Goal: Task Accomplishment & Management: Manage account settings

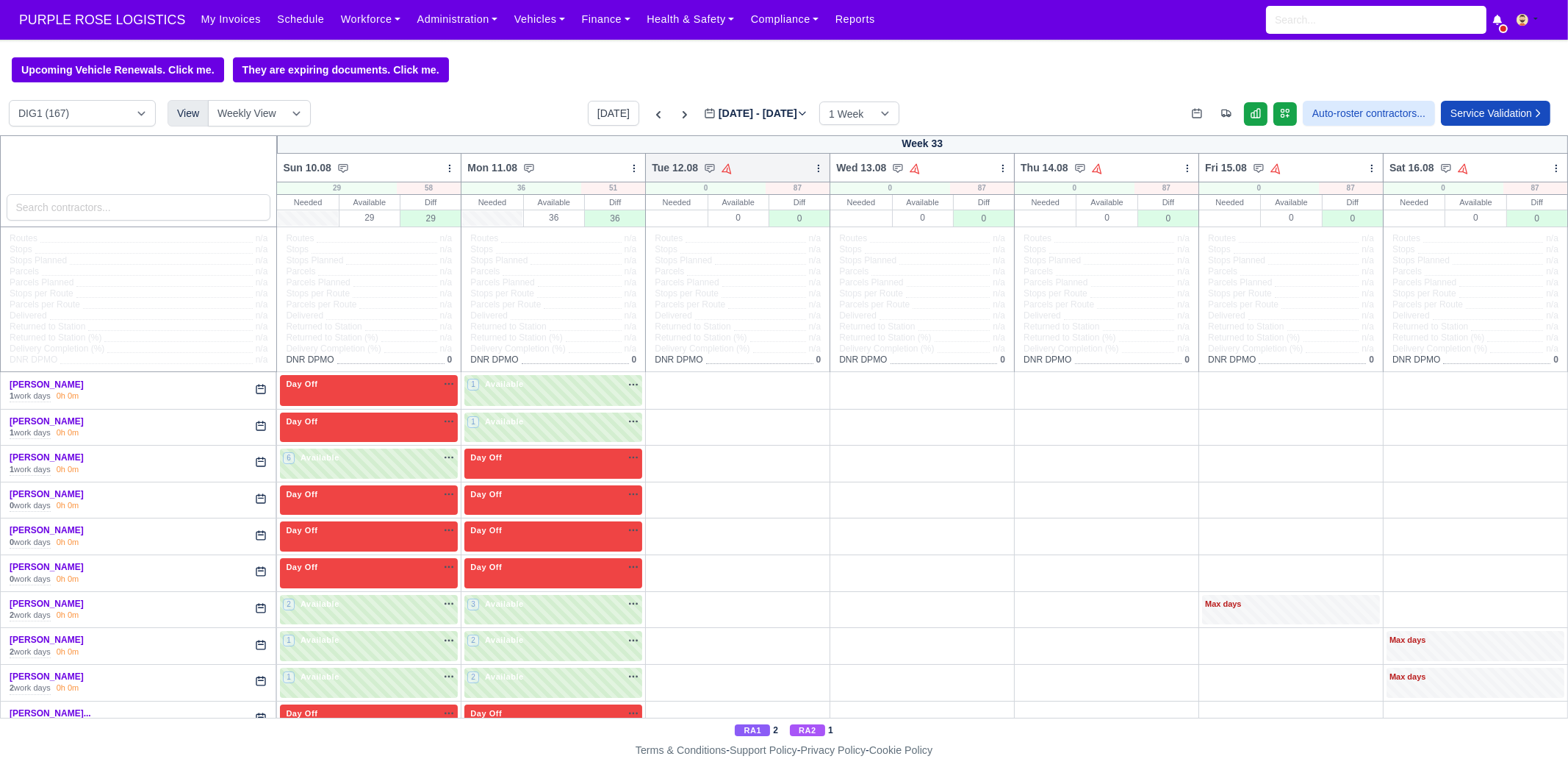
click at [814, 174] on icon at bounding box center [819, 169] width 10 height 10
click at [778, 223] on link "Bulk Status Change" at bounding box center [741, 220] width 164 height 26
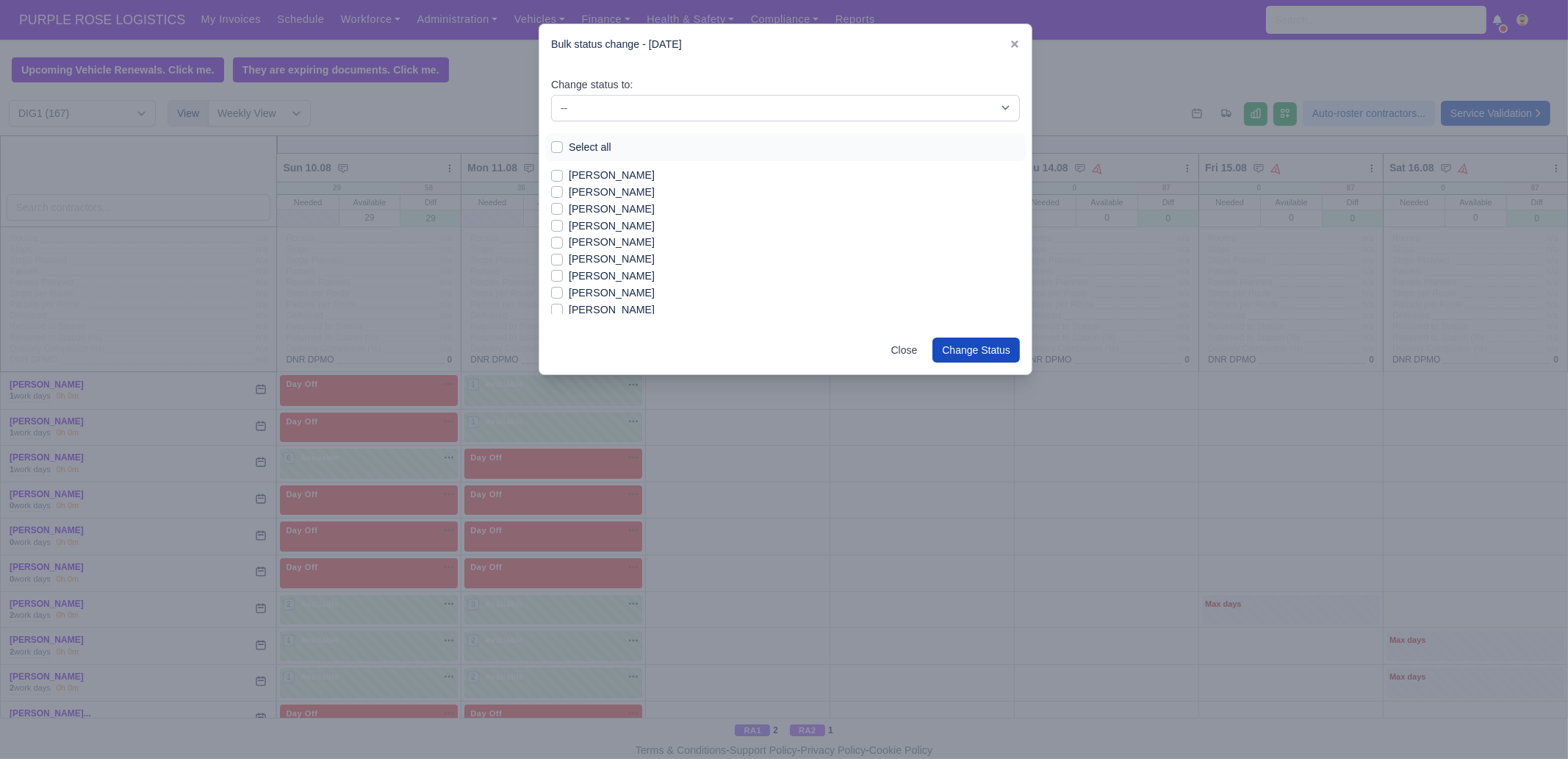
click at [635, 121] on div "Change status to: -- Unasigned Available Day Off Stand By Other Depot Select al…" at bounding box center [786, 196] width 492 height 261
click at [631, 104] on select "-- Unasigned Available Day Off Stand By Other Depot" at bounding box center [786, 107] width 469 height 26
select select "Day Off"
click at [551, 94] on select "-- Unasigned Available Day Off Stand By Other Depot" at bounding box center [786, 107] width 469 height 26
drag, startPoint x: 587, startPoint y: 148, endPoint x: 629, endPoint y: 167, distance: 46.1
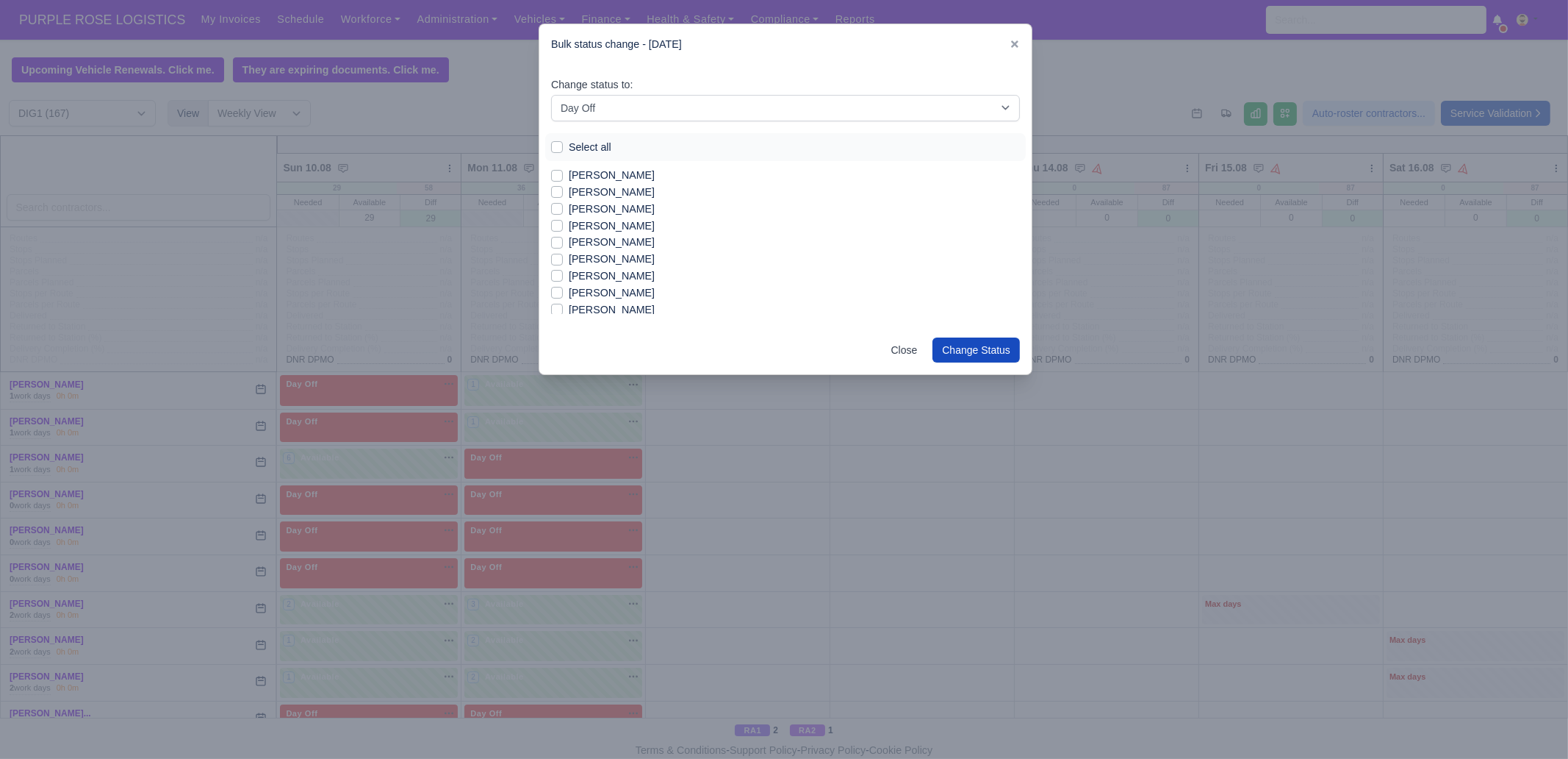
click at [587, 146] on label "Select all" at bounding box center [590, 148] width 43 height 17
click at [563, 146] on input "Select all" at bounding box center [557, 145] width 12 height 12
checkbox input "true"
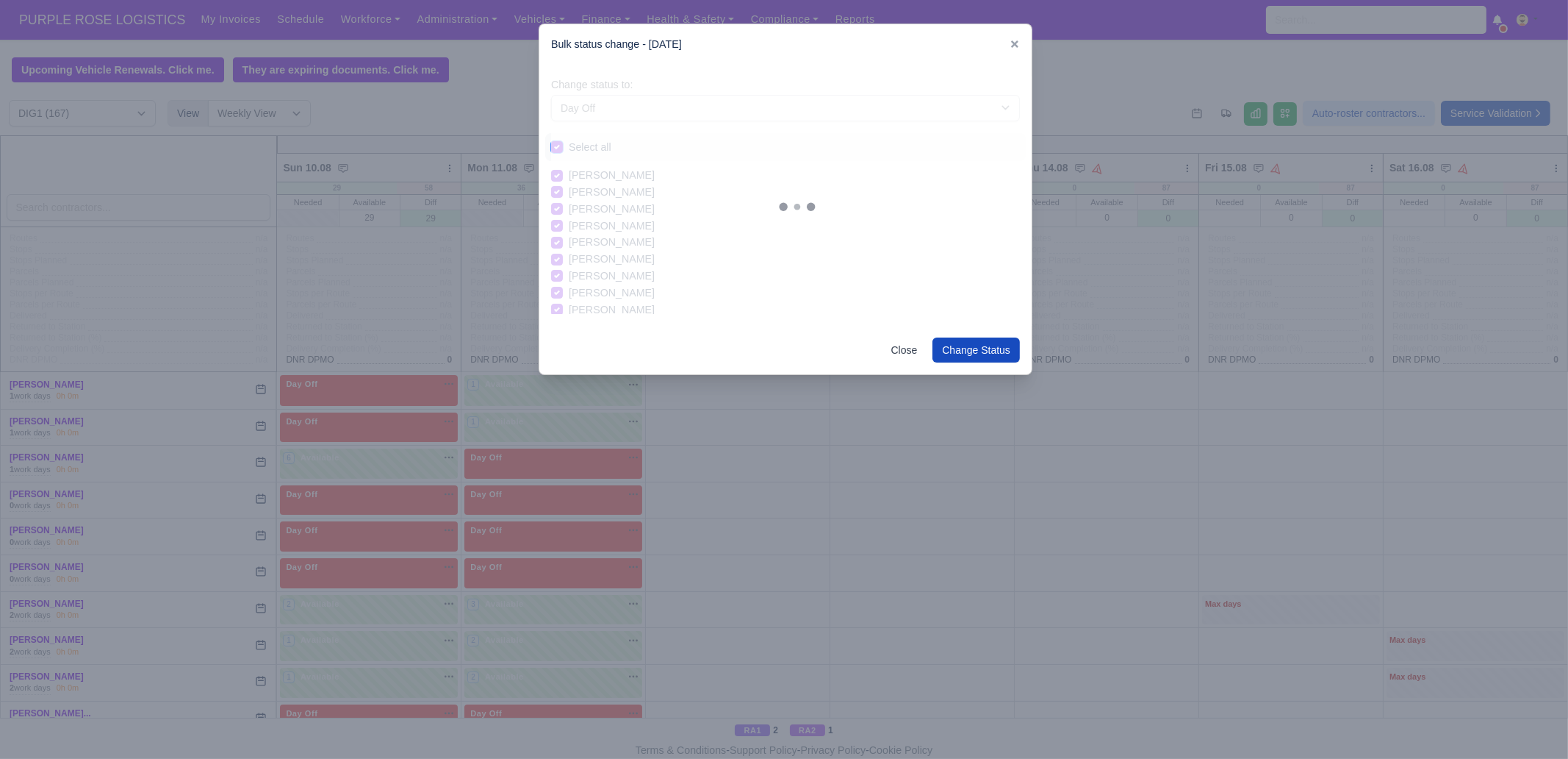
checkbox input "true"
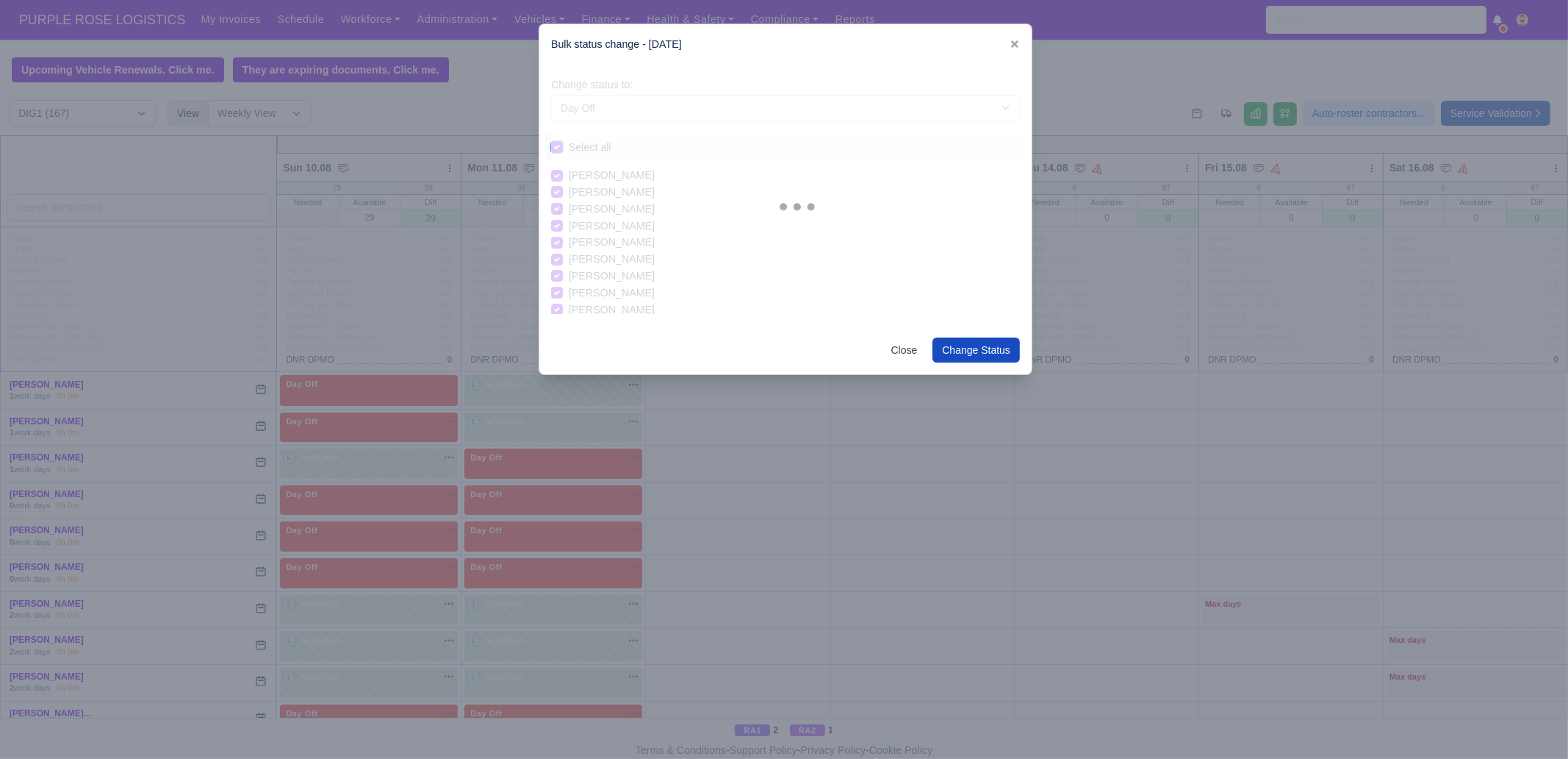
checkbox input "true"
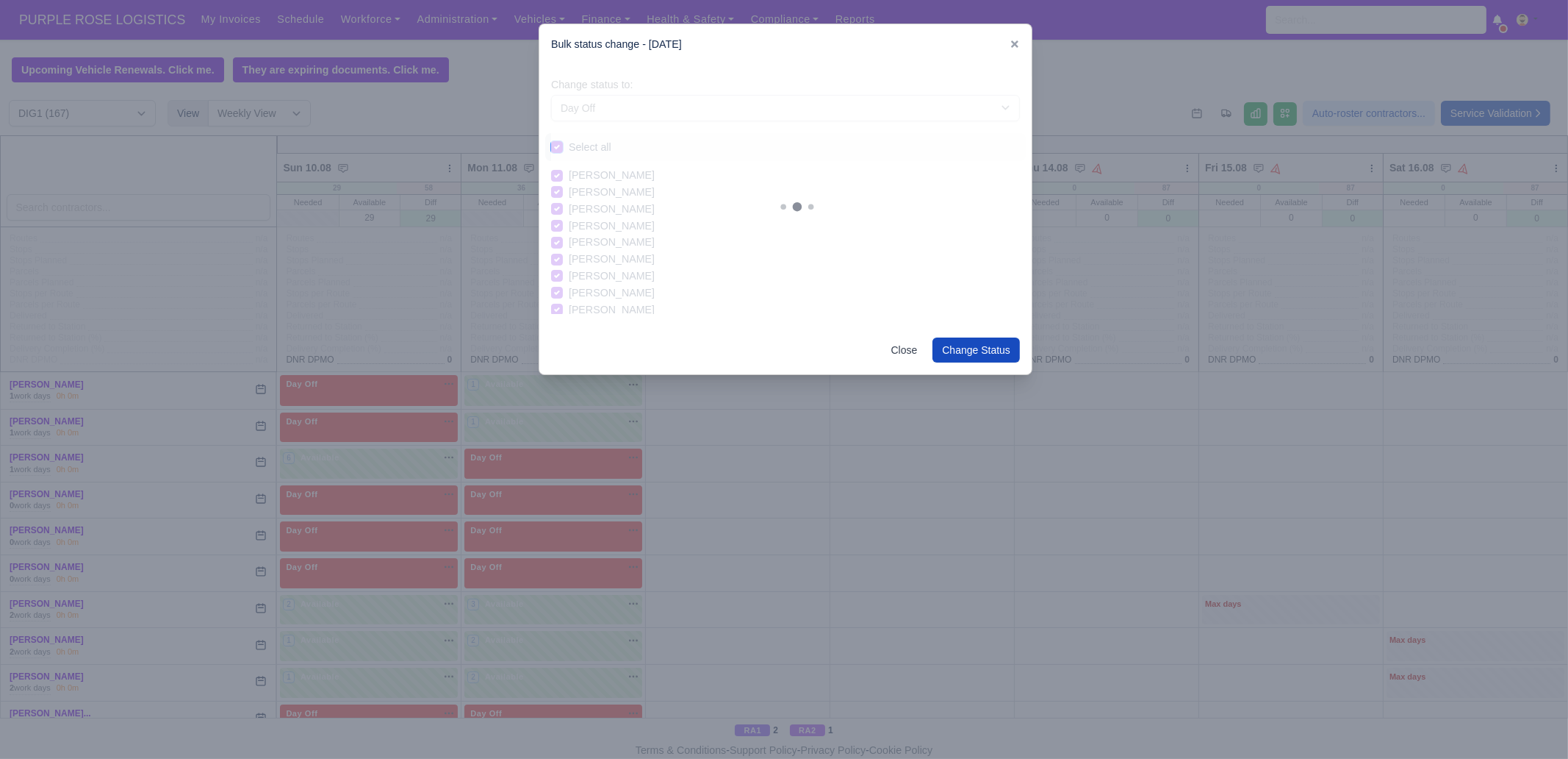
checkbox input "true"
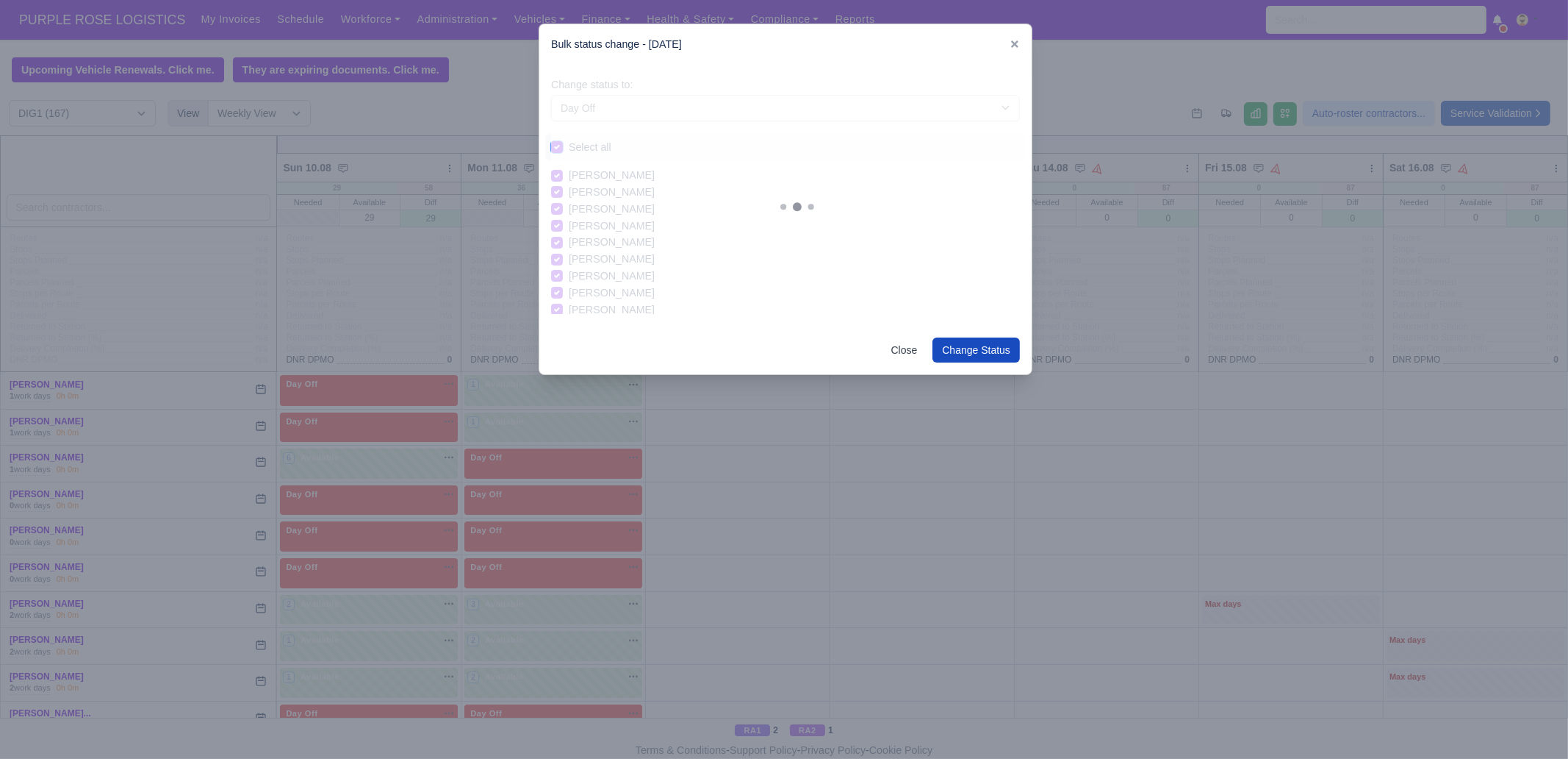
checkbox input "true"
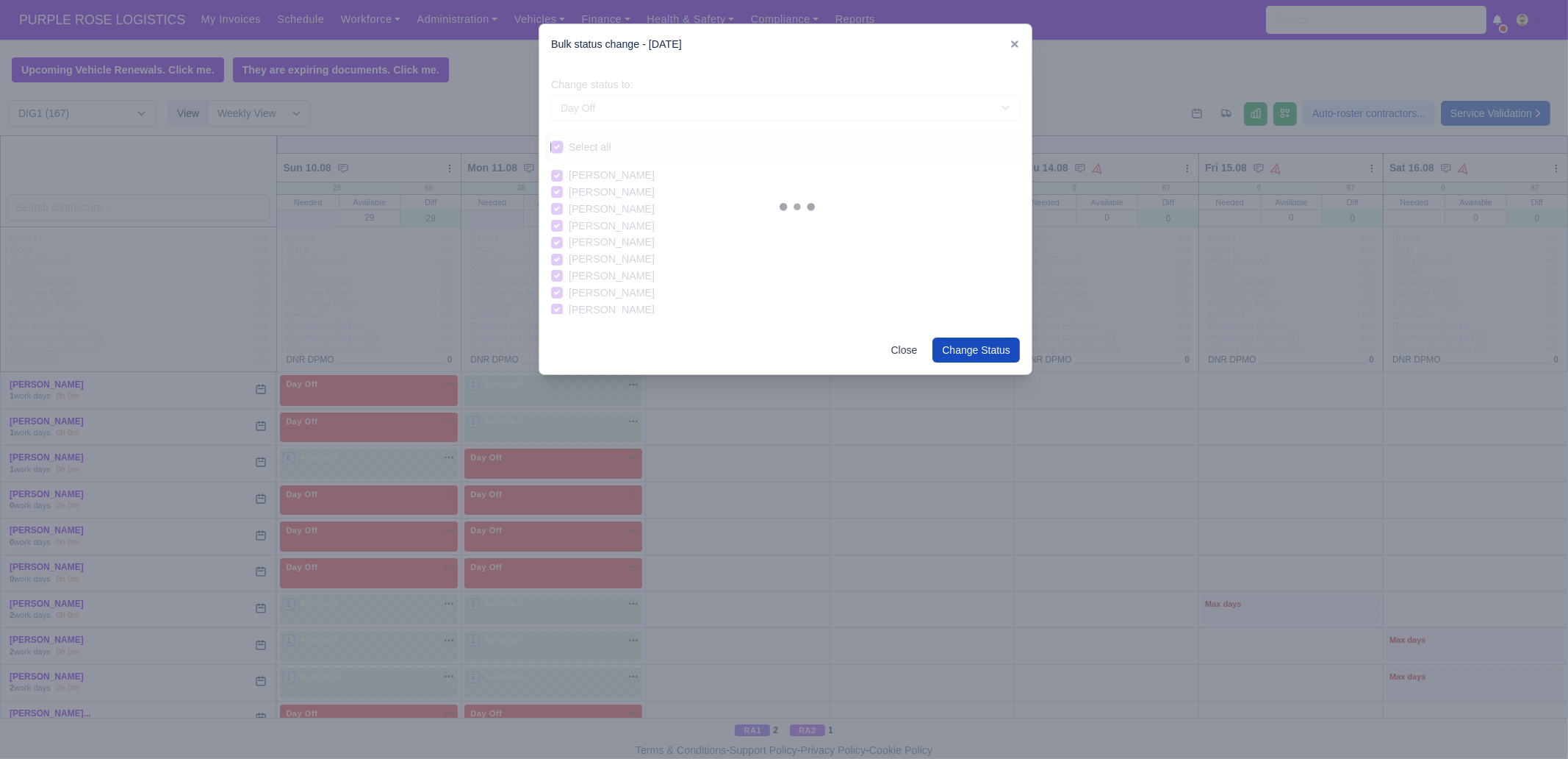
checkbox input "true"
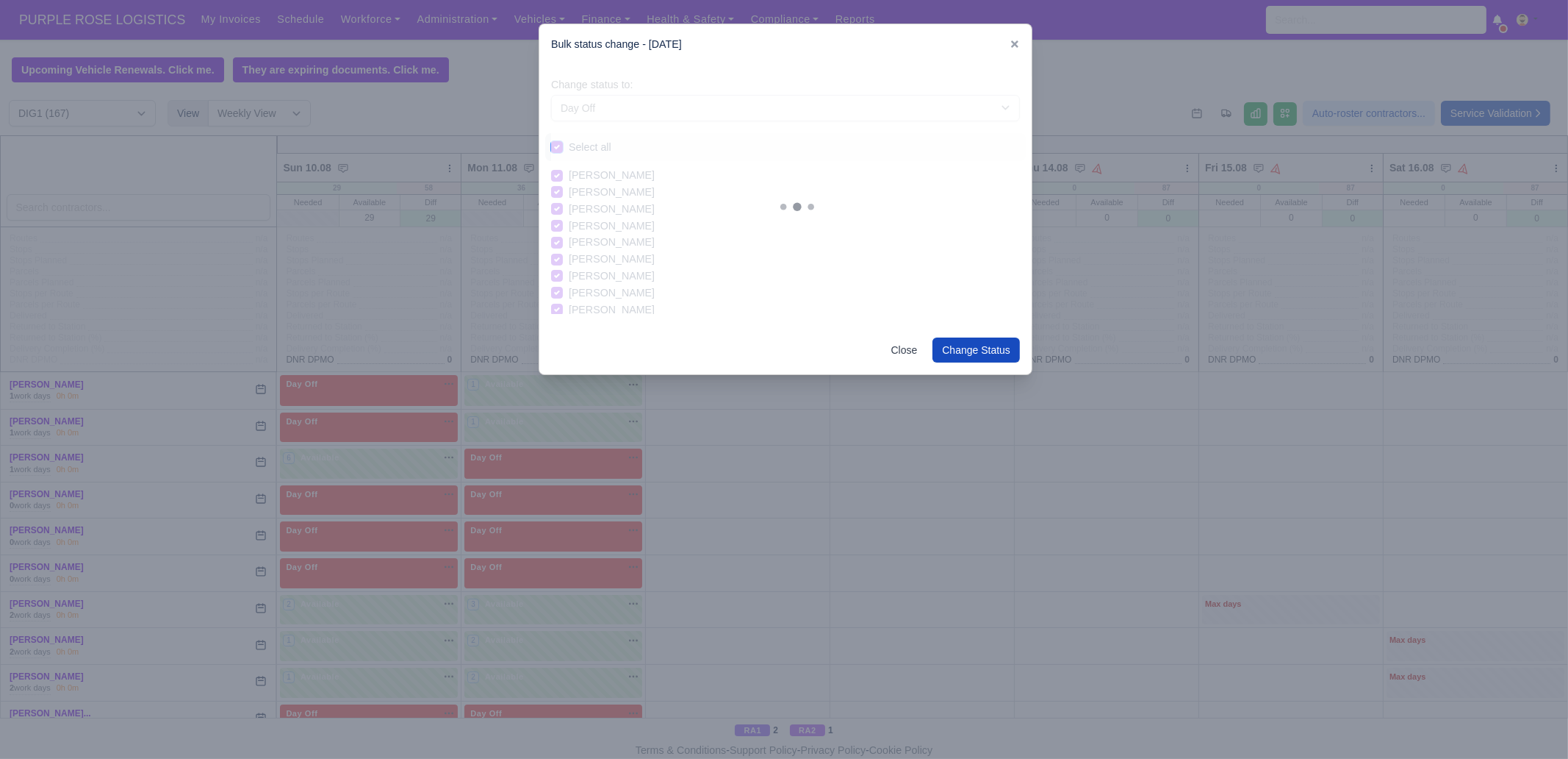
checkbox input "true"
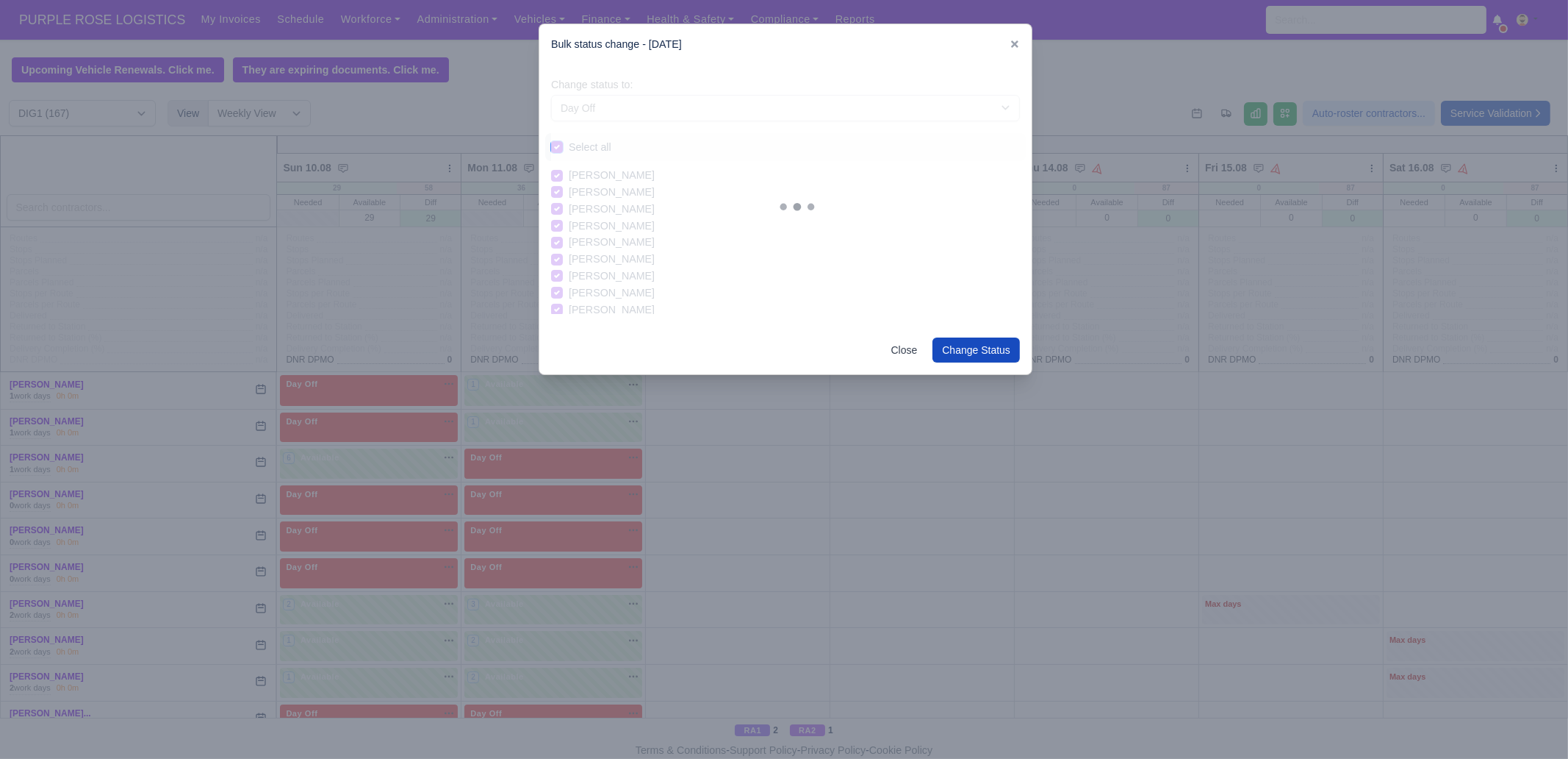
checkbox input "true"
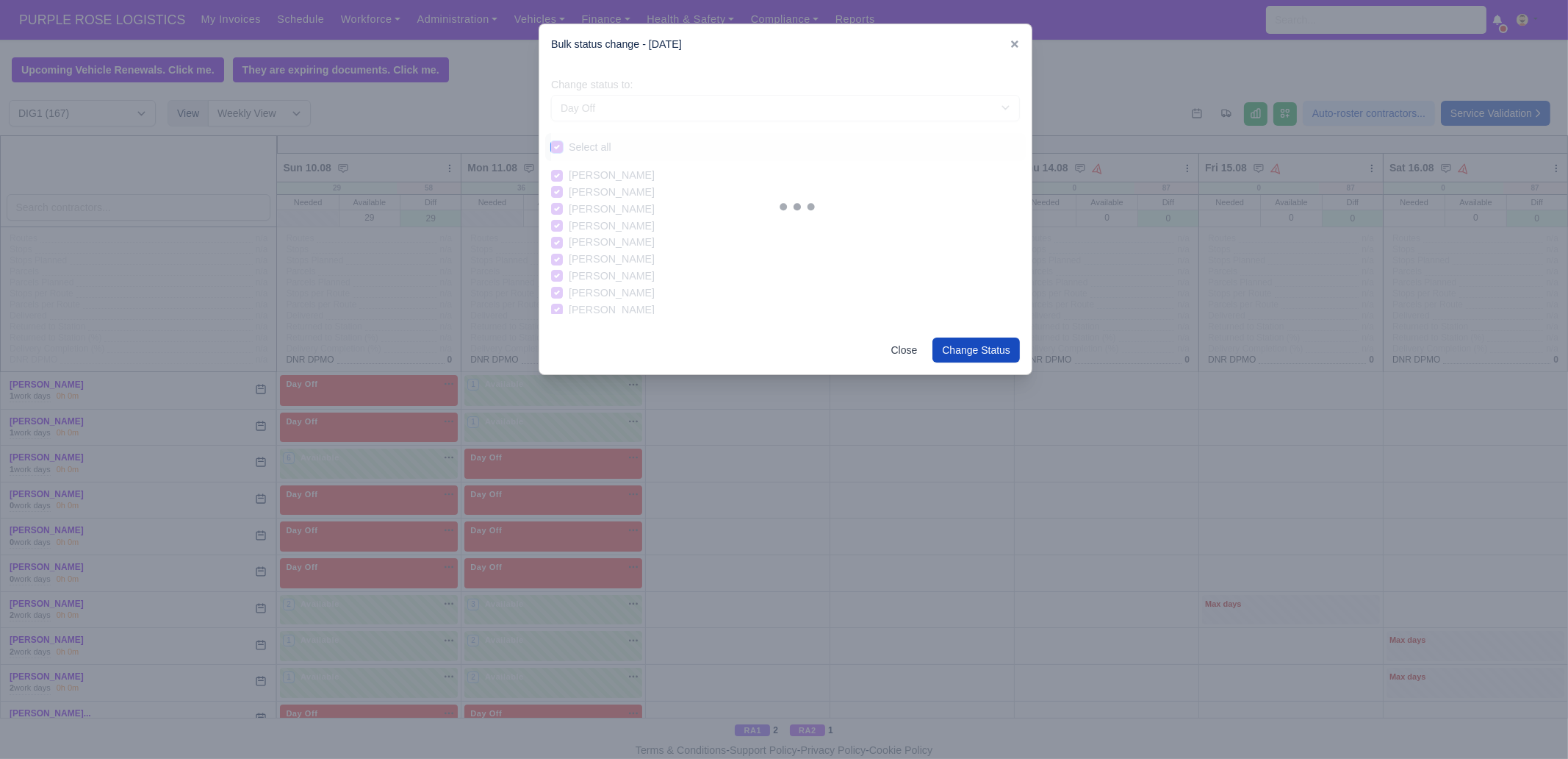
checkbox input "true"
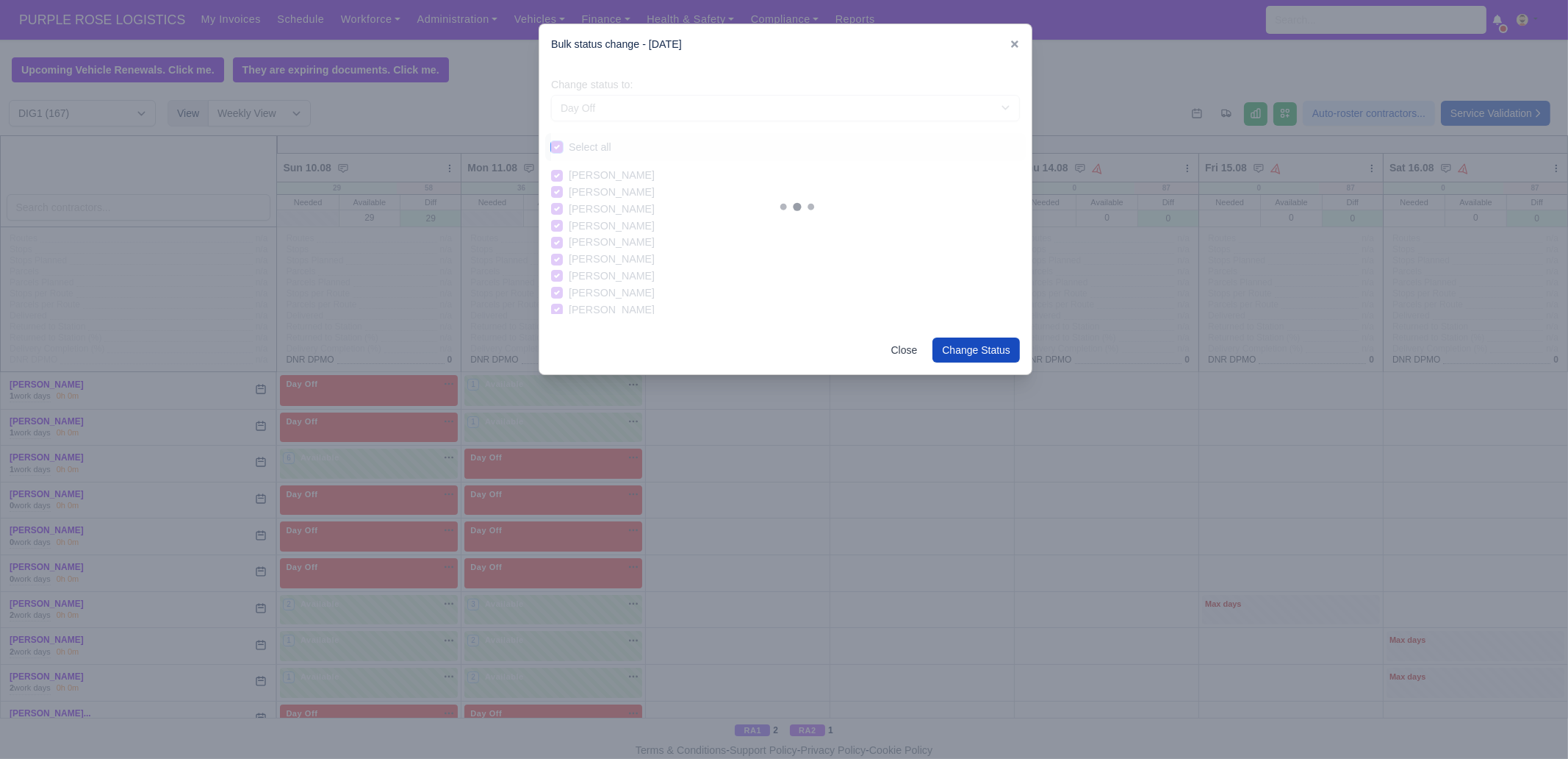
checkbox input "true"
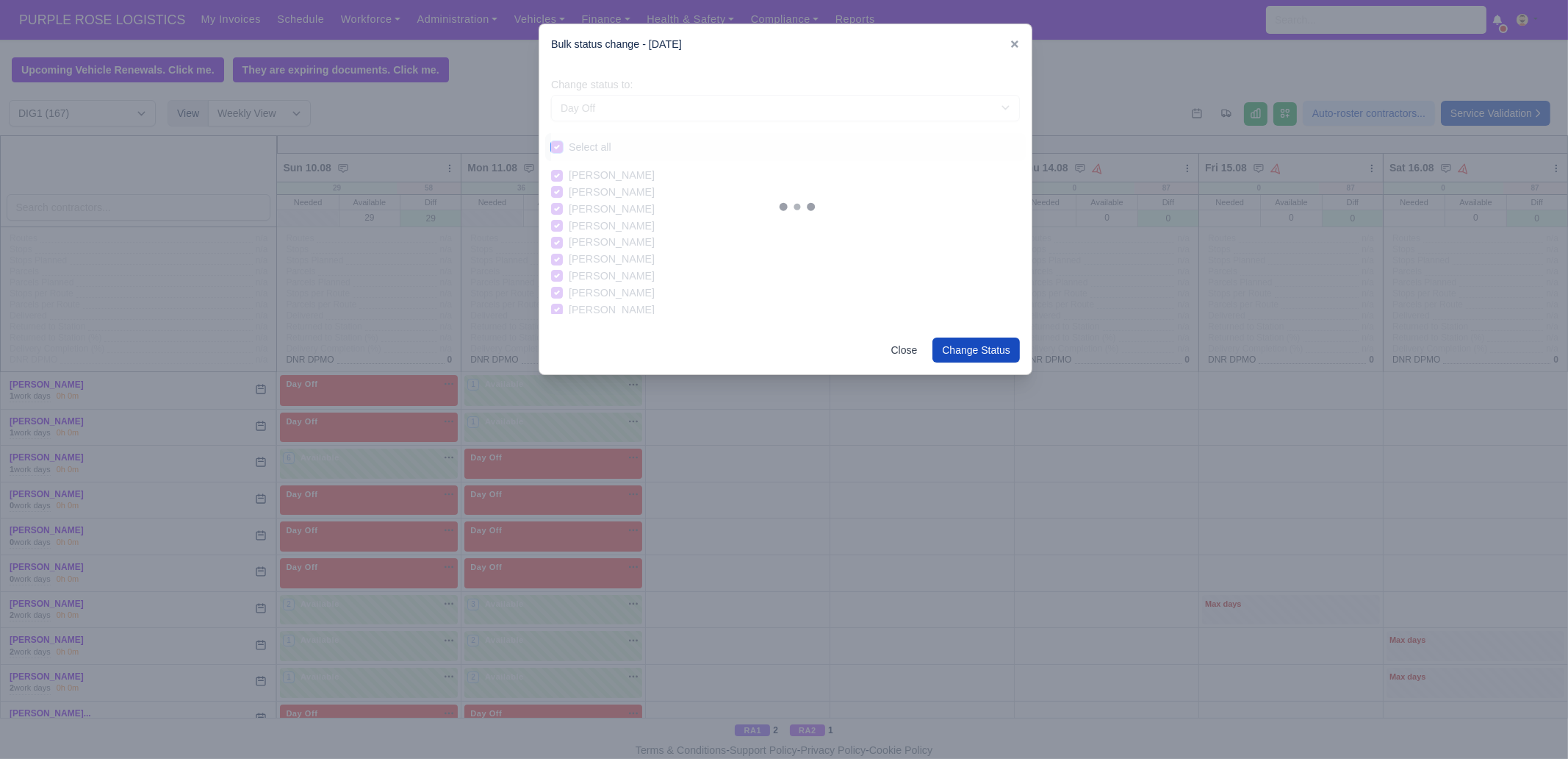
checkbox input "true"
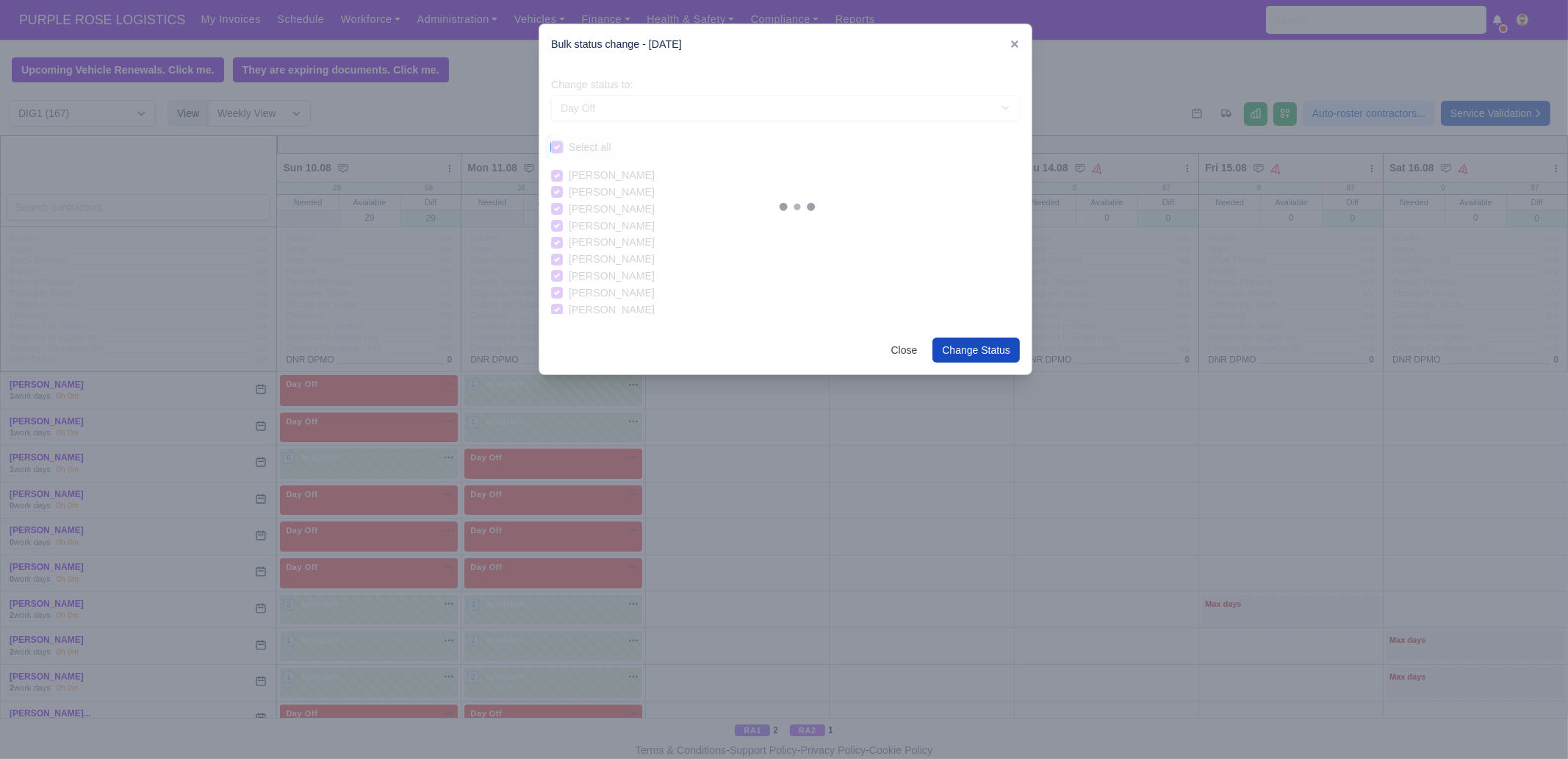
checkbox input "true"
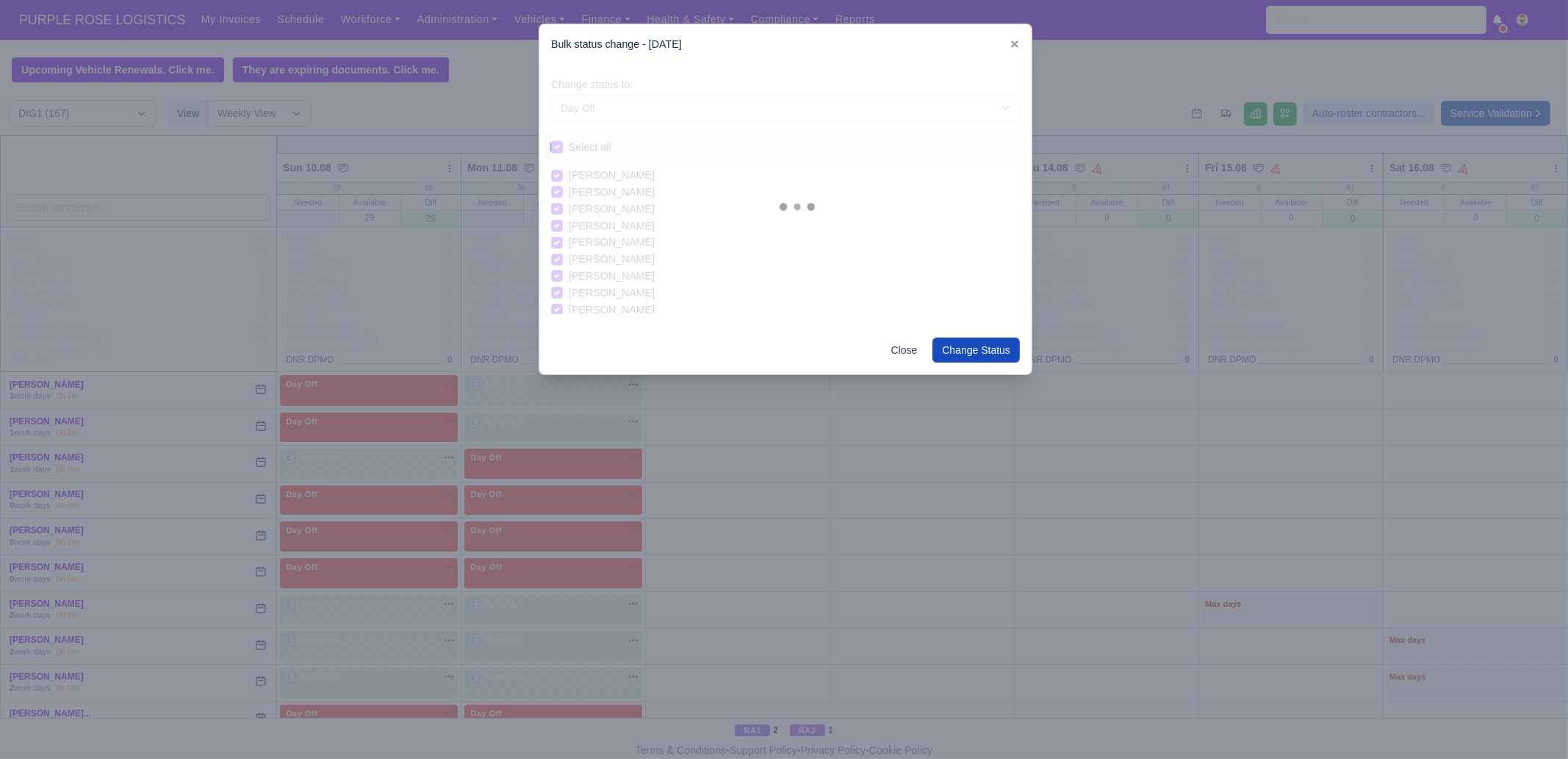
checkbox input "true"
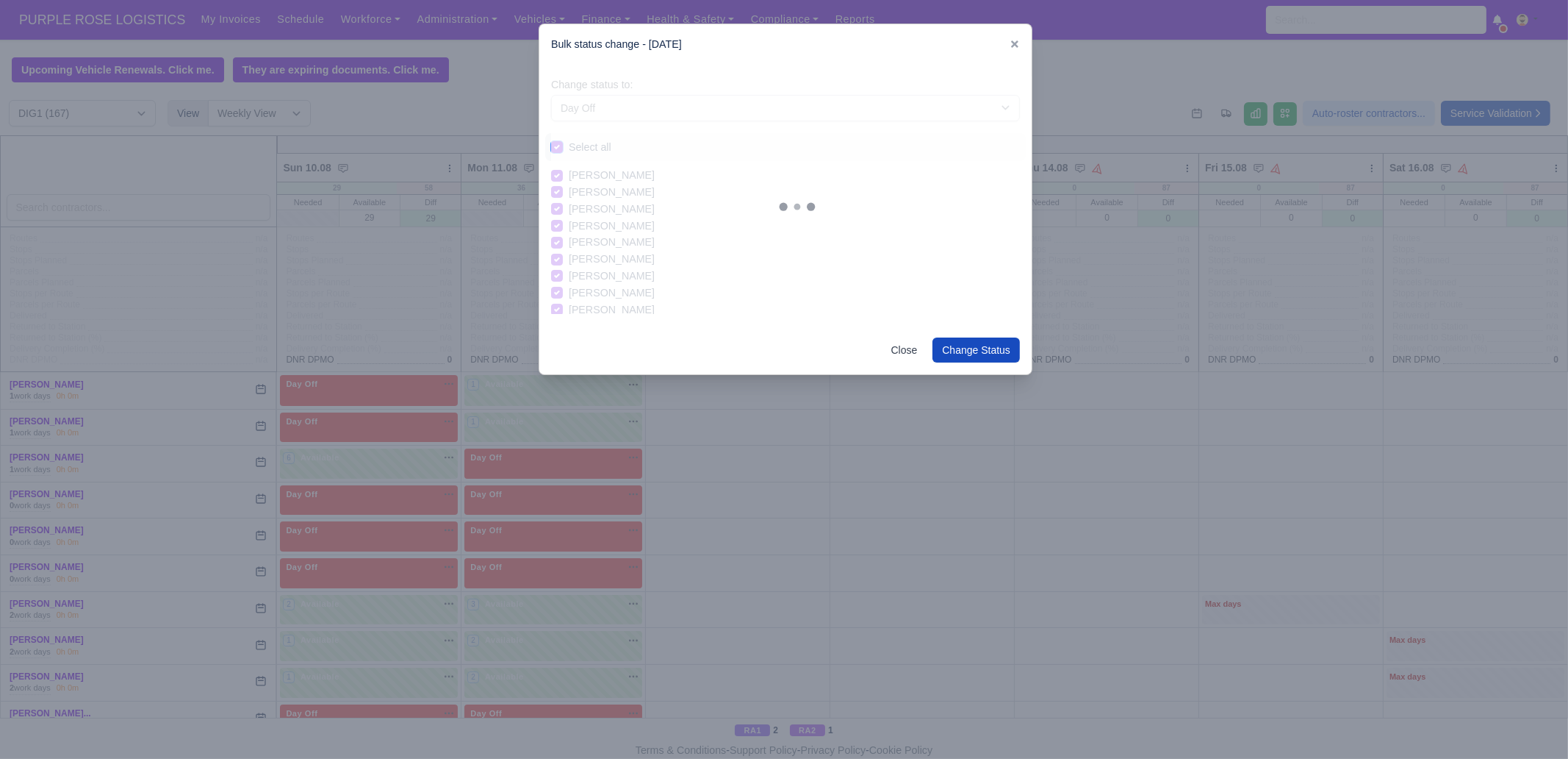
checkbox input "true"
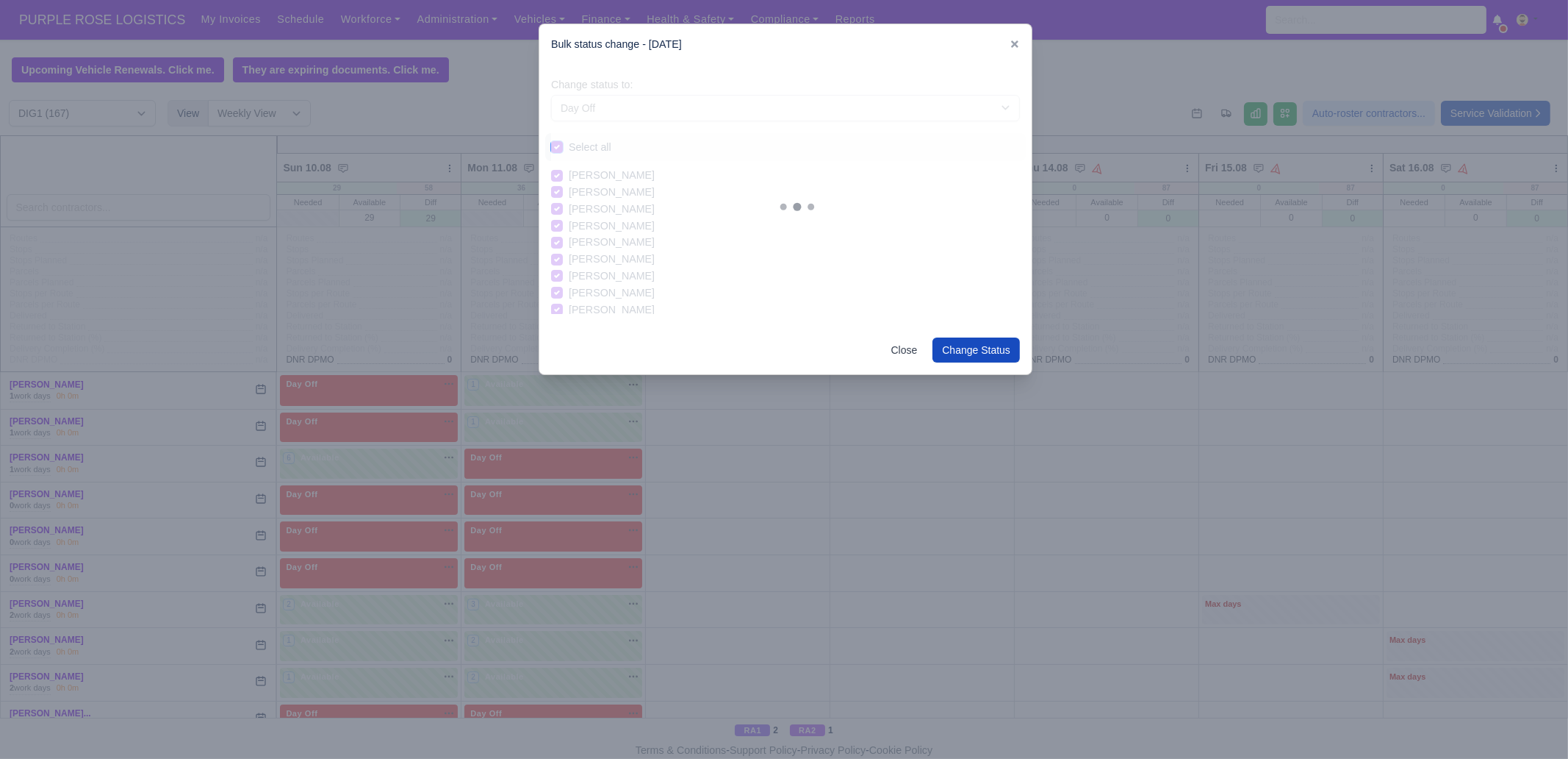
checkbox input "true"
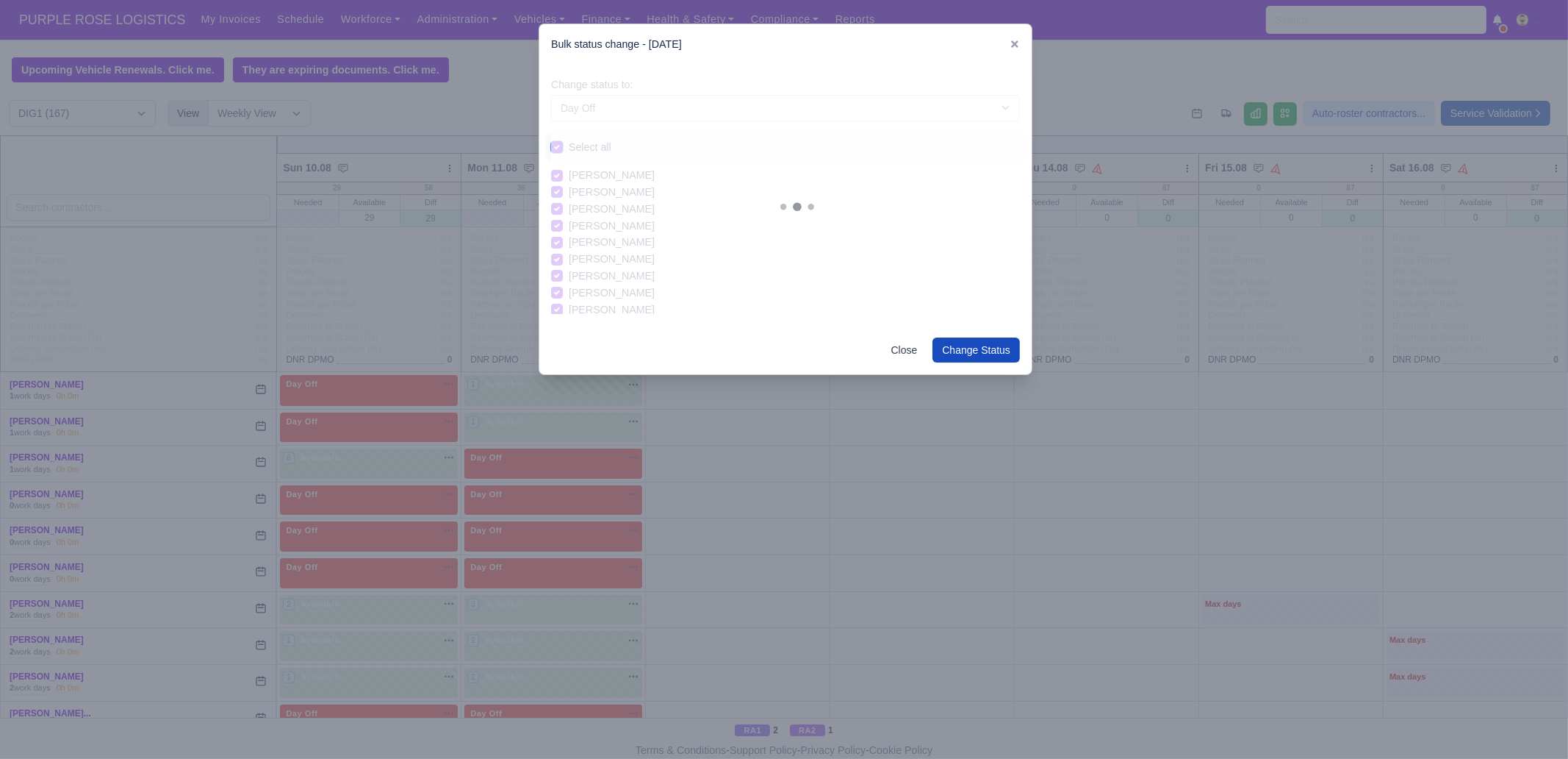
checkbox input "true"
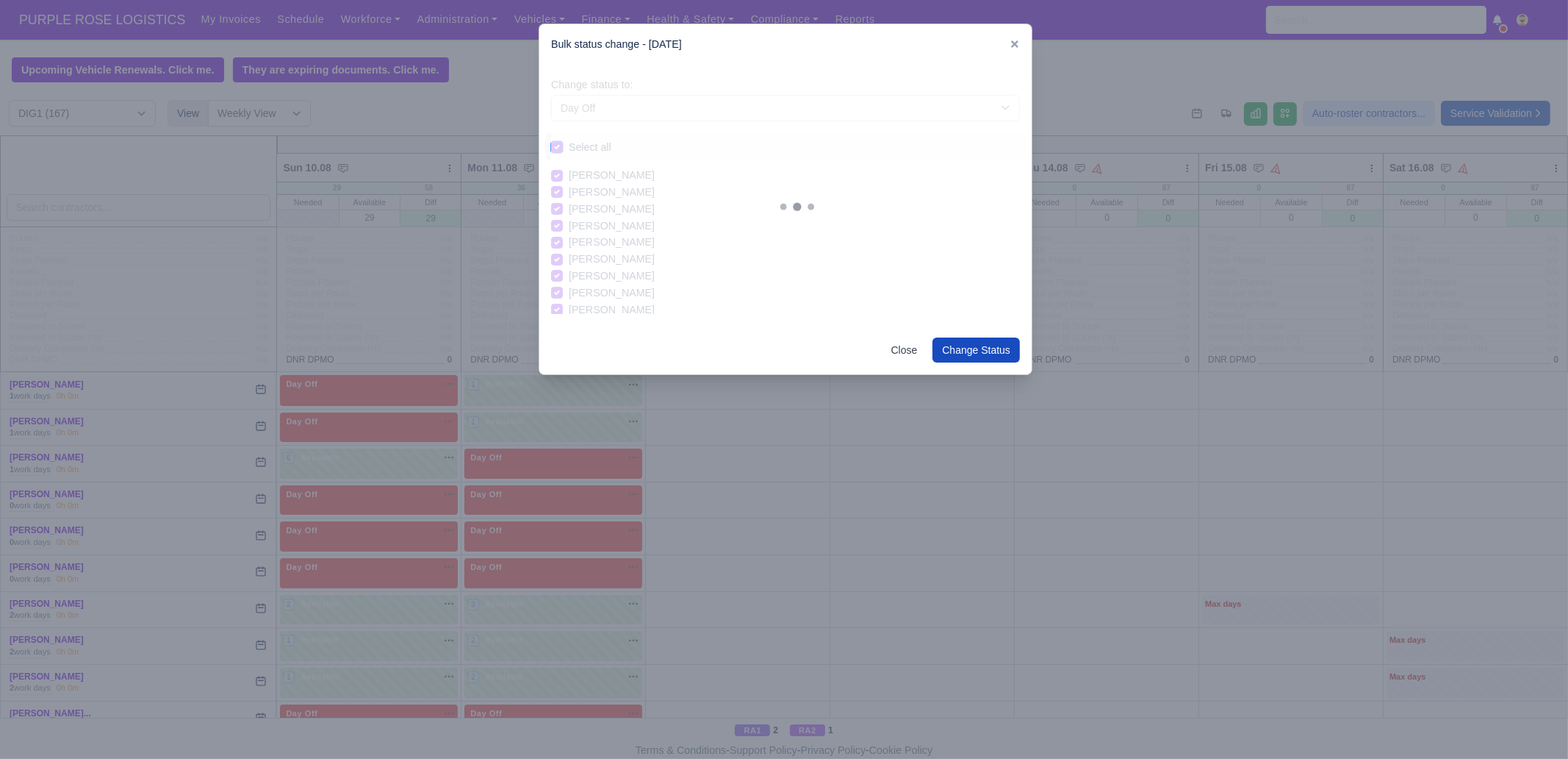
checkbox input "true"
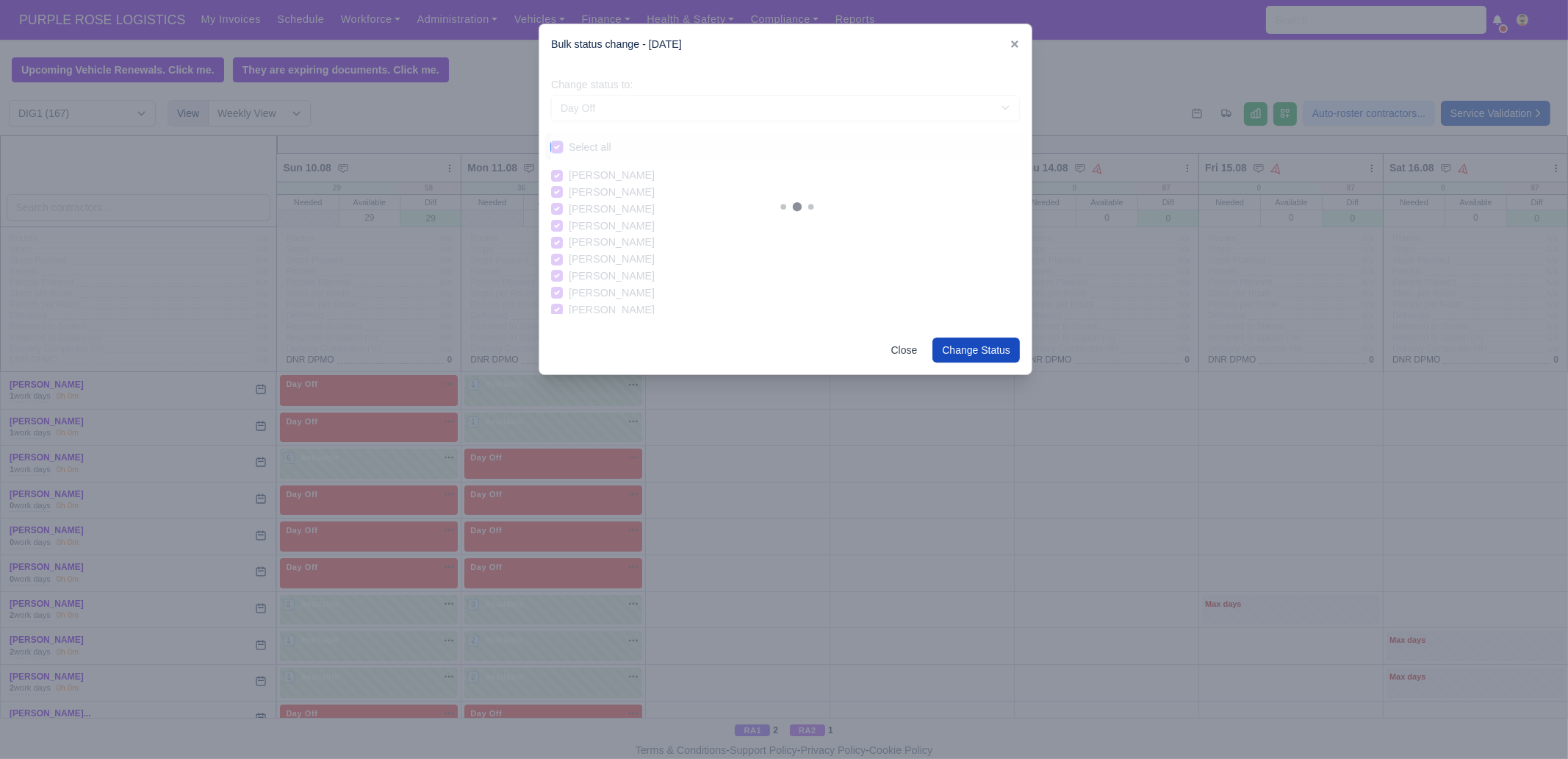
checkbox input "true"
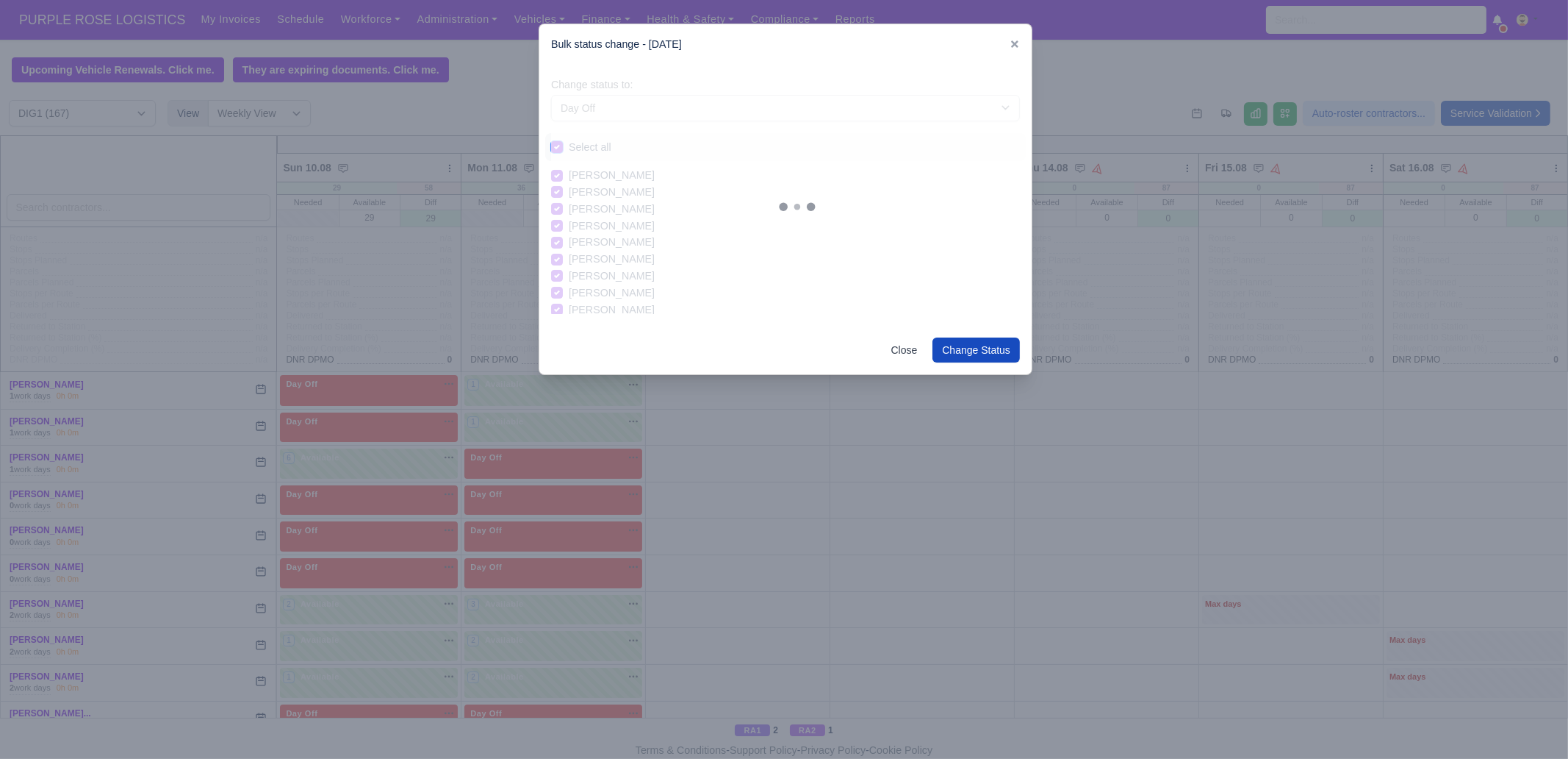
checkbox input "true"
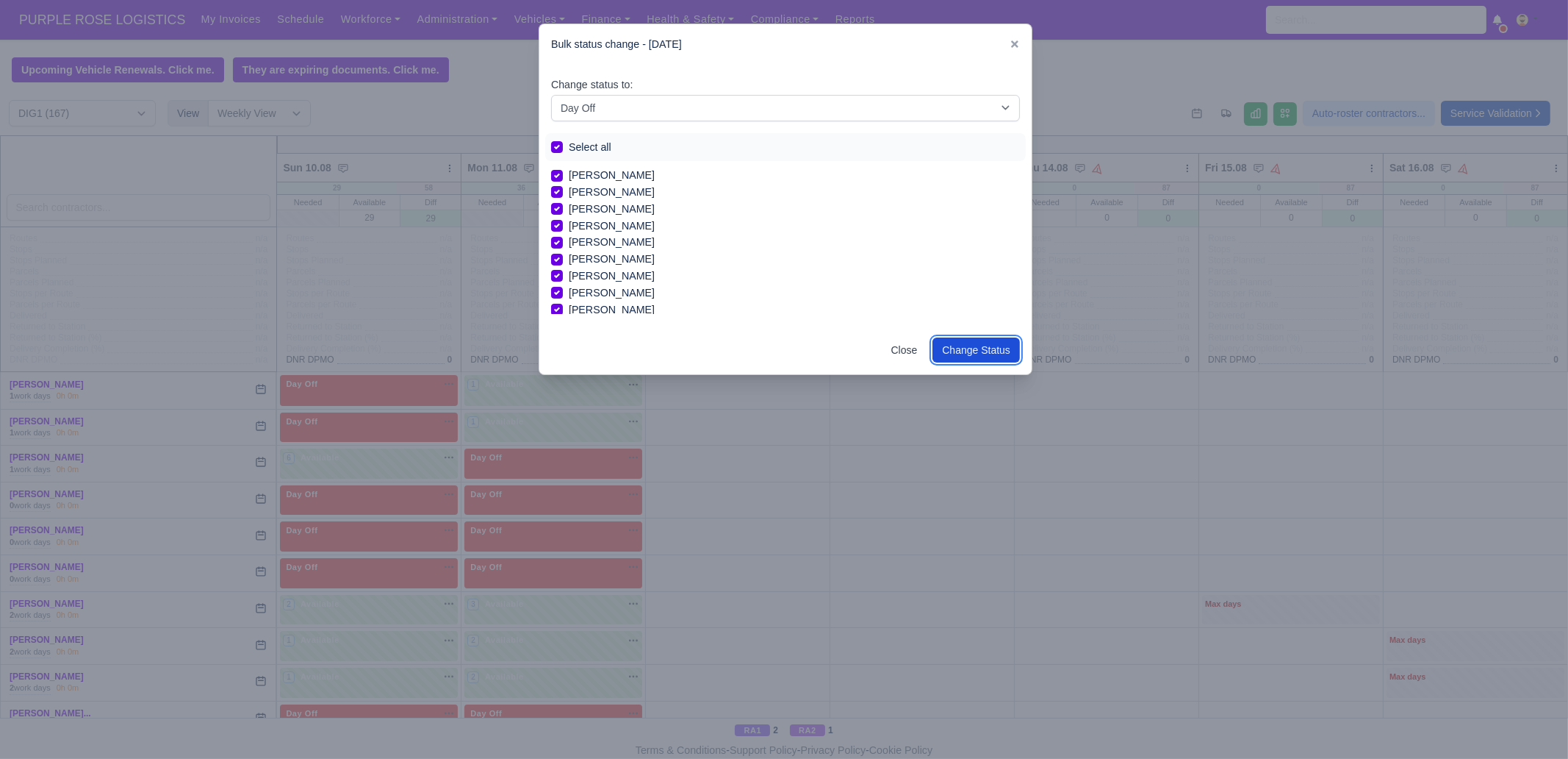
click at [970, 342] on button "Change Status" at bounding box center [976, 350] width 88 height 25
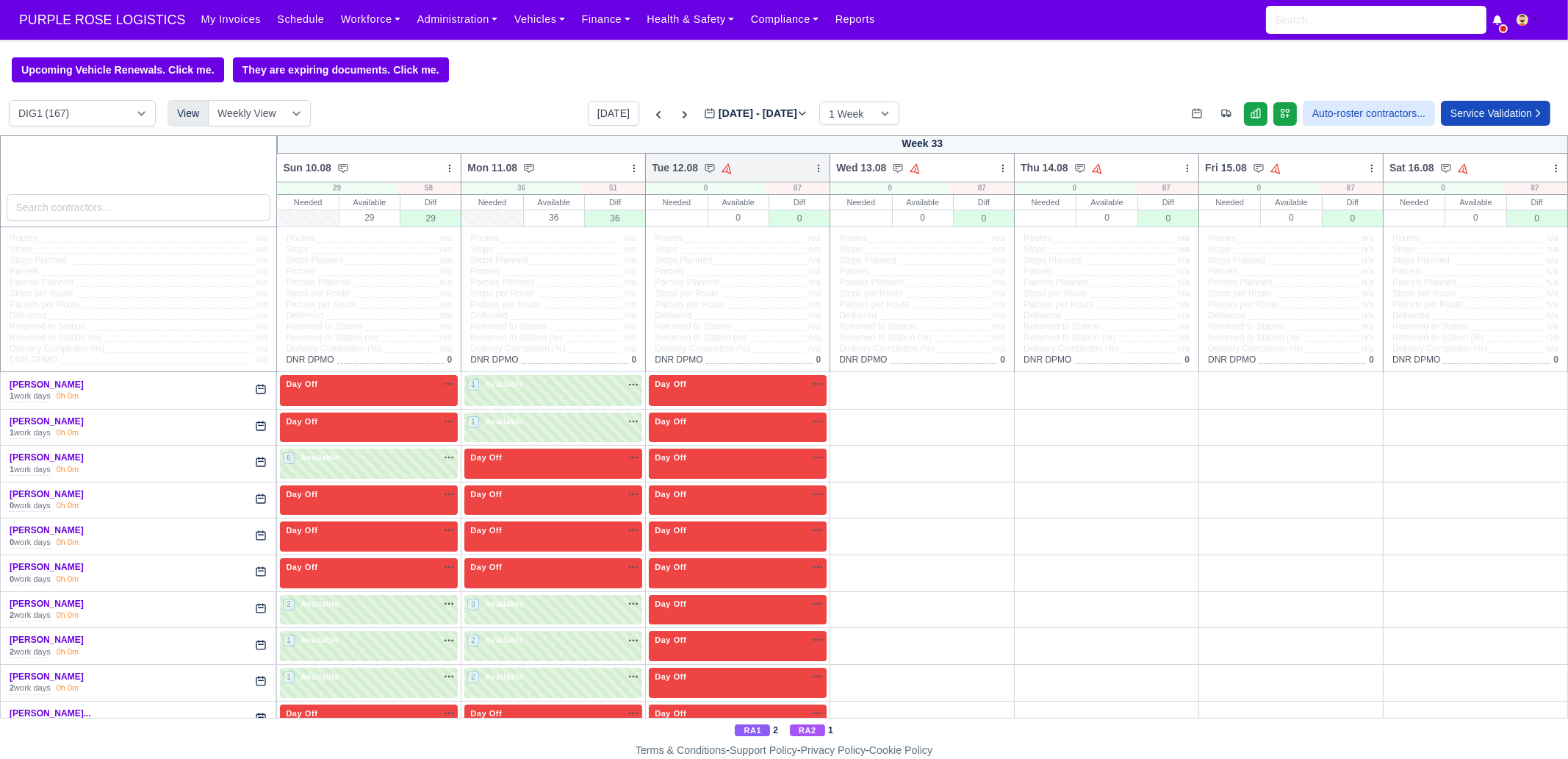
click at [814, 170] on icon at bounding box center [819, 169] width 10 height 10
click at [752, 227] on link "Bulk Status Change" at bounding box center [741, 220] width 164 height 26
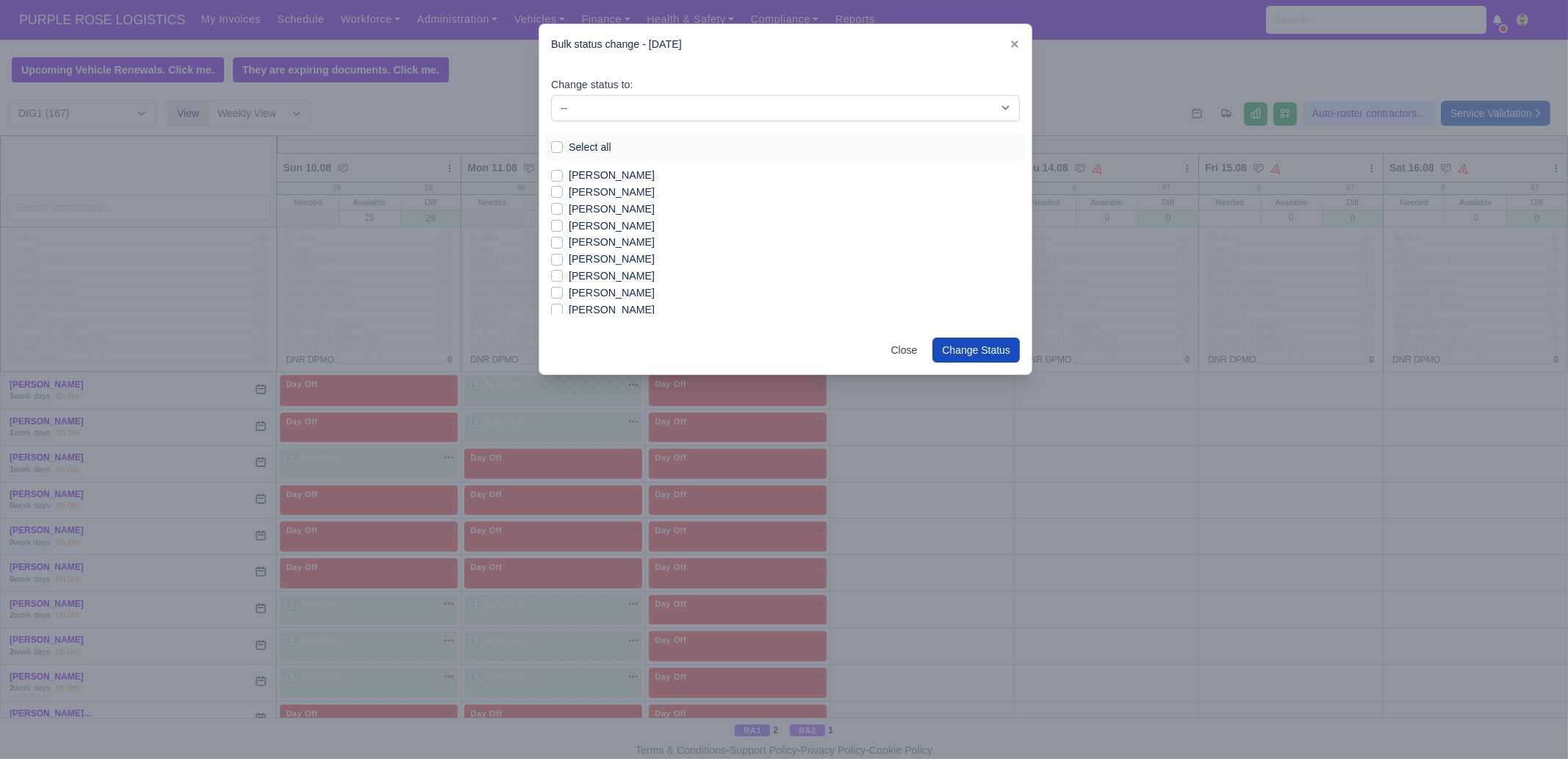
click at [605, 175] on label "[PERSON_NAME]" at bounding box center [612, 175] width 86 height 17
click at [563, 175] on input "[PERSON_NAME]" at bounding box center [557, 173] width 12 height 12
checkbox input "true"
click at [610, 211] on label "[PERSON_NAME]" at bounding box center [612, 209] width 86 height 17
click at [563, 211] on input "[PERSON_NAME]" at bounding box center [557, 207] width 12 height 12
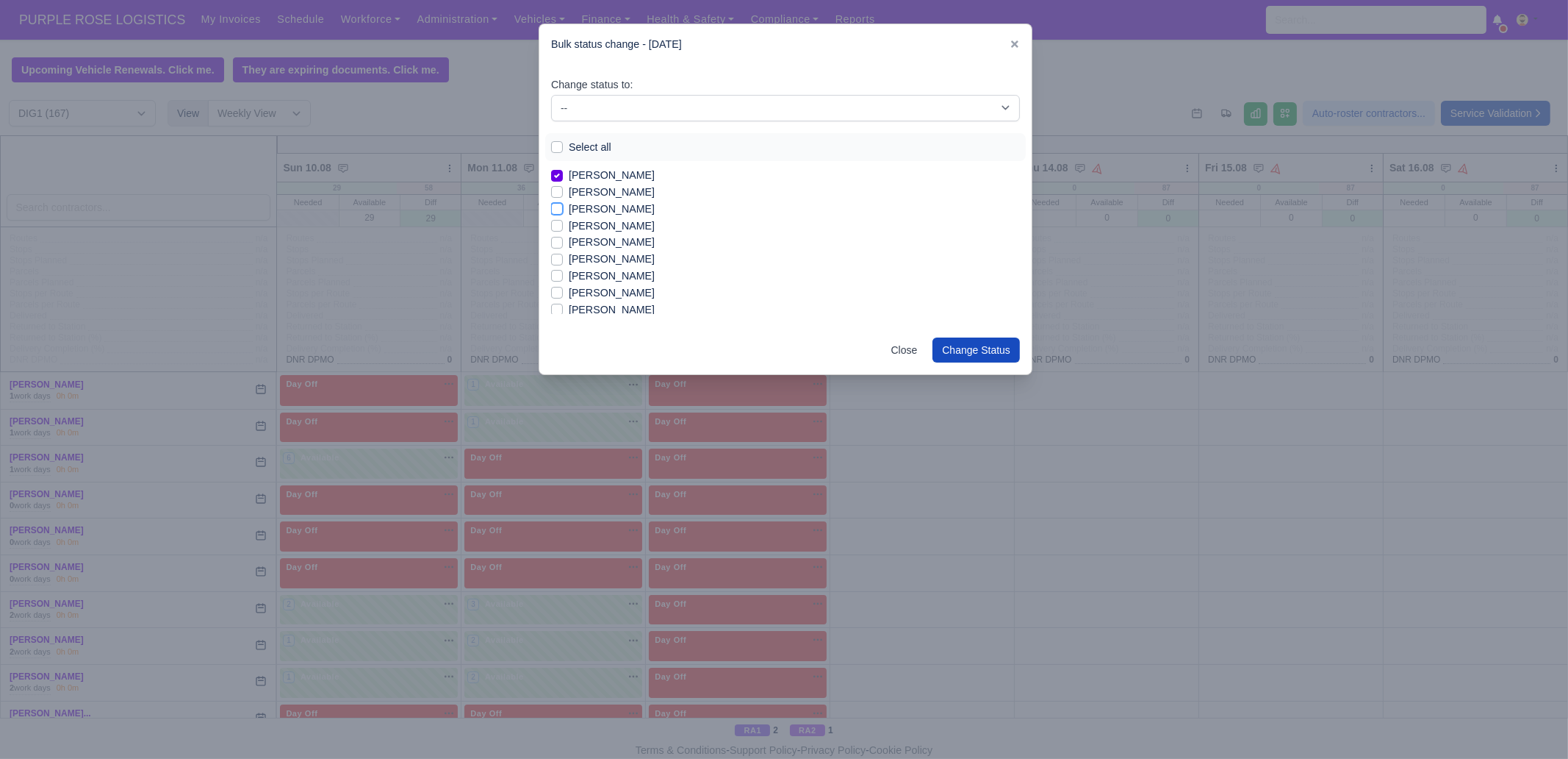
checkbox input "true"
click at [604, 278] on label "[PERSON_NAME]" at bounding box center [612, 276] width 86 height 17
click at [563, 278] on input "[PERSON_NAME]" at bounding box center [557, 273] width 12 height 12
checkbox input "true"
click at [599, 295] on label "[PERSON_NAME]" at bounding box center [612, 293] width 86 height 17
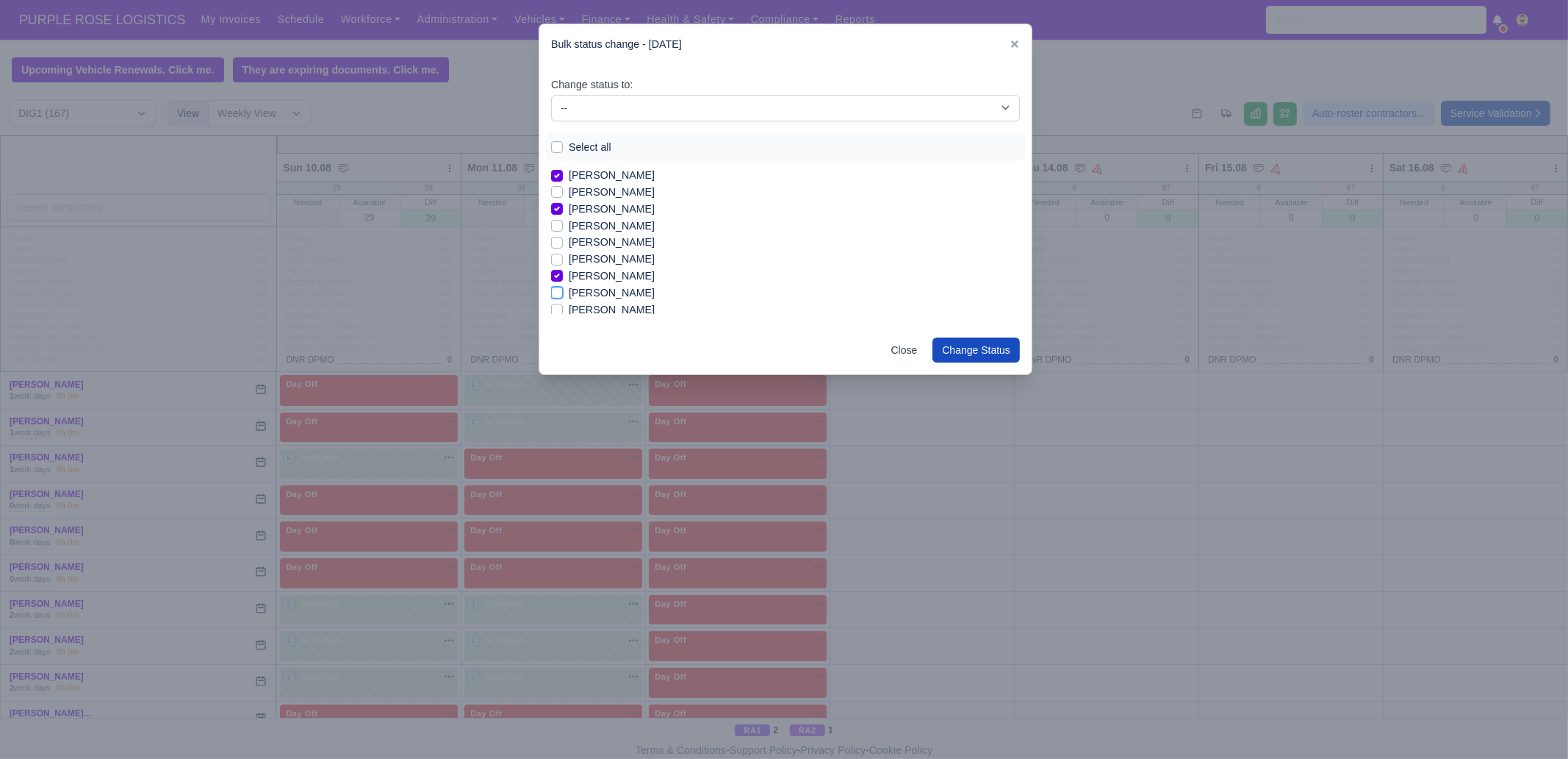
click at [563, 295] on input "[PERSON_NAME]" at bounding box center [557, 290] width 12 height 12
checkbox input "true"
click at [595, 308] on label "[PERSON_NAME]" at bounding box center [612, 310] width 86 height 17
click at [563, 308] on input "[PERSON_NAME]" at bounding box center [557, 307] width 12 height 12
checkbox input "true"
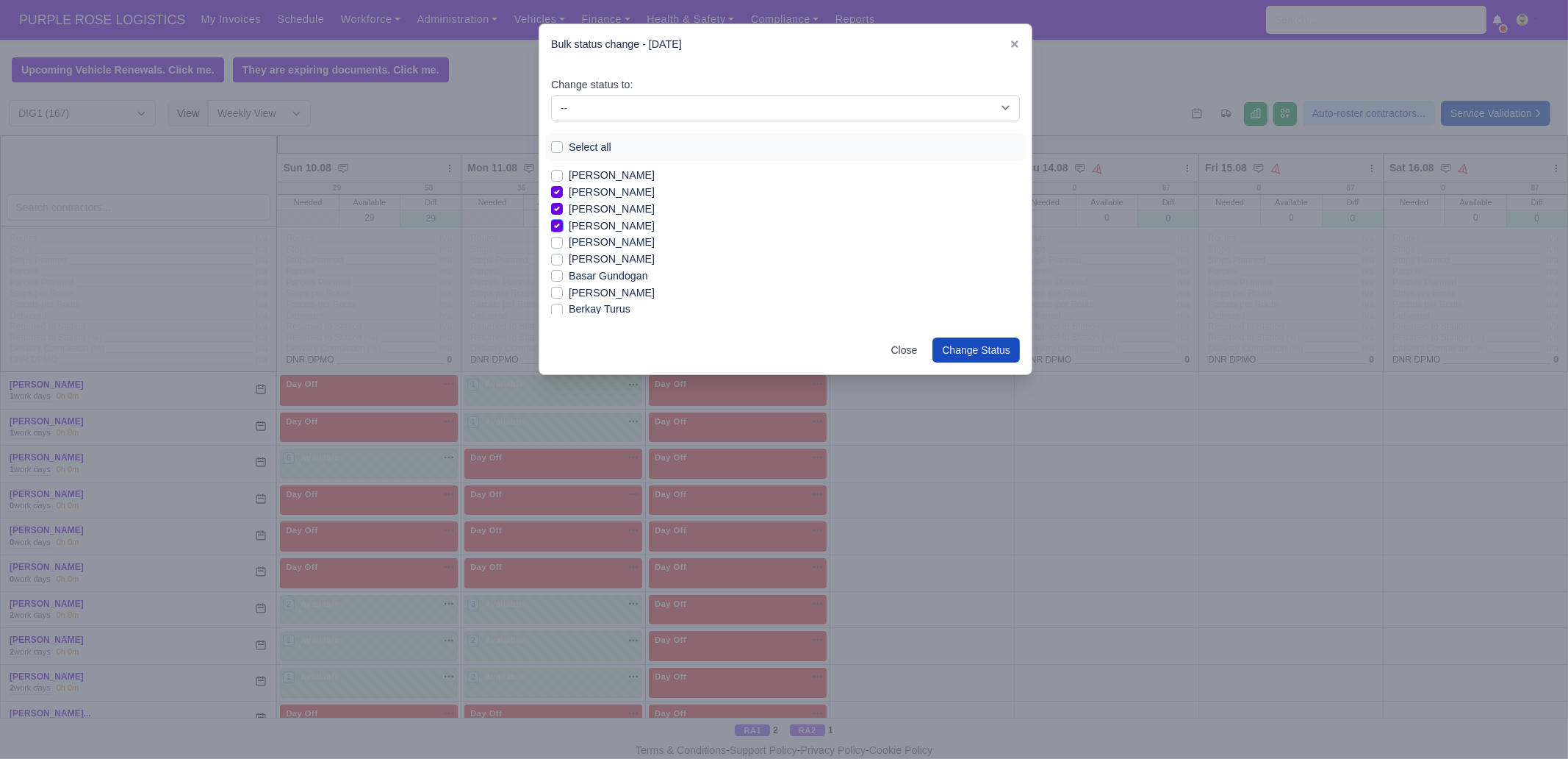
scroll to position [91, 0]
click at [597, 304] on label "Berkay Turus" at bounding box center [599, 302] width 62 height 17
click at [563, 304] on input "Berkay Turus" at bounding box center [557, 299] width 12 height 12
checkbox input "true"
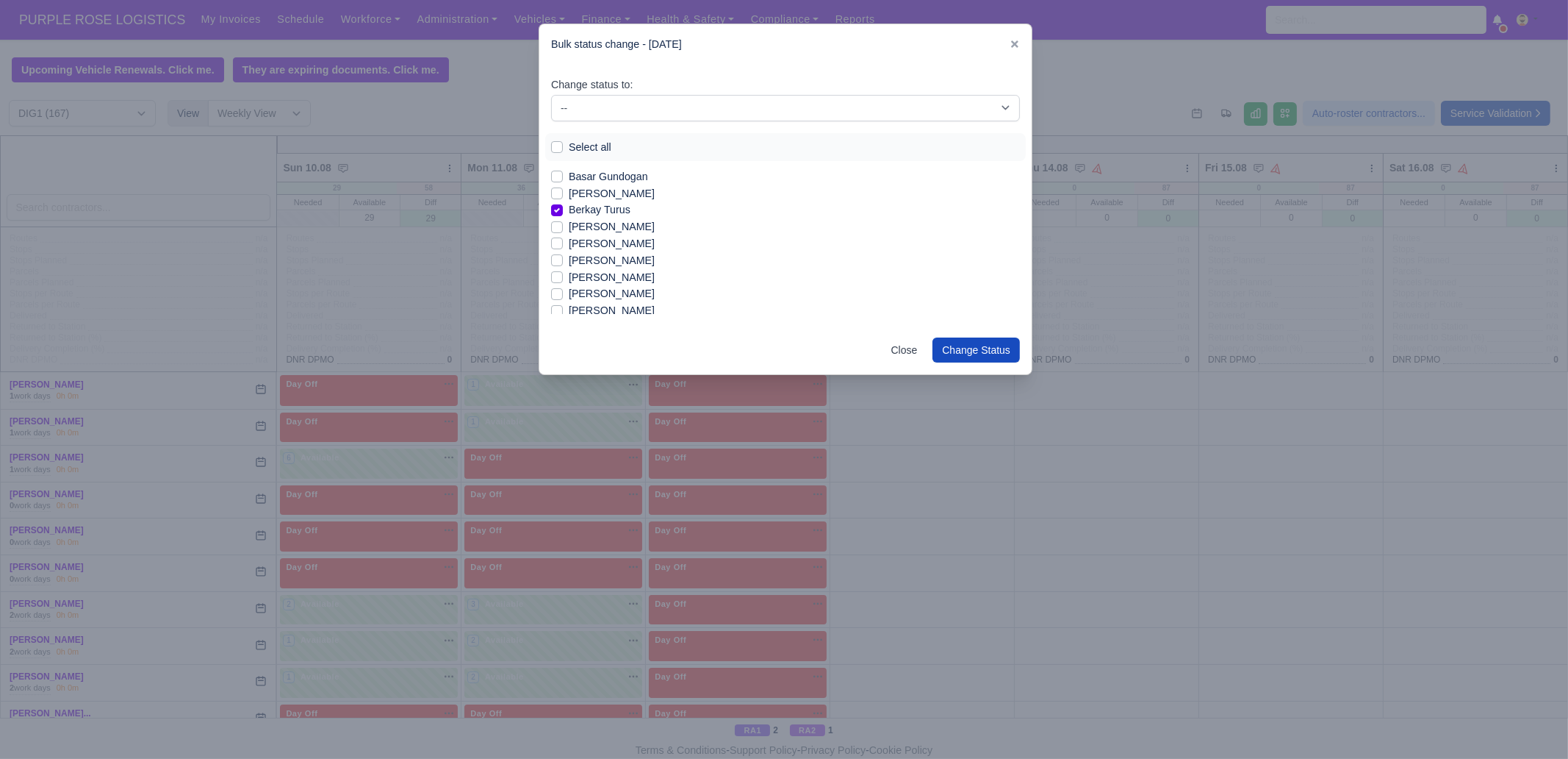
click at [599, 227] on label "[PERSON_NAME]" at bounding box center [612, 227] width 86 height 17
click at [563, 227] on input "[PERSON_NAME]" at bounding box center [557, 224] width 12 height 12
checkbox input "true"
click at [609, 288] on label "[PERSON_NAME]" at bounding box center [612, 293] width 86 height 17
click at [563, 288] on input "[PERSON_NAME]" at bounding box center [557, 291] width 12 height 12
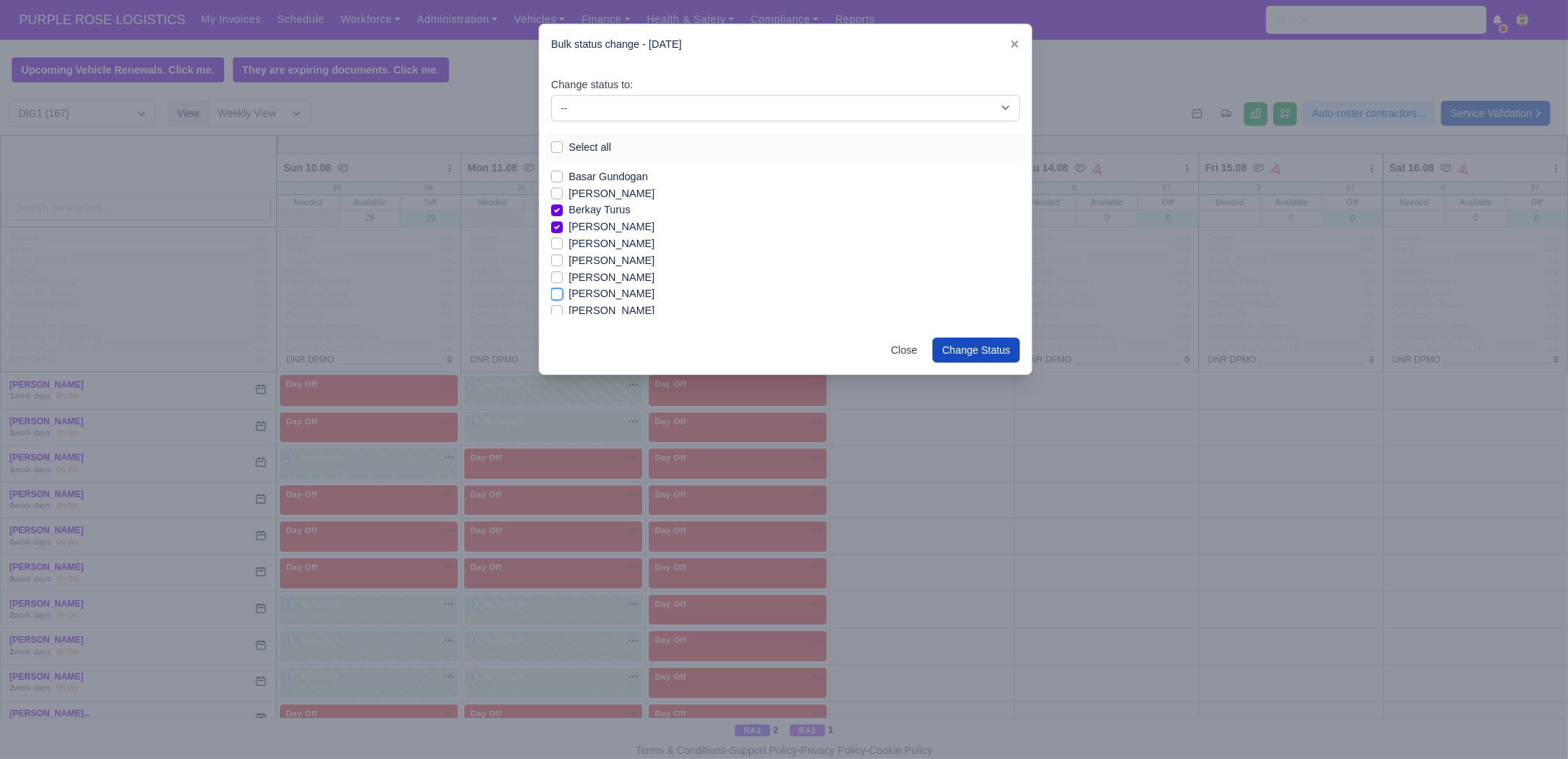
checkbox input "true"
click at [593, 217] on label "[PERSON_NAME]" at bounding box center [612, 218] width 86 height 17
click at [563, 217] on input "[PERSON_NAME]" at bounding box center [557, 215] width 12 height 12
checkbox input "true"
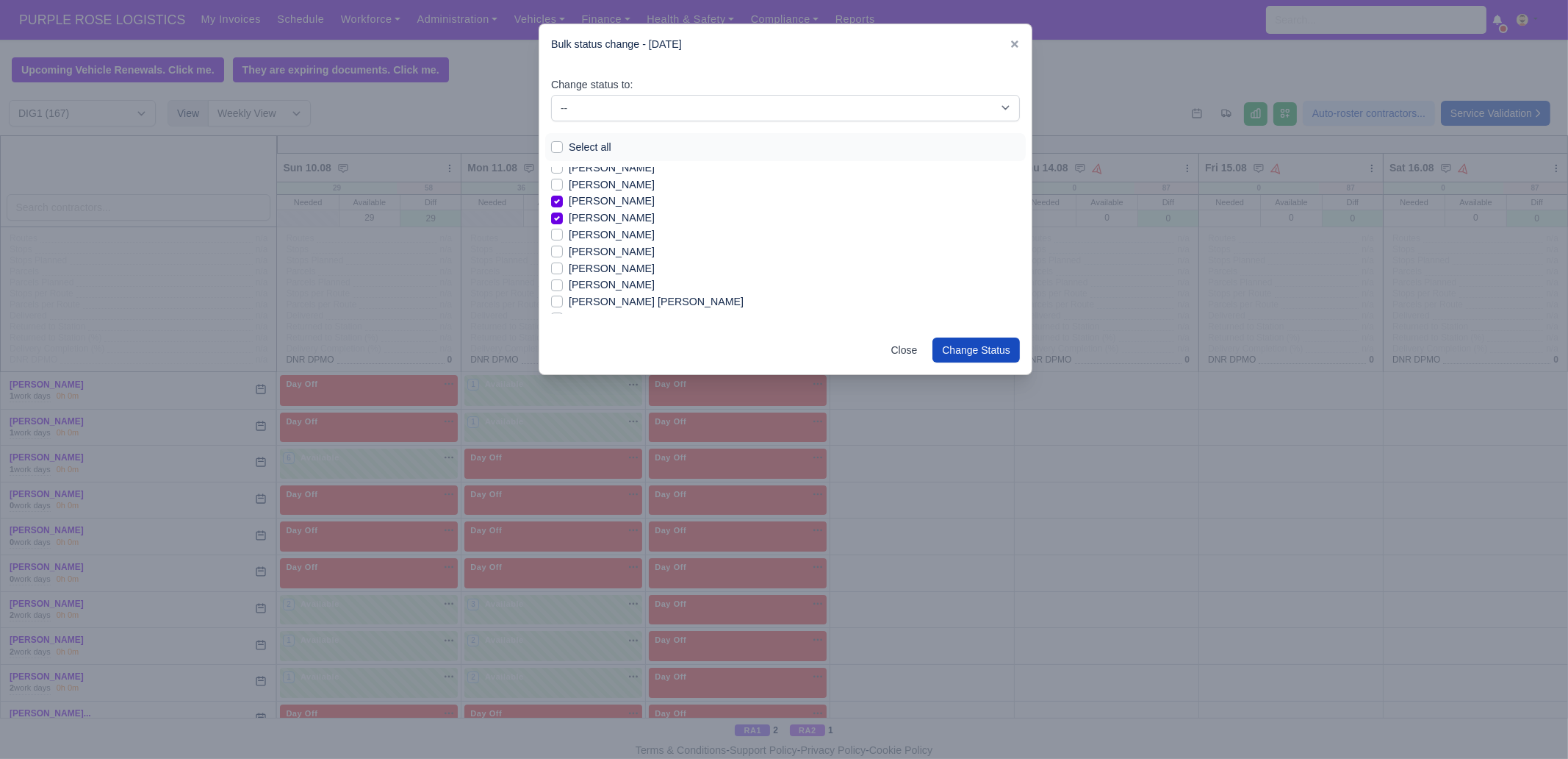
click at [591, 248] on label "[PERSON_NAME]" at bounding box center [612, 252] width 86 height 17
click at [563, 248] on input "[PERSON_NAME]" at bounding box center [557, 250] width 12 height 12
checkbox input "true"
click at [600, 275] on label "[PERSON_NAME]" at bounding box center [612, 269] width 86 height 17
click at [563, 272] on input "[PERSON_NAME]" at bounding box center [557, 266] width 12 height 12
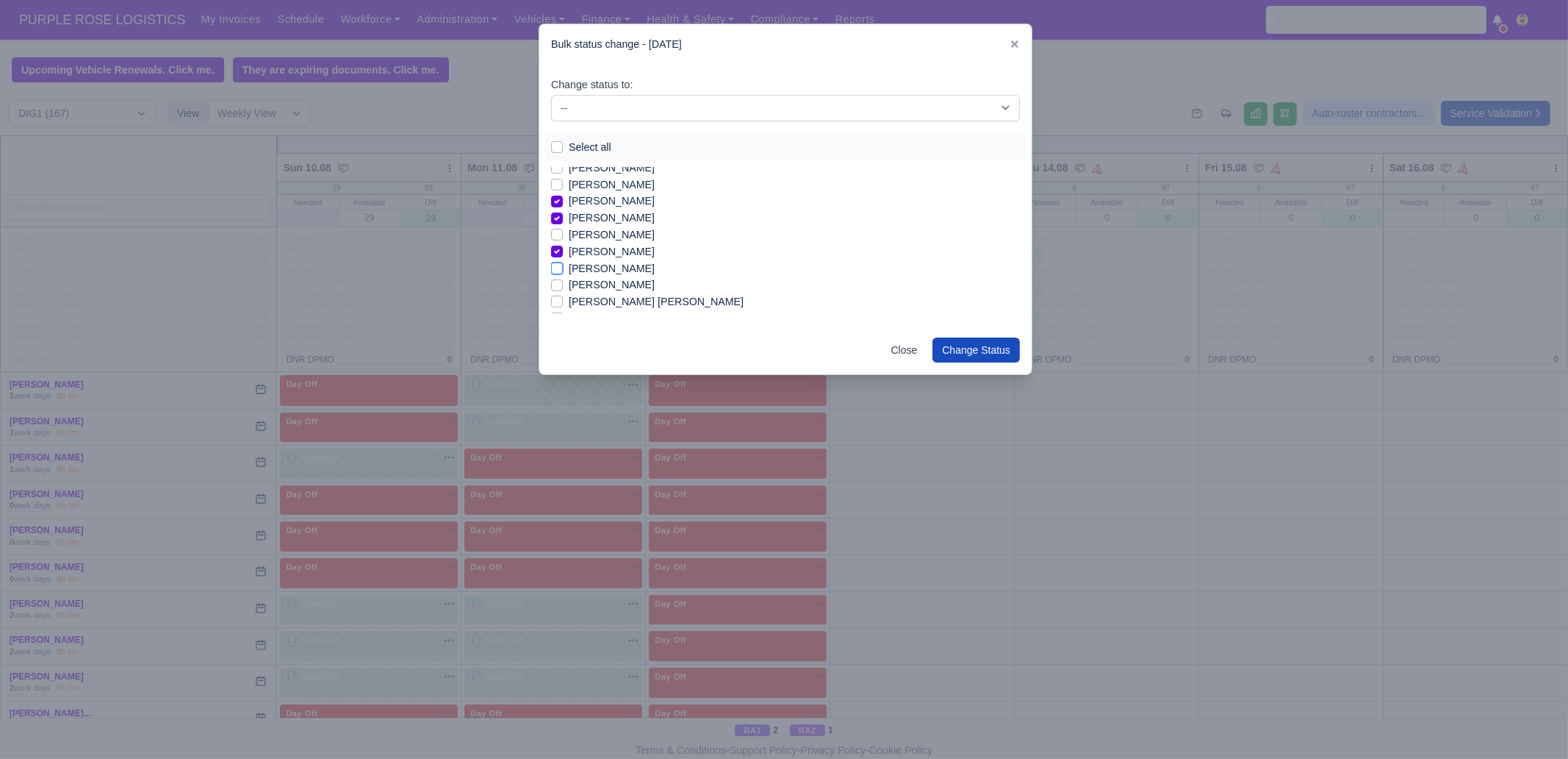
checkbox input "true"
click at [599, 284] on label "[PERSON_NAME]" at bounding box center [612, 285] width 86 height 17
click at [563, 284] on input "[PERSON_NAME]" at bounding box center [557, 283] width 12 height 12
checkbox input "true"
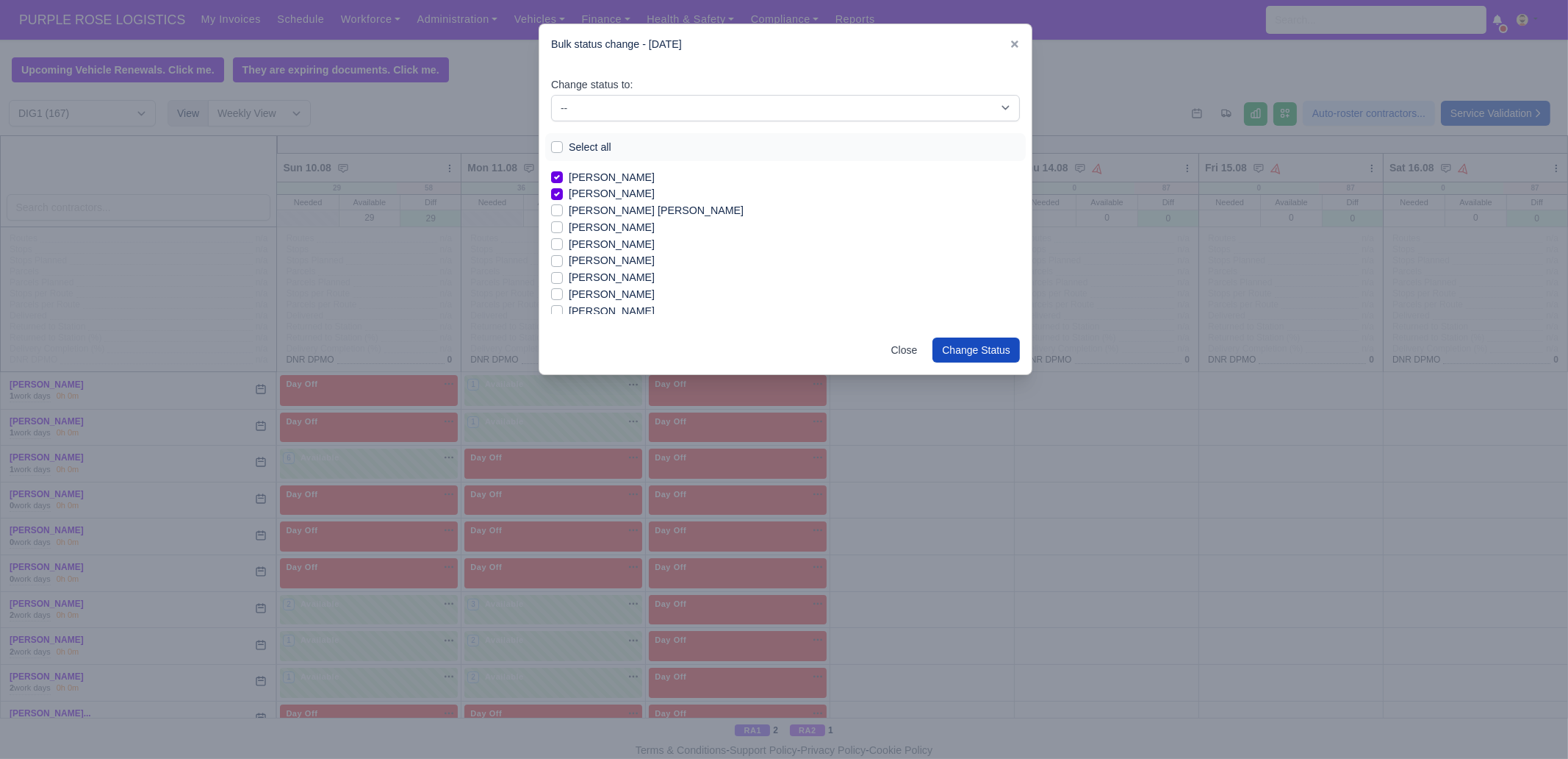
click at [613, 226] on label "[PERSON_NAME]" at bounding box center [612, 228] width 86 height 17
click at [563, 226] on input "[PERSON_NAME]" at bounding box center [557, 225] width 12 height 12
checkbox input "true"
click at [609, 259] on label "[PERSON_NAME]" at bounding box center [612, 261] width 86 height 17
click at [563, 259] on input "[PERSON_NAME]" at bounding box center [557, 258] width 12 height 12
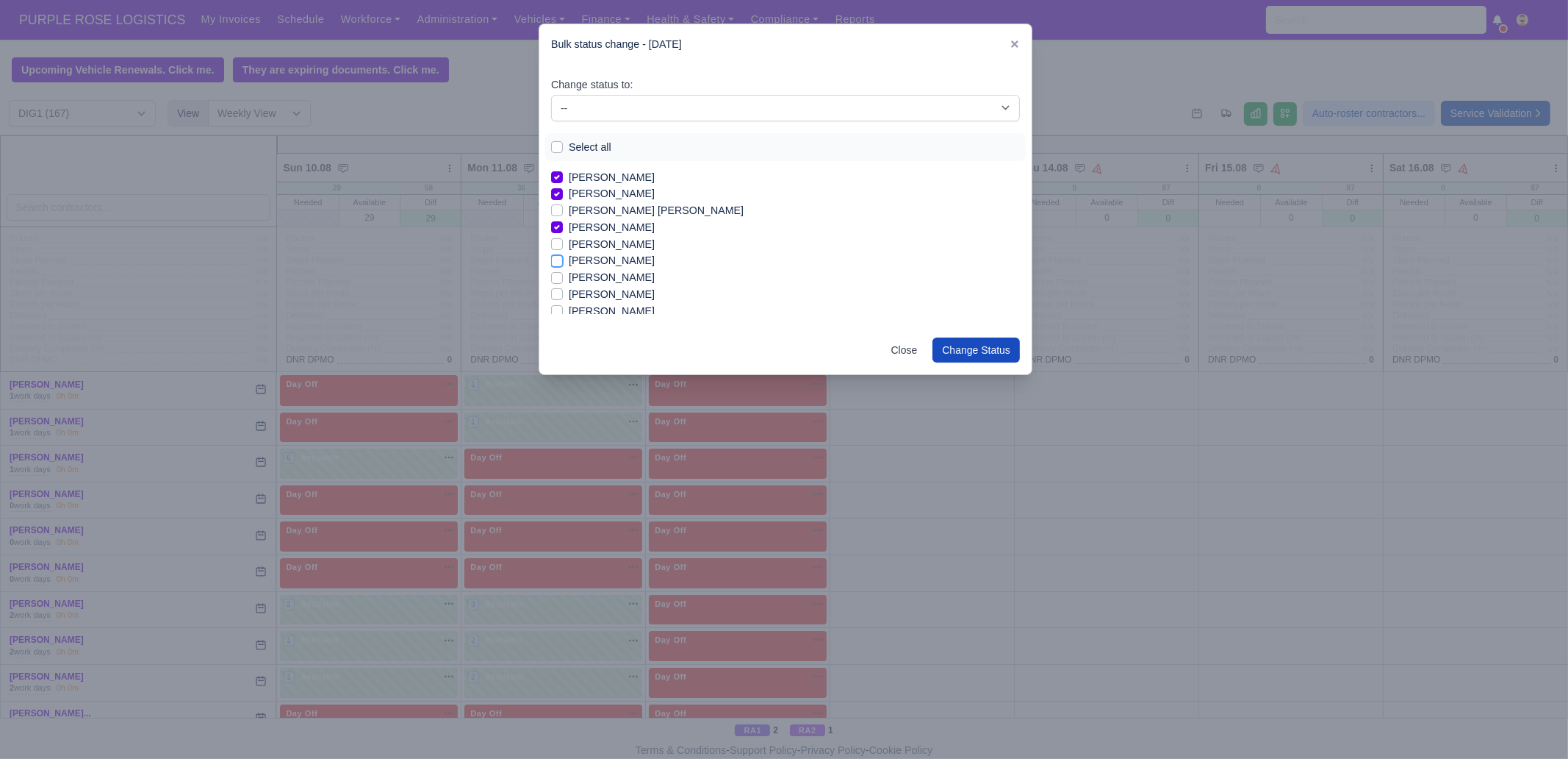
checkbox input "true"
click at [593, 293] on label "[PERSON_NAME]" at bounding box center [612, 294] width 86 height 17
click at [563, 293] on input "[PERSON_NAME]" at bounding box center [557, 292] width 12 height 12
checkbox input "true"
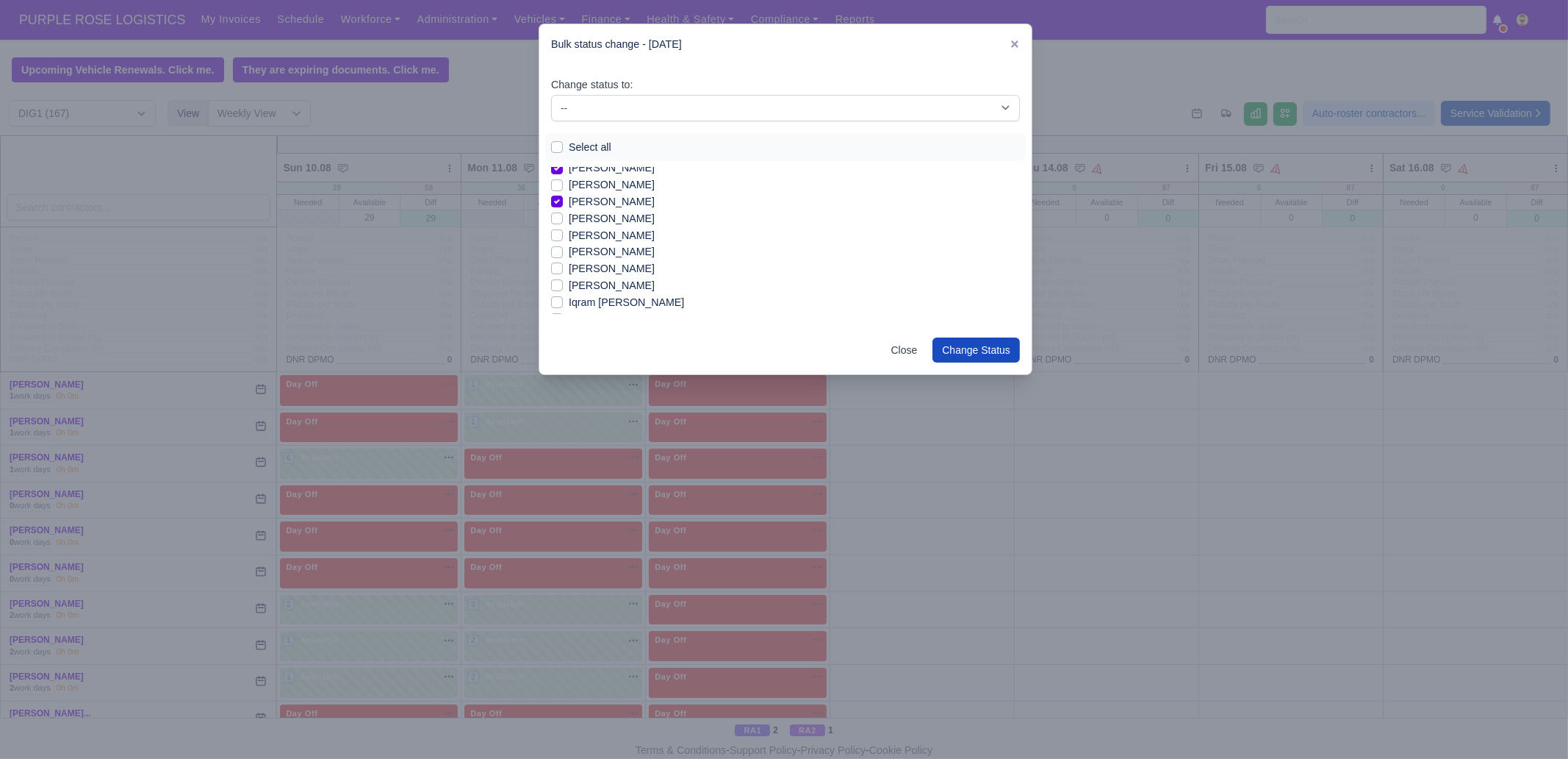
click at [621, 251] on label "[PERSON_NAME]" at bounding box center [612, 252] width 86 height 17
click at [563, 251] on input "[PERSON_NAME]" at bounding box center [557, 250] width 12 height 12
checkbox input "true"
click at [627, 269] on label "[PERSON_NAME]" at bounding box center [612, 269] width 86 height 17
click at [563, 269] on input "[PERSON_NAME]" at bounding box center [557, 266] width 12 height 12
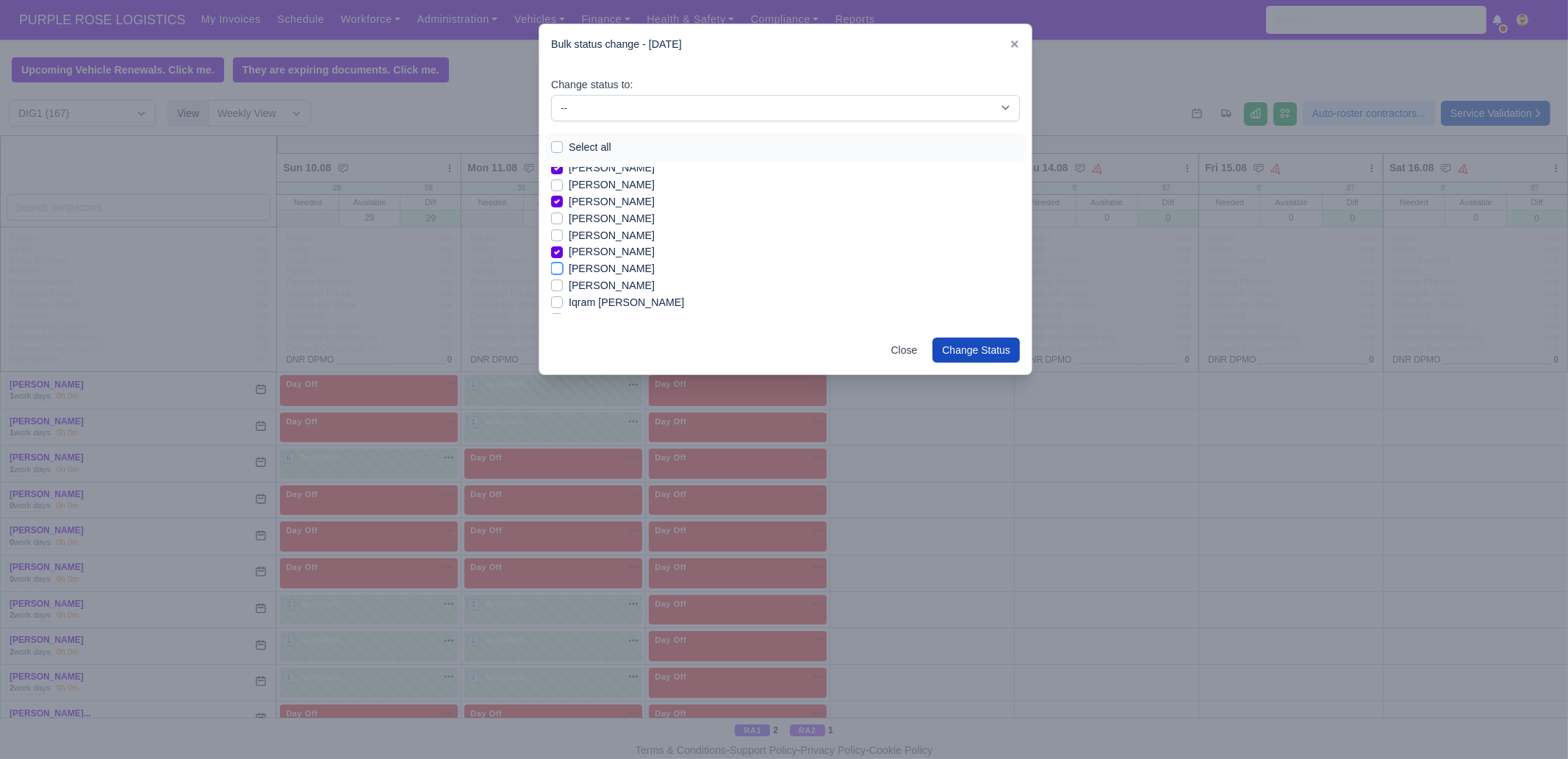
checkbox input "true"
click at [598, 292] on label "[PERSON_NAME]" at bounding box center [612, 294] width 86 height 17
click at [563, 292] on input "[PERSON_NAME]" at bounding box center [557, 292] width 12 height 12
checkbox input "true"
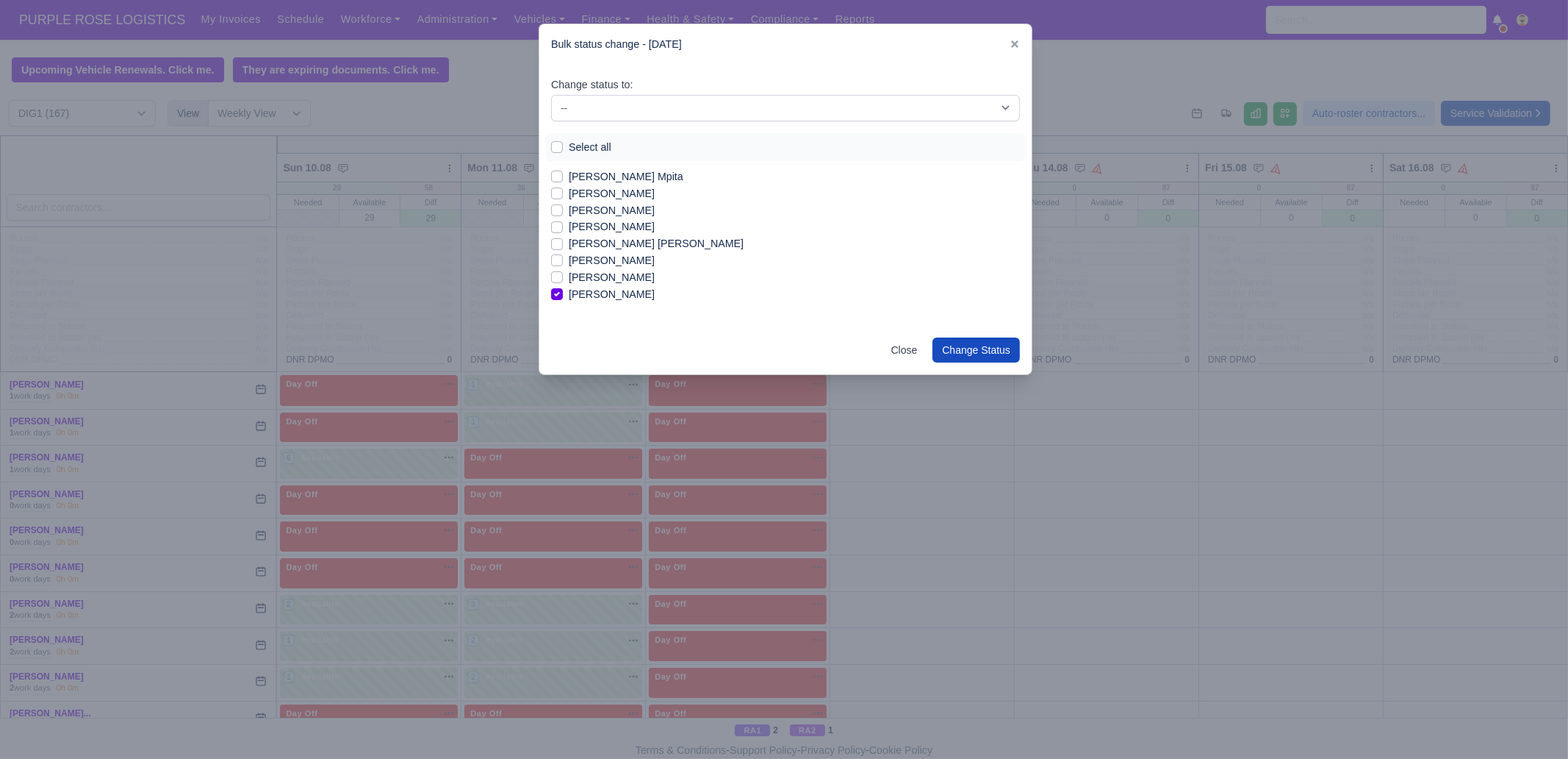
click at [596, 262] on label "[PERSON_NAME]" at bounding box center [612, 261] width 86 height 17
click at [563, 262] on input "[PERSON_NAME]" at bounding box center [557, 258] width 12 height 12
checkbox input "true"
click at [596, 269] on label "[PERSON_NAME] Mpita" at bounding box center [626, 269] width 115 height 17
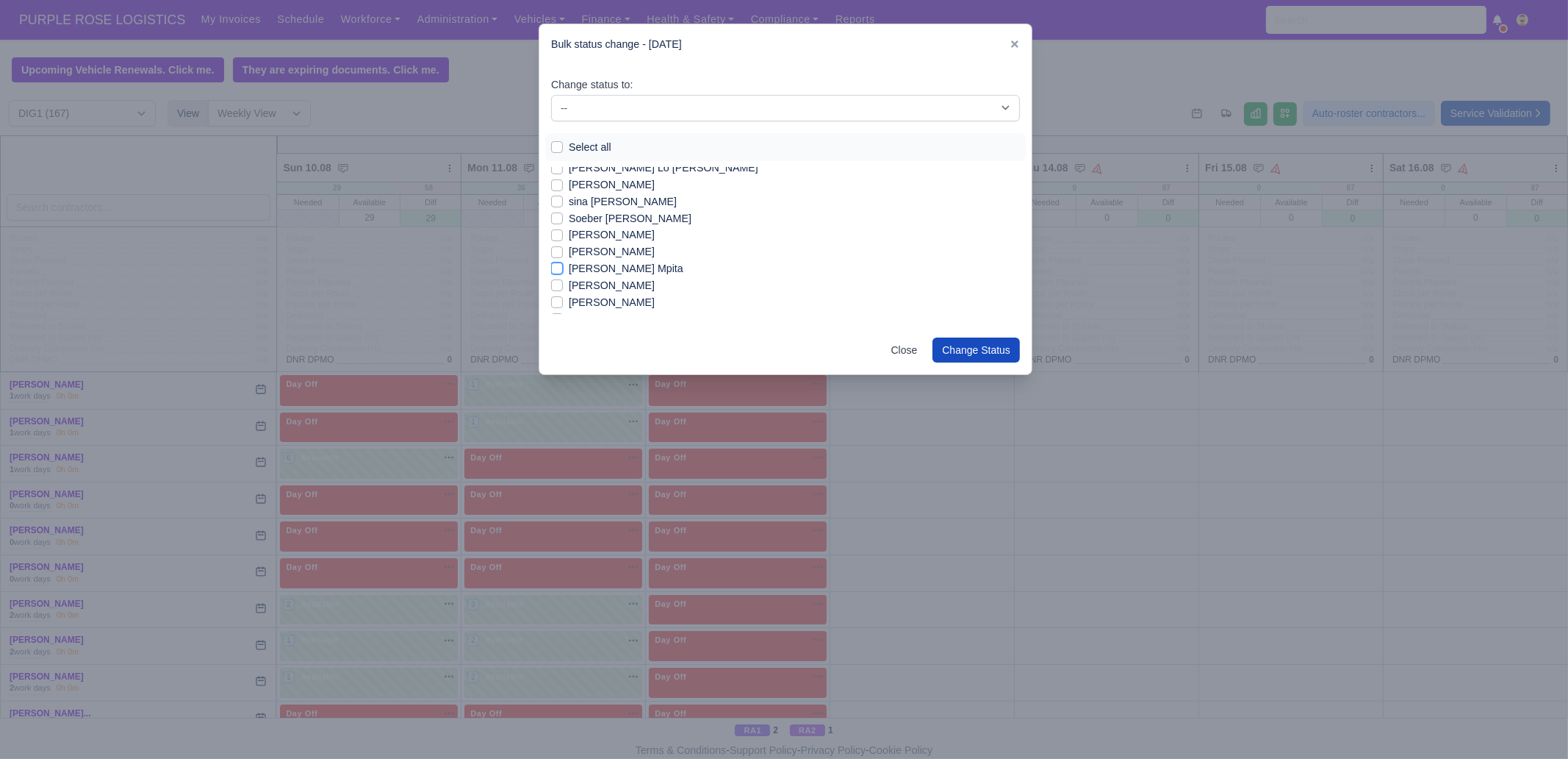
click at [563, 269] on input "[PERSON_NAME] Mpita" at bounding box center [557, 266] width 12 height 12
checkbox input "true"
click at [601, 252] on label "[PERSON_NAME]" at bounding box center [612, 252] width 86 height 17
click at [563, 252] on input "[PERSON_NAME]" at bounding box center [557, 250] width 12 height 12
checkbox input "true"
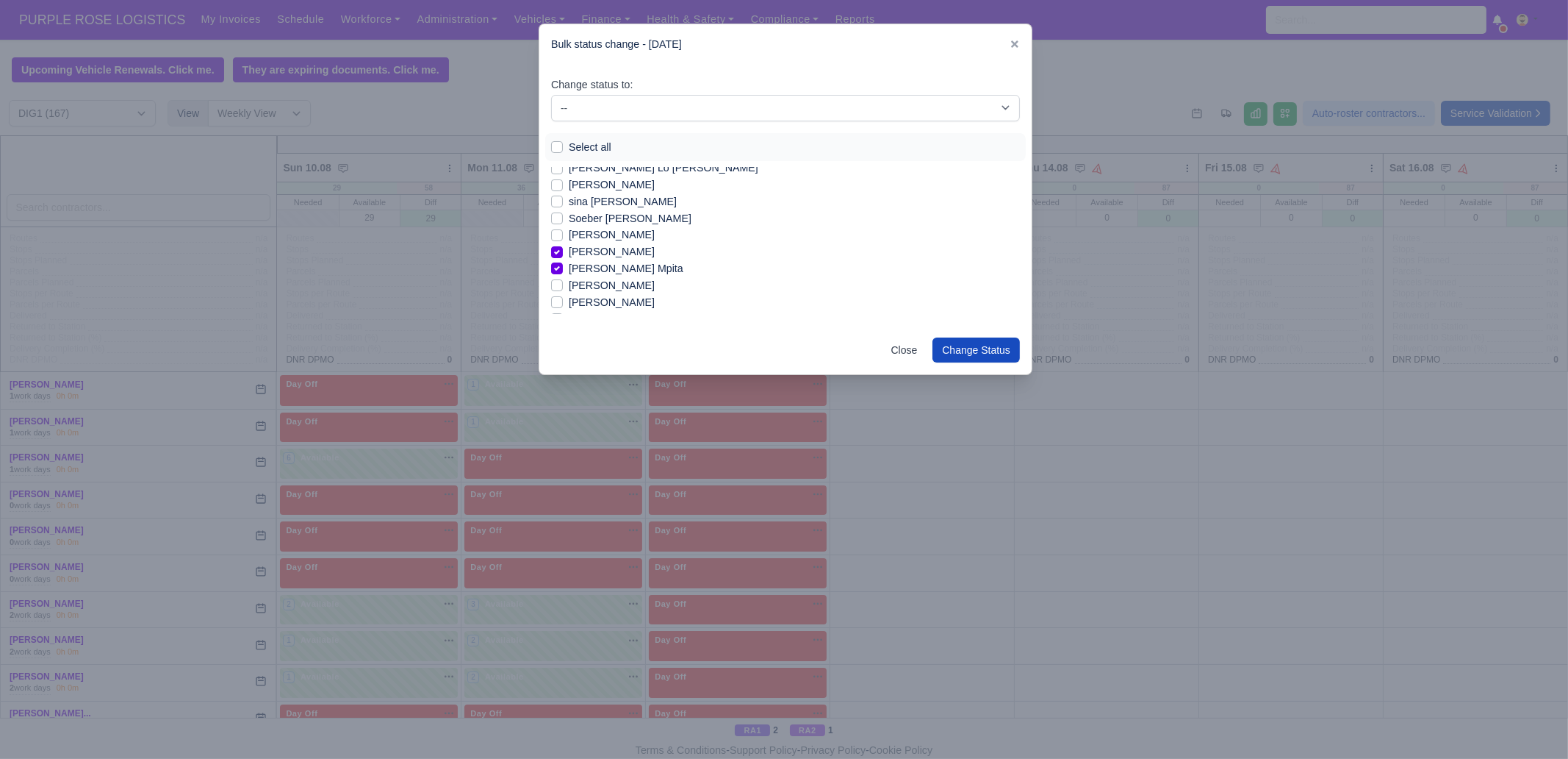
click at [600, 238] on label "[PERSON_NAME]" at bounding box center [612, 235] width 86 height 17
click at [563, 238] on input "[PERSON_NAME]" at bounding box center [557, 233] width 12 height 12
checkbox input "true"
click at [610, 260] on label "[PERSON_NAME] Lo [PERSON_NAME]" at bounding box center [663, 260] width 190 height 17
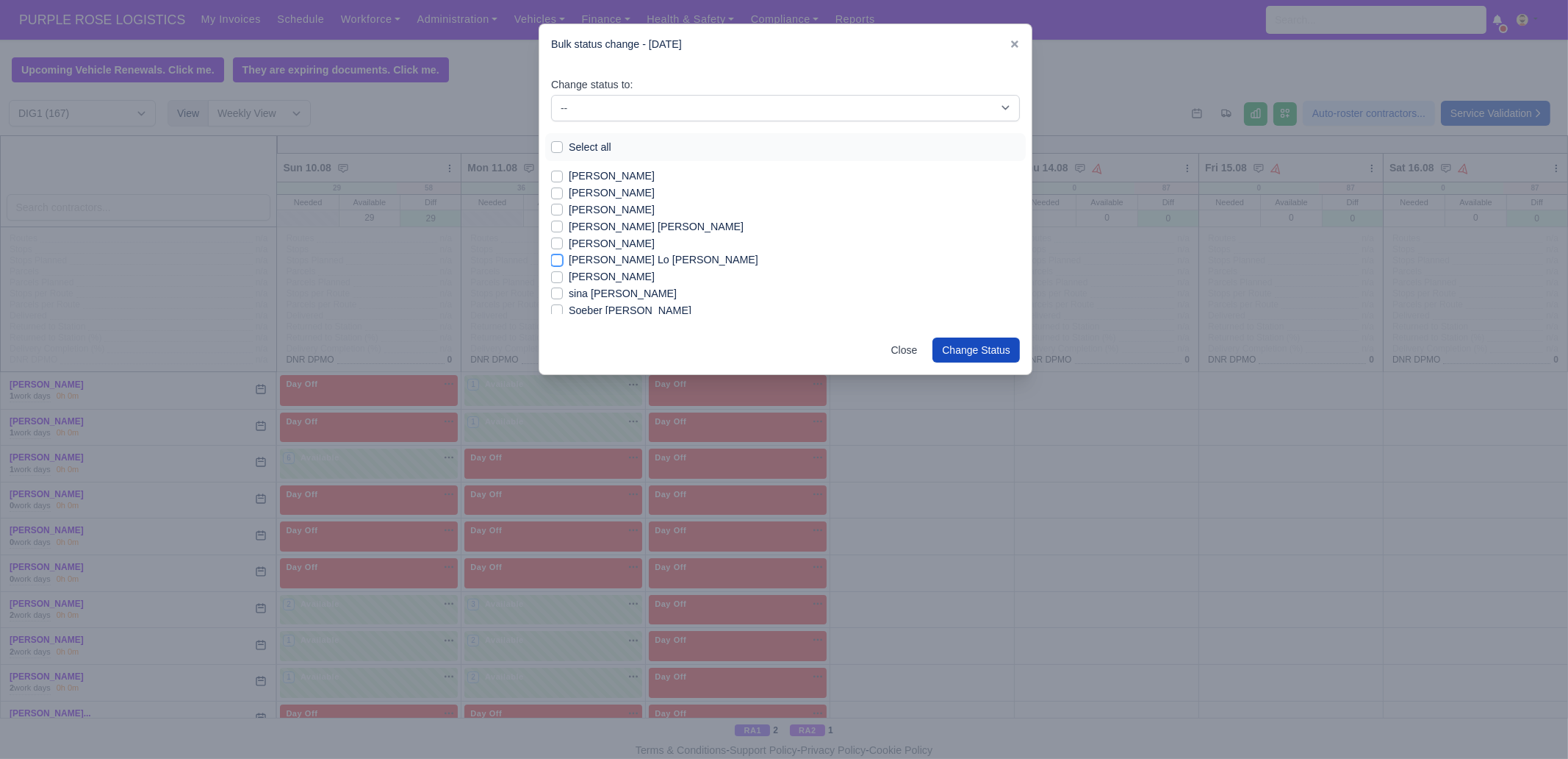
click at [563, 260] on input "[PERSON_NAME] Lo [PERSON_NAME]" at bounding box center [557, 257] width 12 height 12
checkbox input "true"
click at [598, 285] on label "[PERSON_NAME]" at bounding box center [612, 284] width 86 height 17
click at [563, 285] on input "[PERSON_NAME]" at bounding box center [557, 282] width 12 height 12
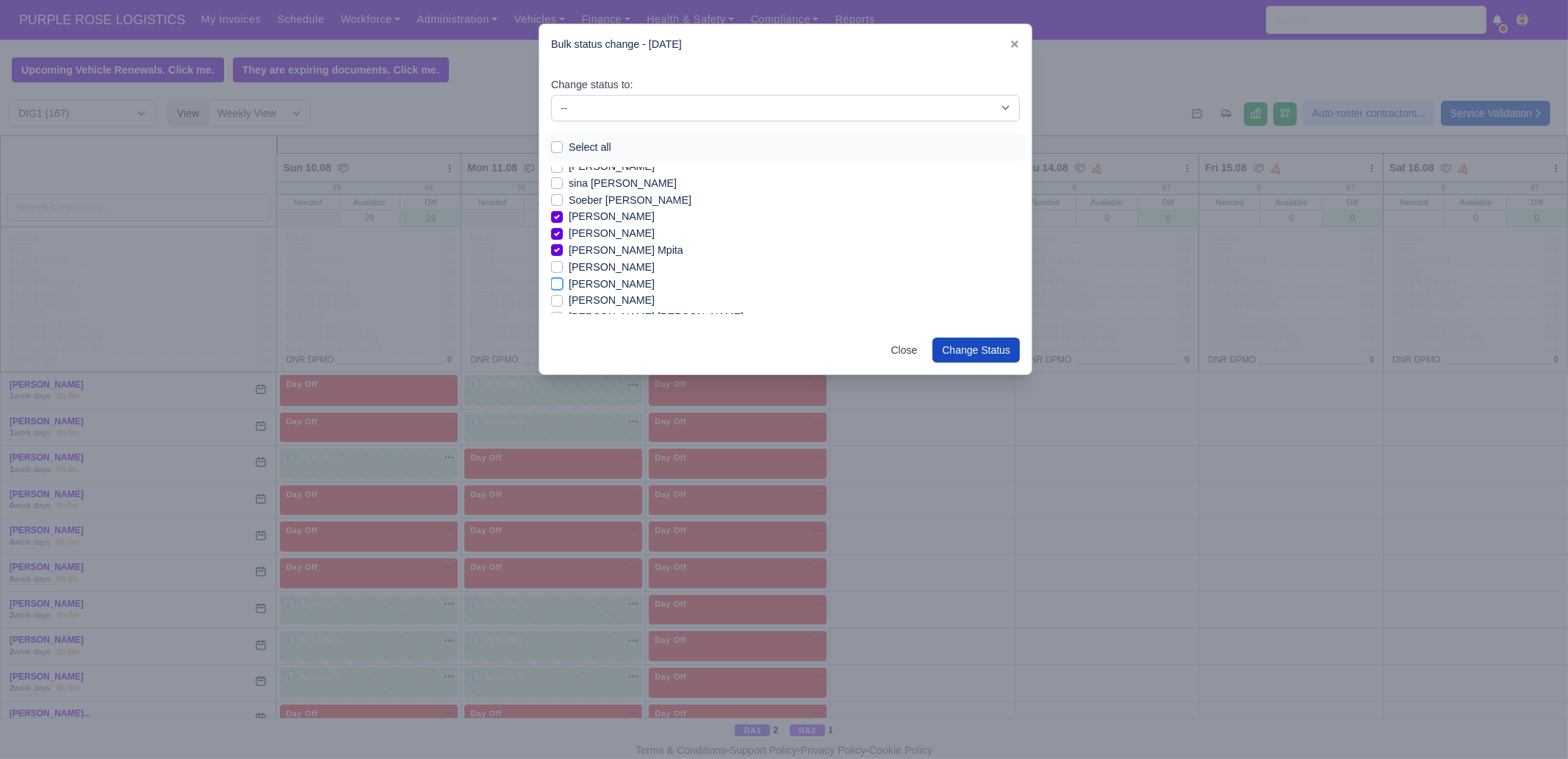
checkbox input "true"
click at [599, 213] on label "[PERSON_NAME]" at bounding box center [612, 210] width 86 height 17
click at [563, 213] on input "[PERSON_NAME]" at bounding box center [557, 207] width 12 height 12
checkbox input "true"
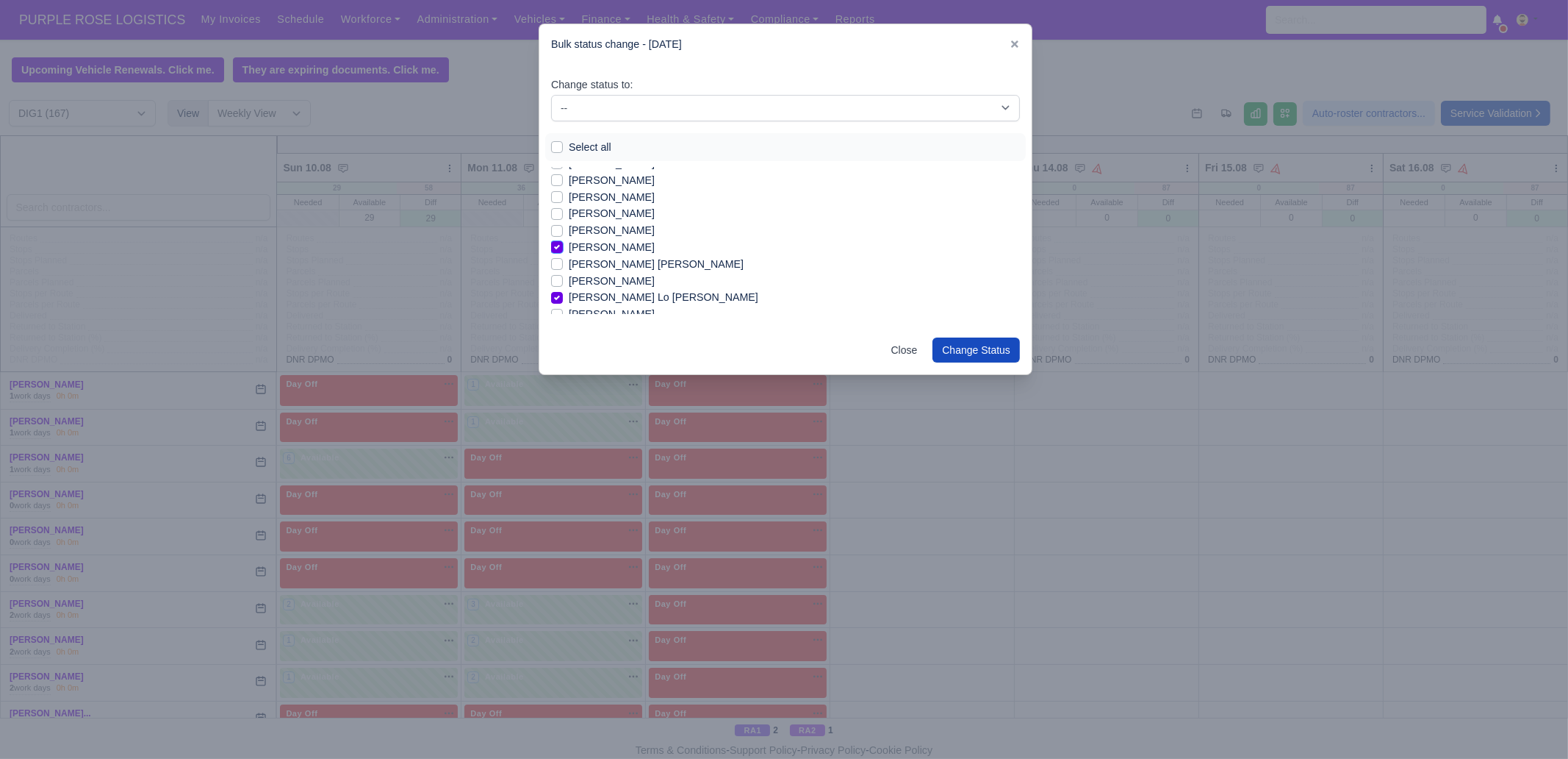
scroll to position [1047, 0]
click at [592, 251] on label "[PERSON_NAME]" at bounding box center [612, 252] width 86 height 17
click at [563, 251] on input "[PERSON_NAME]" at bounding box center [557, 250] width 12 height 12
checkbox input "true"
click at [592, 237] on label "[PERSON_NAME]" at bounding box center [612, 235] width 86 height 17
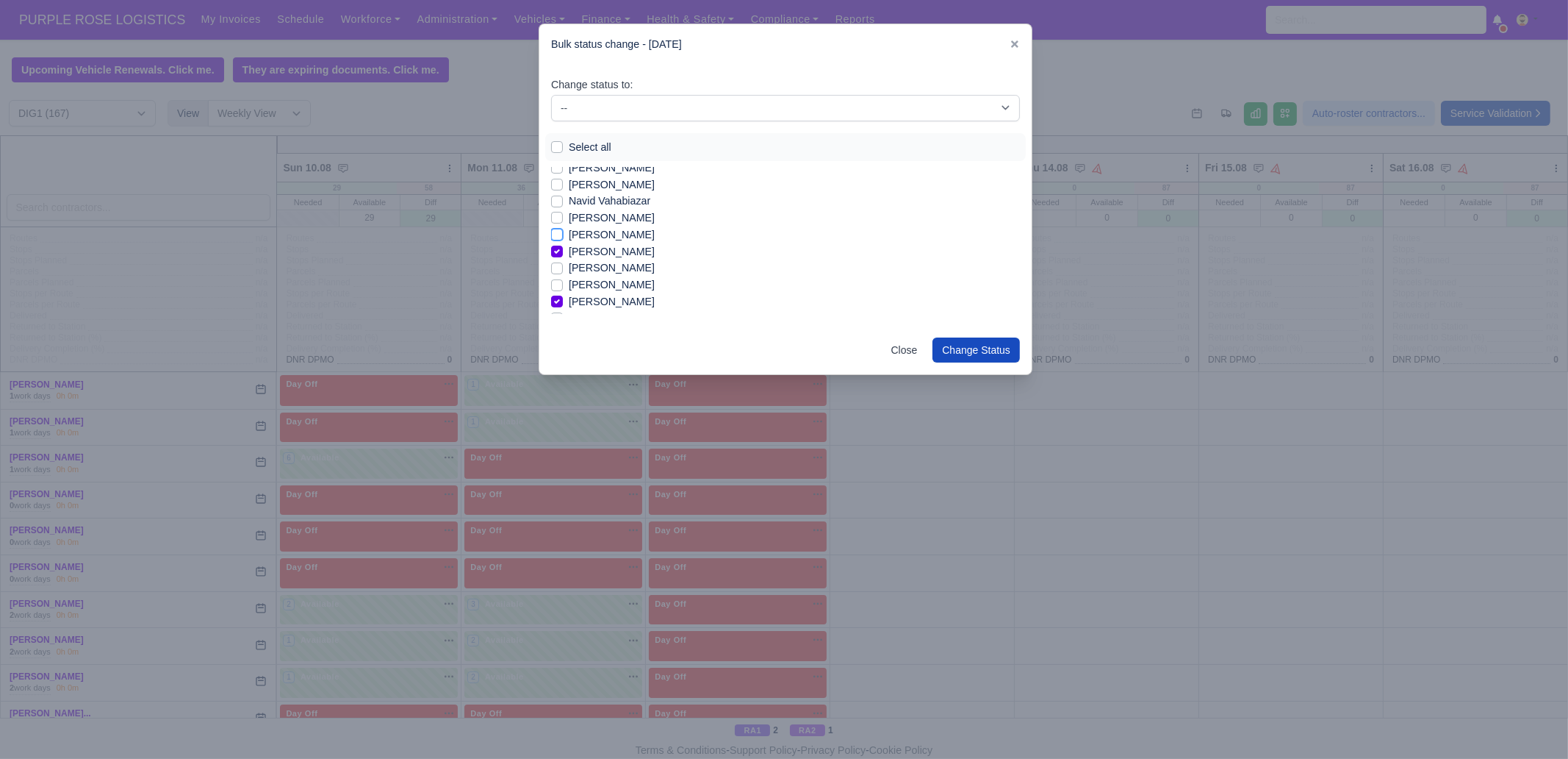
click at [563, 237] on input "[PERSON_NAME]" at bounding box center [557, 233] width 12 height 12
checkbox input "true"
click at [599, 224] on label "[PERSON_NAME]" at bounding box center [612, 218] width 86 height 17
click at [563, 221] on input "[PERSON_NAME]" at bounding box center [557, 215] width 12 height 12
checkbox input "true"
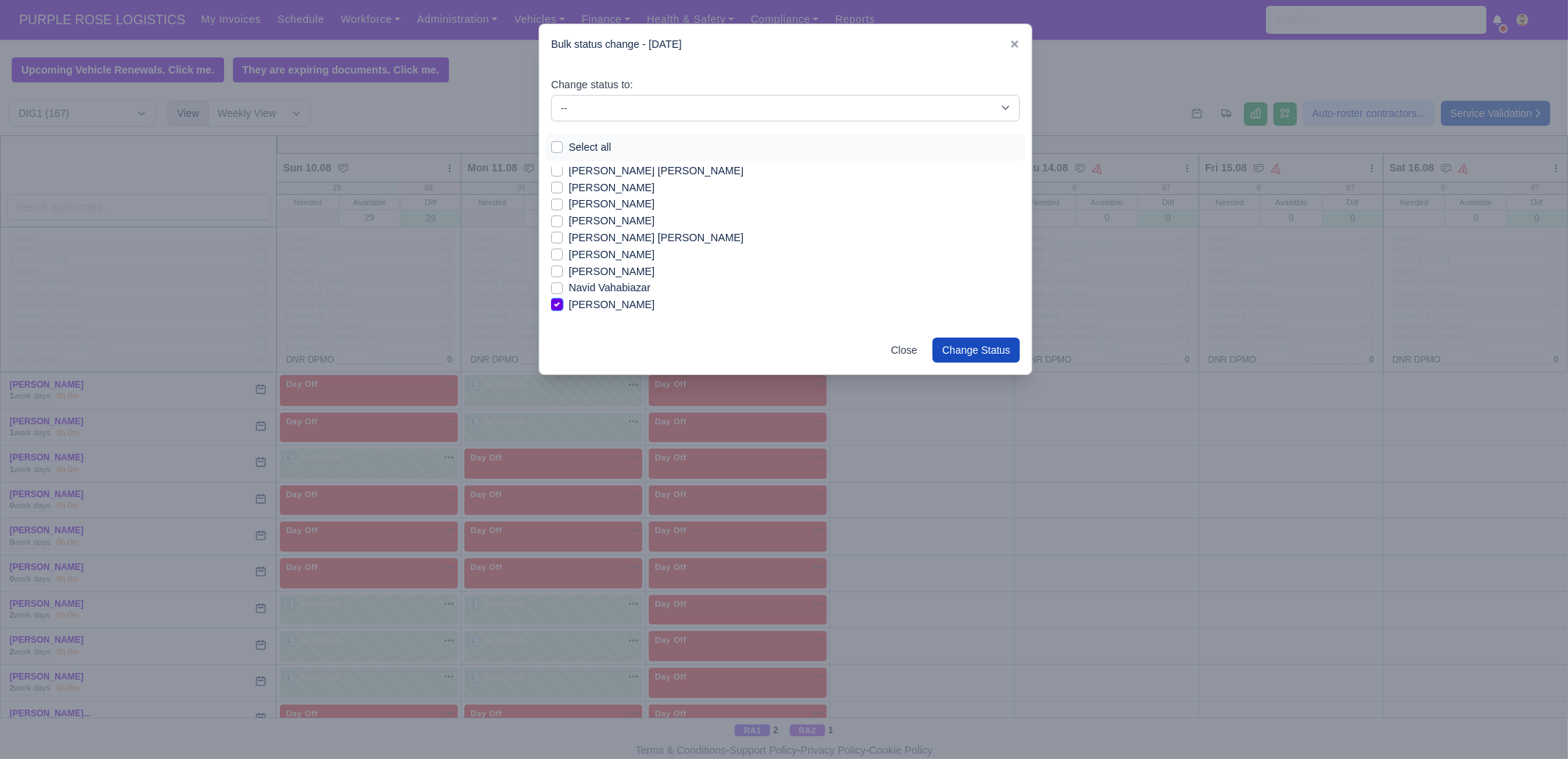
scroll to position [955, 0]
click at [599, 272] on label "[PERSON_NAME]" at bounding box center [612, 277] width 86 height 17
click at [563, 272] on input "[PERSON_NAME]" at bounding box center [557, 274] width 12 height 12
checkbox input "true"
click at [600, 259] on label "[PERSON_NAME]" at bounding box center [612, 260] width 86 height 17
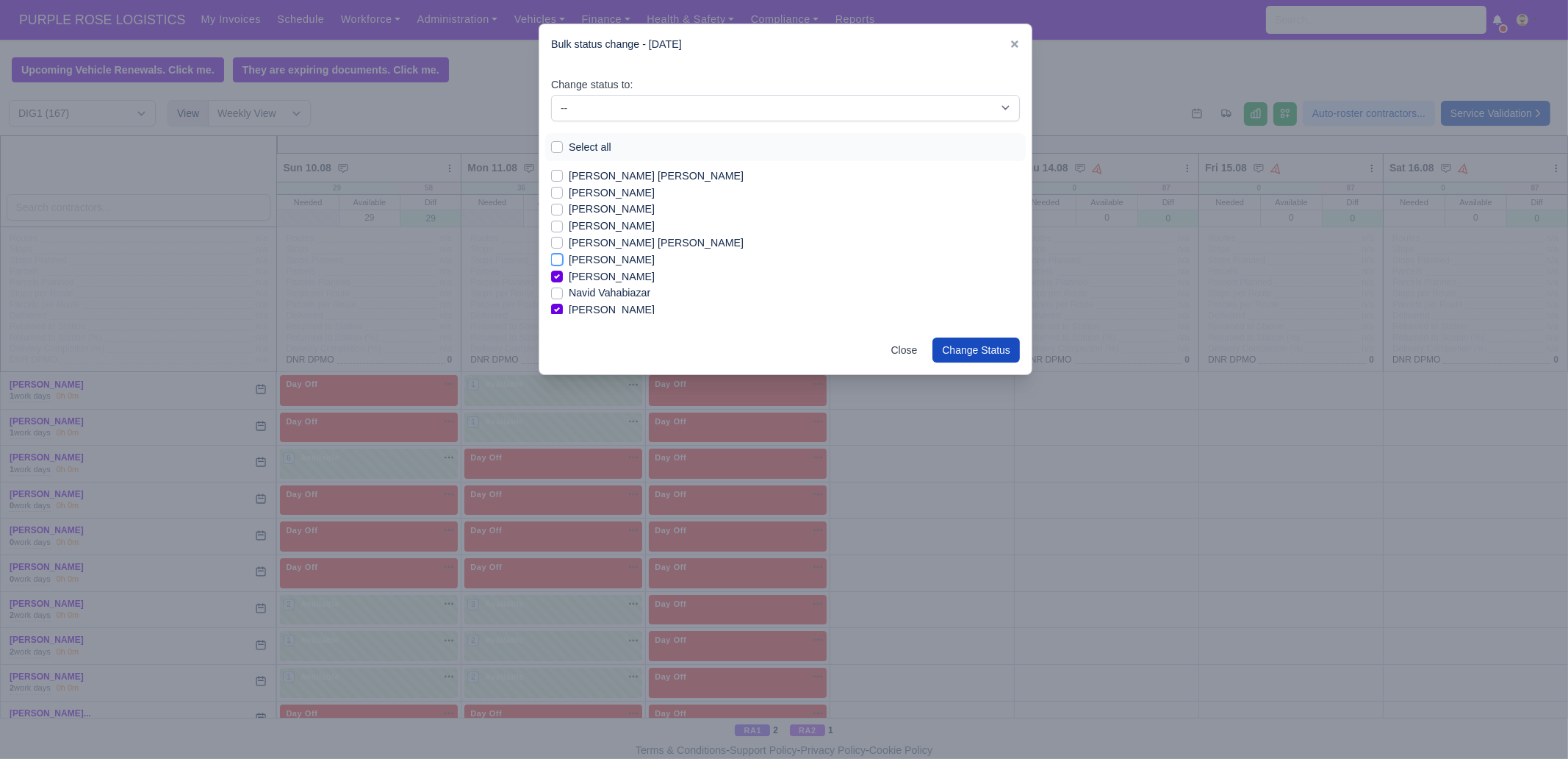
click at [563, 259] on input "[PERSON_NAME]" at bounding box center [557, 257] width 12 height 12
checkbox input "true"
click at [604, 211] on label "[PERSON_NAME]" at bounding box center [612, 209] width 86 height 17
click at [563, 211] on input "[PERSON_NAME]" at bounding box center [557, 207] width 12 height 12
checkbox input "true"
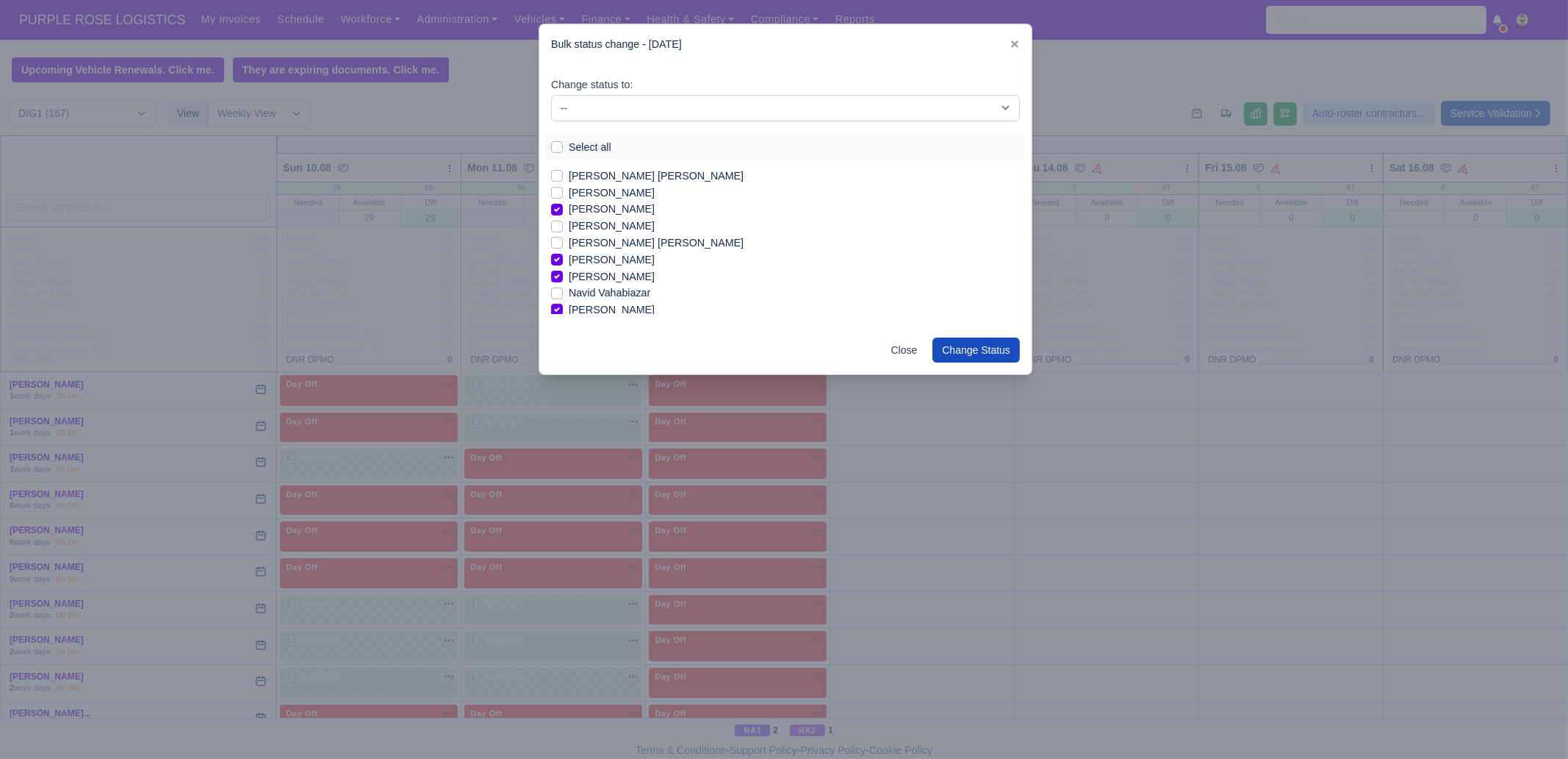
click at [609, 195] on label "[PERSON_NAME]" at bounding box center [612, 193] width 86 height 17
click at [563, 195] on input "[PERSON_NAME]" at bounding box center [557, 191] width 12 height 12
checkbox input "true"
click at [641, 269] on label "[PERSON_NAME] [PERSON_NAME]" at bounding box center [656, 268] width 175 height 17
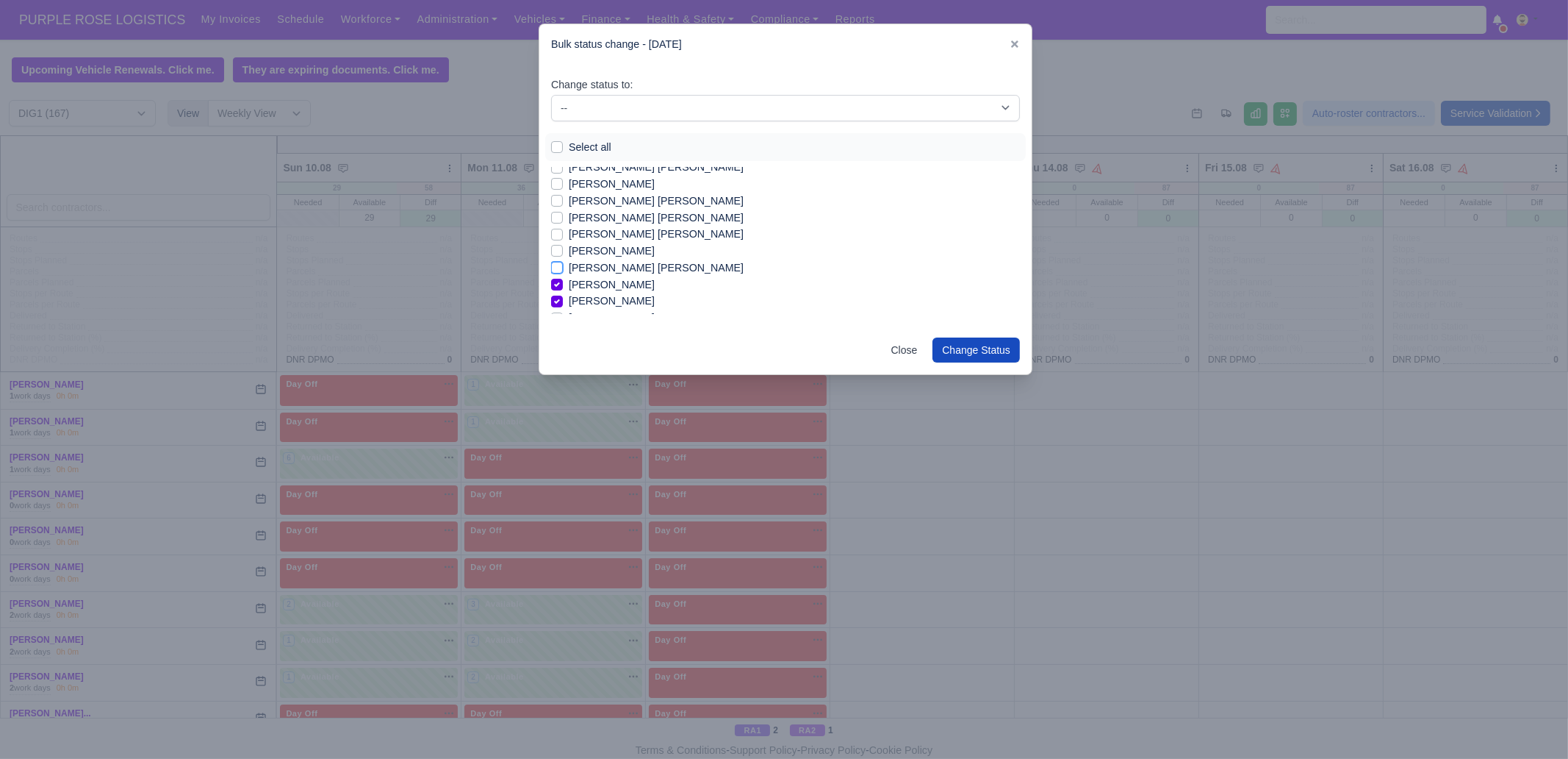
click at [563, 269] on input "[PERSON_NAME] [PERSON_NAME]" at bounding box center [557, 266] width 12 height 12
checkbox input "true"
click at [639, 234] on label "[PERSON_NAME] [PERSON_NAME]" at bounding box center [656, 234] width 175 height 17
click at [563, 234] on input "[PERSON_NAME] [PERSON_NAME]" at bounding box center [557, 232] width 12 height 12
checkbox input "true"
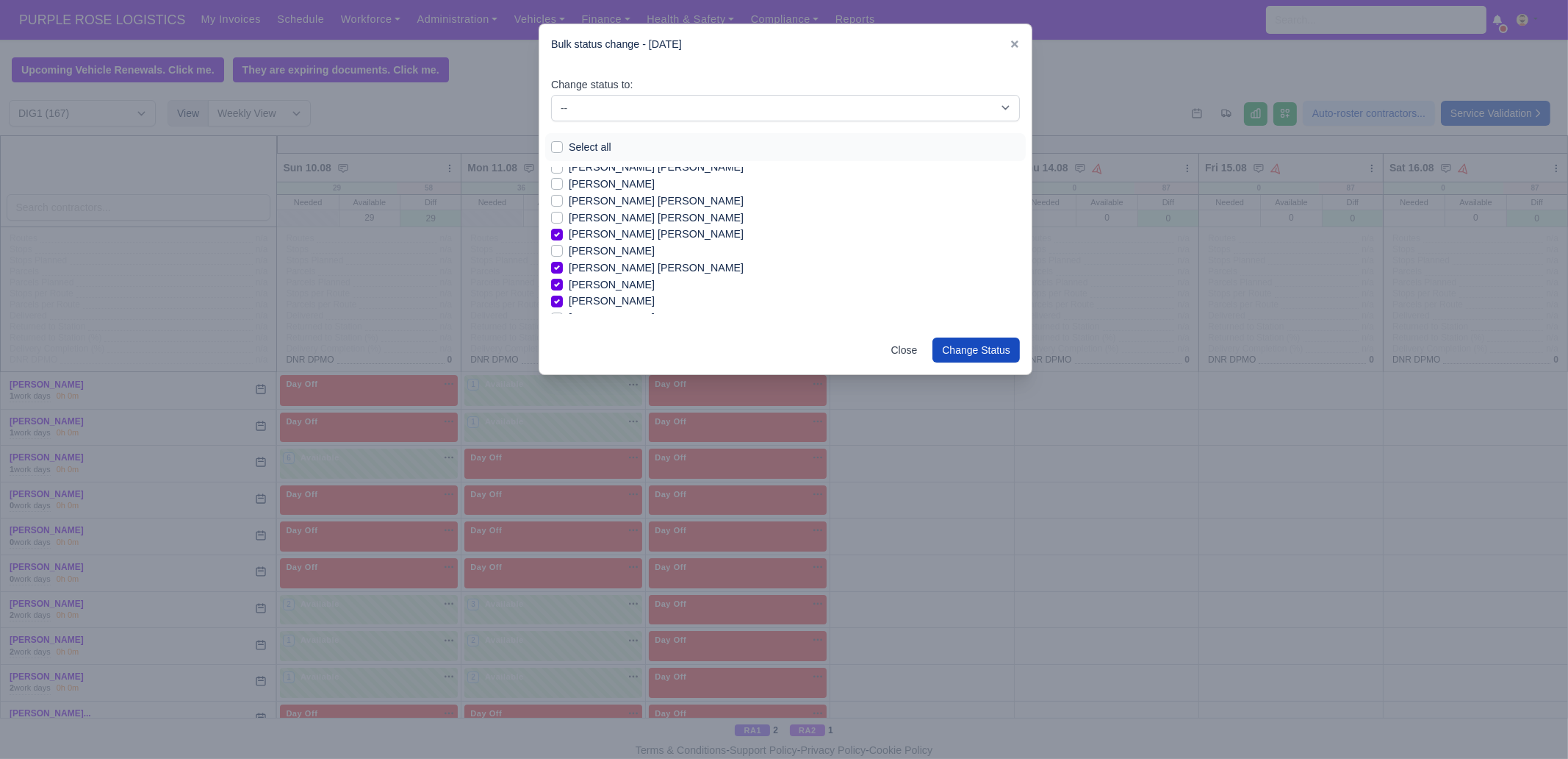
click at [643, 202] on label "[PERSON_NAME] [PERSON_NAME]" at bounding box center [656, 201] width 175 height 17
click at [563, 202] on input "[PERSON_NAME] [PERSON_NAME]" at bounding box center [557, 198] width 12 height 12
checkbox input "true"
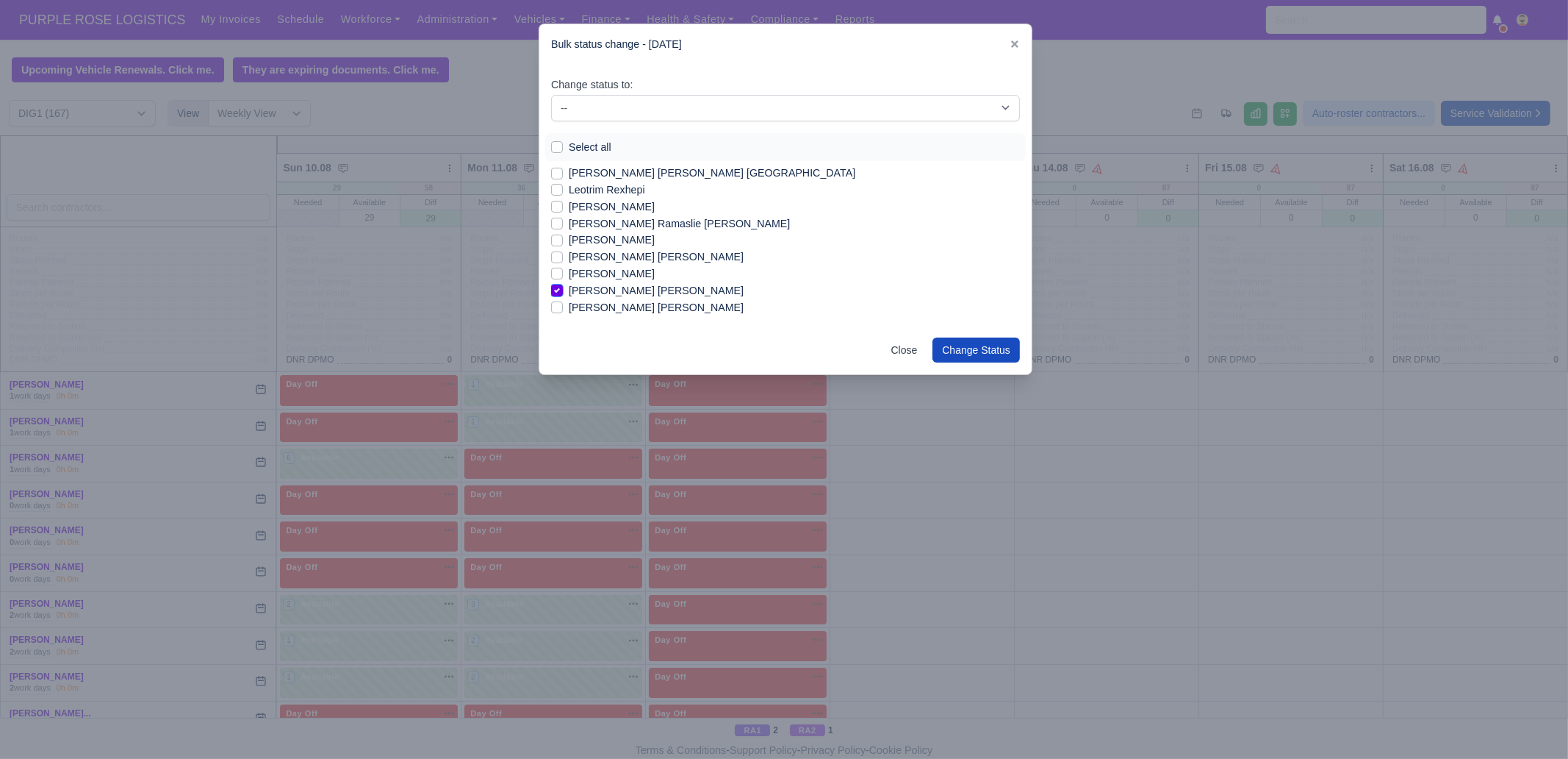
scroll to position [771, 0]
click at [619, 260] on label "[PERSON_NAME] [PERSON_NAME]" at bounding box center [656, 259] width 175 height 17
click at [563, 260] on input "[PERSON_NAME] [PERSON_NAME]" at bounding box center [557, 256] width 12 height 12
checkbox input "true"
click at [622, 243] on label "[PERSON_NAME]" at bounding box center [612, 242] width 86 height 17
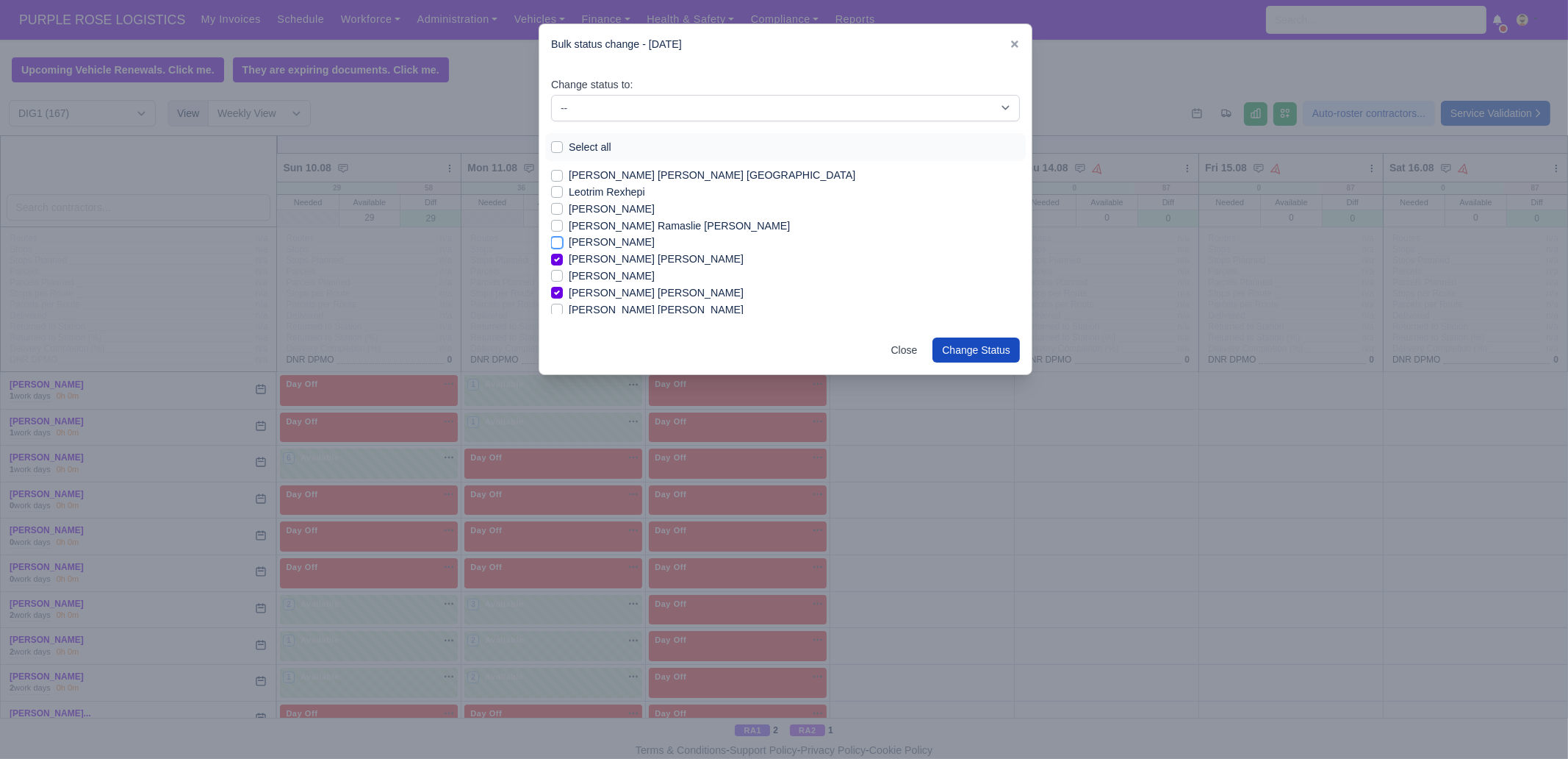
click at [563, 243] on input "[PERSON_NAME]" at bounding box center [557, 240] width 12 height 12
checkbox input "true"
click at [599, 261] on label "[PERSON_NAME]" at bounding box center [612, 259] width 86 height 17
click at [563, 261] on input "[PERSON_NAME]" at bounding box center [557, 256] width 12 height 12
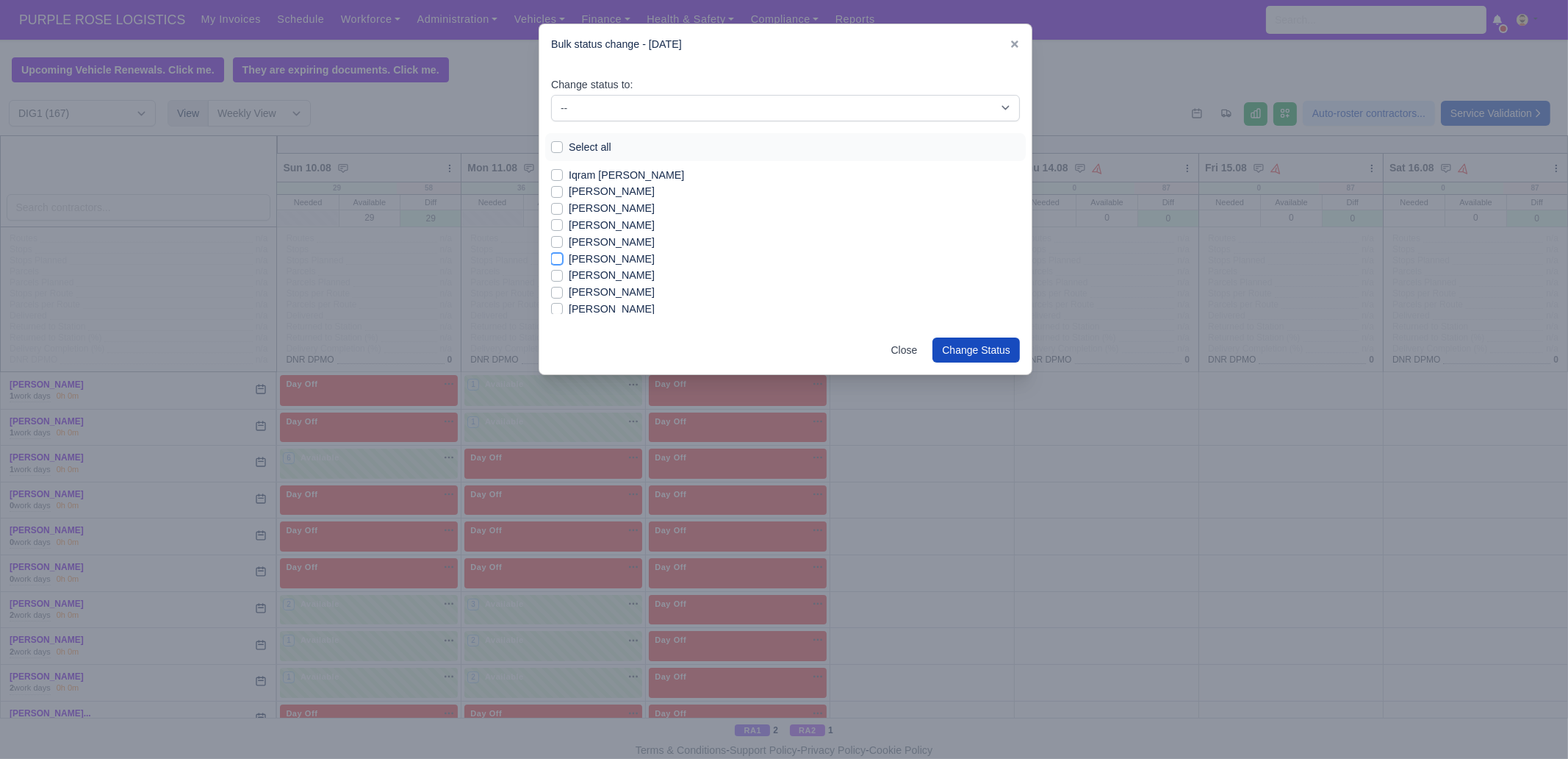
checkbox input "true"
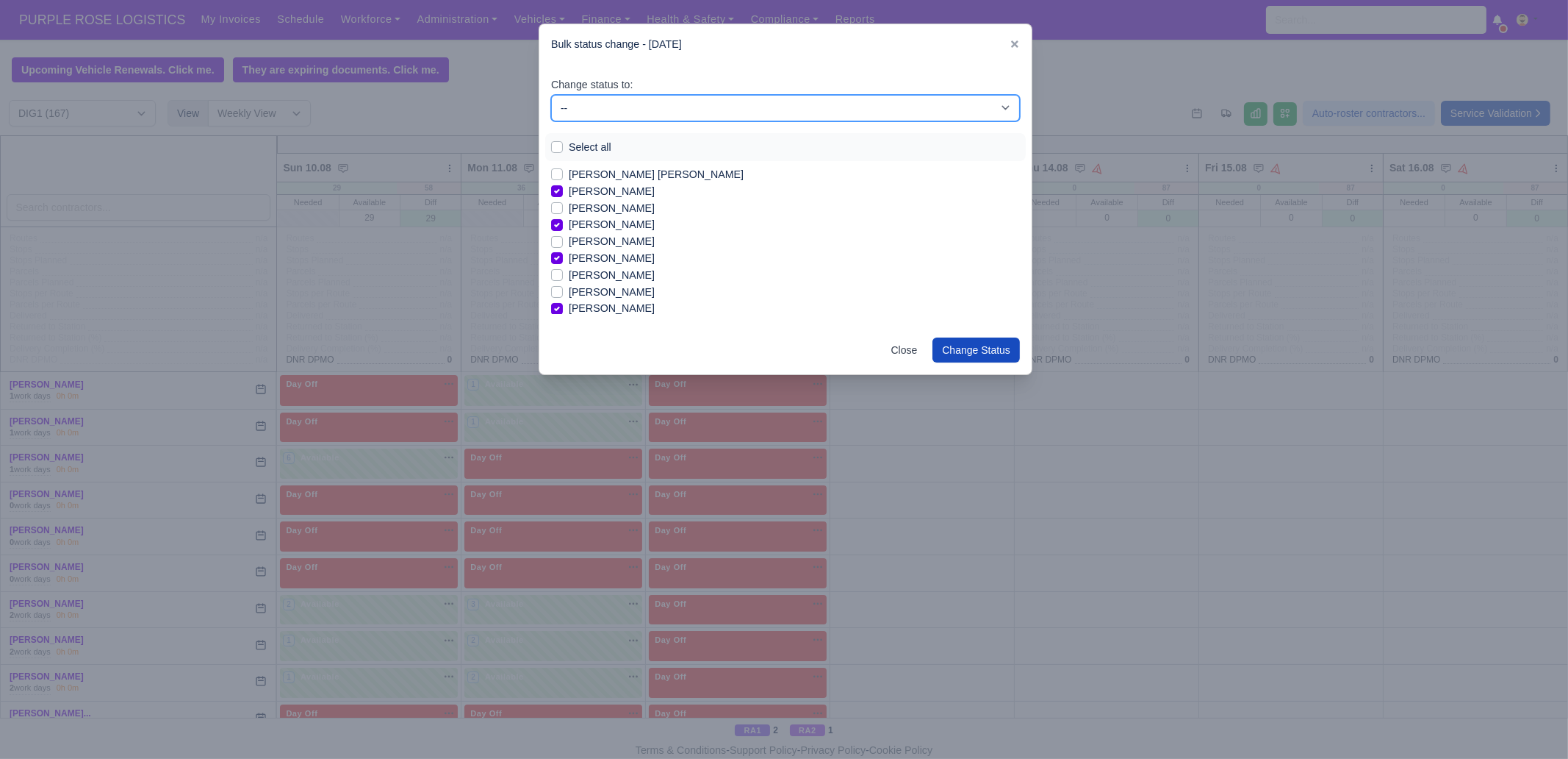
click at [573, 107] on select "-- Unasigned Available Day Off Stand By Other Depot" at bounding box center [786, 107] width 469 height 26
select select "Available"
click at [551, 94] on select "-- Unasigned Available Day Off Stand By Other Depot" at bounding box center [786, 107] width 469 height 26
click at [663, 106] on select "-- Unasigned Available Day Off Stand By Other Depot" at bounding box center [786, 107] width 469 height 26
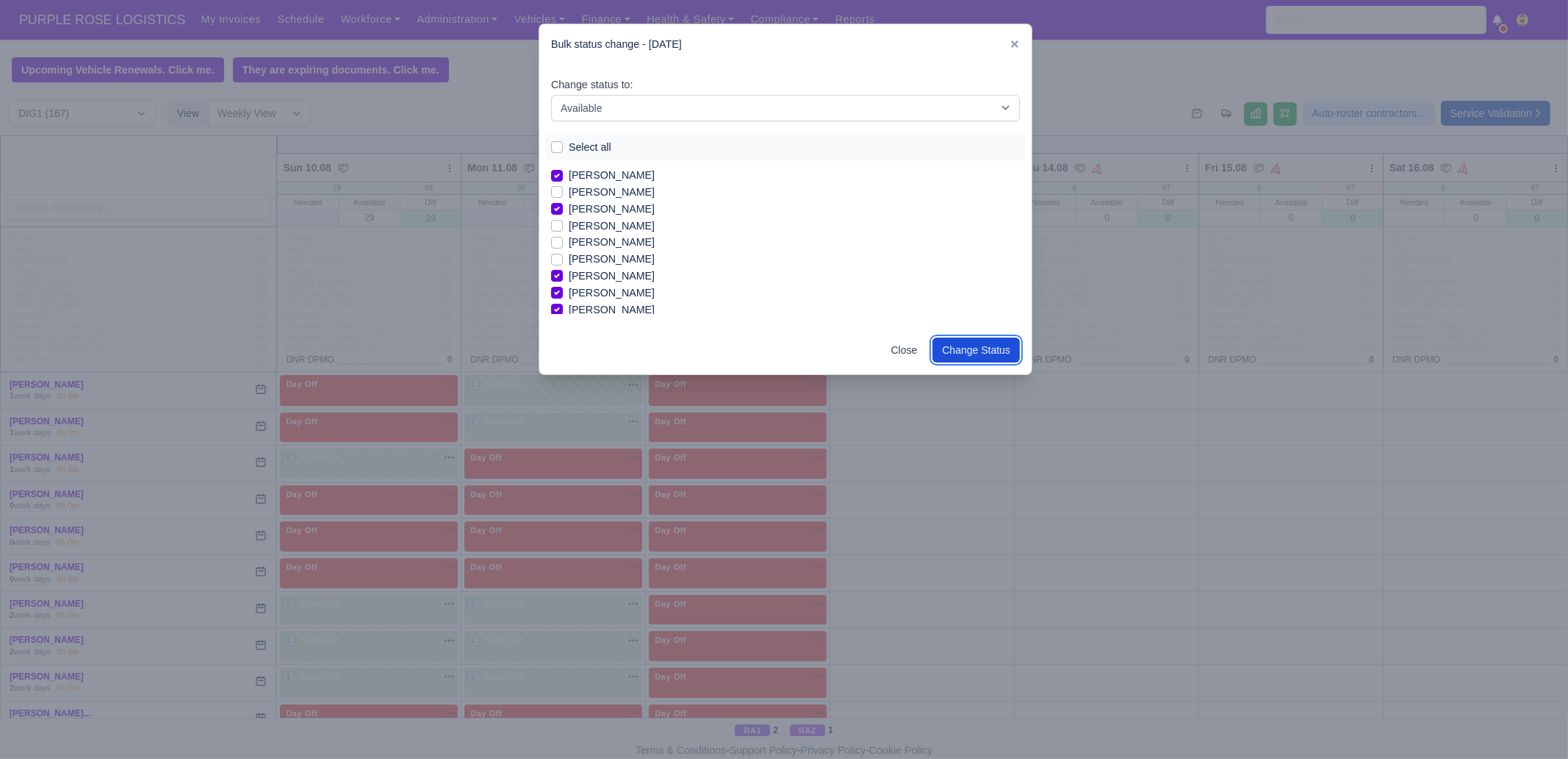
click at [985, 355] on button "Change Status" at bounding box center [976, 350] width 88 height 25
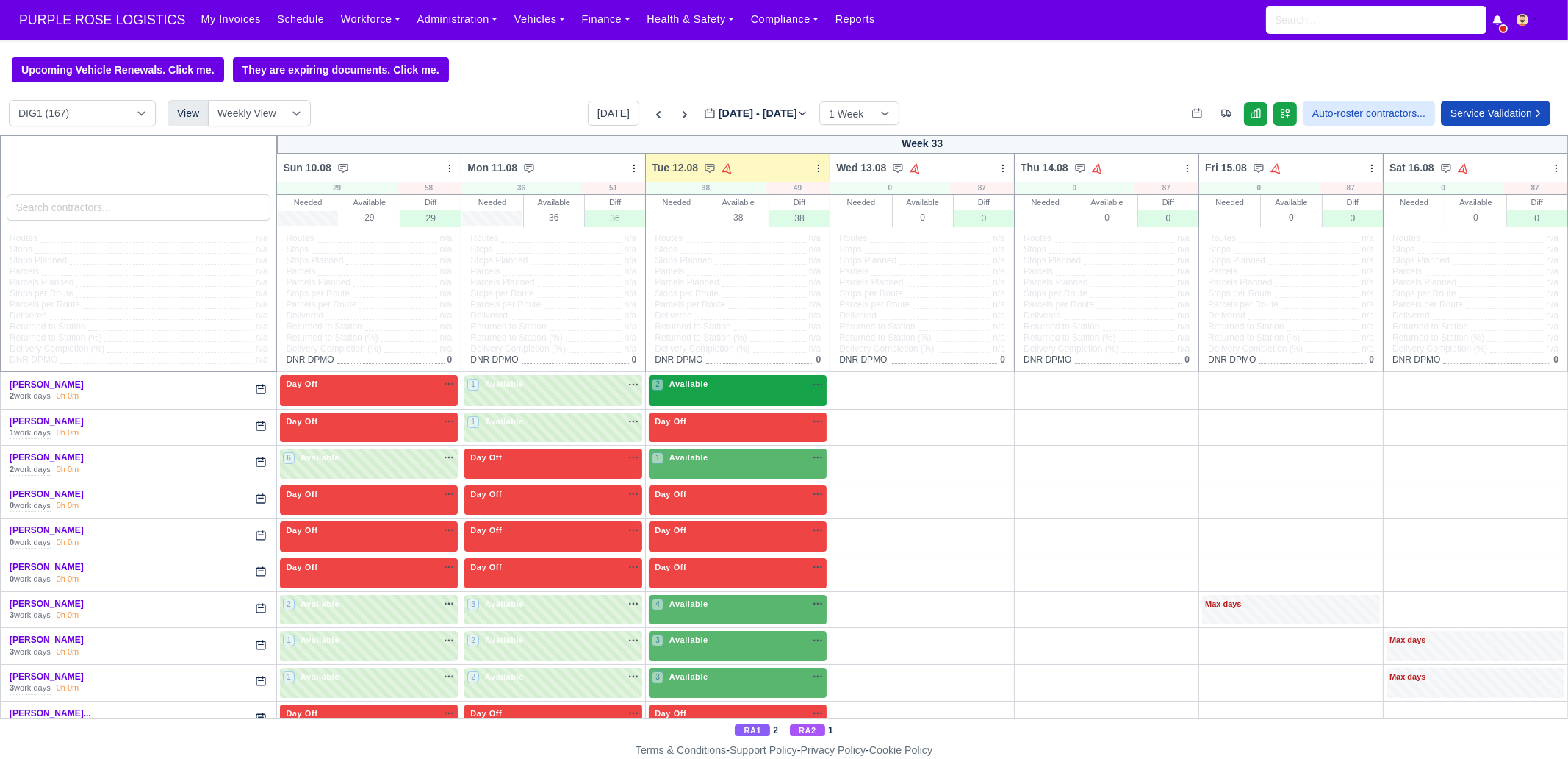
click at [690, 393] on div "2 Available na" at bounding box center [738, 385] width 172 height 15
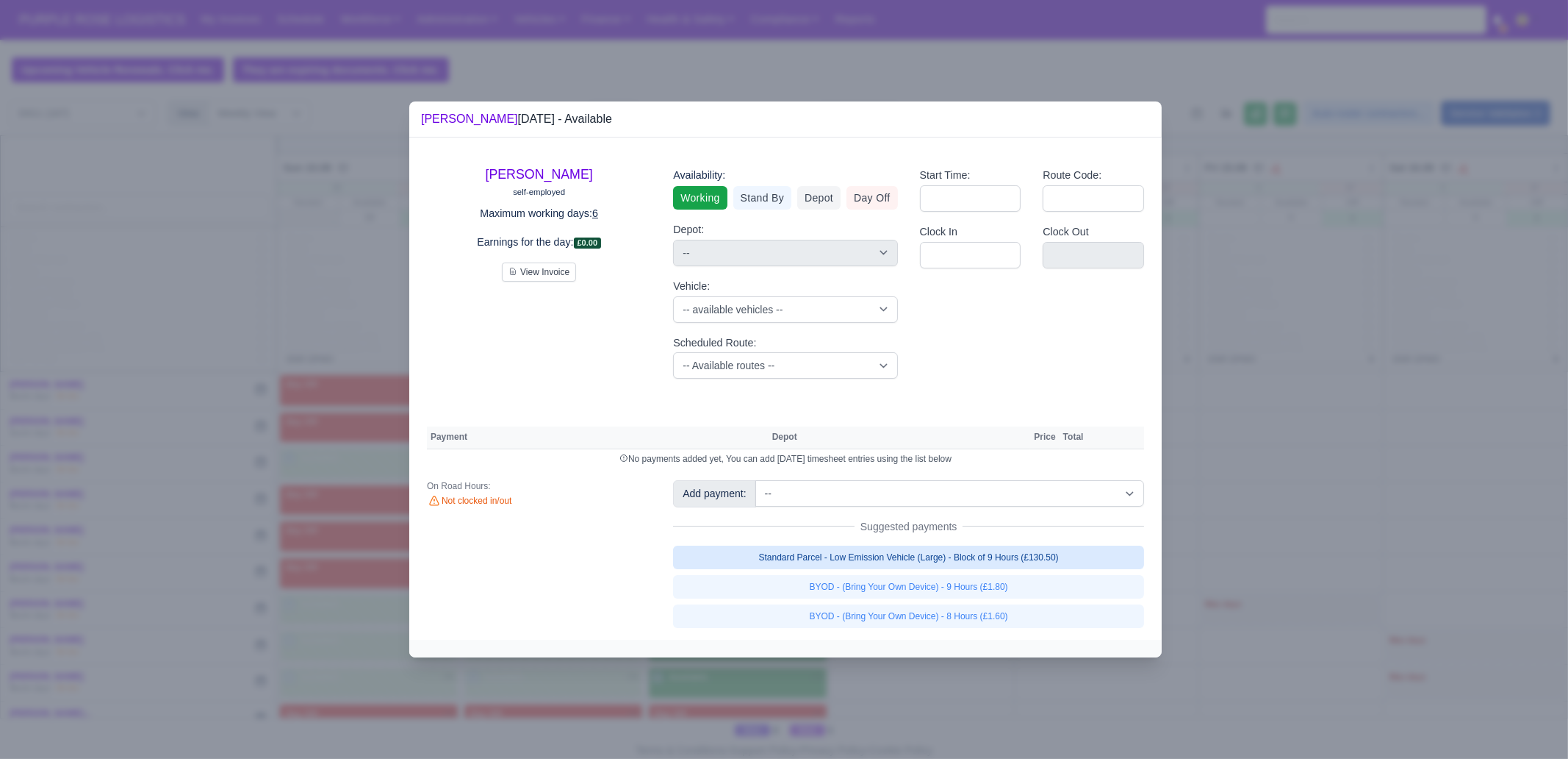
click at [875, 547] on link "Standard Parcel - Low Emission Vehicle (Large) - Block of 9 Hours (£130.50)" at bounding box center [909, 557] width 471 height 24
select select "1"
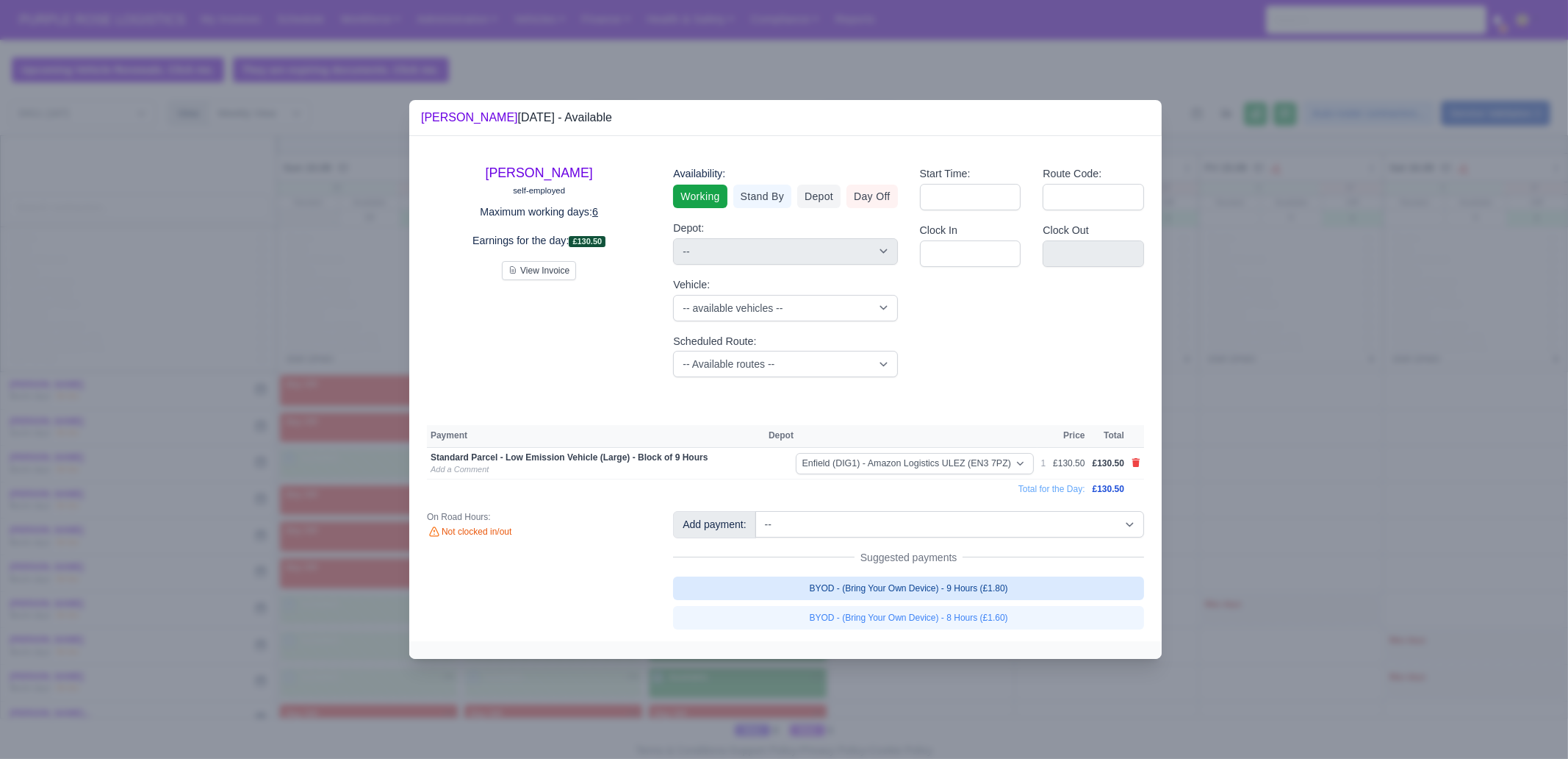
click at [879, 564] on div "Add payment: -- Additional Hour Support (£14.50) Additional Stop Support (£1.00…" at bounding box center [909, 569] width 493 height 117
click at [879, 577] on link "BYOD - (Bring Your Own Device) - 9 Hours (£1.80)" at bounding box center [909, 589] width 471 height 24
select select "1"
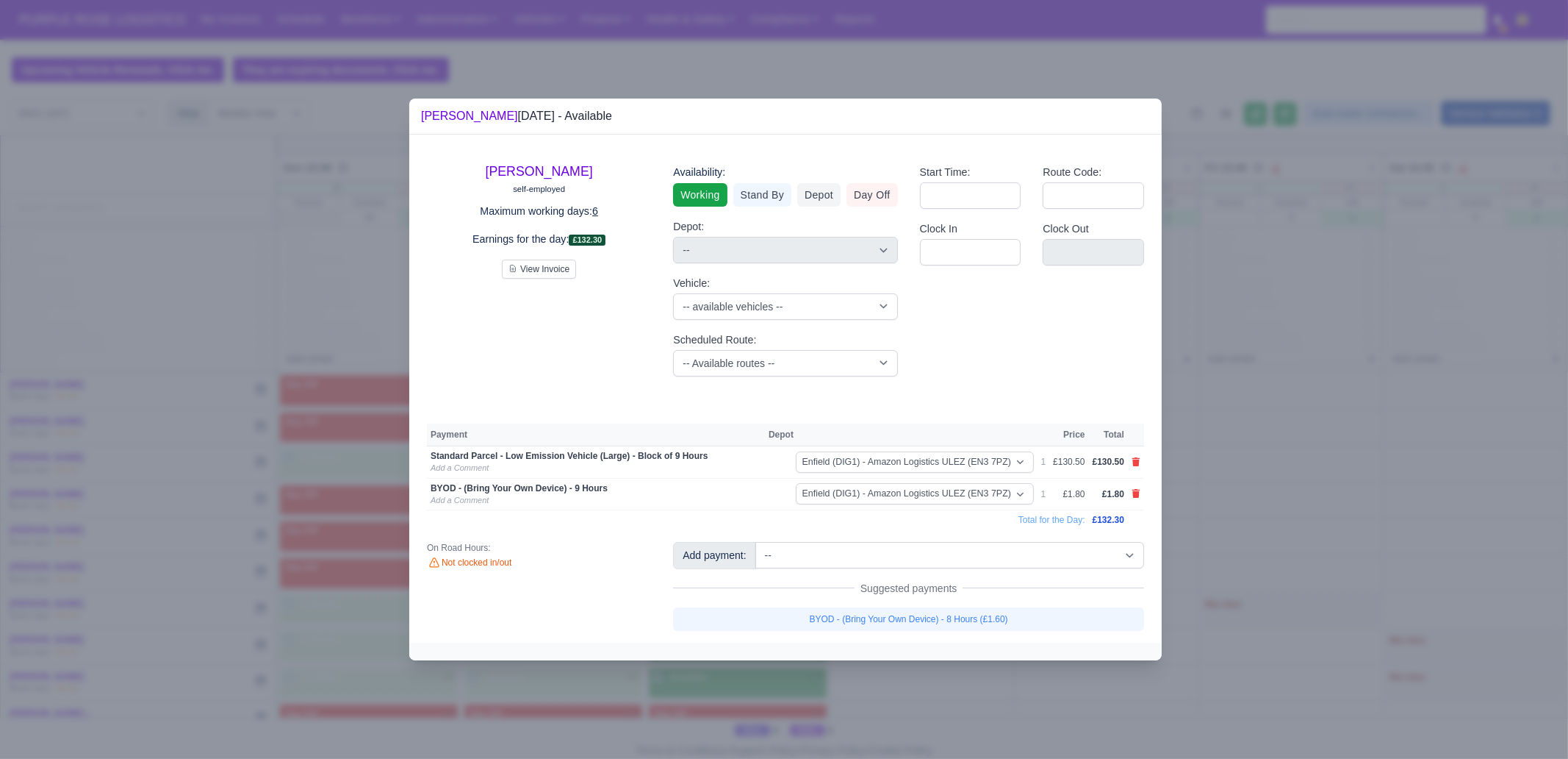
click at [925, 581] on div at bounding box center [784, 380] width 1568 height 759
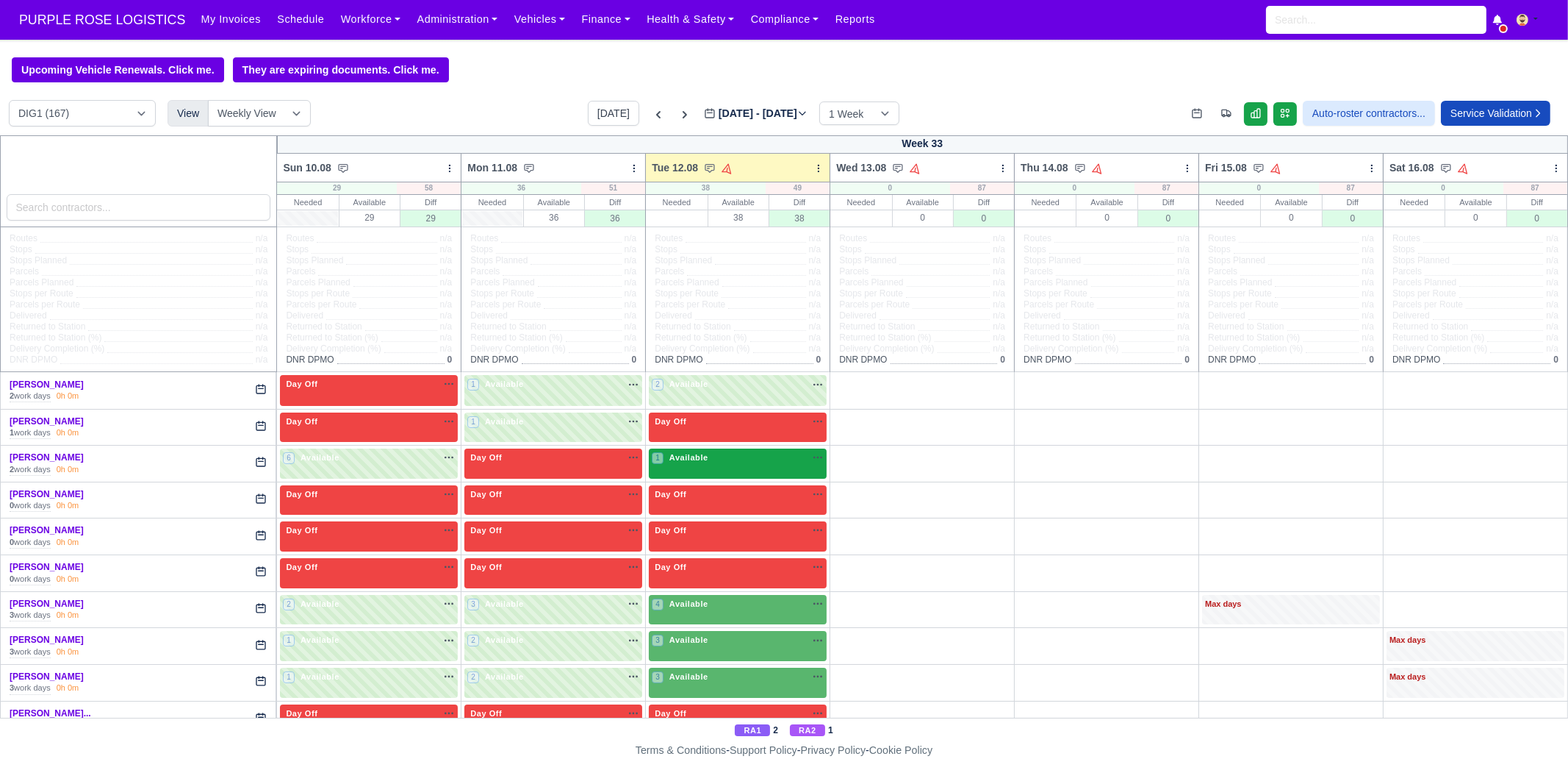
click at [722, 466] on div "1 Available na" at bounding box center [738, 459] width 172 height 15
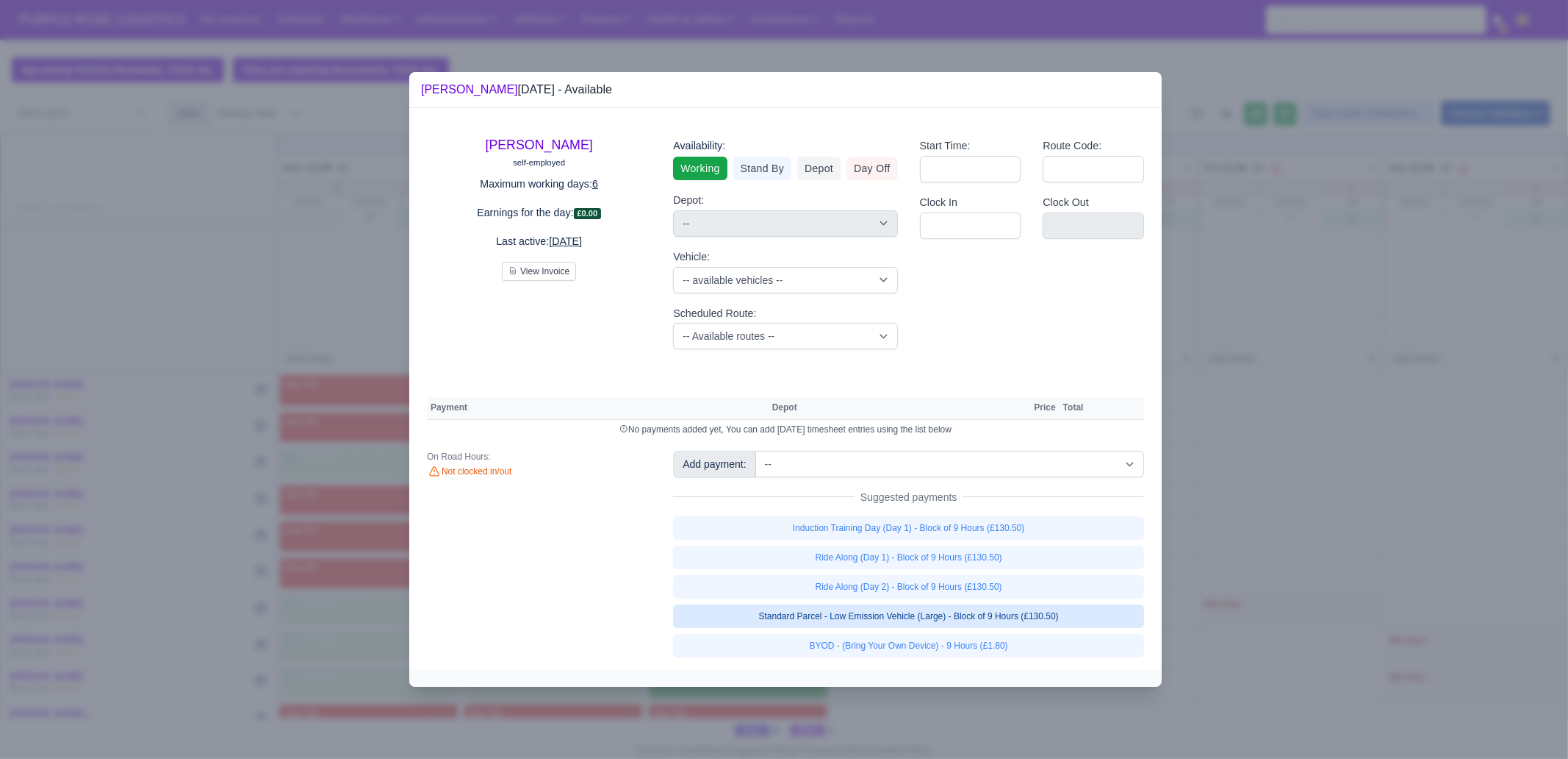
click at [961, 581] on link "Standard Parcel - Low Emission Vehicle (Large) - Block of 9 Hours (£130.50)" at bounding box center [909, 616] width 471 height 24
select select "1"
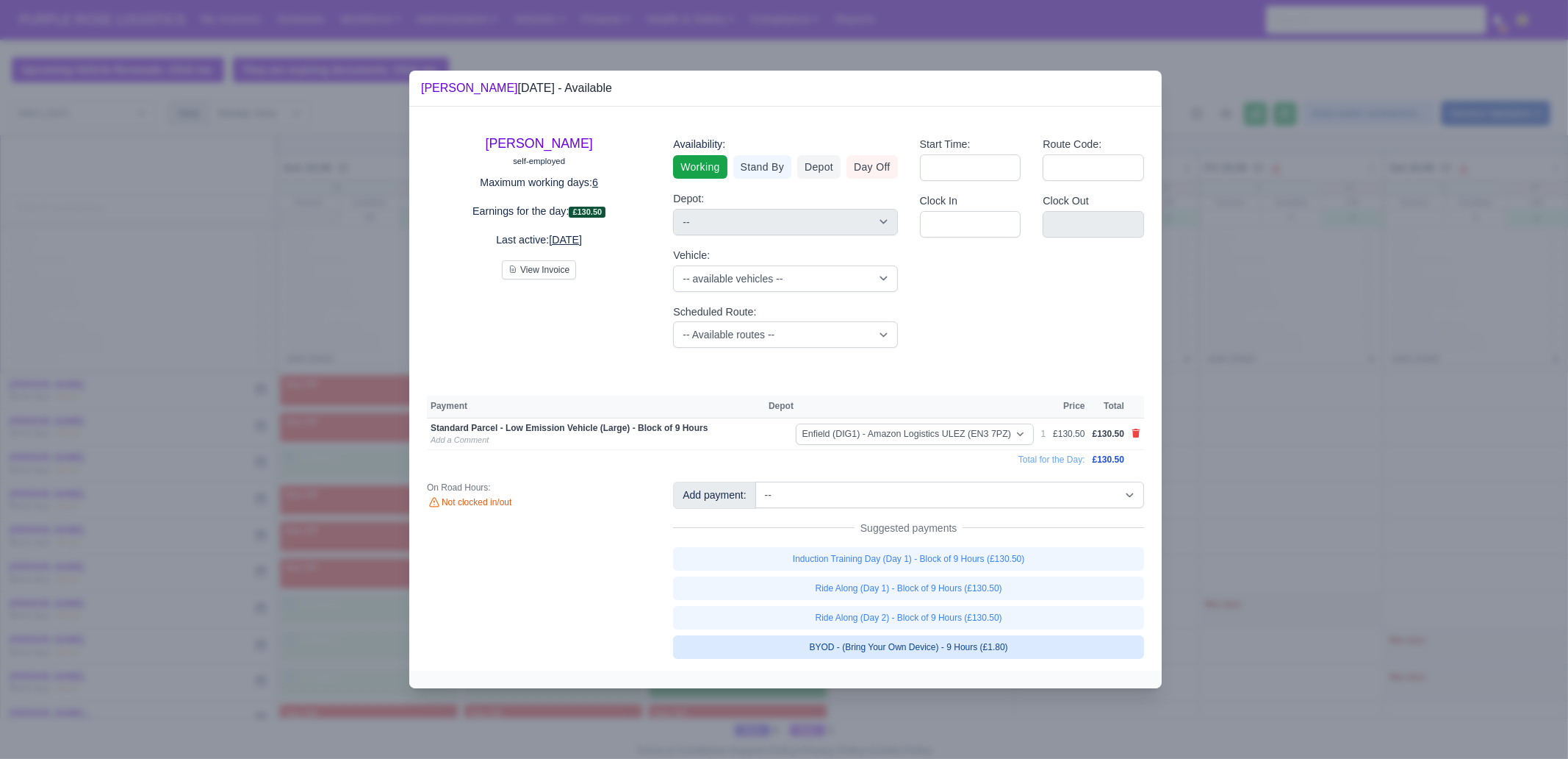
click at [958, 581] on link "BYOD - (Bring Your Own Device) - 9 Hours (£1.80)" at bounding box center [909, 647] width 471 height 24
select select "1"
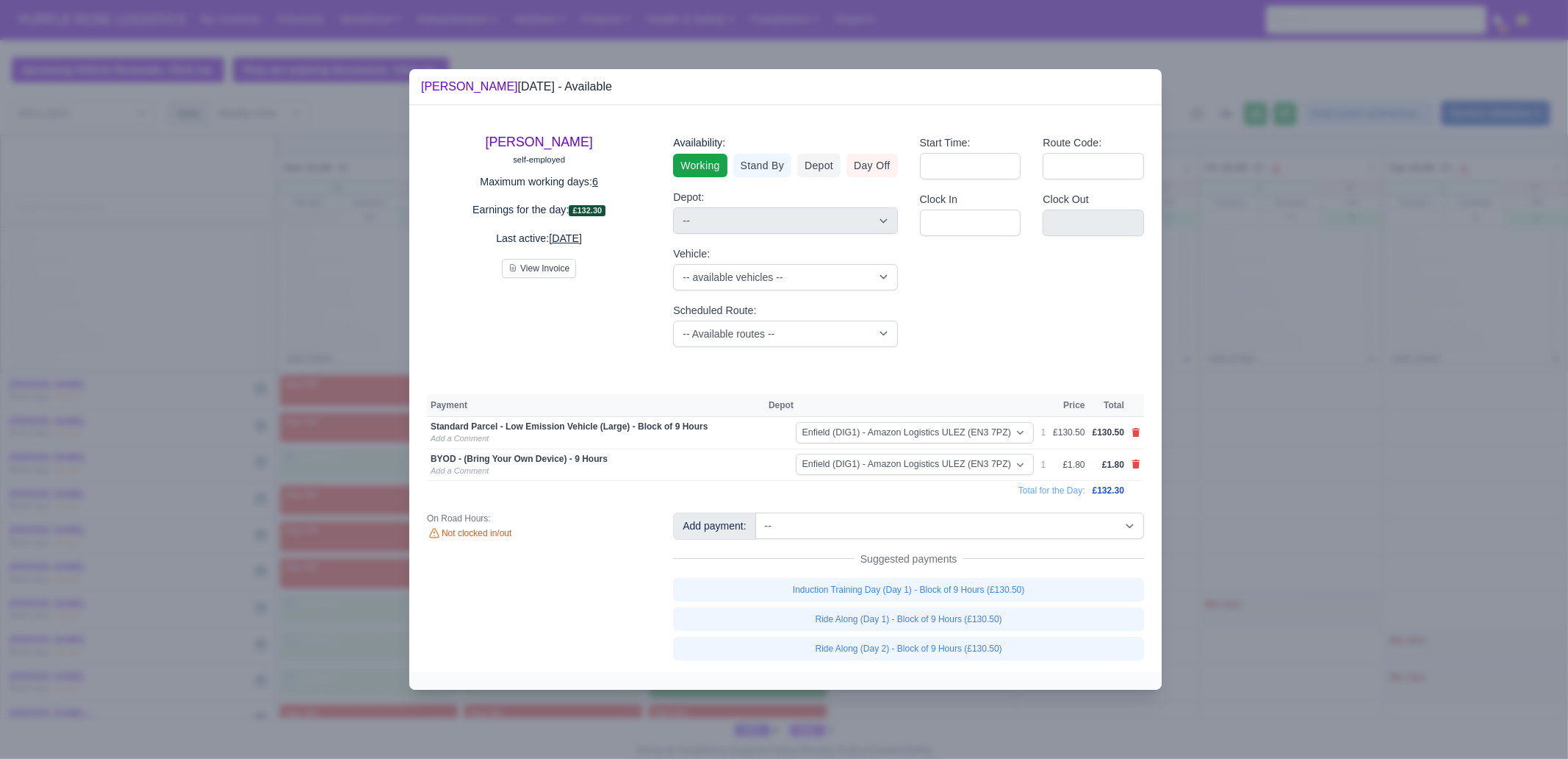
click at [1254, 551] on div at bounding box center [784, 380] width 1568 height 759
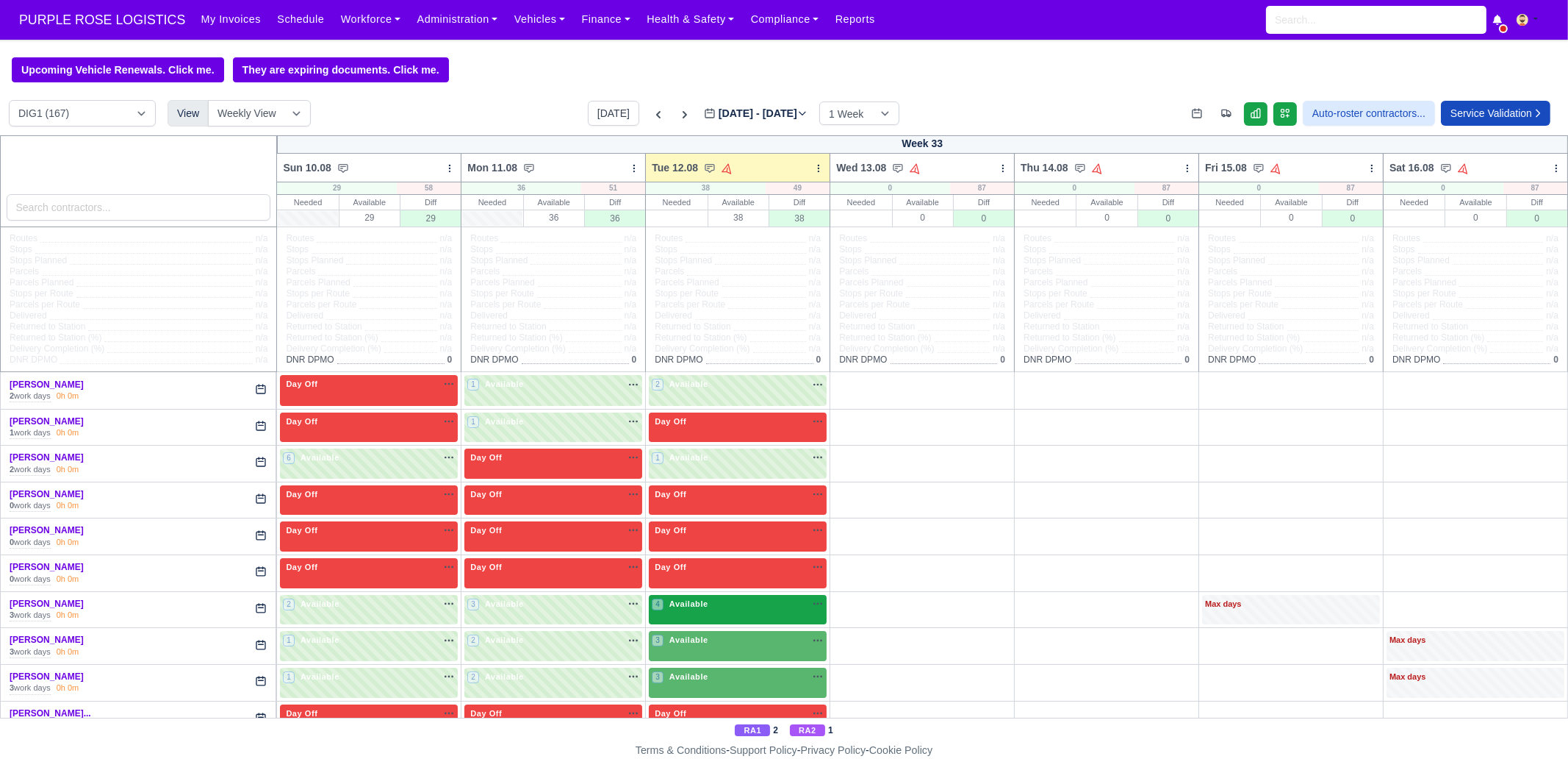
click at [720, 581] on div "4 Available na" at bounding box center [738, 604] width 172 height 13
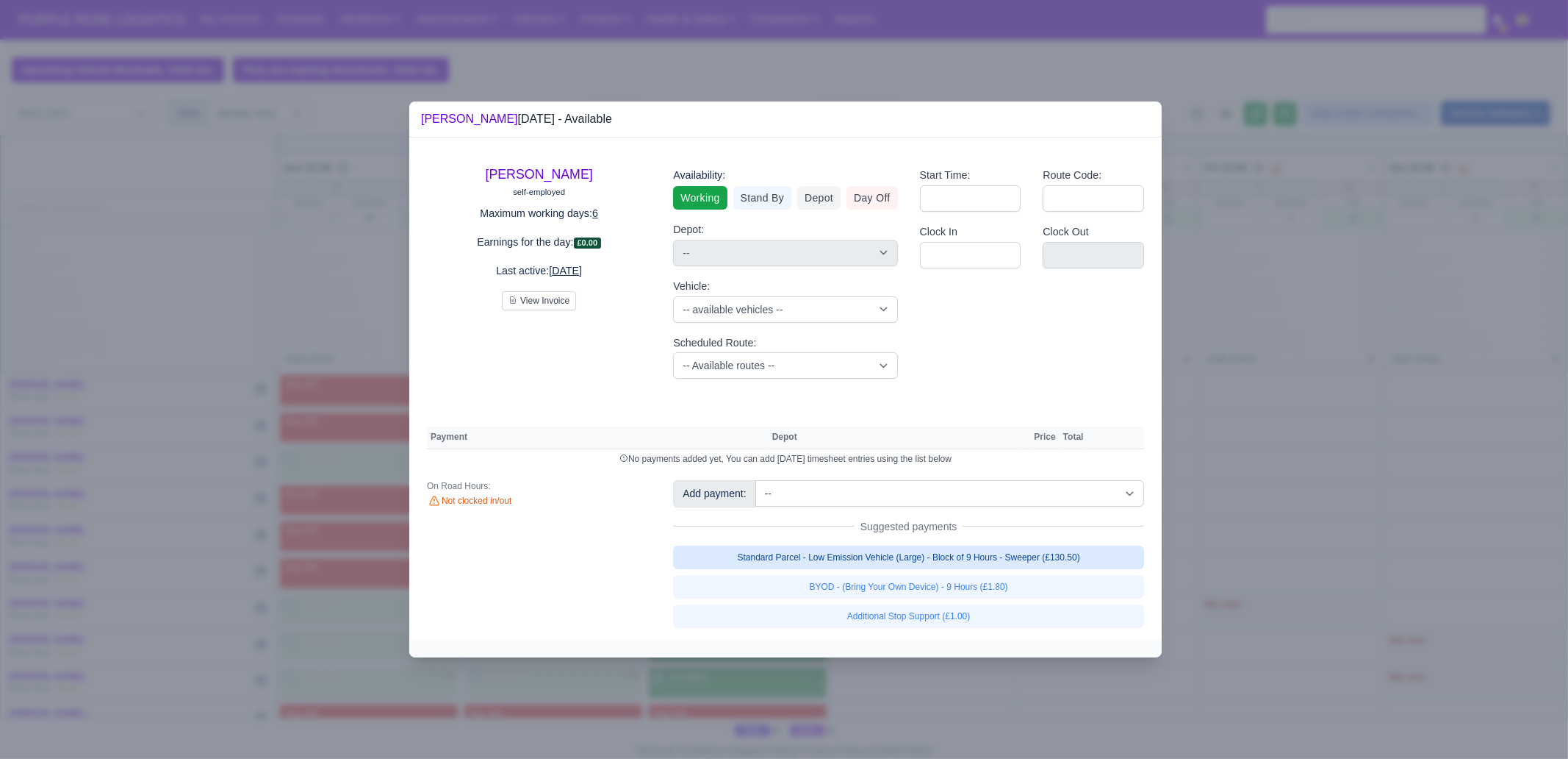
click at [953, 563] on link "Standard Parcel - Low Emission Vehicle (Large) - Block of 9 Hours - Sweeper (£1…" at bounding box center [909, 557] width 471 height 24
select select "1"
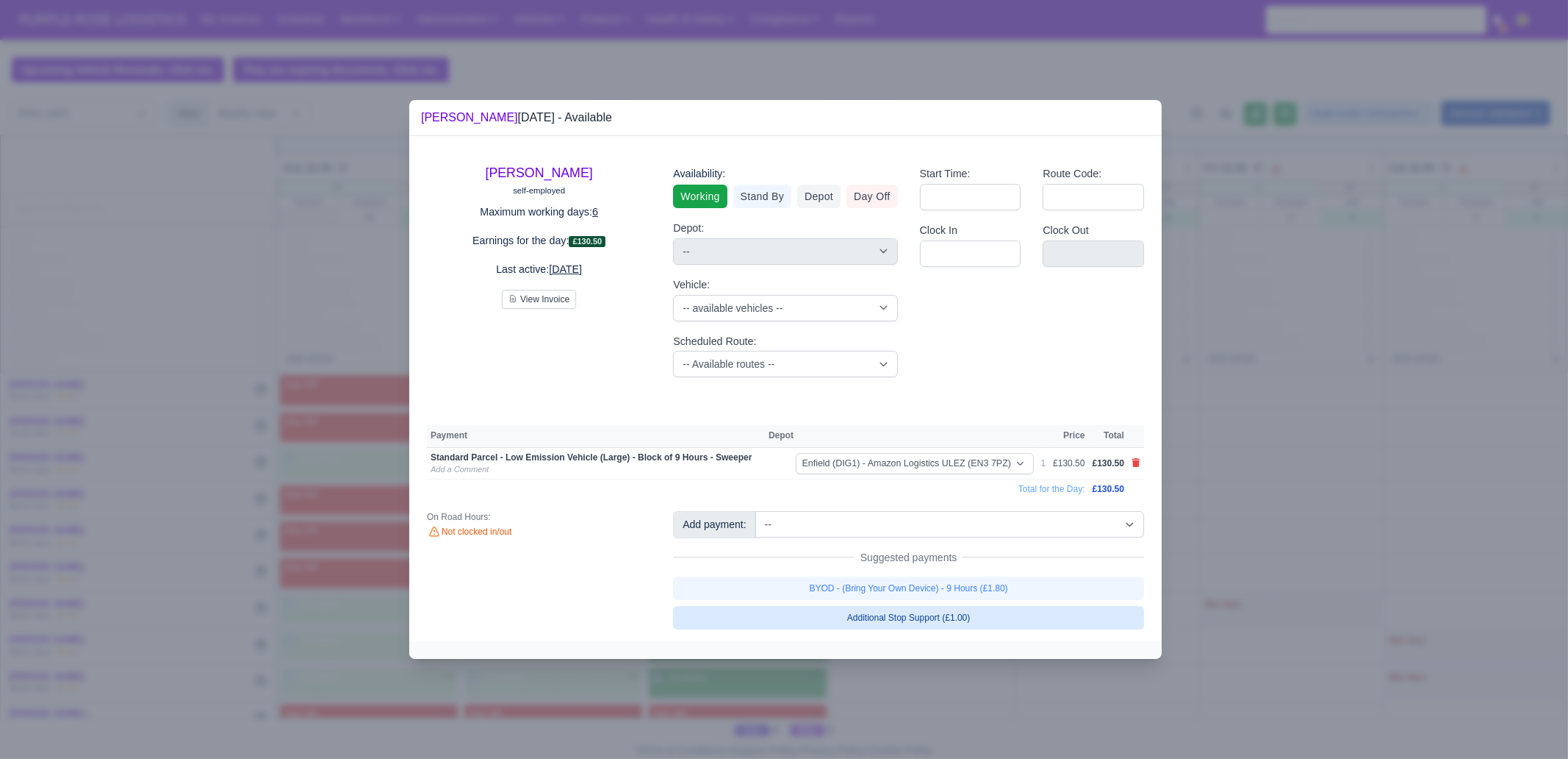
click at [953, 581] on div "BYOD - (Bring Your Own Device) - 9 Hours (£1.80) Additional Stop Support (£1.00)" at bounding box center [909, 603] width 471 height 53
click at [977, 579] on link "BYOD - (Bring Your Own Device) - 9 Hours (£1.80)" at bounding box center [909, 589] width 471 height 24
select select "1"
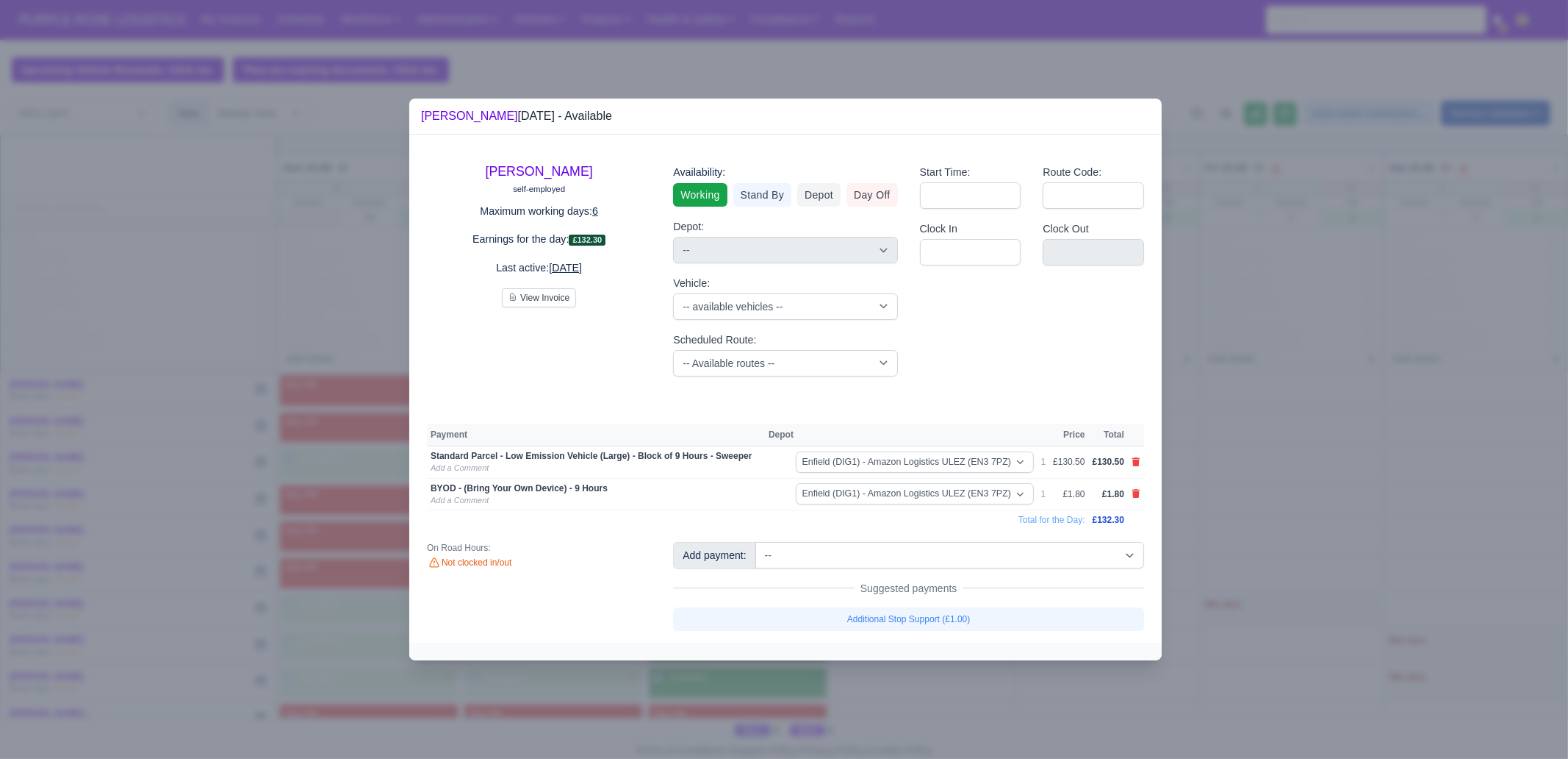
click at [1254, 542] on div at bounding box center [784, 380] width 1568 height 759
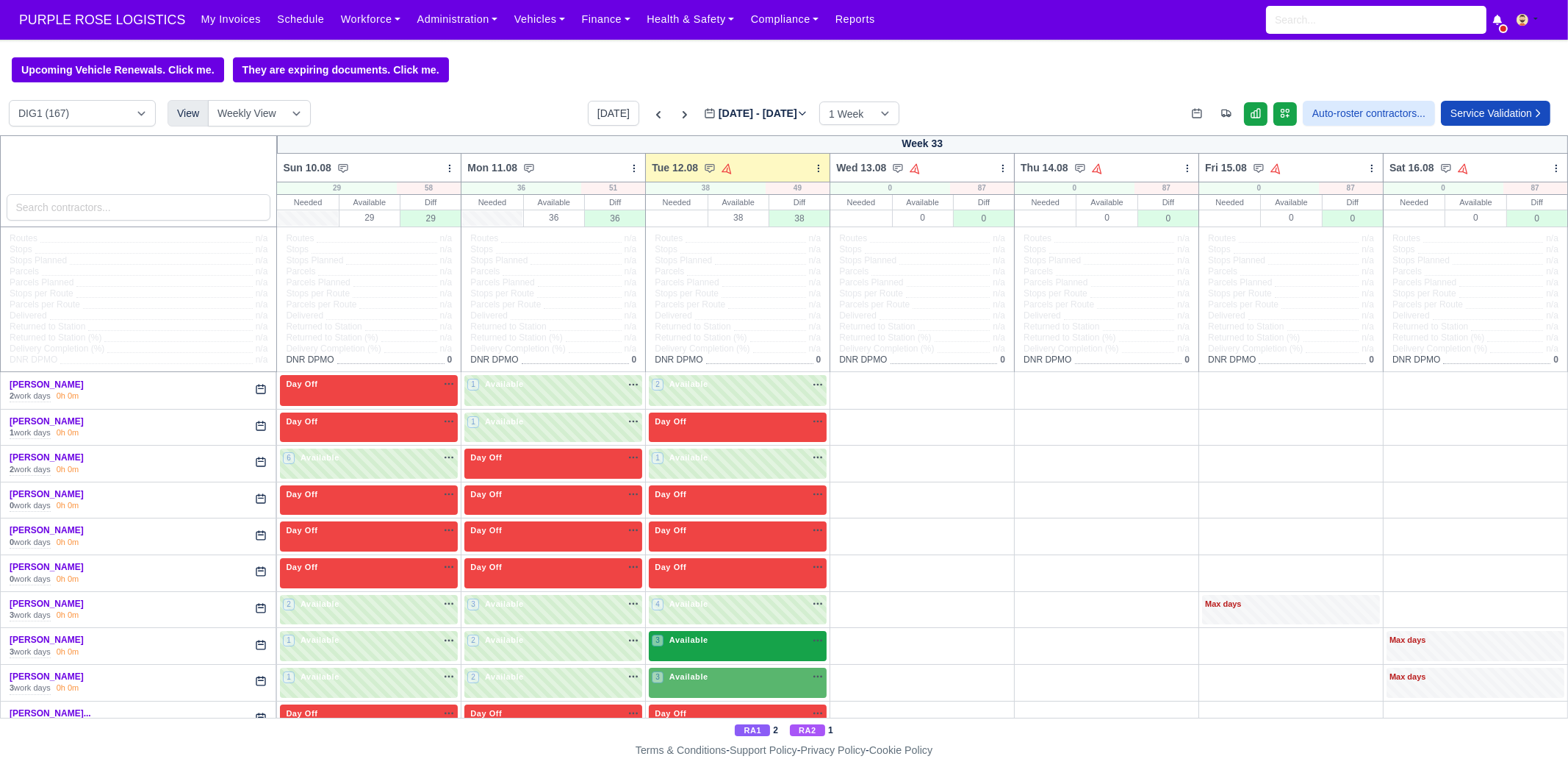
click at [741, 581] on div "3 Available na" at bounding box center [738, 640] width 172 height 13
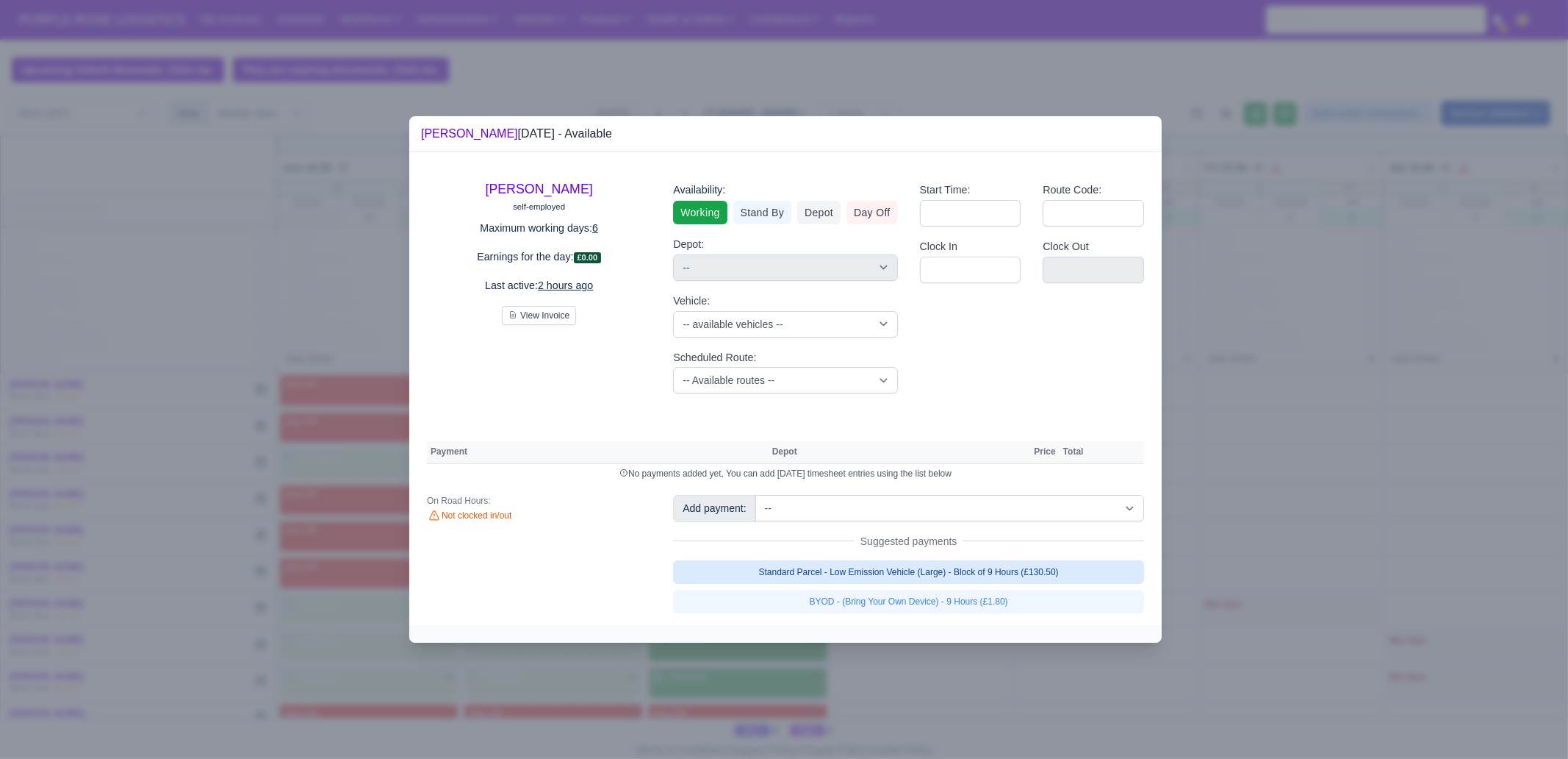
click at [983, 568] on link "Standard Parcel - Low Emission Vehicle (Large) - Block of 9 Hours (£130.50)" at bounding box center [909, 572] width 471 height 24
select select "1"
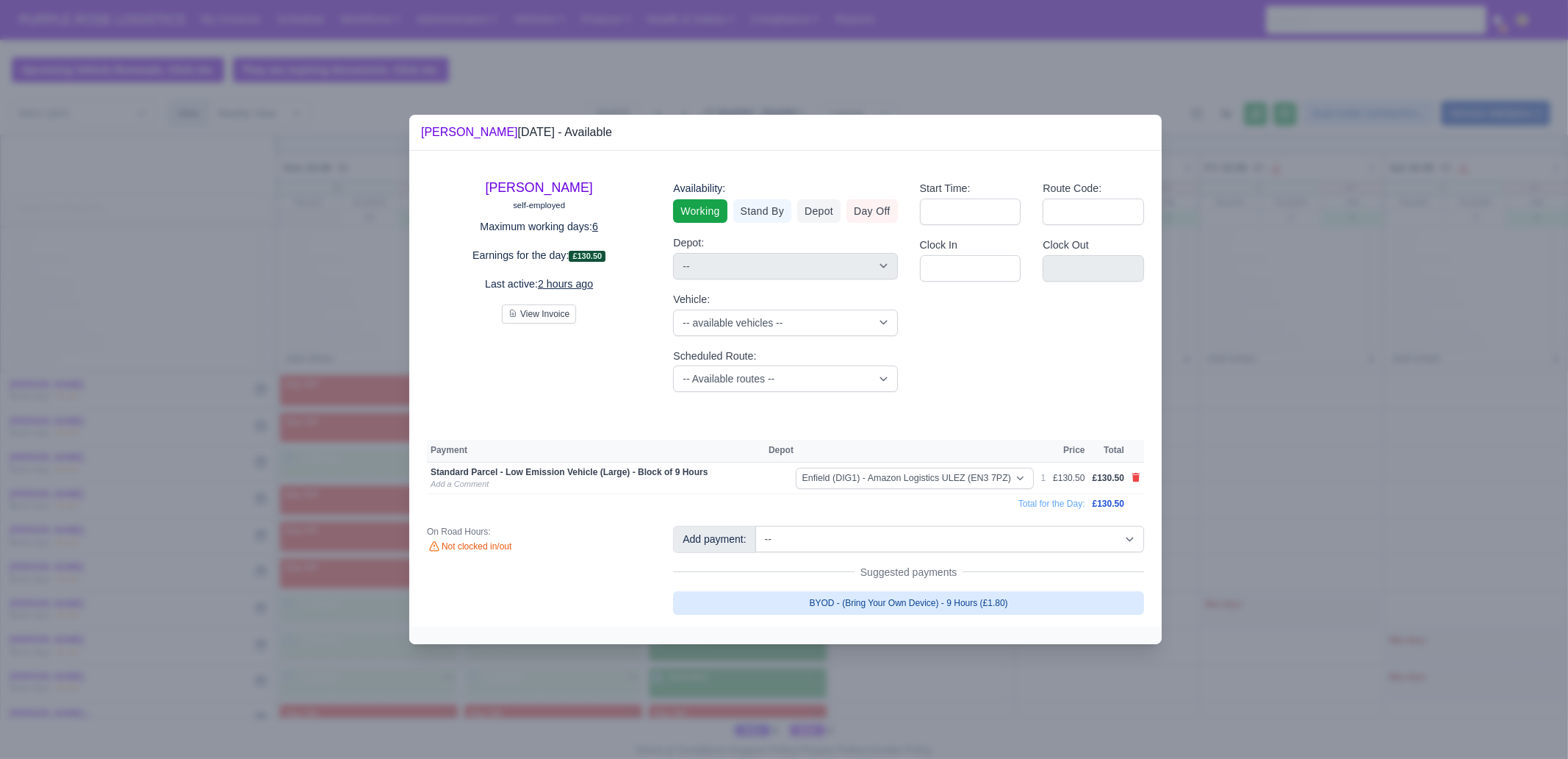
click at [970, 581] on link "BYOD - (Bring Your Own Device) - 9 Hours (£1.80)" at bounding box center [909, 603] width 471 height 24
select select "1"
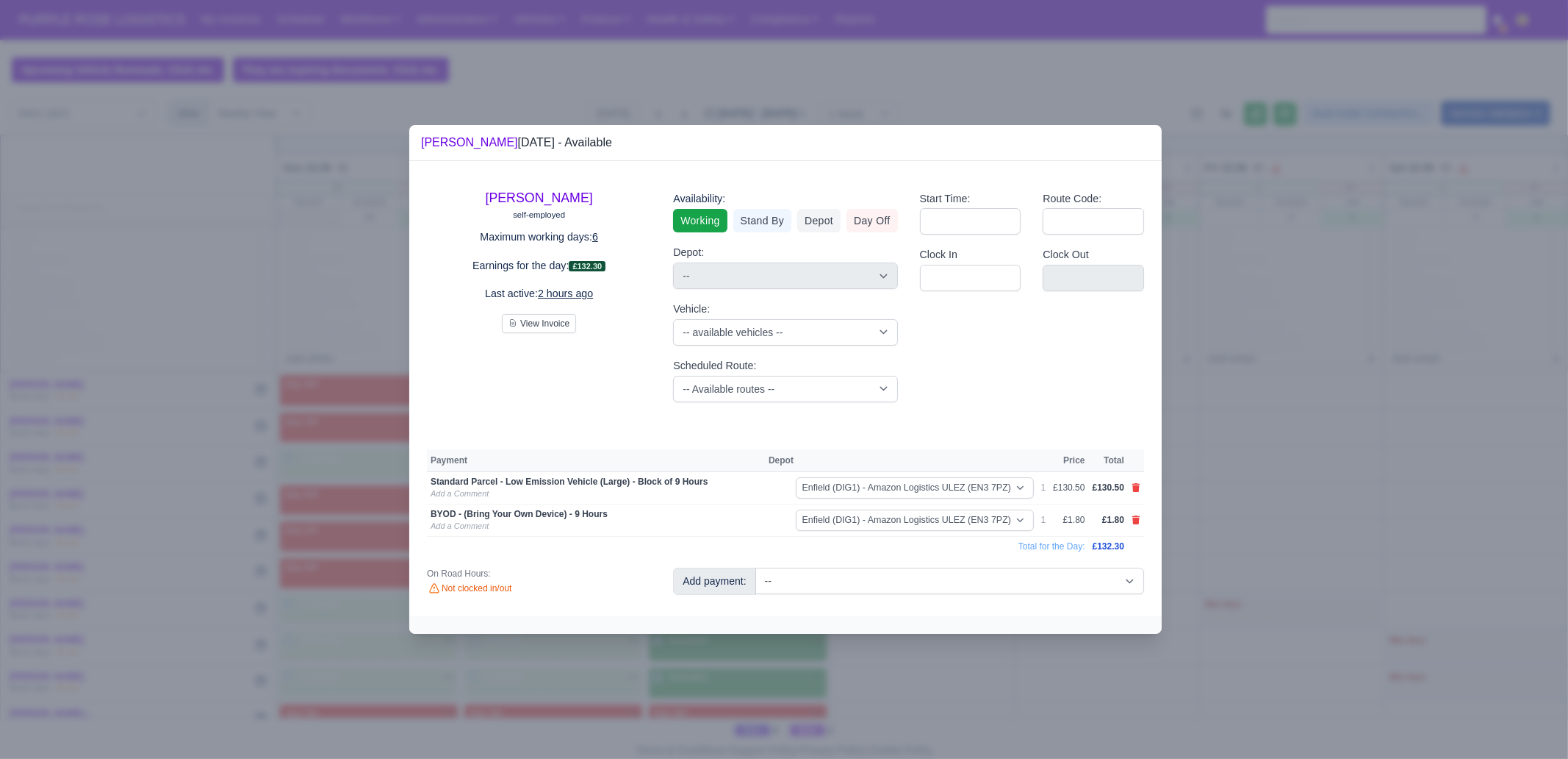
click at [978, 581] on div at bounding box center [784, 380] width 1568 height 759
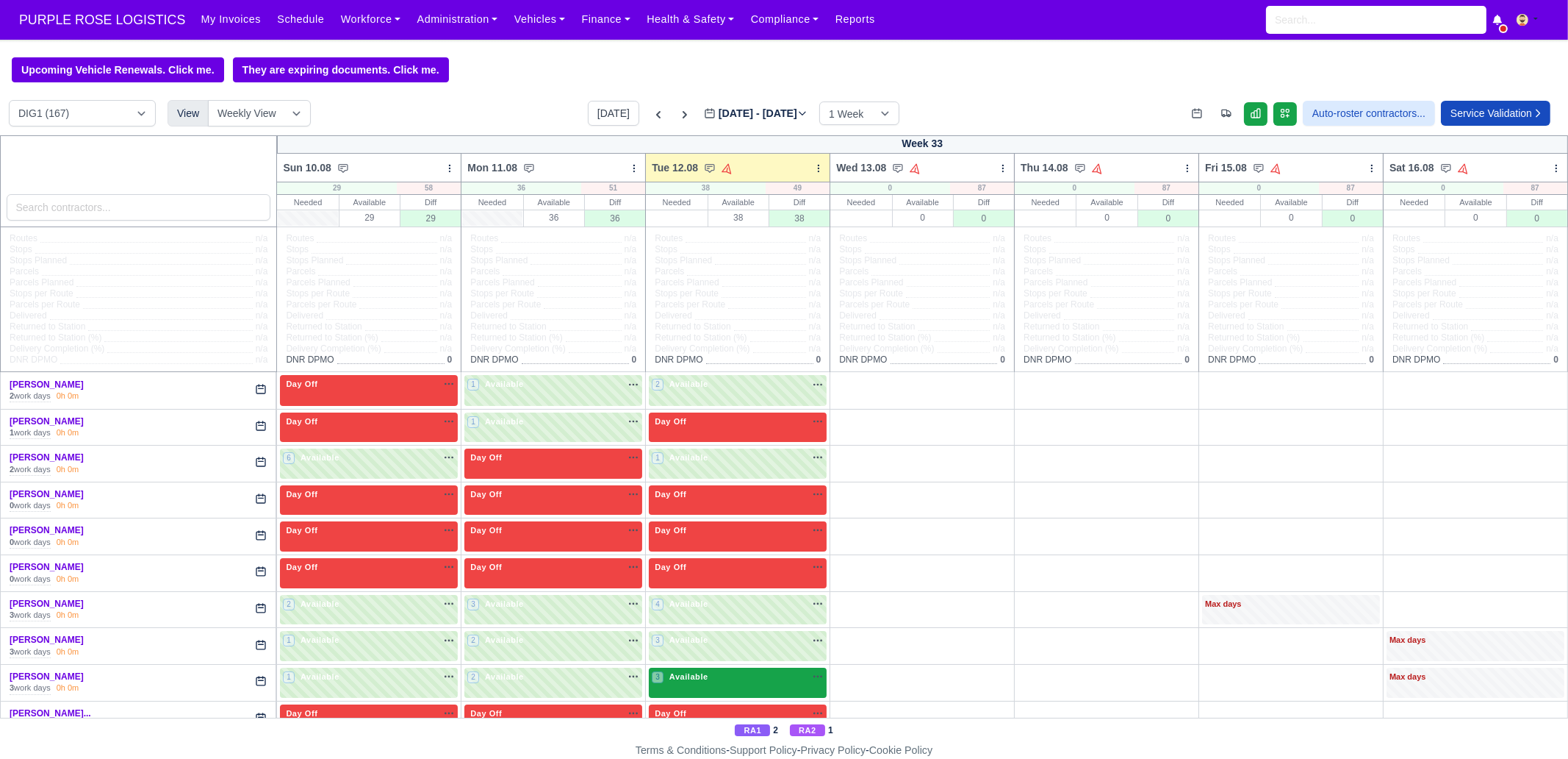
click at [720, 581] on div "3 Available na" at bounding box center [738, 676] width 172 height 13
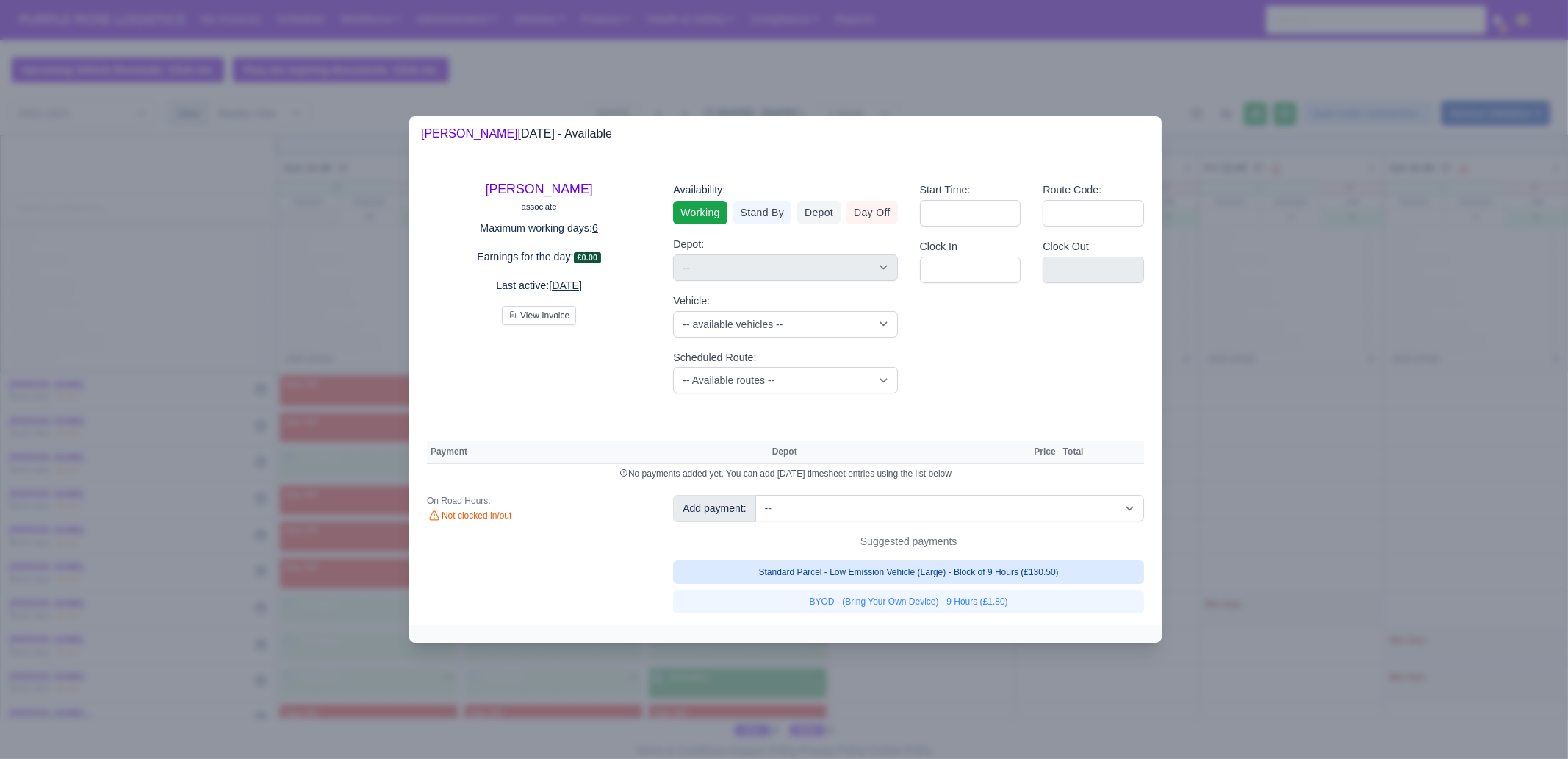
click at [937, 564] on link "Standard Parcel - Low Emission Vehicle (Large) - Block of 9 Hours (£130.50)" at bounding box center [909, 572] width 471 height 24
select select "1"
click at [932, 581] on link "Standard Parcel - Low Emission Vehicle (Large) - Block of 9 Hours (£130.50)" at bounding box center [909, 572] width 471 height 24
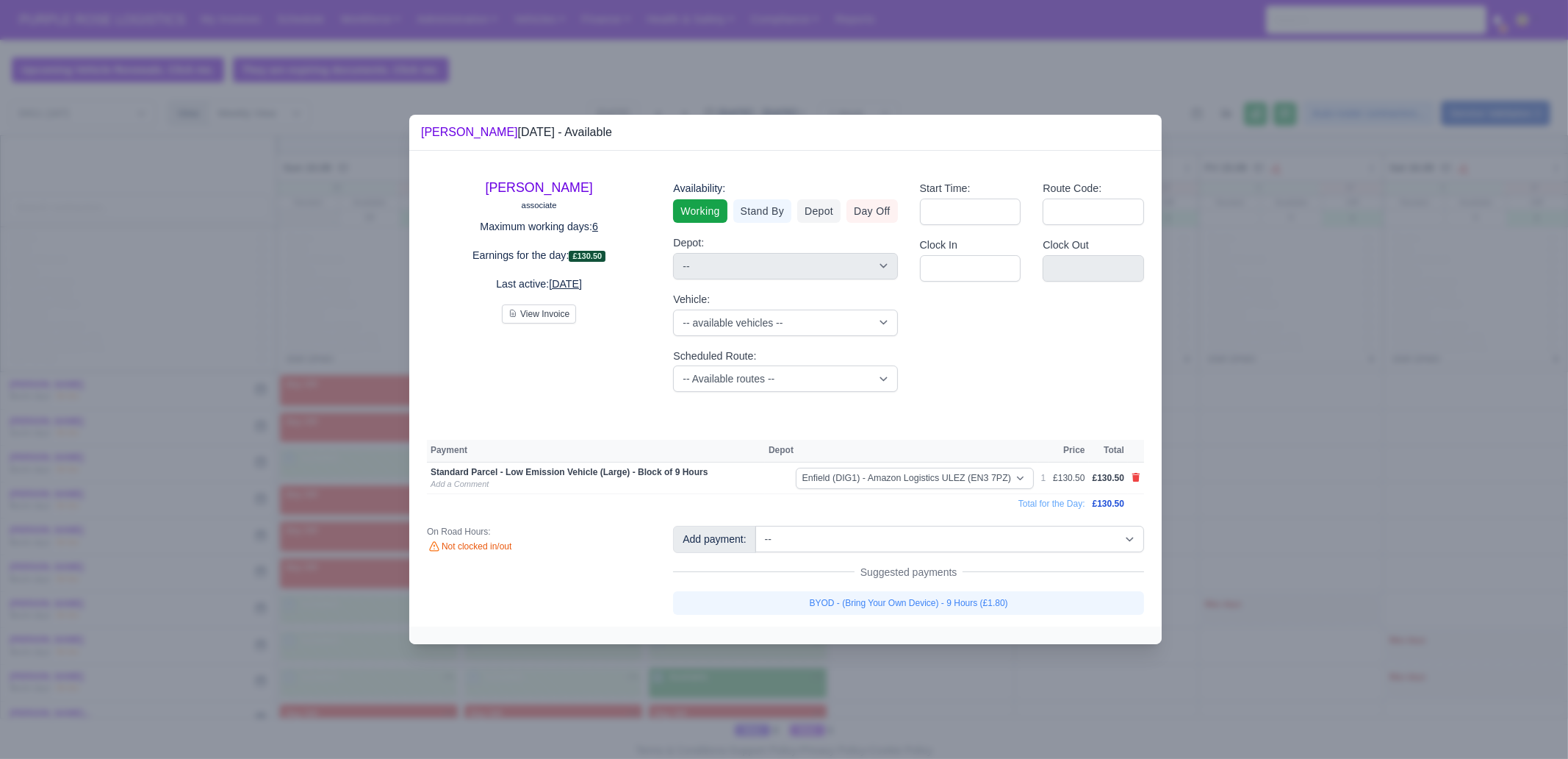
select select "1"
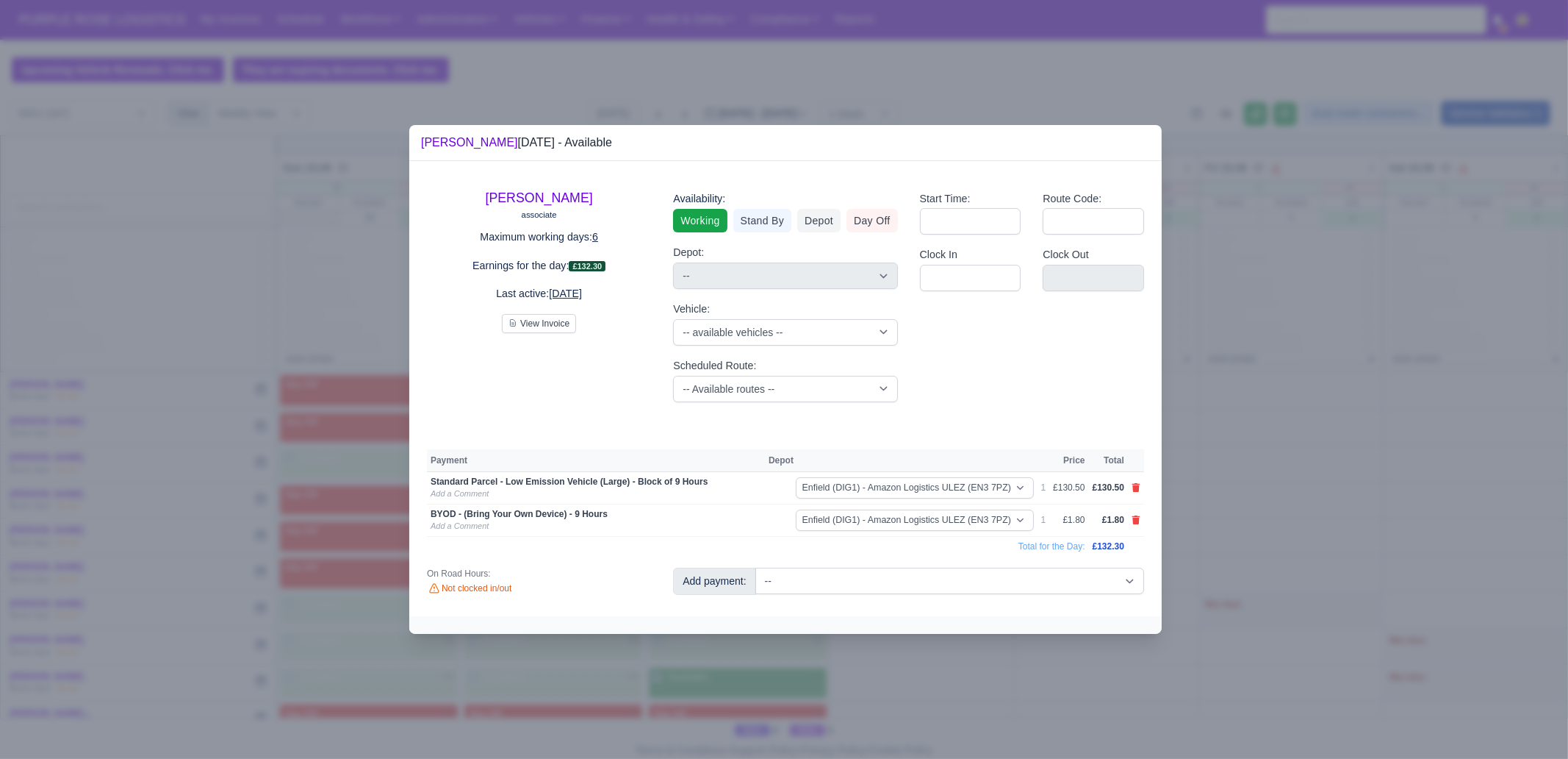
click at [890, 581] on div at bounding box center [784, 380] width 1568 height 759
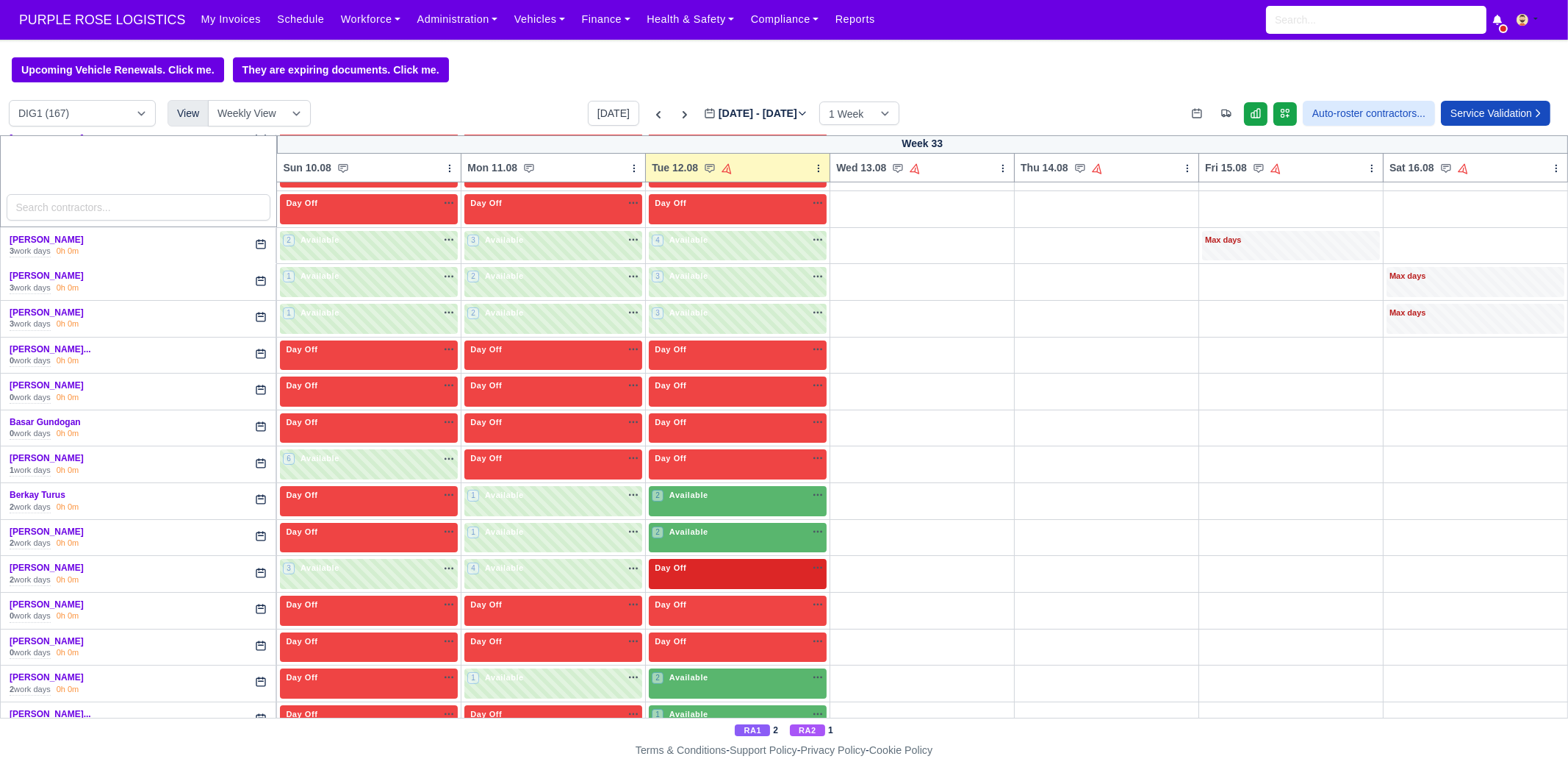
scroll to position [367, 0]
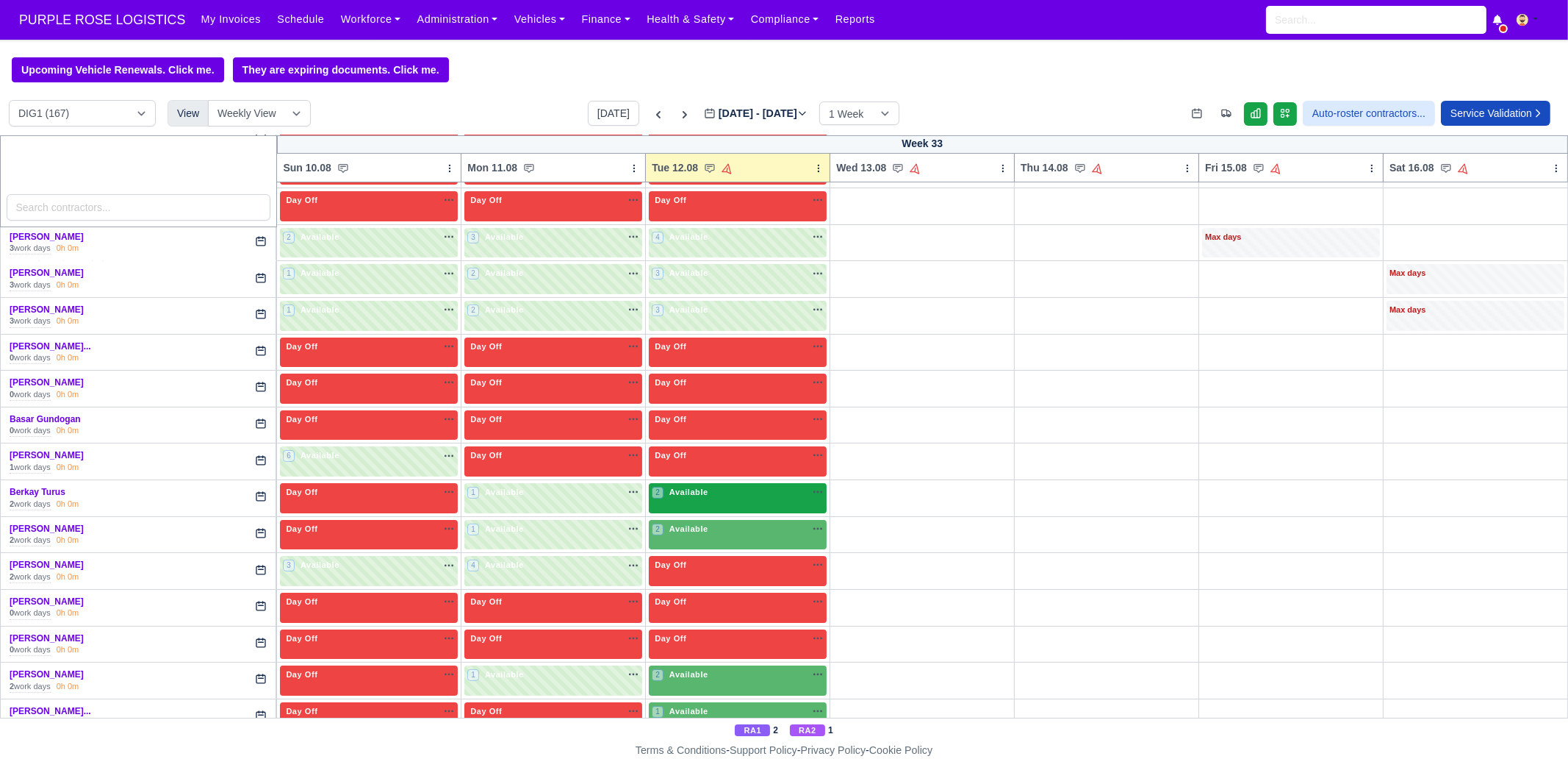
click at [714, 506] on div "2 Available" at bounding box center [738, 498] width 178 height 30
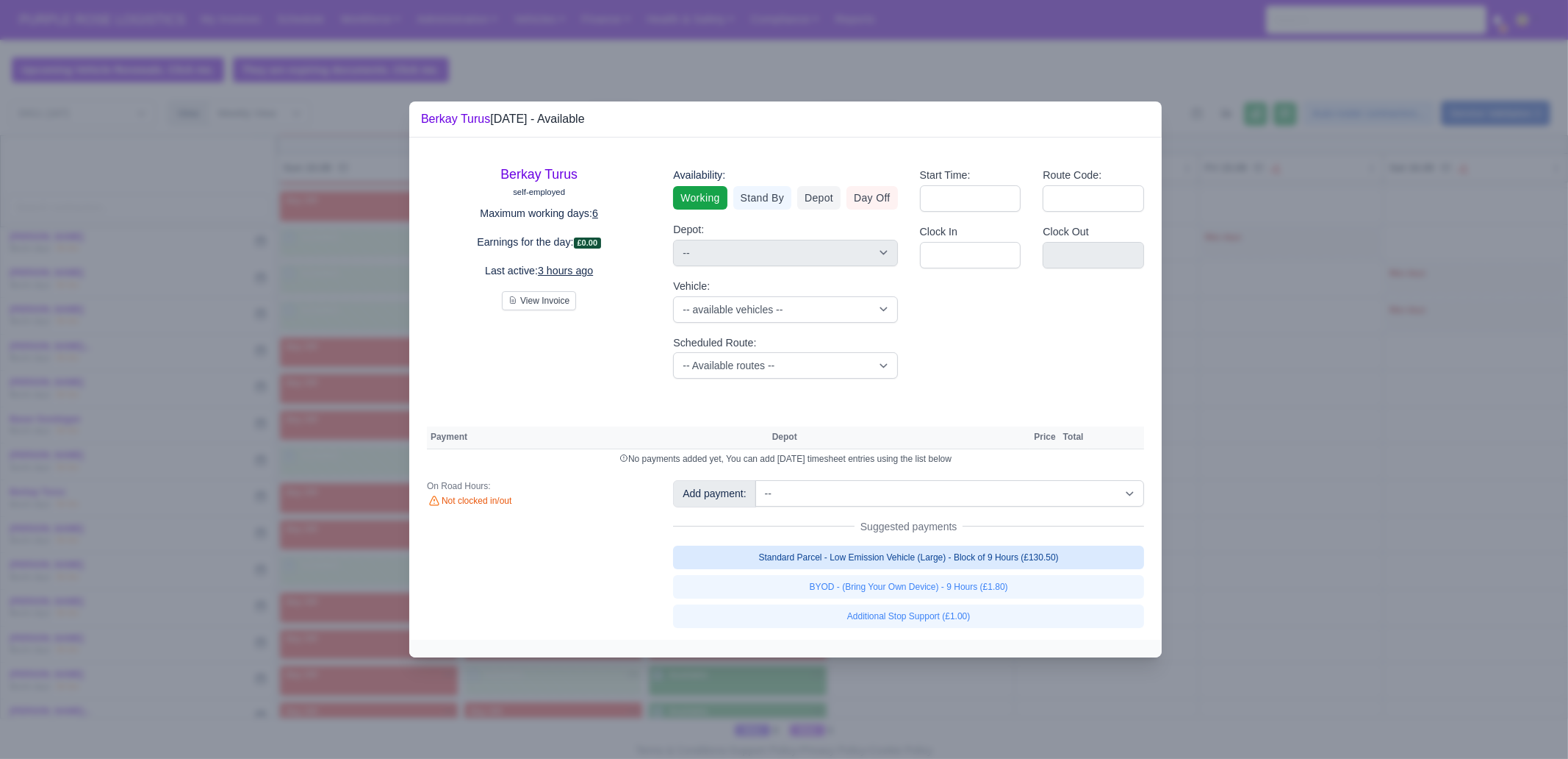
click at [957, 564] on link "Standard Parcel - Low Emission Vehicle (Large) - Block of 9 Hours (£130.50)" at bounding box center [909, 557] width 471 height 24
select select "1"
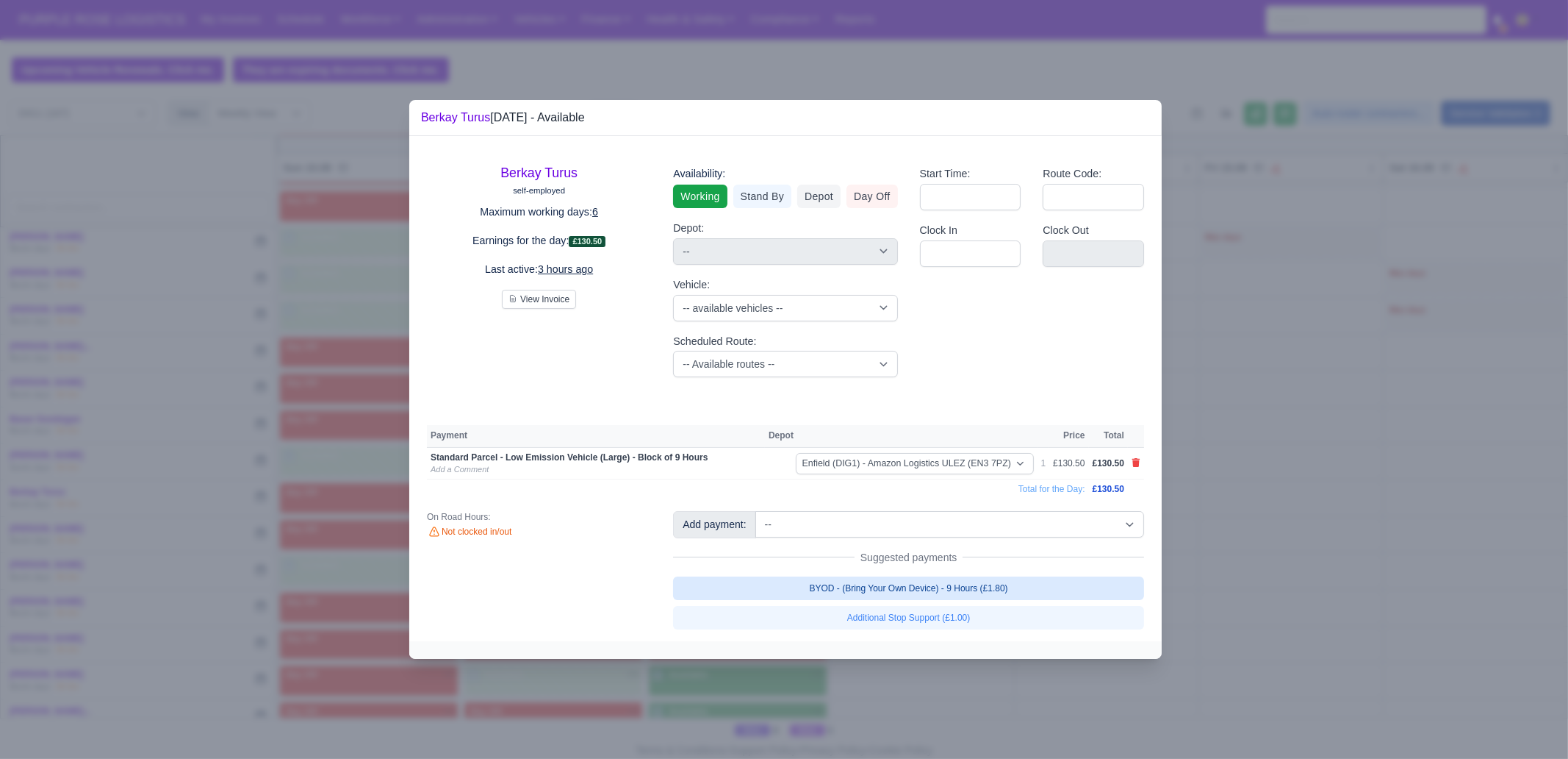
click at [952, 581] on link "BYOD - (Bring Your Own Device) - 9 Hours (£1.80)" at bounding box center [909, 589] width 471 height 24
select select "1"
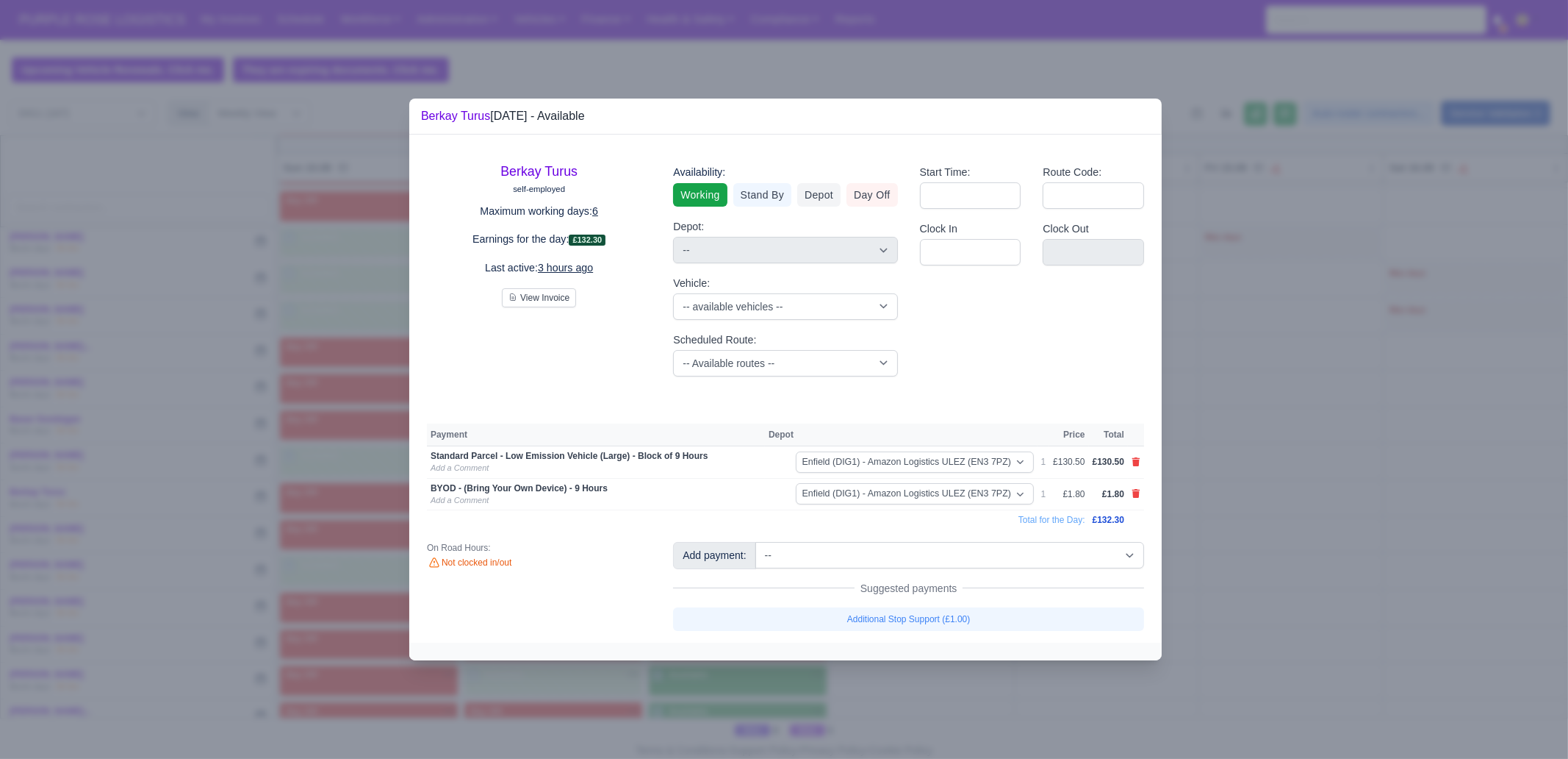
drag, startPoint x: 949, startPoint y: 667, endPoint x: 805, endPoint y: 668, distance: 144.0
click at [949, 581] on div at bounding box center [784, 380] width 1568 height 759
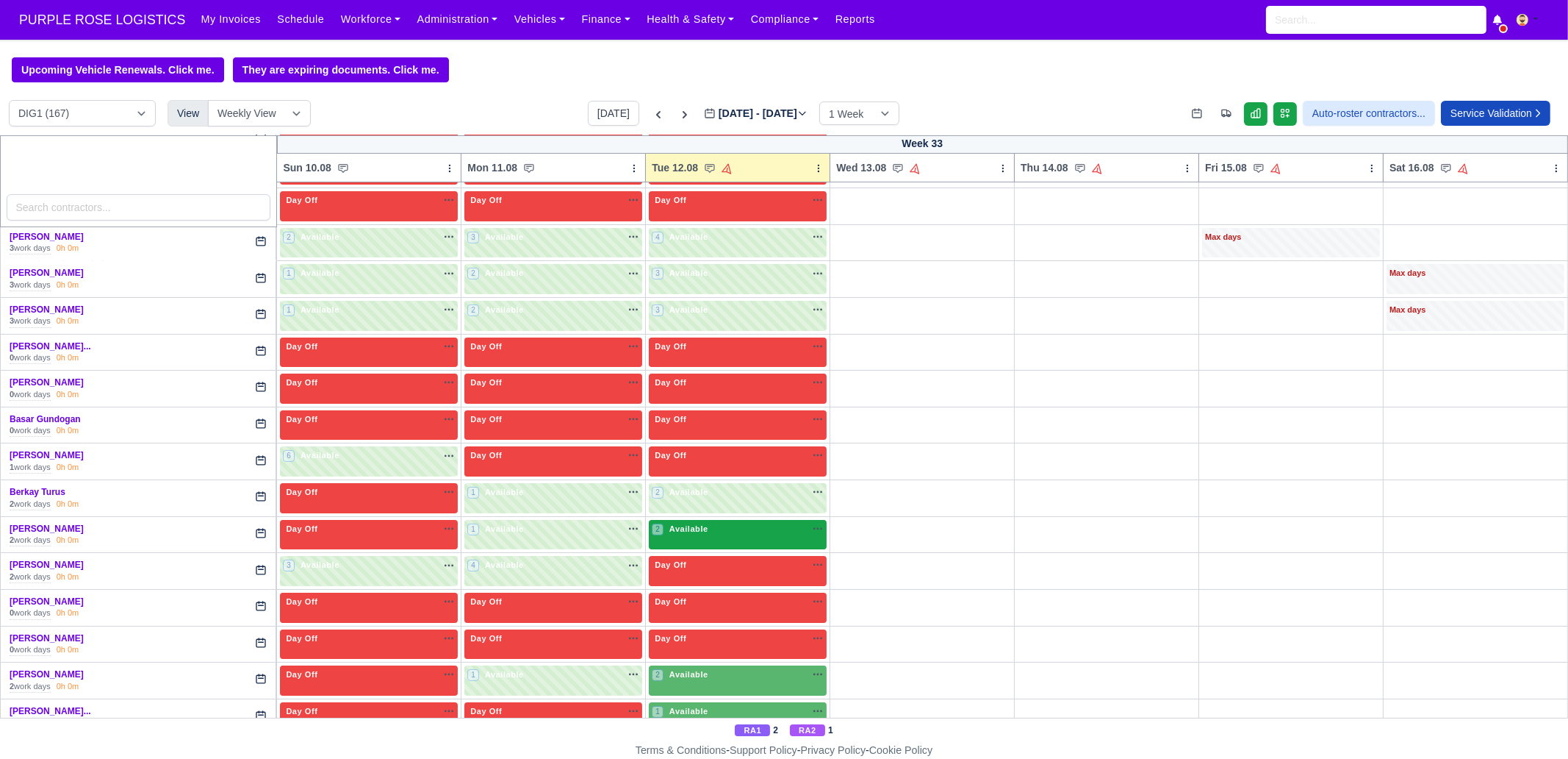
click at [702, 523] on div "2 Available" at bounding box center [681, 529] width 59 height 13
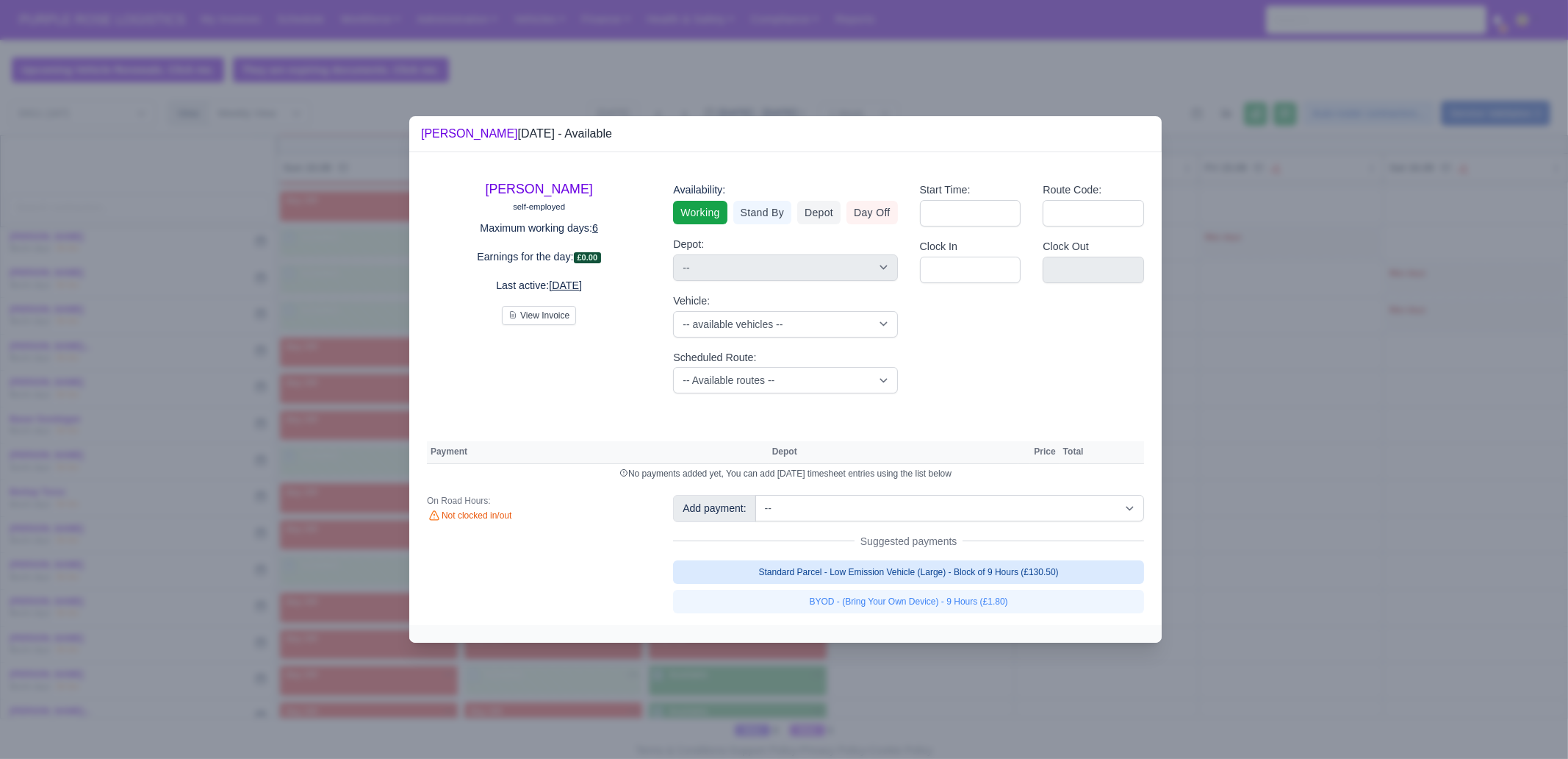
click at [915, 565] on link "Standard Parcel - Low Emission Vehicle (Large) - Block of 9 Hours (£130.50)" at bounding box center [909, 572] width 471 height 24
click at [911, 581] on link "Standard Parcel - Low Emission Vehicle (Large) - Block of 9 Hours (£130.50)" at bounding box center [909, 572] width 471 height 24
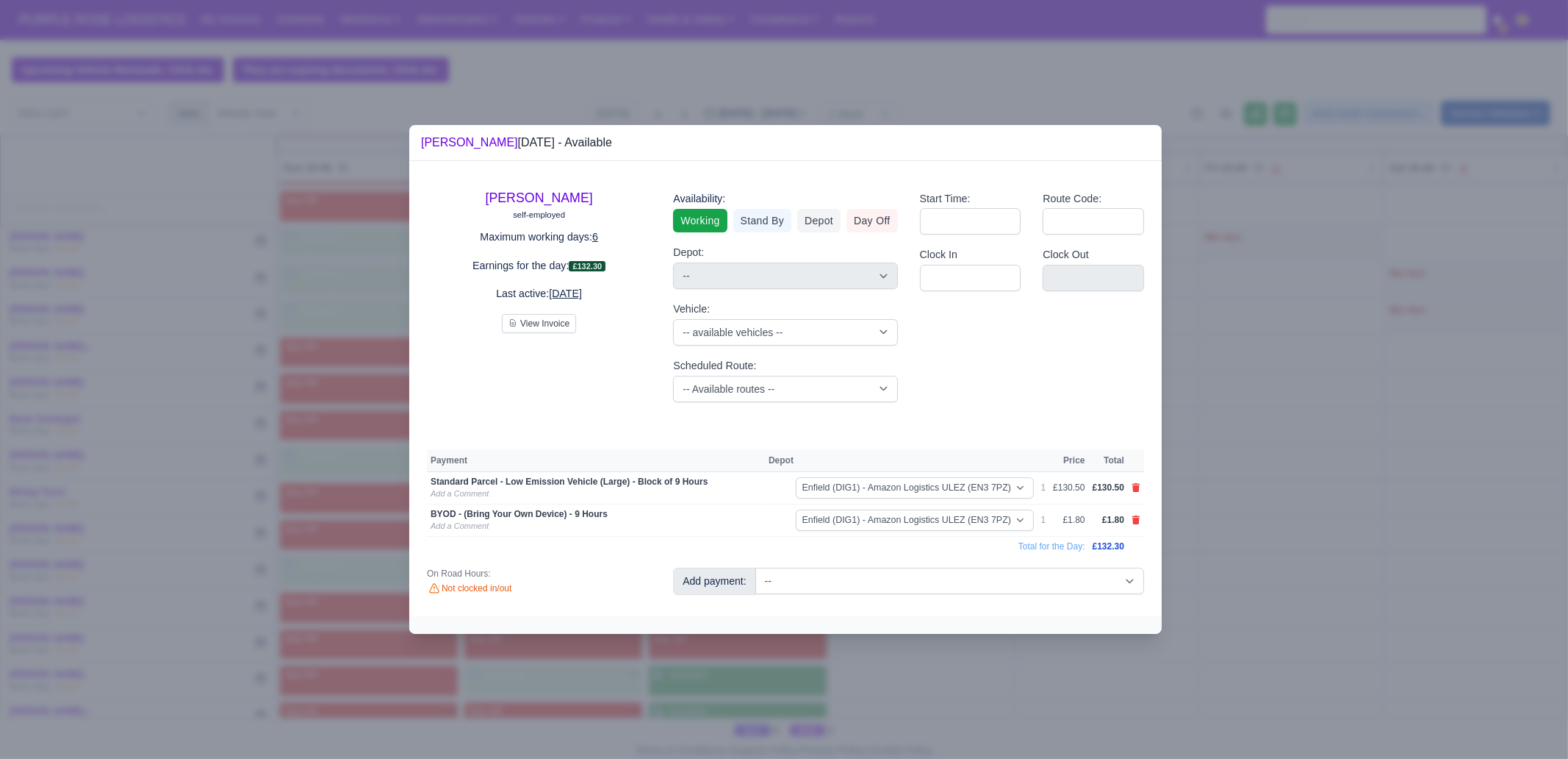
click at [1200, 581] on div at bounding box center [784, 380] width 1568 height 759
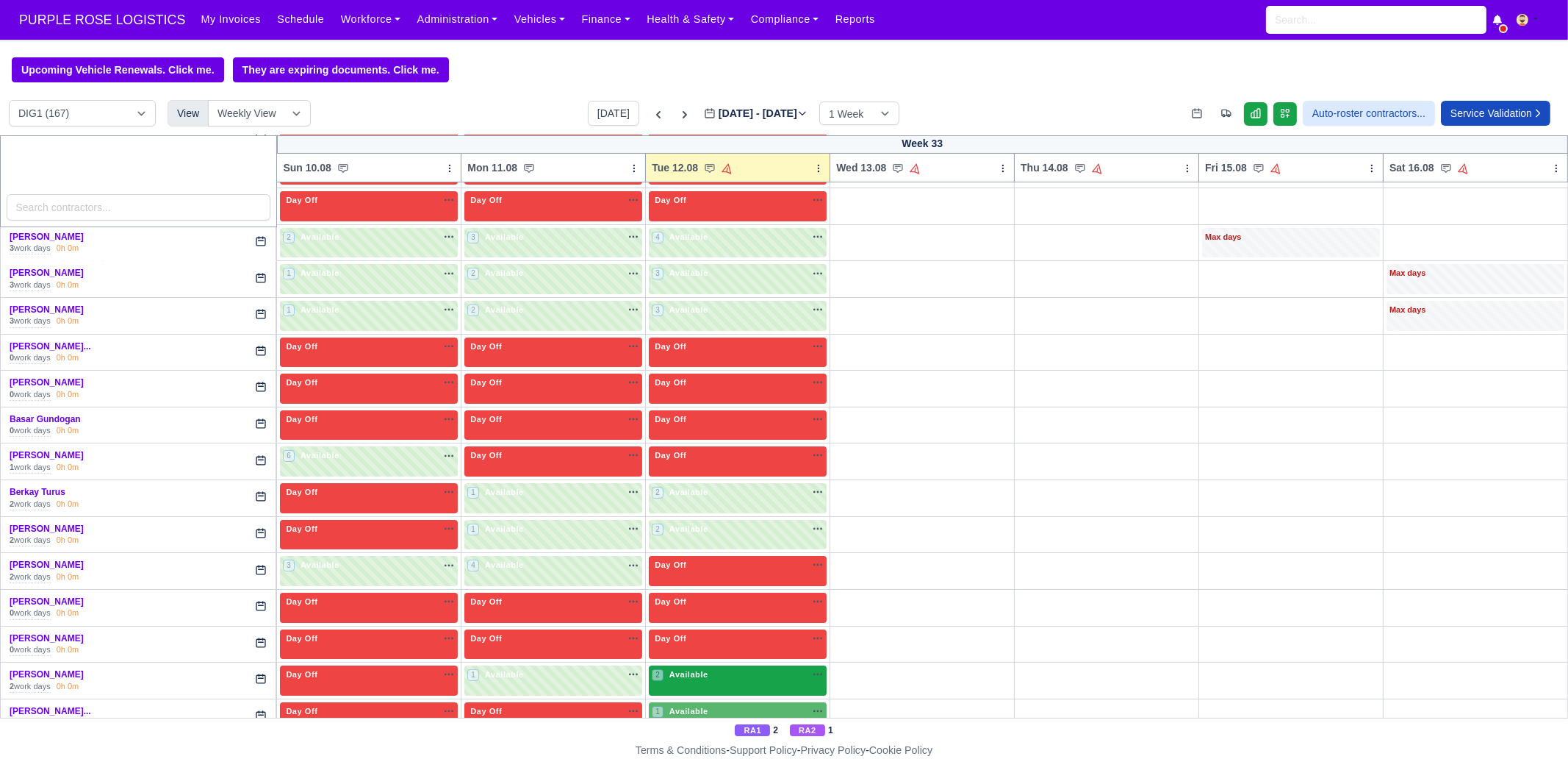
click at [751, 581] on div "2 Available" at bounding box center [738, 681] width 178 height 30
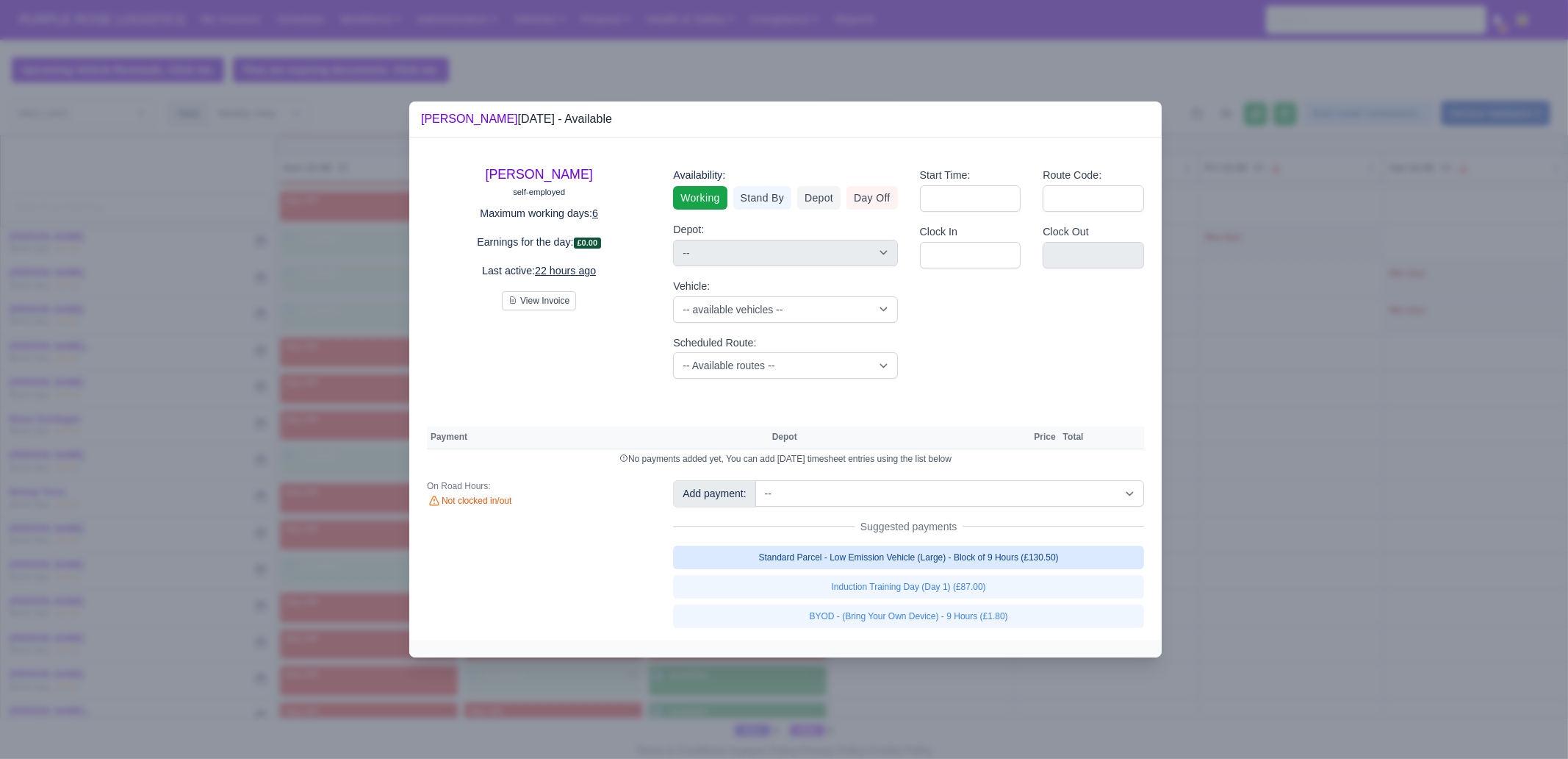
click at [1047, 557] on link "Standard Parcel - Low Emission Vehicle (Large) - Block of 9 Hours (£130.50)" at bounding box center [909, 557] width 471 height 24
click at [1039, 581] on link "Induction Training Day (Day 1) (£87.00)" at bounding box center [909, 587] width 471 height 24
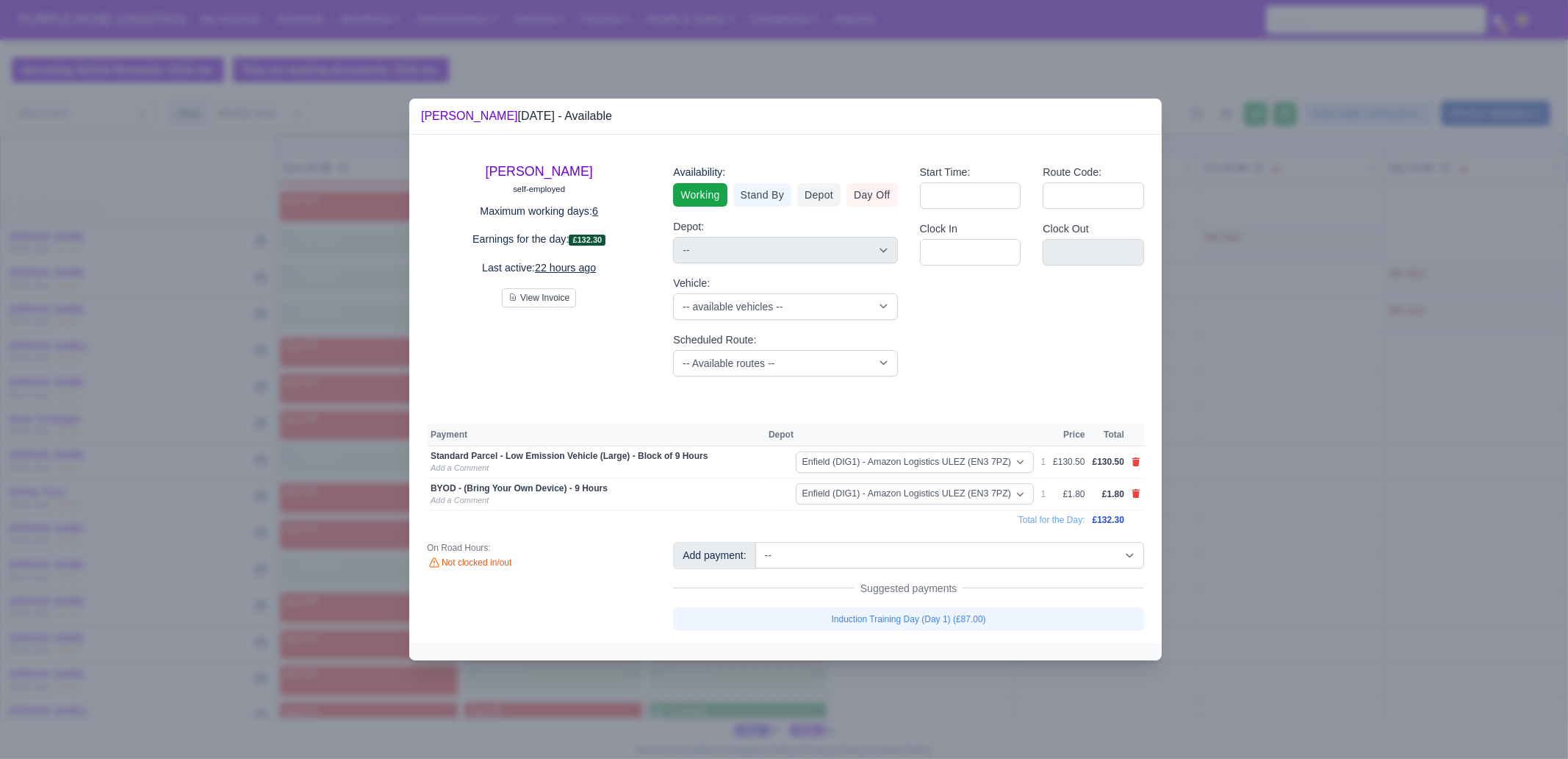
click at [1254, 581] on div at bounding box center [784, 380] width 1568 height 759
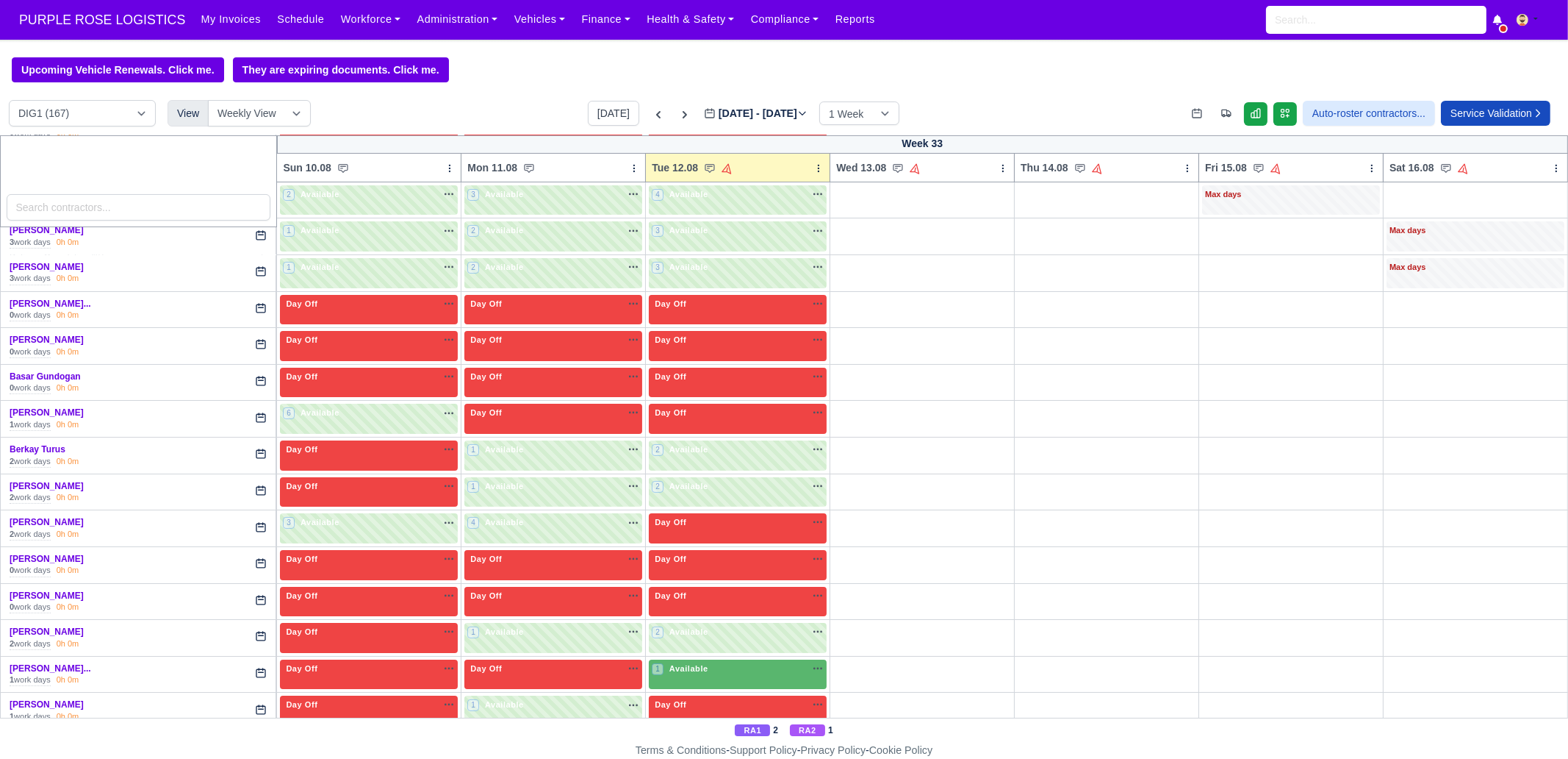
scroll to position [460, 0]
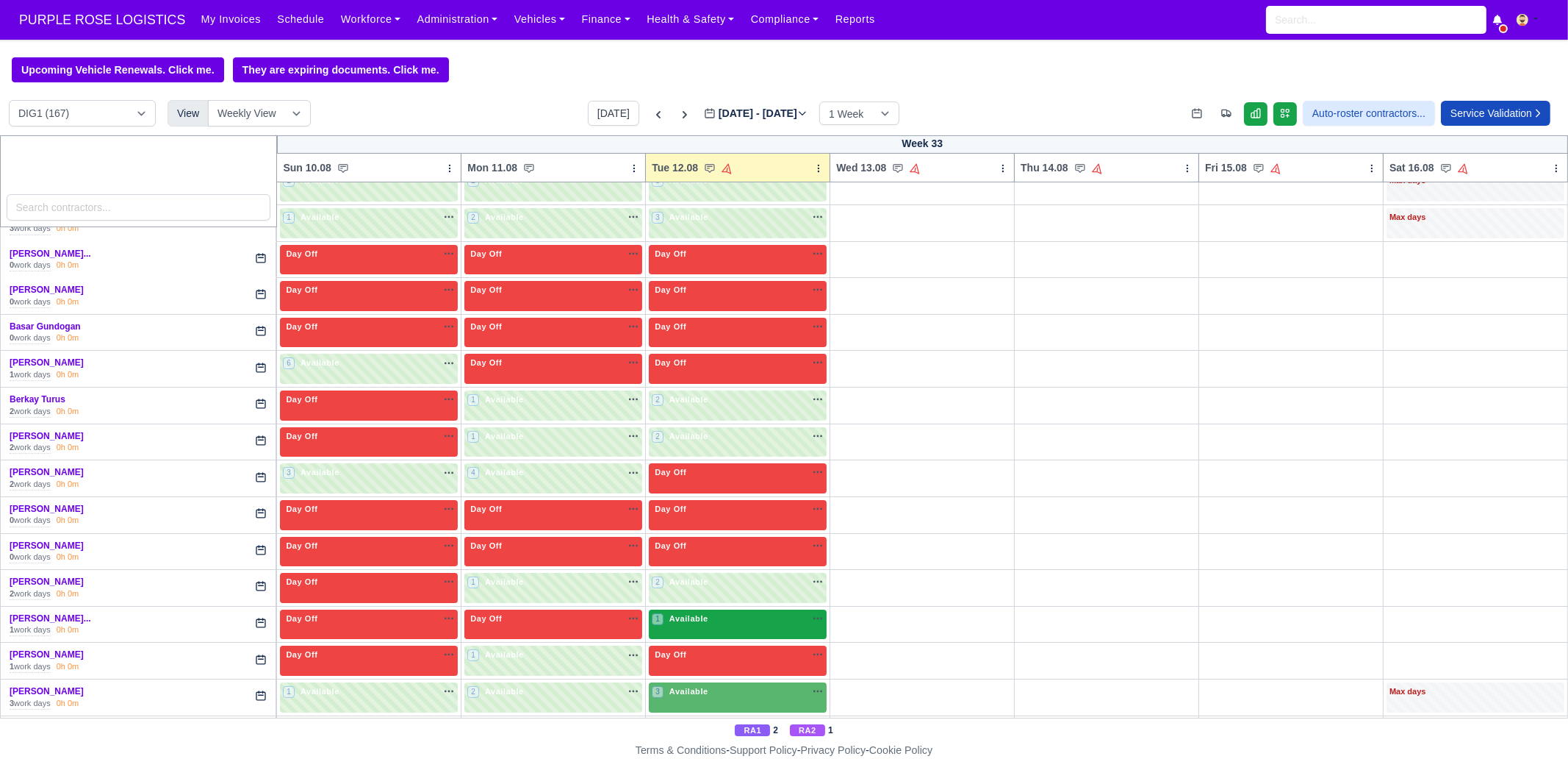
click at [735, 581] on div "1 Available na" at bounding box center [738, 620] width 172 height 15
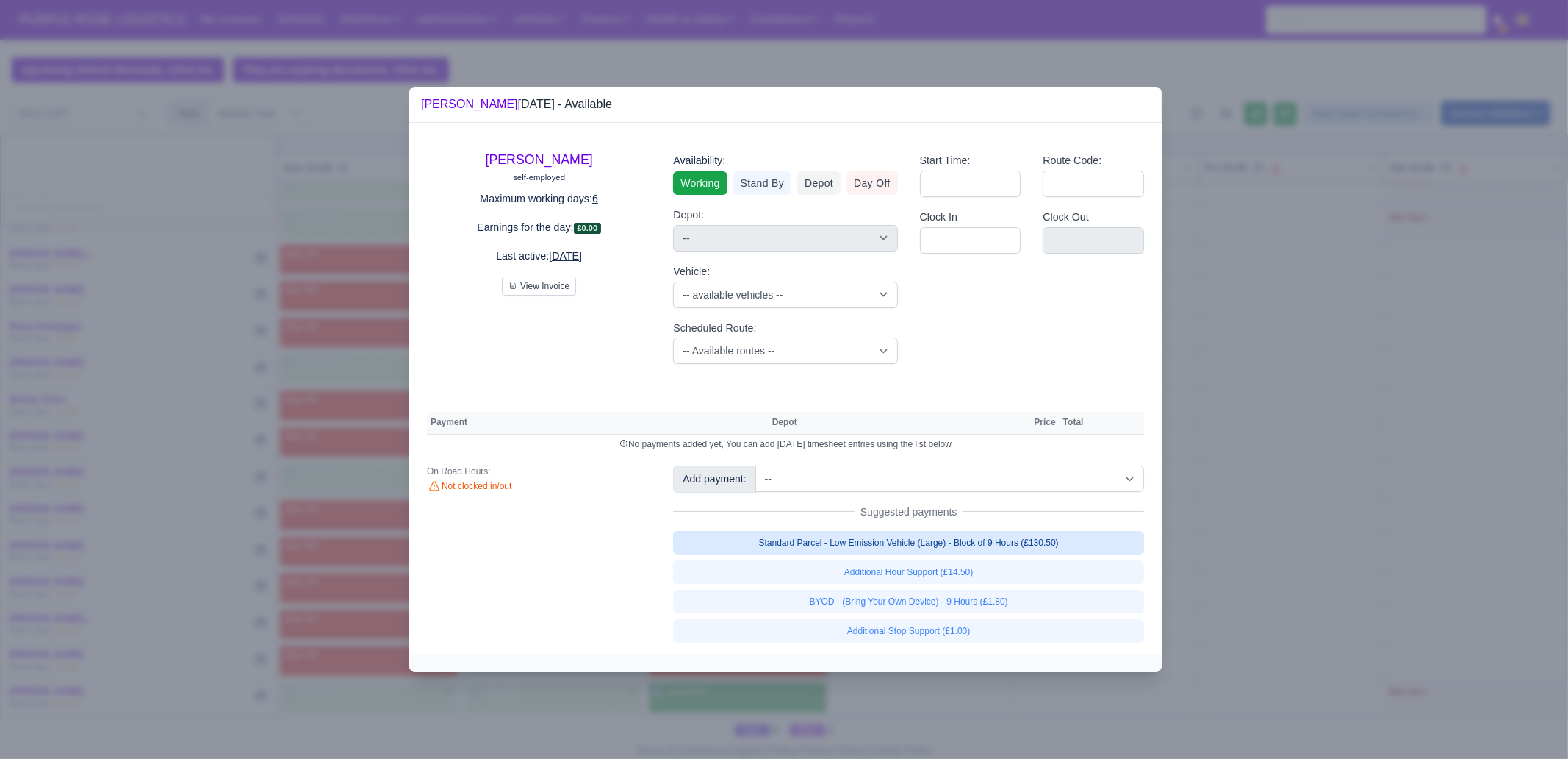
click at [1014, 545] on link "Standard Parcel - Low Emission Vehicle (Large) - Block of 9 Hours (£130.50)" at bounding box center [909, 542] width 471 height 24
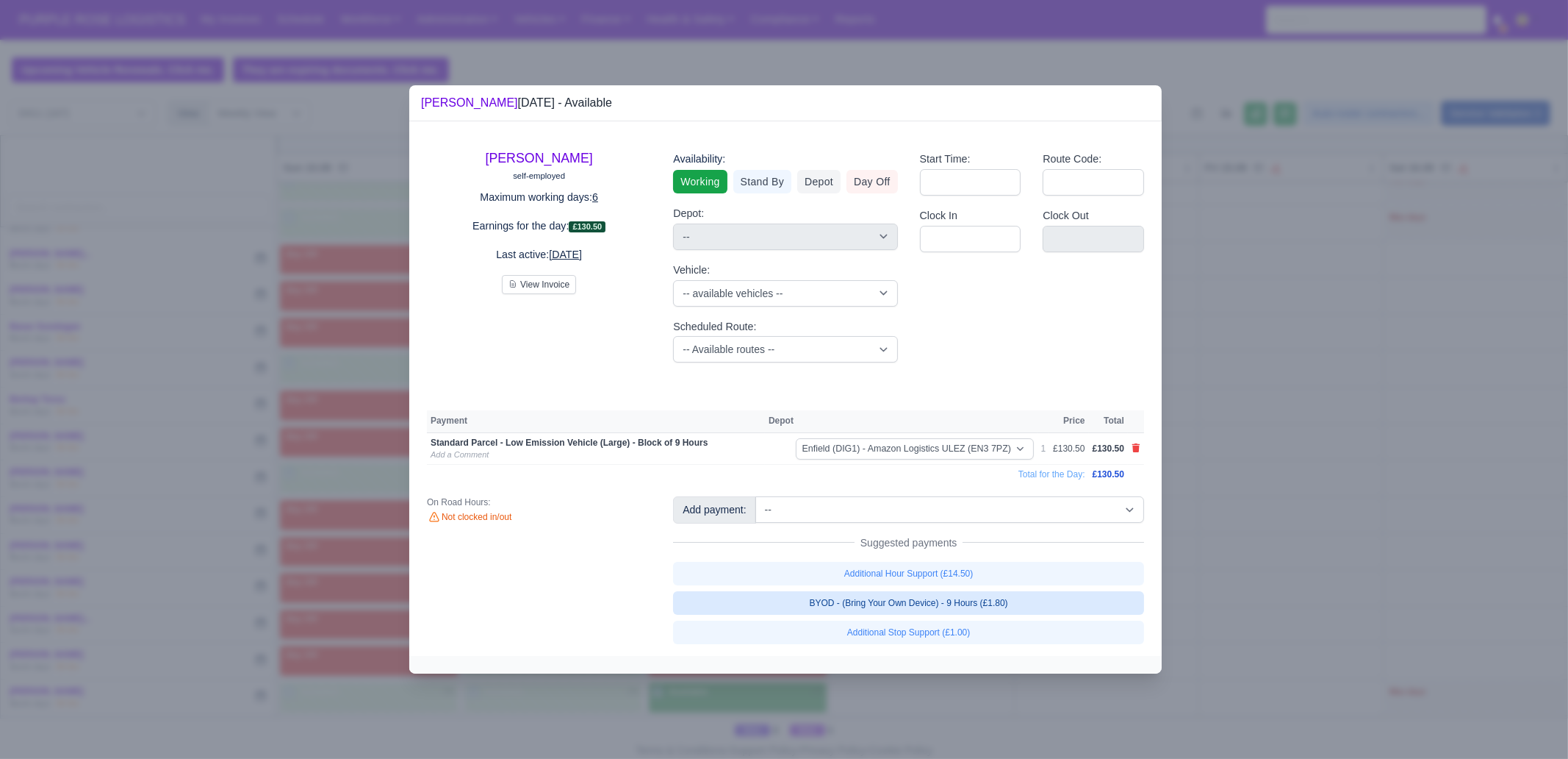
click at [1025, 581] on link "BYOD - (Bring Your Own Device) - 9 Hours (£1.80)" at bounding box center [909, 603] width 471 height 24
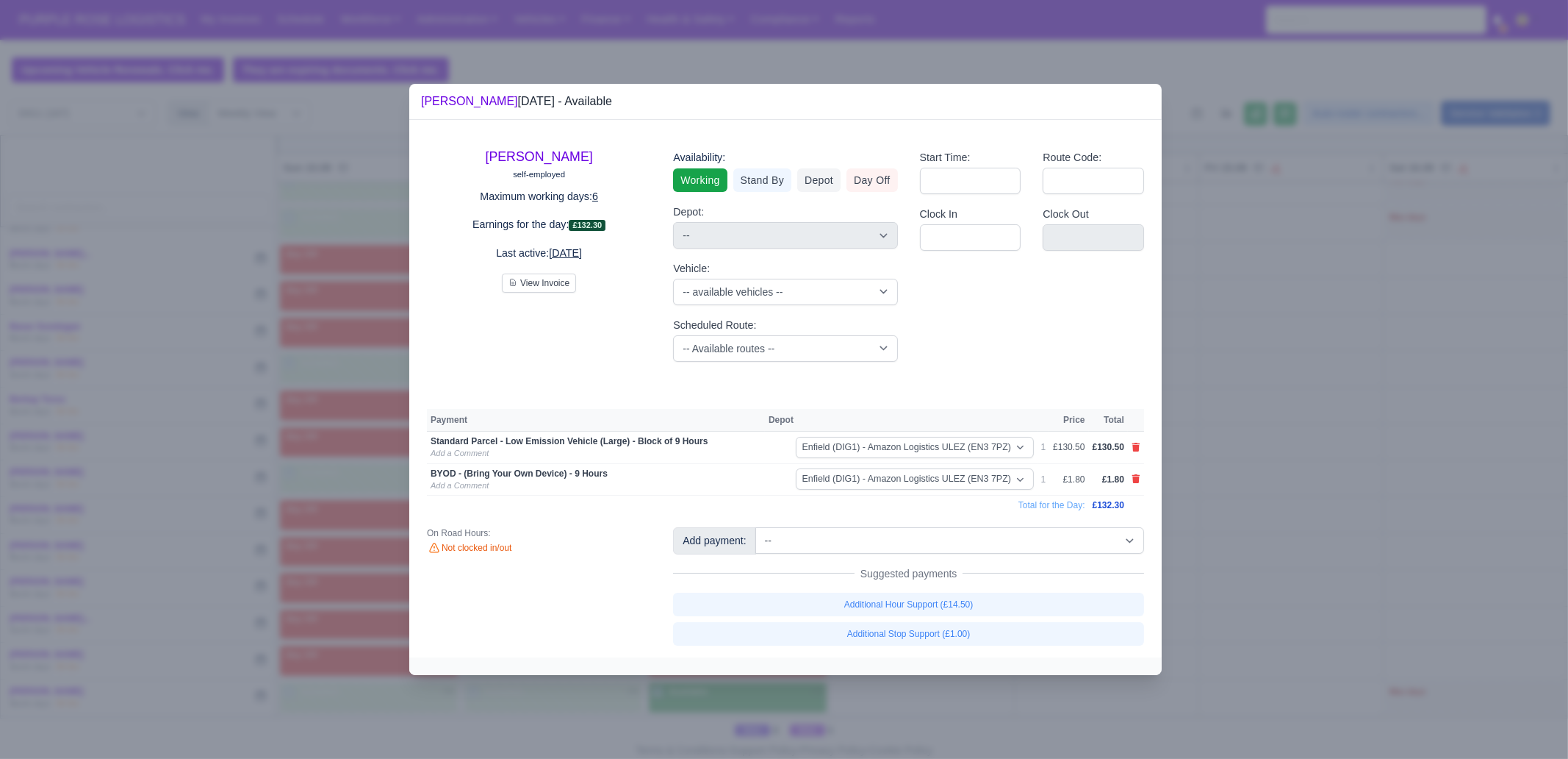
click at [1236, 581] on div at bounding box center [784, 380] width 1568 height 759
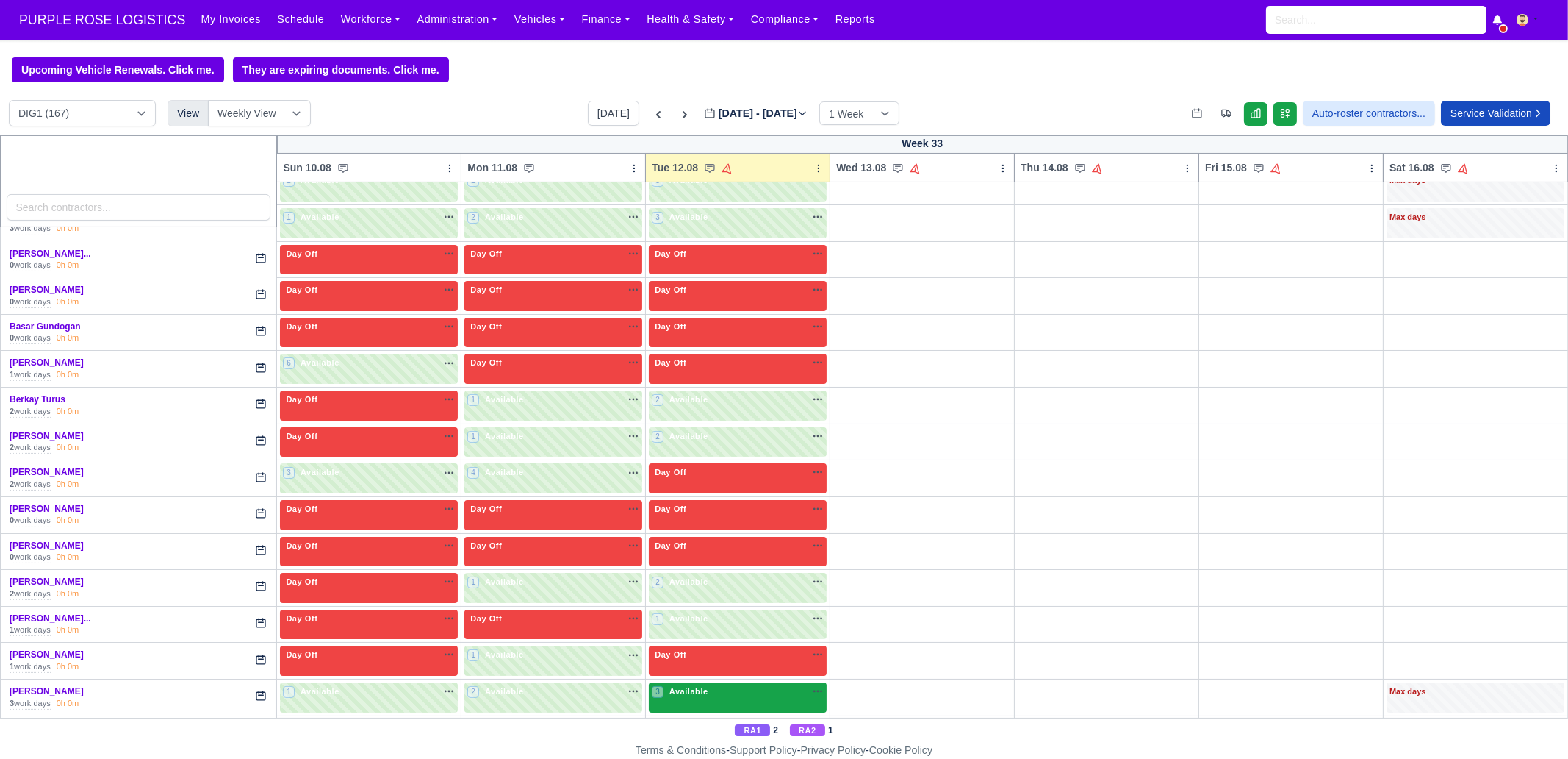
click at [764, 581] on div "3 Available na" at bounding box center [738, 693] width 172 height 15
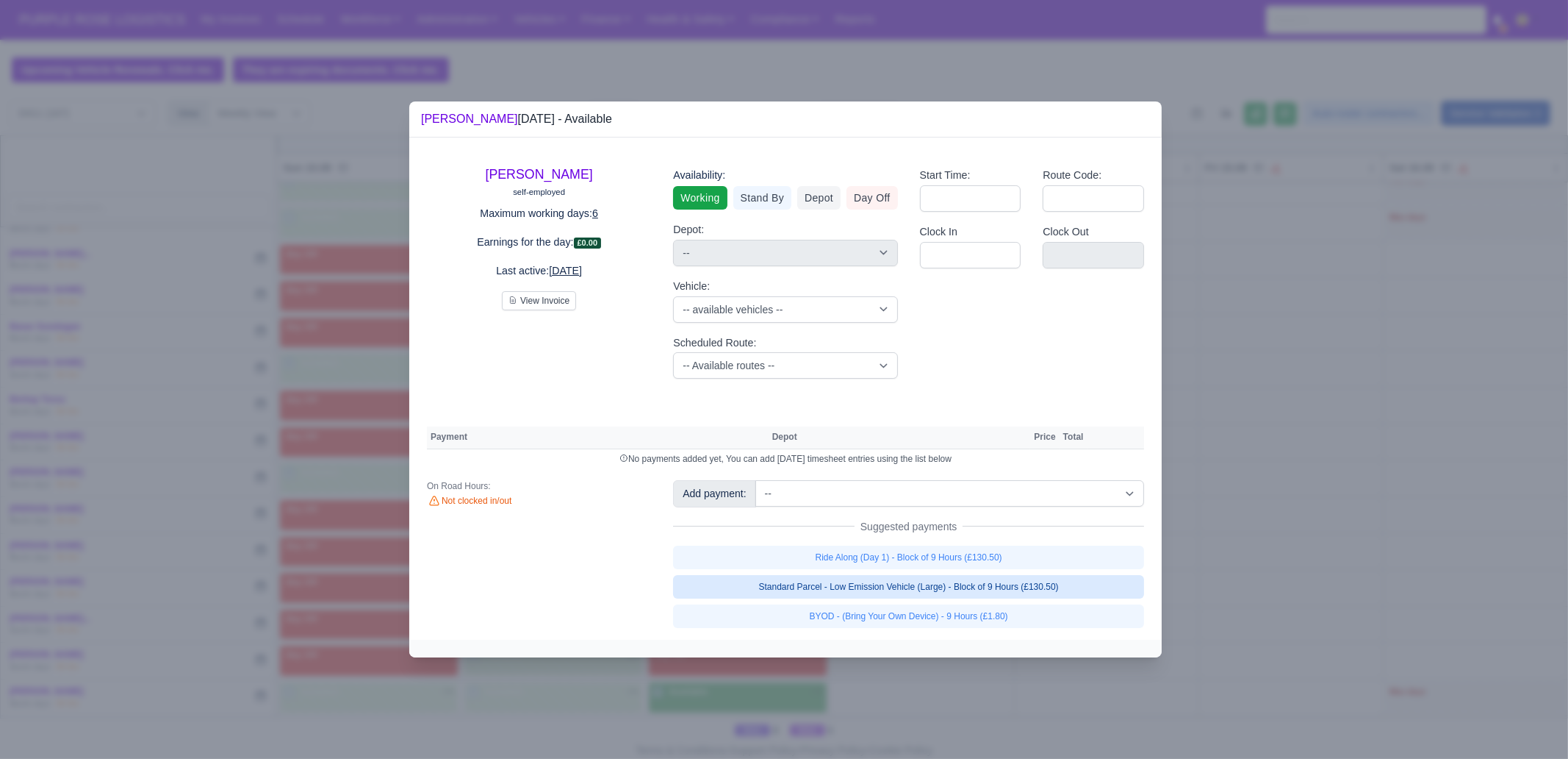
click at [989, 581] on link "Standard Parcel - Low Emission Vehicle (Large) - Block of 9 Hours (£130.50)" at bounding box center [909, 587] width 471 height 24
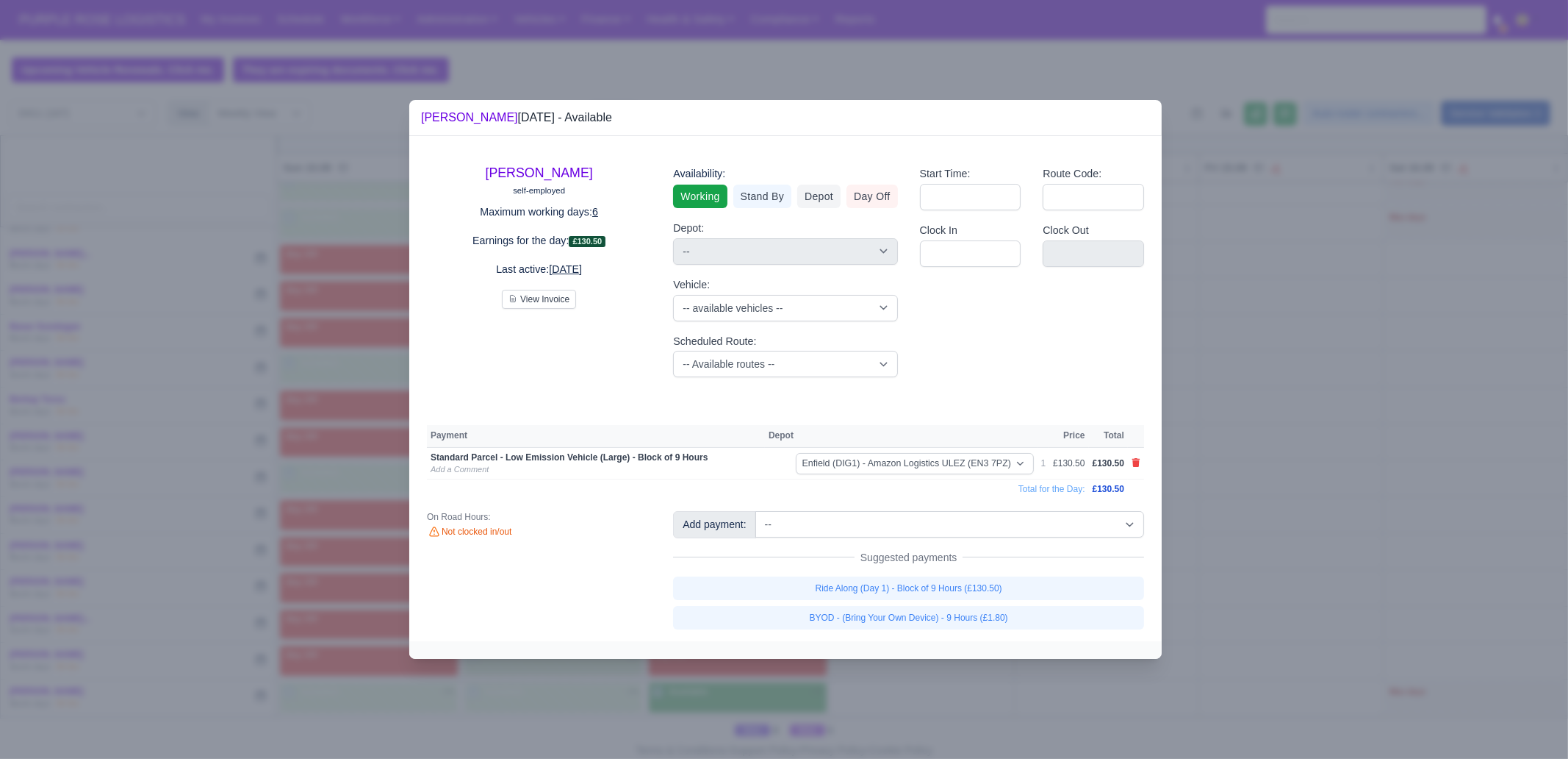
click at [983, 581] on link "BYOD - (Bring Your Own Device) - 9 Hours (£1.80)" at bounding box center [909, 617] width 471 height 24
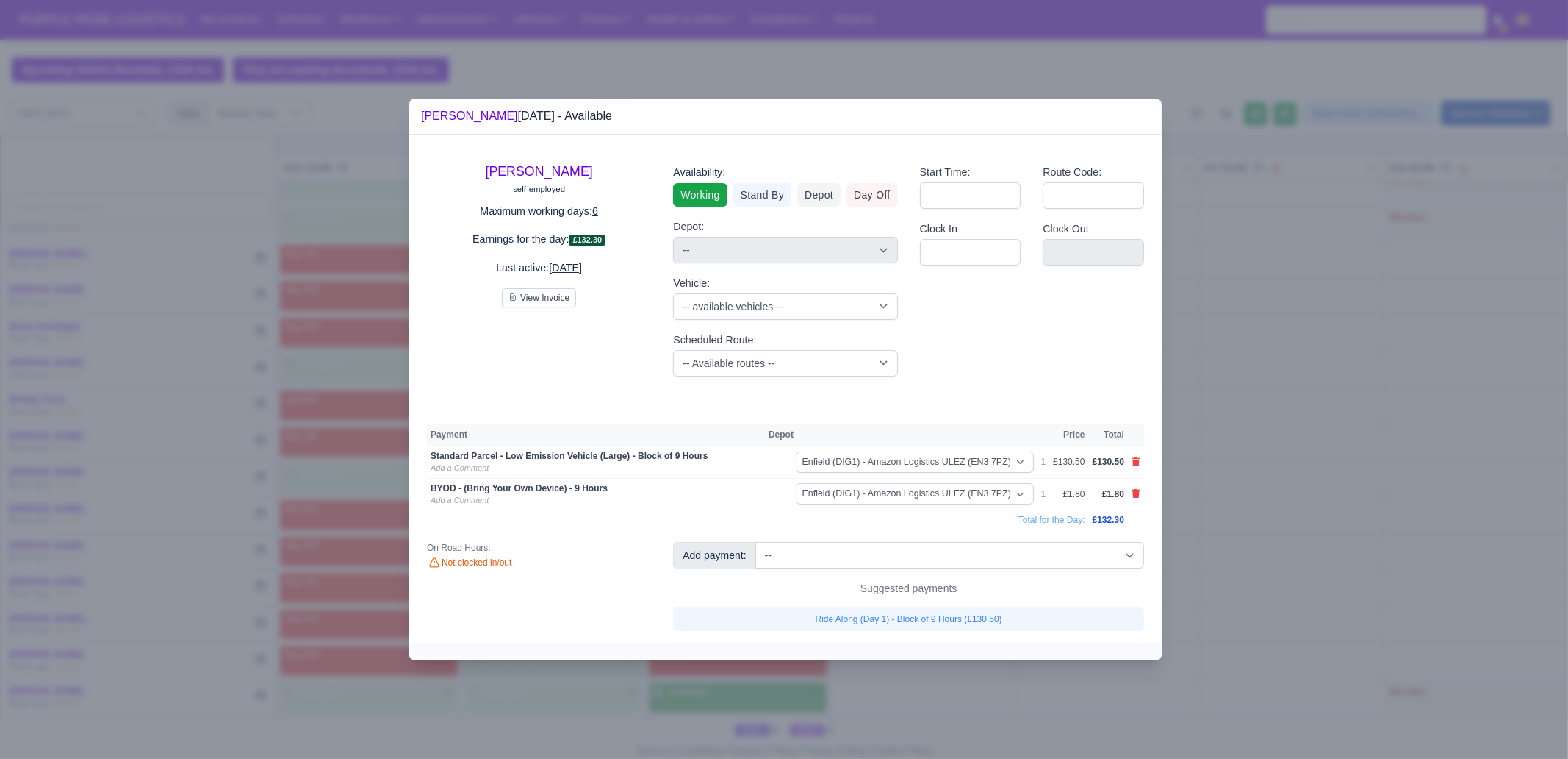
click at [985, 581] on div at bounding box center [784, 380] width 1568 height 759
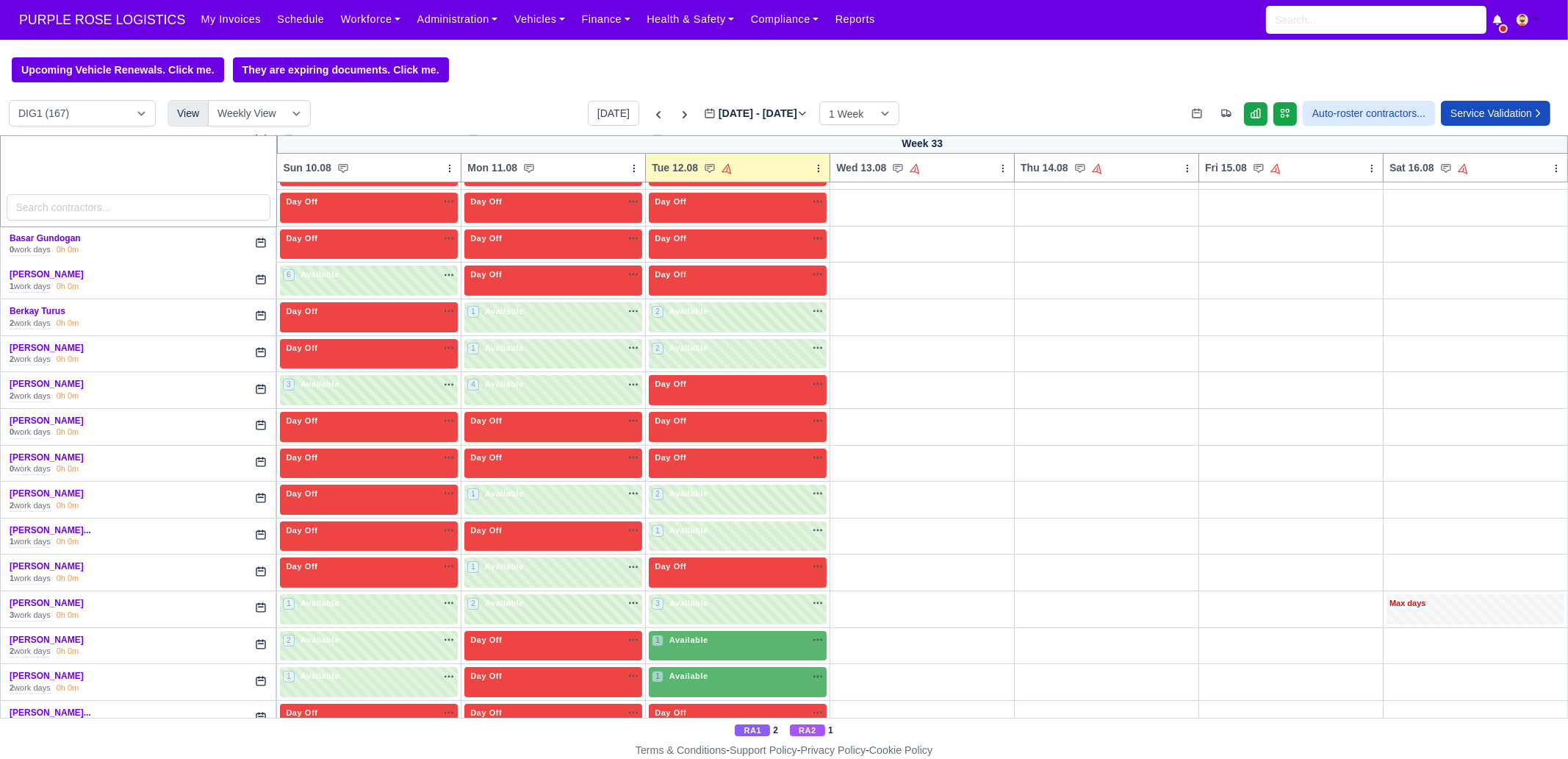
scroll to position [552, 0]
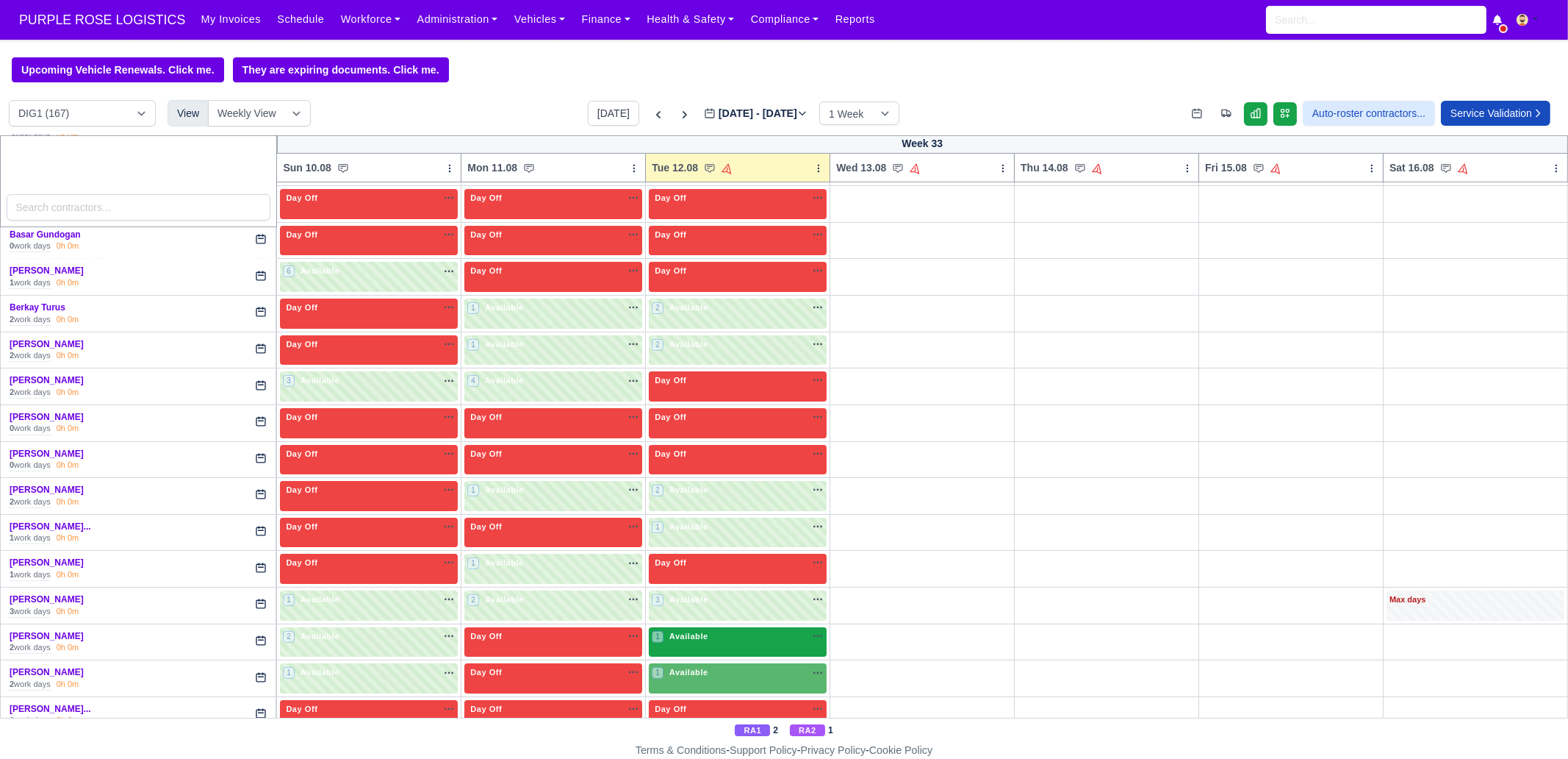
click at [691, 581] on span "Available" at bounding box center [689, 636] width 45 height 10
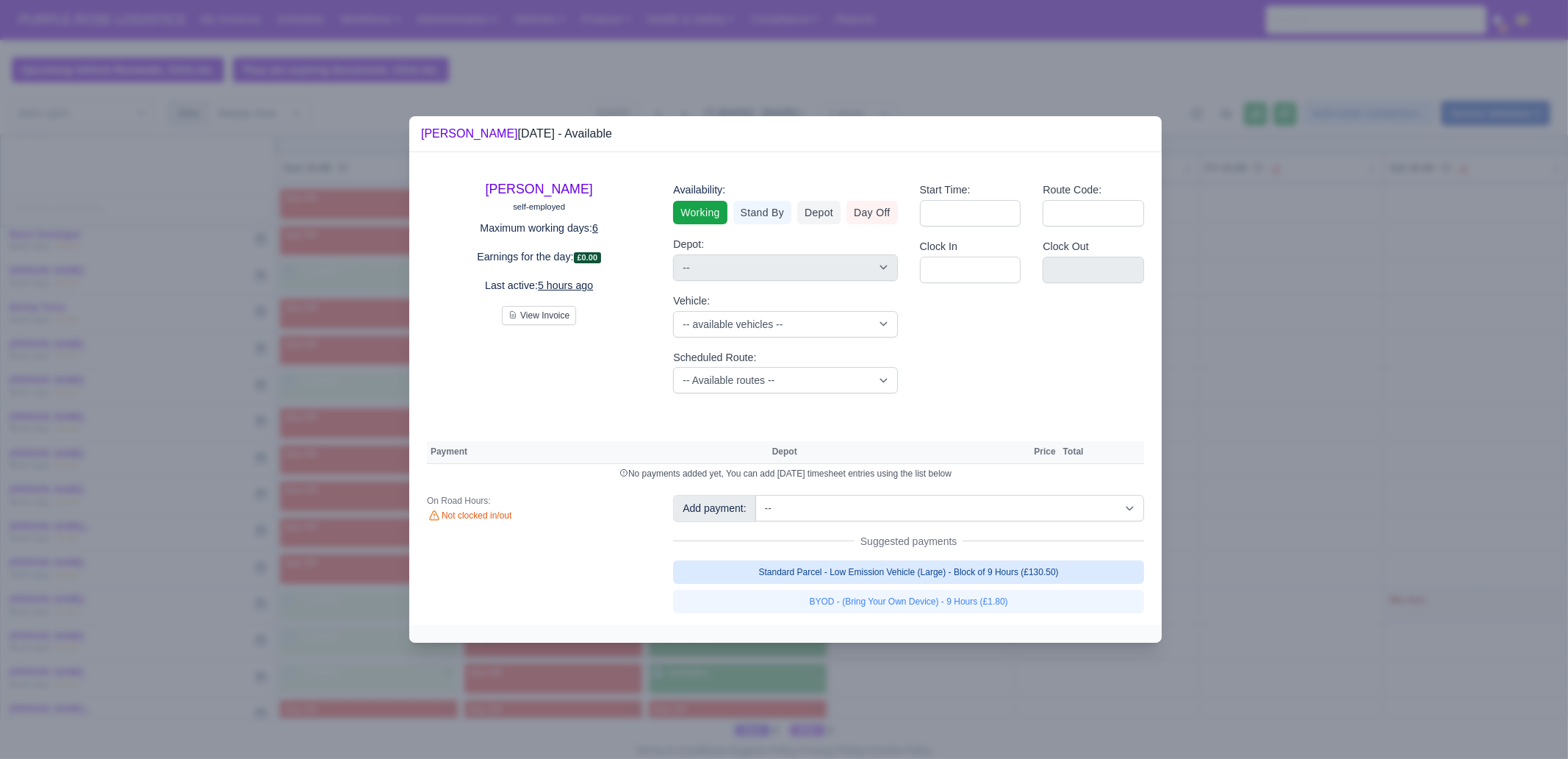
click at [921, 568] on link "Standard Parcel - Low Emission Vehicle (Large) - Block of 9 Hours (£130.50)" at bounding box center [909, 572] width 471 height 24
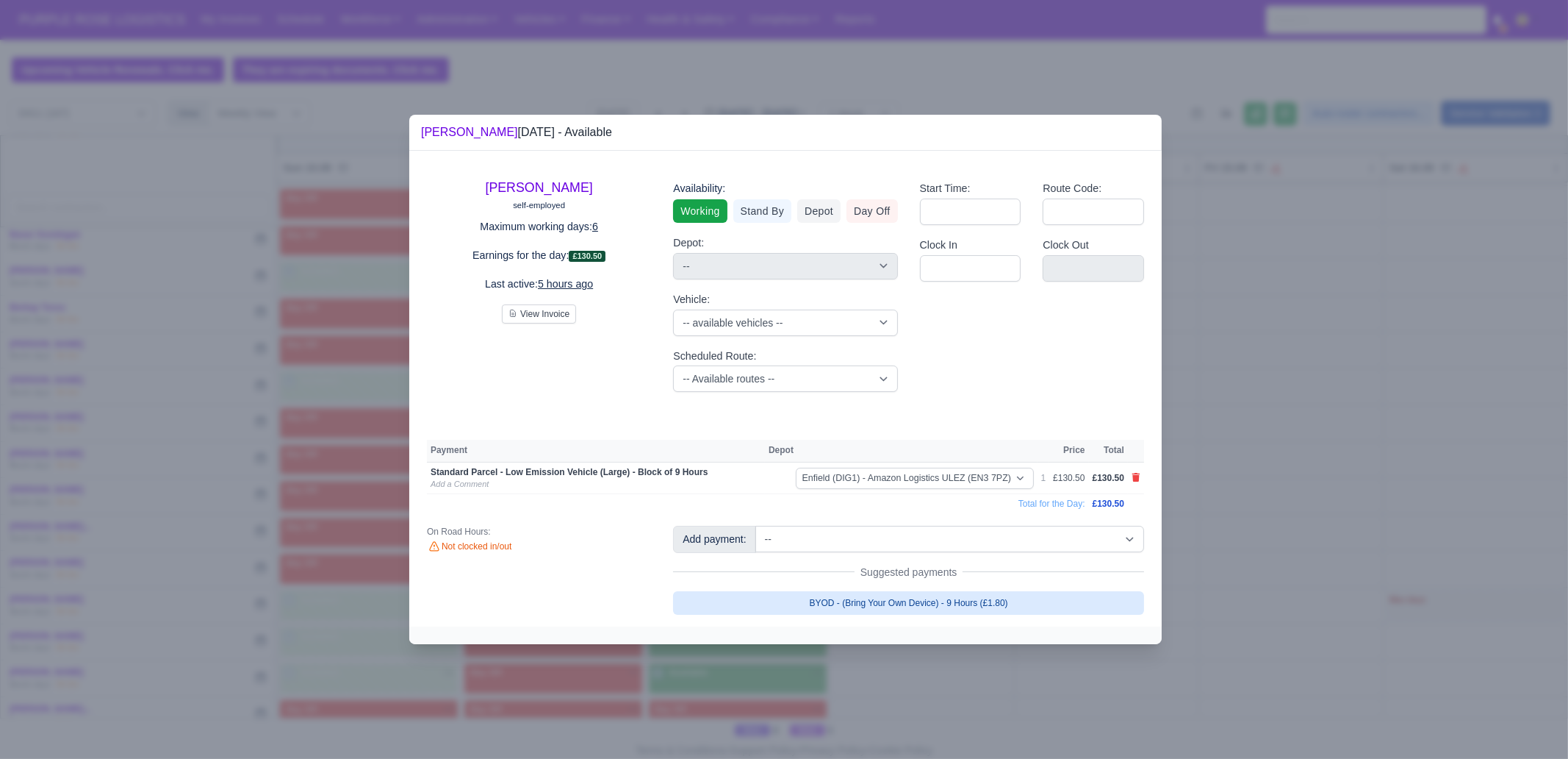
click at [927, 581] on link "BYOD - (Bring Your Own Device) - 9 Hours (£1.80)" at bounding box center [909, 603] width 471 height 24
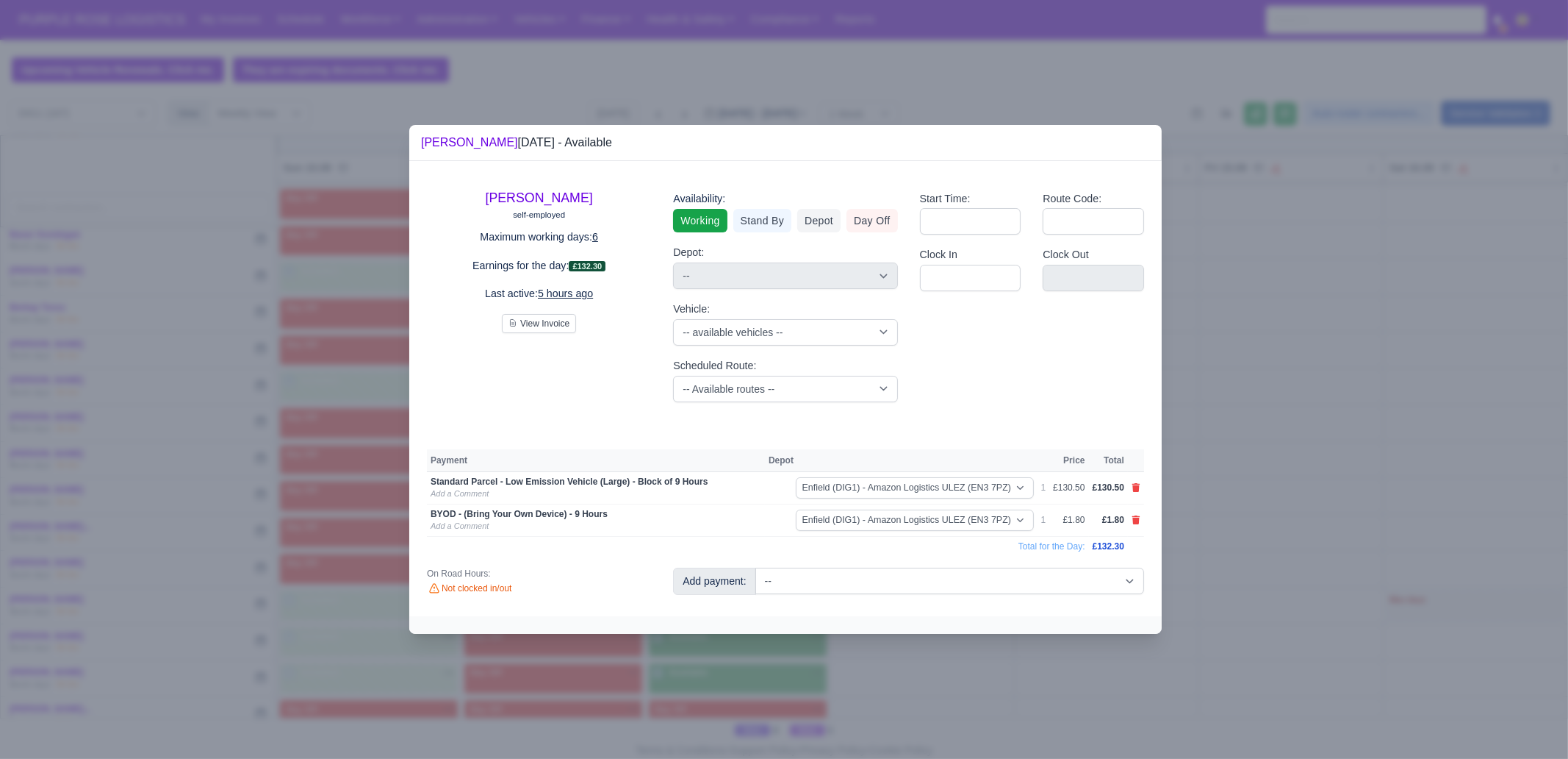
click at [916, 581] on div at bounding box center [784, 380] width 1568 height 759
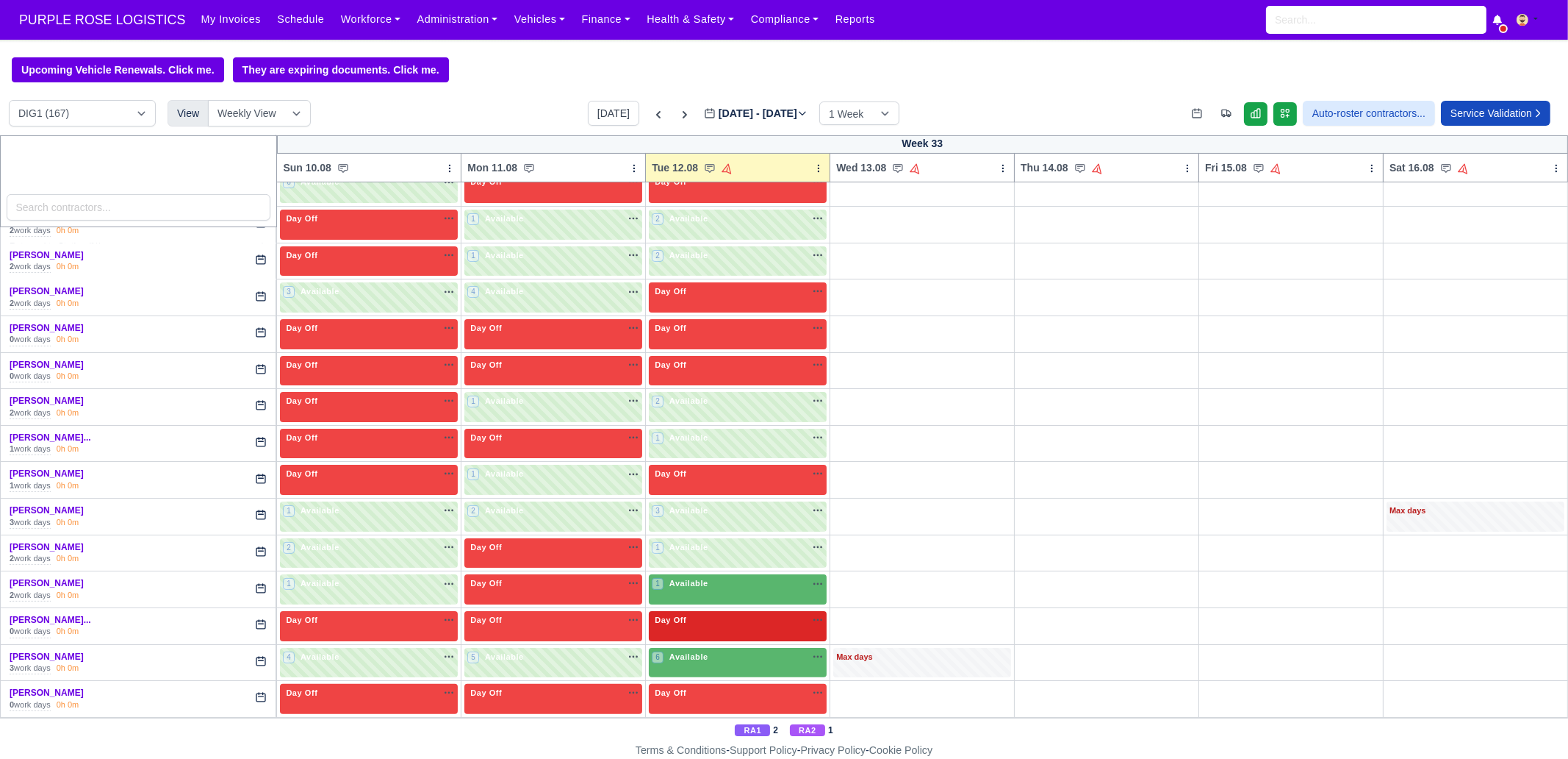
scroll to position [643, 0]
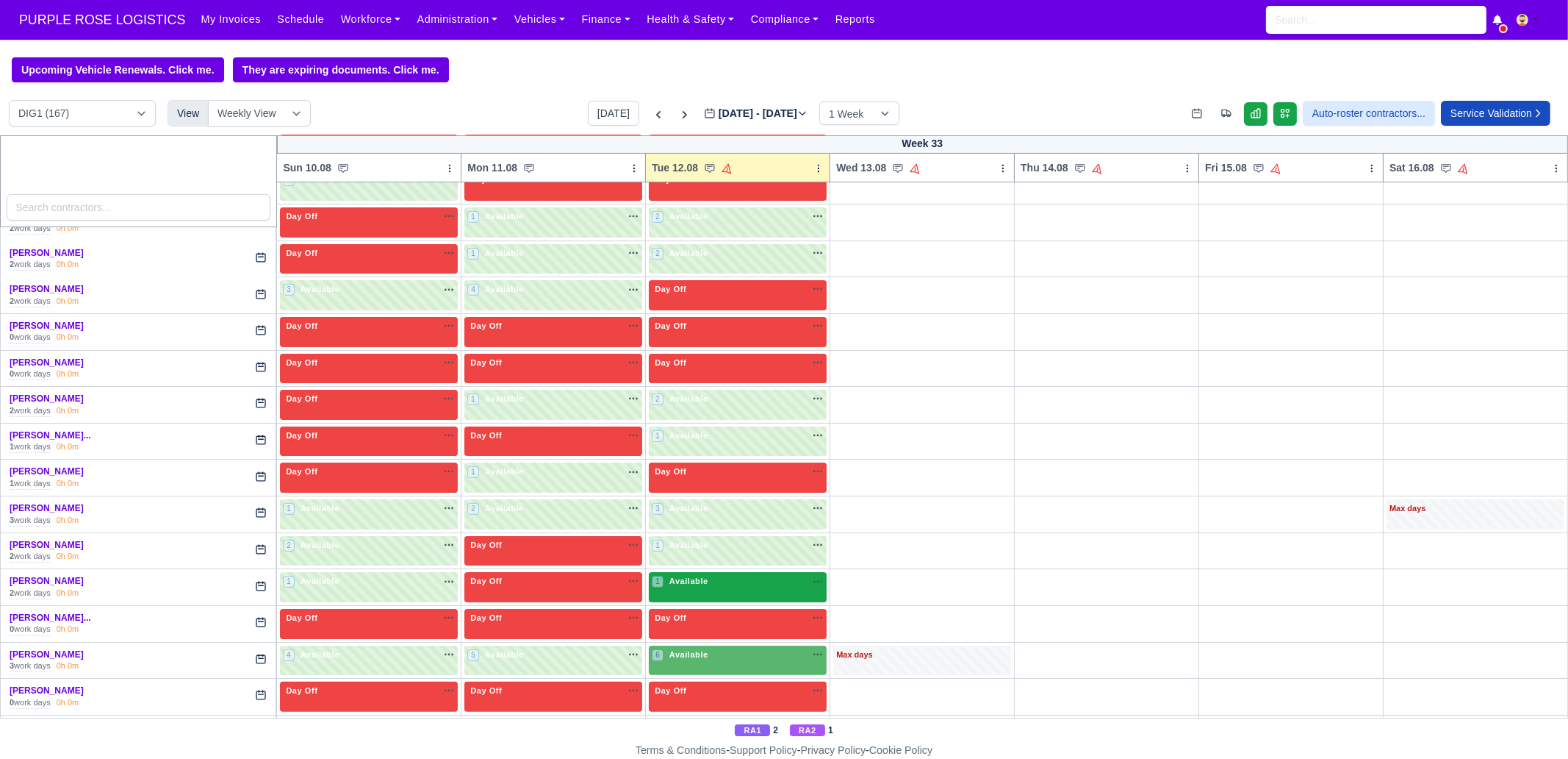
click at [733, 581] on div "1 Available" at bounding box center [738, 587] width 178 height 30
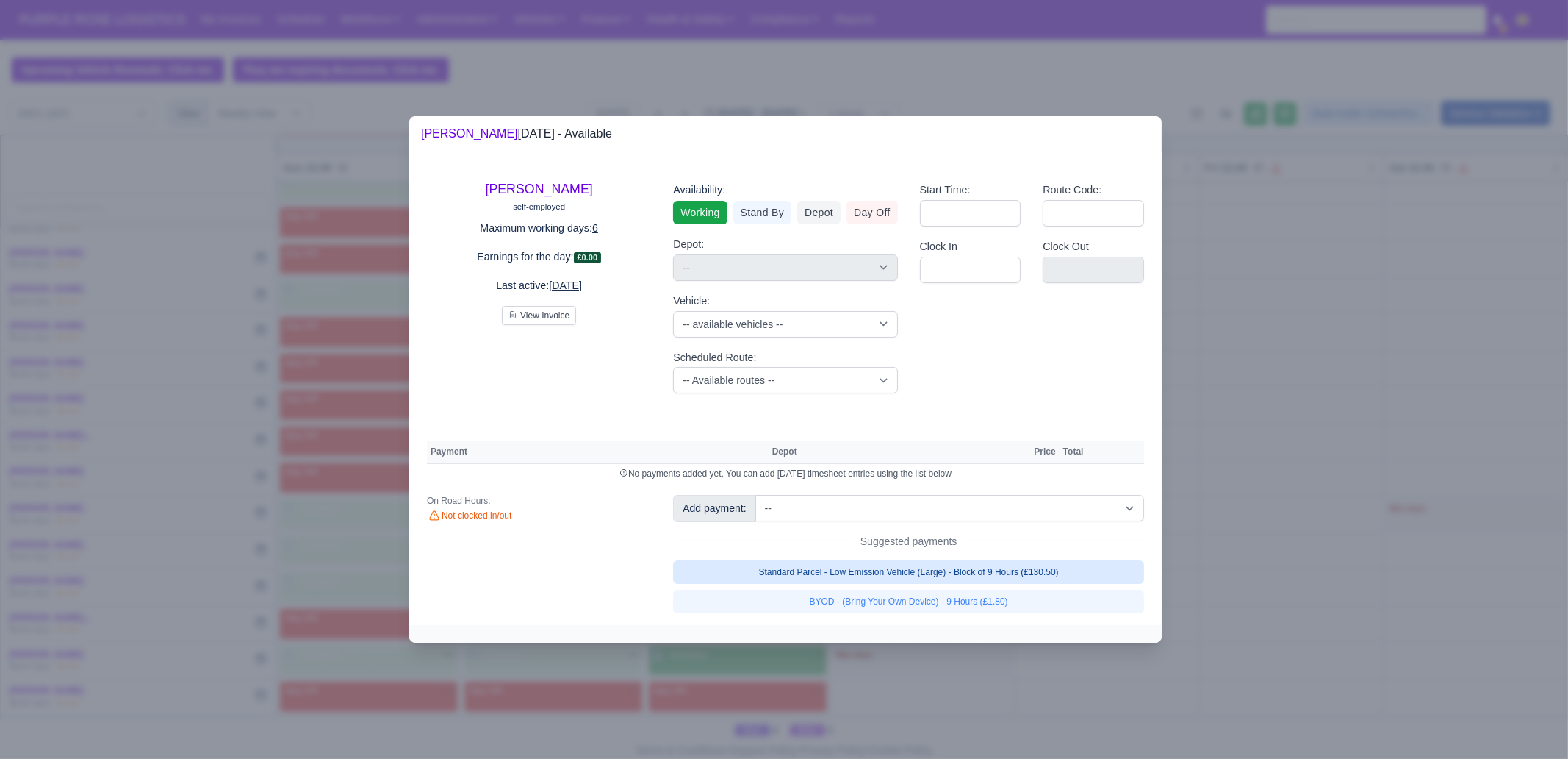
click at [975, 571] on link "Standard Parcel - Low Emission Vehicle (Large) - Block of 9 Hours (£130.50)" at bounding box center [909, 572] width 471 height 24
click at [965, 581] on link "BYOD - (Bring Your Own Device) - 9 Hours (£1.80)" at bounding box center [909, 601] width 471 height 24
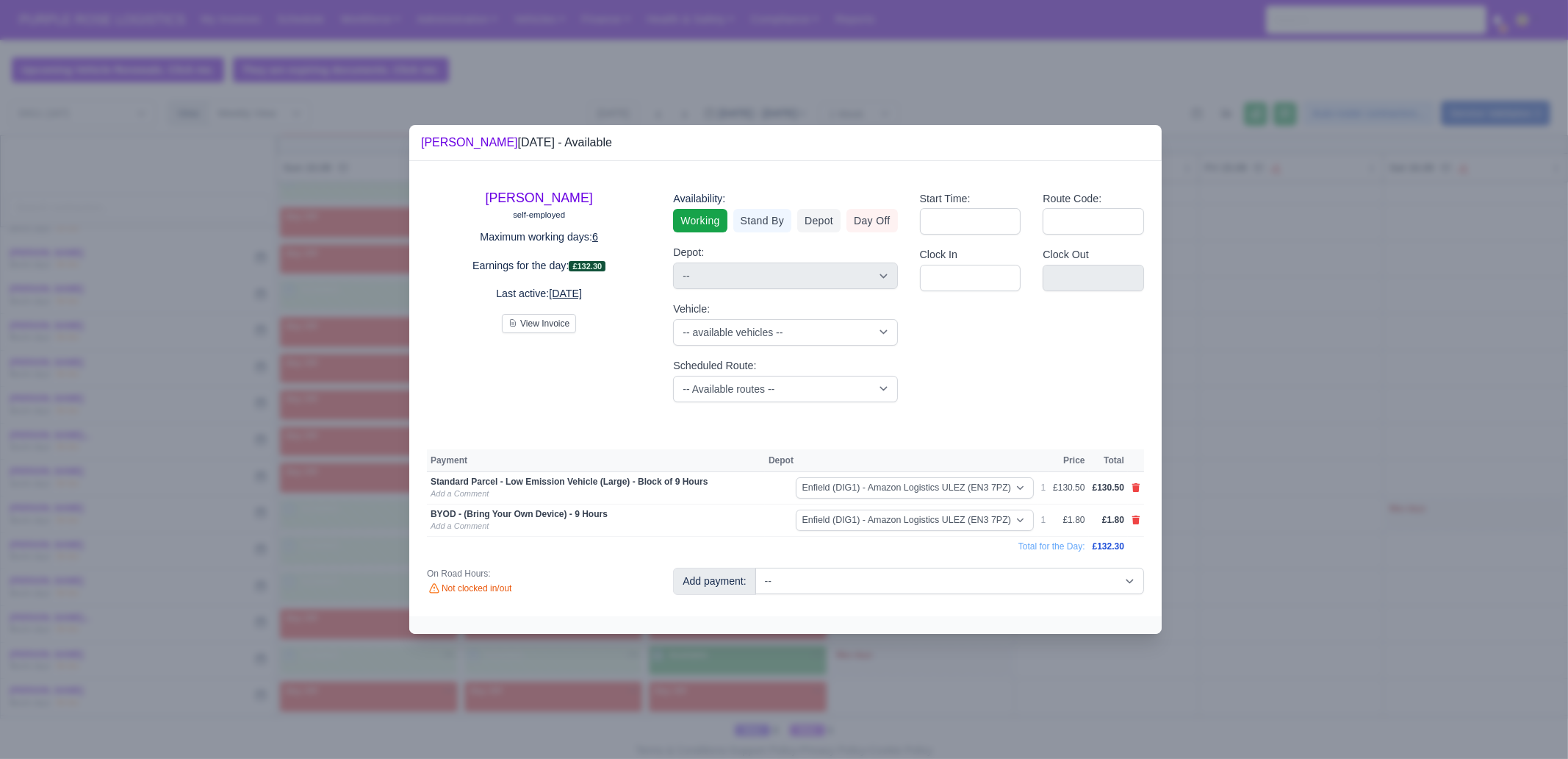
click at [926, 581] on div at bounding box center [784, 380] width 1568 height 759
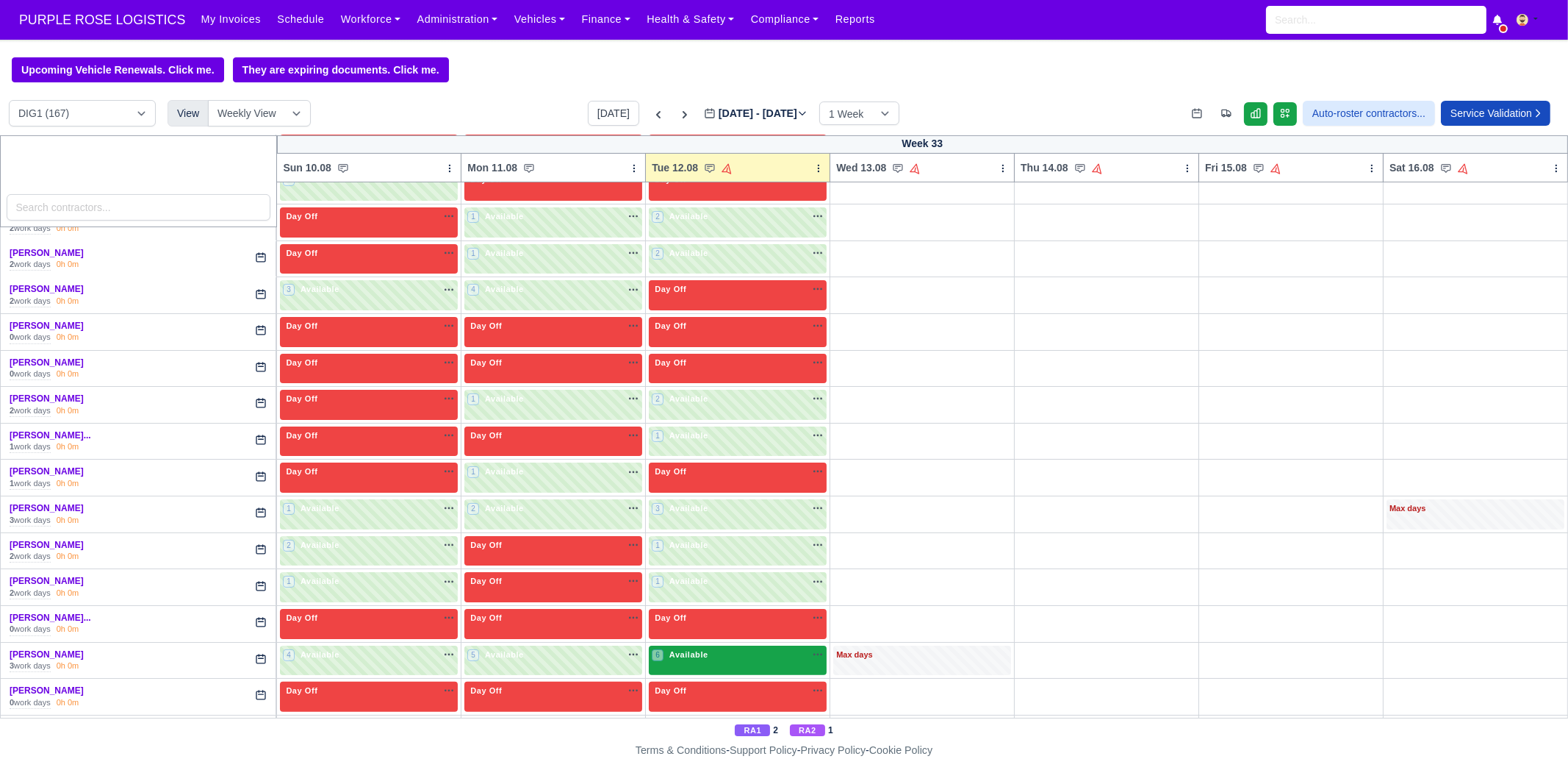
click at [738, 581] on div "6 Available na" at bounding box center [738, 654] width 172 height 13
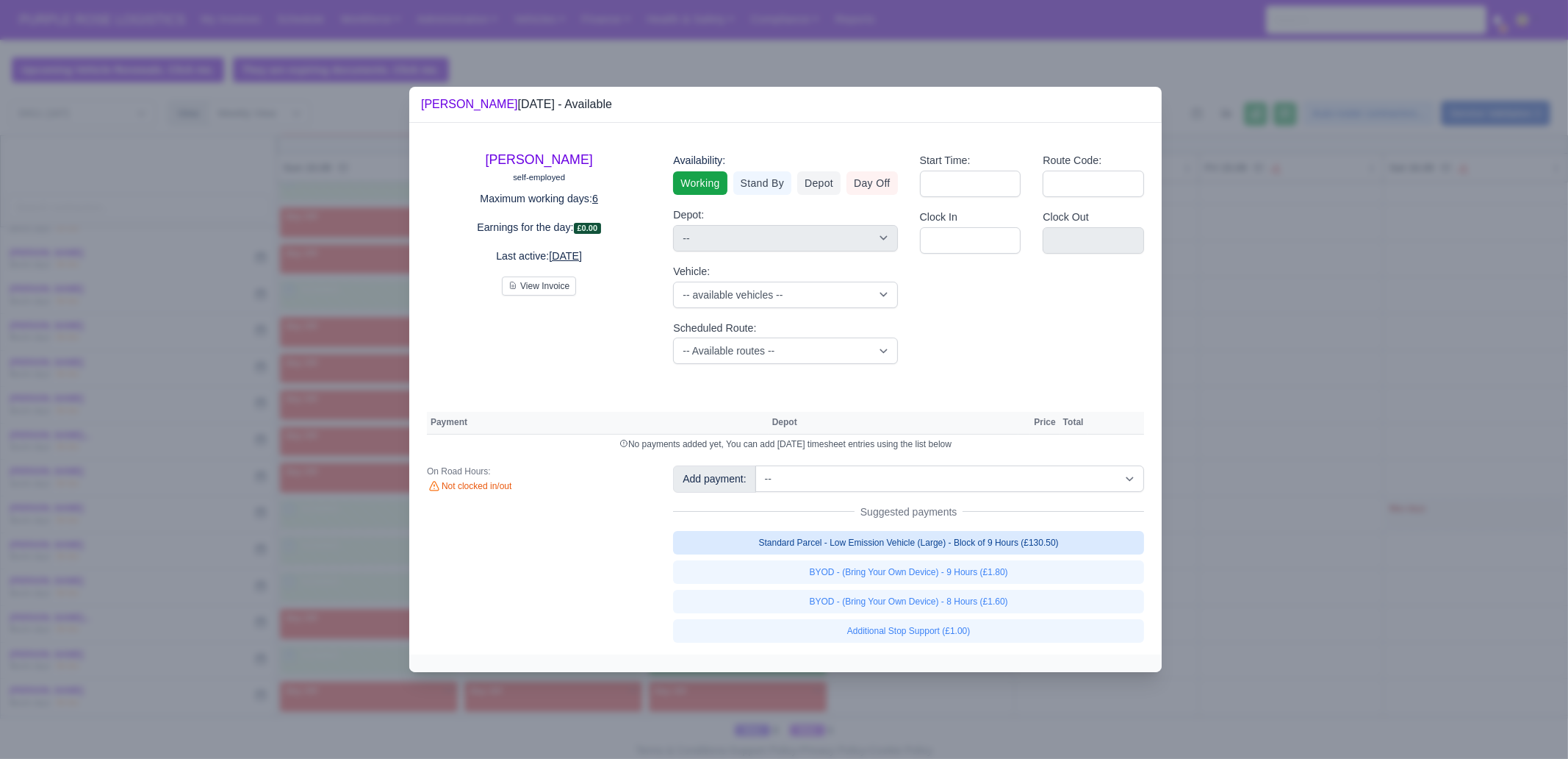
click at [1045, 538] on link "Standard Parcel - Low Emission Vehicle (Large) - Block of 9 Hours (£130.50)" at bounding box center [909, 542] width 471 height 24
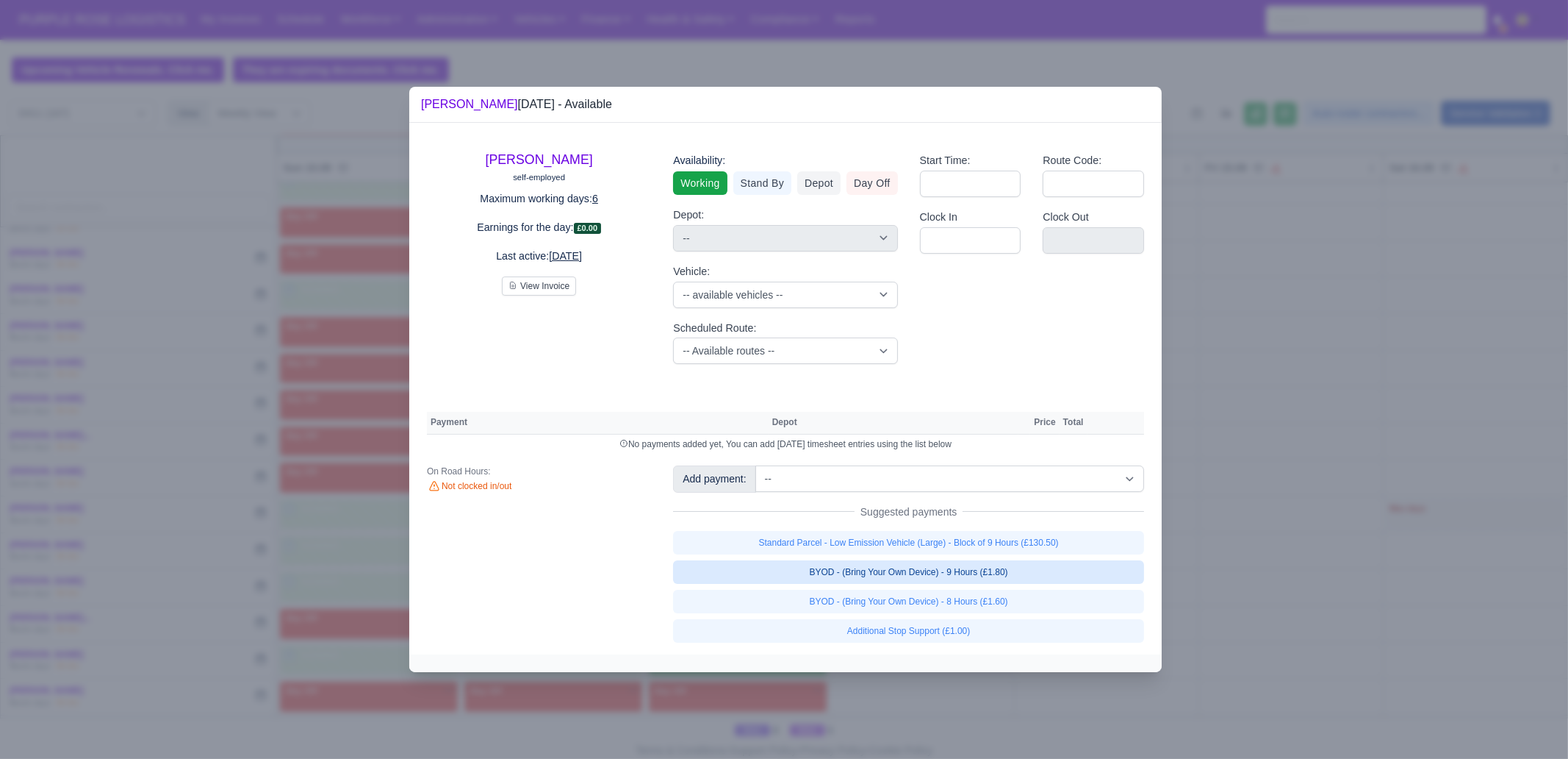
click at [1044, 554] on link "Standard Parcel - Low Emission Vehicle (Large) - Block of 9 Hours (£130.50)" at bounding box center [909, 542] width 471 height 24
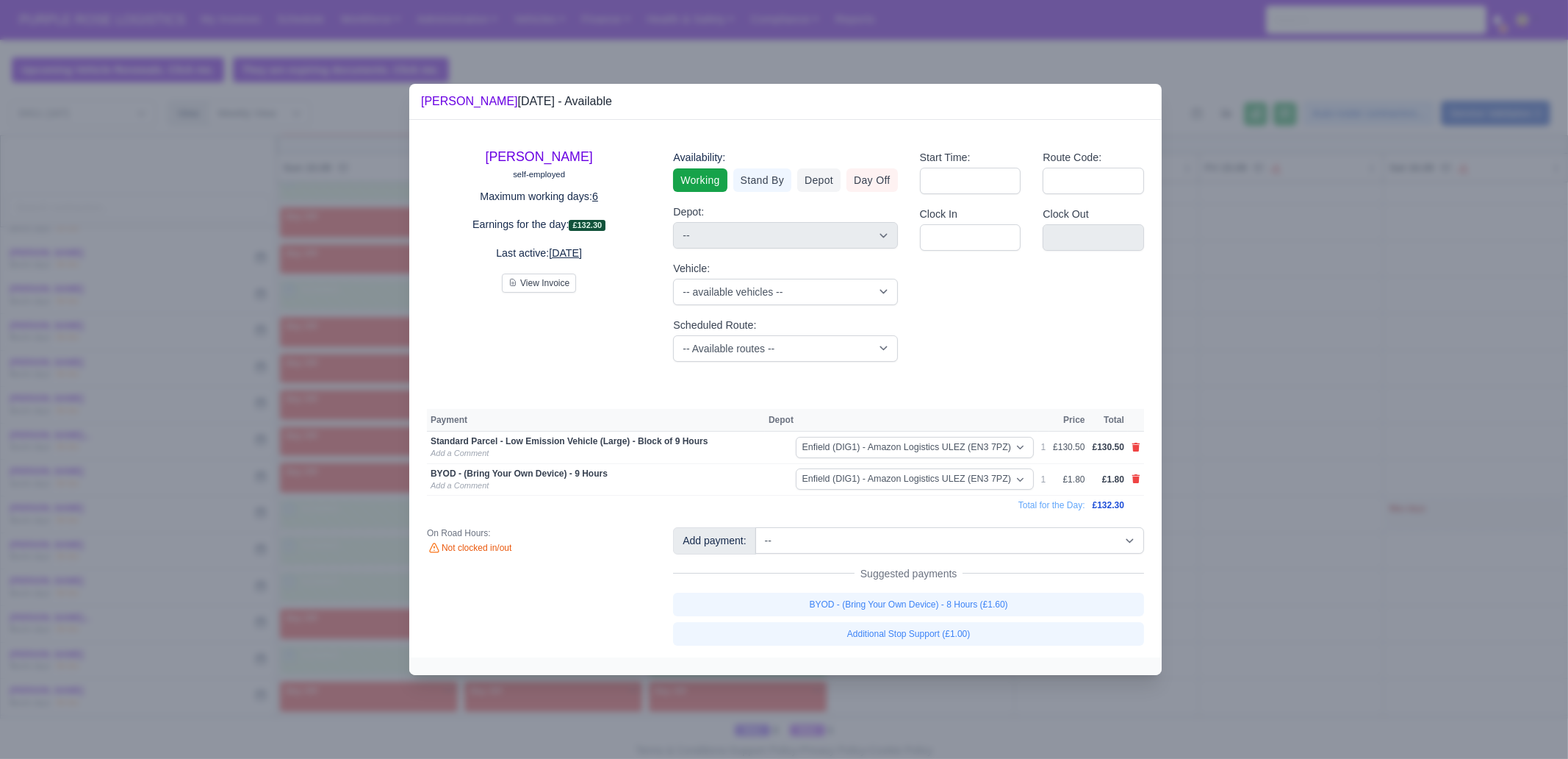
click at [1241, 579] on div at bounding box center [784, 380] width 1568 height 759
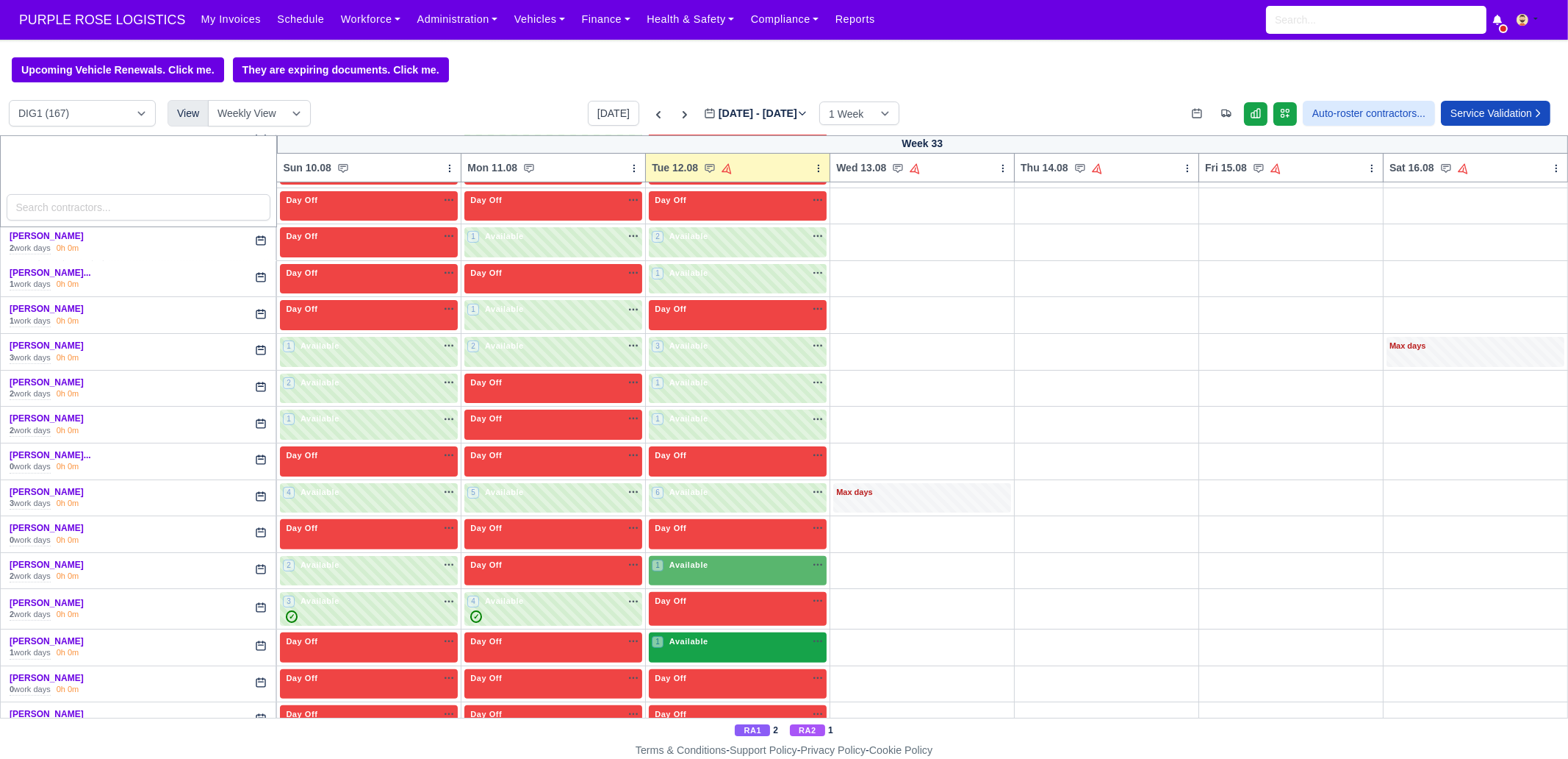
scroll to position [827, 0]
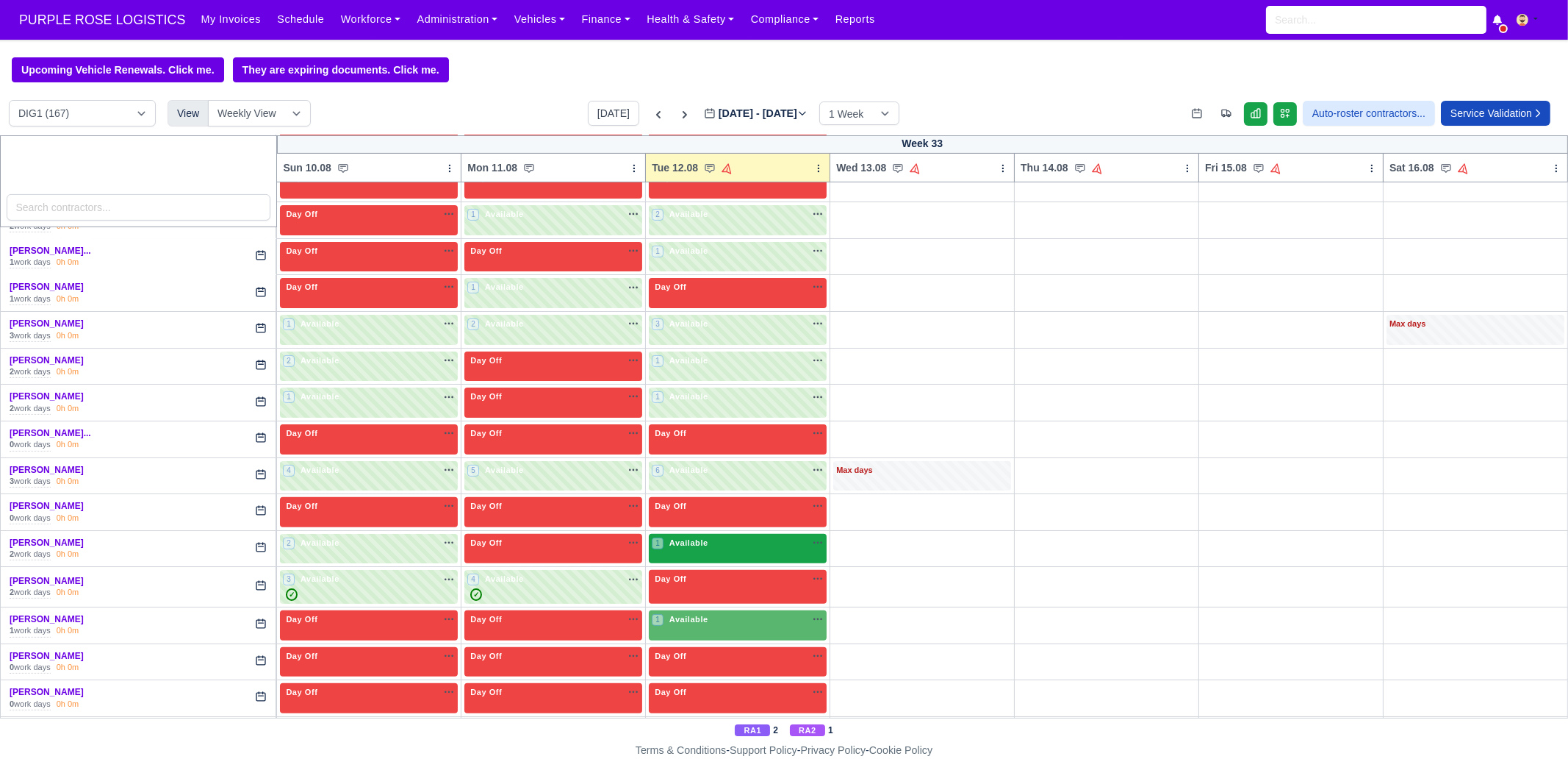
click at [690, 537] on span "Available" at bounding box center [689, 542] width 45 height 10
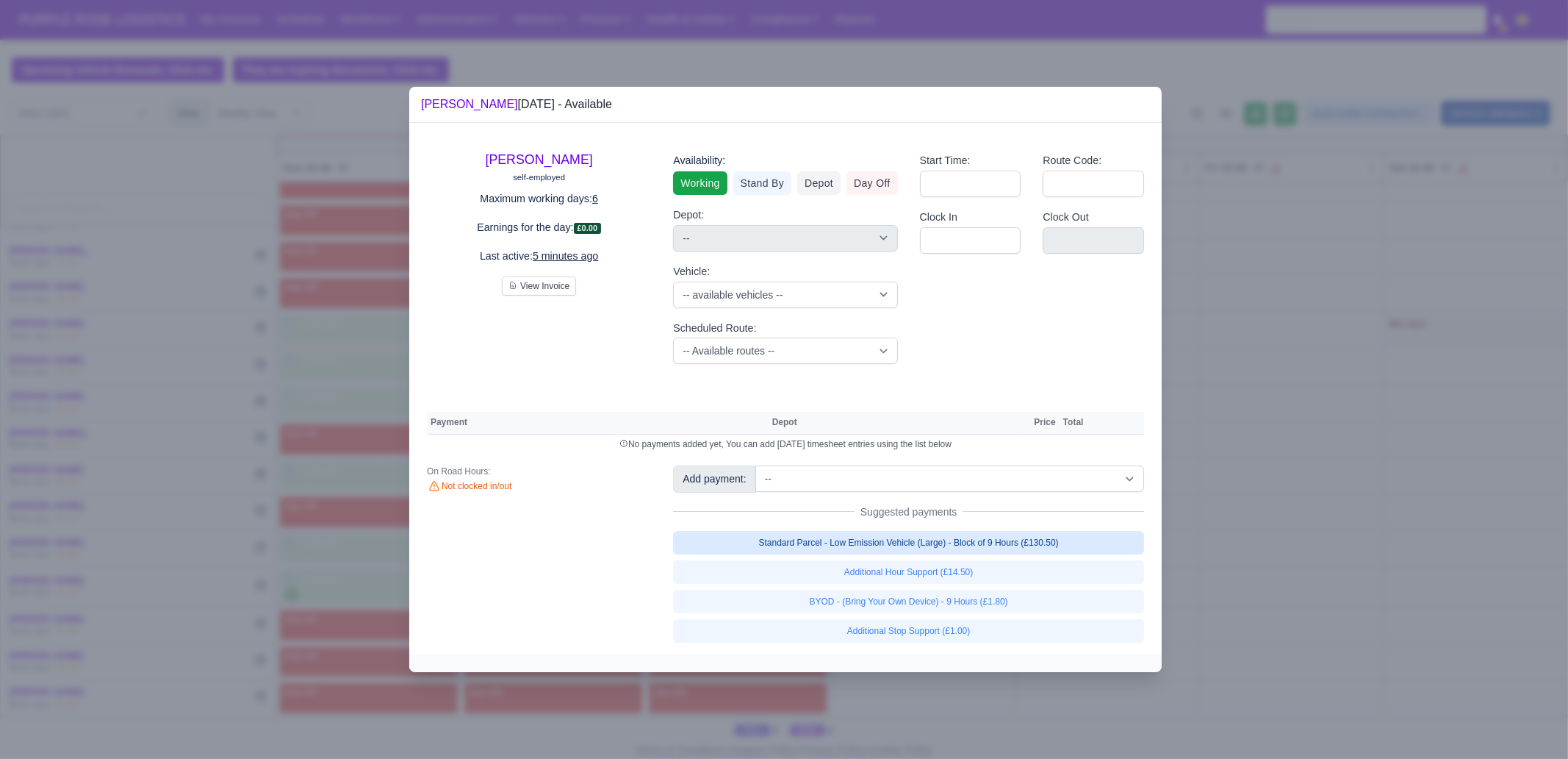
click at [910, 536] on link "Standard Parcel - Low Emission Vehicle (Large) - Block of 9 Hours (£130.50)" at bounding box center [909, 542] width 471 height 24
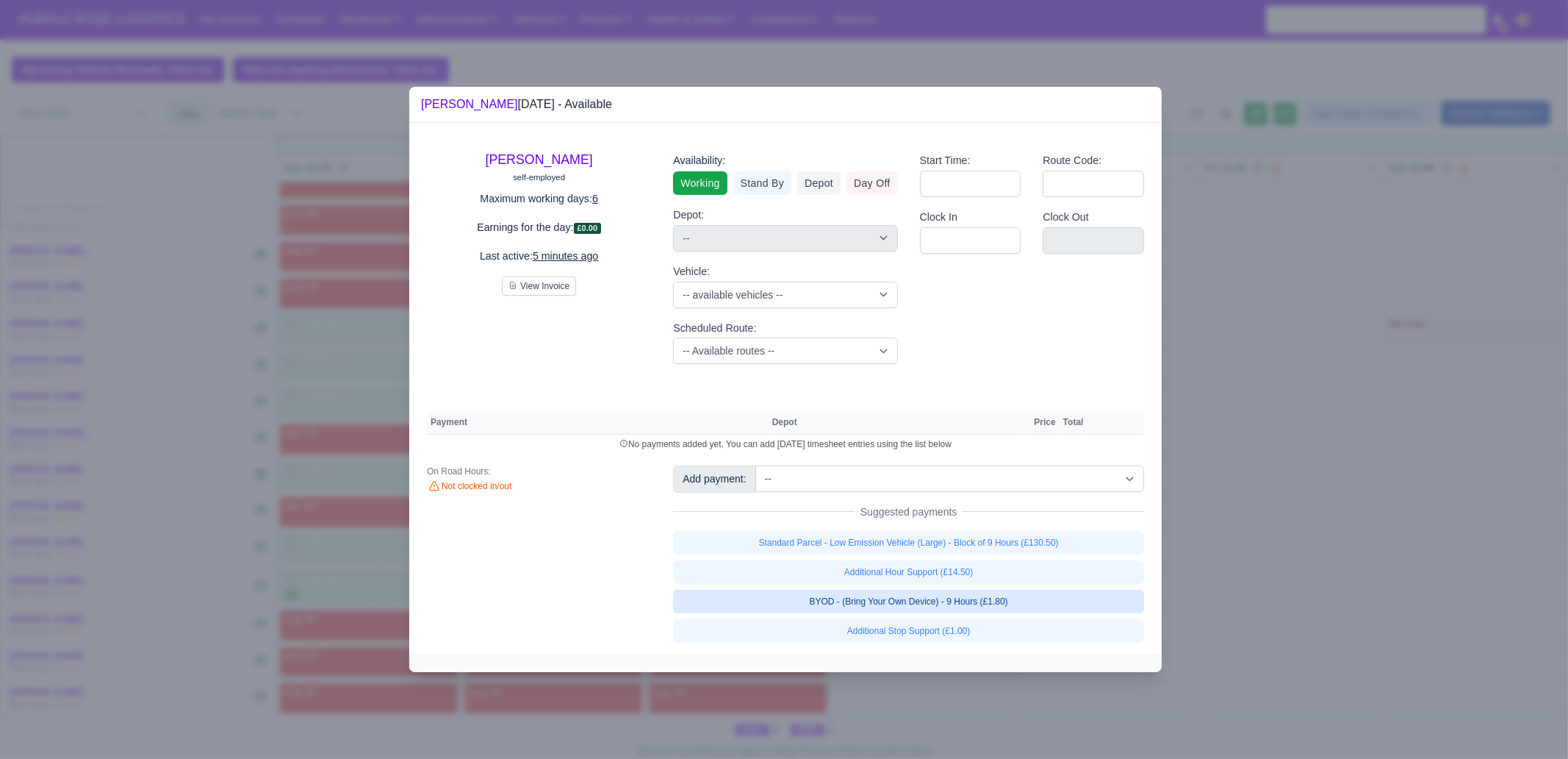
click at [919, 581] on link "Additional Hour Support (£14.50)" at bounding box center [909, 572] width 471 height 24
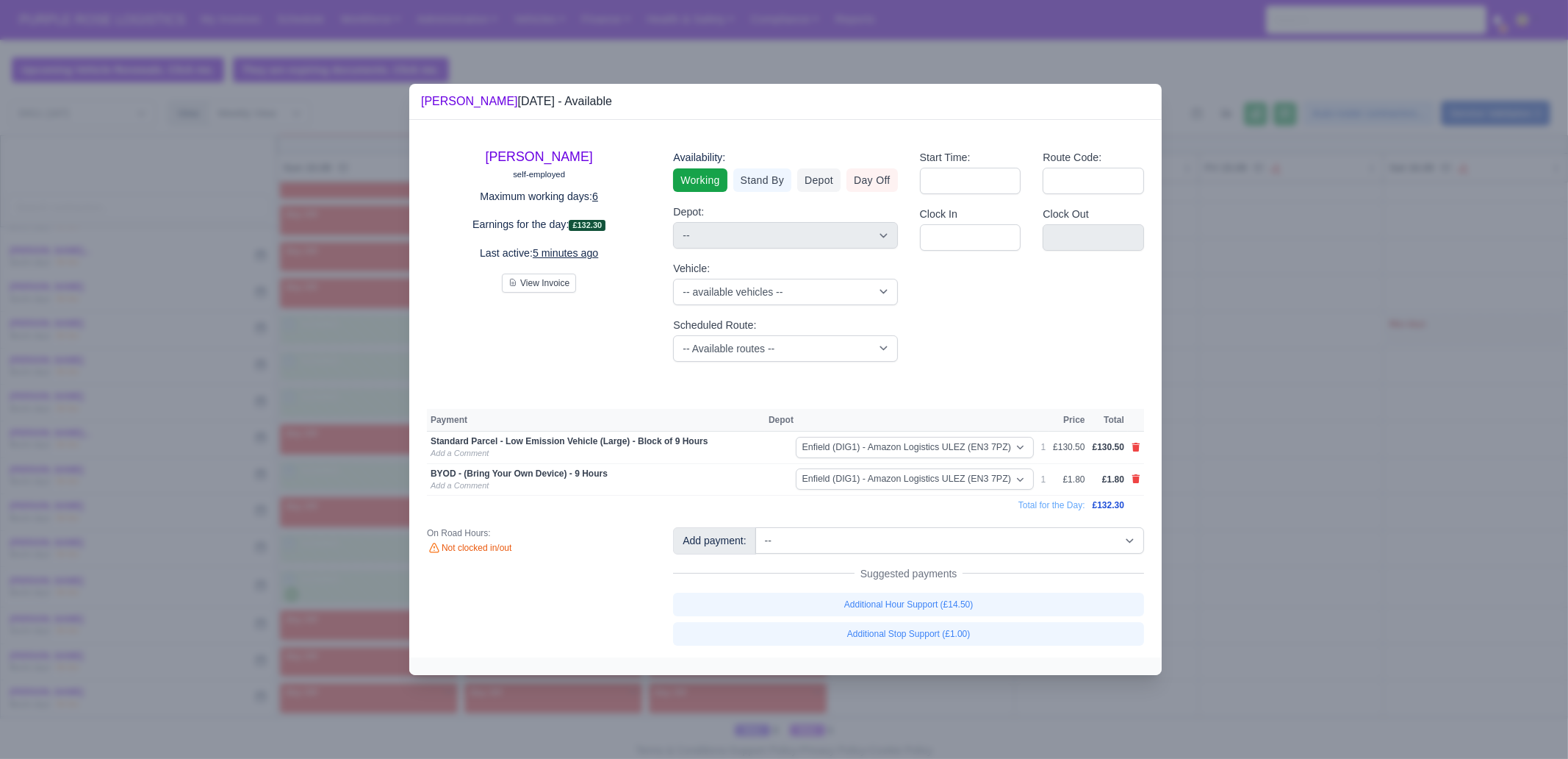
click at [1254, 581] on div at bounding box center [784, 380] width 1568 height 759
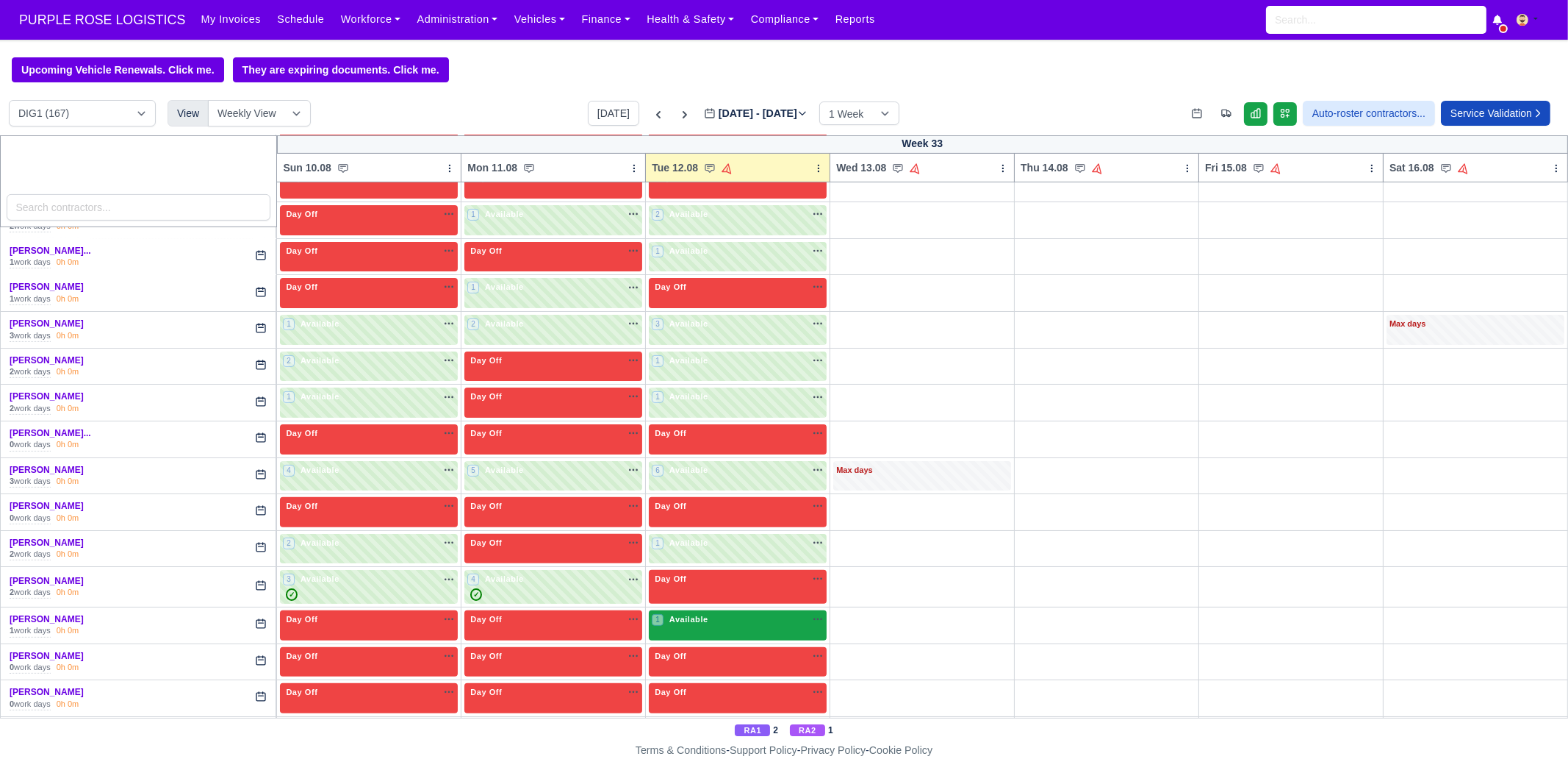
click at [668, 581] on span "Available" at bounding box center [689, 619] width 45 height 10
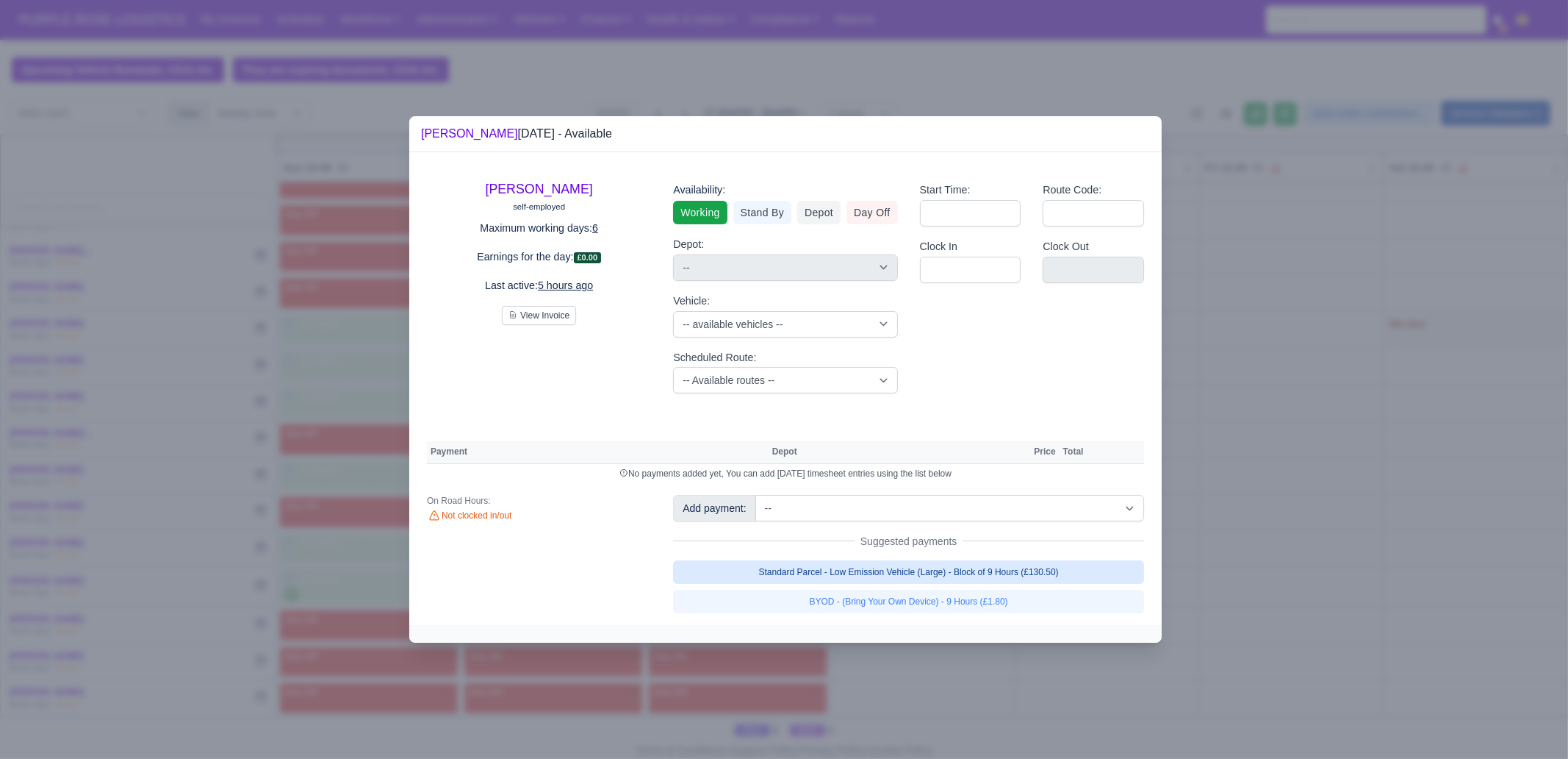
click at [982, 573] on link "Standard Parcel - Low Emission Vehicle (Large) - Block of 9 Hours (£130.50)" at bounding box center [909, 572] width 471 height 24
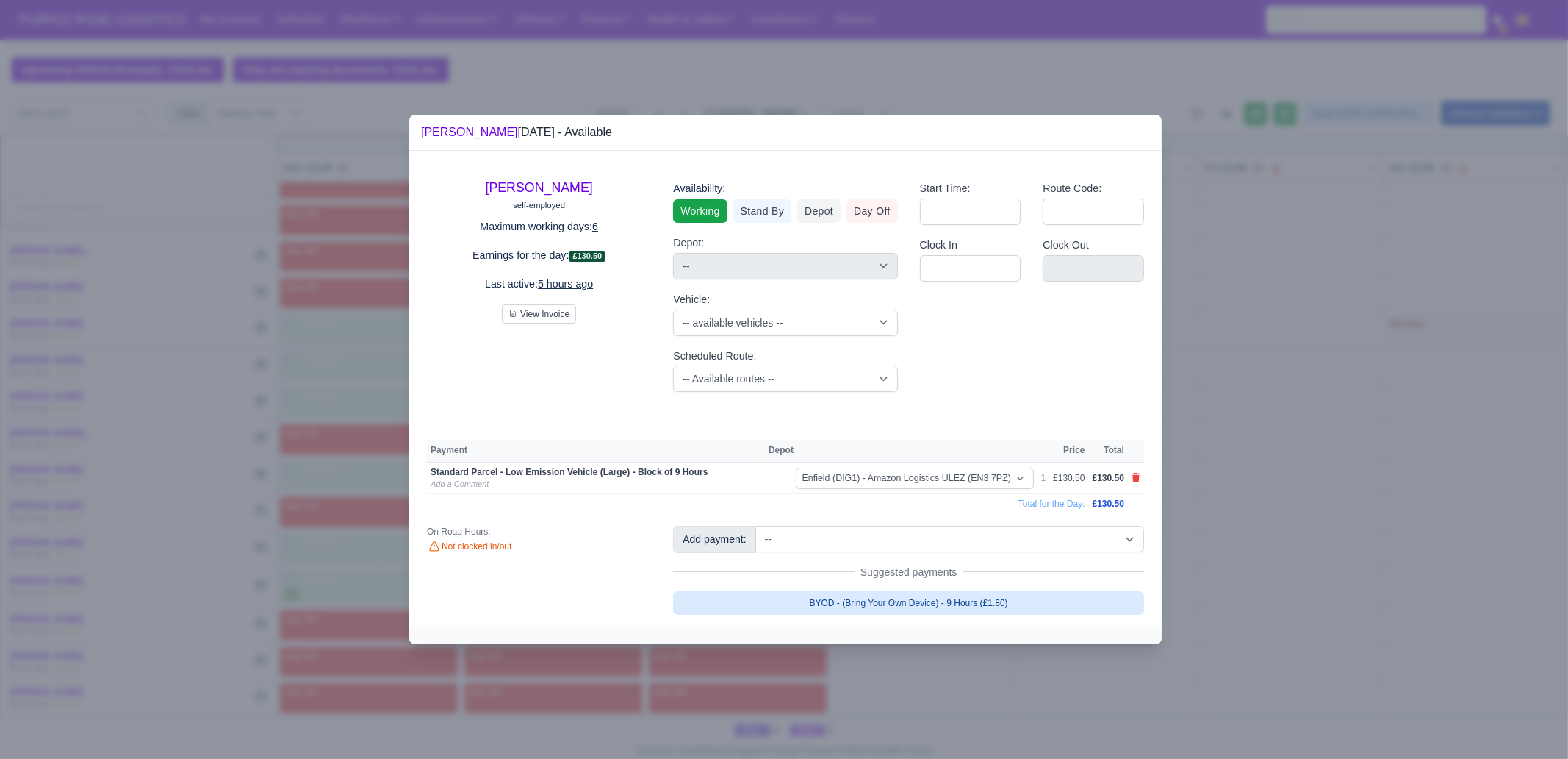
click at [975, 581] on link "BYOD - (Bring Your Own Device) - 9 Hours (£1.80)" at bounding box center [909, 603] width 471 height 24
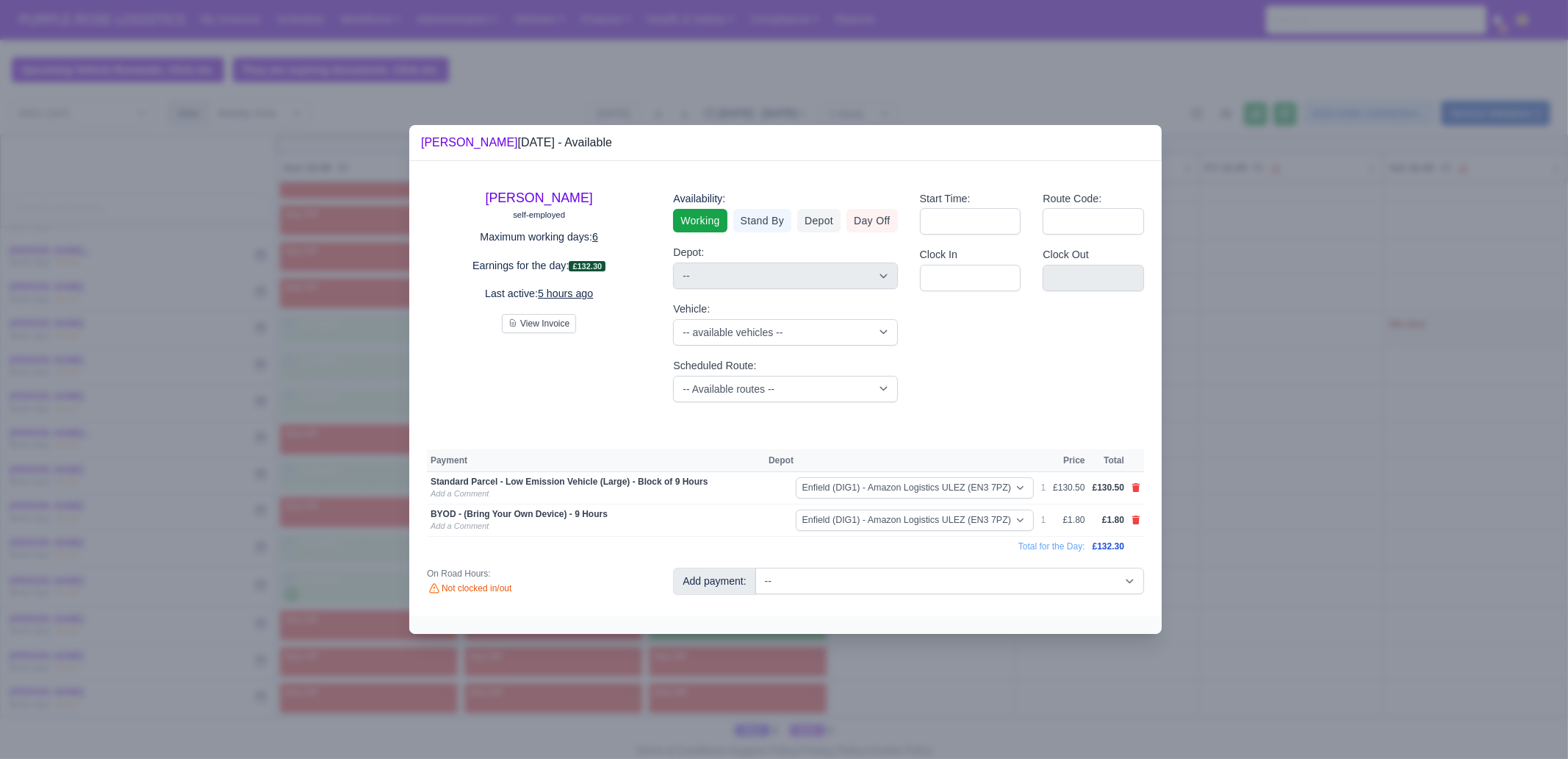
click at [966, 581] on div at bounding box center [784, 380] width 1568 height 759
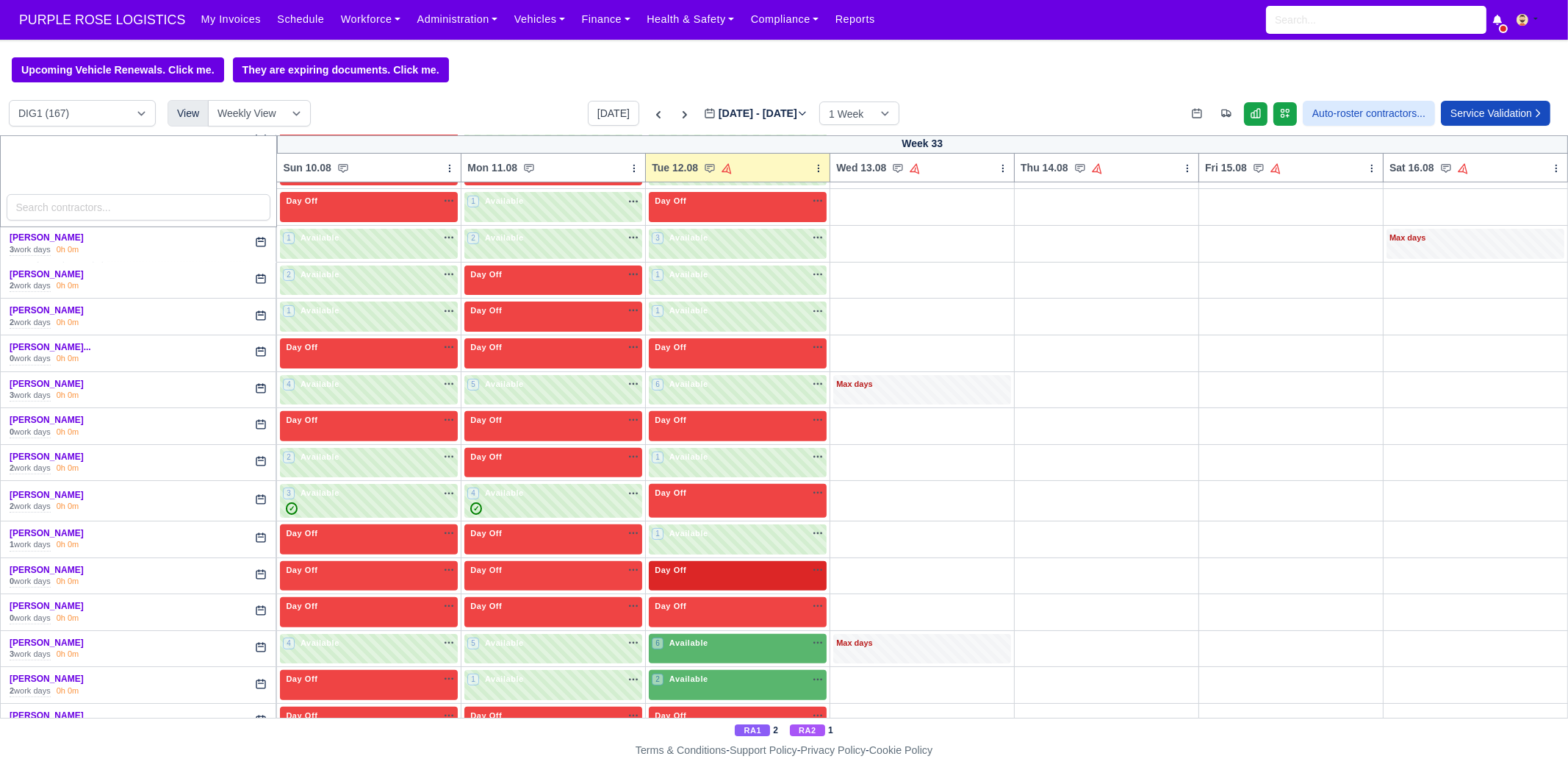
scroll to position [919, 0]
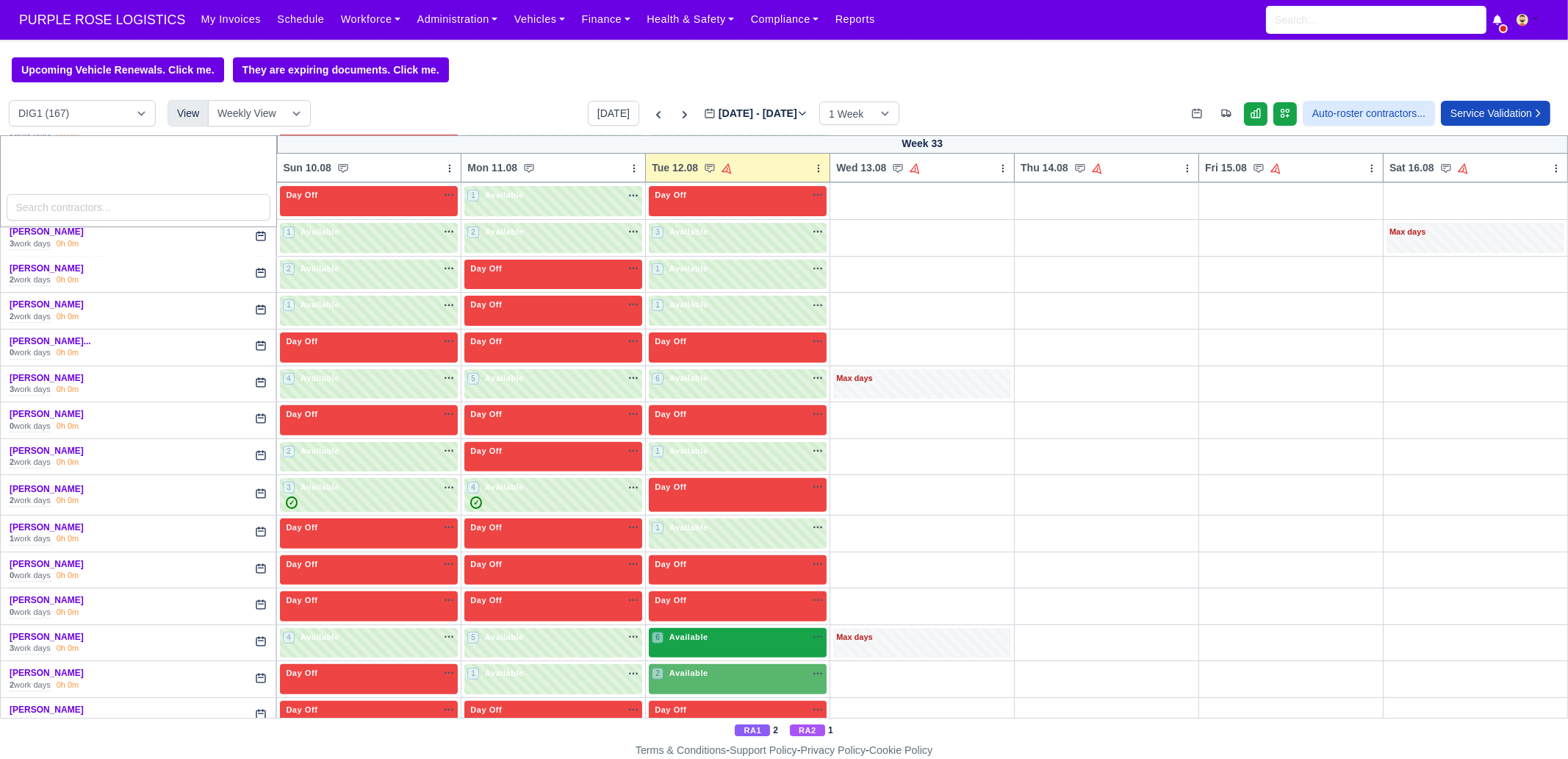
click at [709, 581] on div "6 Available na" at bounding box center [738, 637] width 172 height 13
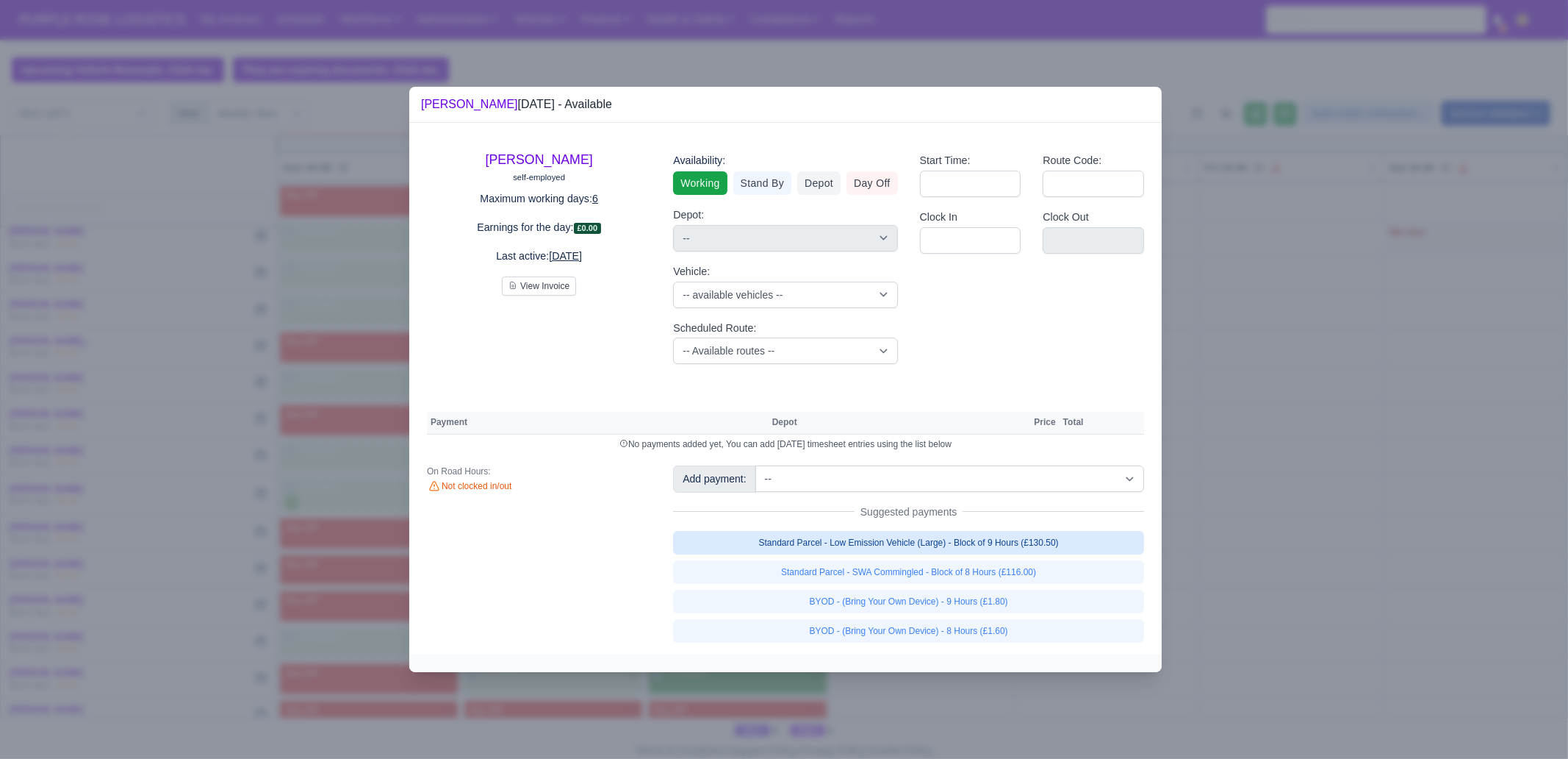
click at [1062, 548] on link "Standard Parcel - Low Emission Vehicle (Large) - Block of 9 Hours (£130.50)" at bounding box center [909, 542] width 471 height 24
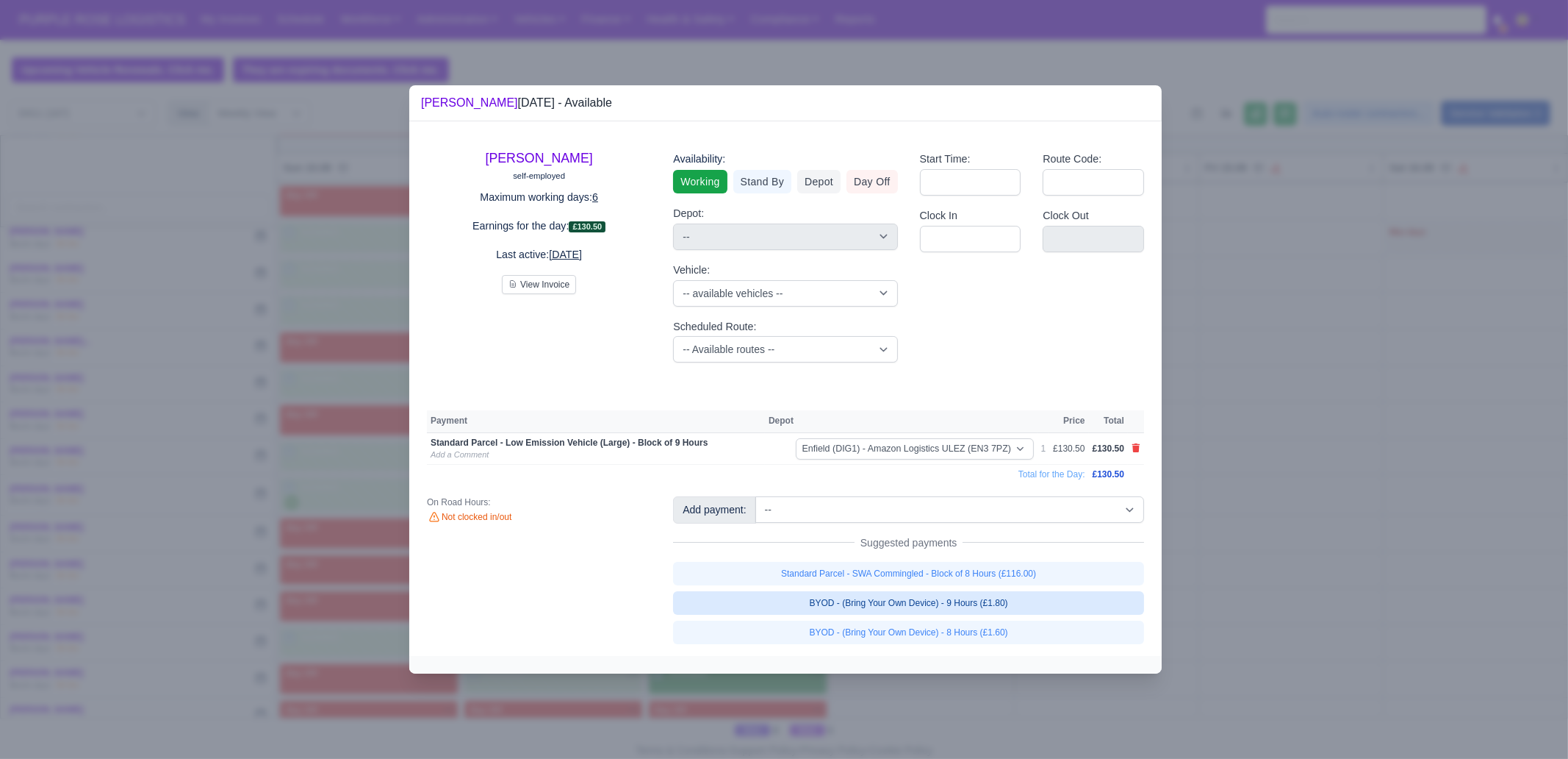
click at [1040, 581] on link "BYOD - (Bring Your Own Device) - 9 Hours (£1.80)" at bounding box center [909, 603] width 471 height 24
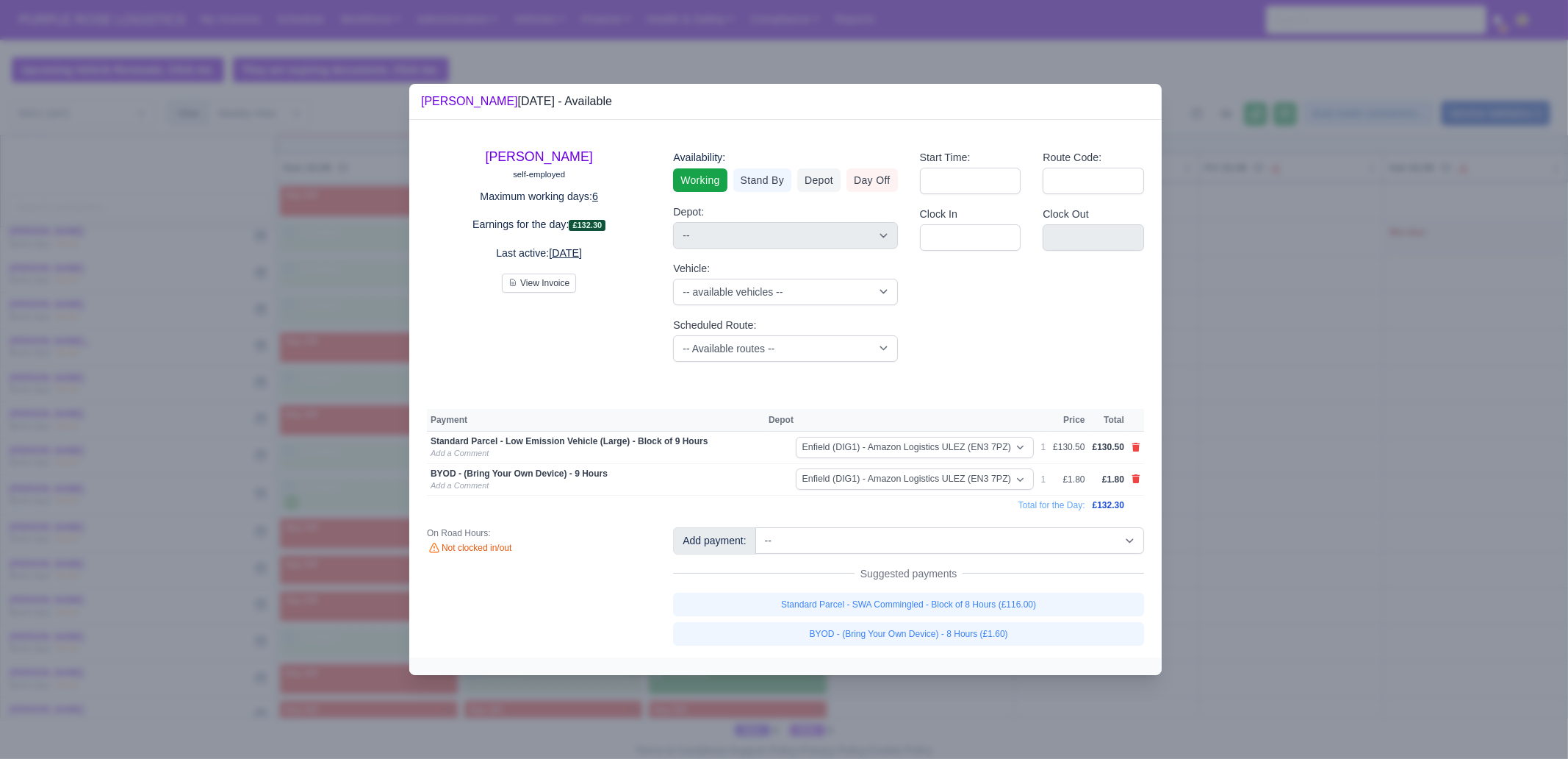
click at [1249, 581] on div at bounding box center [784, 380] width 1568 height 759
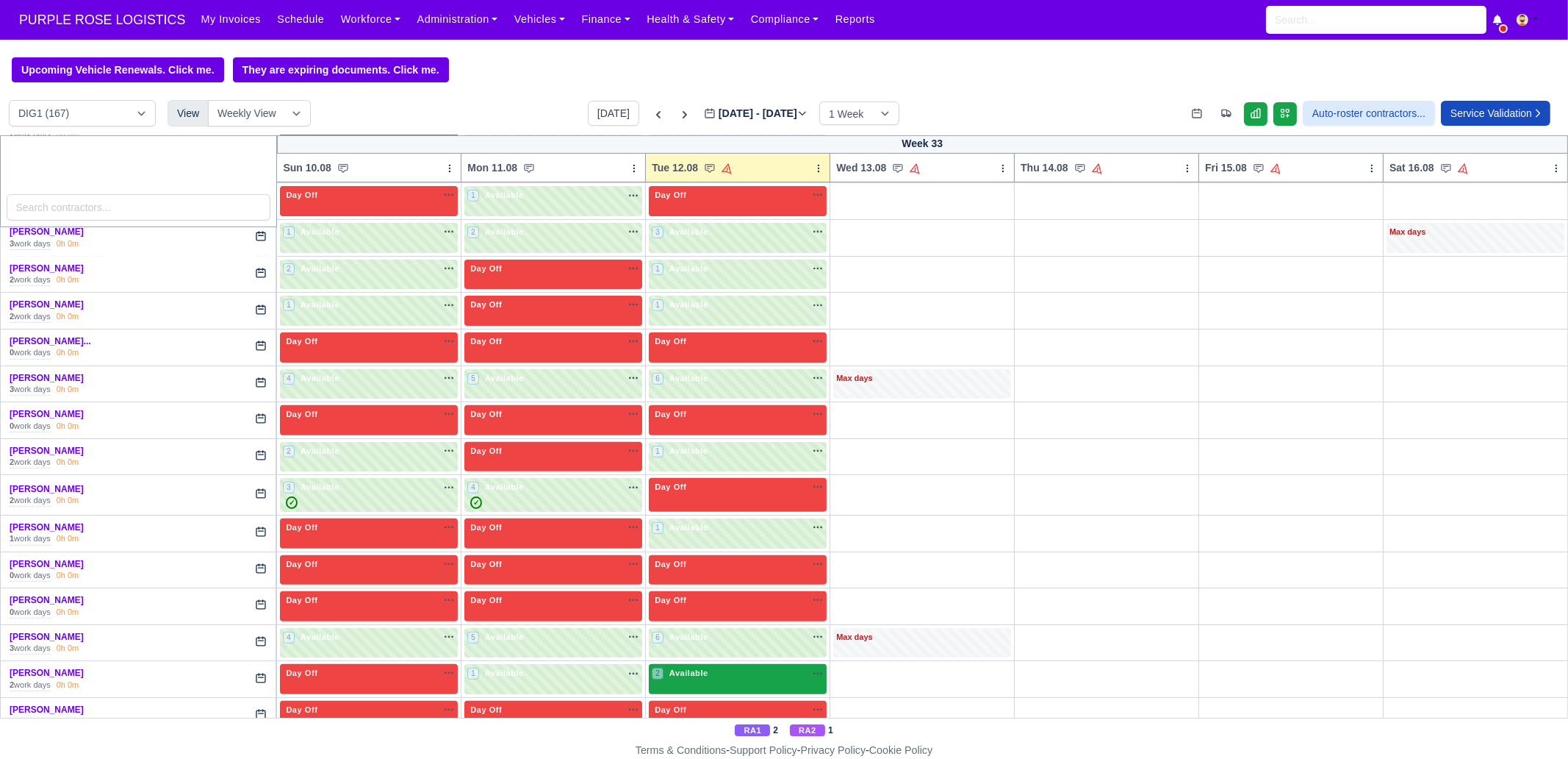
click at [735, 581] on div "2 Available na" at bounding box center [738, 675] width 172 height 15
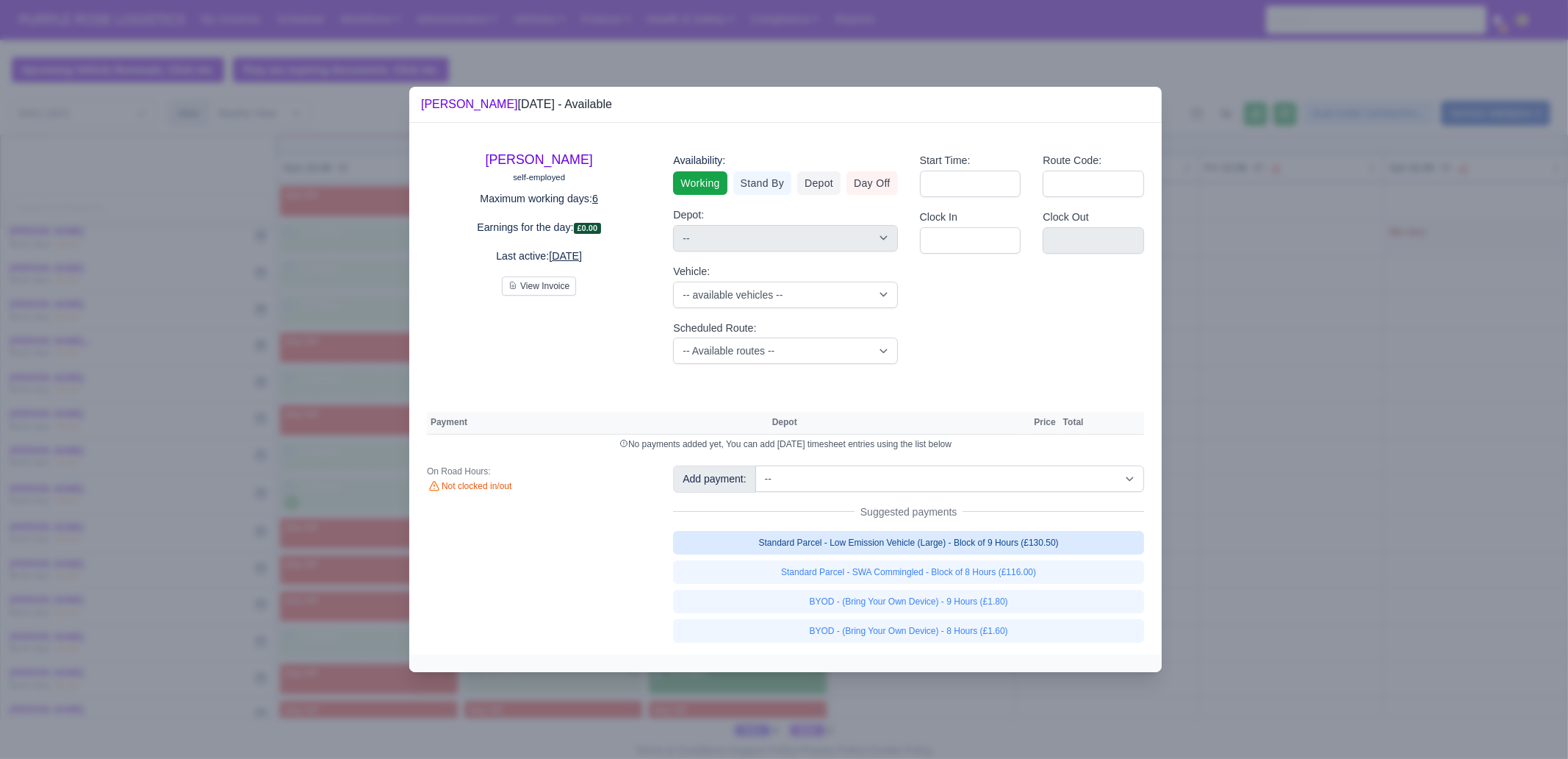
click at [1002, 549] on link "Standard Parcel - Low Emission Vehicle (Large) - Block of 9 Hours (£130.50)" at bounding box center [909, 542] width 471 height 24
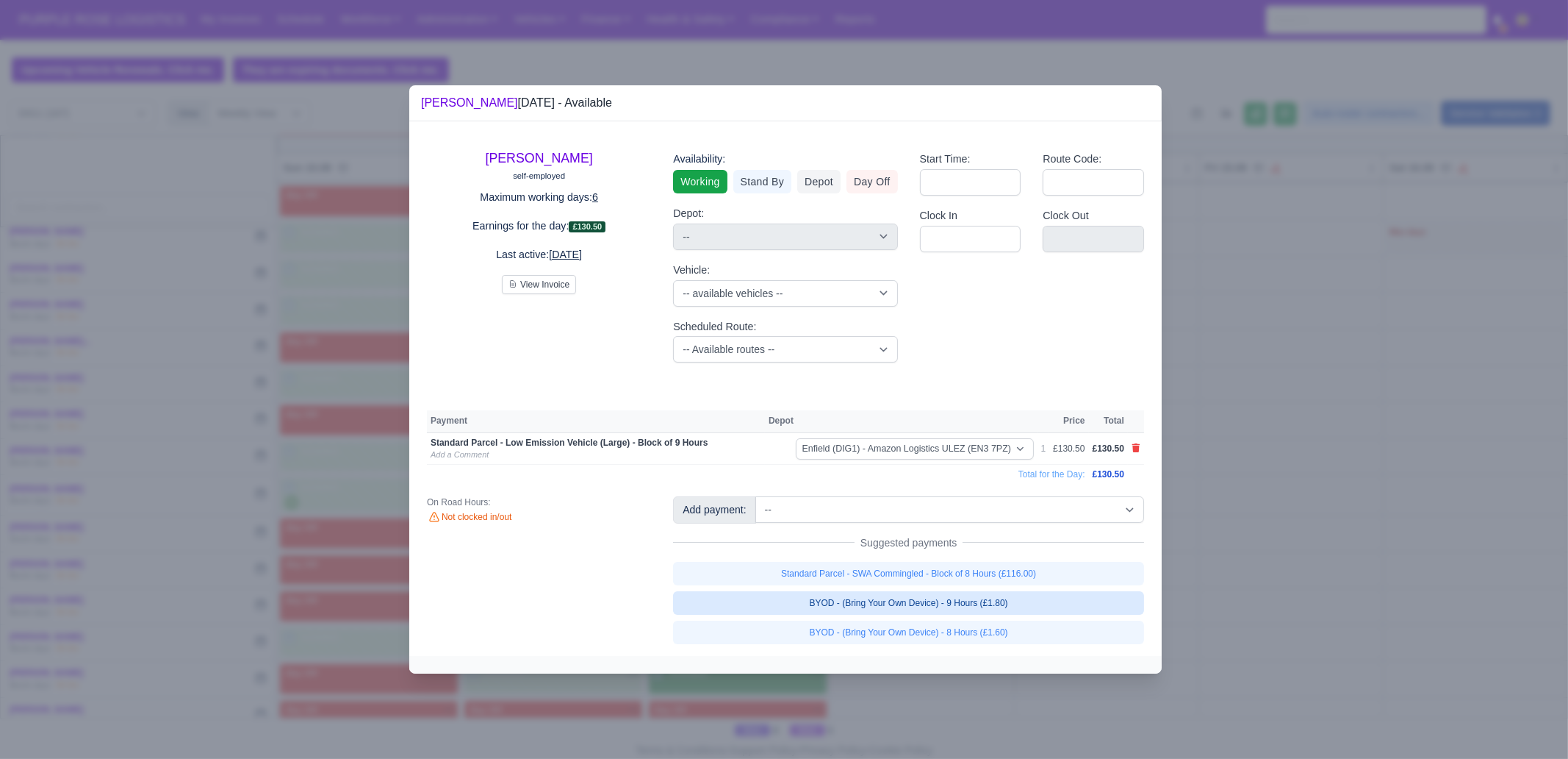
click at [1018, 581] on link "BYOD - (Bring Your Own Device) - 9 Hours (£1.80)" at bounding box center [909, 603] width 471 height 24
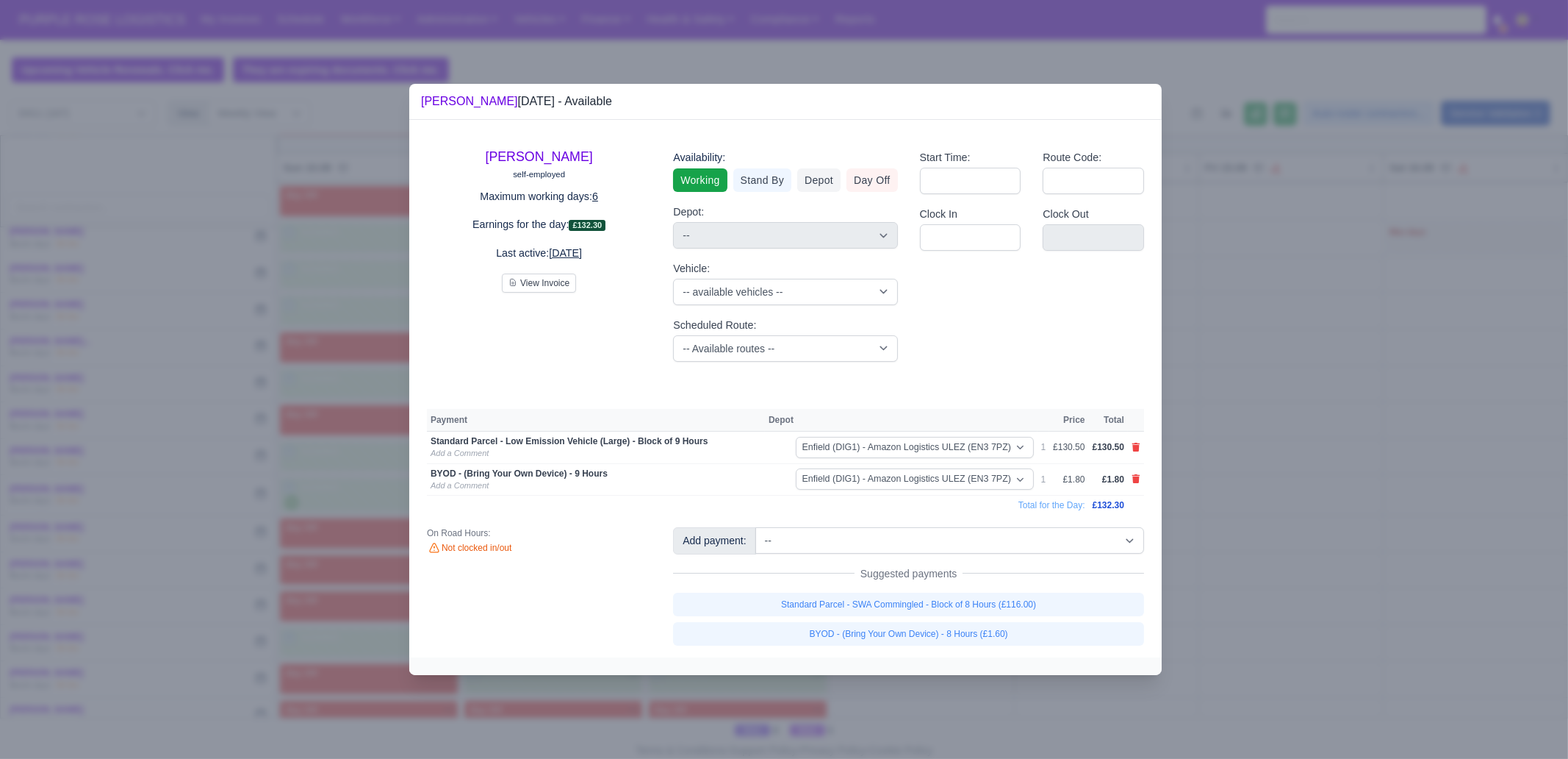
click at [1242, 581] on div at bounding box center [784, 380] width 1568 height 759
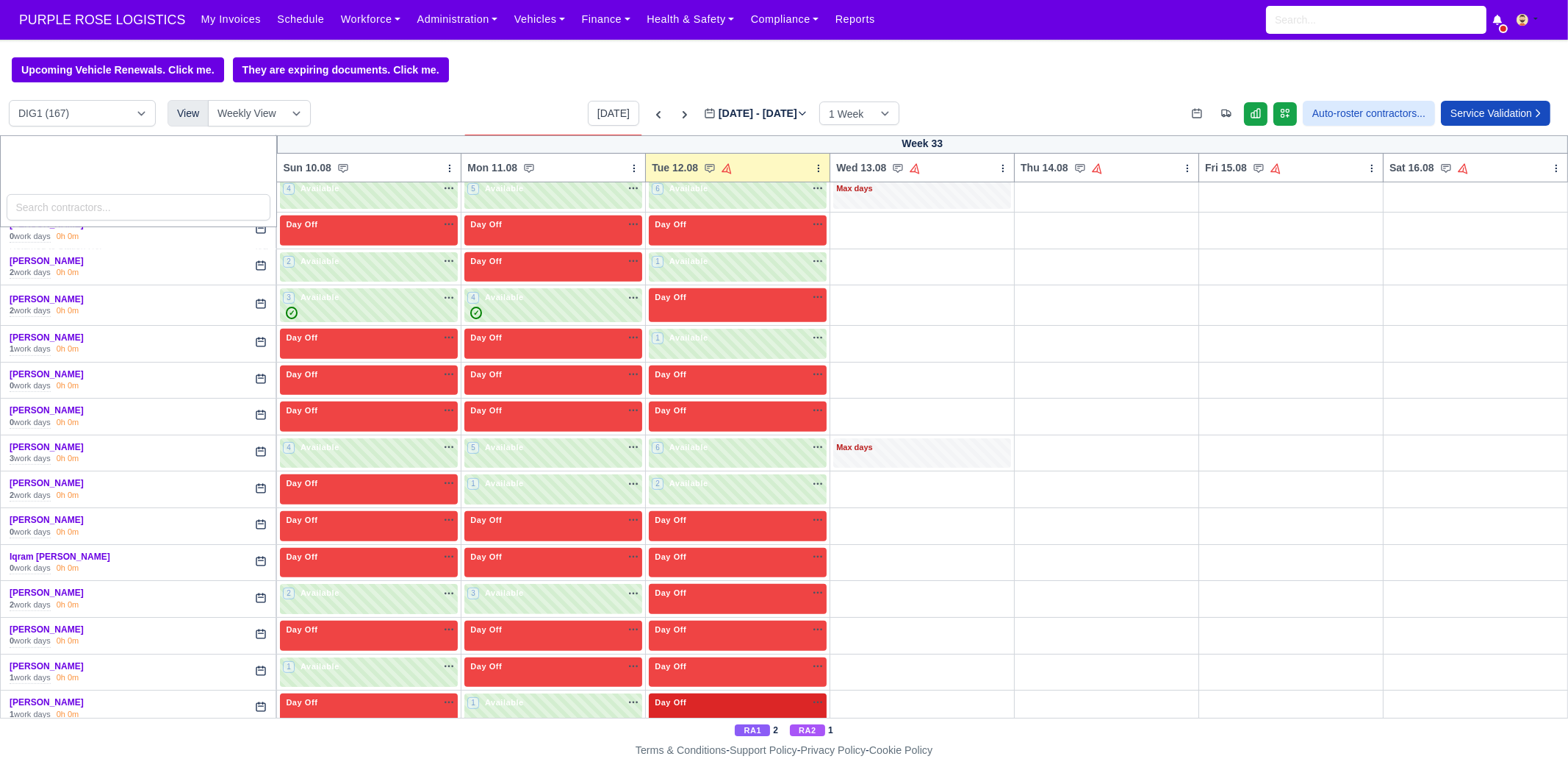
scroll to position [1194, 0]
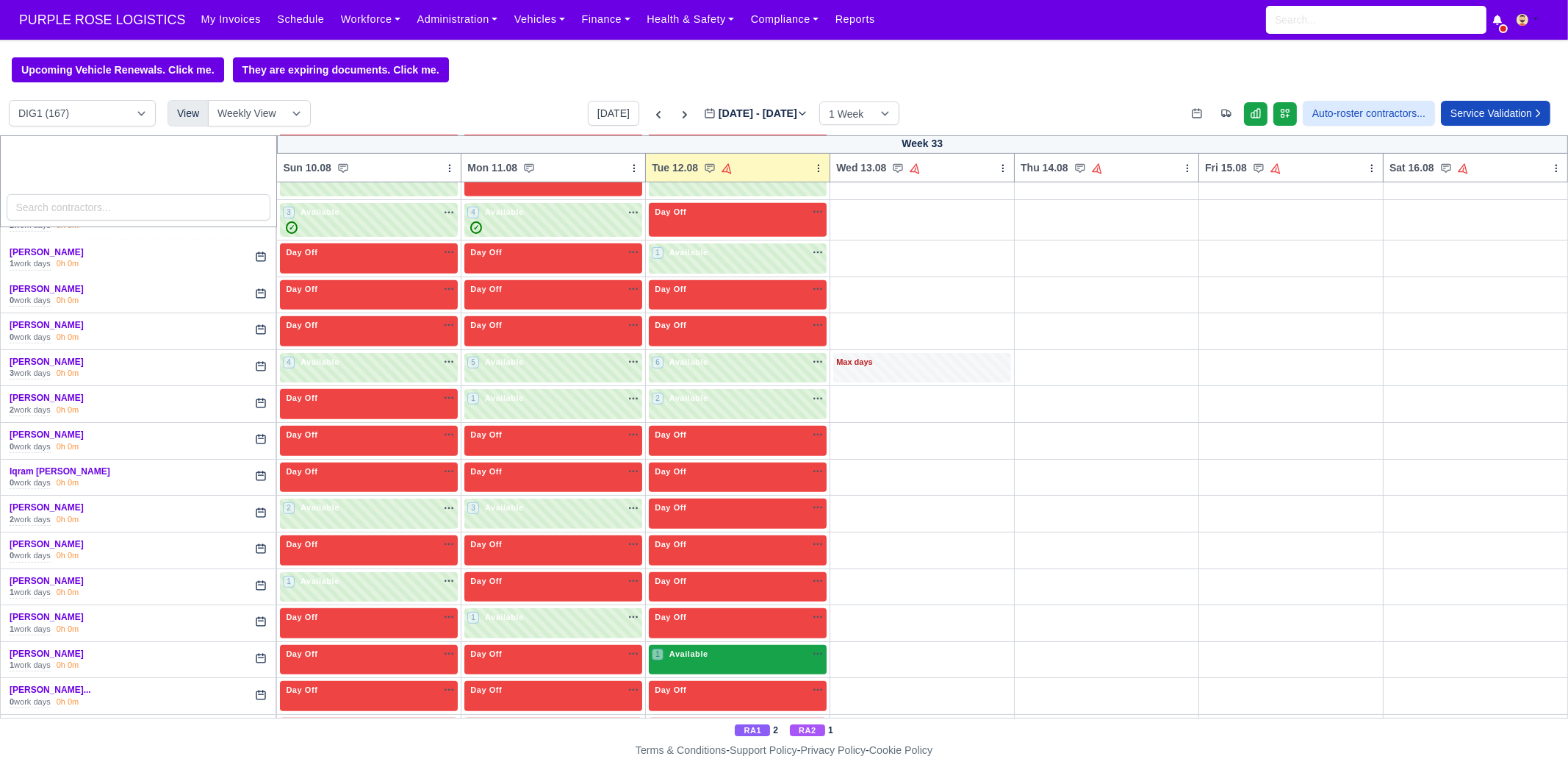
click at [725, 581] on div "1 Available na" at bounding box center [738, 654] width 172 height 13
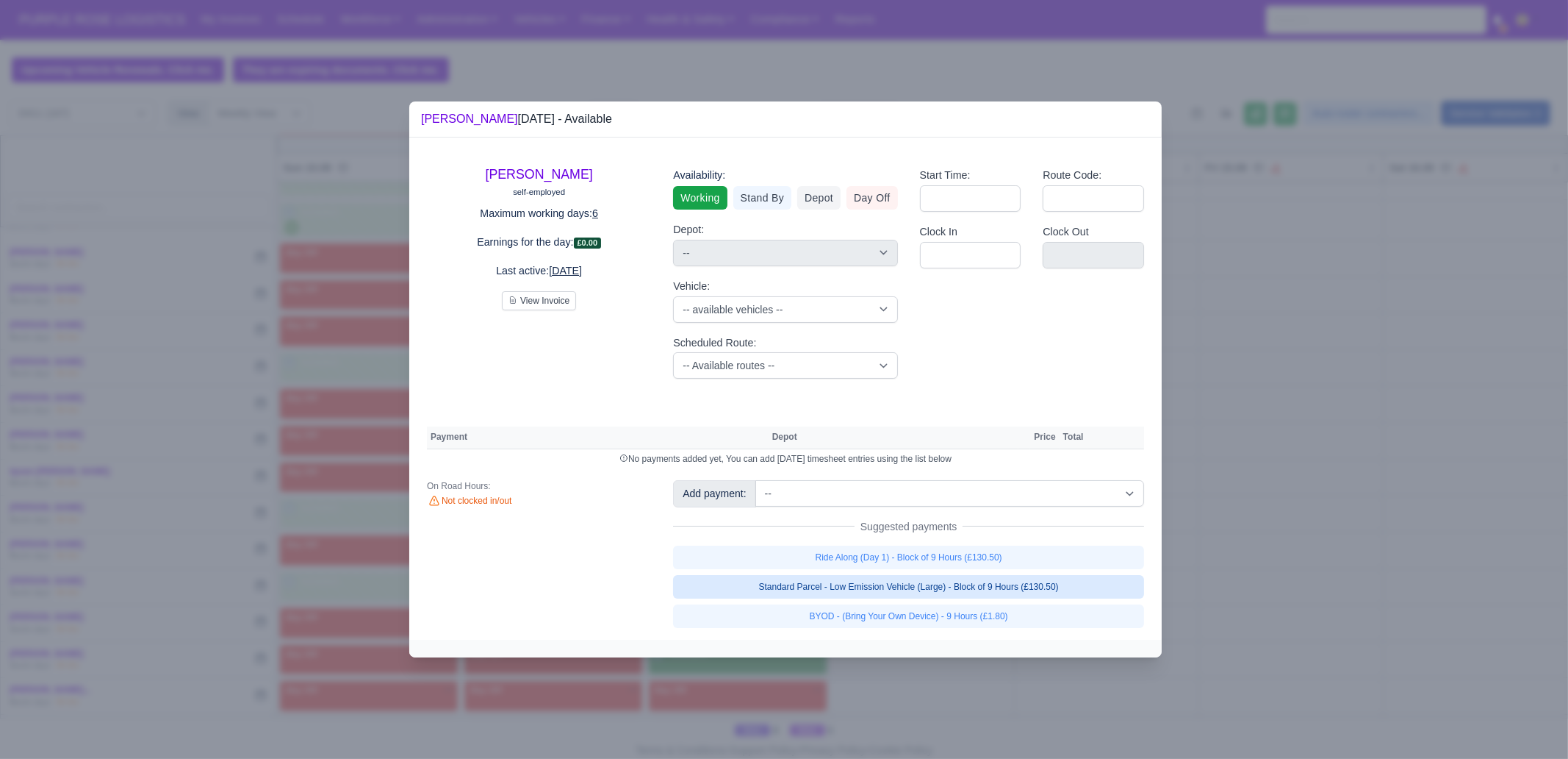
click at [1000, 581] on link "Standard Parcel - Low Emission Vehicle (Large) - Block of 9 Hours (£130.50)" at bounding box center [909, 587] width 471 height 24
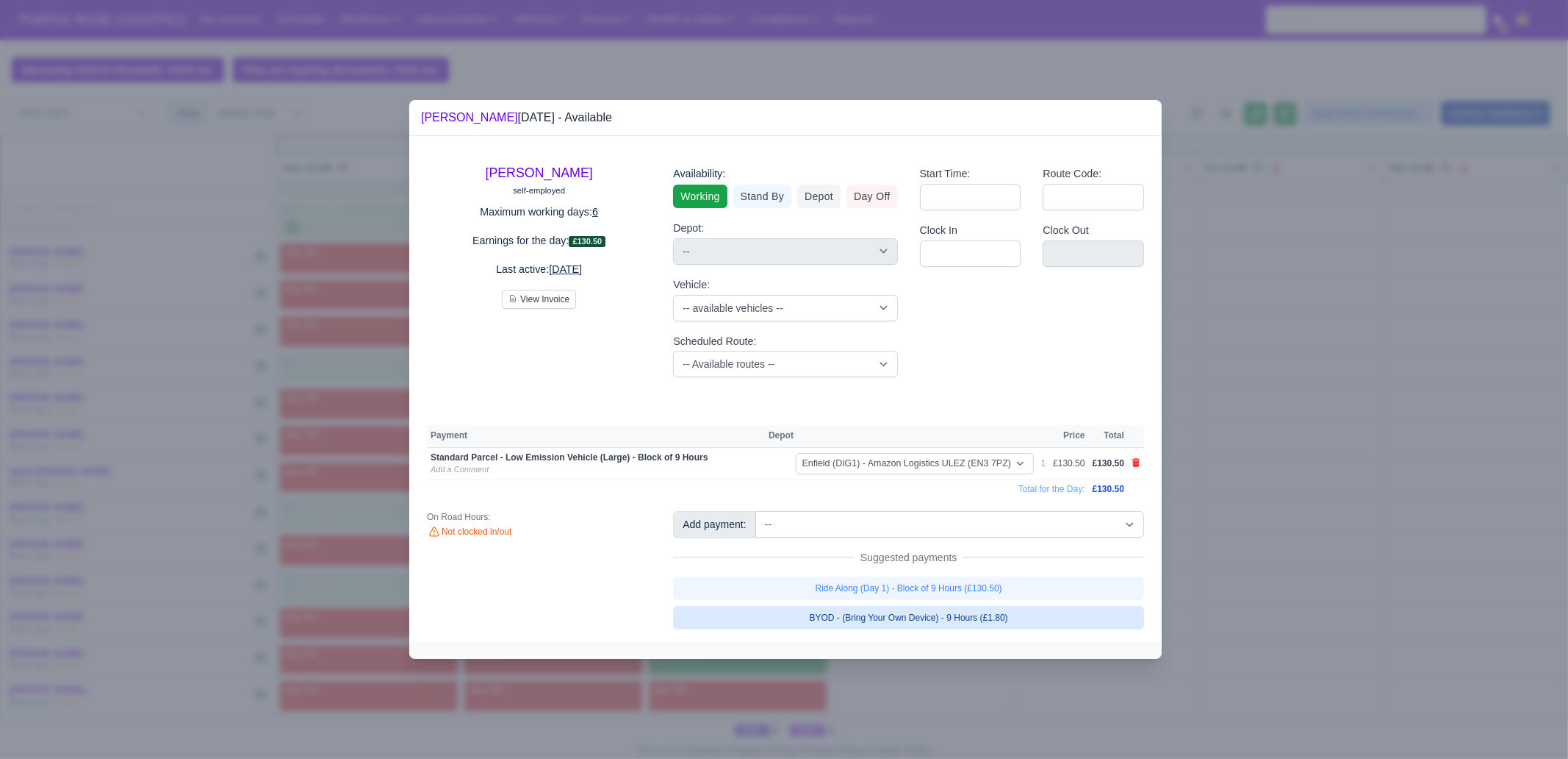
click at [1001, 581] on link "BYOD - (Bring Your Own Device) - 9 Hours (£1.80)" at bounding box center [909, 617] width 471 height 24
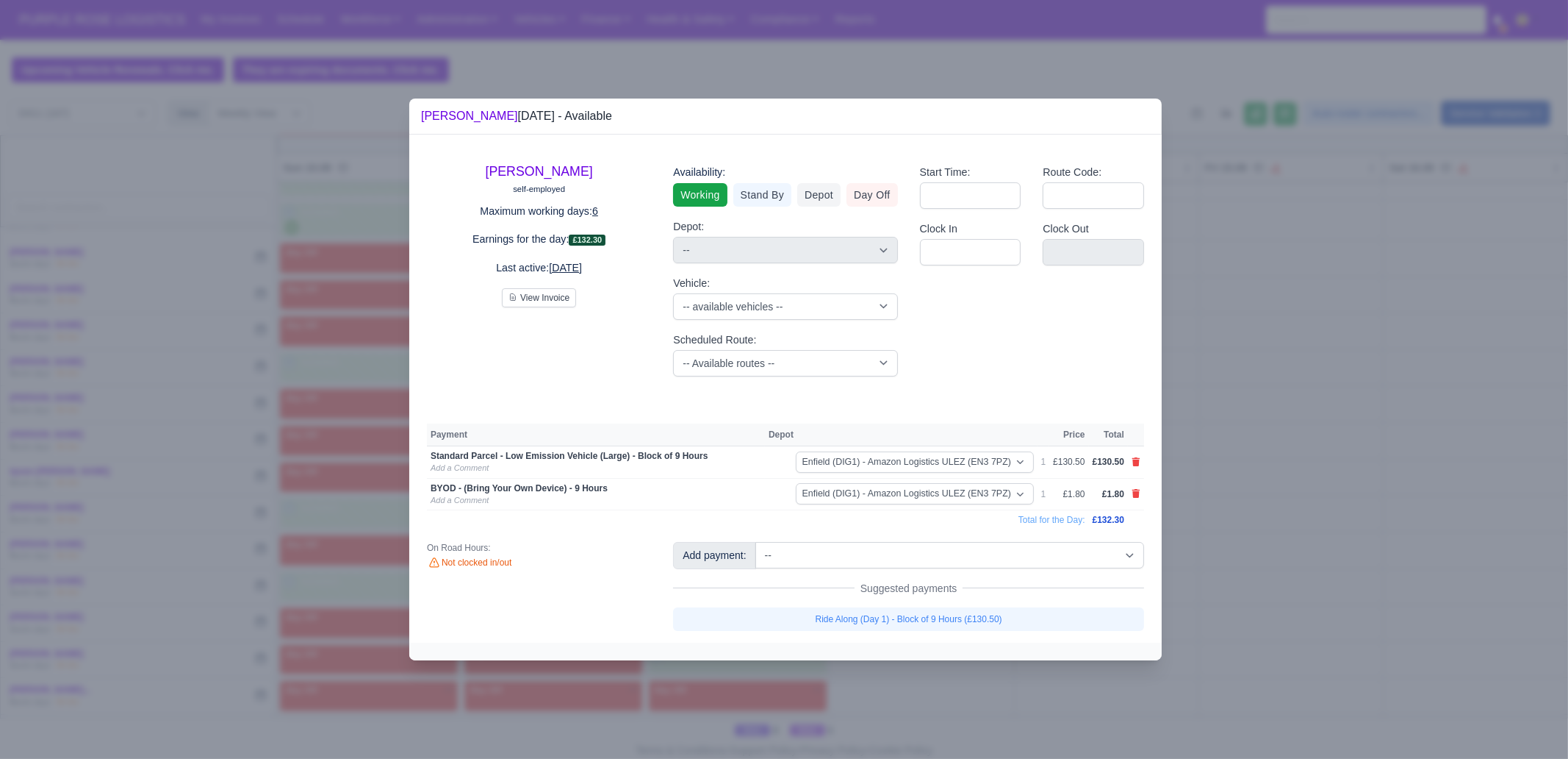
click at [1235, 581] on div at bounding box center [784, 380] width 1568 height 759
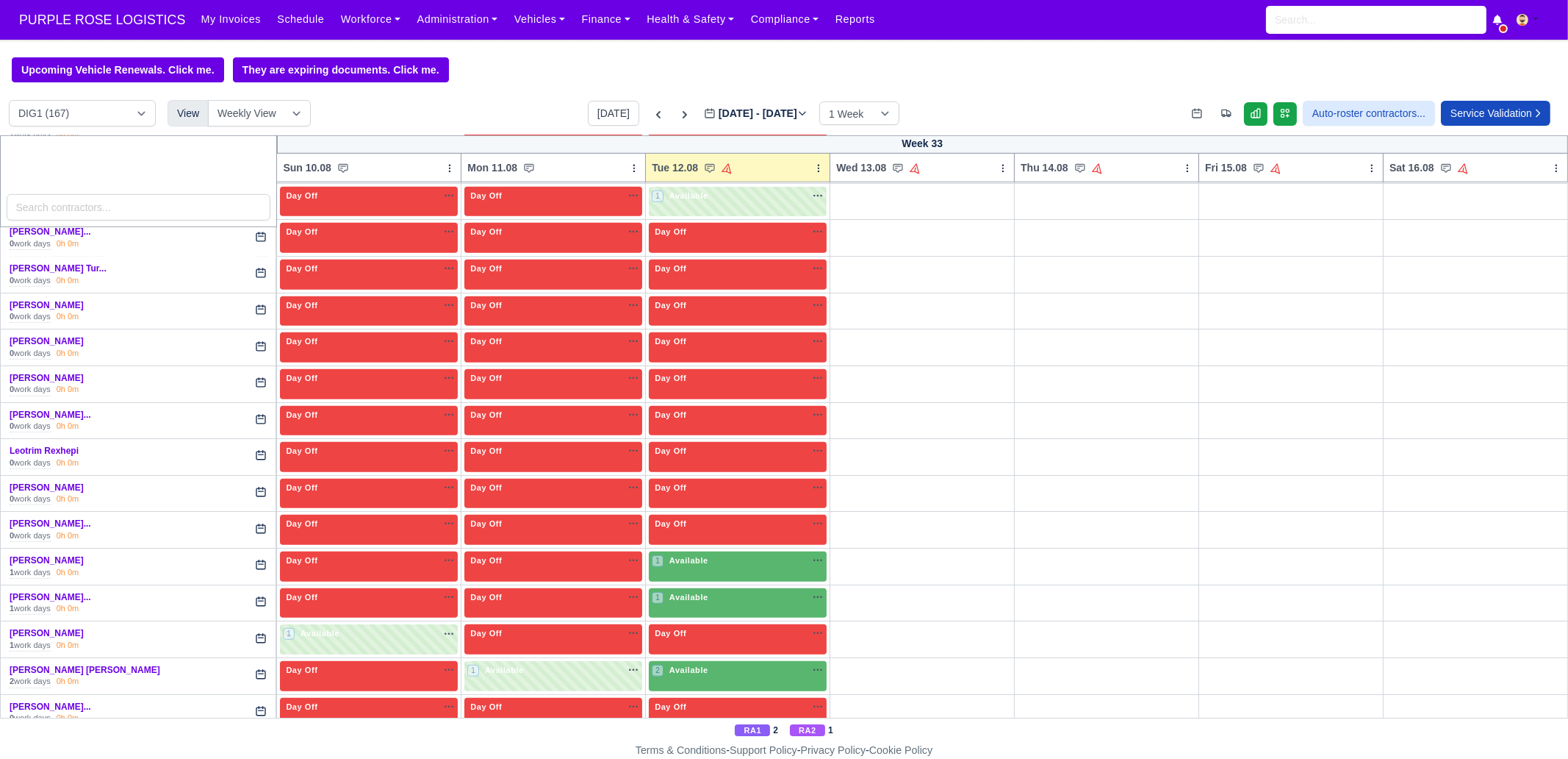
scroll to position [1655, 0]
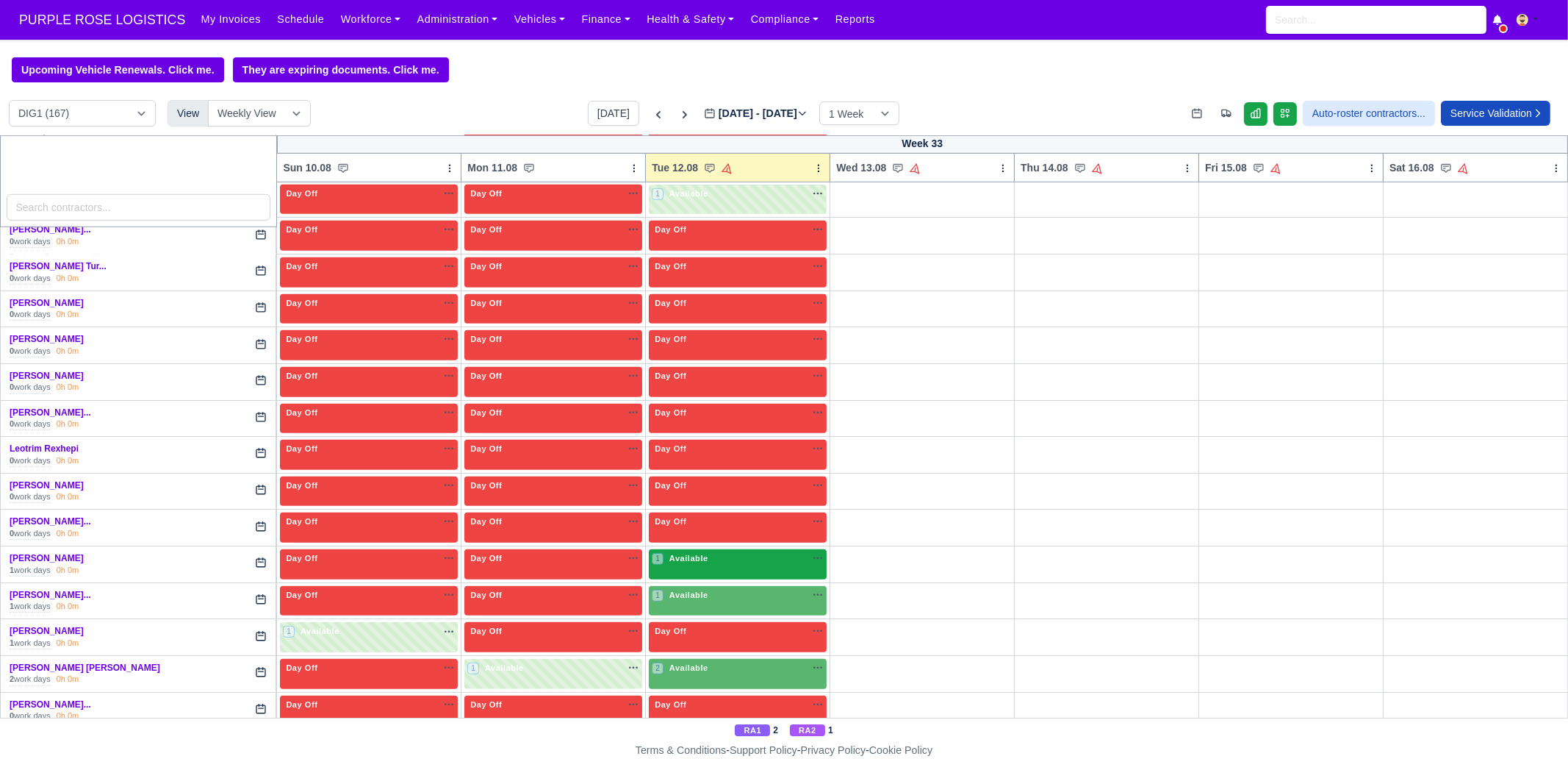
click at [698, 553] on span "Available" at bounding box center [689, 558] width 45 height 10
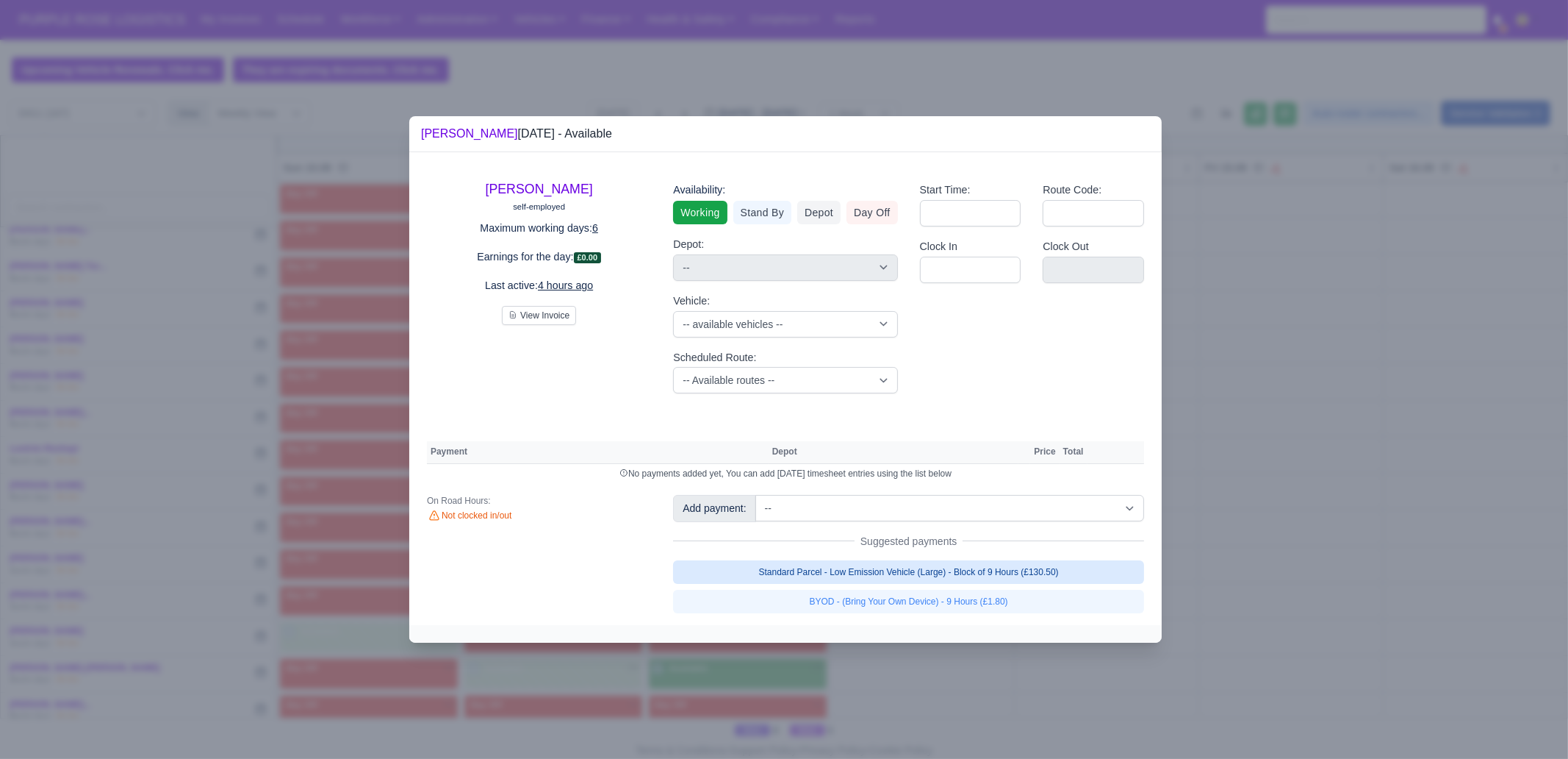
click at [947, 574] on link "Standard Parcel - Low Emission Vehicle (Large) - Block of 9 Hours (£130.50)" at bounding box center [909, 572] width 471 height 24
click at [947, 581] on link "Standard Parcel - Low Emission Vehicle (Large) - Block of 9 Hours (£130.50)" at bounding box center [909, 572] width 471 height 24
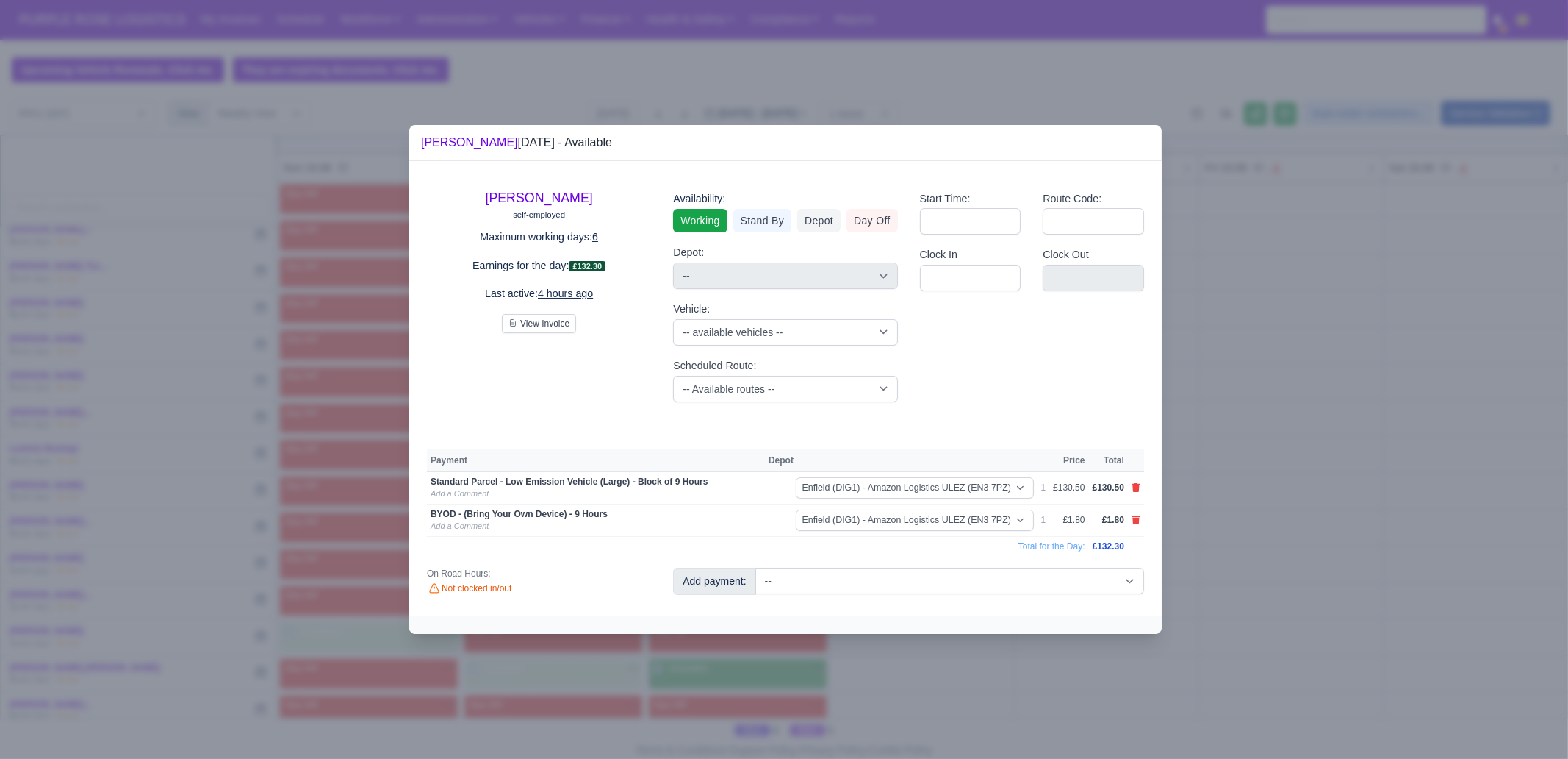
click at [943, 581] on div at bounding box center [784, 380] width 1568 height 759
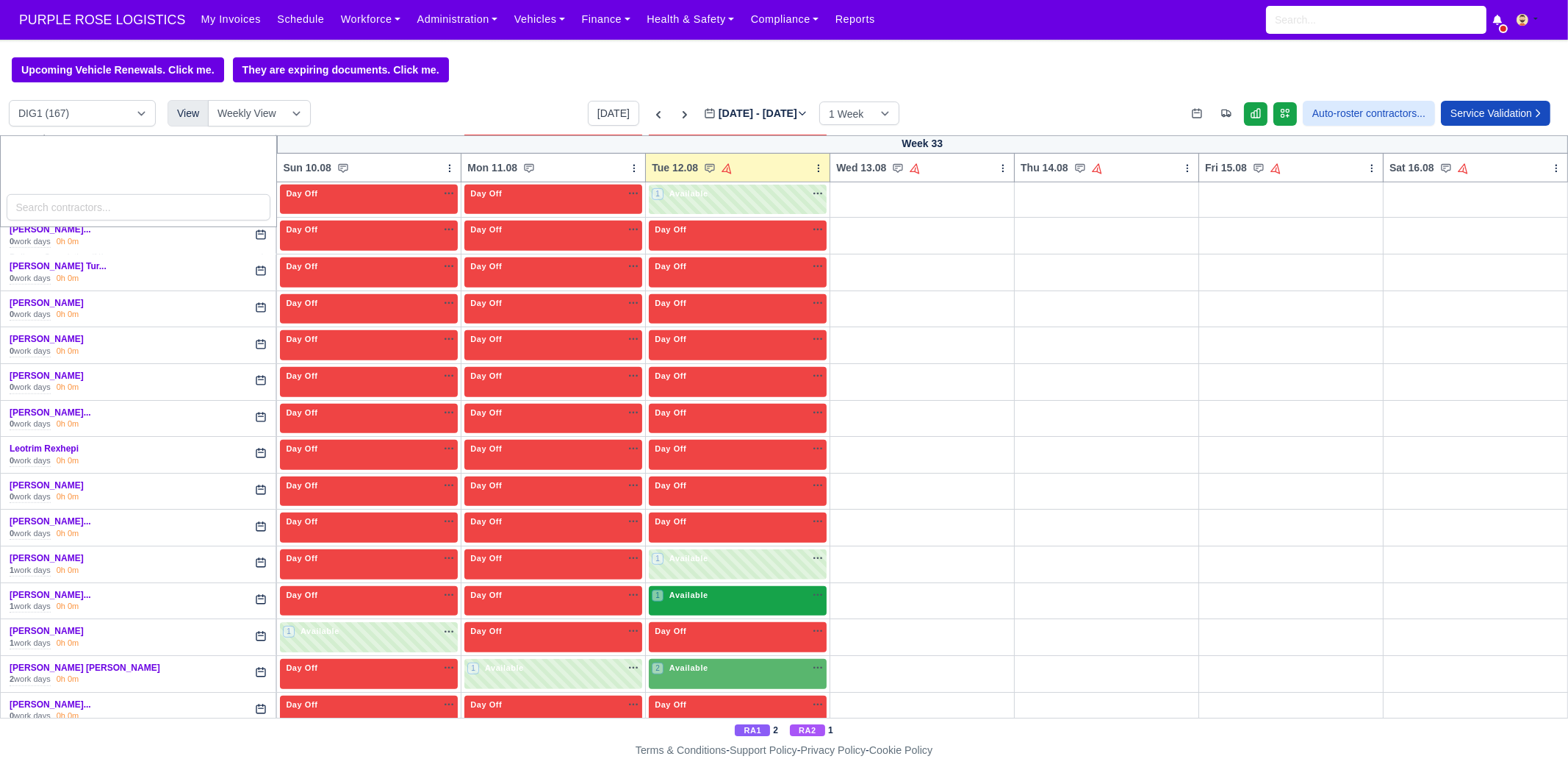
click at [697, 581] on span "Available" at bounding box center [689, 595] width 45 height 10
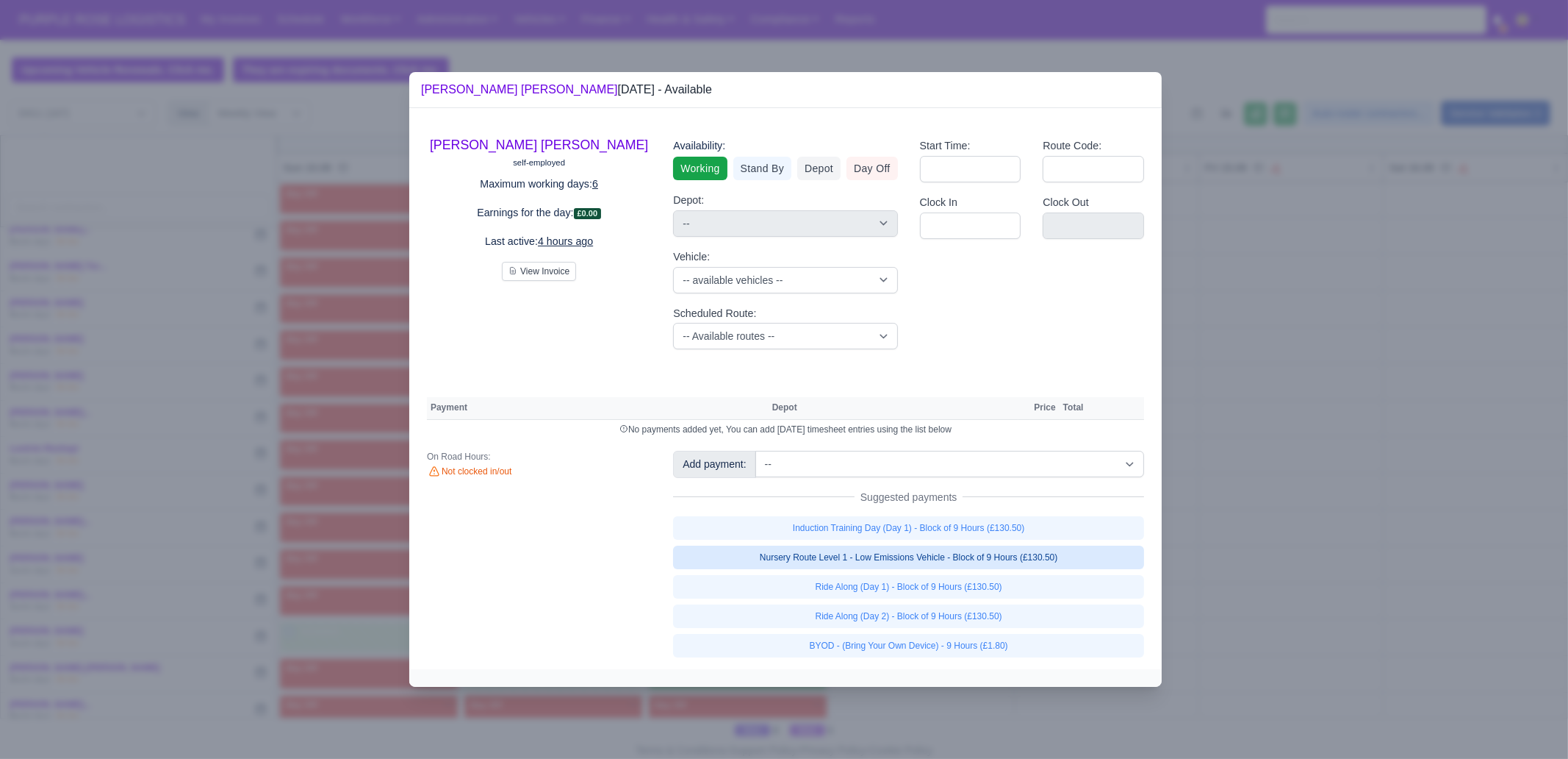
click at [1041, 560] on link "Nursery Route Level 1 - Low Emissions Vehicle - Block of 9 Hours (£130.50)" at bounding box center [909, 557] width 471 height 24
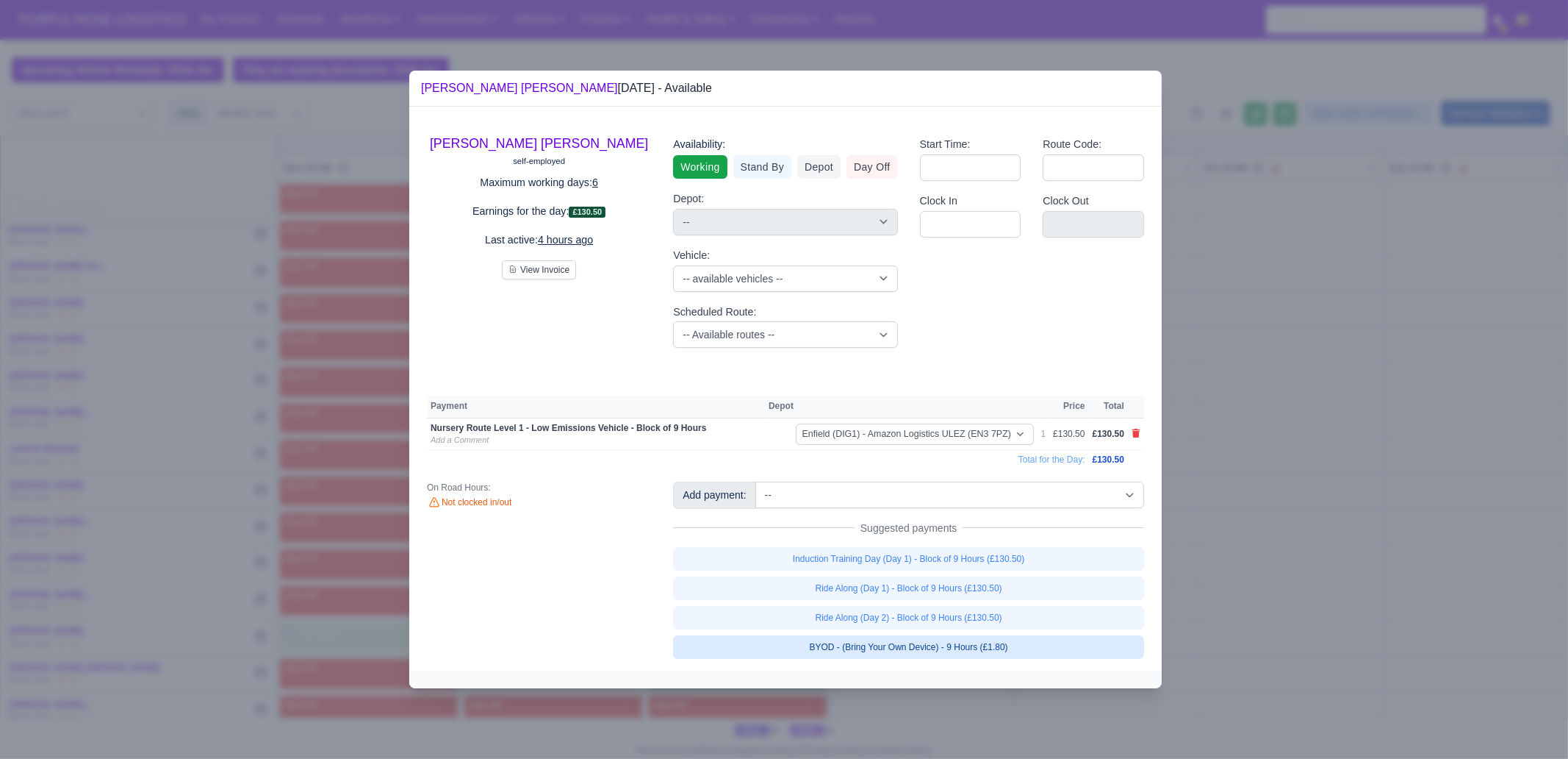
click at [1018, 581] on link "BYOD - (Bring Your Own Device) - 9 Hours (£1.80)" at bounding box center [909, 647] width 471 height 24
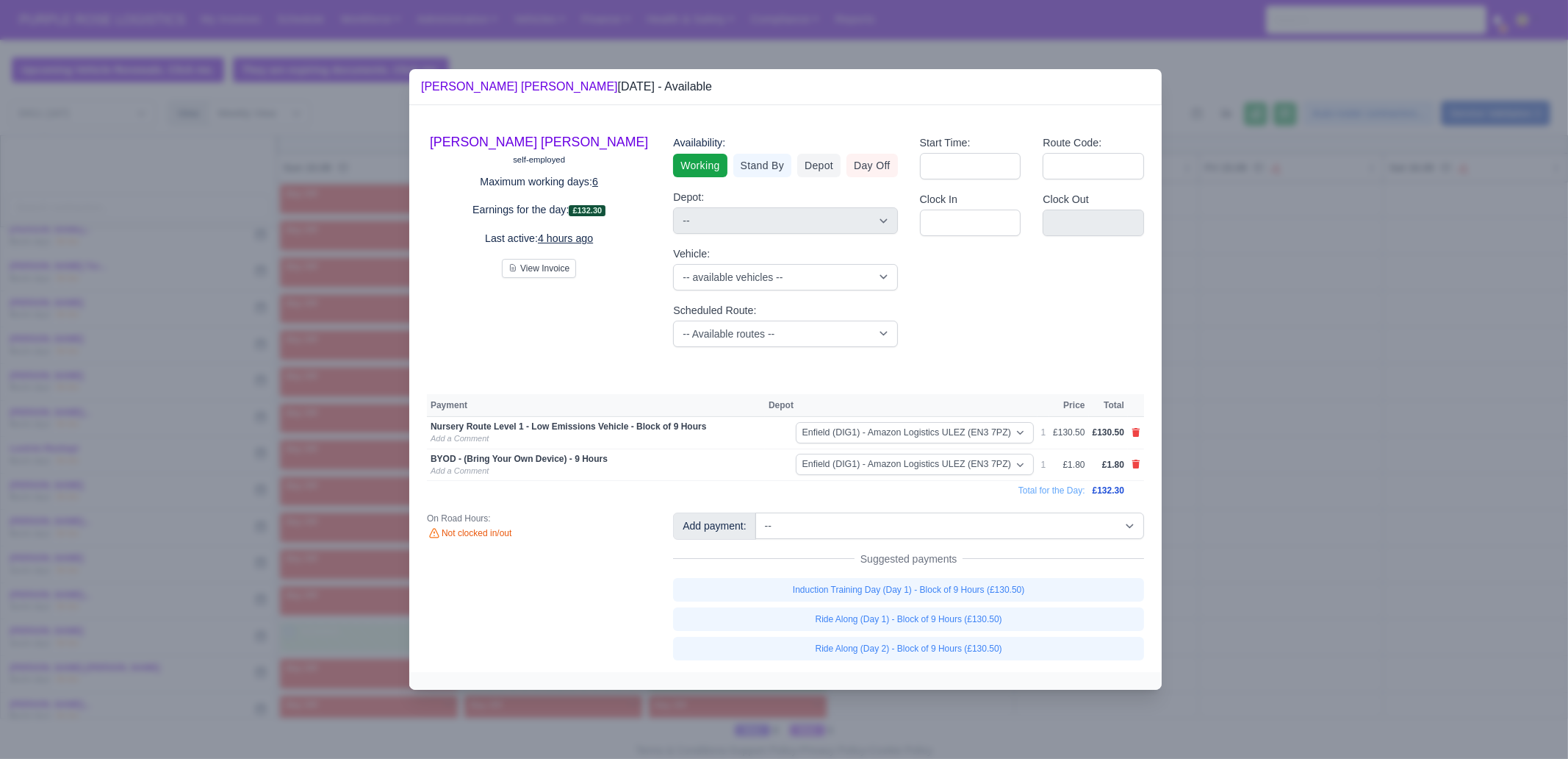
click at [1254, 581] on div at bounding box center [784, 380] width 1568 height 759
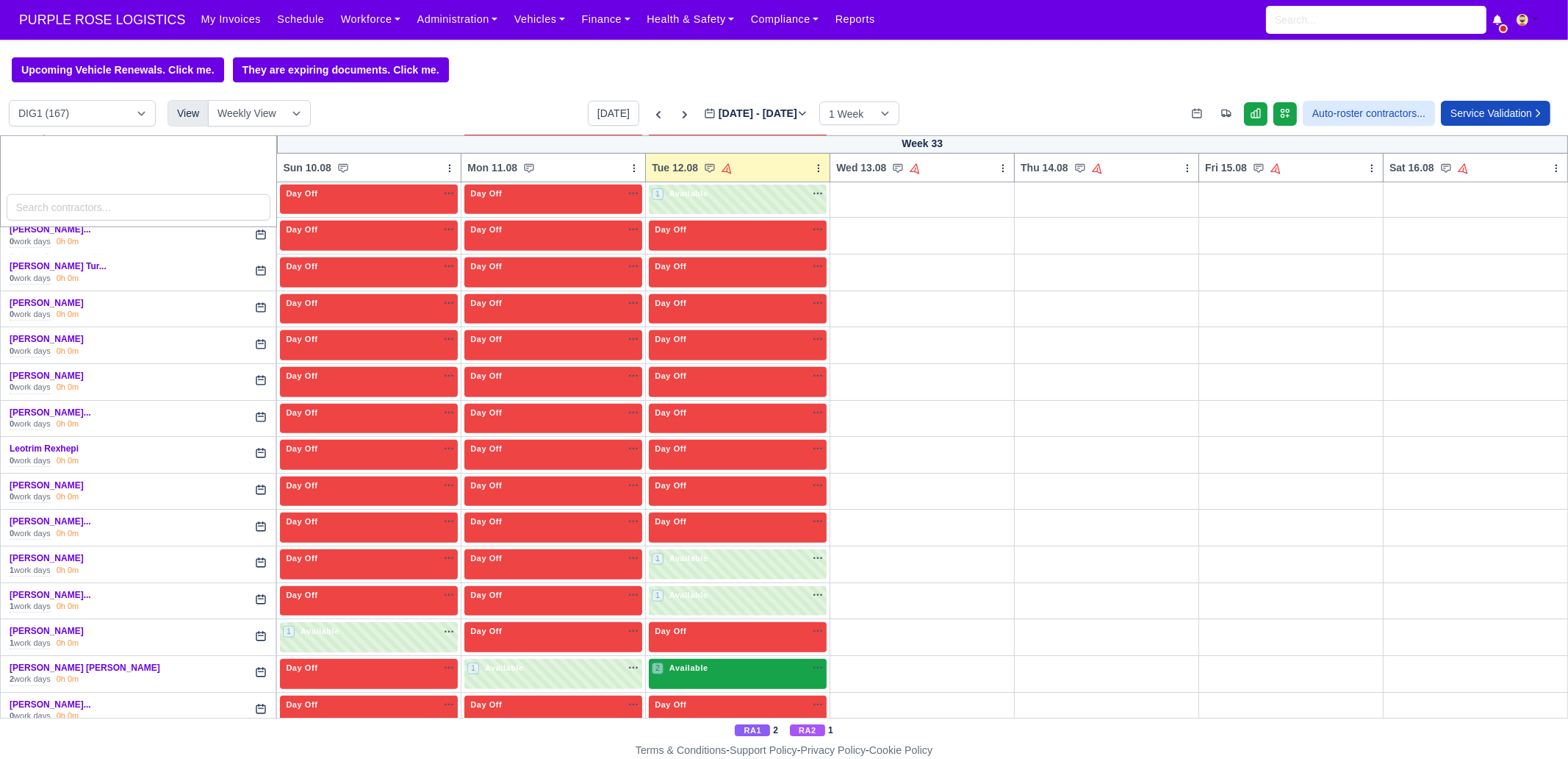
click at [708, 581] on div "2 Available na" at bounding box center [738, 668] width 172 height 13
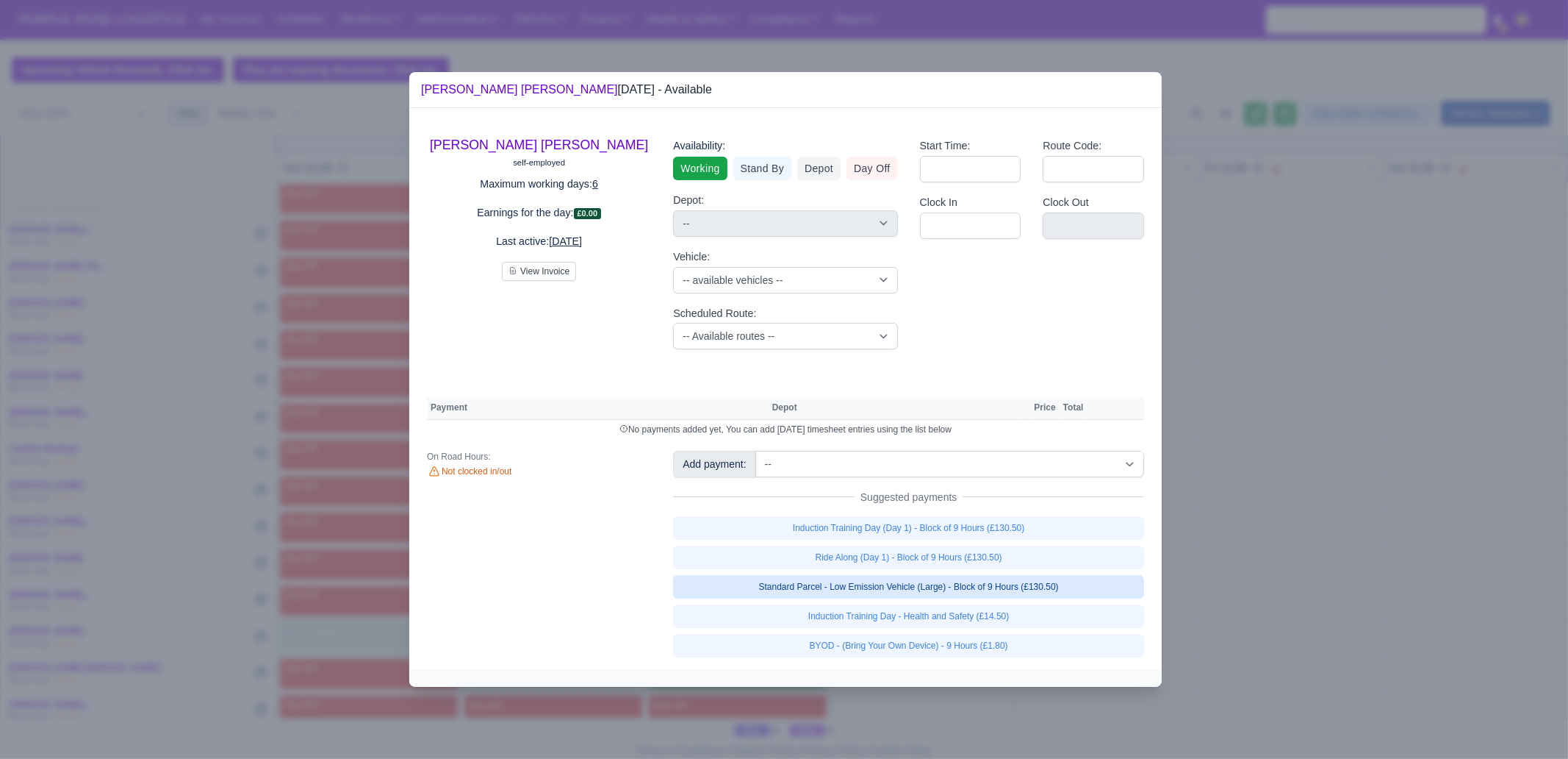
click at [1039, 581] on link "Standard Parcel - Low Emission Vehicle (Large) - Block of 9 Hours (£130.50)" at bounding box center [909, 587] width 471 height 24
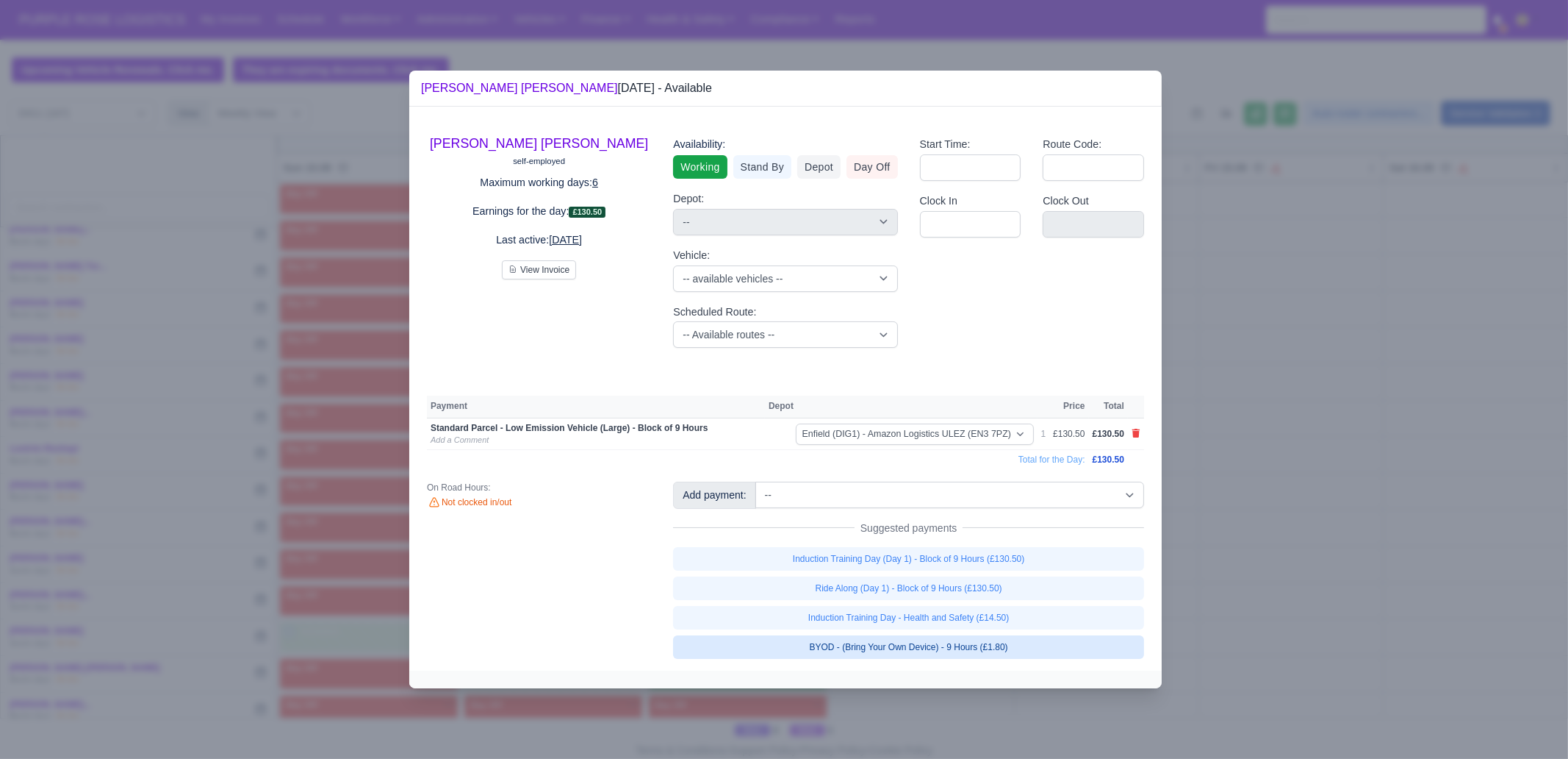
click at [1024, 581] on link "BYOD - (Bring Your Own Device) - 9 Hours (£1.80)" at bounding box center [909, 647] width 471 height 24
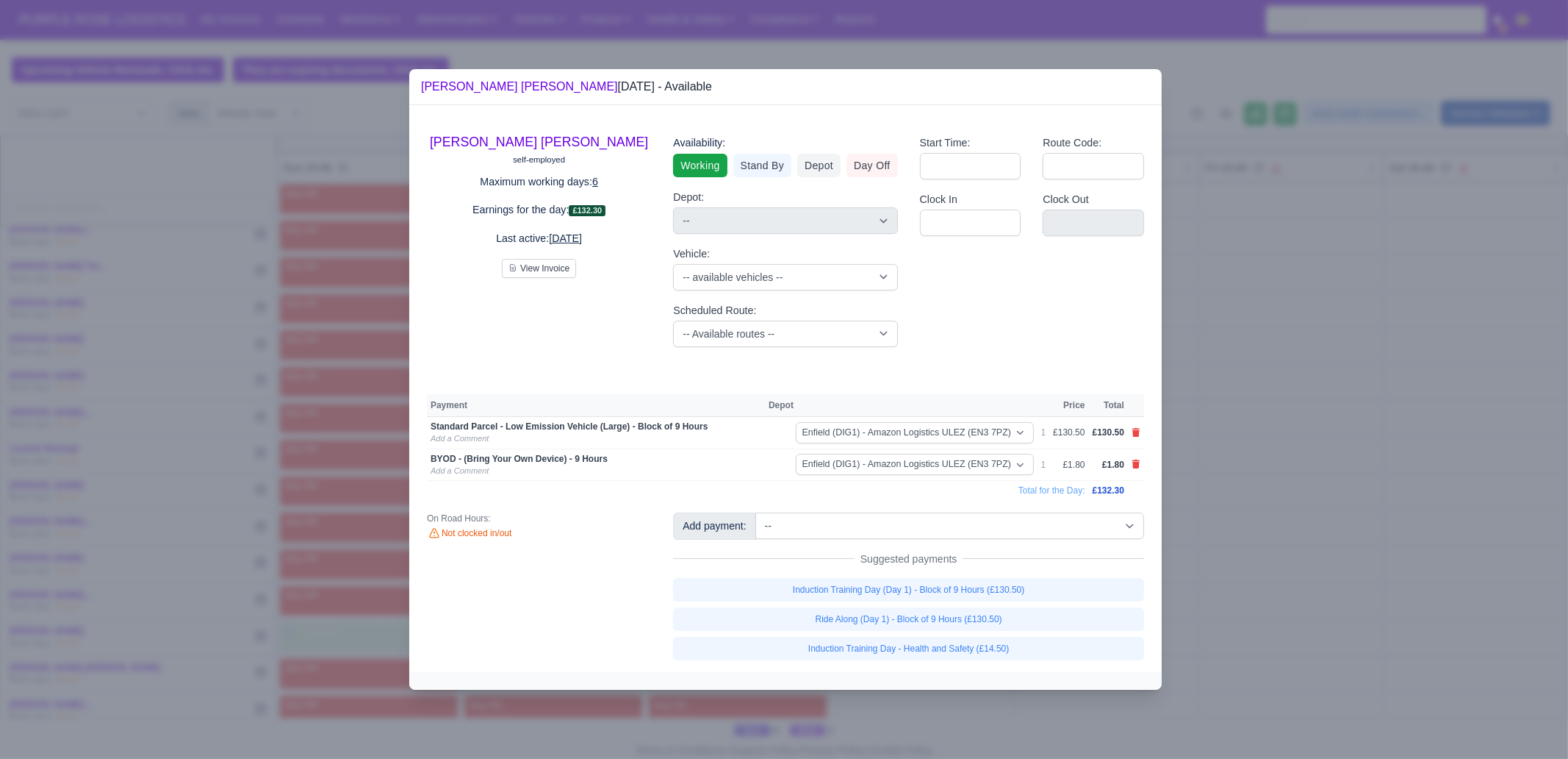
click at [1241, 581] on div at bounding box center [784, 380] width 1568 height 759
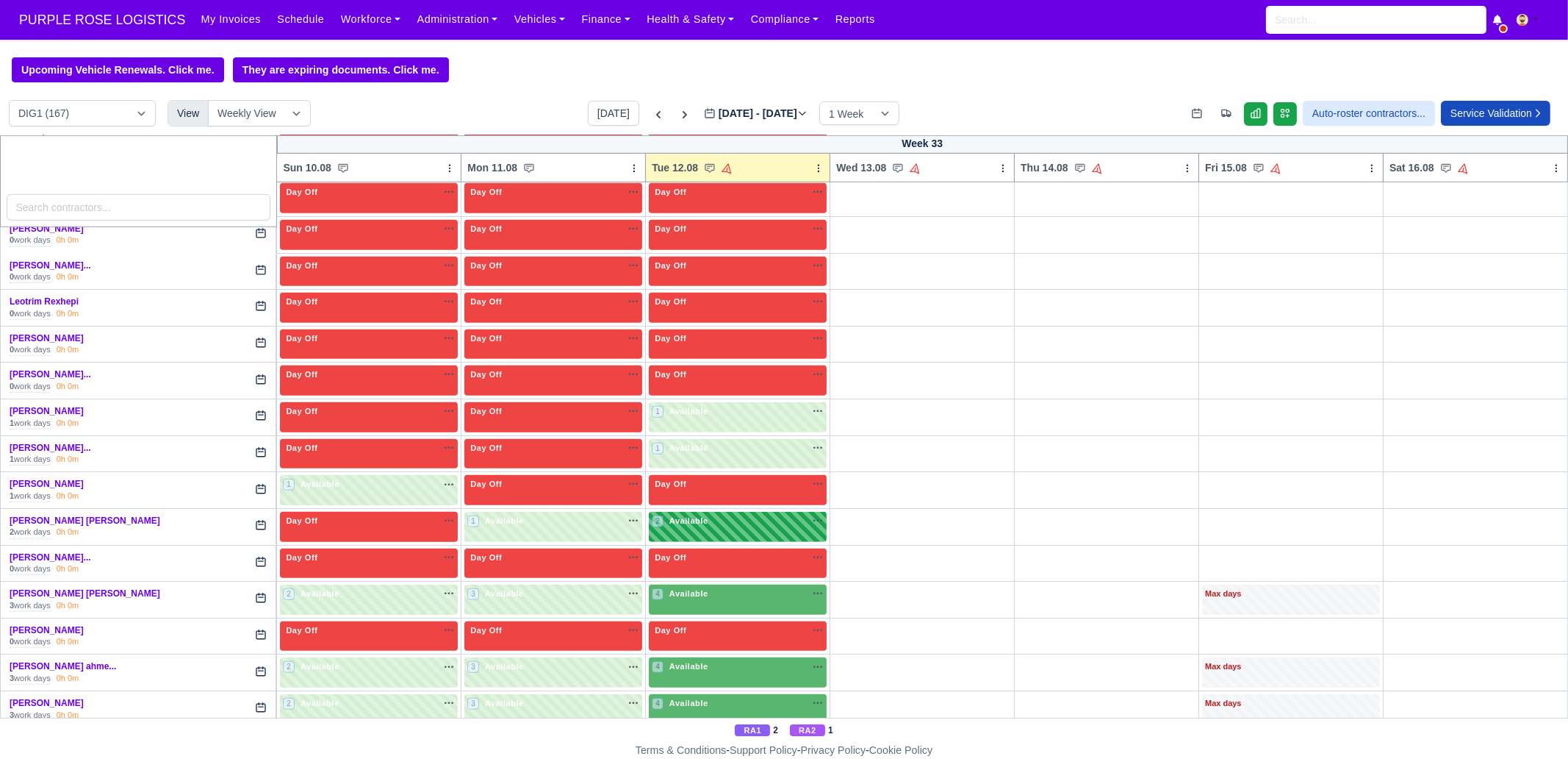
scroll to position [1838, 0]
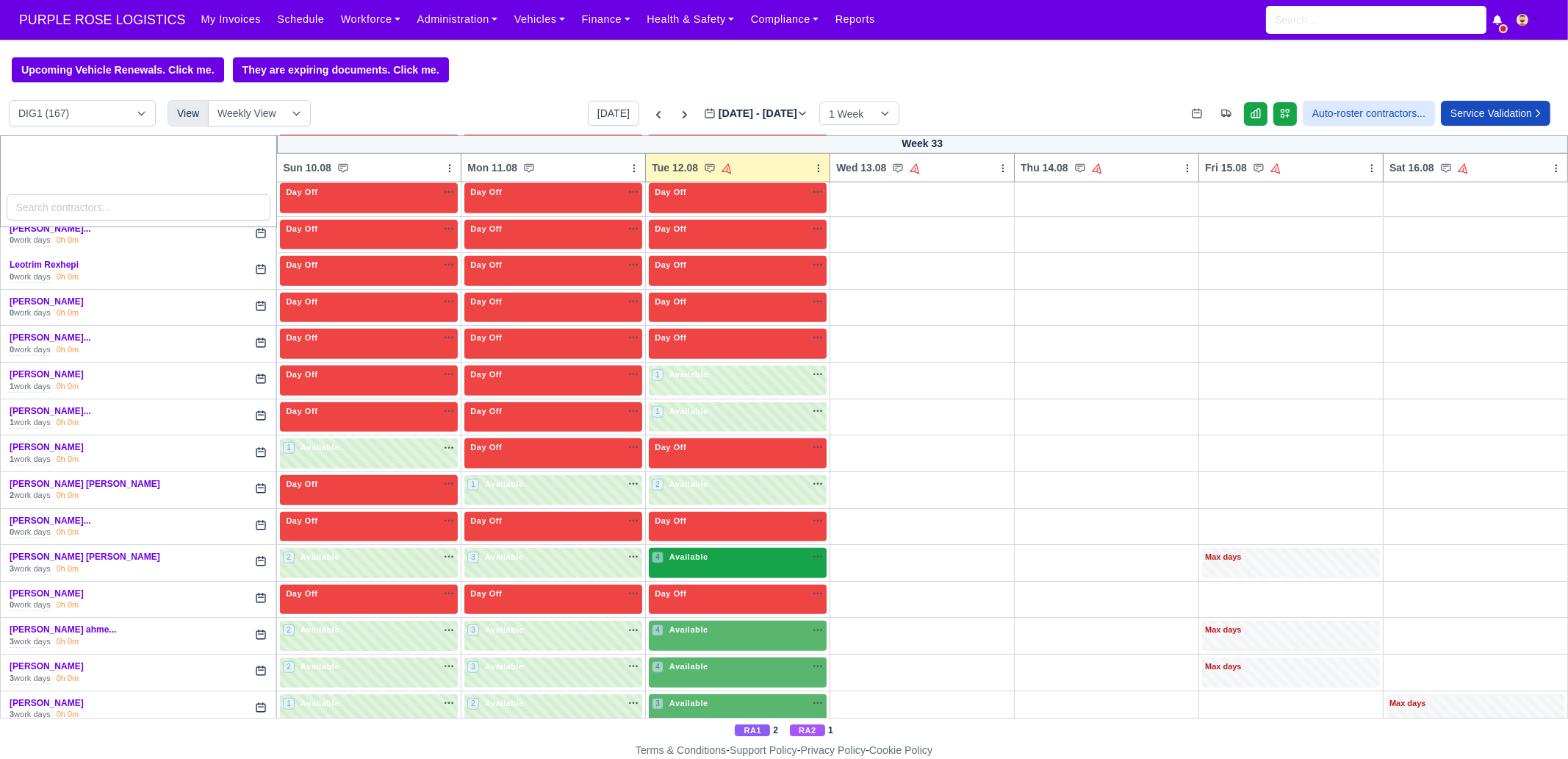
click at [691, 551] on div "4 Available" at bounding box center [681, 557] width 59 height 13
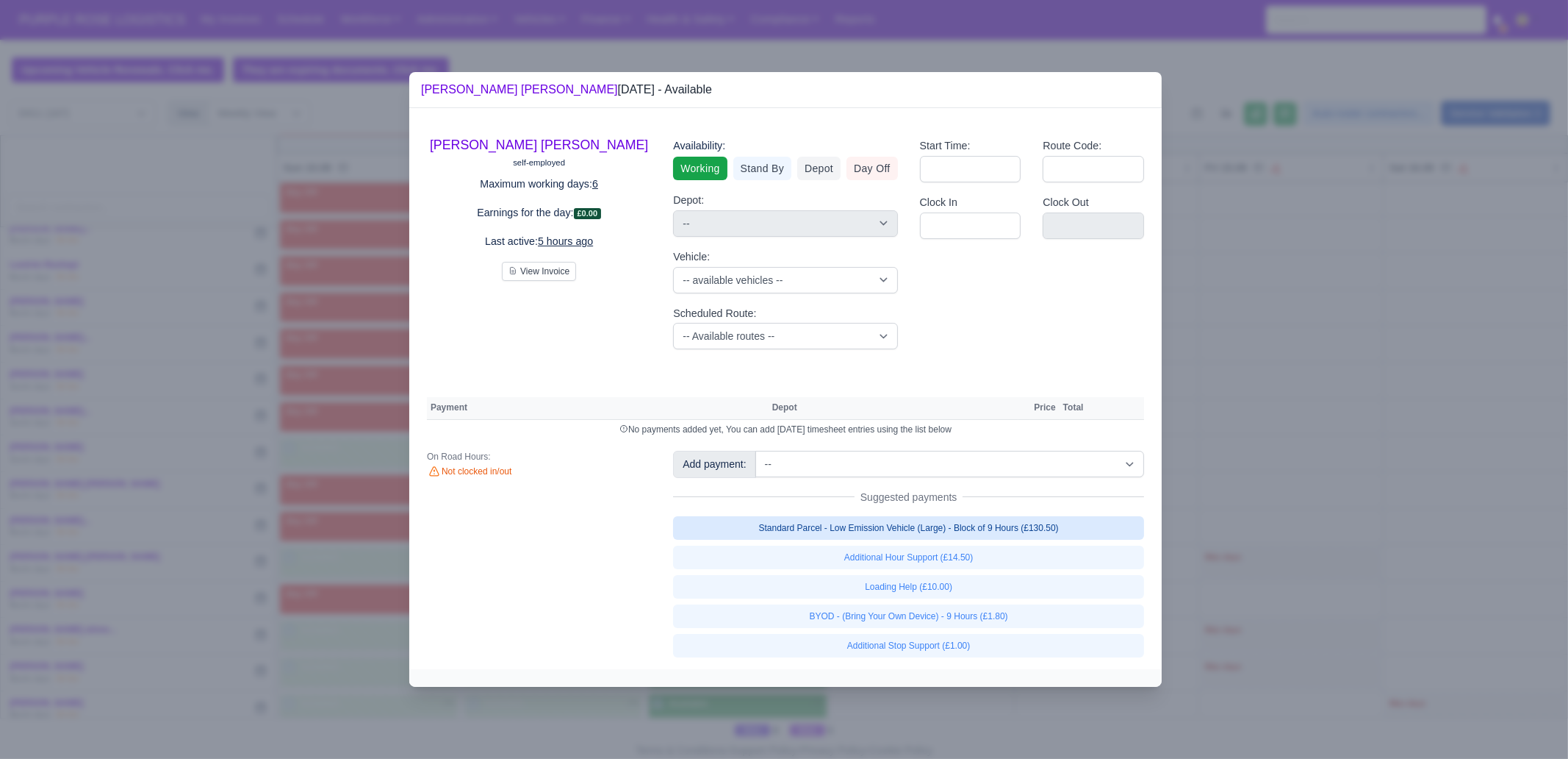
click at [1053, 528] on link "Standard Parcel - Low Emission Vehicle (Large) - Block of 9 Hours (£130.50)" at bounding box center [909, 528] width 471 height 24
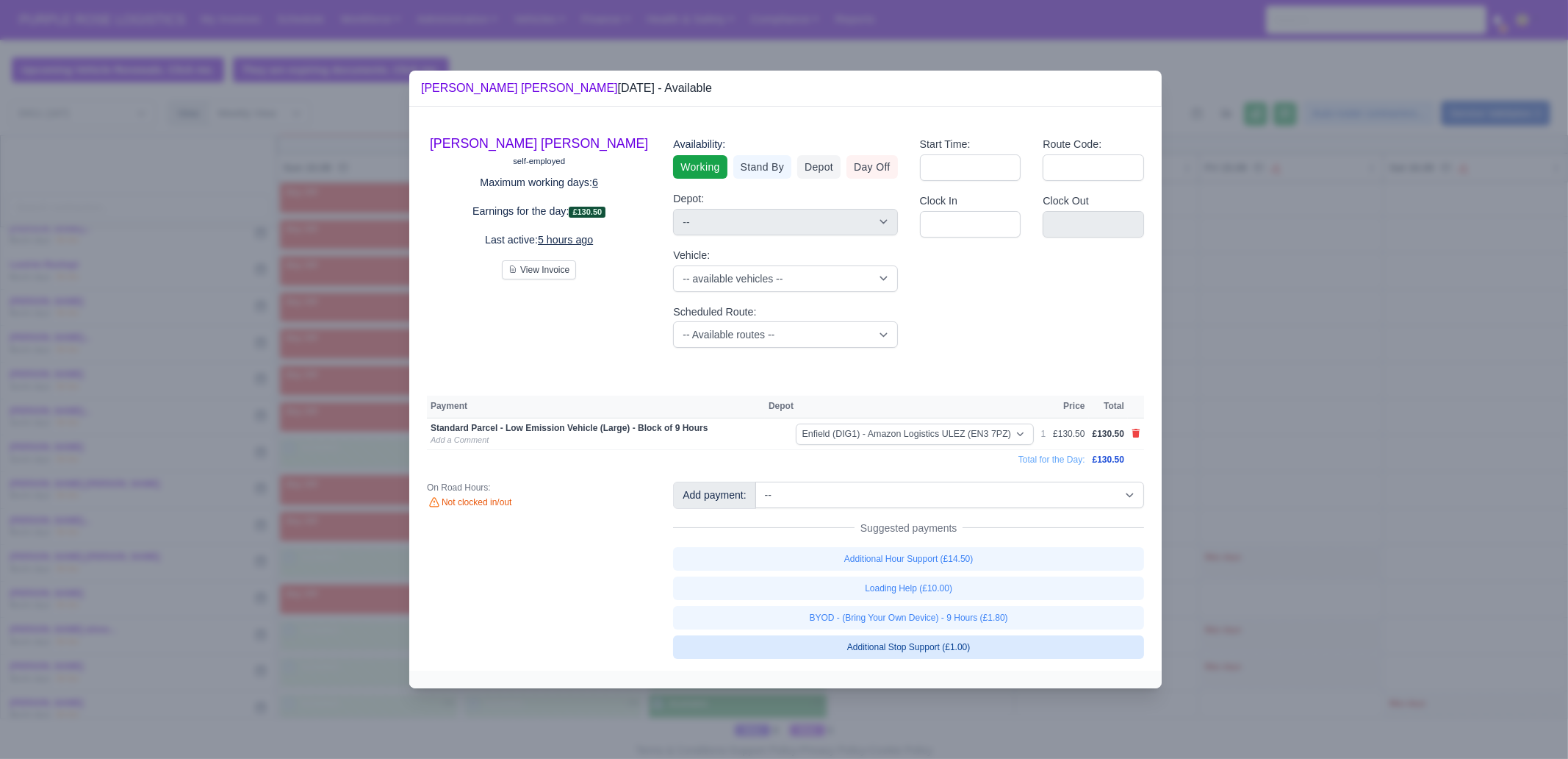
click at [1029, 581] on link "BYOD - (Bring Your Own Device) - 9 Hours (£1.80)" at bounding box center [909, 617] width 471 height 24
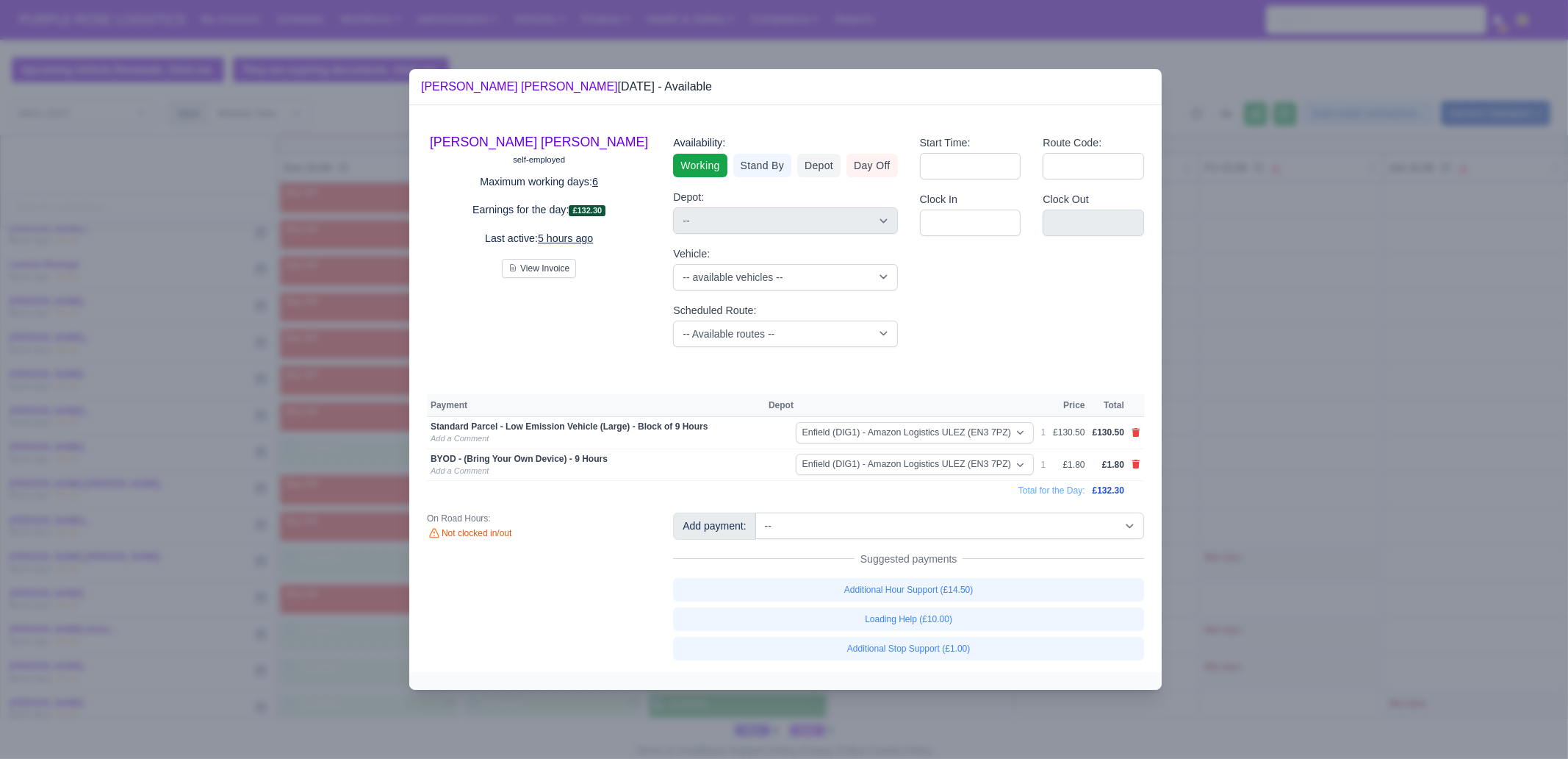
click at [1231, 473] on div at bounding box center [784, 380] width 1568 height 759
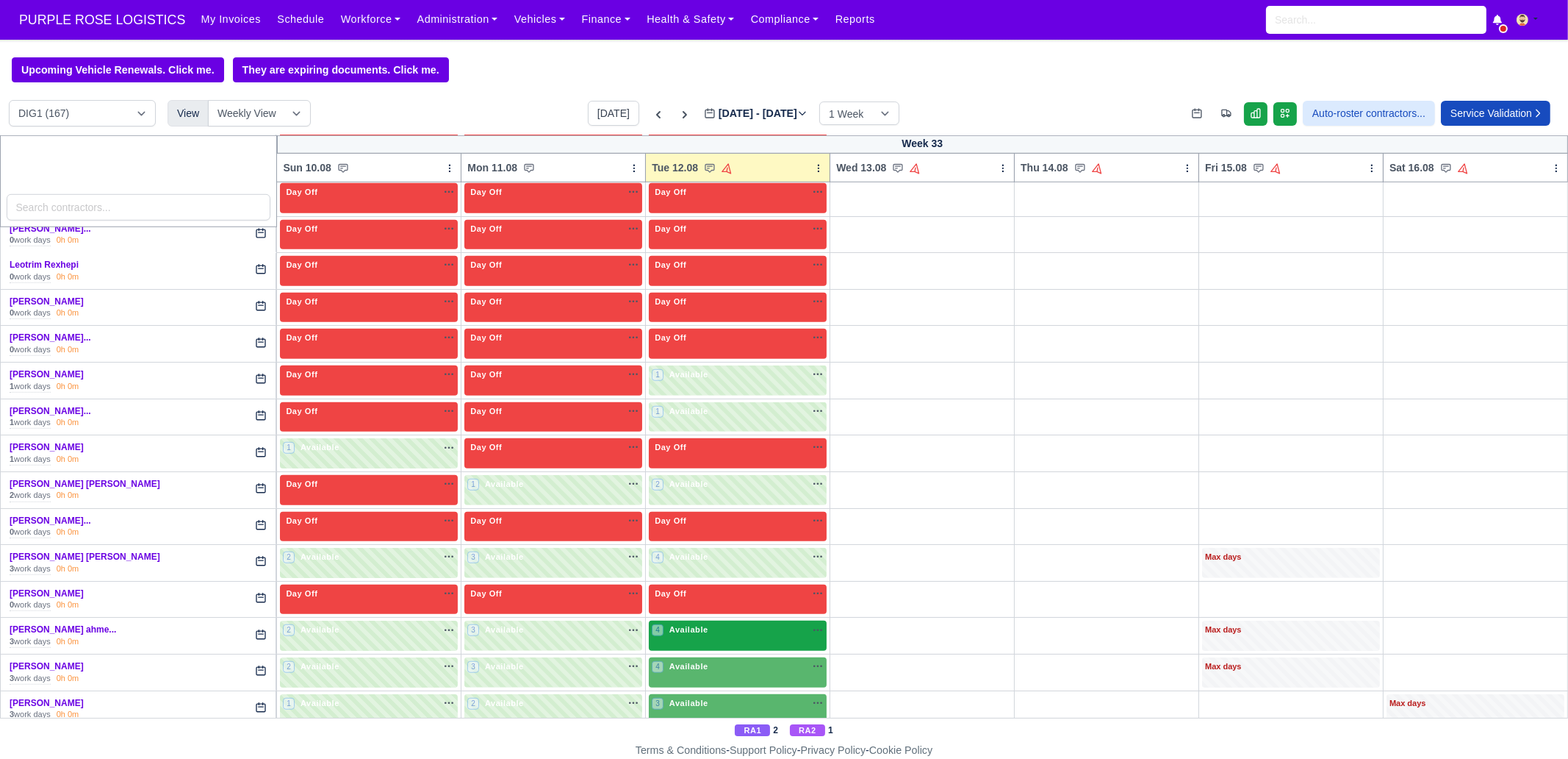
click at [708, 581] on div "4 Available na" at bounding box center [738, 629] width 172 height 13
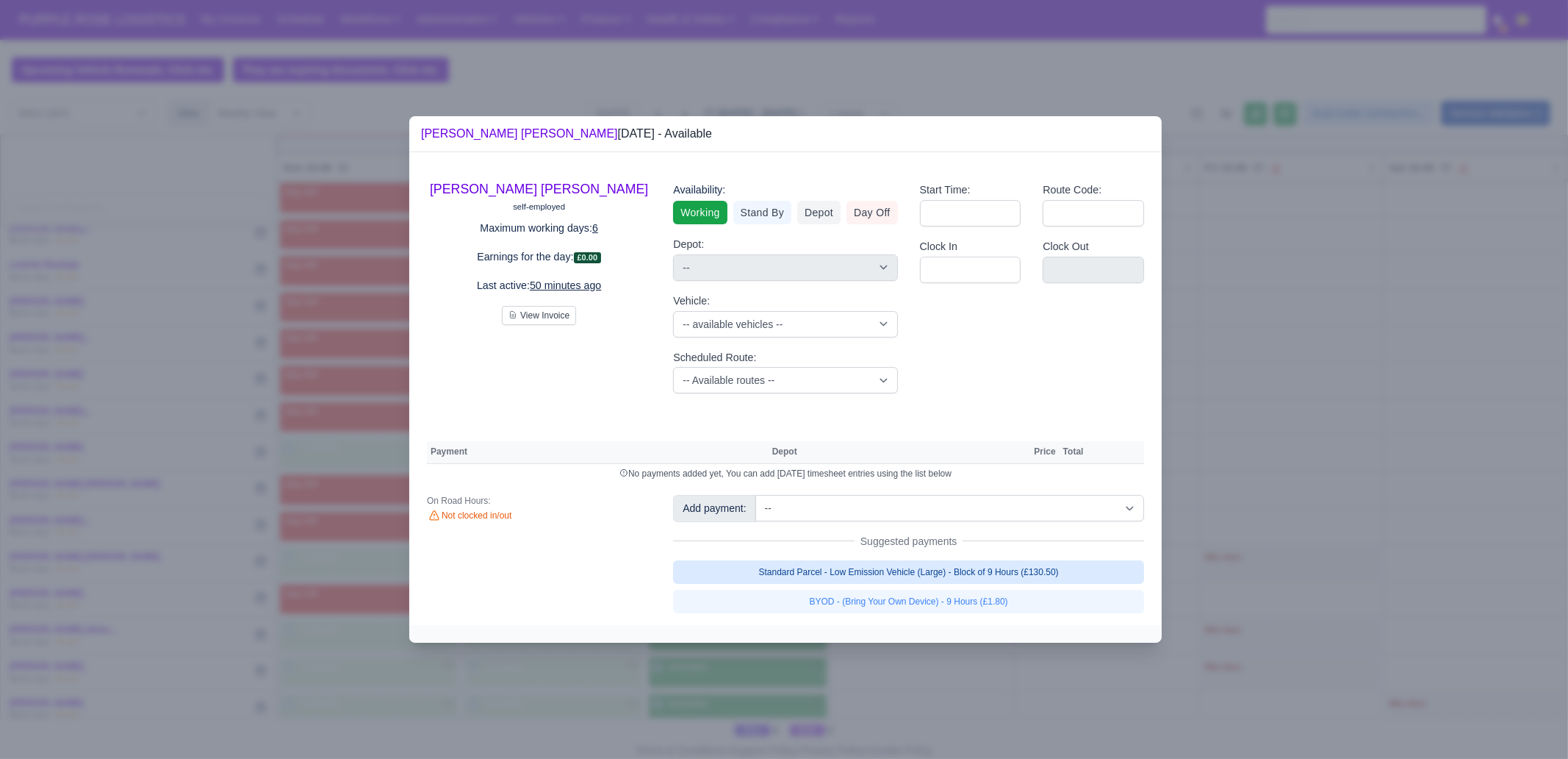
click at [927, 568] on link "Standard Parcel - Low Emission Vehicle (Large) - Block of 9 Hours (£130.50)" at bounding box center [909, 572] width 471 height 24
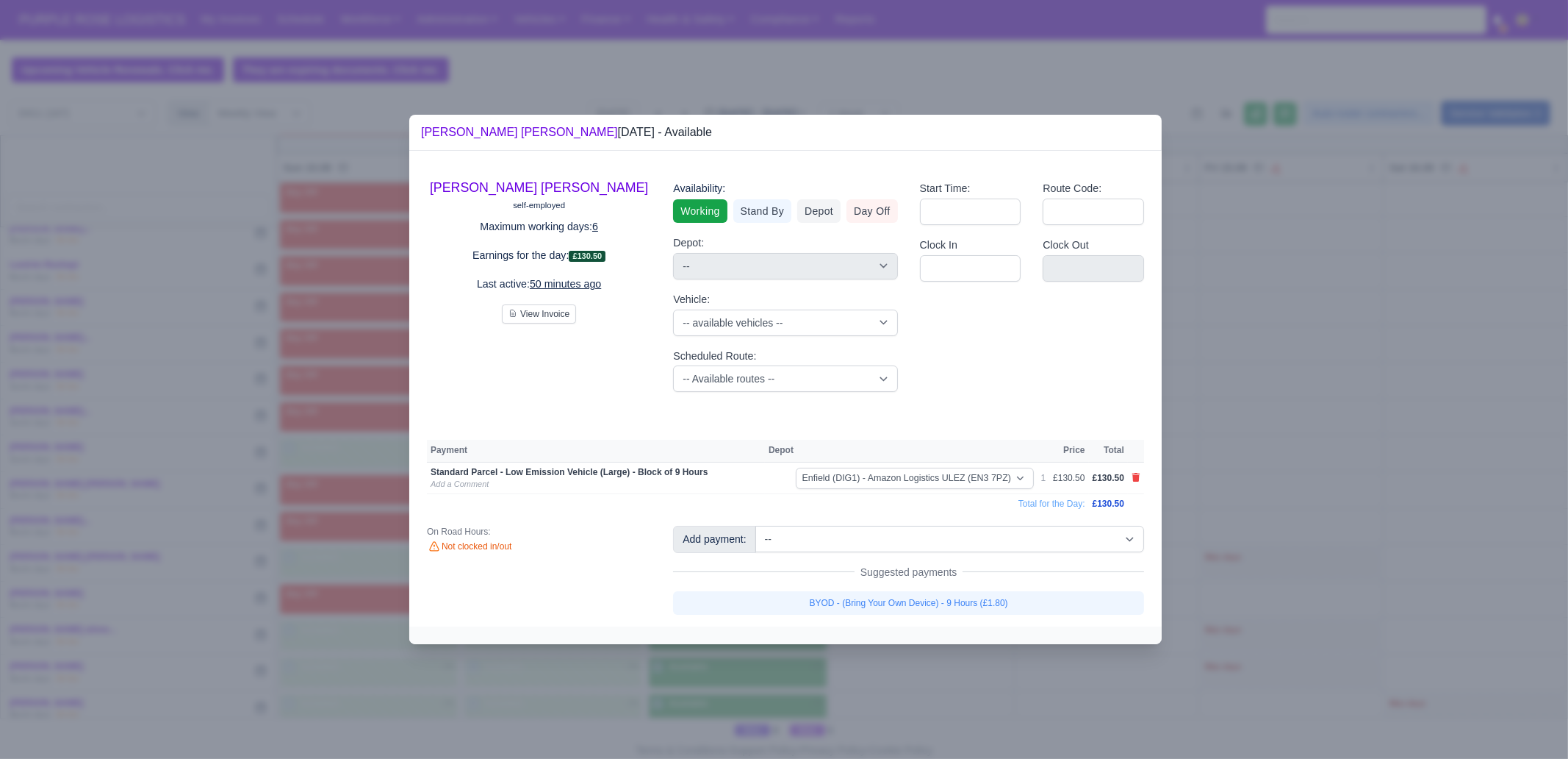
click at [923, 581] on link "BYOD - (Bring Your Own Device) - 9 Hours (£1.80)" at bounding box center [909, 603] width 471 height 24
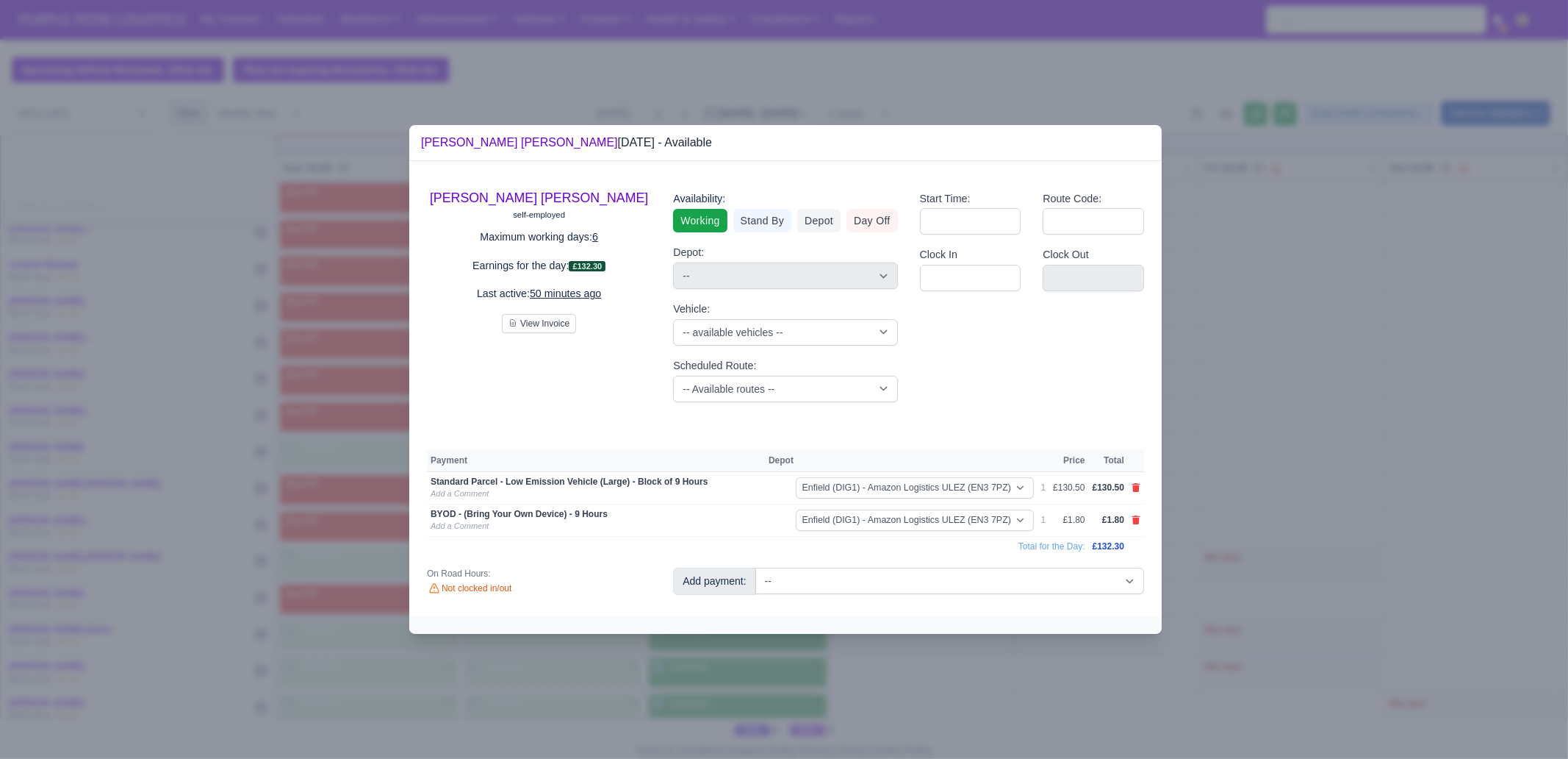
click at [922, 581] on div at bounding box center [784, 380] width 1568 height 759
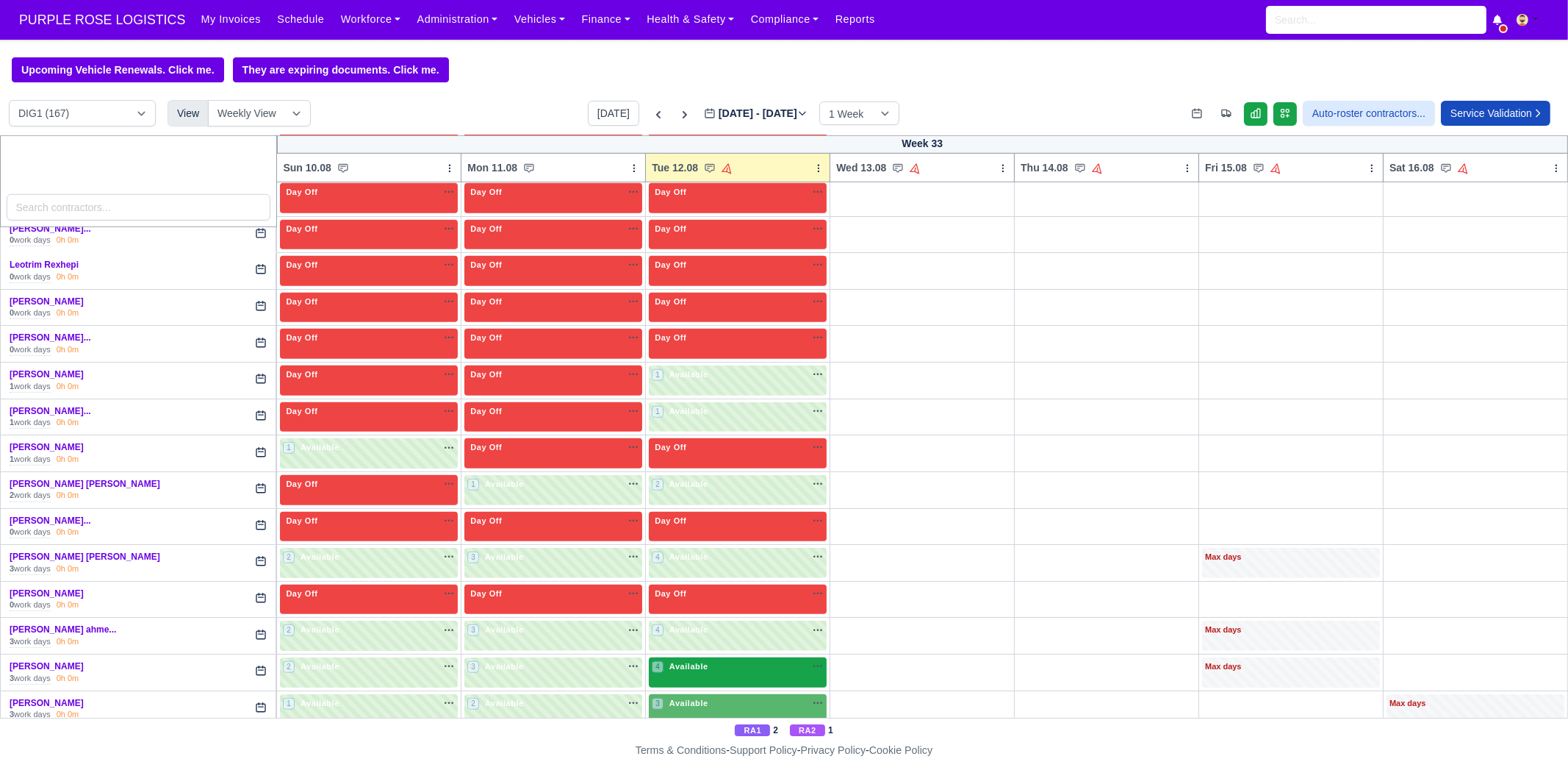
click at [695, 581] on div "4 Available na" at bounding box center [738, 668] width 172 height 15
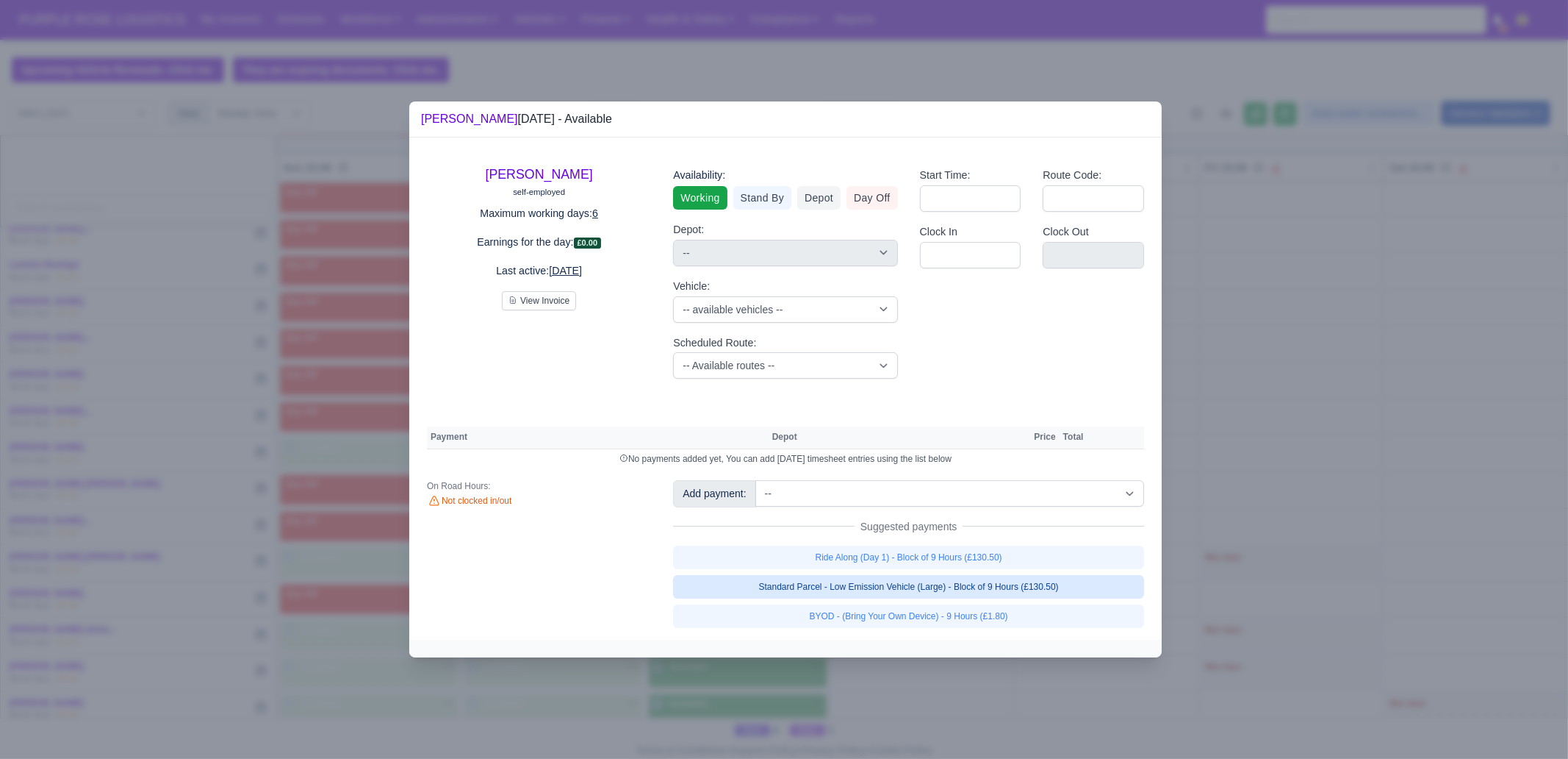
click at [937, 581] on link "Standard Parcel - Low Emission Vehicle (Large) - Block of 9 Hours (£130.50)" at bounding box center [909, 587] width 471 height 24
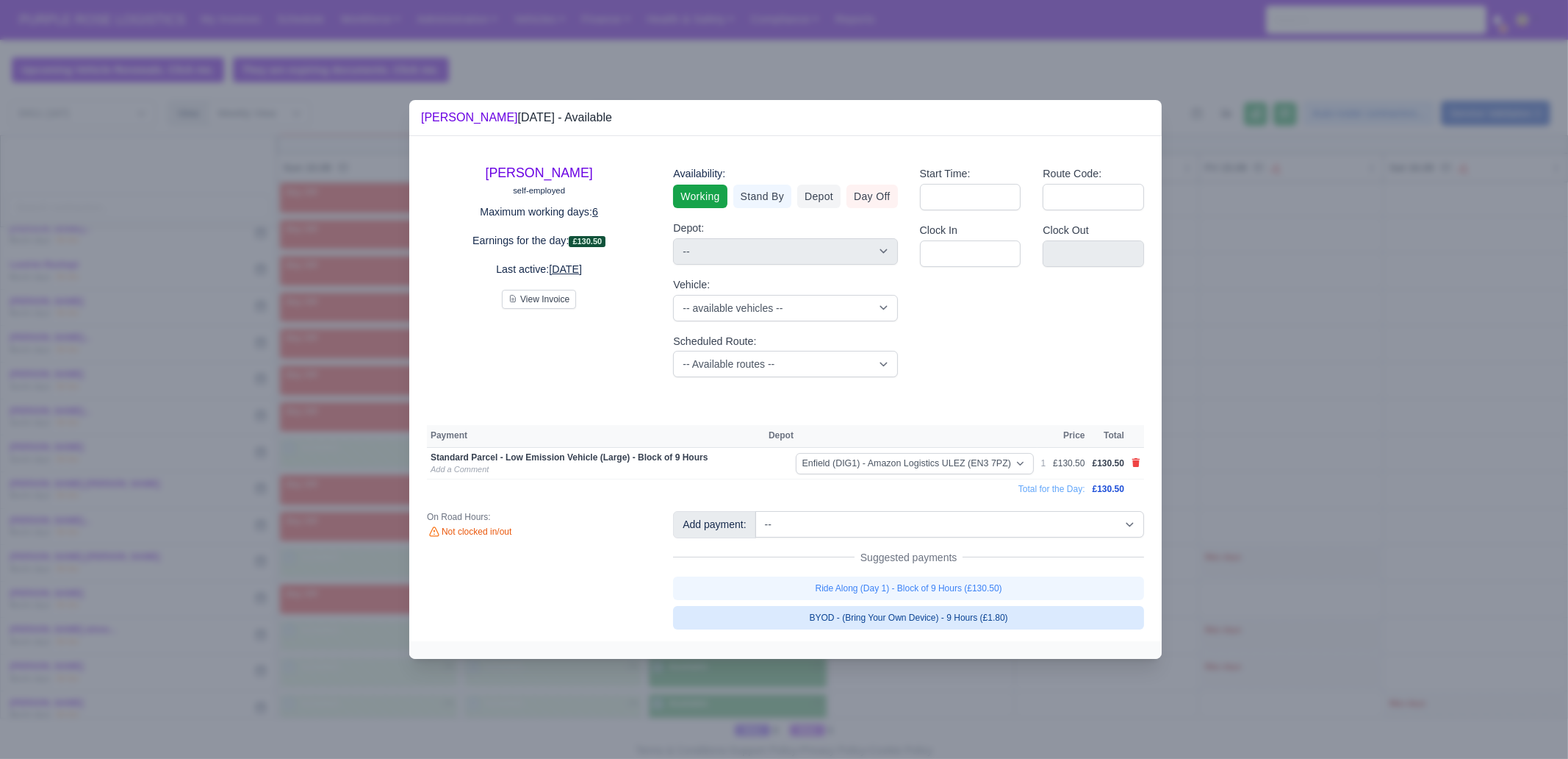
click at [928, 581] on link "BYOD - (Bring Your Own Device) - 9 Hours (£1.80)" at bounding box center [909, 617] width 471 height 24
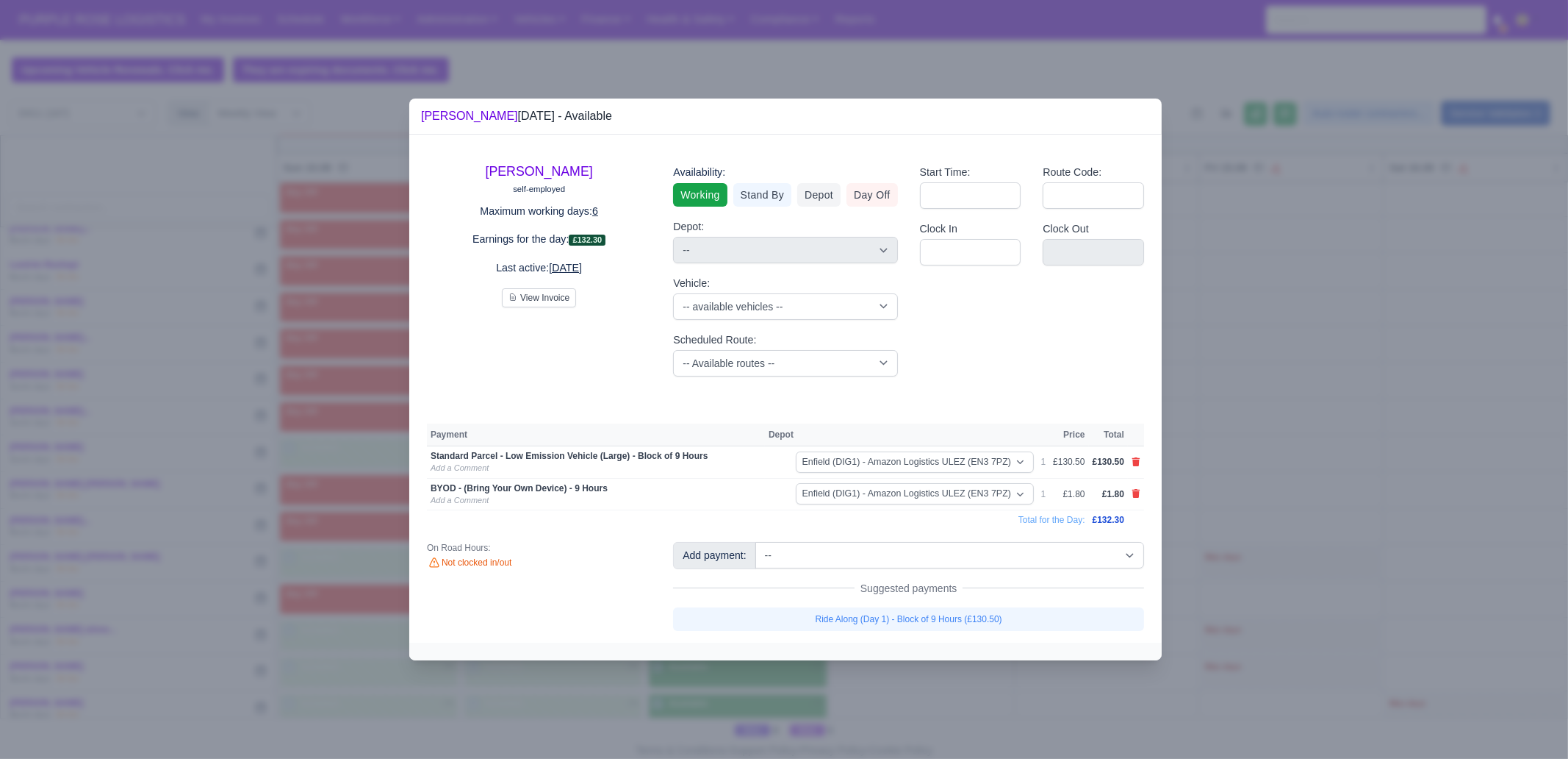
click at [933, 581] on div at bounding box center [784, 380] width 1568 height 759
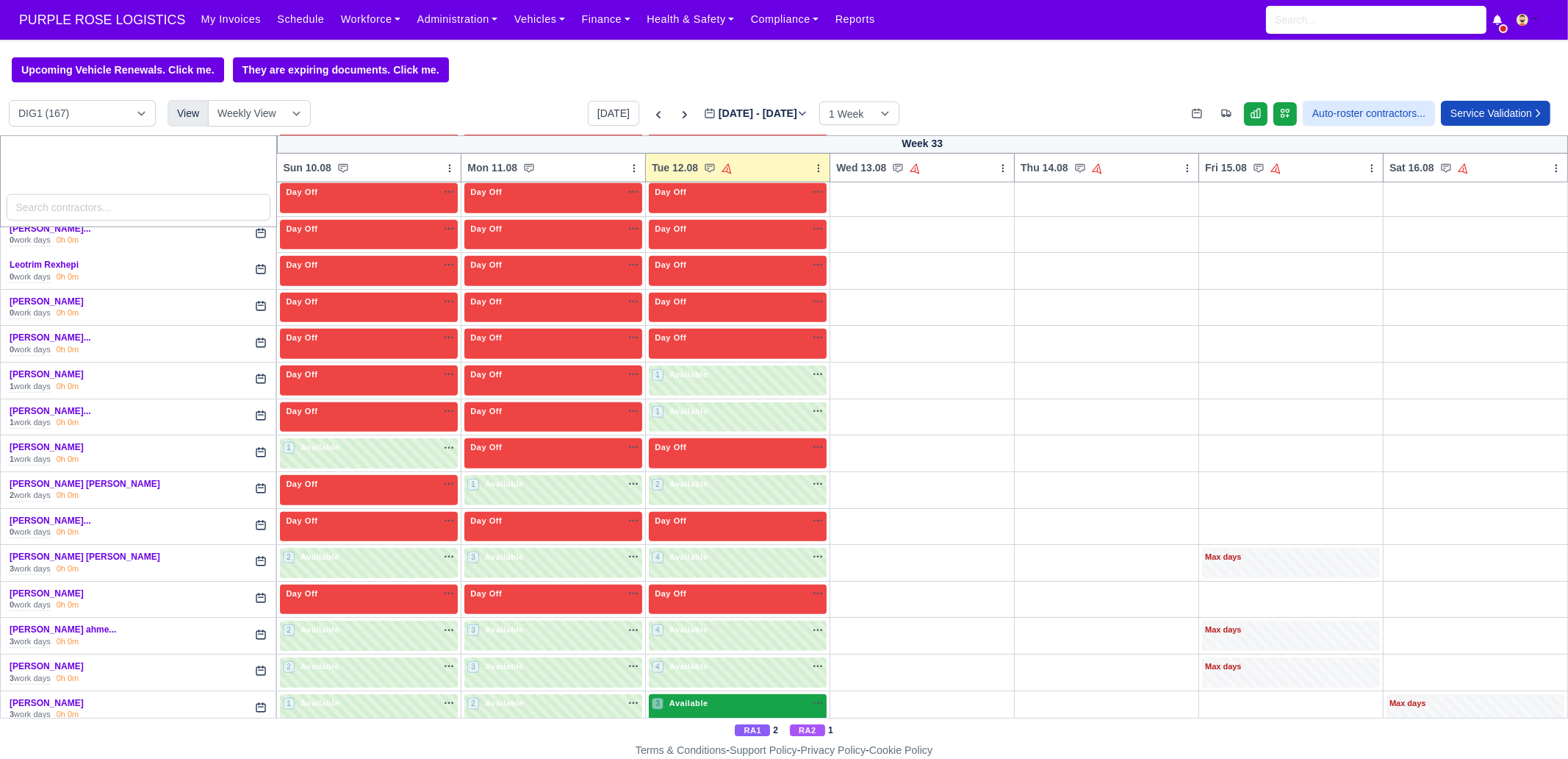
click at [730, 581] on div "3 Available na" at bounding box center [738, 702] width 172 height 13
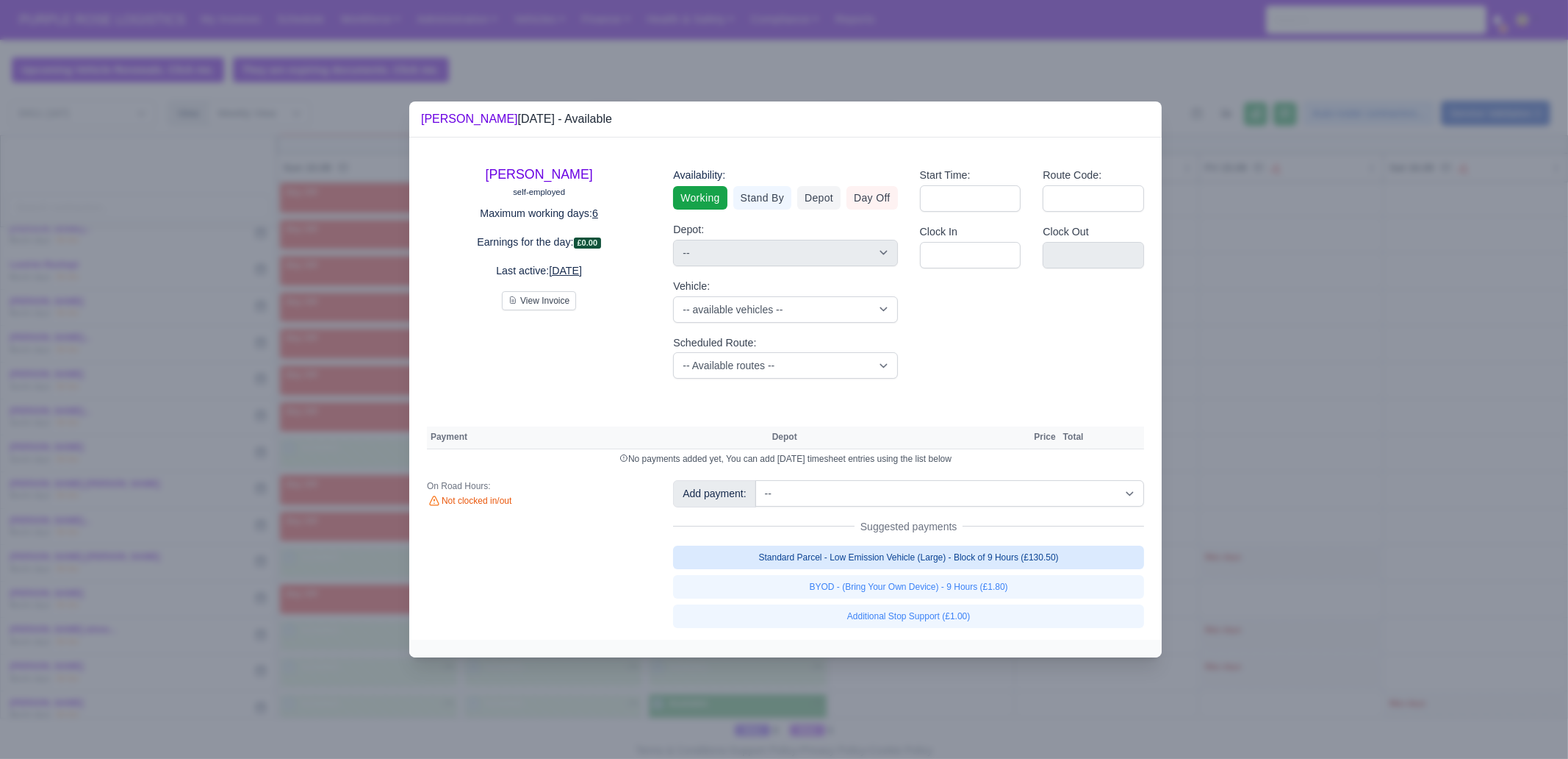
click at [960, 561] on link "Standard Parcel - Low Emission Vehicle (Large) - Block of 9 Hours (£130.50)" at bounding box center [909, 557] width 471 height 24
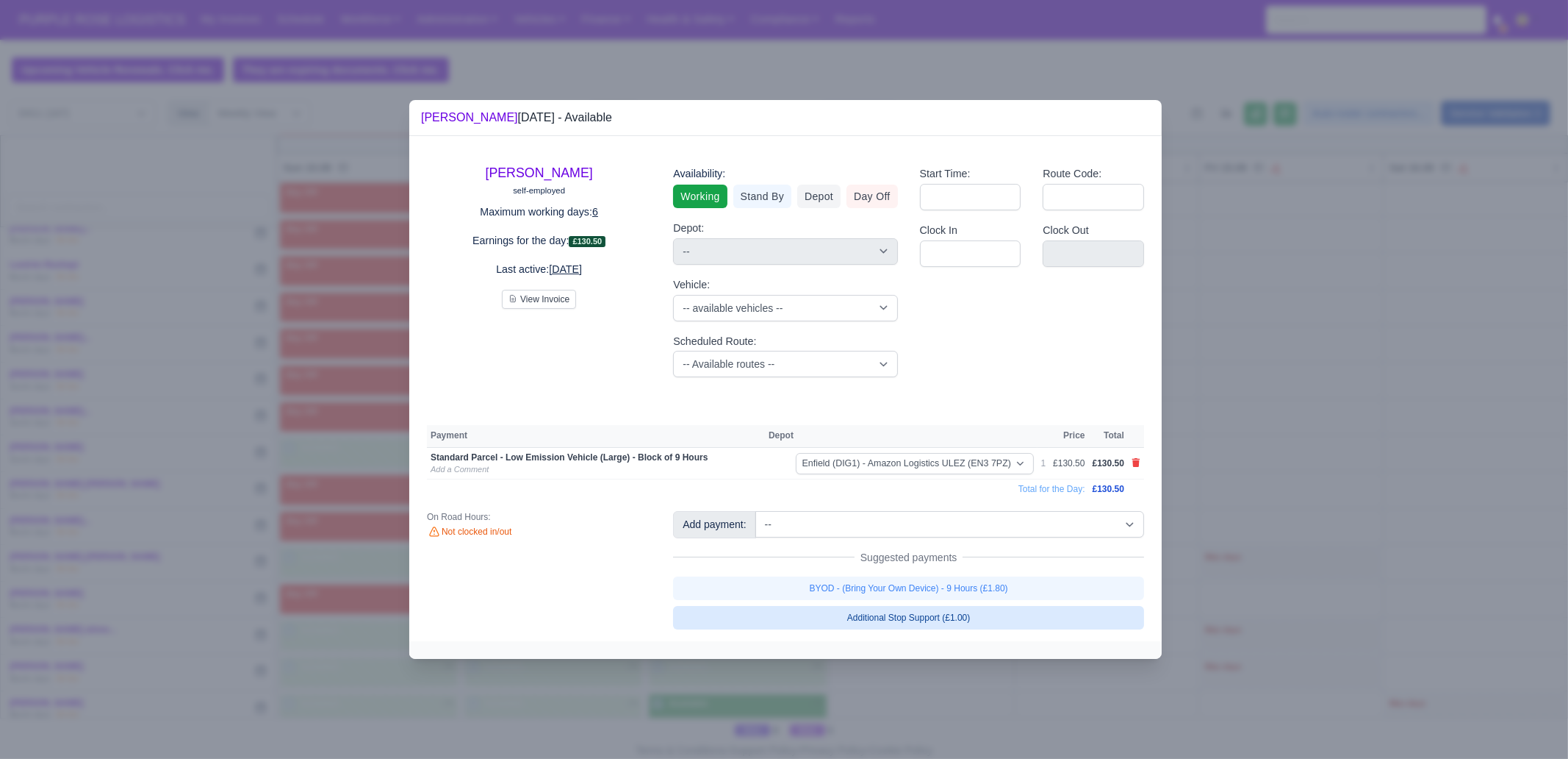
click at [959, 581] on link "BYOD - (Bring Your Own Device) - 9 Hours (£1.80)" at bounding box center [909, 589] width 471 height 24
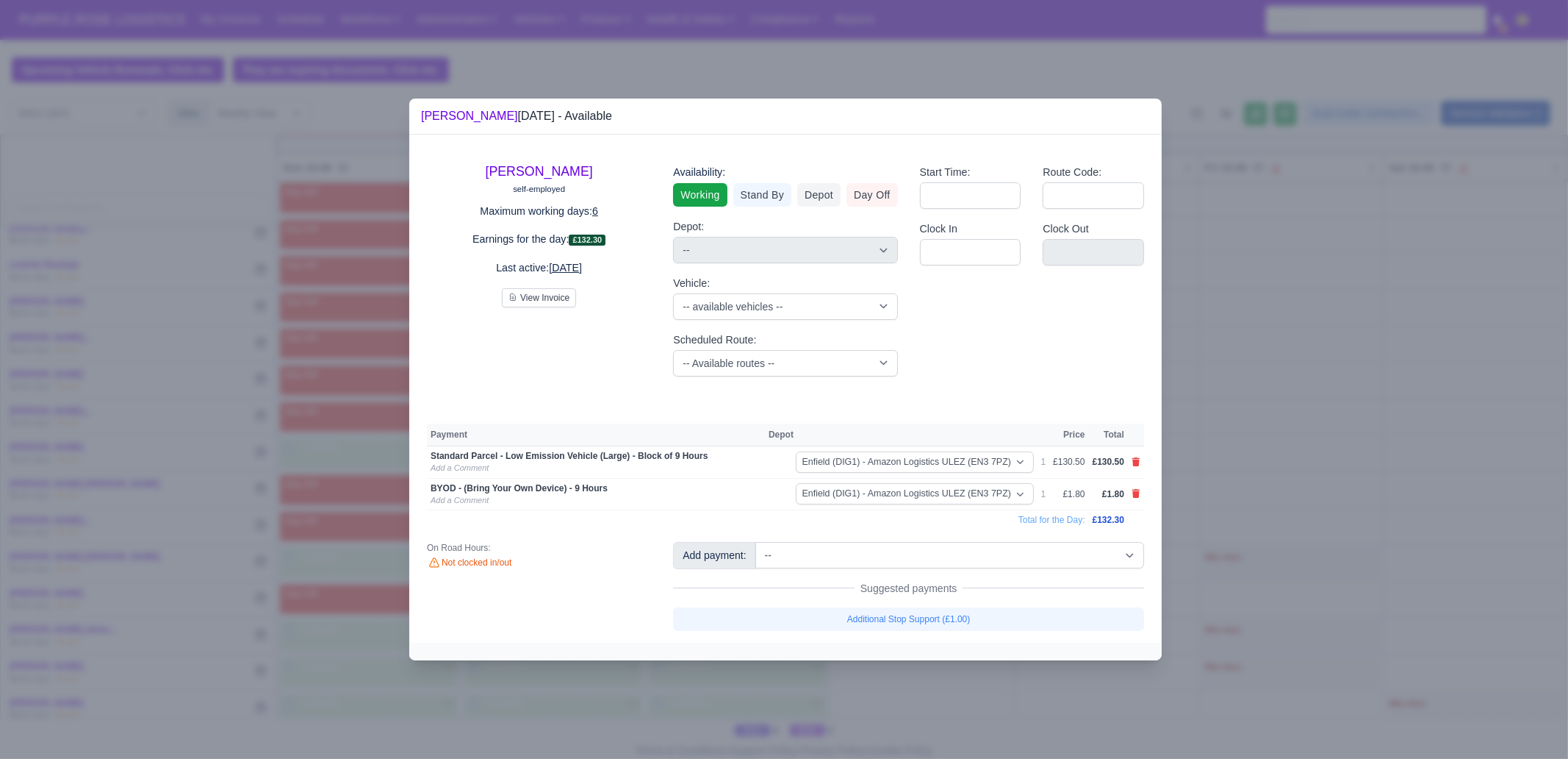
click at [926, 581] on div at bounding box center [784, 380] width 1568 height 759
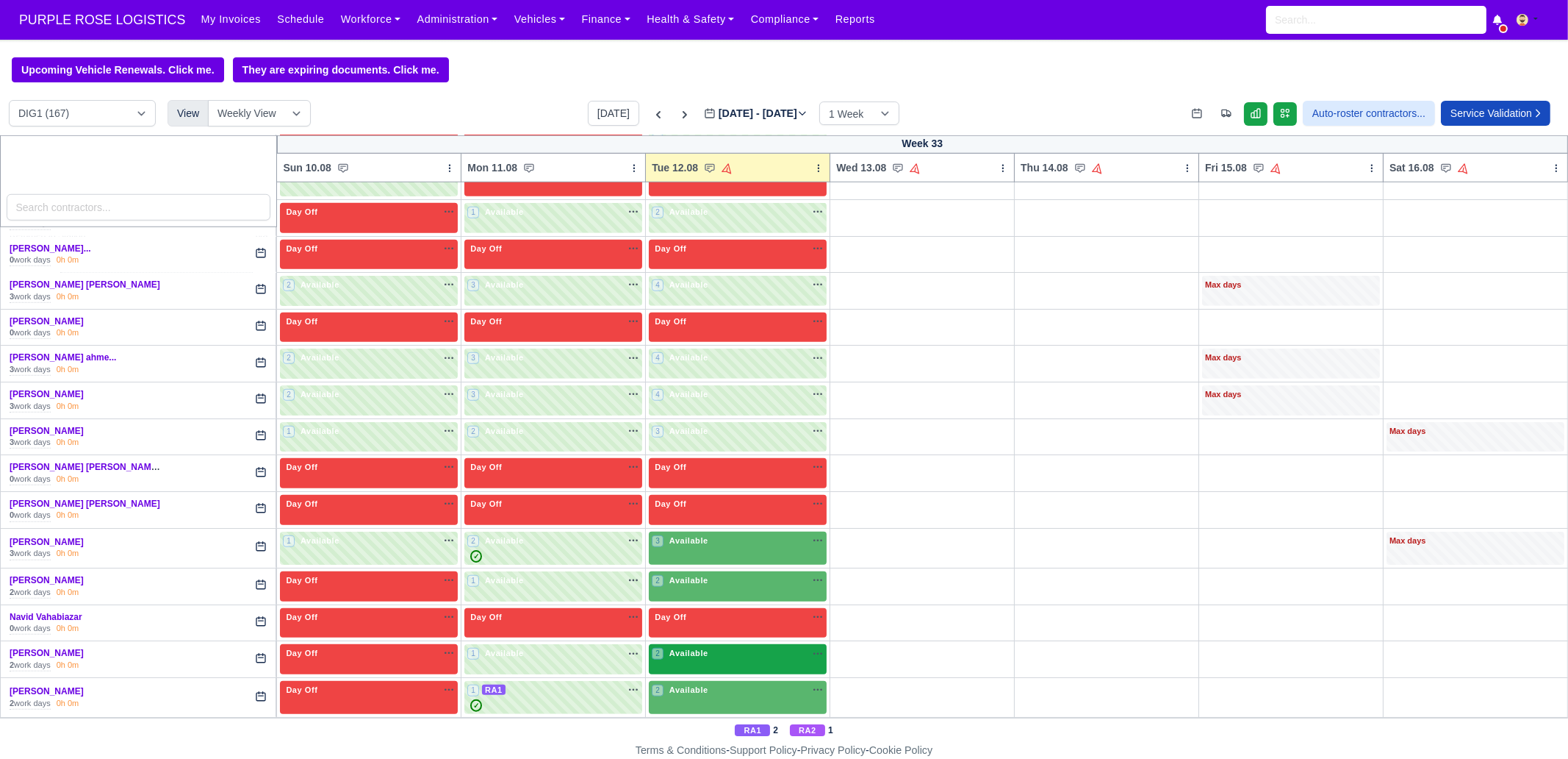
scroll to position [2113, 0]
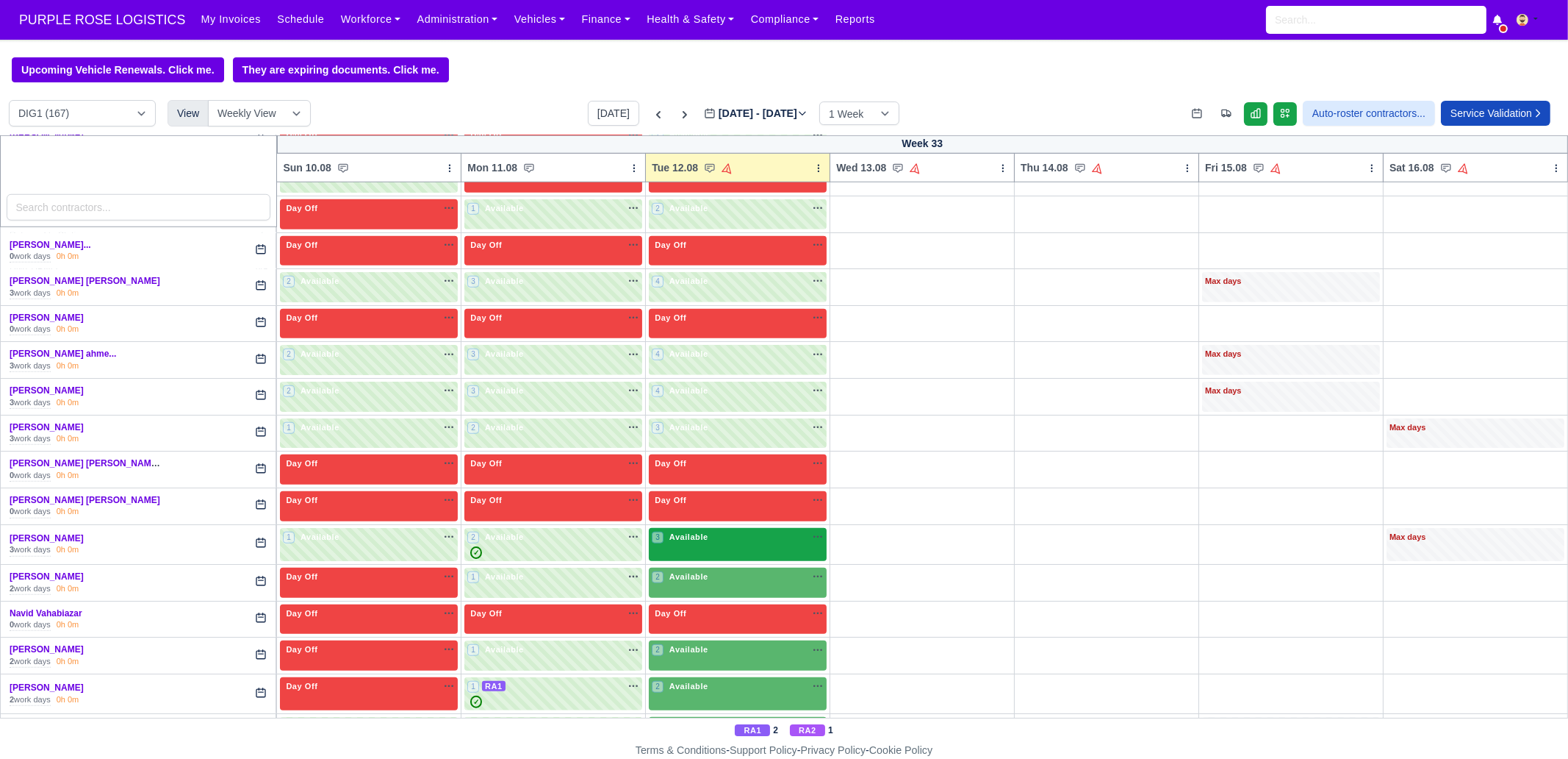
click at [680, 531] on span "Available" at bounding box center [689, 536] width 45 height 10
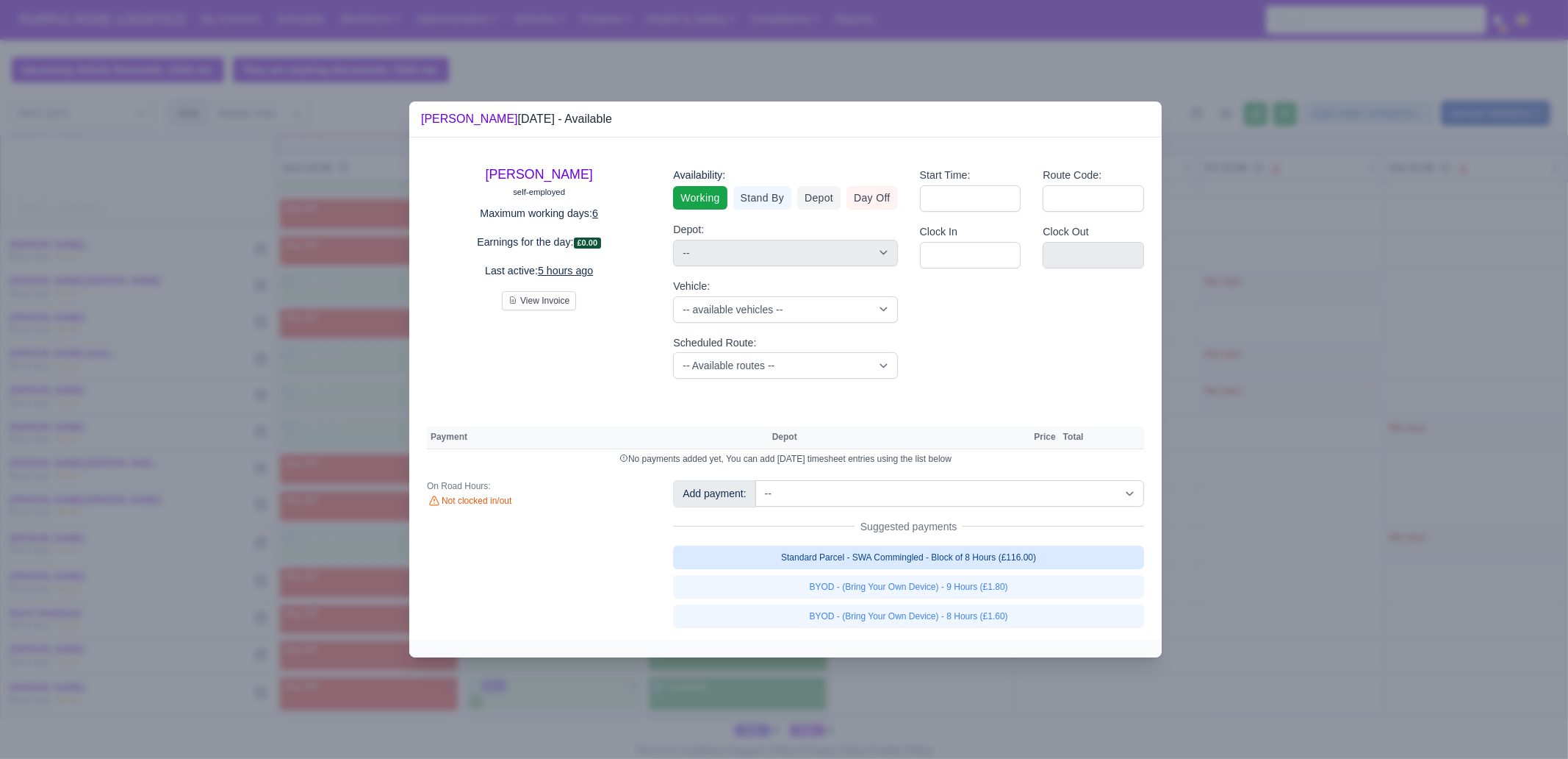
click at [1041, 565] on link "Standard Parcel - SWA Commingled - Block of 8 Hours (£116.00)" at bounding box center [909, 557] width 471 height 24
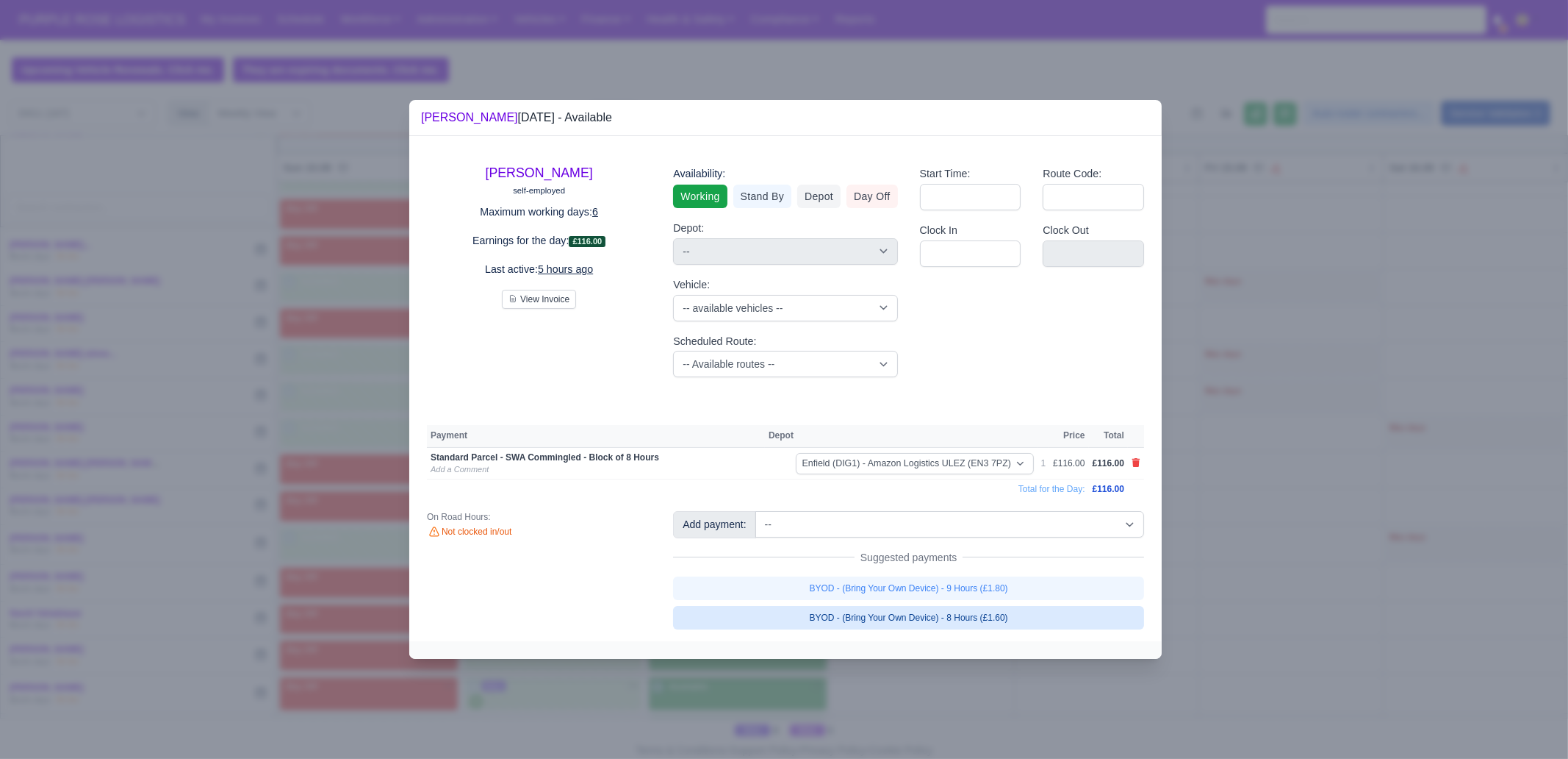
click at [1035, 581] on link "BYOD - (Bring Your Own Device) - 8 Hours (£1.60)" at bounding box center [909, 617] width 471 height 24
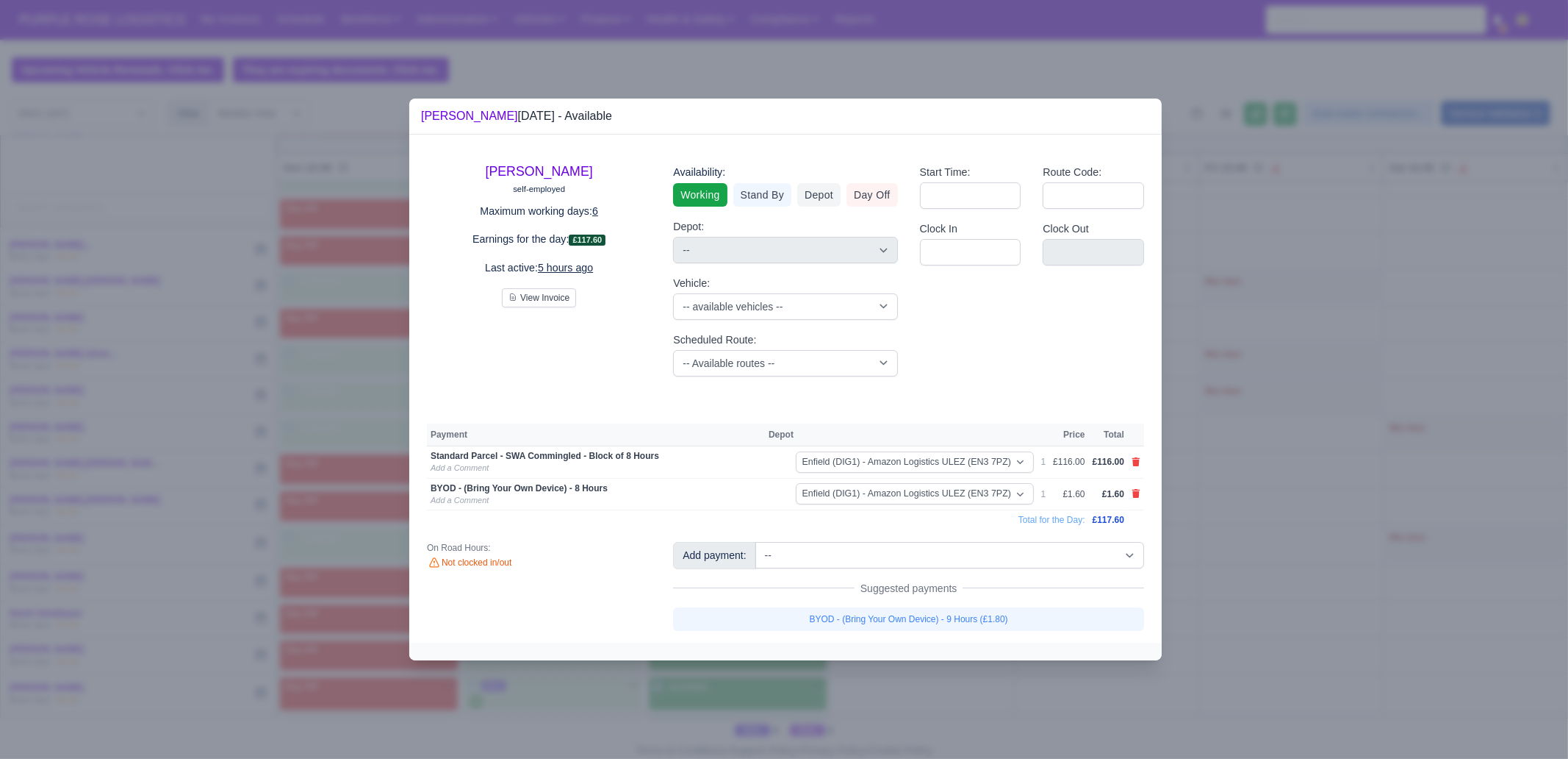
drag, startPoint x: 1004, startPoint y: 692, endPoint x: 961, endPoint y: 685, distance: 43.6
click at [1004, 581] on div at bounding box center [784, 380] width 1568 height 759
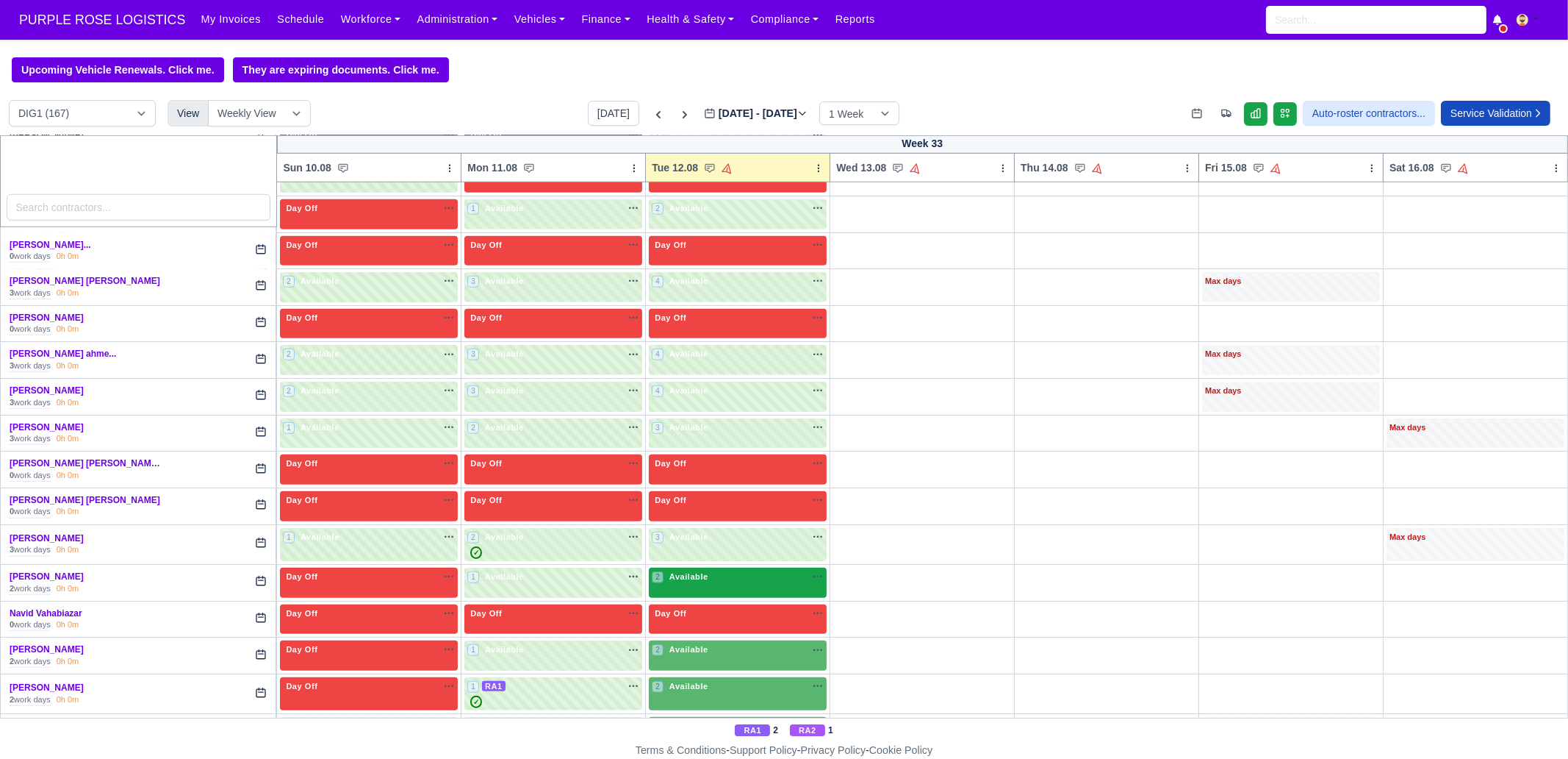
click at [707, 575] on div "2 Available" at bounding box center [738, 583] width 178 height 30
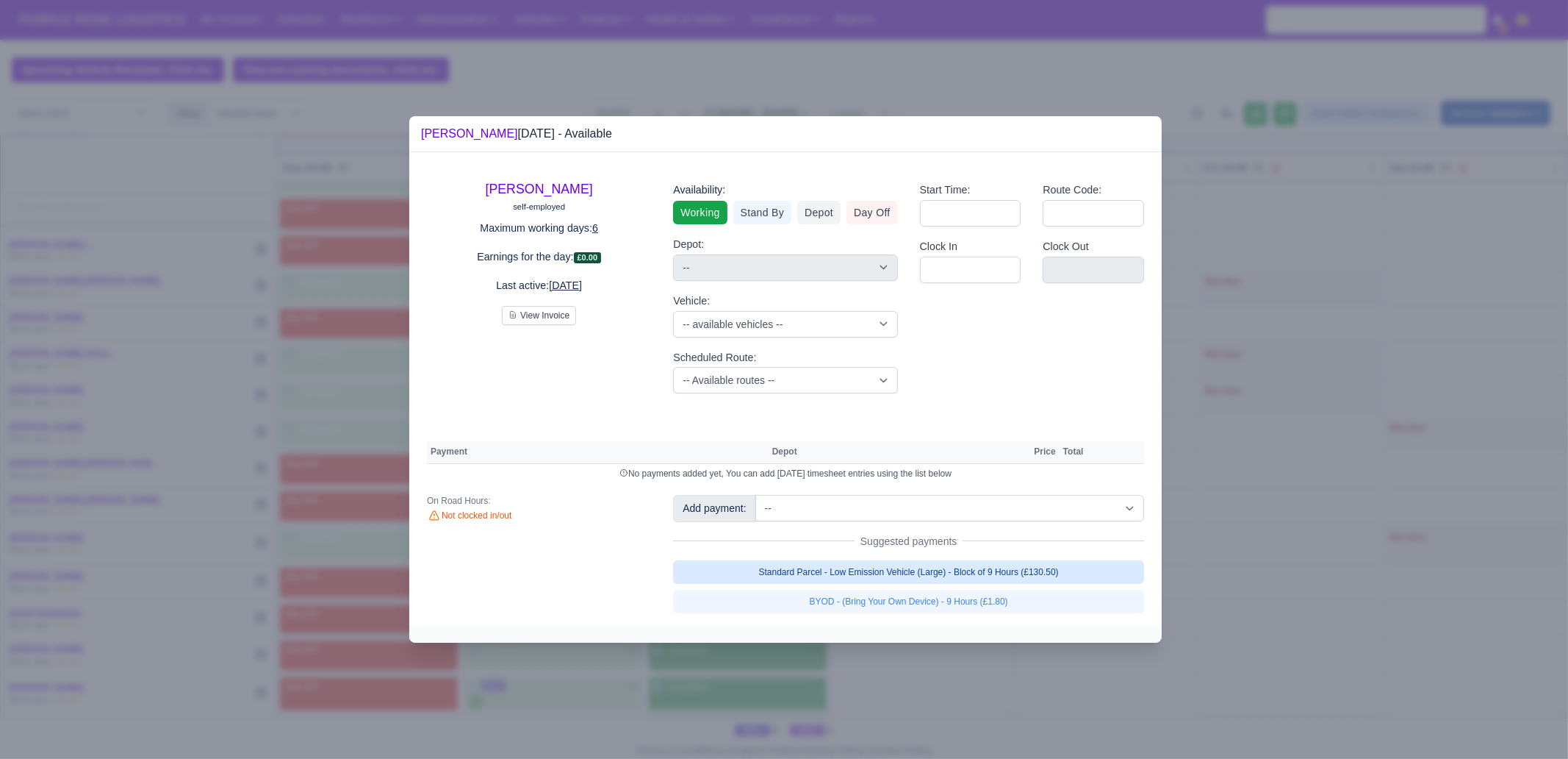
click at [949, 575] on link "Standard Parcel - Low Emission Vehicle (Large) - Block of 9 Hours (£130.50)" at bounding box center [909, 572] width 471 height 24
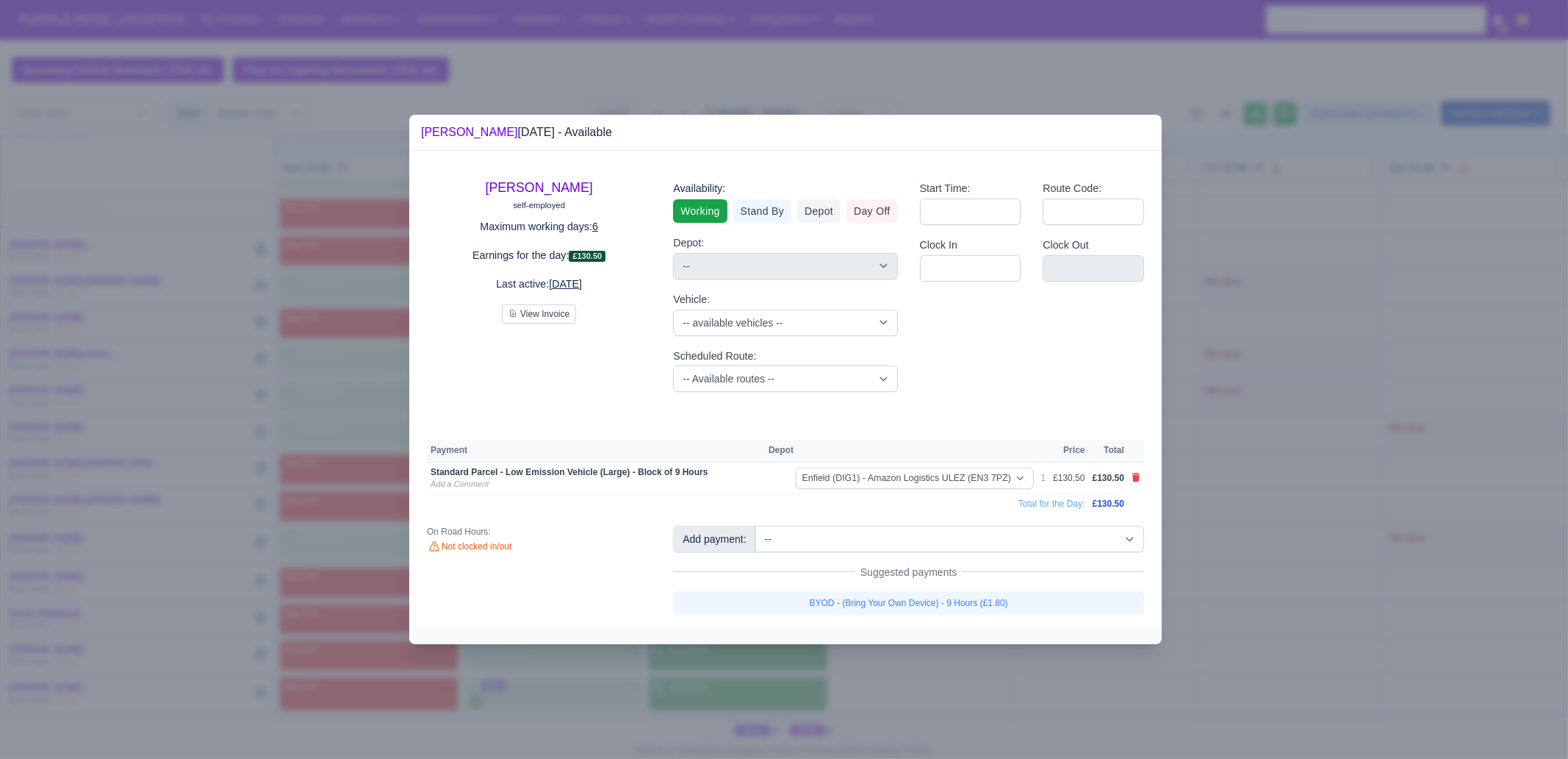
click at [953, 581] on link "BYOD - (Bring Your Own Device) - 9 Hours (£1.80)" at bounding box center [909, 603] width 471 height 24
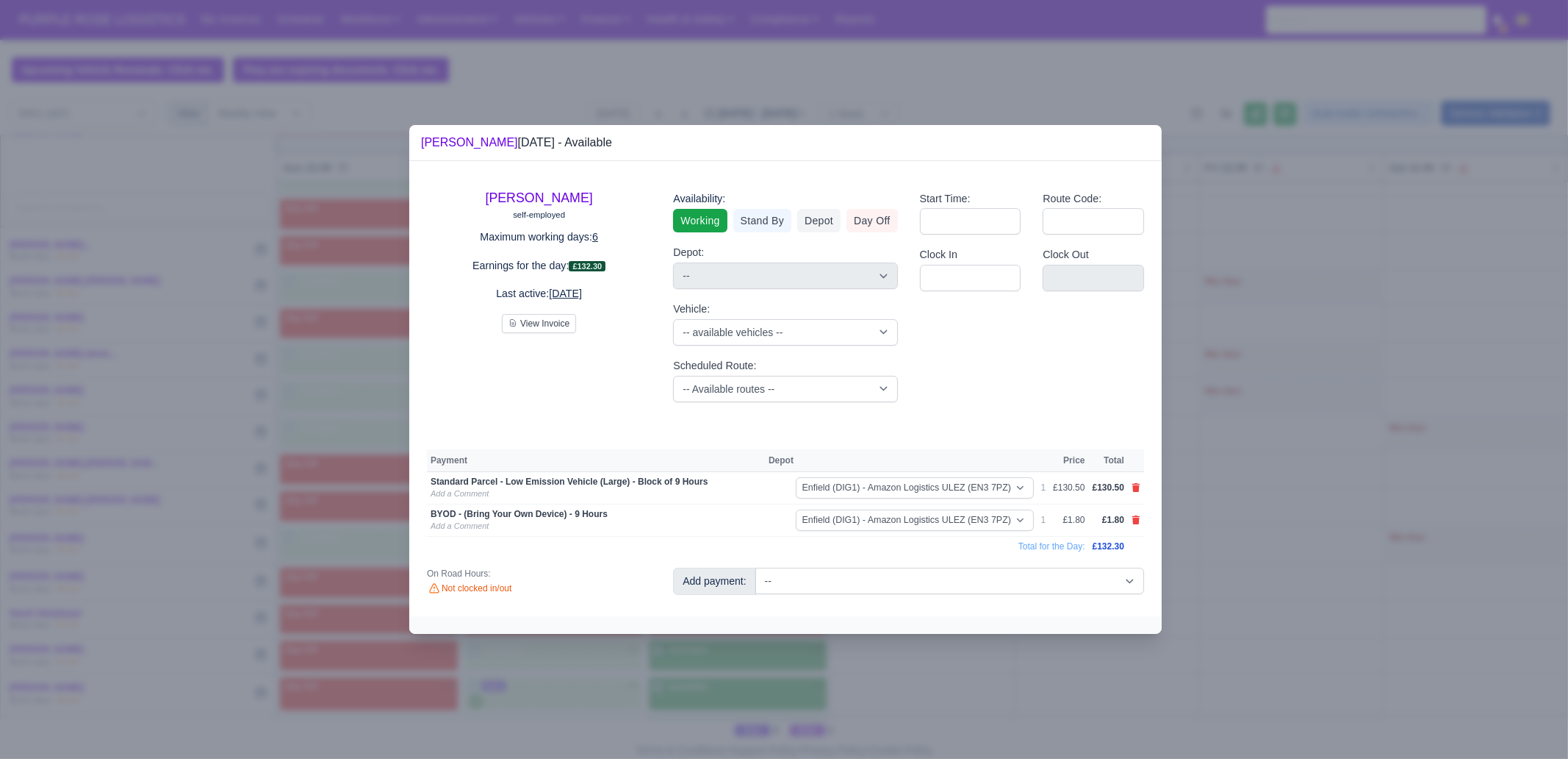
drag, startPoint x: 932, startPoint y: 684, endPoint x: 765, endPoint y: 674, distance: 167.3
click at [932, 581] on div at bounding box center [784, 380] width 1568 height 759
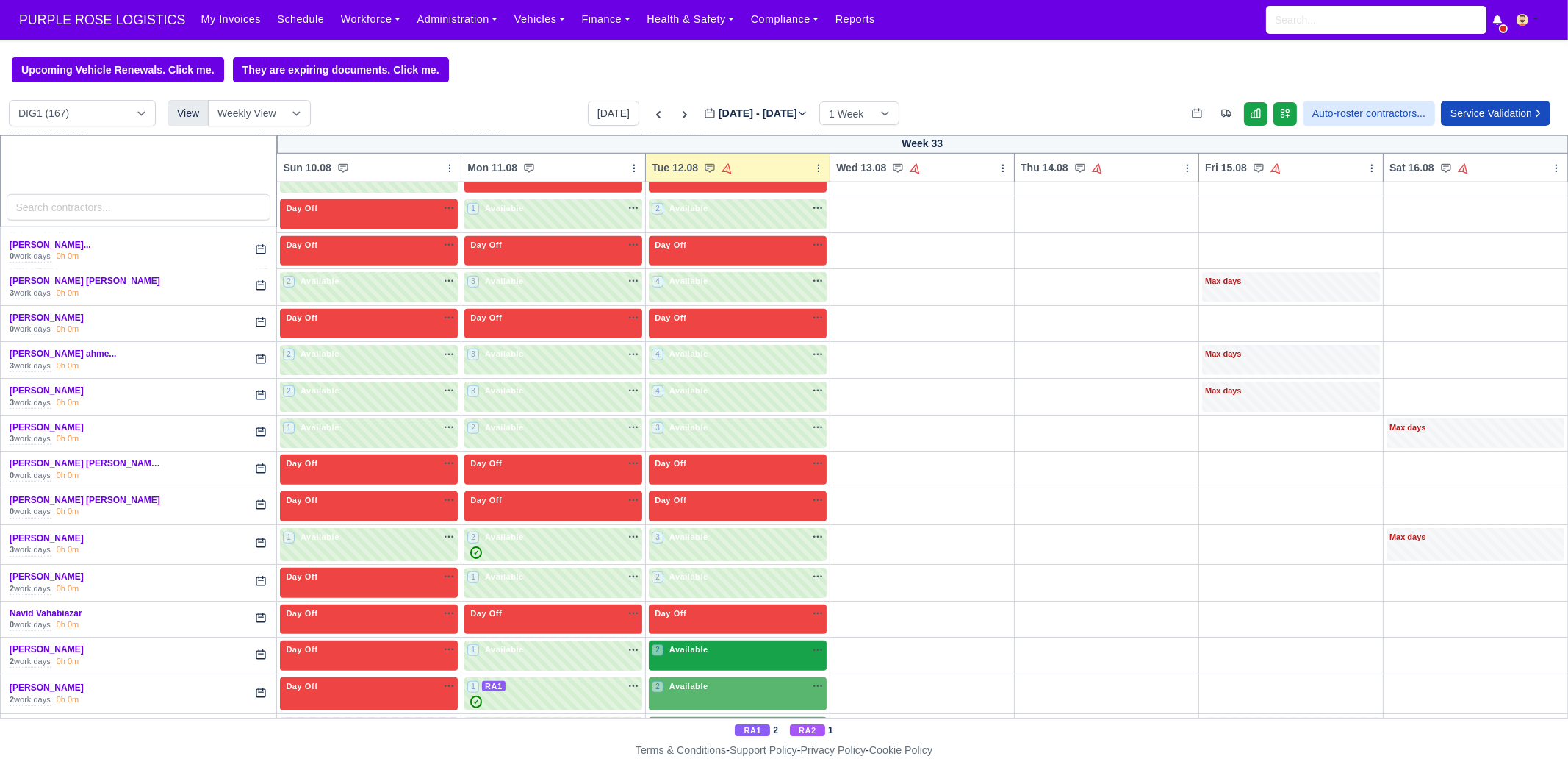
click at [717, 581] on div "2 Available" at bounding box center [738, 655] width 178 height 30
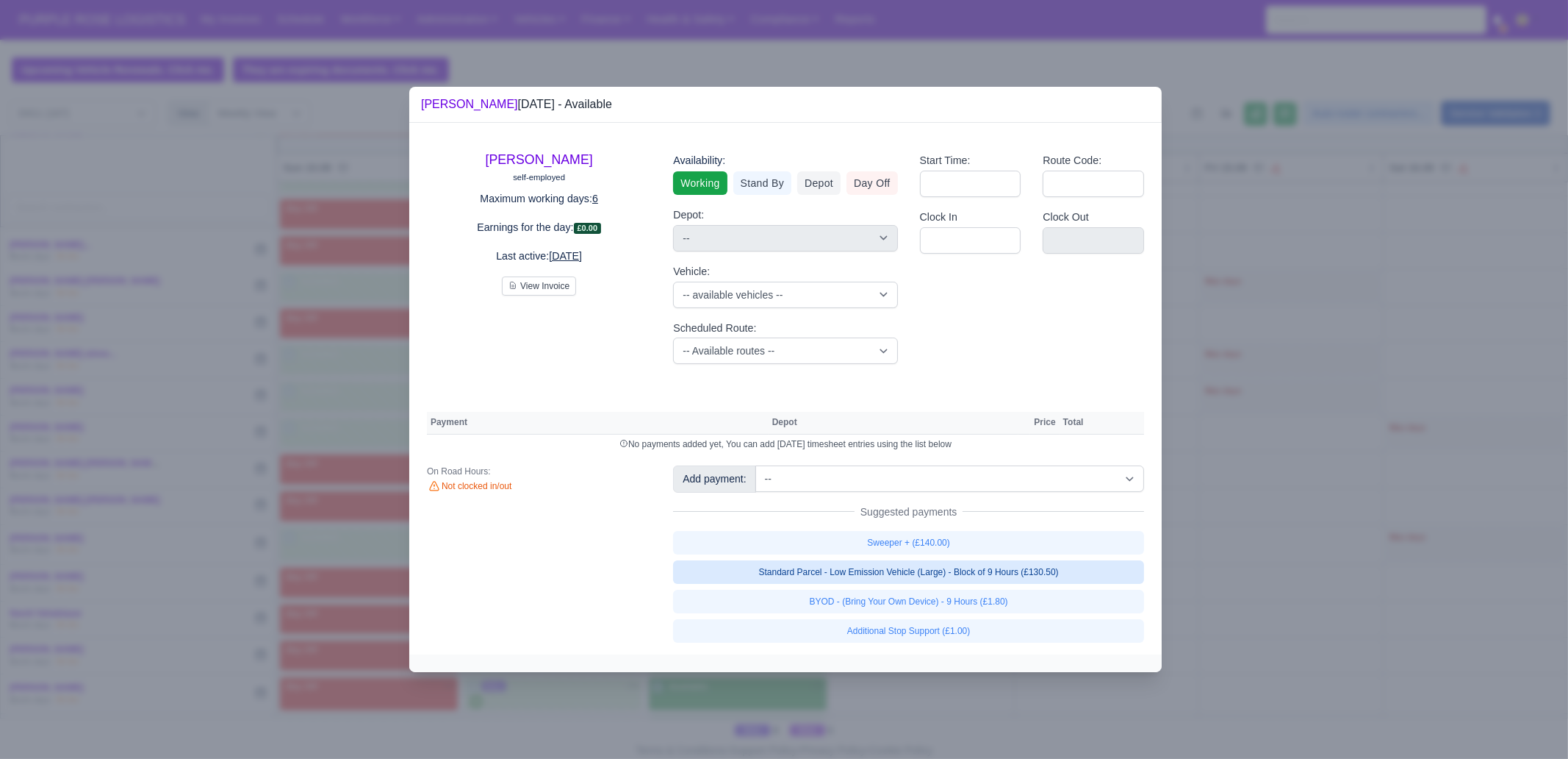
click at [957, 577] on link "Standard Parcel - Low Emission Vehicle (Large) - Block of 9 Hours (£130.50)" at bounding box center [909, 572] width 471 height 24
click at [963, 581] on link "Standard Parcel - Low Emission Vehicle (Large) - Block of 9 Hours (£130.50)" at bounding box center [909, 572] width 471 height 24
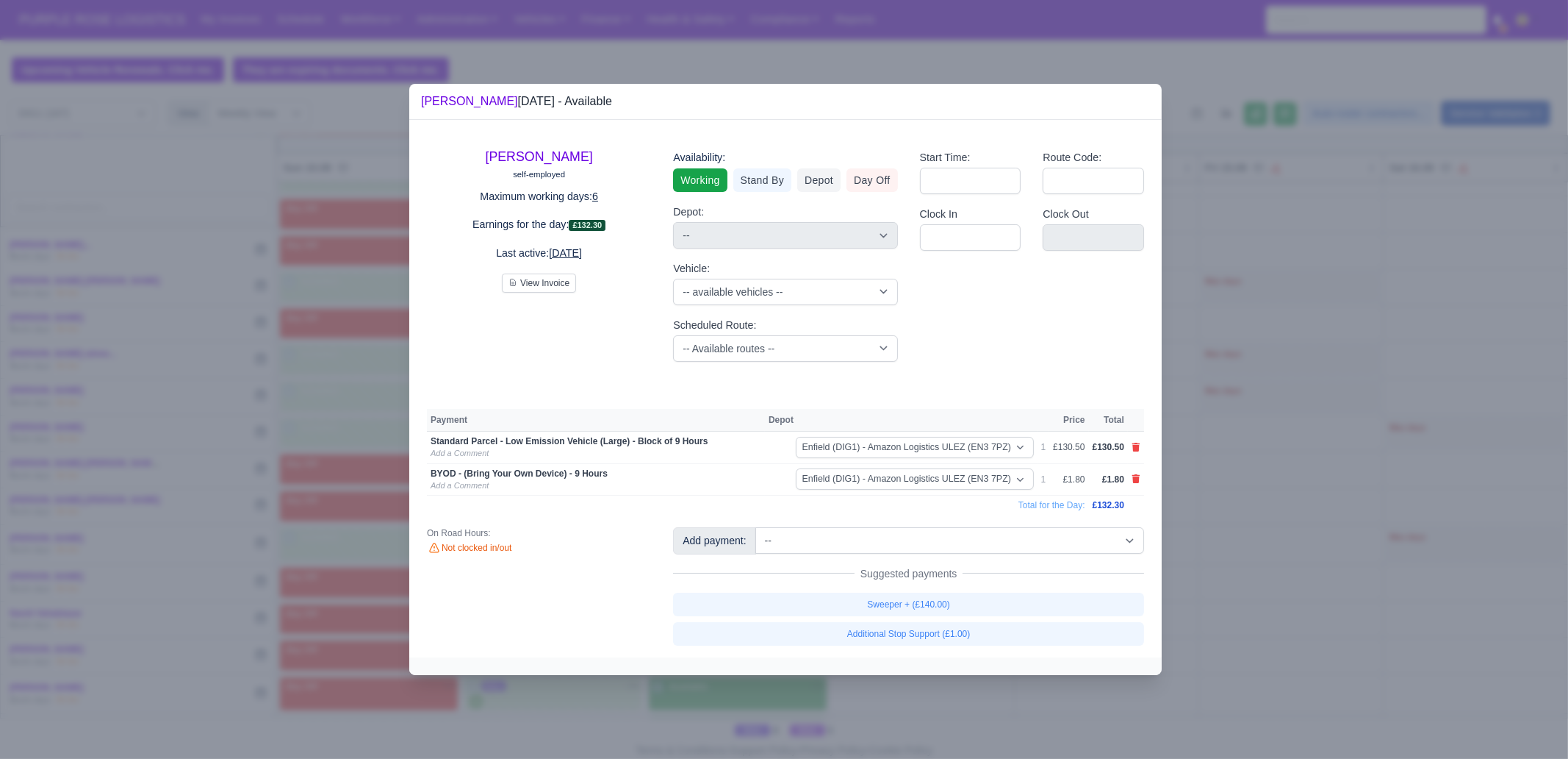
click at [975, 581] on div at bounding box center [784, 380] width 1568 height 759
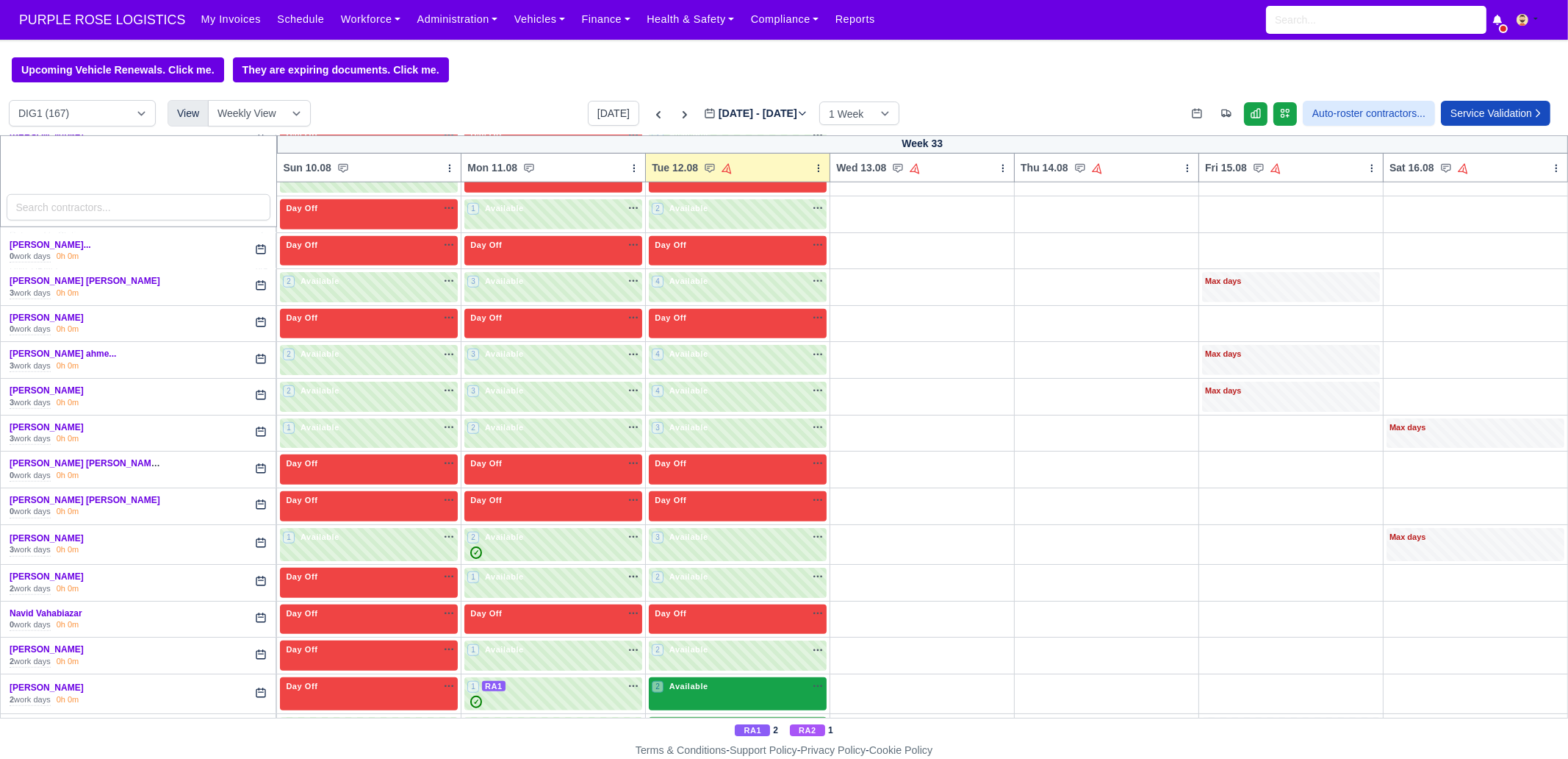
click at [698, 581] on div "2 Available" at bounding box center [738, 694] width 178 height 34
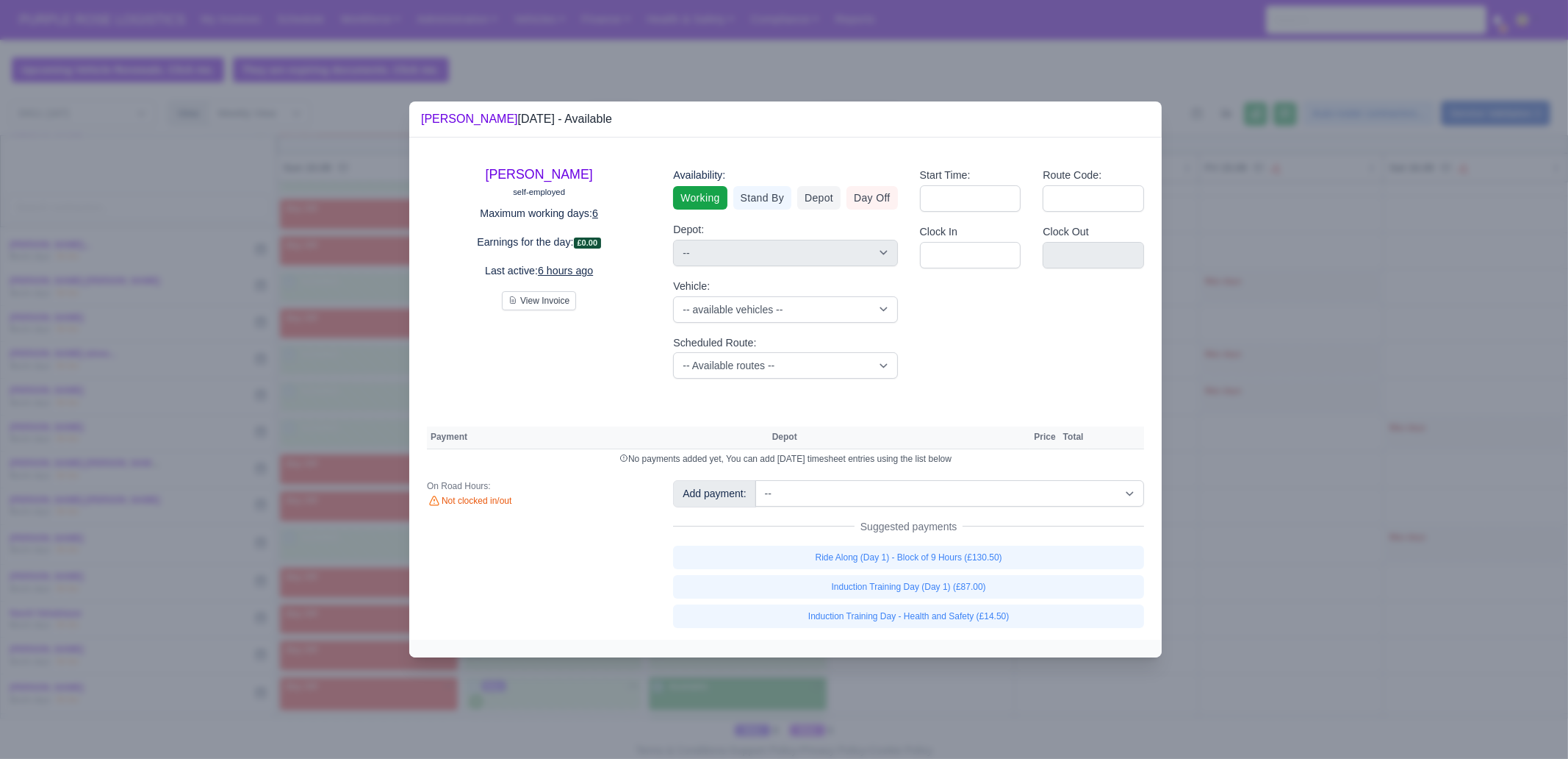
click at [341, 567] on div at bounding box center [784, 380] width 1568 height 759
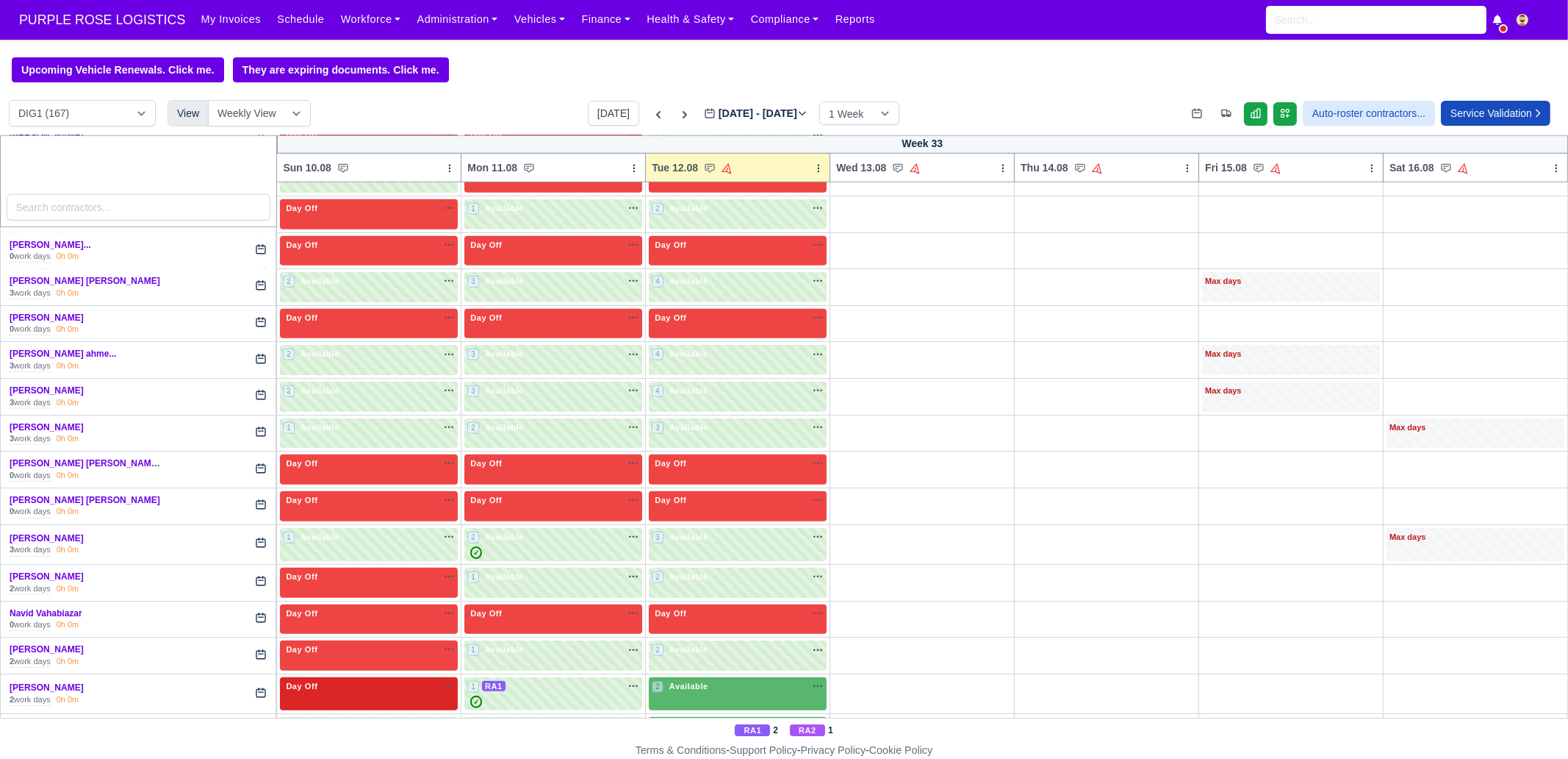
click at [386, 581] on div "Day Off Available" at bounding box center [369, 686] width 172 height 13
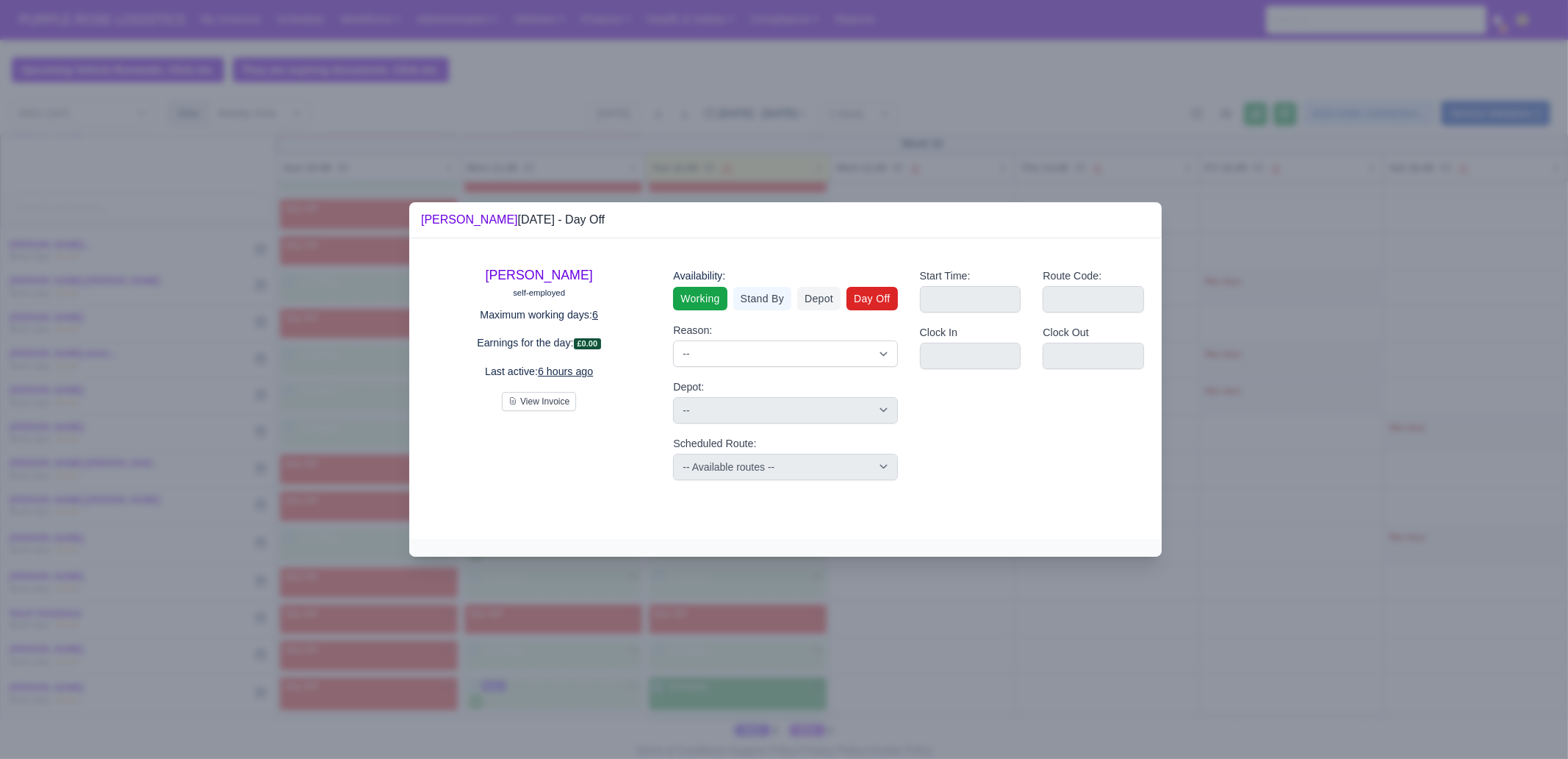
drag, startPoint x: 704, startPoint y: 301, endPoint x: 720, endPoint y: 303, distance: 16.1
click at [704, 301] on link "Working" at bounding box center [701, 299] width 54 height 24
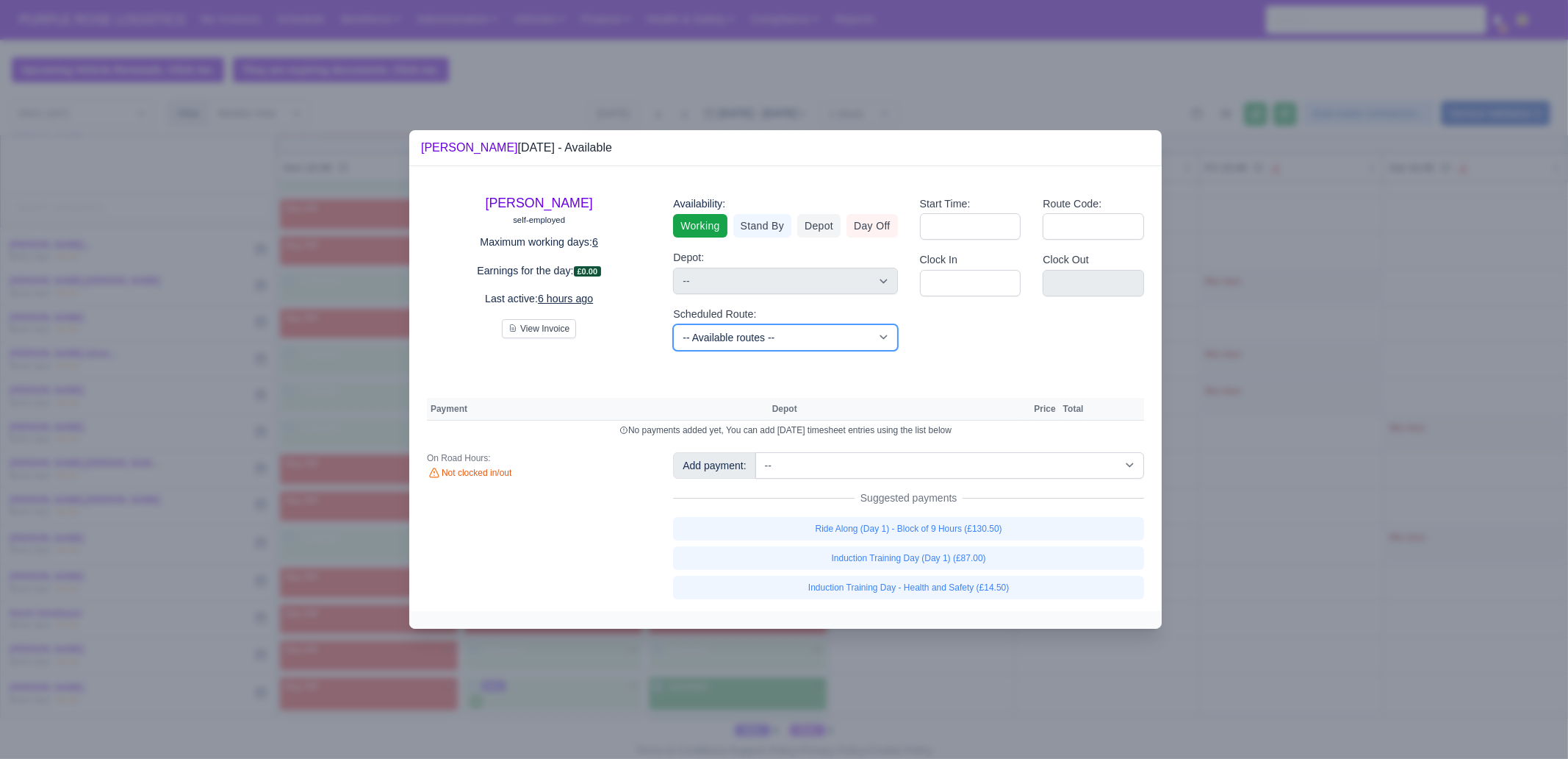
click at [771, 332] on select "-- Available routes -- Standard Parcel - Block of 6 Hours - (SD6) AmFlex RTS Ve…" at bounding box center [786, 336] width 224 height 26
click at [548, 519] on div "On Road Hours: Not clocked in/out" at bounding box center [539, 525] width 246 height 147
click at [769, 342] on select "-- Available routes -- Standard Parcel - Block of 6 Hours - (SD6) AmFlex RTS Ve…" at bounding box center [786, 336] width 224 height 26
click at [674, 324] on select "-- Available routes -- Standard Parcel - Block of 6 Hours - (SD6) AmFlex RTS Ve…" at bounding box center [786, 336] width 224 height 26
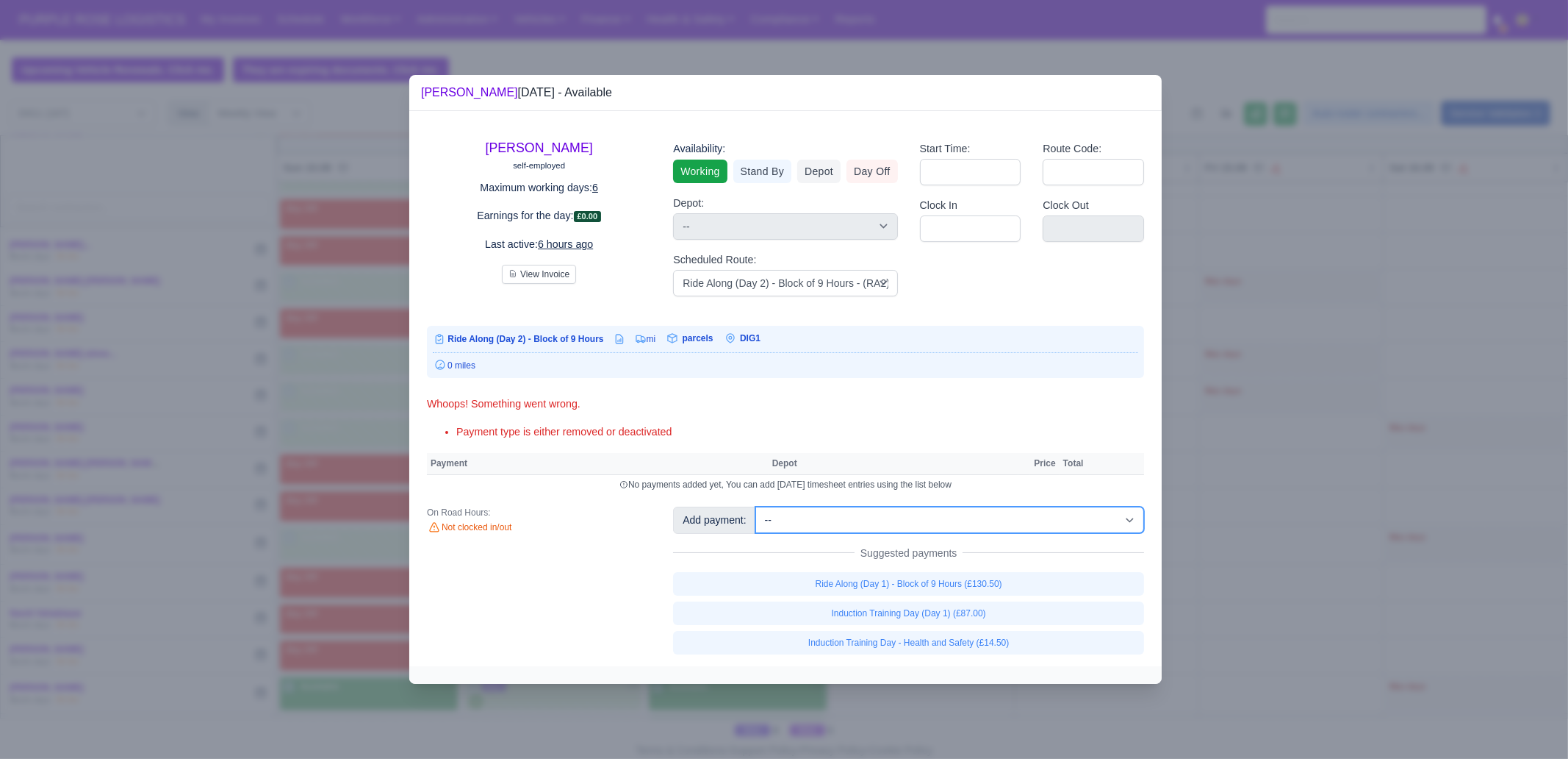
drag, startPoint x: 1010, startPoint y: 520, endPoint x: 1010, endPoint y: 509, distance: 11.0
click at [1010, 520] on select "-- Additional Hour Support (£14.50) Additional Stop Support (£1.00) BYOD - (Bri…" at bounding box center [949, 519] width 389 height 26
click at [755, 507] on select "-- Additional Hour Support (£14.50) Additional Stop Support (£1.00) BYOD - (Bri…" at bounding box center [949, 519] width 389 height 26
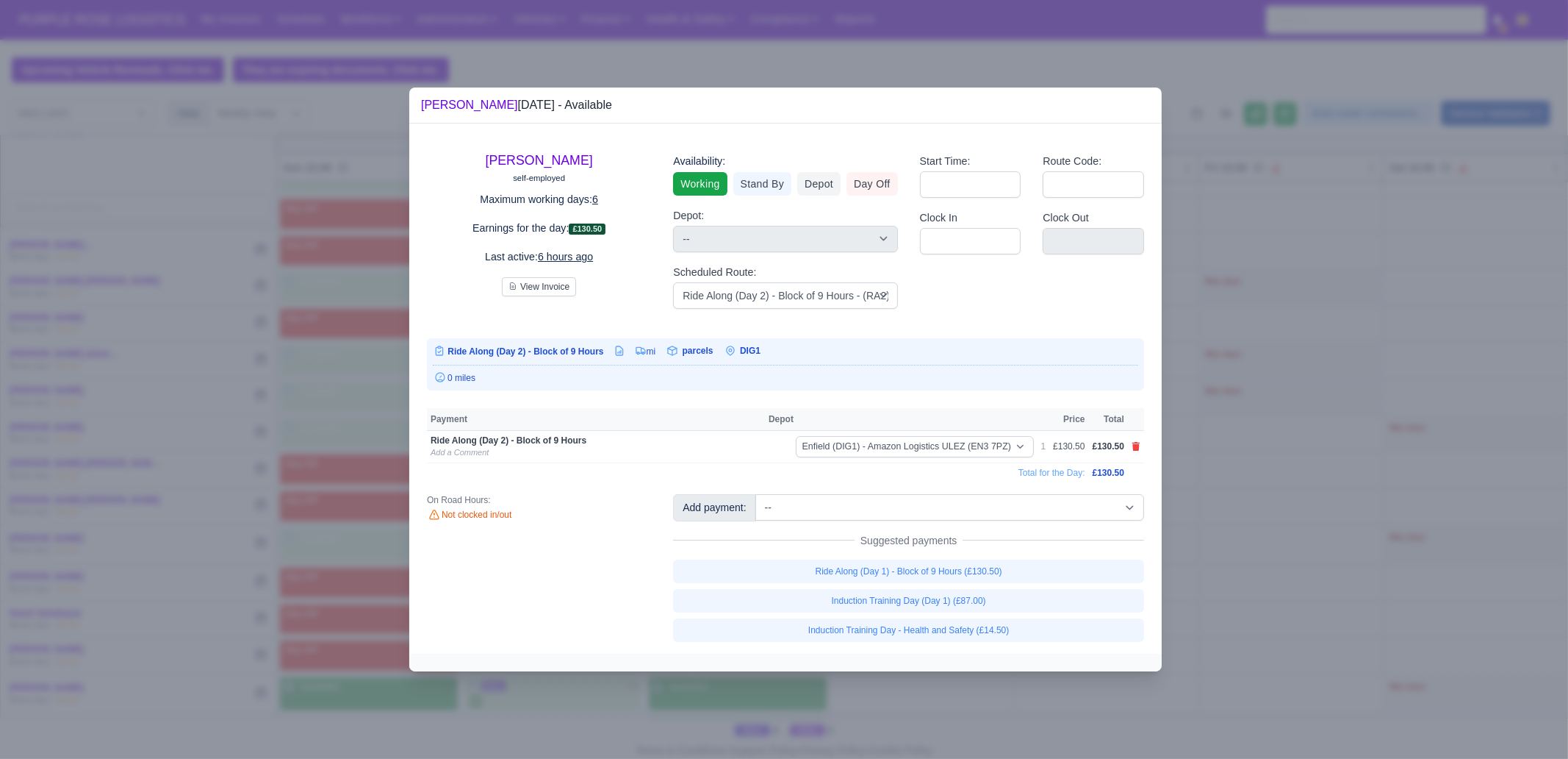
click at [1254, 477] on div at bounding box center [784, 380] width 1568 height 759
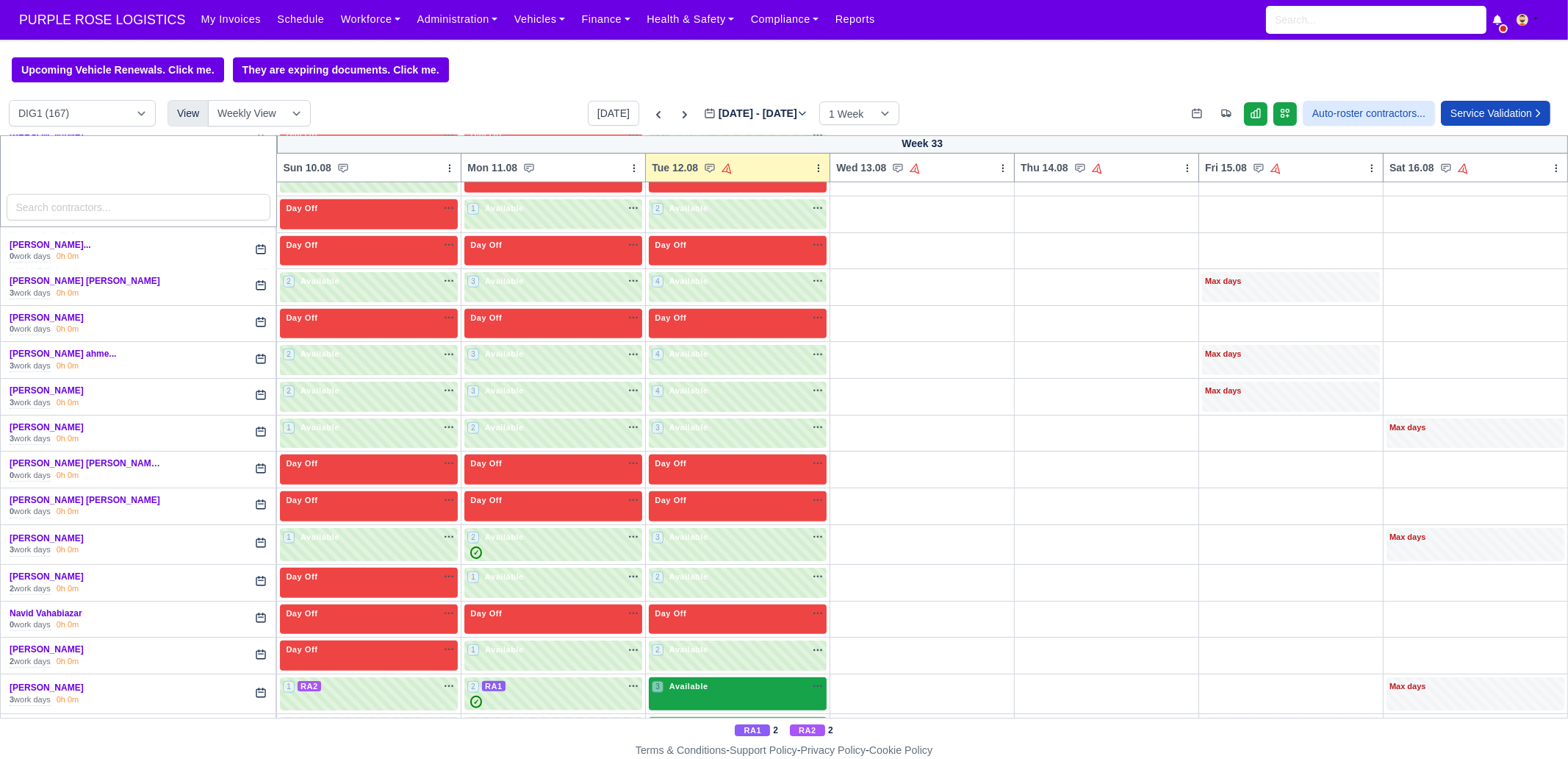
click at [722, 581] on div "3 Available na" at bounding box center [738, 686] width 172 height 13
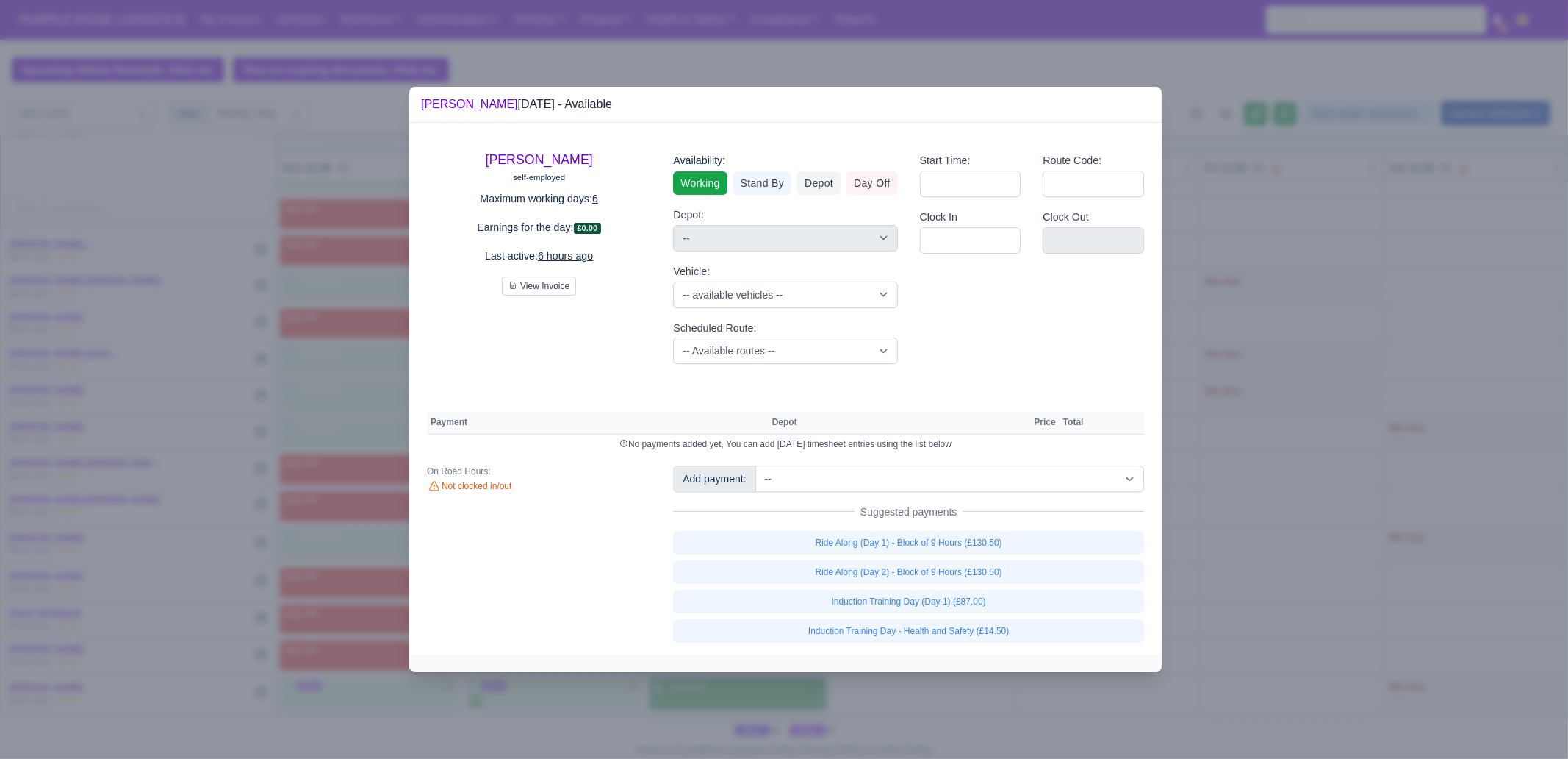
click at [999, 458] on div "[PERSON_NAME] self-employed Maximum working days: 6 Earnings for the day: £0.00…" at bounding box center [786, 388] width 753 height 530
click at [1002, 473] on select "-- Additional Hour Support (£14.50) Additional Stop Support (£1.00) BYOD - (Bri…" at bounding box center [949, 478] width 389 height 26
click at [755, 466] on select "-- Additional Hour Support (£14.50) Additional Stop Support (£1.00) BYOD - (Bri…" at bounding box center [949, 478] width 389 height 26
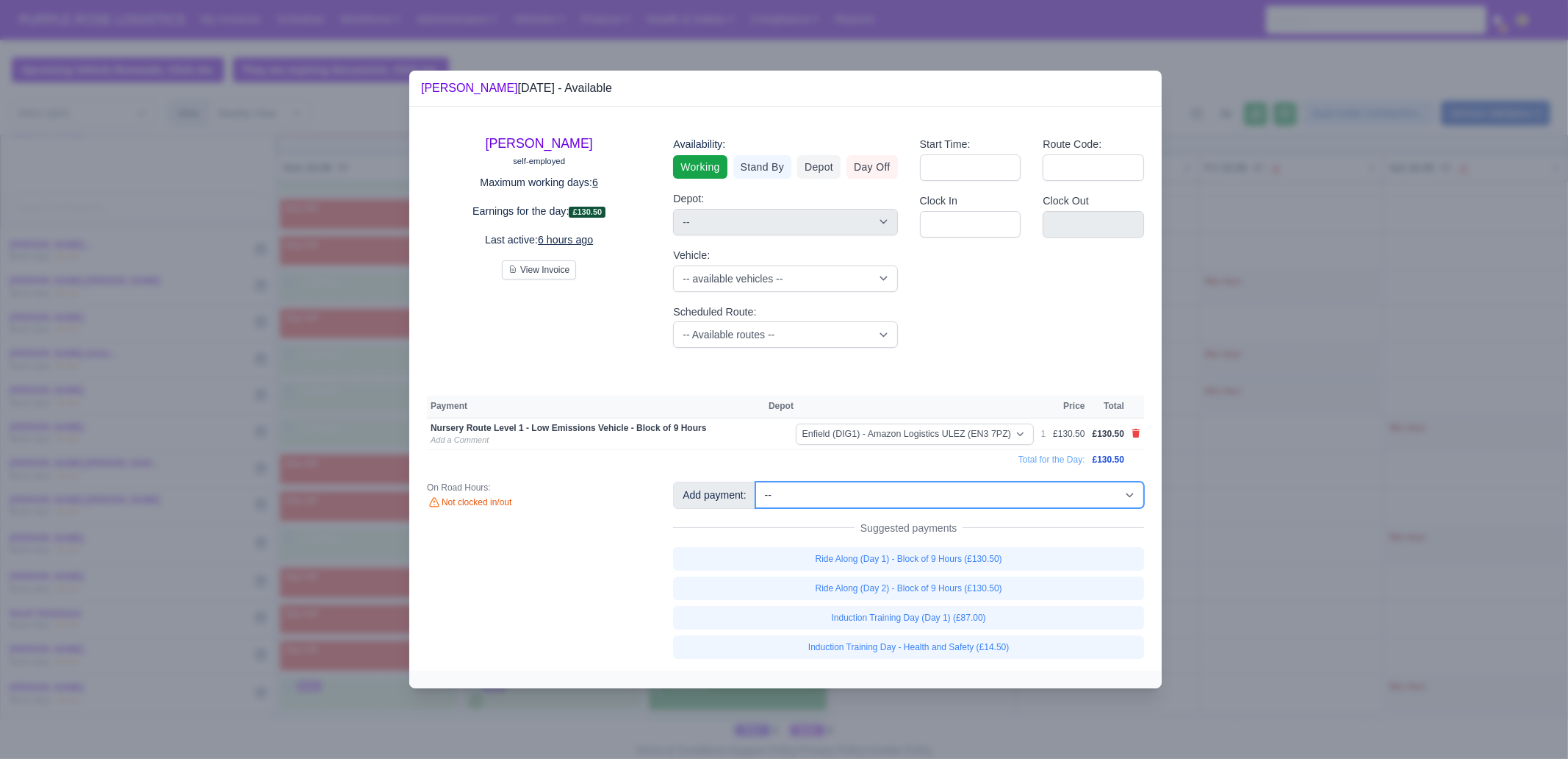
click at [982, 498] on select "-- Additional Hour Support (£14.50) Additional Stop Support (£1.00) BYOD - (Bri…" at bounding box center [949, 494] width 389 height 26
click at [755, 482] on select "-- Additional Hour Support (£14.50) Additional Stop Support (£1.00) BYOD - (Bri…" at bounding box center [949, 494] width 389 height 26
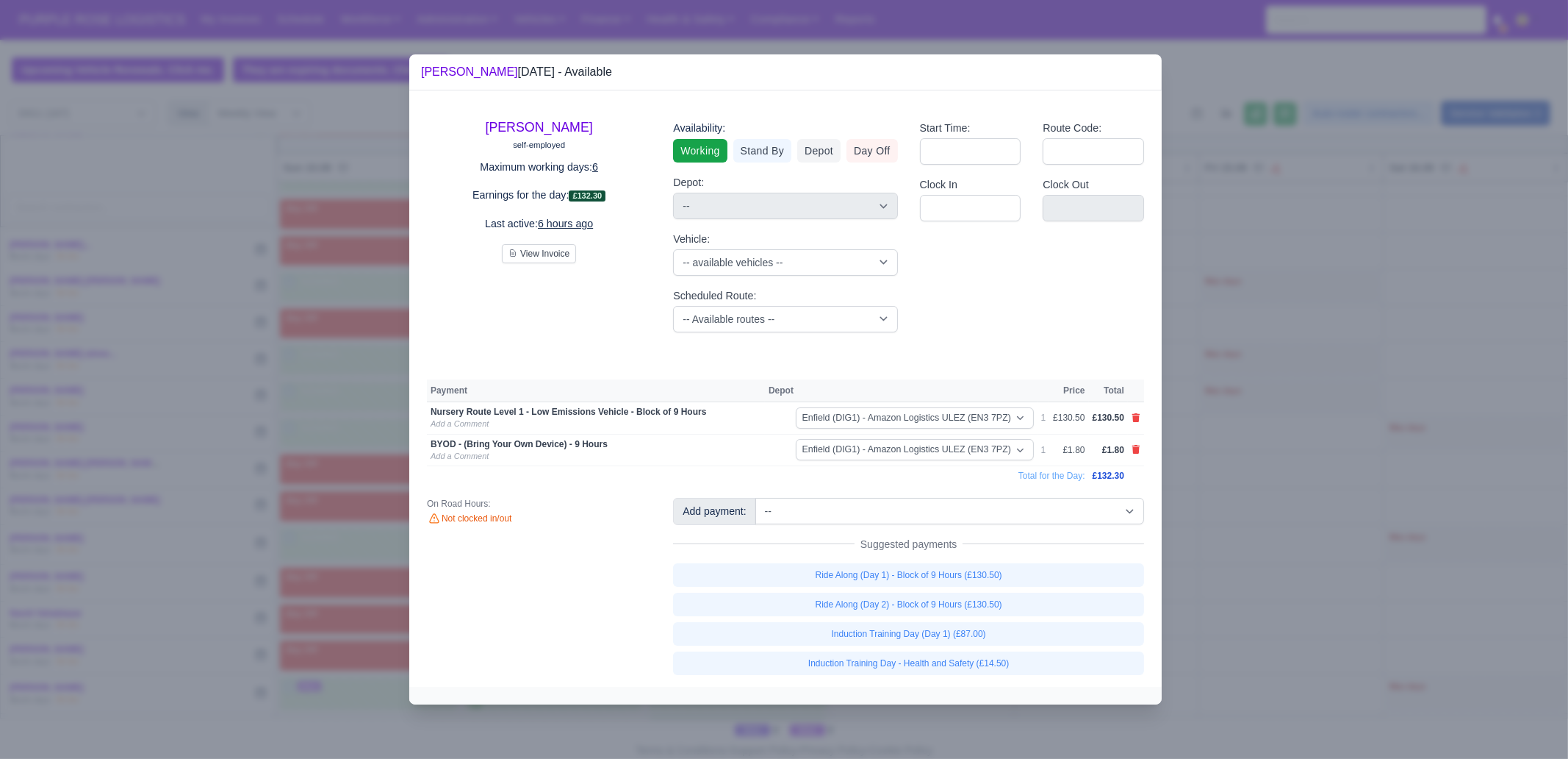
click at [1227, 480] on div at bounding box center [784, 380] width 1568 height 759
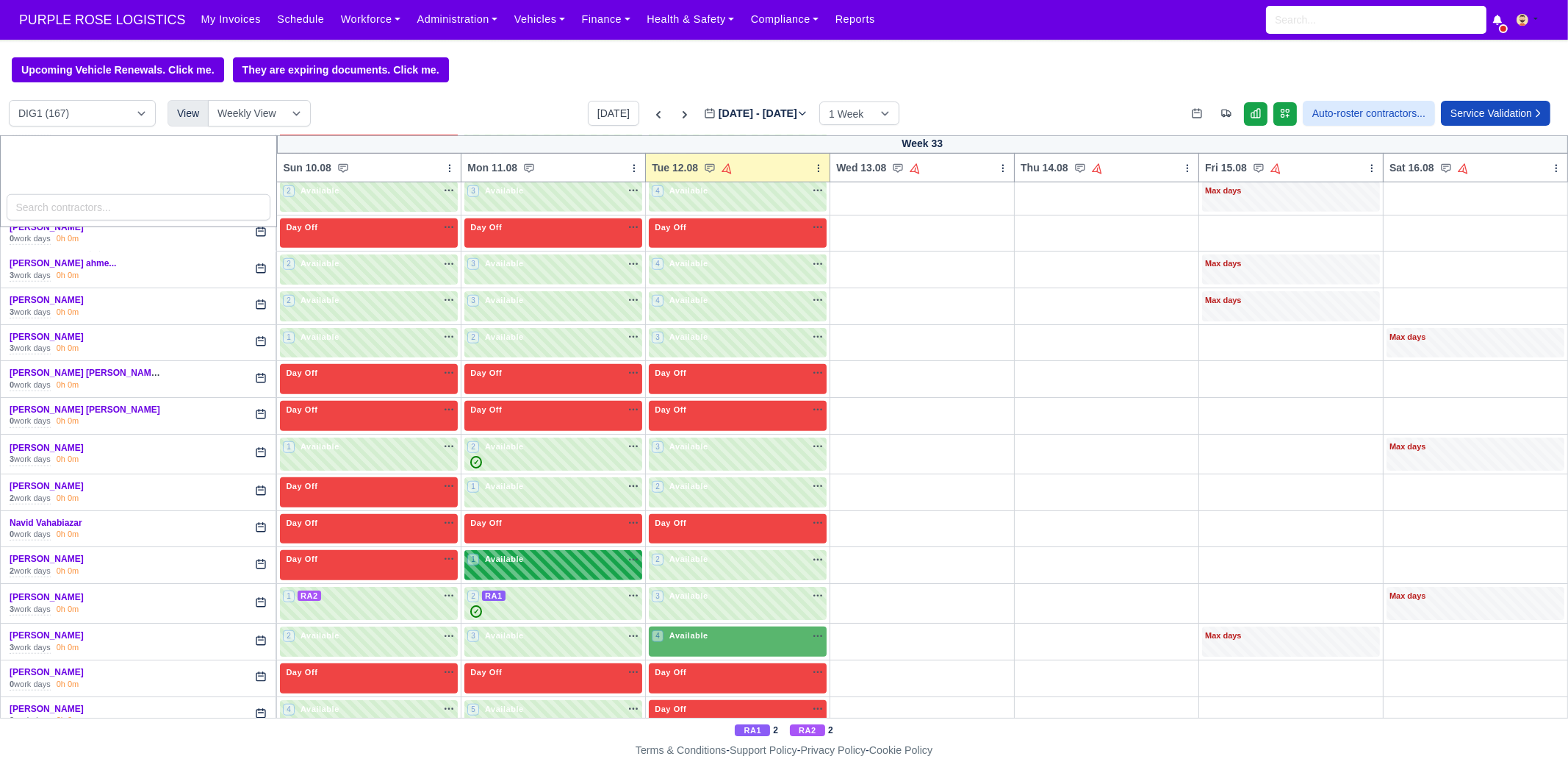
scroll to position [2205, 0]
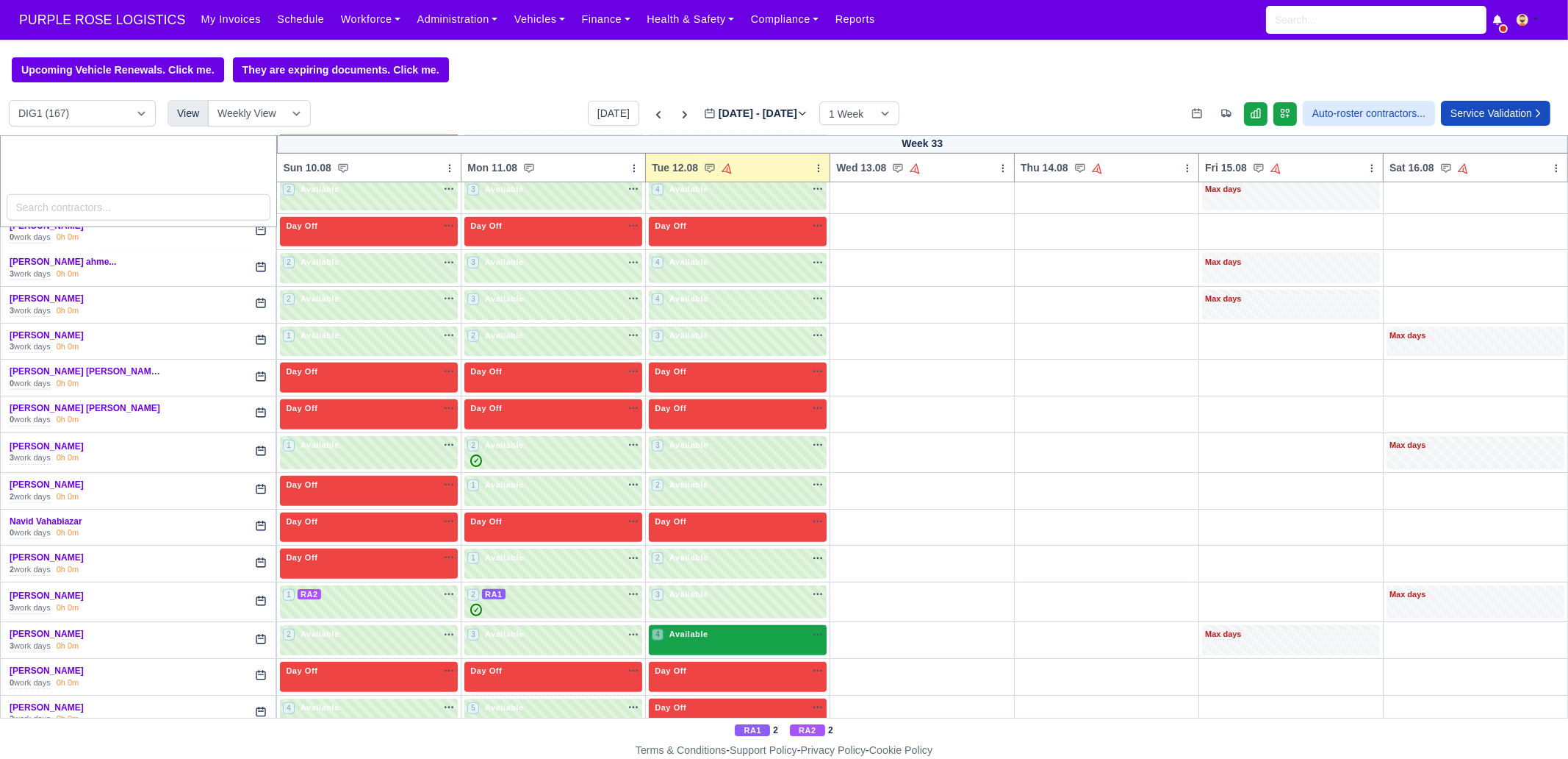
click at [703, 581] on div "4 Available" at bounding box center [738, 640] width 178 height 30
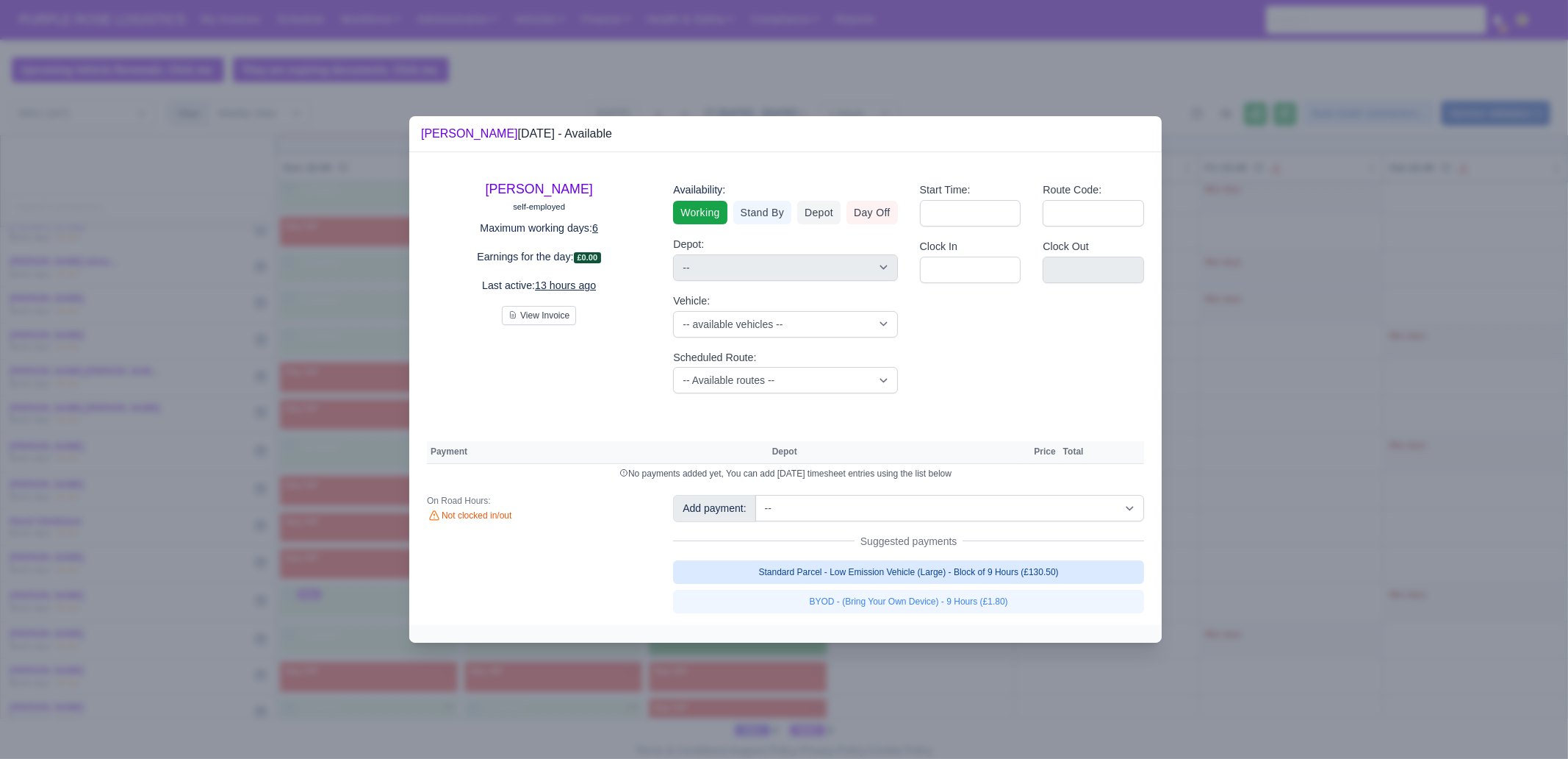
click at [995, 564] on link "Standard Parcel - Low Emission Vehicle (Large) - Block of 9 Hours (£130.50)" at bounding box center [909, 572] width 471 height 24
click at [1006, 581] on link "Standard Parcel - Low Emission Vehicle (Large) - Block of 9 Hours (£130.50)" at bounding box center [909, 572] width 471 height 24
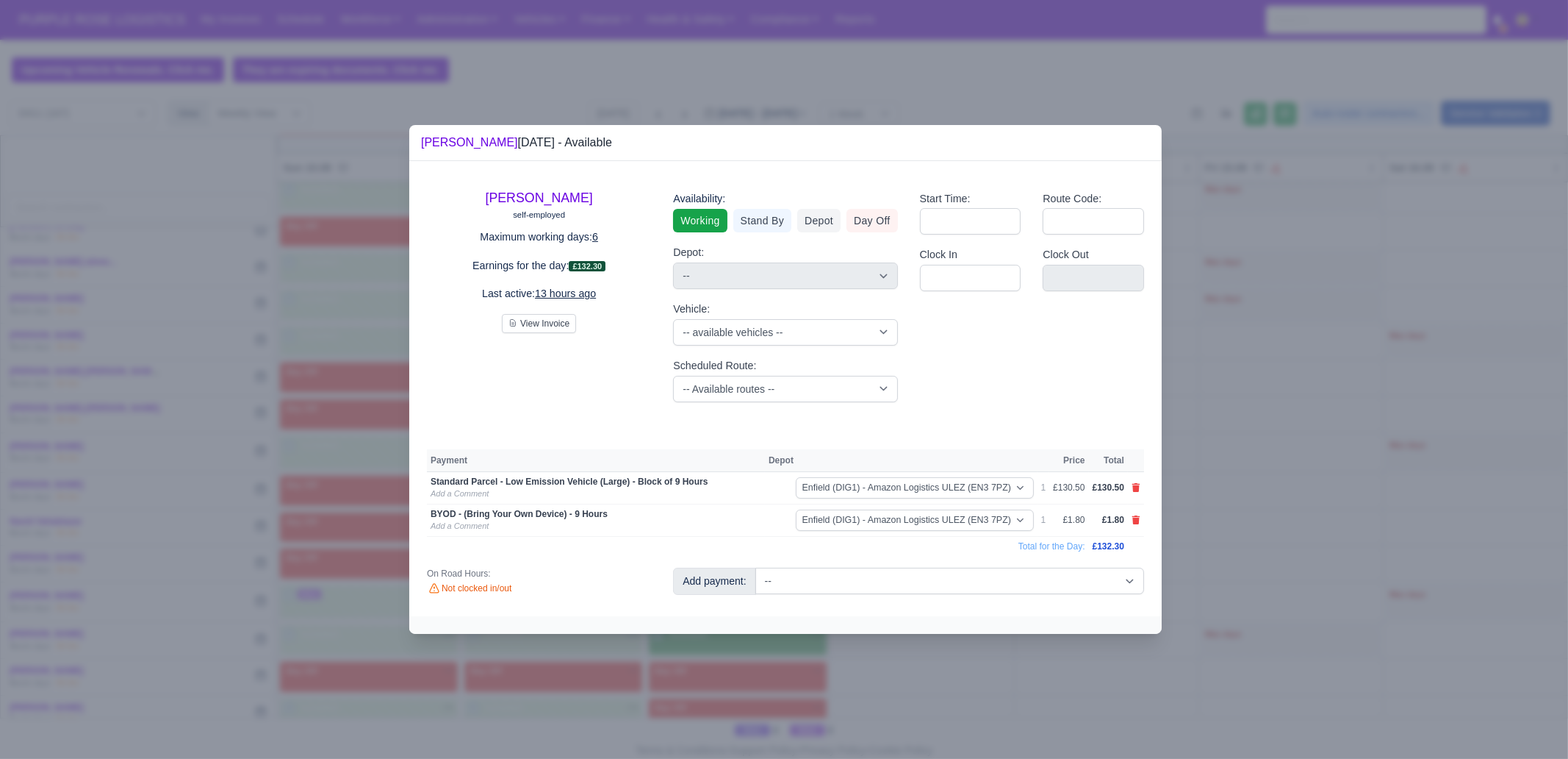
click at [992, 581] on div at bounding box center [784, 380] width 1568 height 759
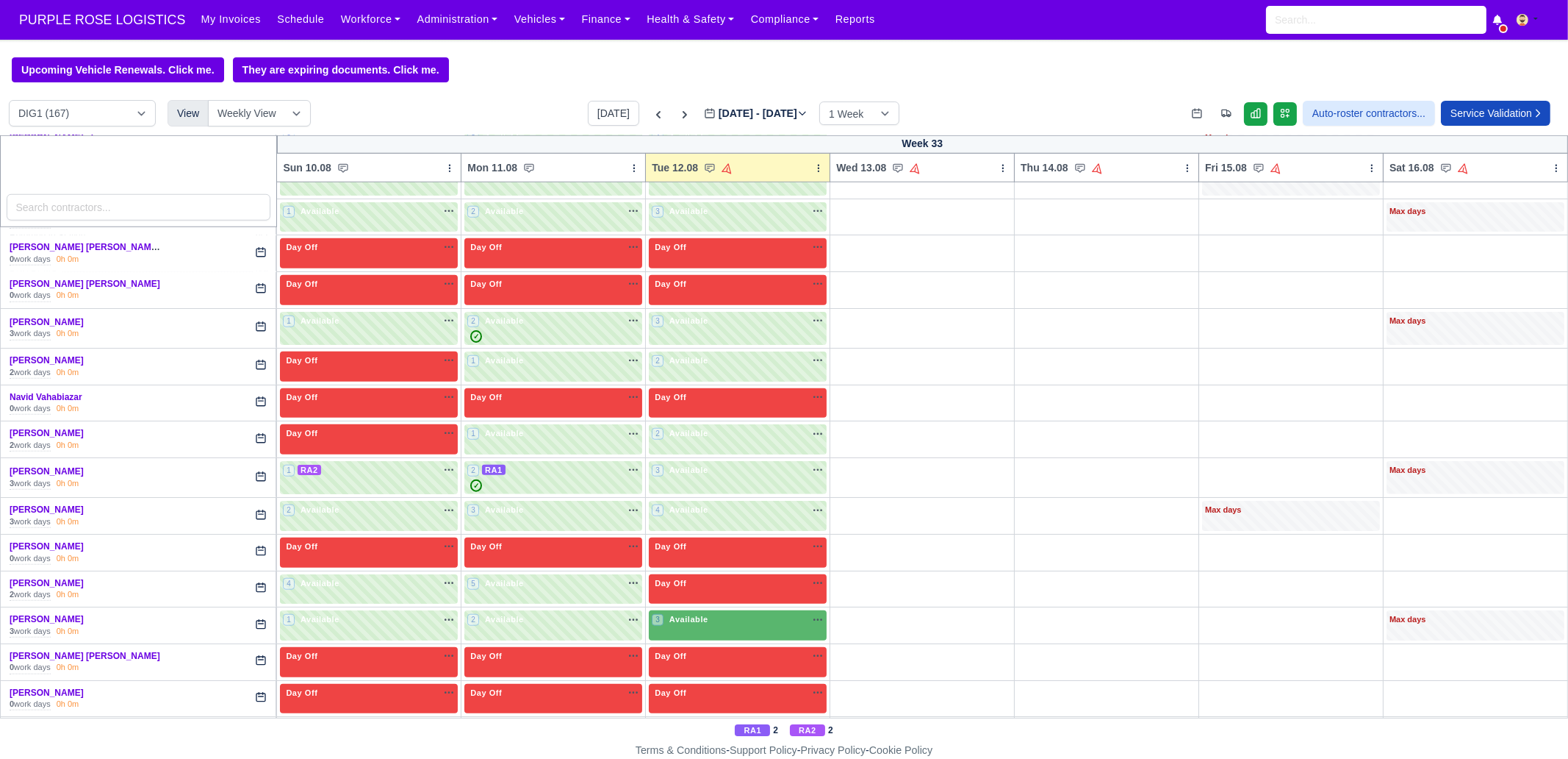
scroll to position [2389, 0]
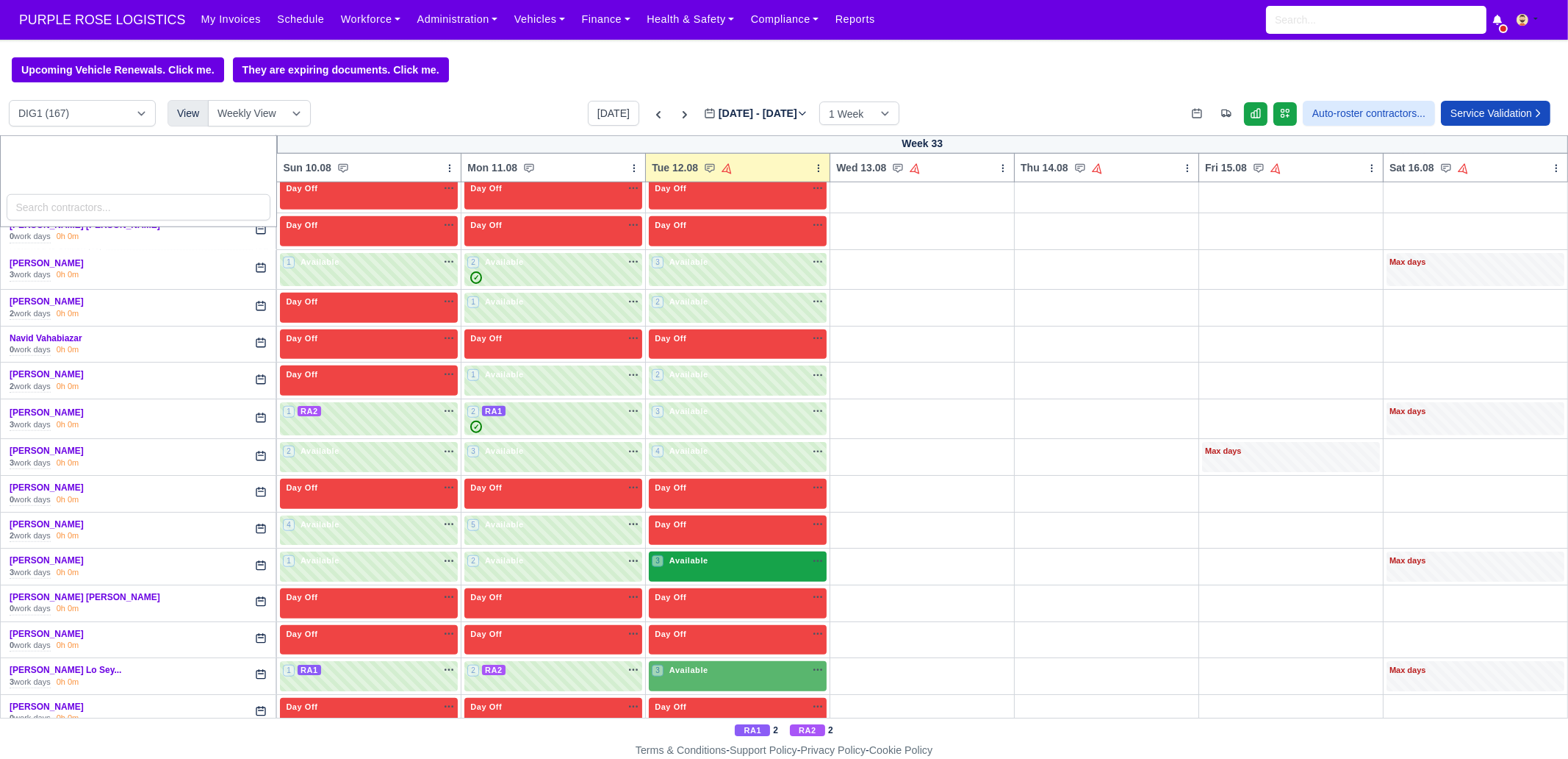
click at [669, 554] on div "3 Available na" at bounding box center [738, 562] width 172 height 15
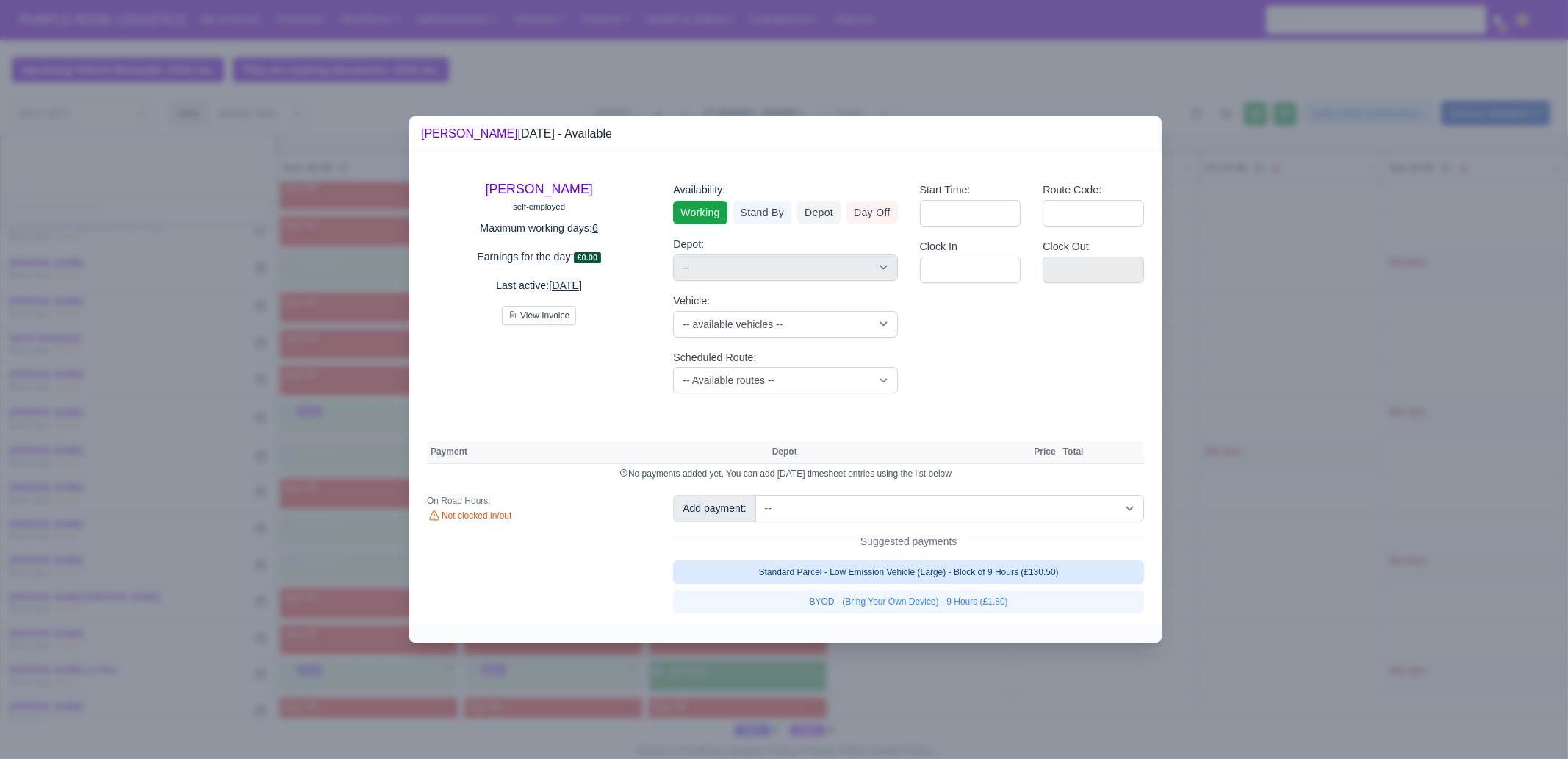
click at [962, 560] on link "Standard Parcel - Low Emission Vehicle (Large) - Block of 9 Hours (£130.50)" at bounding box center [909, 572] width 471 height 24
click at [960, 581] on link "Standard Parcel - Low Emission Vehicle (Large) - Block of 9 Hours (£130.50)" at bounding box center [909, 572] width 471 height 24
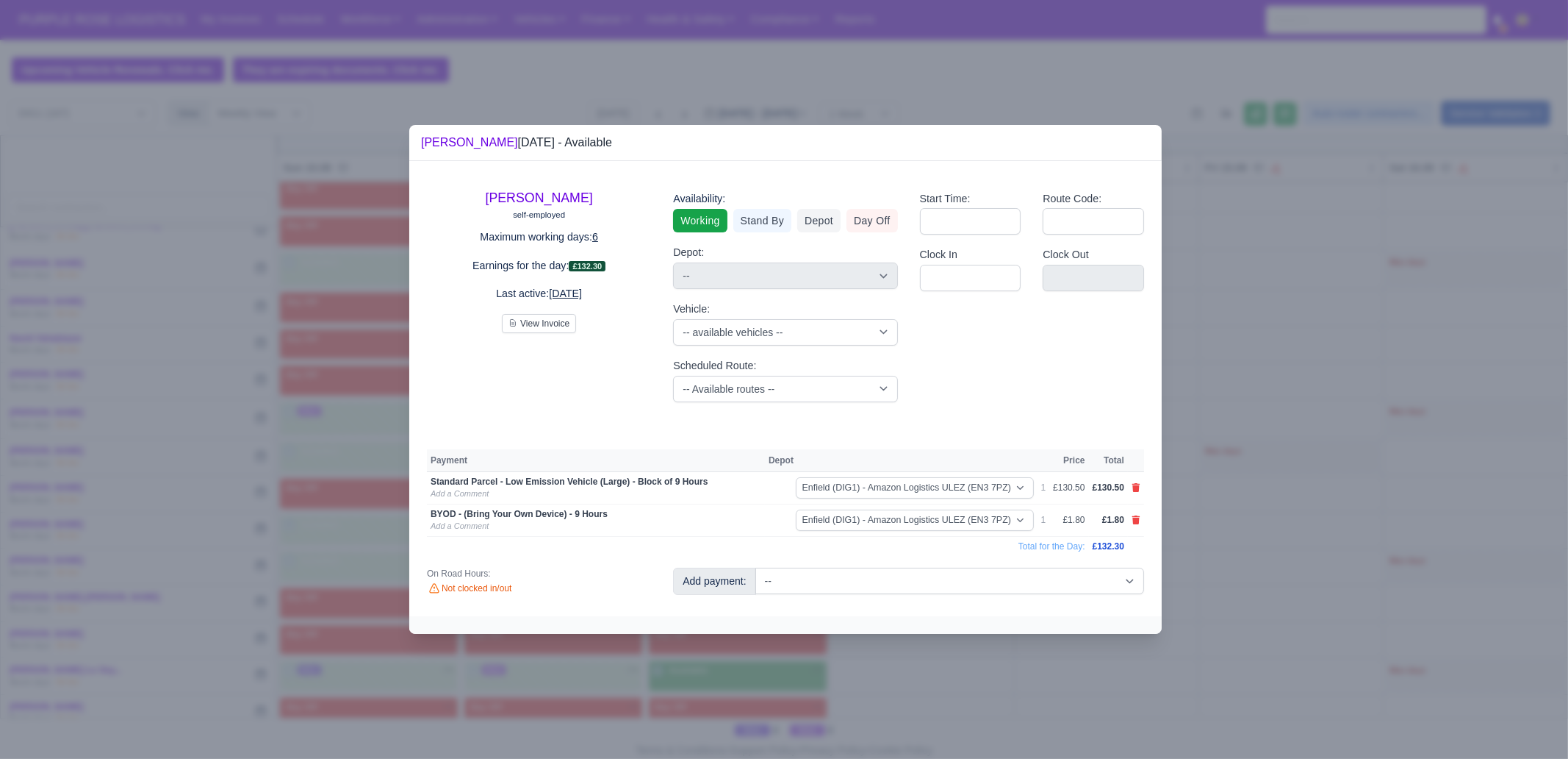
click at [976, 581] on div at bounding box center [784, 380] width 1568 height 759
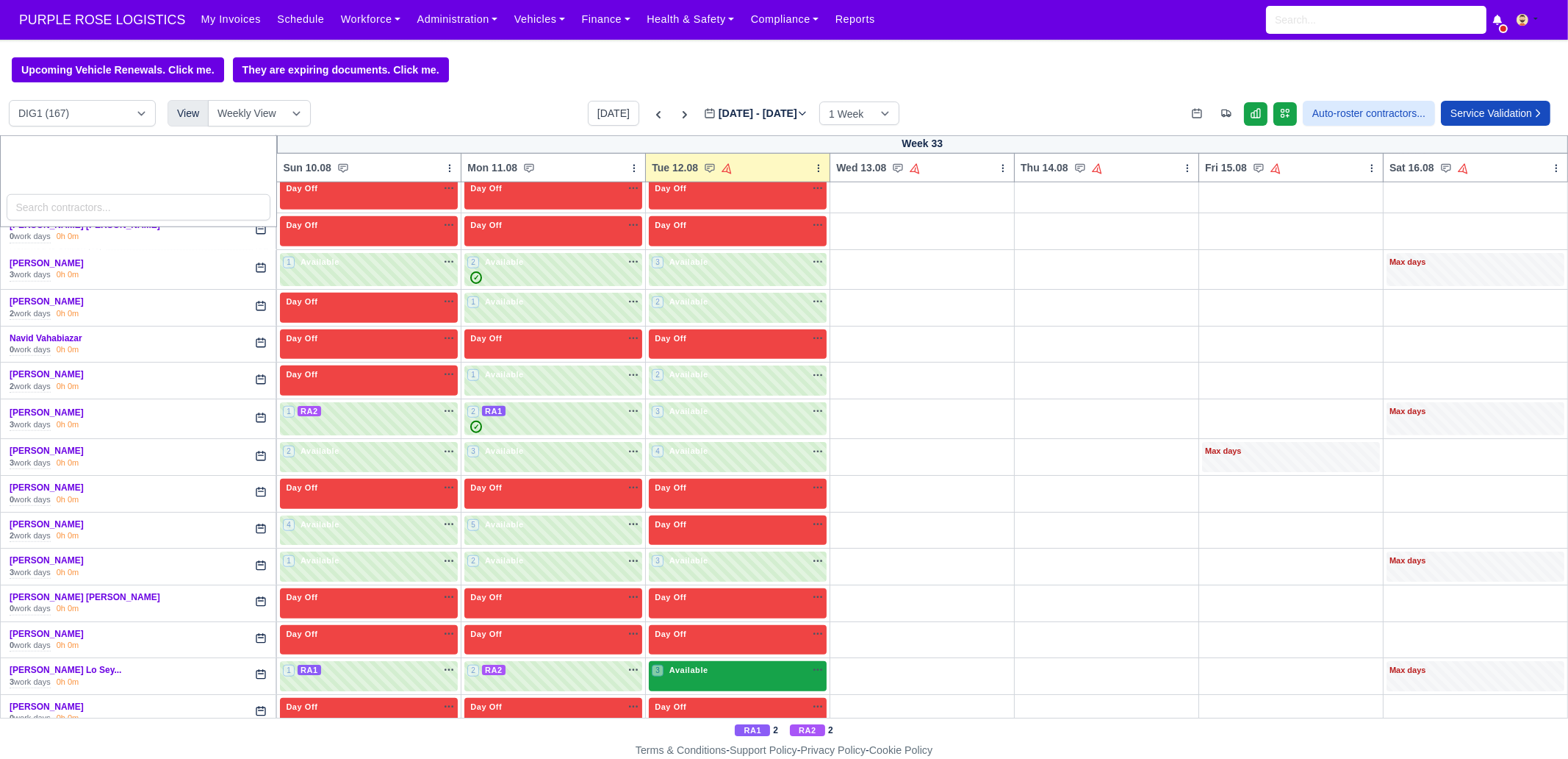
click at [738, 581] on div "3 Available na" at bounding box center [738, 671] width 172 height 15
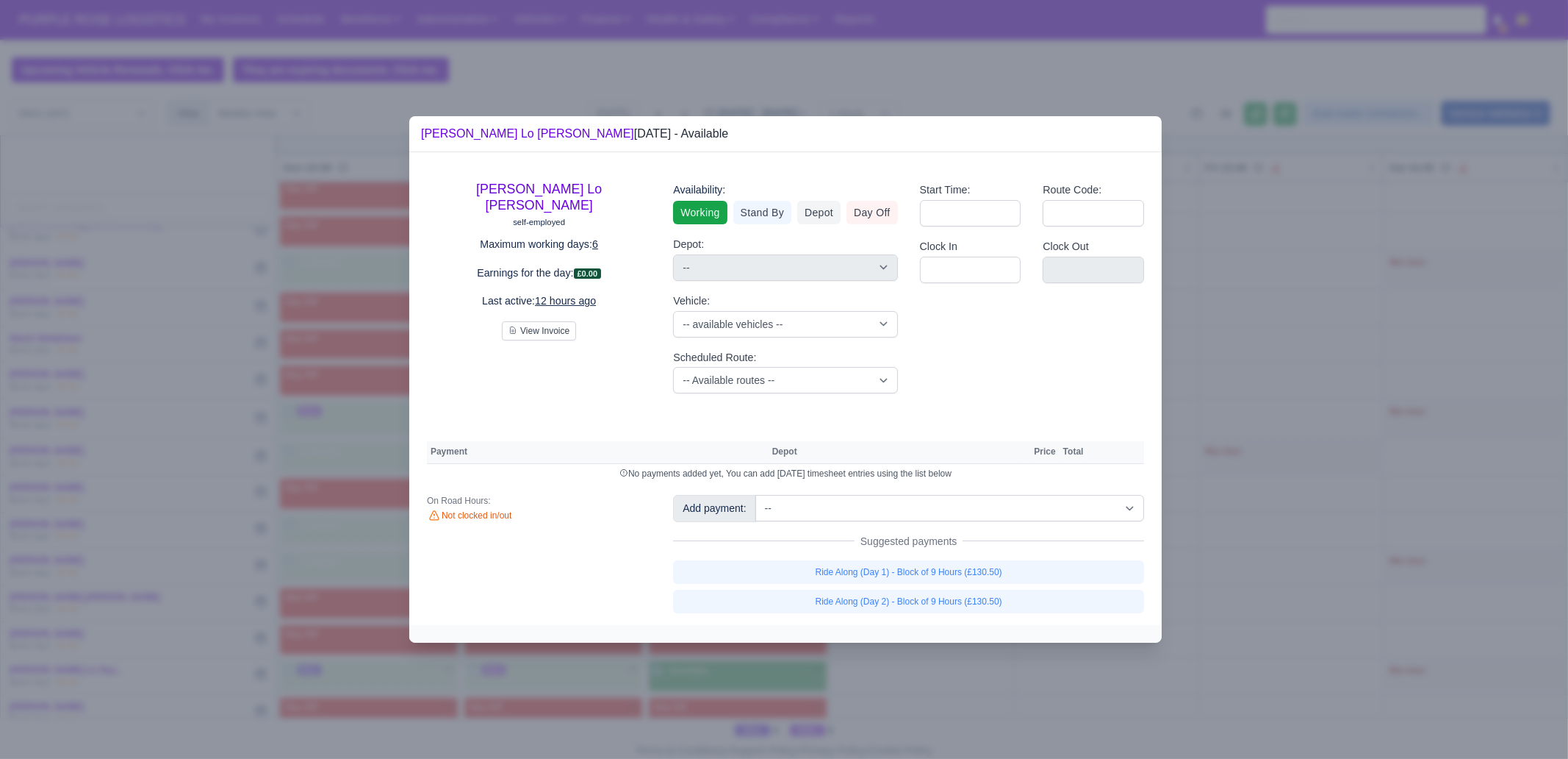
click at [706, 581] on div at bounding box center [784, 380] width 1568 height 759
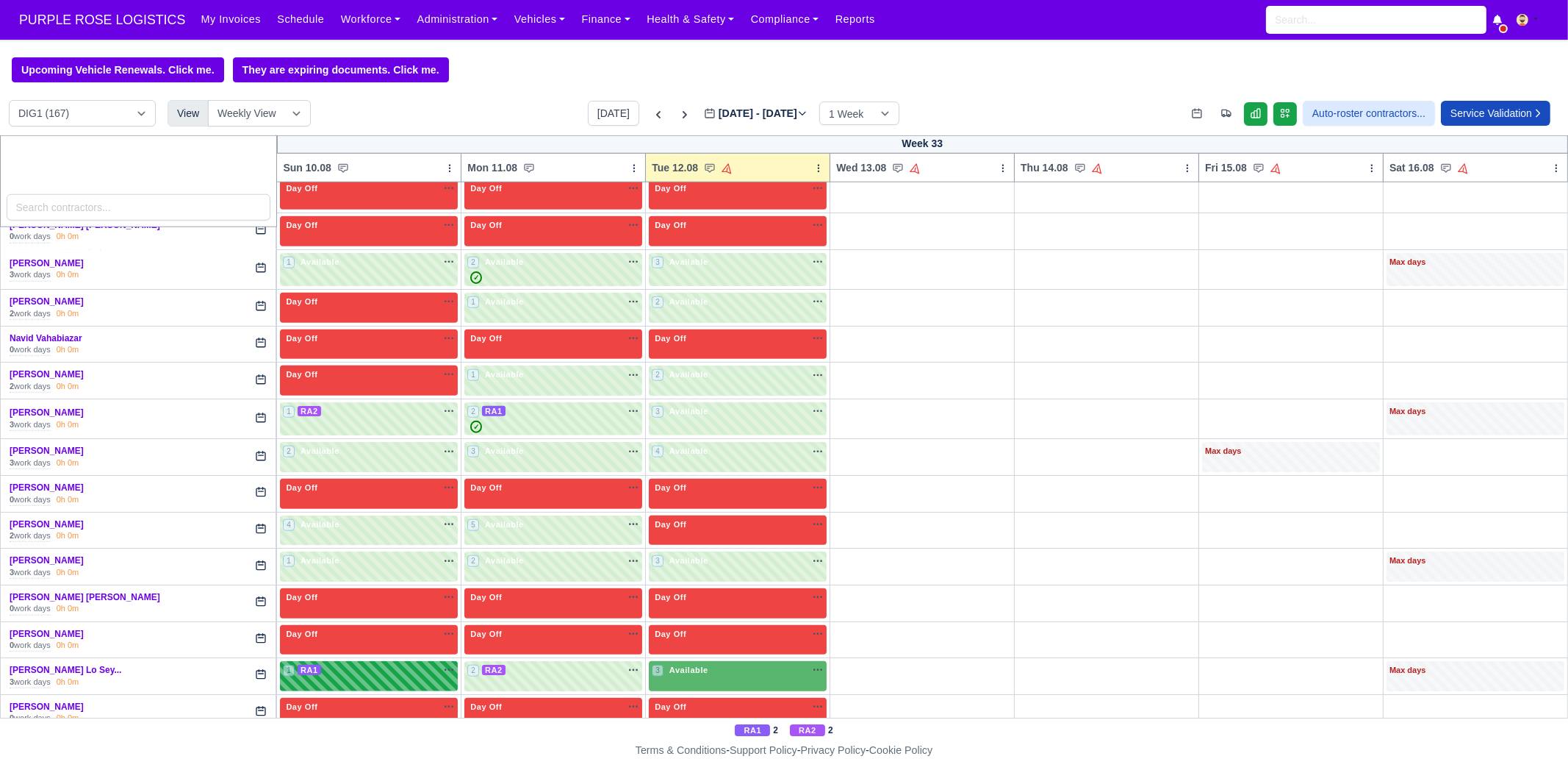
click at [360, 581] on div "1 RA1 na" at bounding box center [369, 671] width 172 height 15
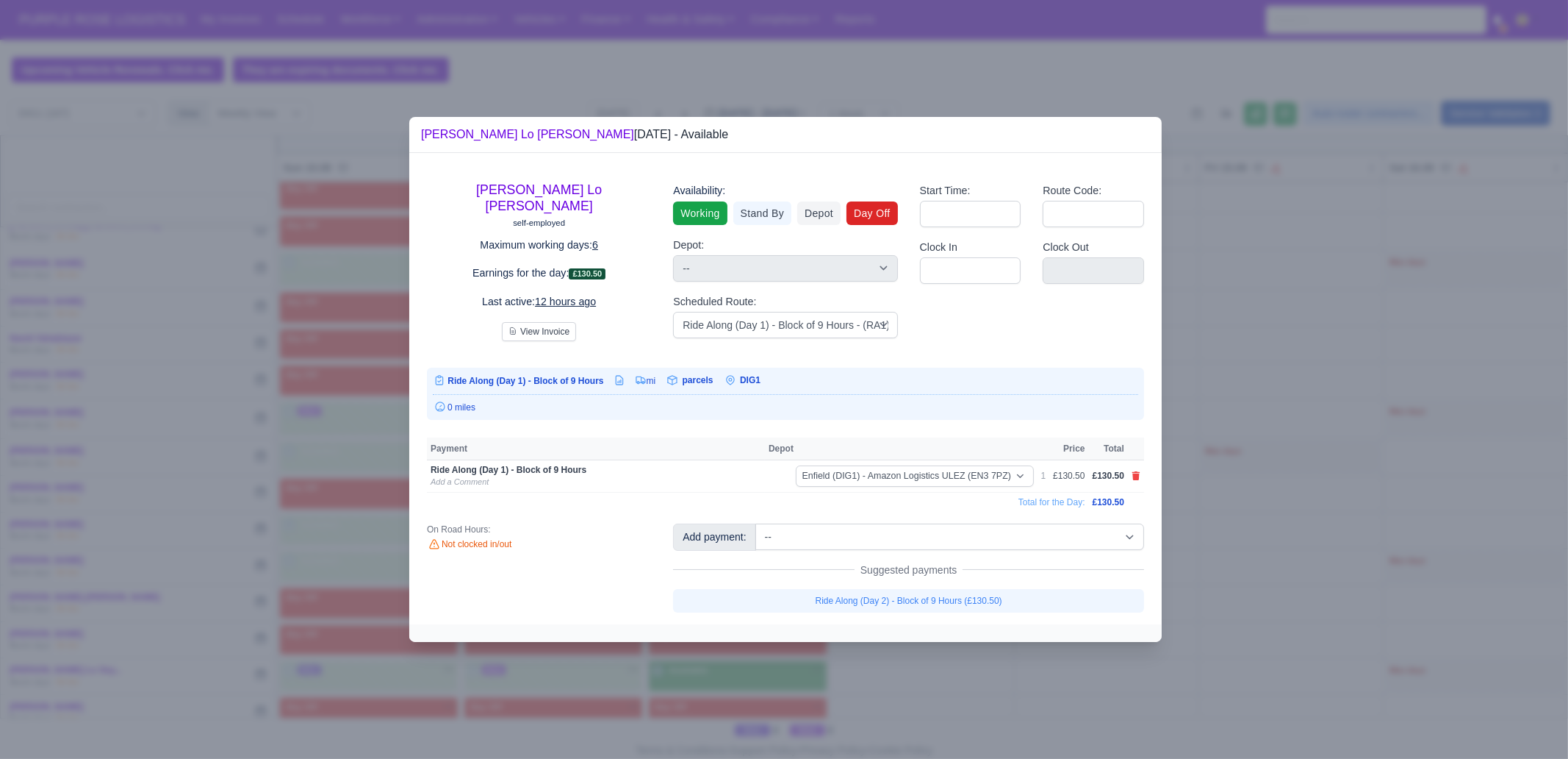
click at [873, 215] on link "Day Off" at bounding box center [872, 213] width 51 height 24
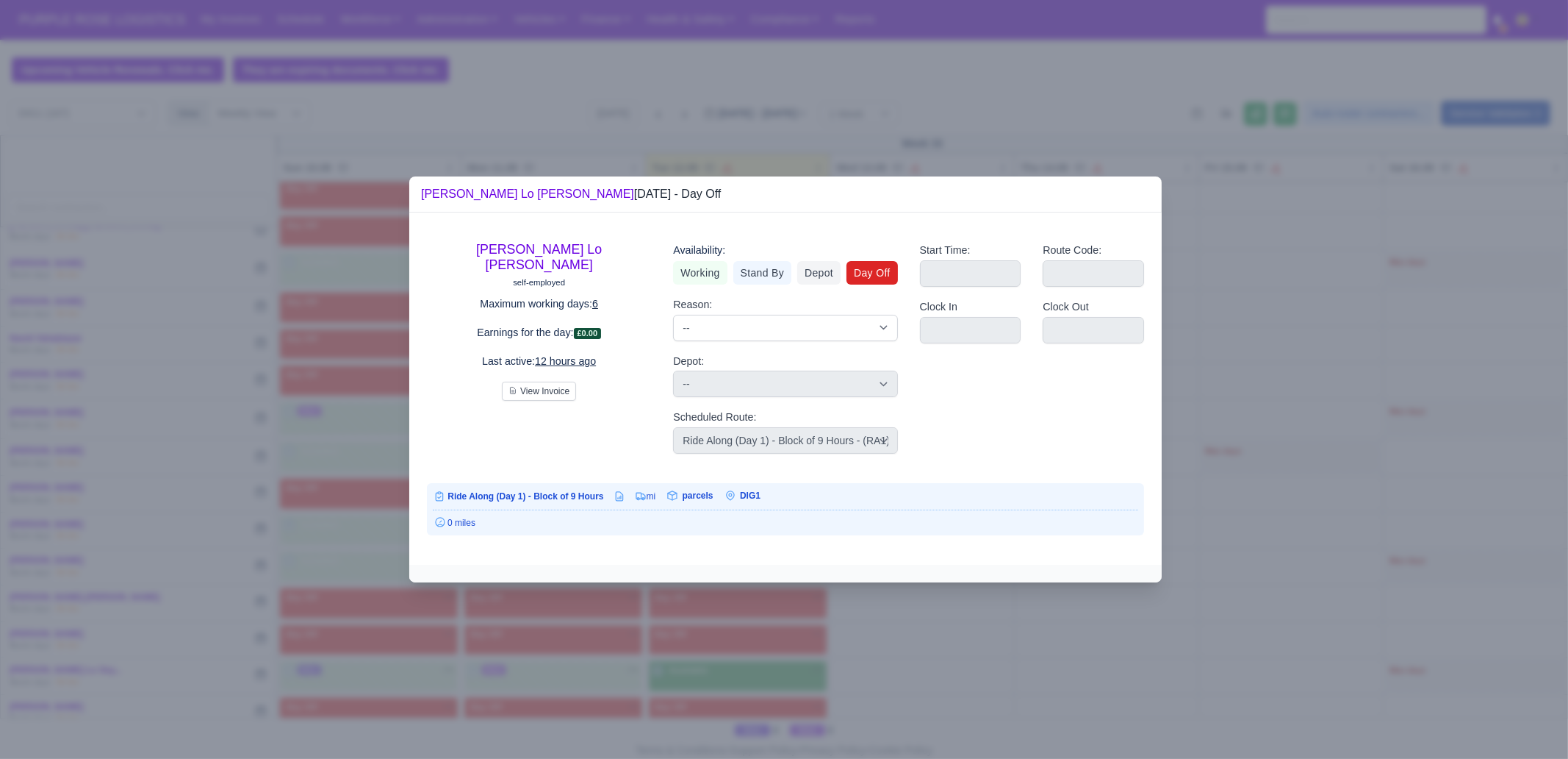
click at [819, 581] on div at bounding box center [784, 380] width 1568 height 759
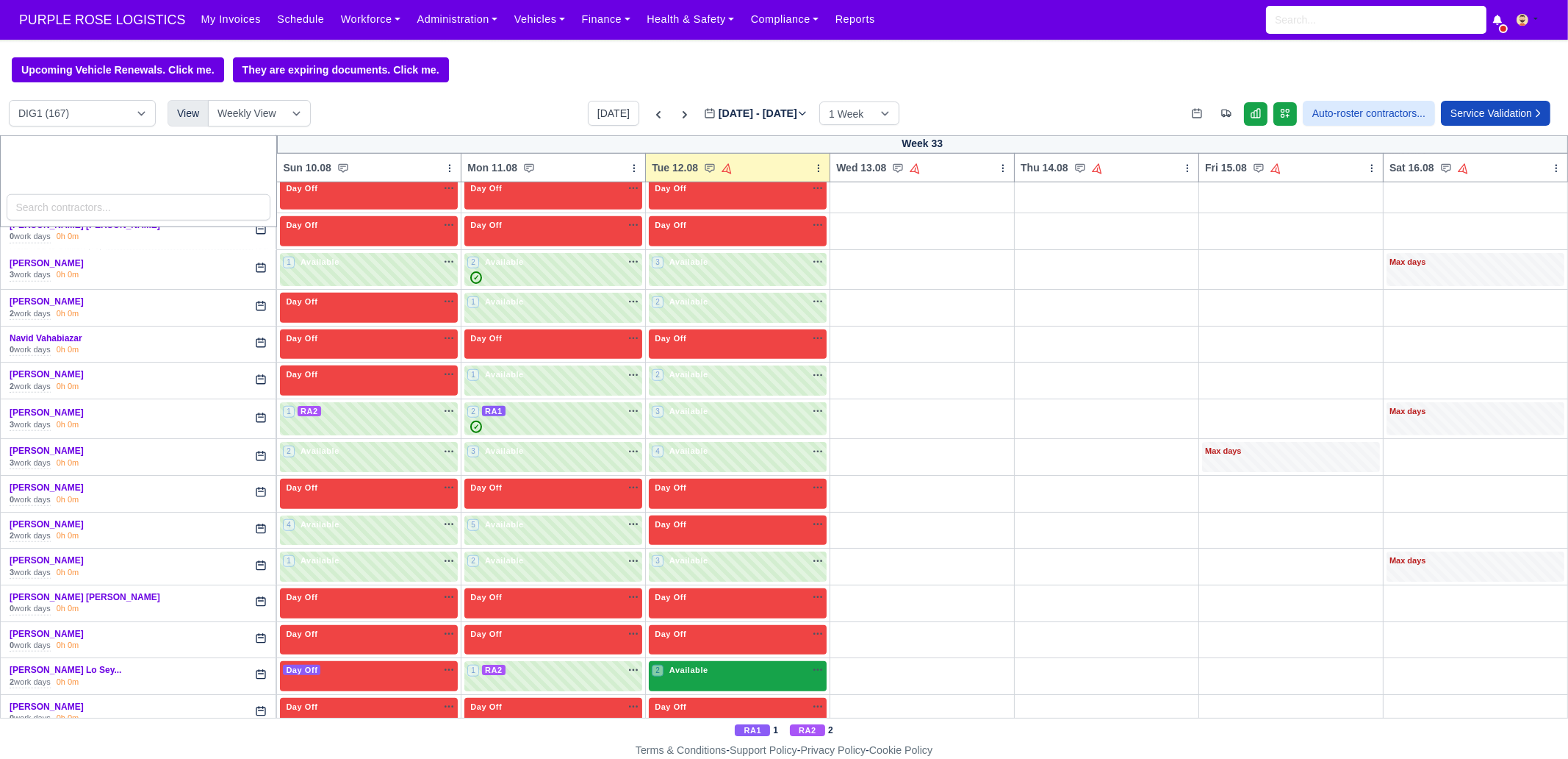
click at [757, 581] on div "2 Available na" at bounding box center [738, 670] width 172 height 13
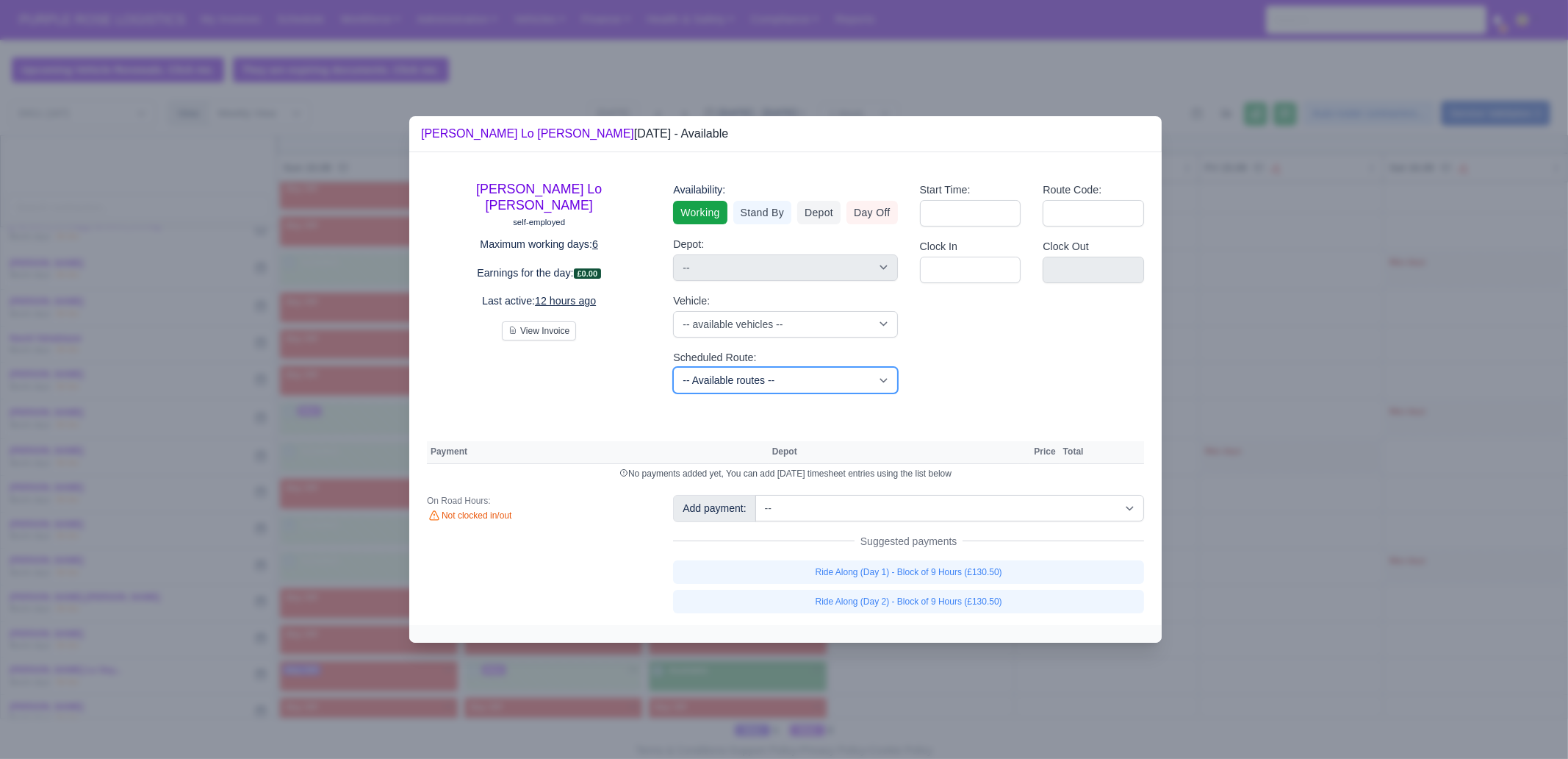
click at [754, 370] on select "-- Available routes -- Standard Parcel - Block of 6 Hours - (SD6) AmFlex RTS Ve…" at bounding box center [786, 380] width 224 height 26
click at [674, 367] on select "-- Available routes -- Standard Parcel - Block of 6 Hours - (SD6) AmFlex RTS Ve…" at bounding box center [786, 380] width 224 height 26
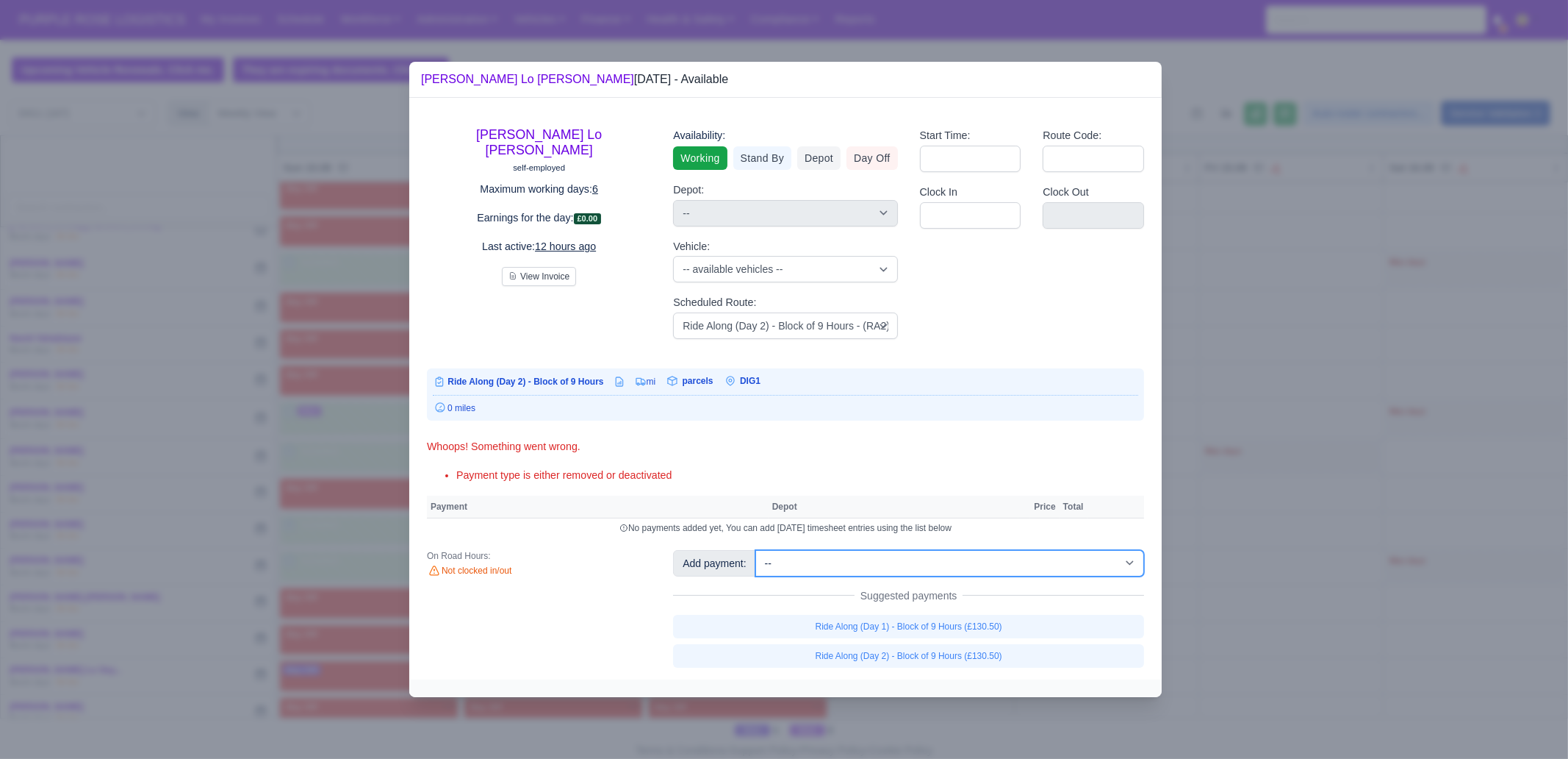
click at [931, 565] on select "-- Additional Hour Support (£14.50) Additional Stop Support (£1.00) BYOD - (Bri…" at bounding box center [949, 563] width 389 height 26
click at [755, 550] on select "-- Additional Hour Support (£14.50) Additional Stop Support (£1.00) BYOD - (Bri…" at bounding box center [949, 563] width 389 height 26
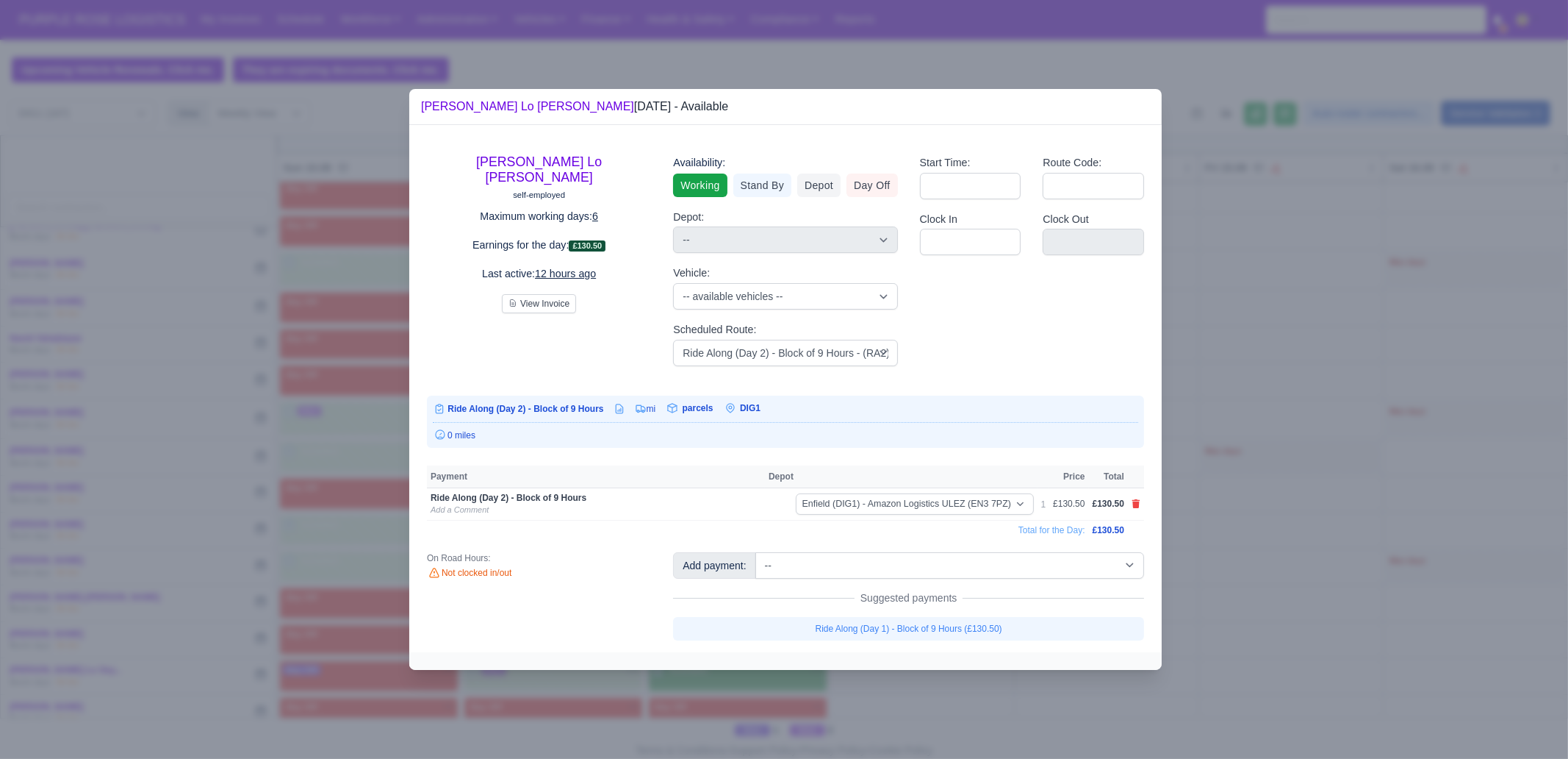
click at [1254, 507] on div at bounding box center [784, 380] width 1568 height 759
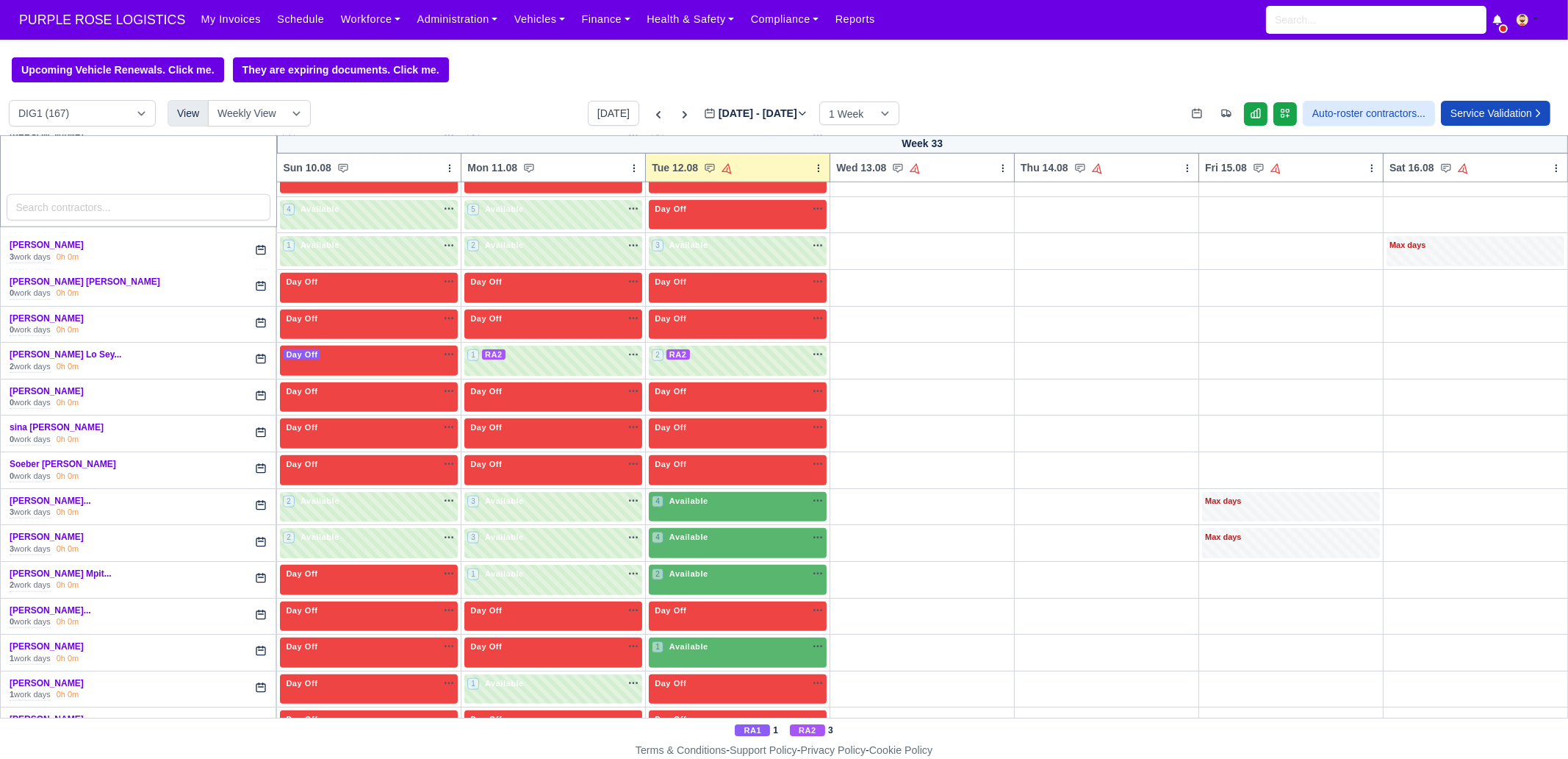
scroll to position [2756, 0]
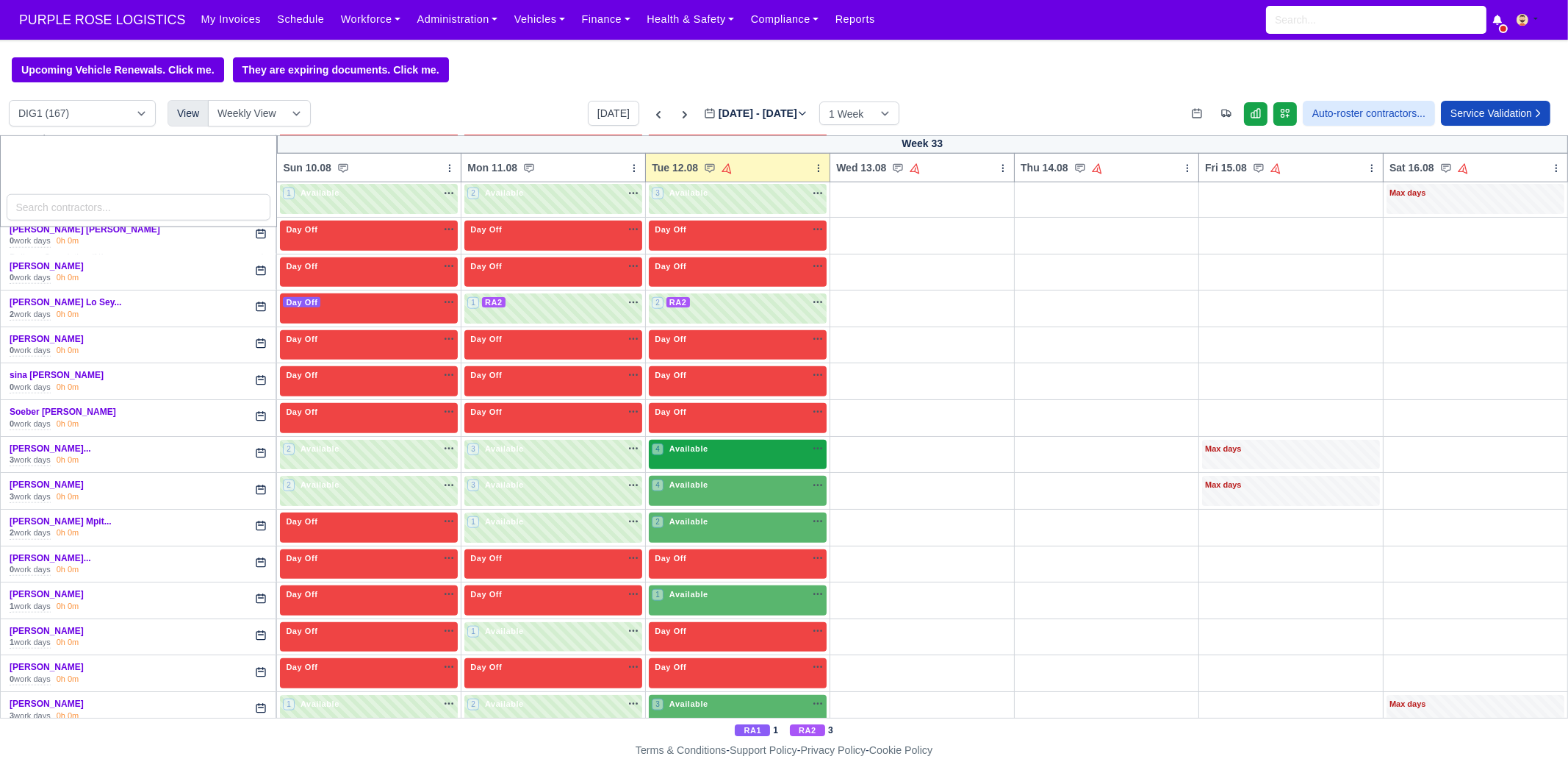
click at [704, 443] on div "4 Available na" at bounding box center [738, 449] width 172 height 13
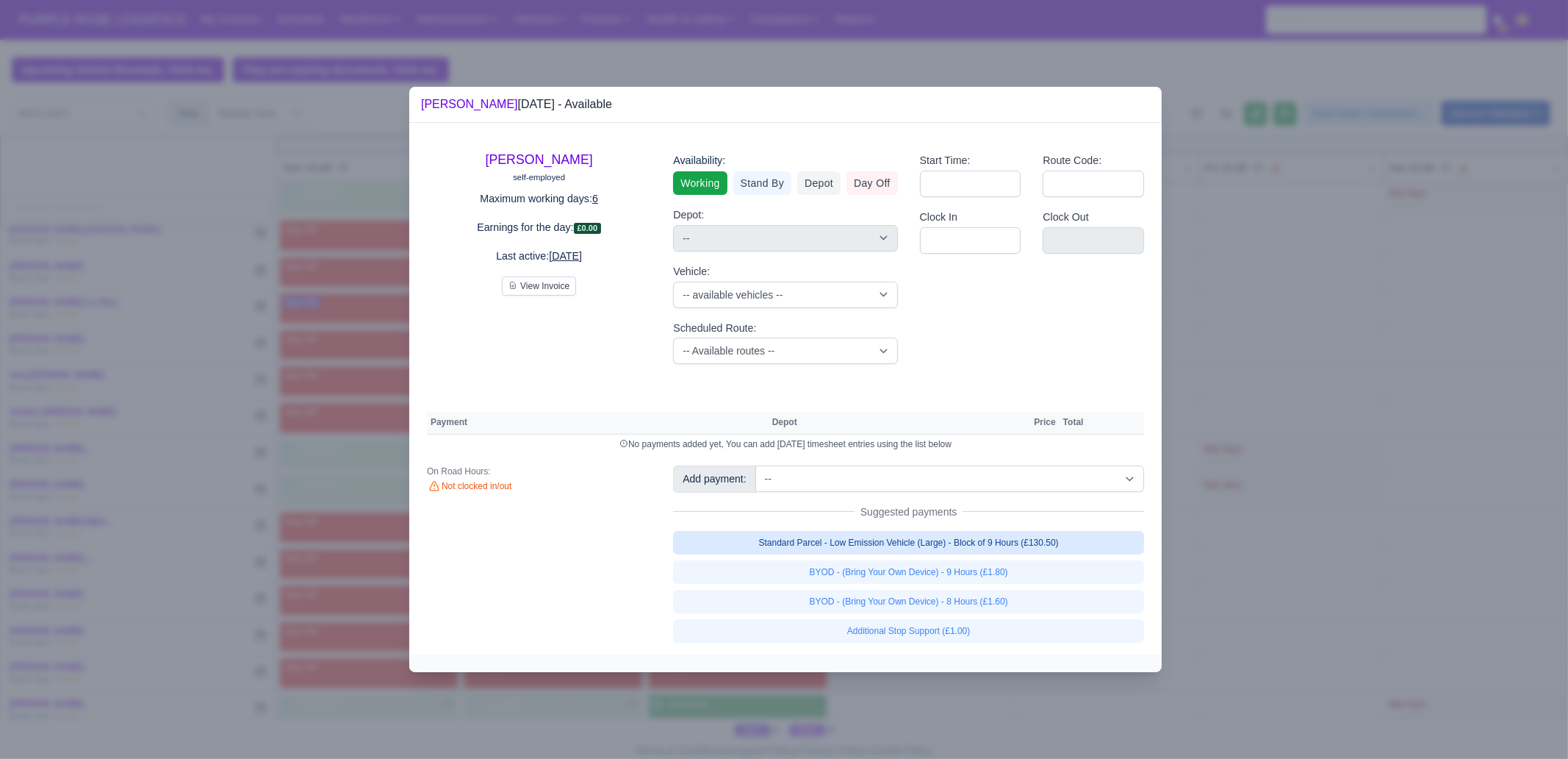
click at [1048, 539] on link "Standard Parcel - Low Emission Vehicle (Large) - Block of 9 Hours (£130.50)" at bounding box center [909, 542] width 471 height 24
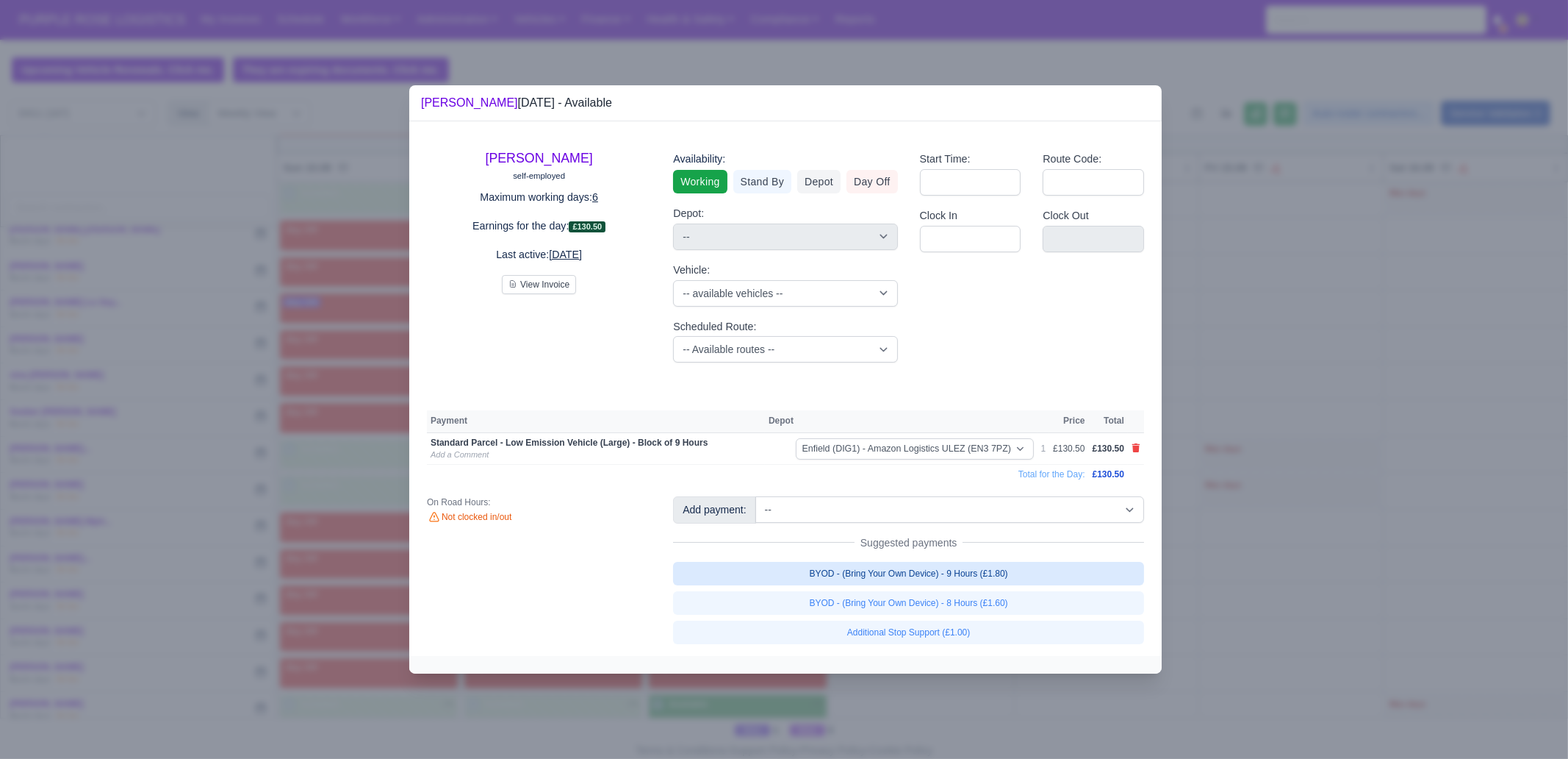
click at [1033, 569] on link "BYOD - (Bring Your Own Device) - 9 Hours (£1.80)" at bounding box center [909, 573] width 471 height 24
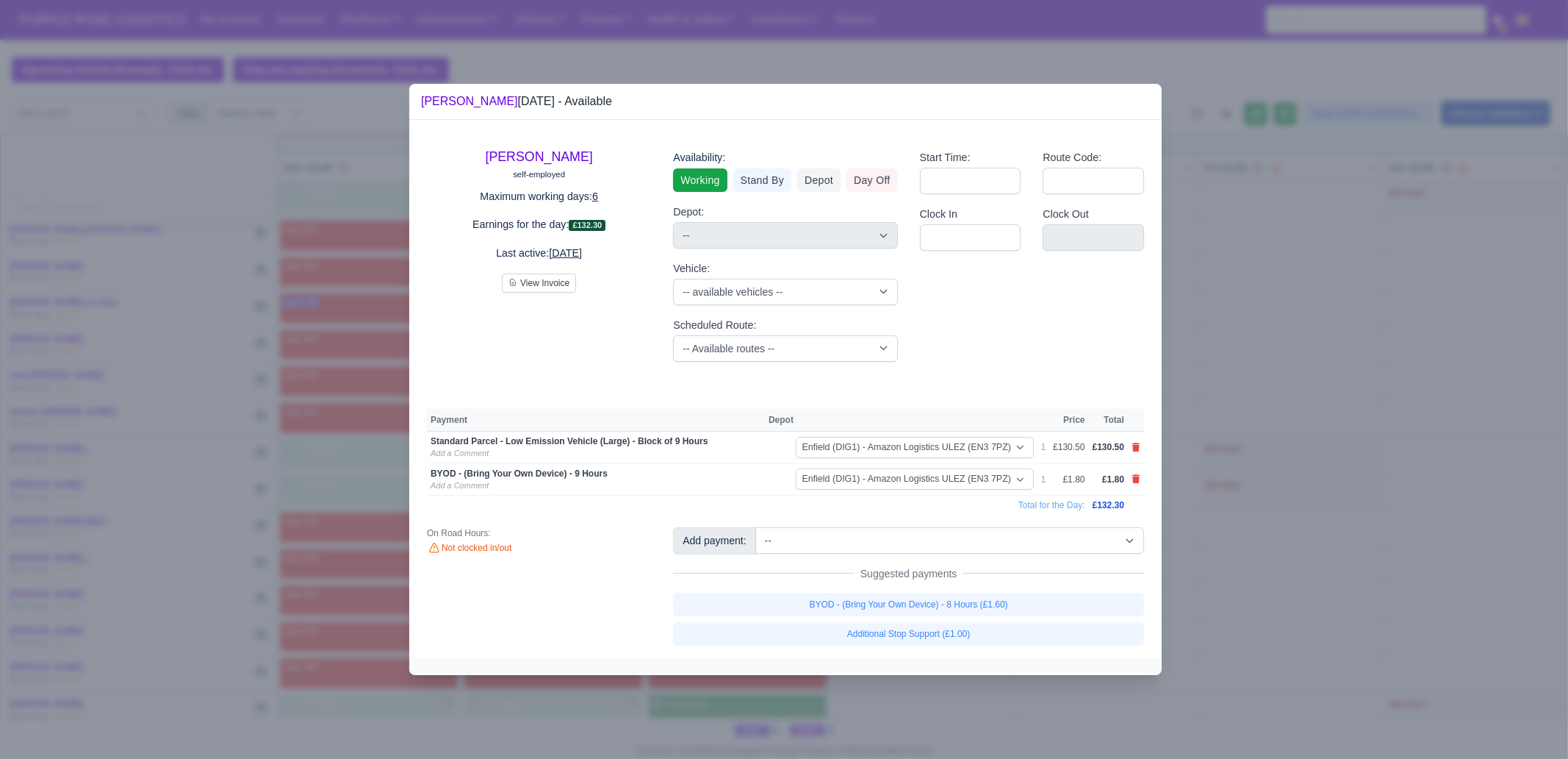
click at [1254, 581] on div at bounding box center [784, 380] width 1568 height 759
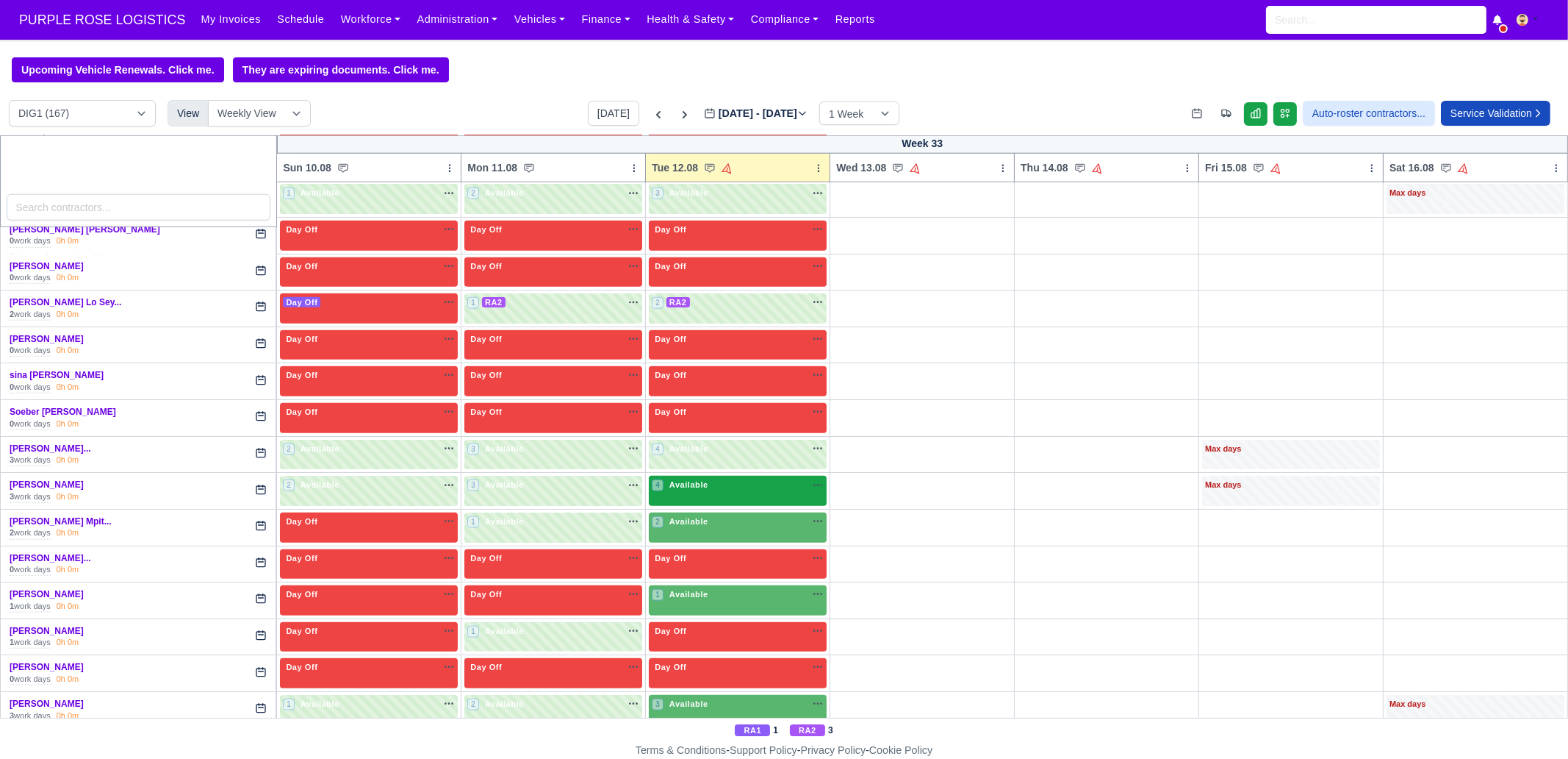
click at [677, 479] on span "Available" at bounding box center [689, 484] width 45 height 10
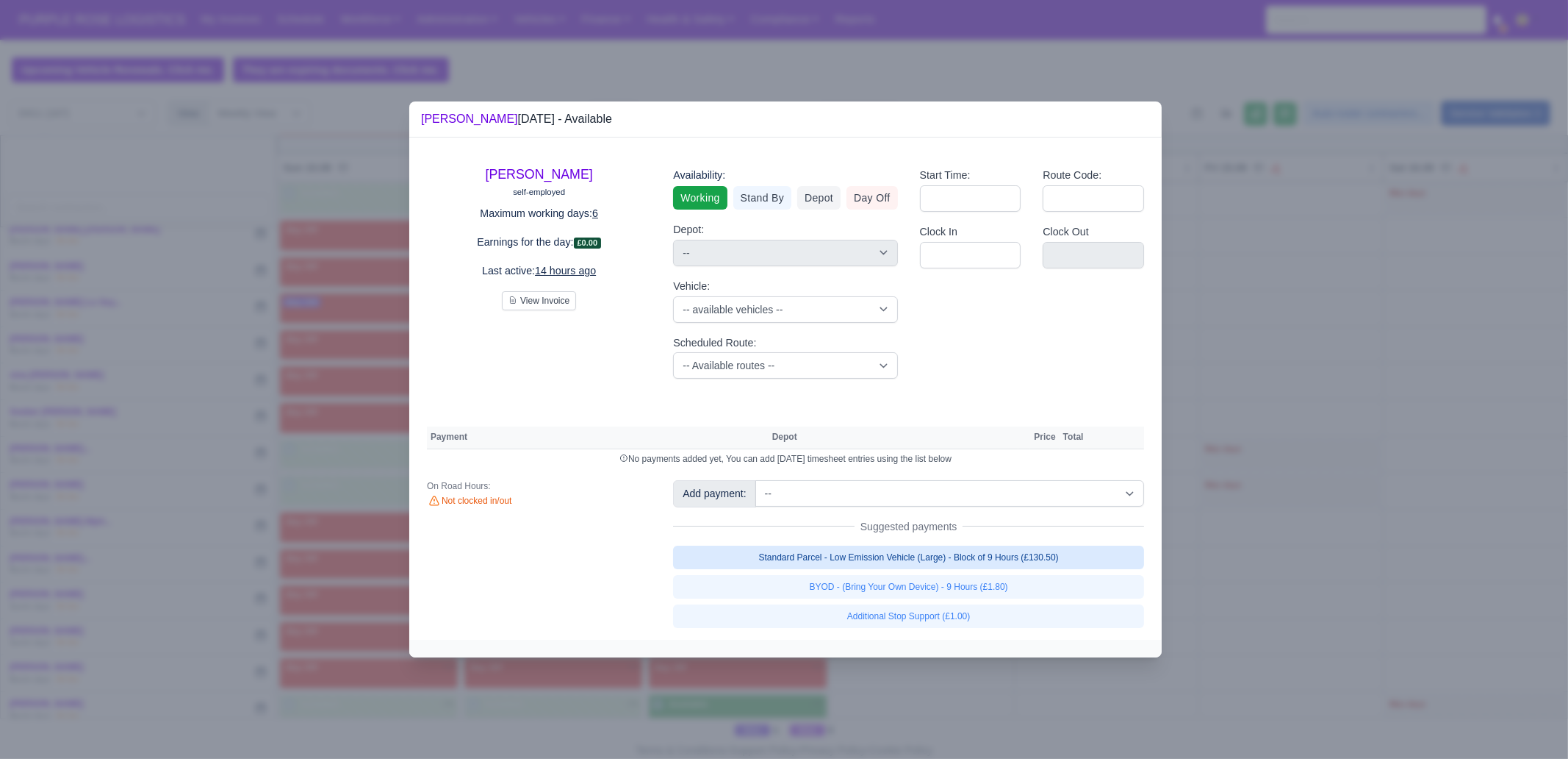
click at [1007, 546] on link "Standard Parcel - Low Emission Vehicle (Large) - Block of 9 Hours (£130.50)" at bounding box center [909, 557] width 471 height 24
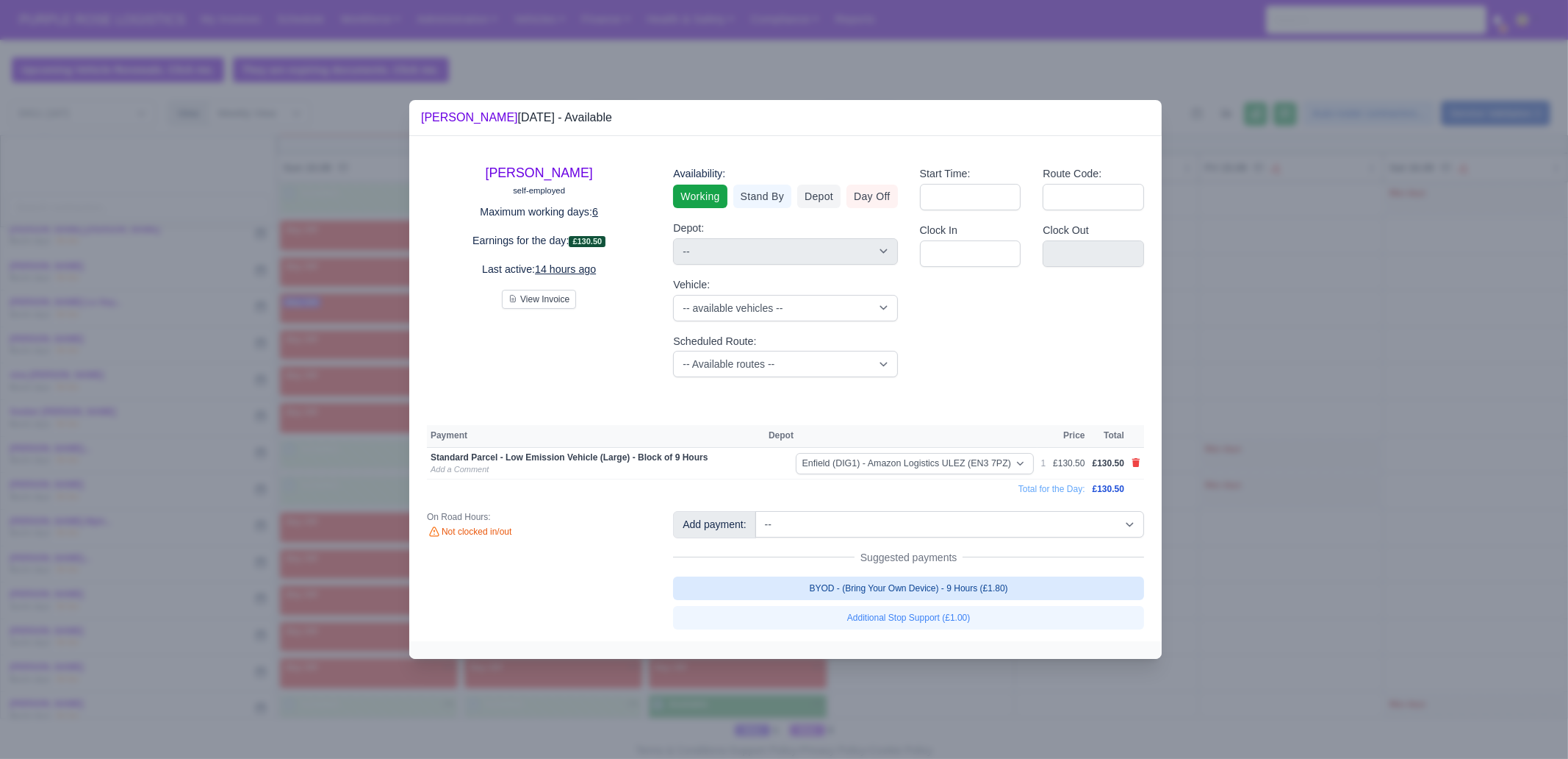
click at [1001, 581] on link "BYOD - (Bring Your Own Device) - 9 Hours (£1.80)" at bounding box center [909, 589] width 471 height 24
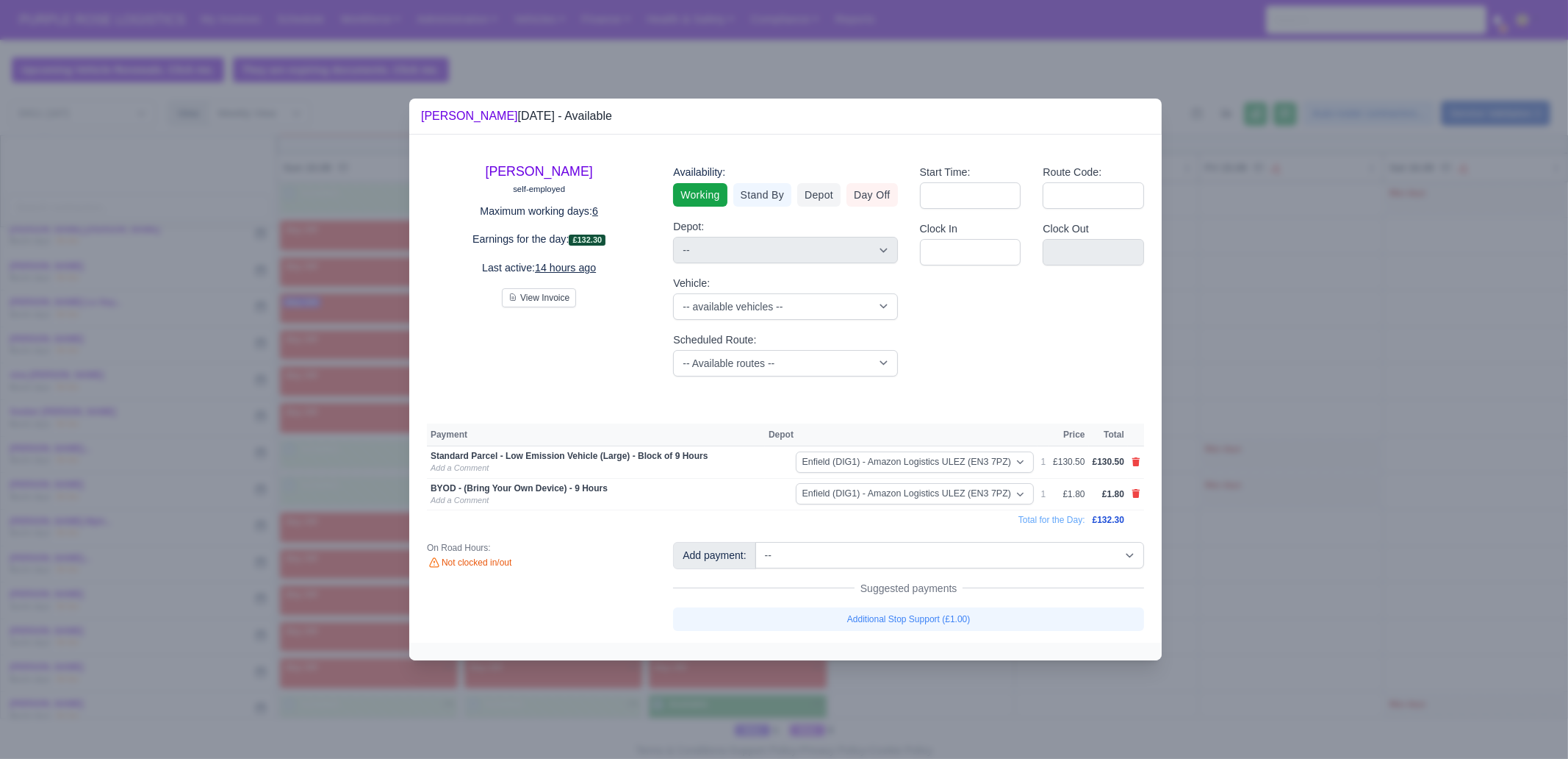
click at [1254, 581] on div at bounding box center [784, 380] width 1568 height 759
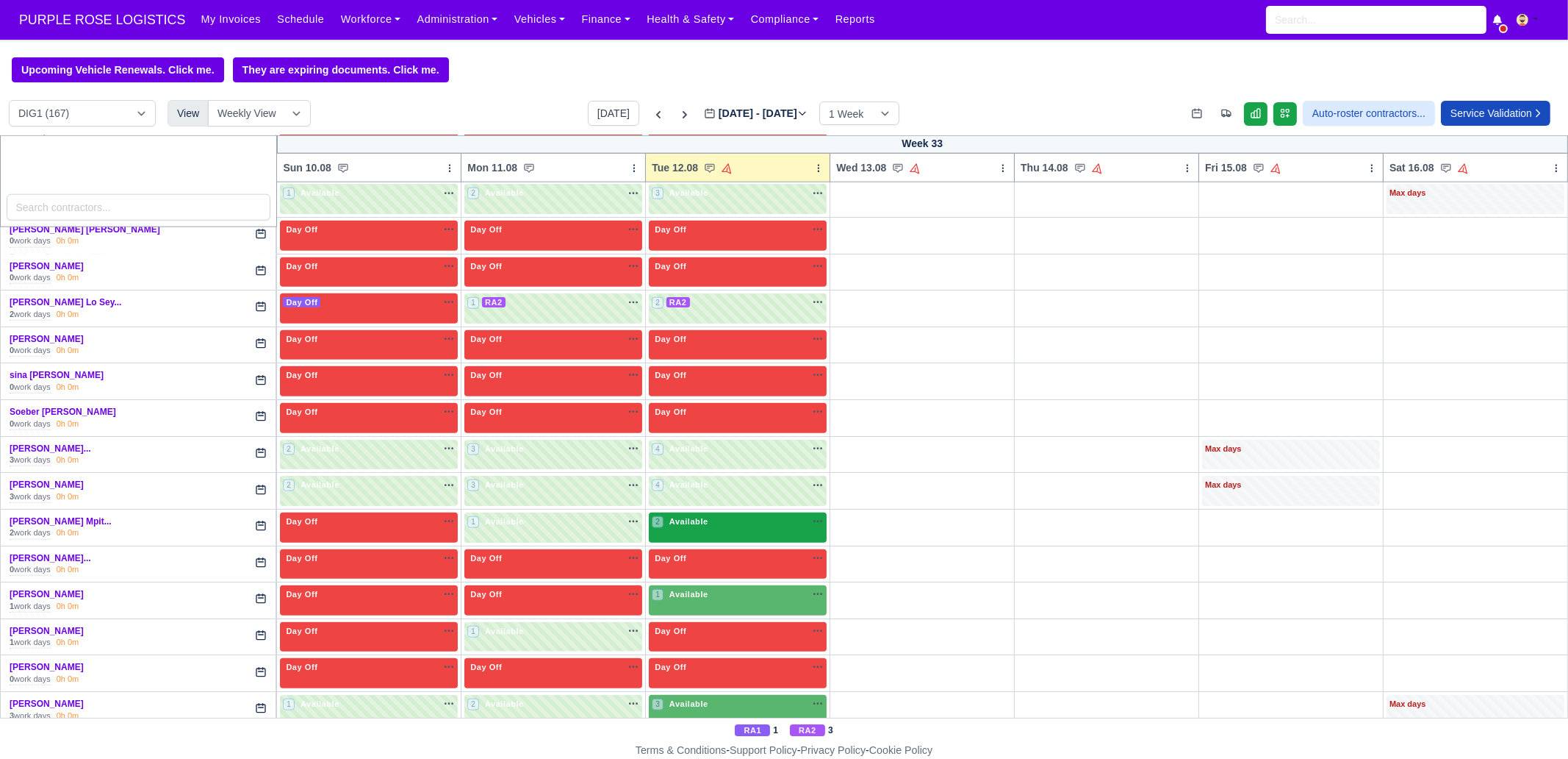
click at [731, 515] on div "2 Available na" at bounding box center [738, 523] width 172 height 15
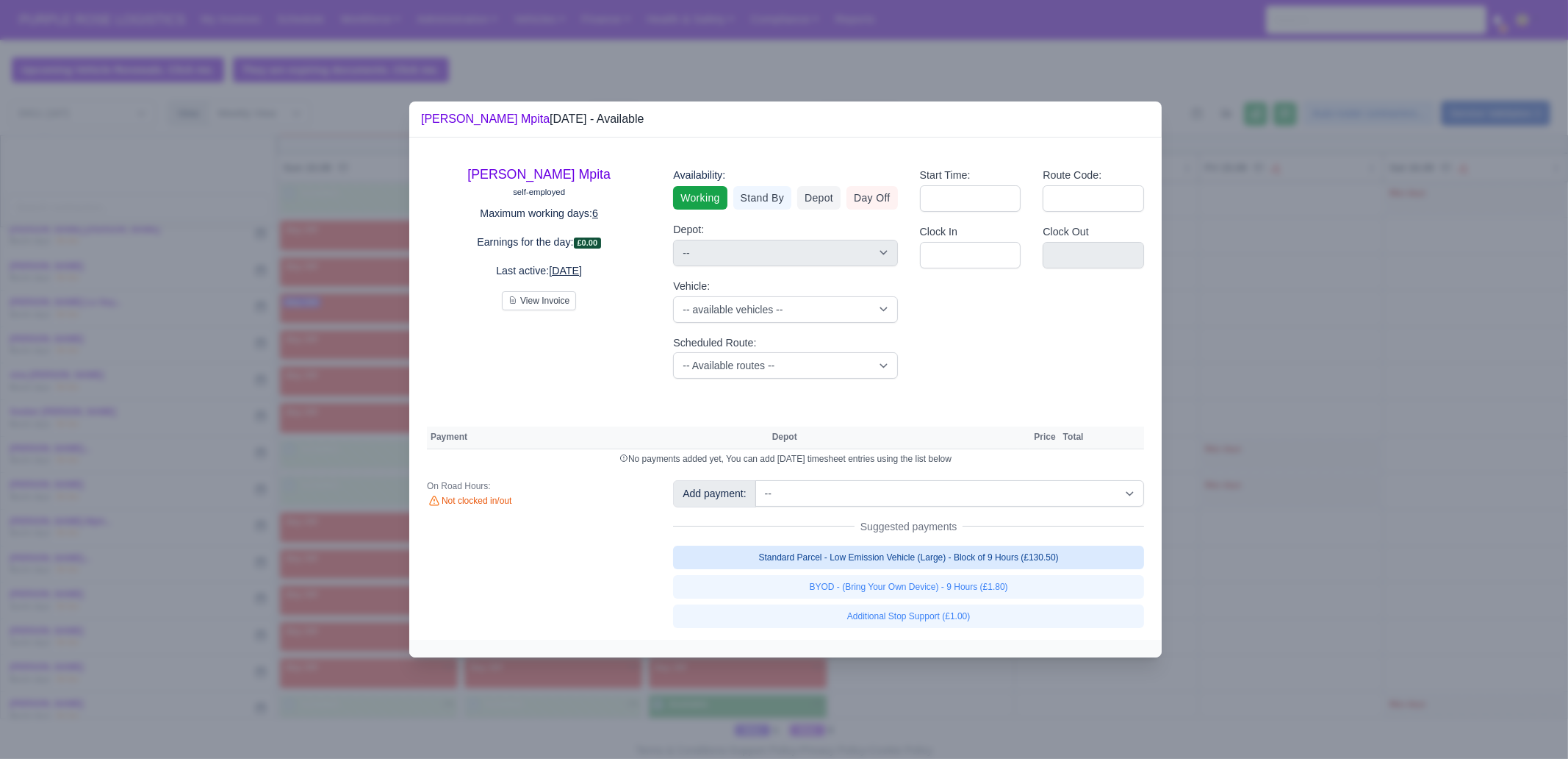
click at [1018, 559] on link "Standard Parcel - Low Emission Vehicle (Large) - Block of 9 Hours (£130.50)" at bounding box center [909, 557] width 471 height 24
click at [1015, 569] on link "Standard Parcel - Low Emission Vehicle (Large) - Block of 9 Hours (£130.50)" at bounding box center [909, 557] width 471 height 24
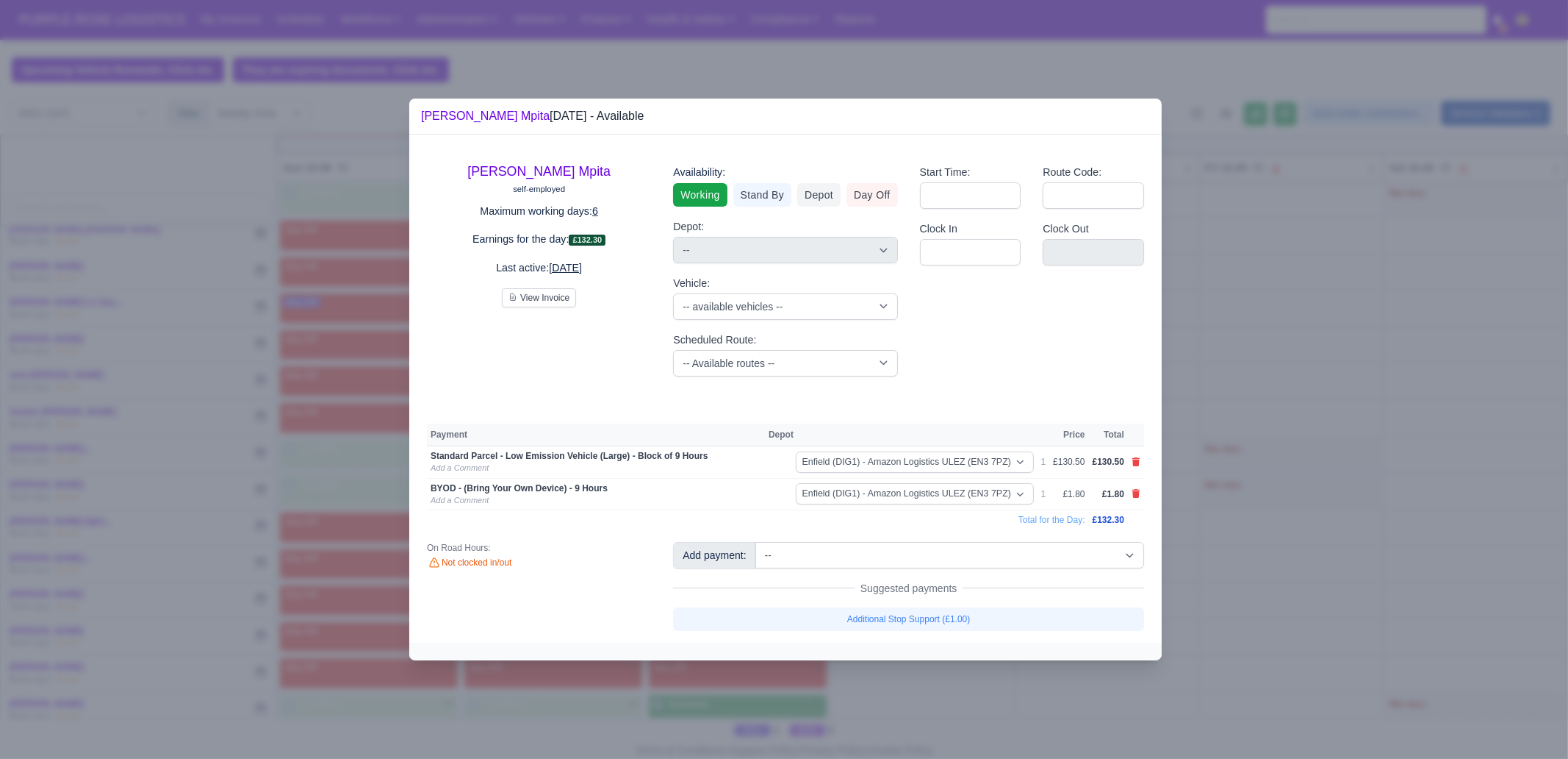
click at [1254, 581] on div at bounding box center [784, 380] width 1568 height 759
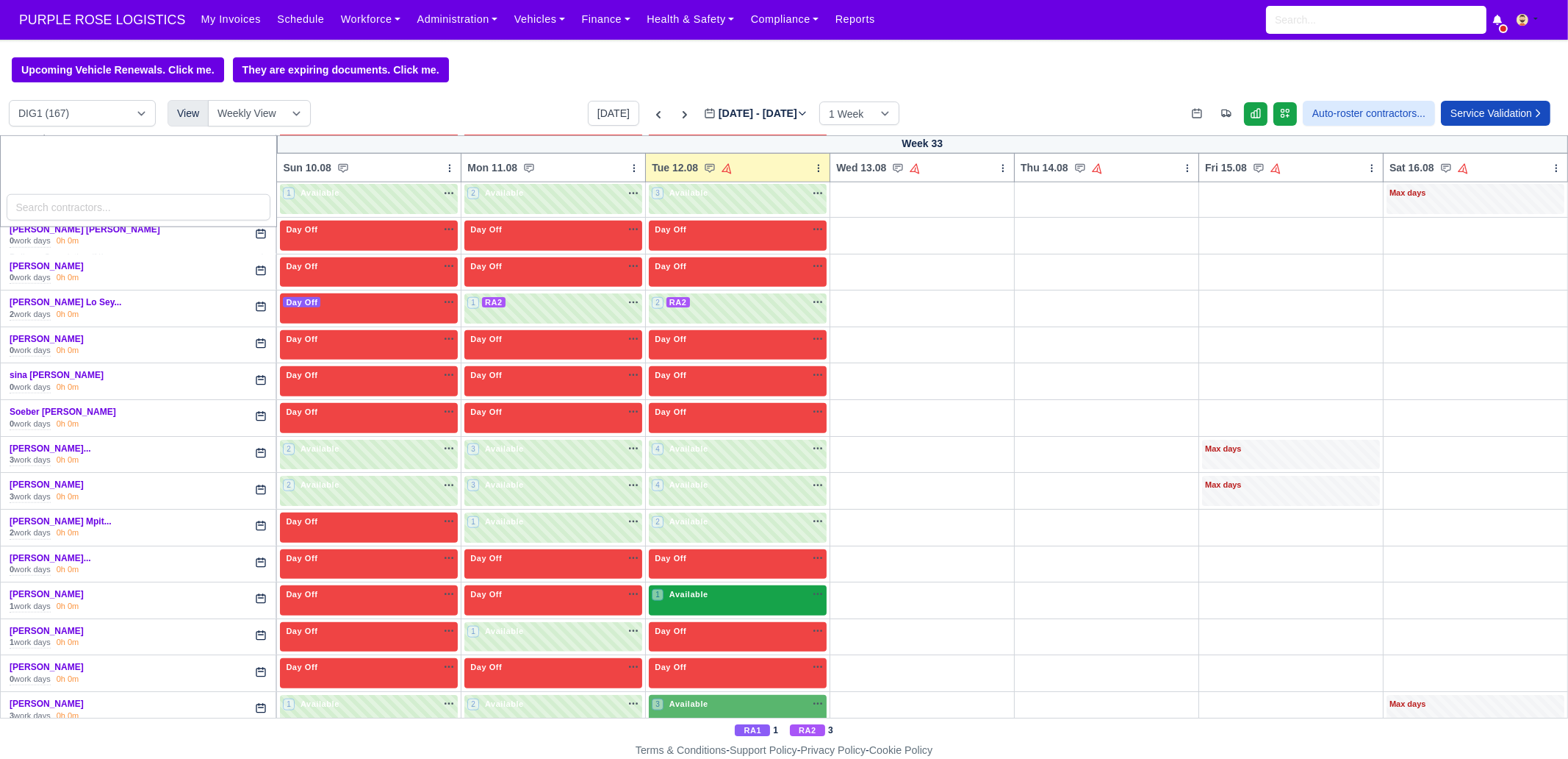
click at [699, 581] on div "1 Available" at bounding box center [738, 600] width 178 height 30
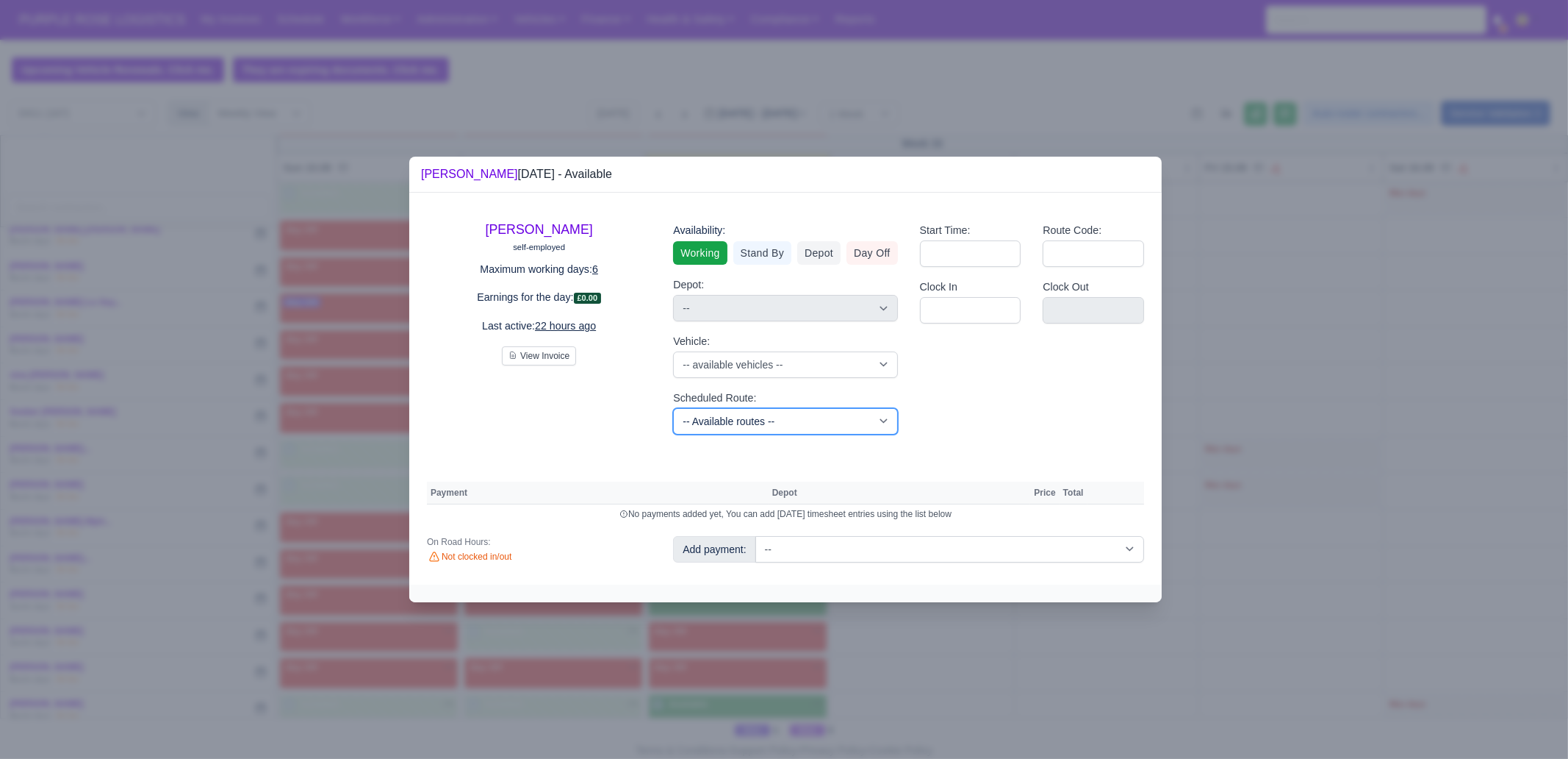
click at [765, 418] on select "-- Available routes -- Standard Parcel - Block of 6 Hours - (SD6) AmFlex RTS Ve…" at bounding box center [786, 421] width 224 height 26
click at [674, 408] on select "-- Available routes -- Standard Parcel - Block of 6 Hours - (SD6) AmFlex RTS Ve…" at bounding box center [786, 421] width 224 height 26
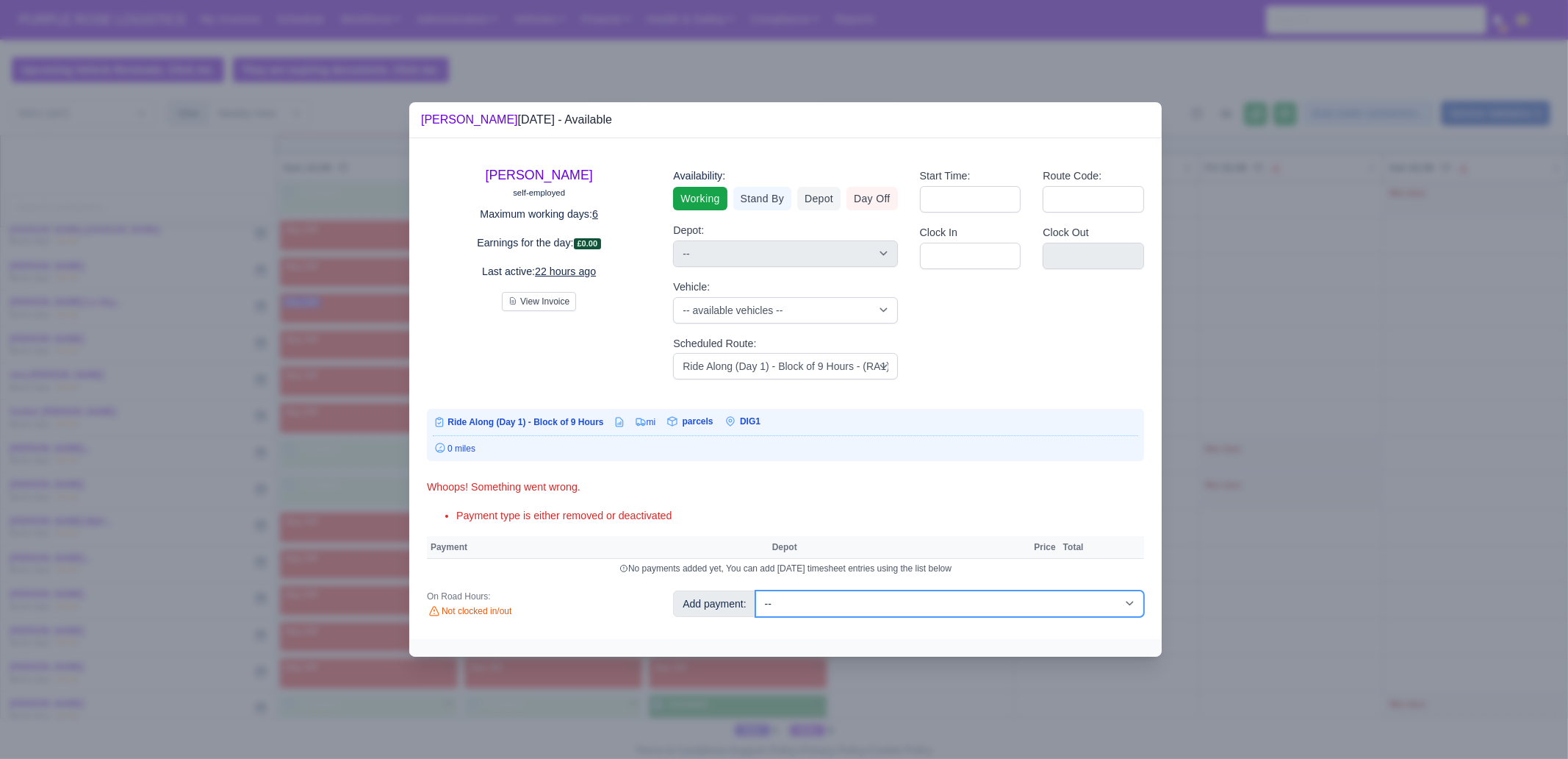
click at [902, 581] on select "-- Additional Hour Support (£14.50) Additional Stop Support (£1.00) BYOD - (Bri…" at bounding box center [949, 603] width 389 height 26
click at [755, 581] on select "-- Additional Hour Support (£14.50) Additional Stop Support (£1.00) BYOD - (Bri…" at bounding box center [949, 603] width 389 height 26
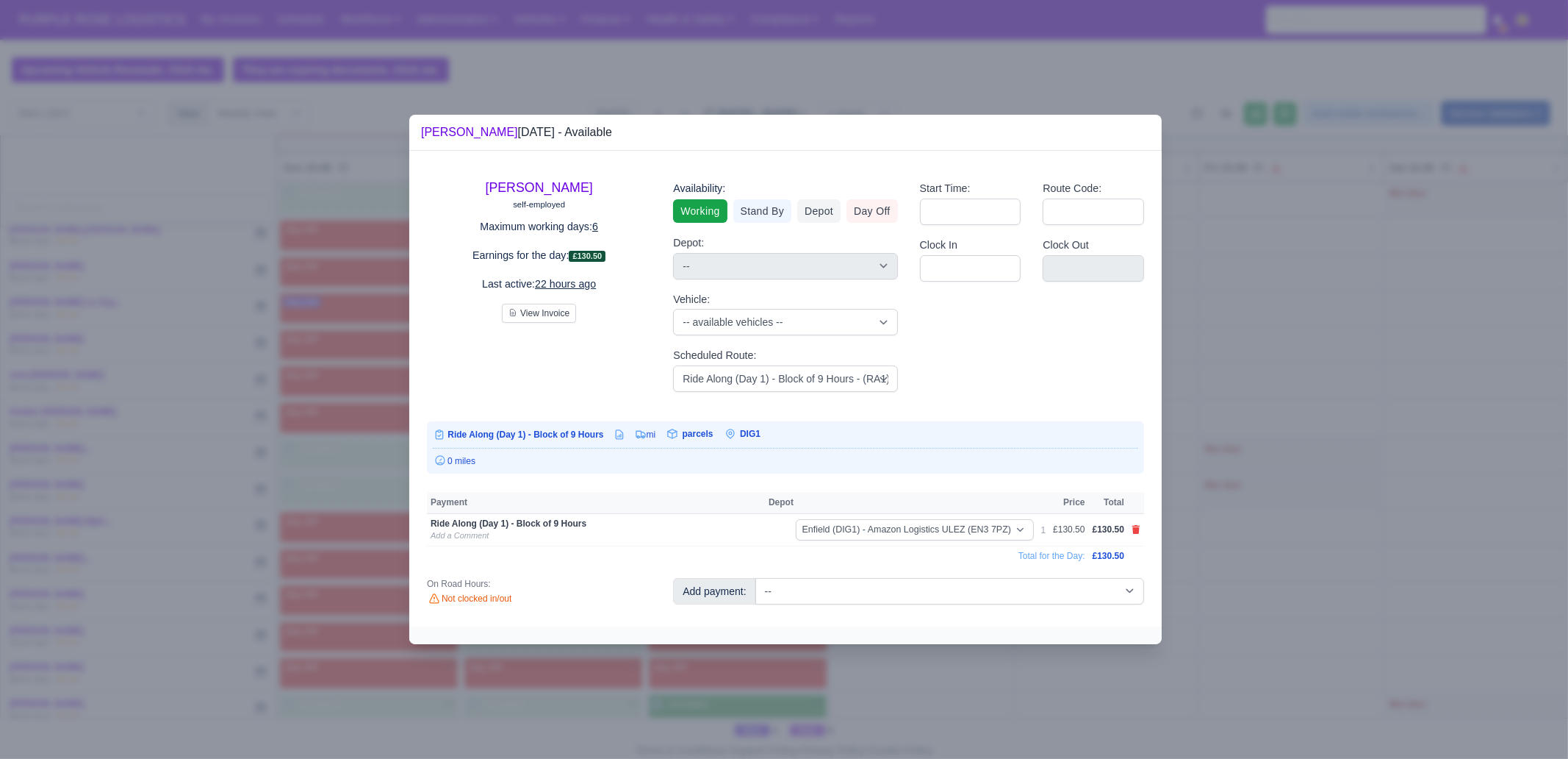
click at [1254, 524] on div at bounding box center [784, 380] width 1568 height 759
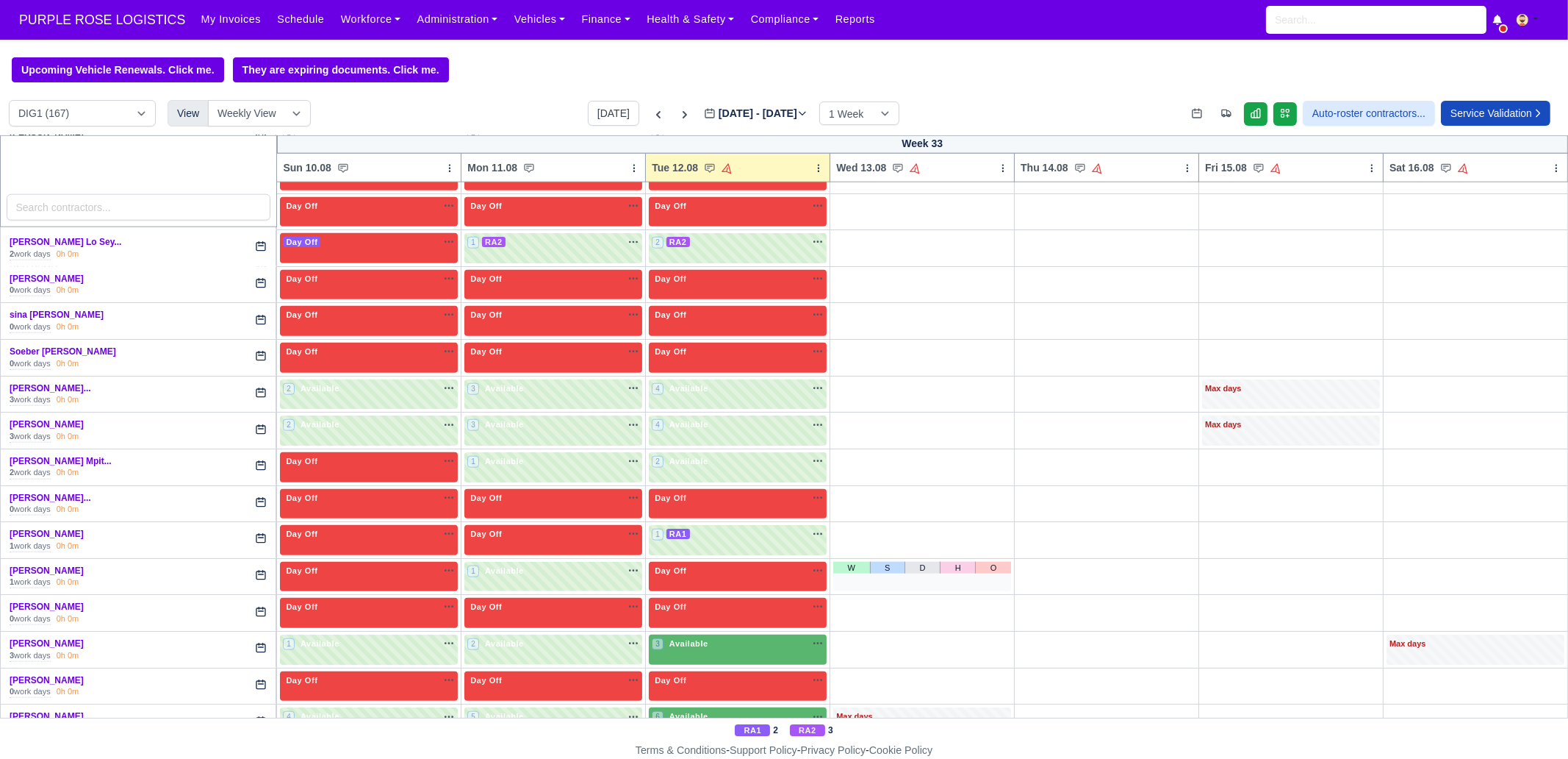
scroll to position [2818, 0]
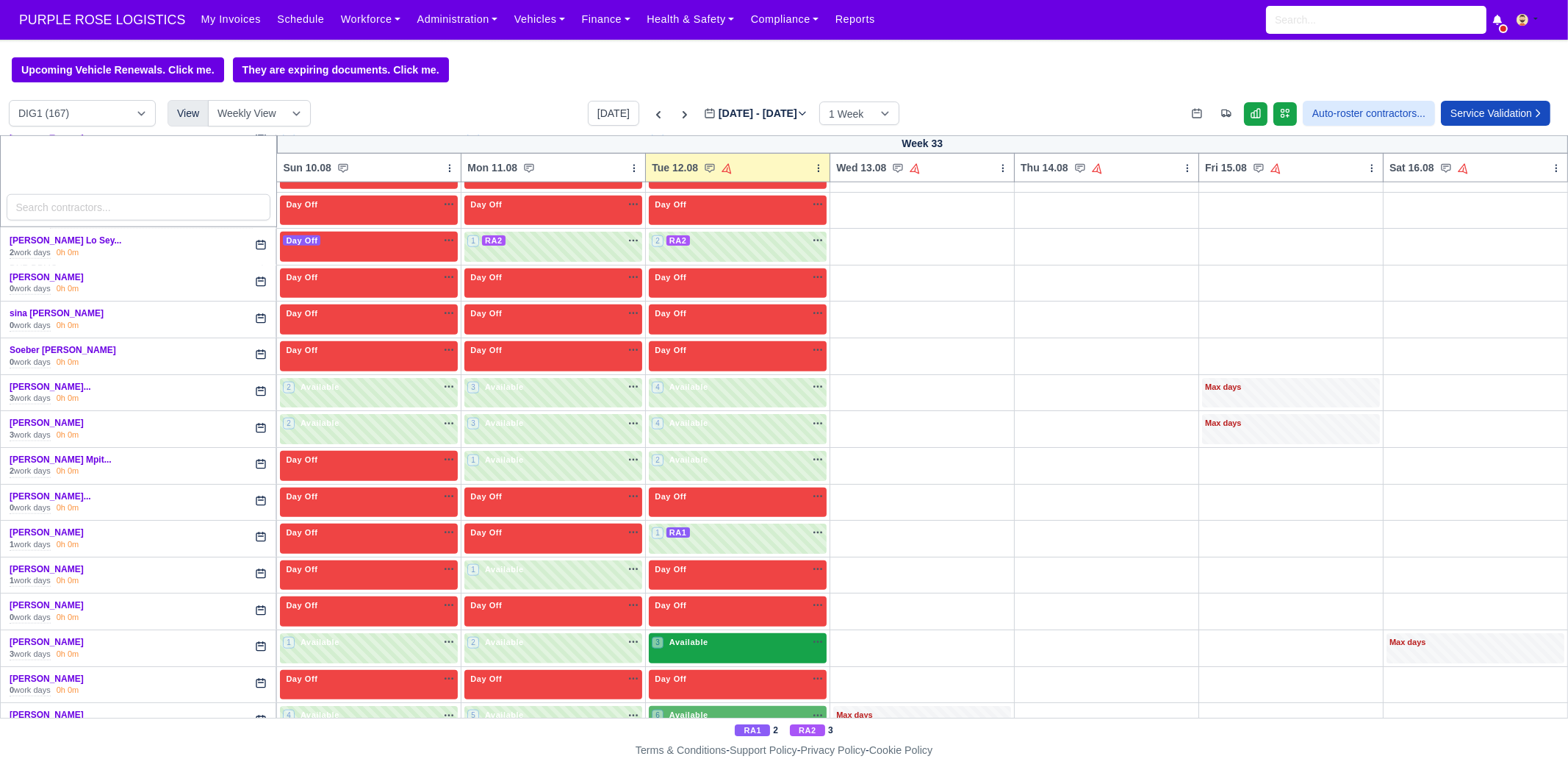
click at [727, 581] on div "3 Available na" at bounding box center [738, 642] width 172 height 13
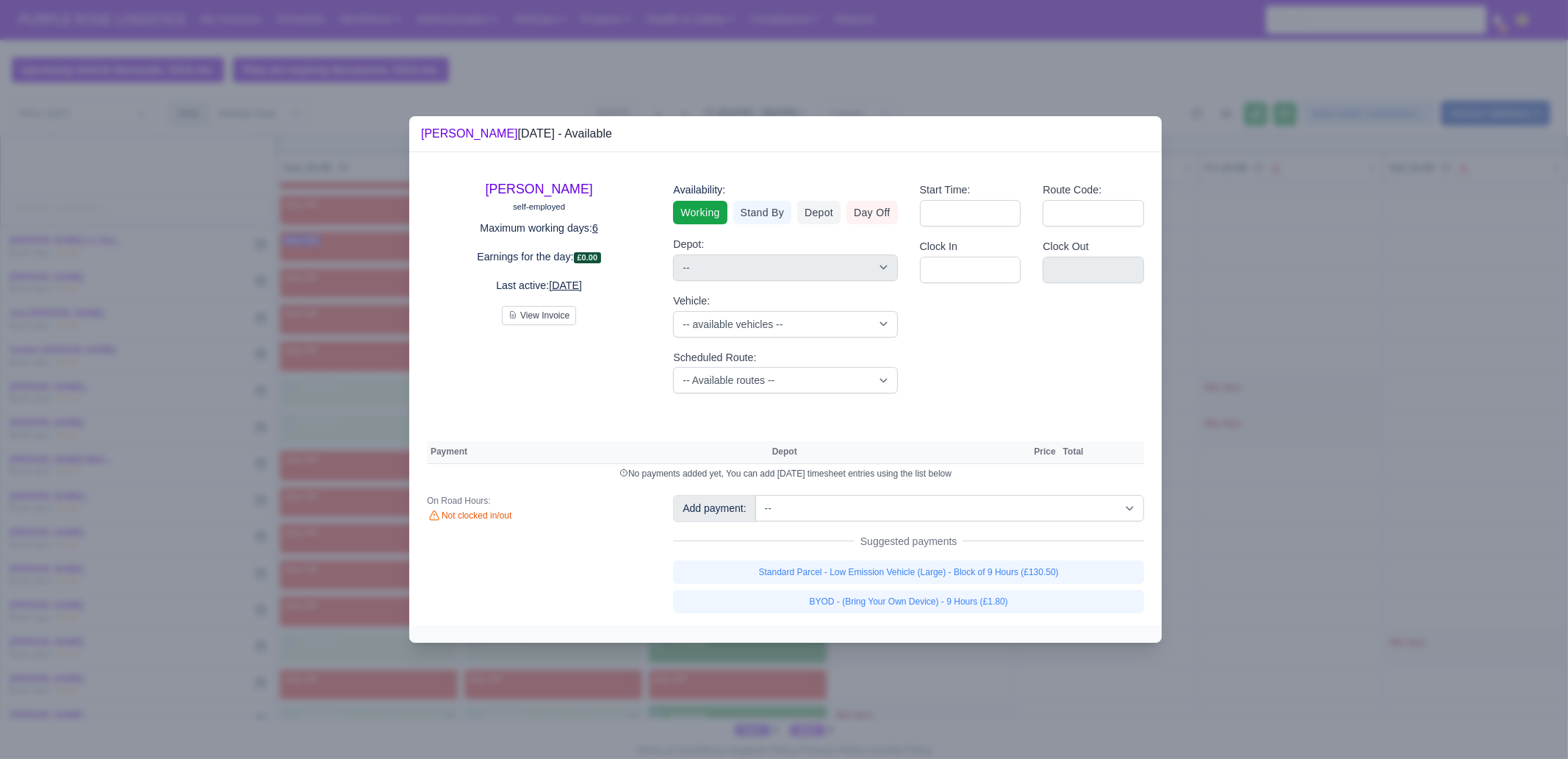
click at [971, 558] on div "Add payment: -- Additional Hour Support (£14.50) Additional Stop Support (£1.00…" at bounding box center [909, 553] width 493 height 117
click at [969, 571] on link "Standard Parcel - Low Emission Vehicle (Large) - Block of 9 Hours (£130.50)" at bounding box center [909, 572] width 471 height 24
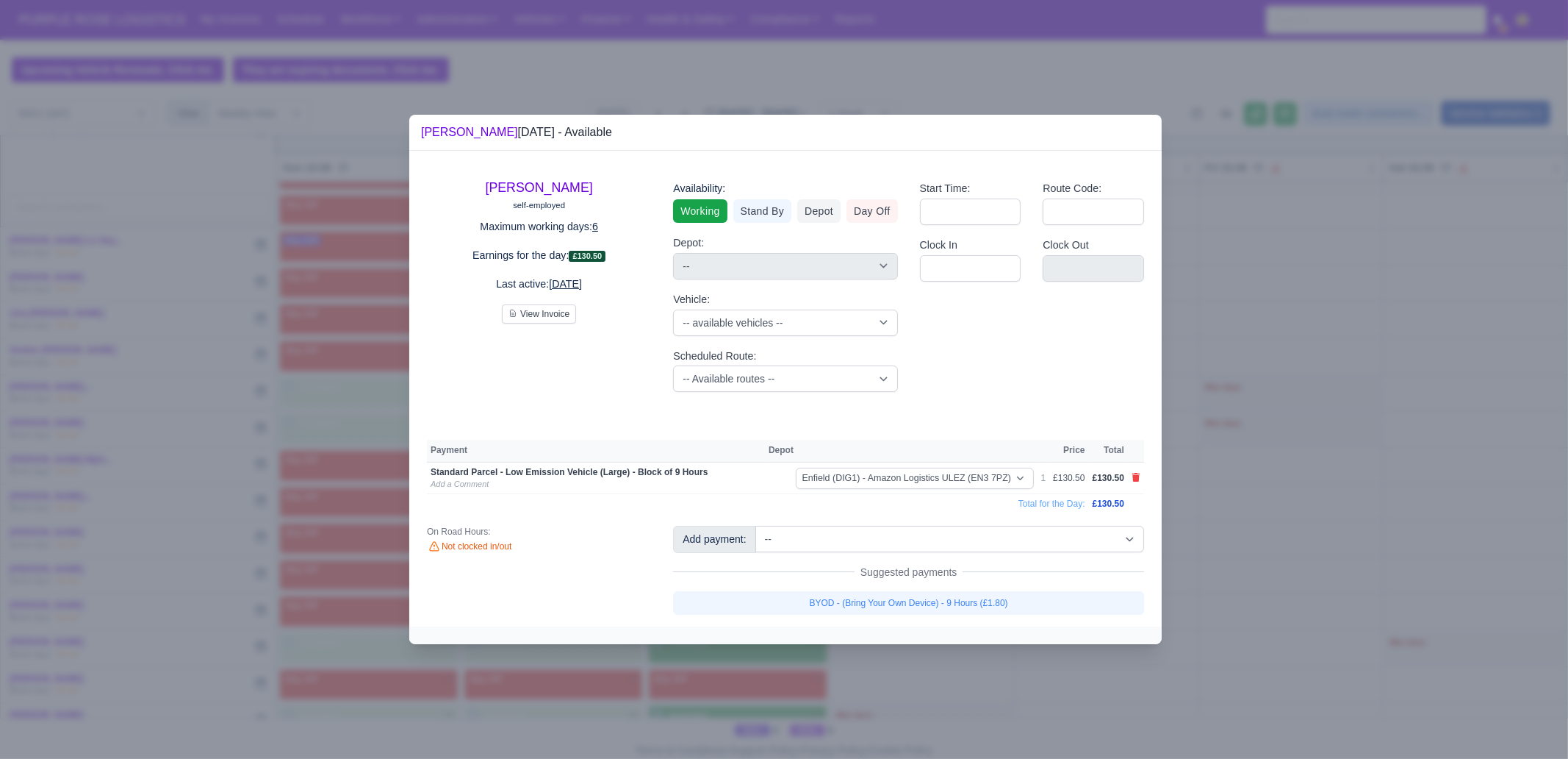
click at [963, 581] on link "BYOD - (Bring Your Own Device) - 9 Hours (£1.80)" at bounding box center [909, 603] width 471 height 24
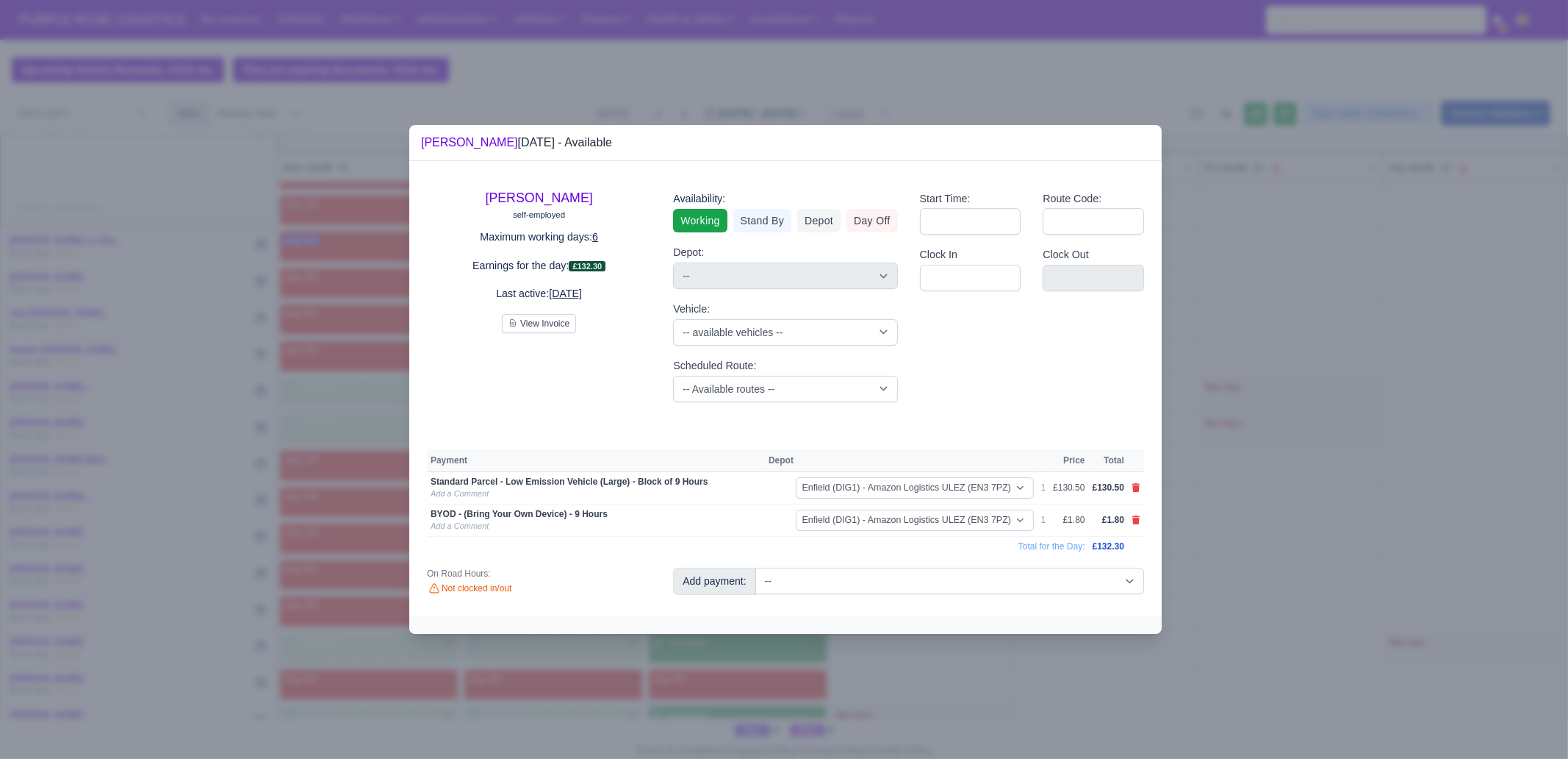
click at [966, 581] on div at bounding box center [784, 380] width 1568 height 759
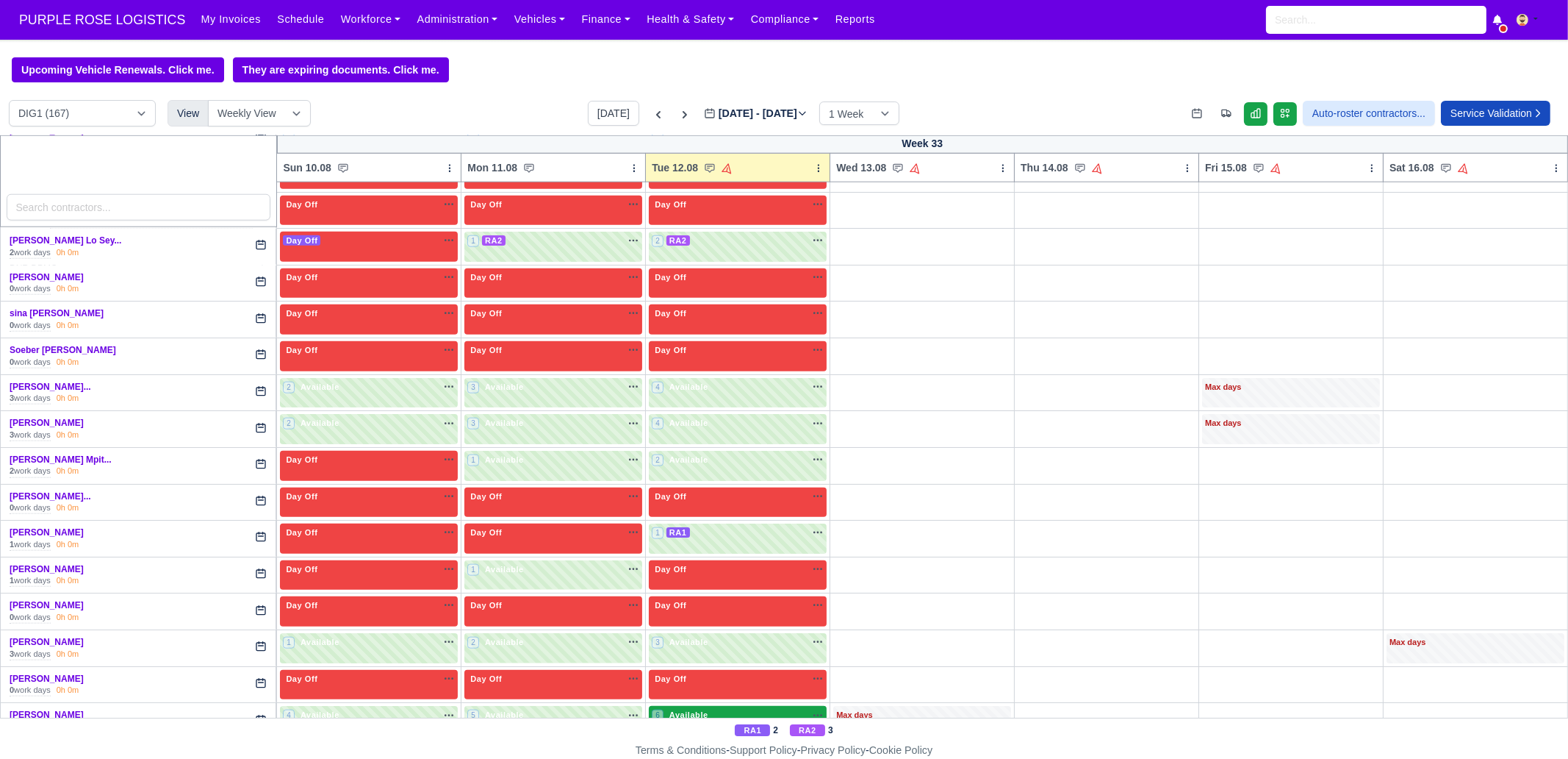
click at [708, 581] on div "6 Available na" at bounding box center [738, 714] width 172 height 13
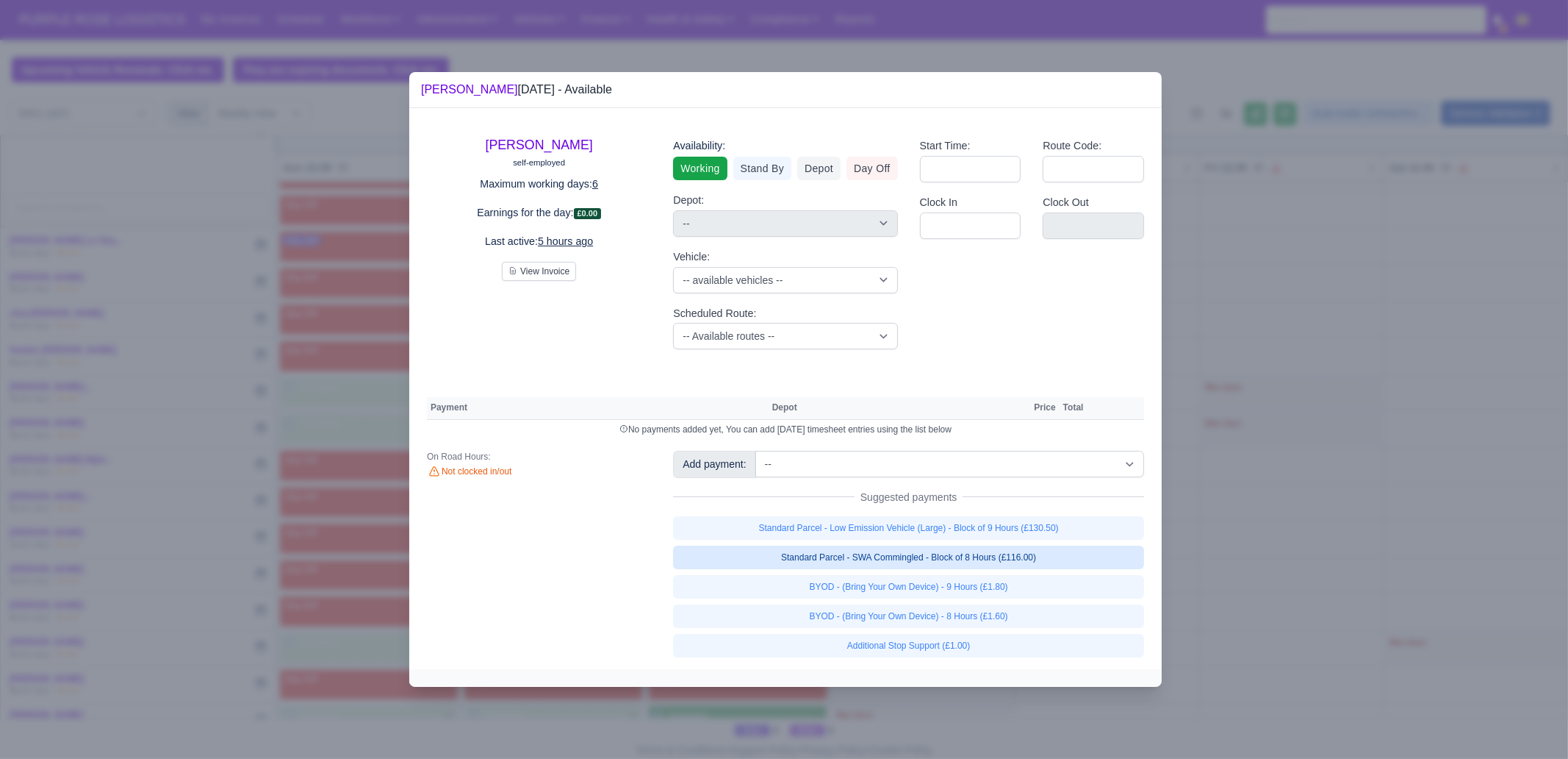
click at [1055, 556] on link "Standard Parcel - SWA Commingled - Block of 8 Hours (£116.00)" at bounding box center [909, 557] width 471 height 24
click at [1032, 581] on link "BYOD - (Bring Your Own Device) - 9 Hours (£1.80)" at bounding box center [909, 587] width 471 height 24
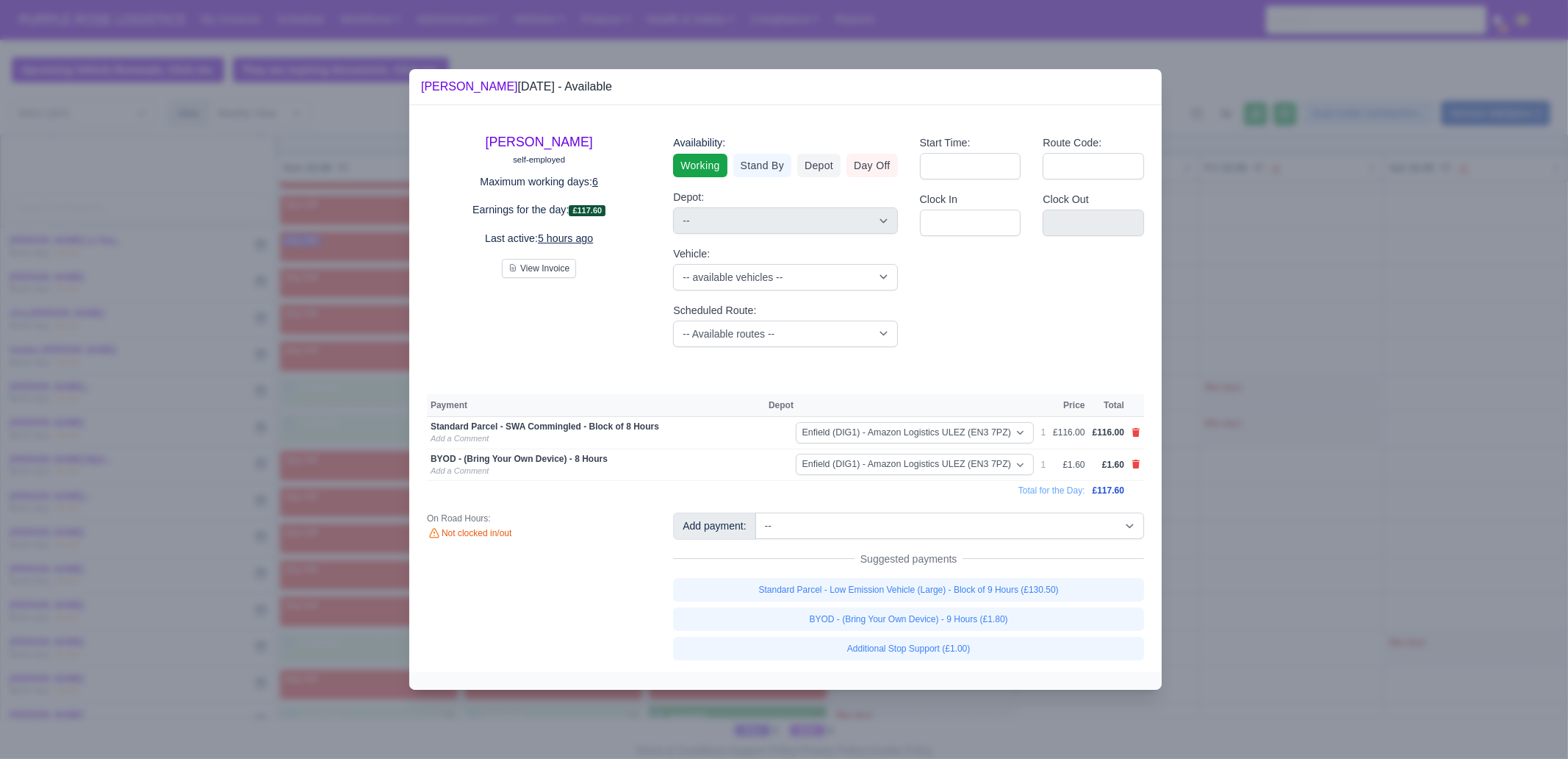
click at [1235, 581] on div at bounding box center [784, 380] width 1568 height 759
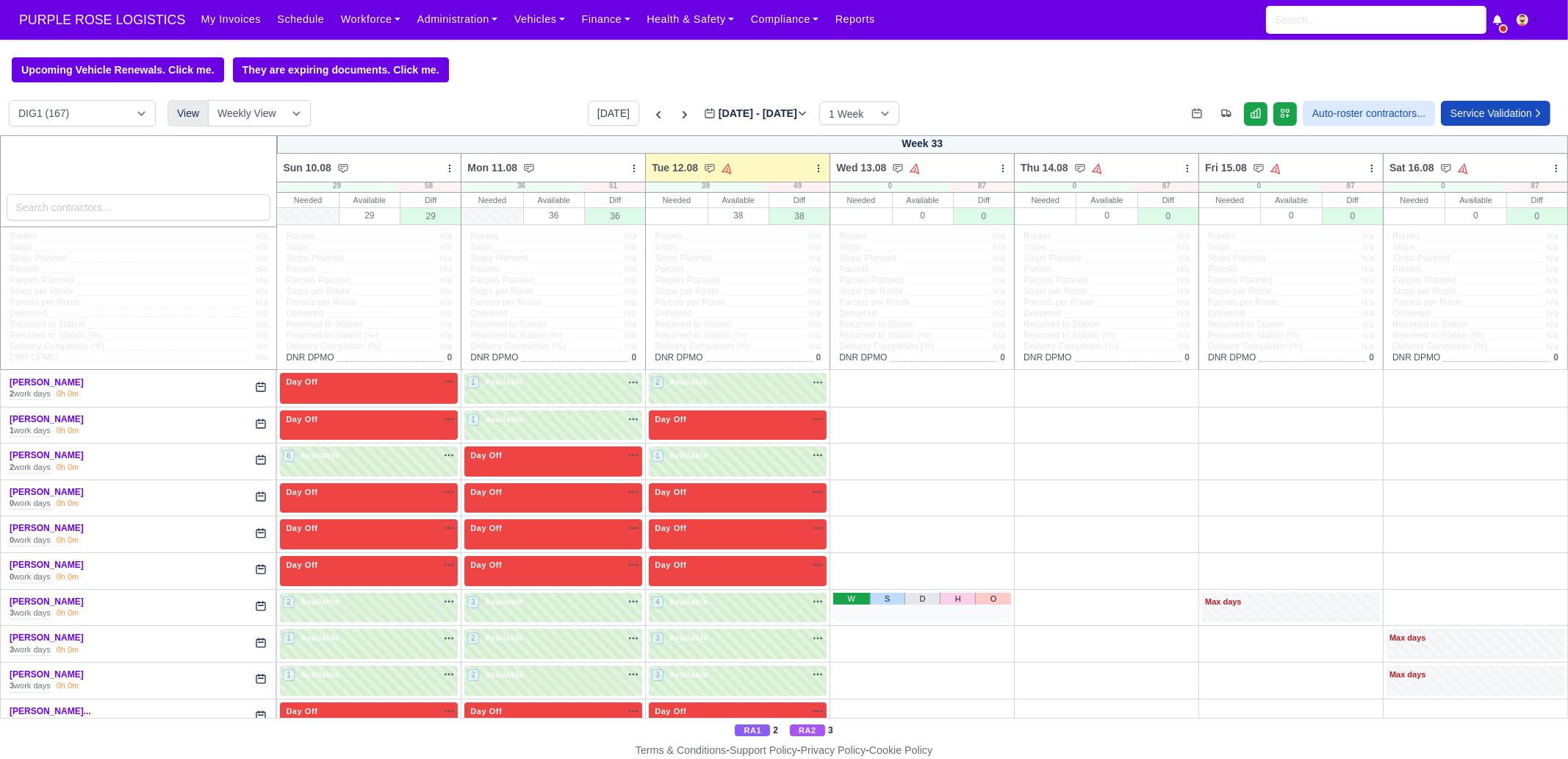
scroll to position [0, 0]
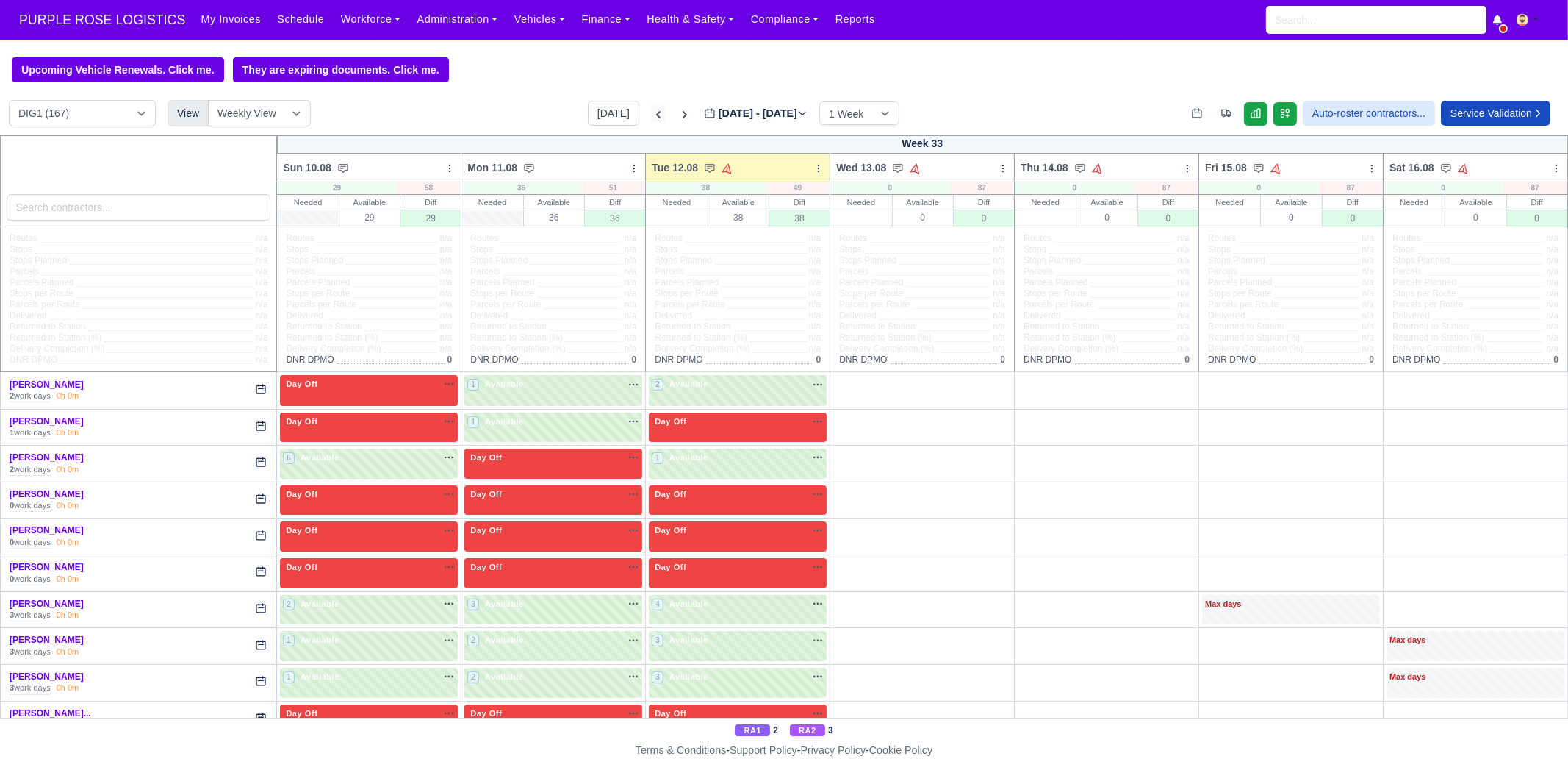
click at [657, 116] on icon at bounding box center [658, 115] width 4 height 8
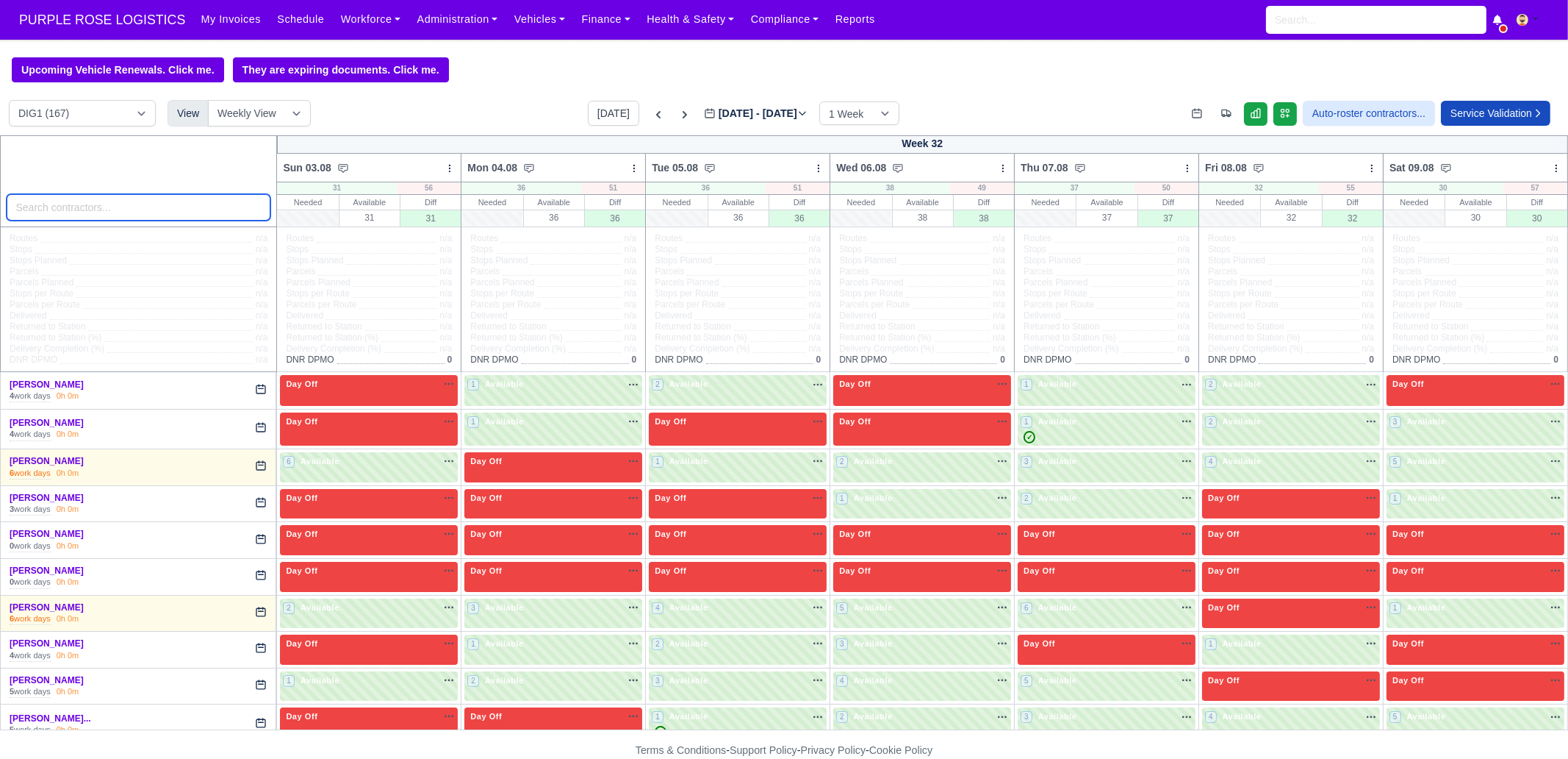
click at [196, 203] on input "search" at bounding box center [139, 207] width 265 height 26
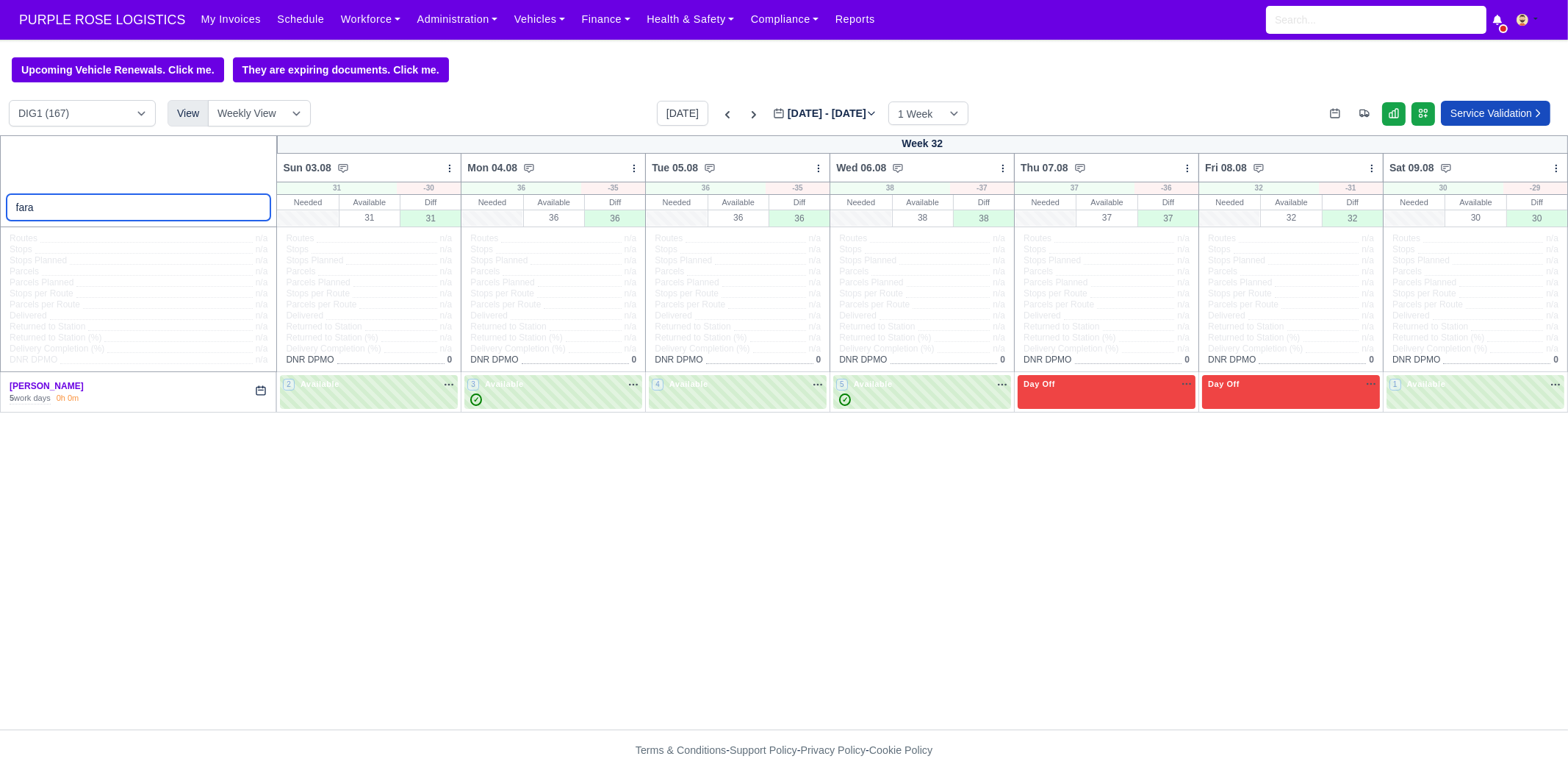
click at [72, 213] on input "fara" at bounding box center [139, 207] width 265 height 26
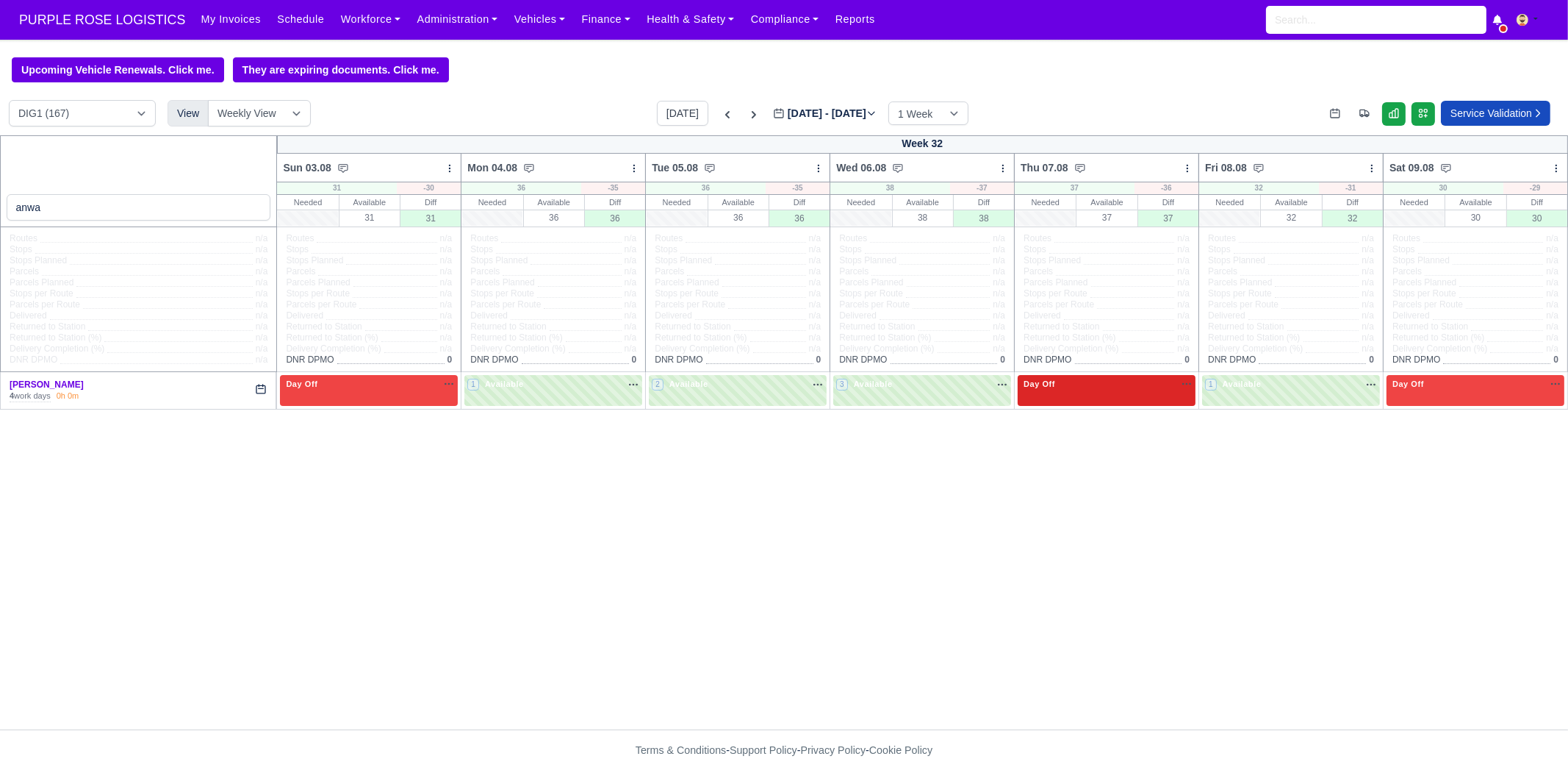
click at [1077, 404] on div "Day Off Available" at bounding box center [1106, 390] width 178 height 30
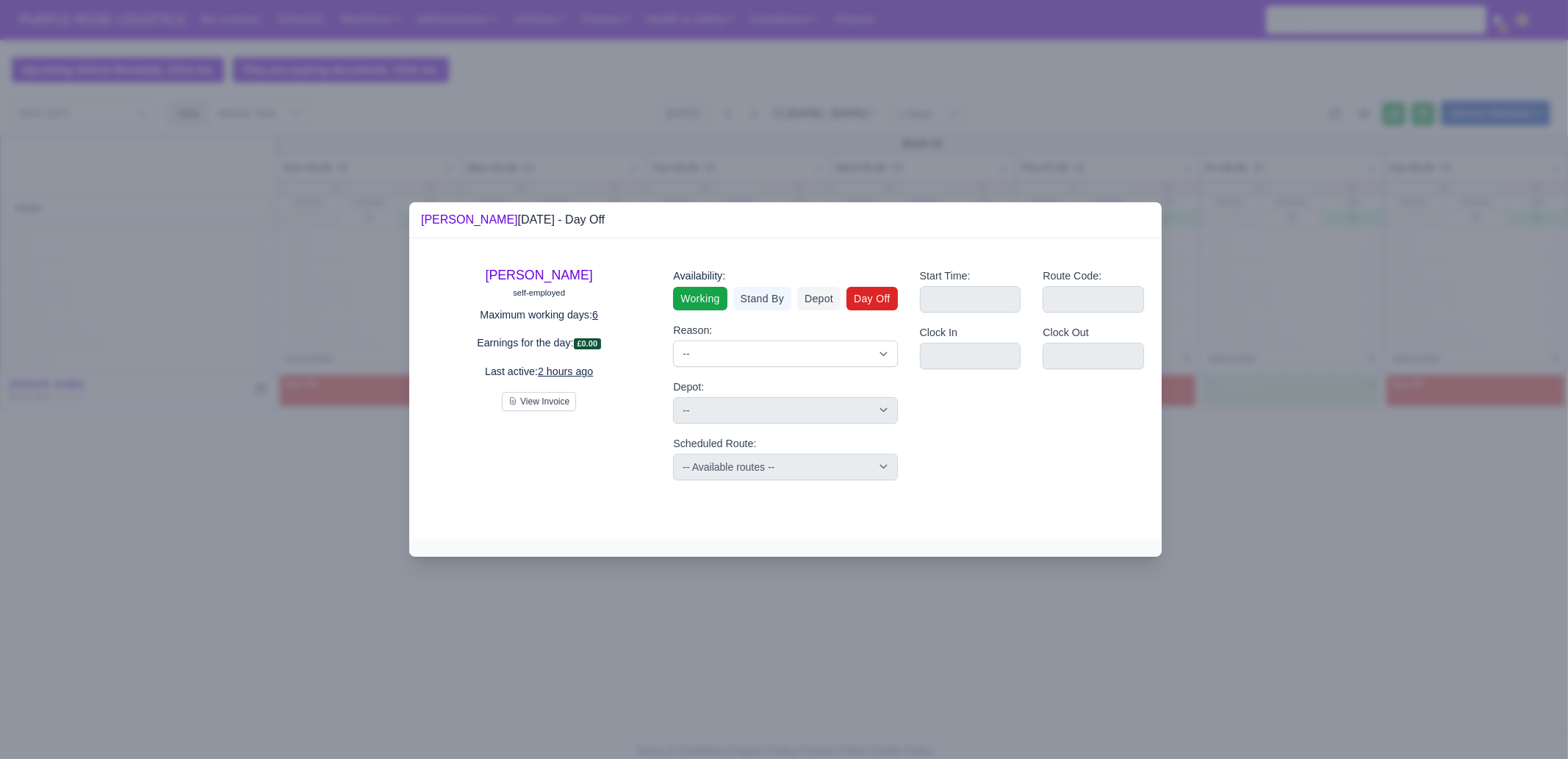
click at [712, 302] on link "Working" at bounding box center [701, 299] width 54 height 24
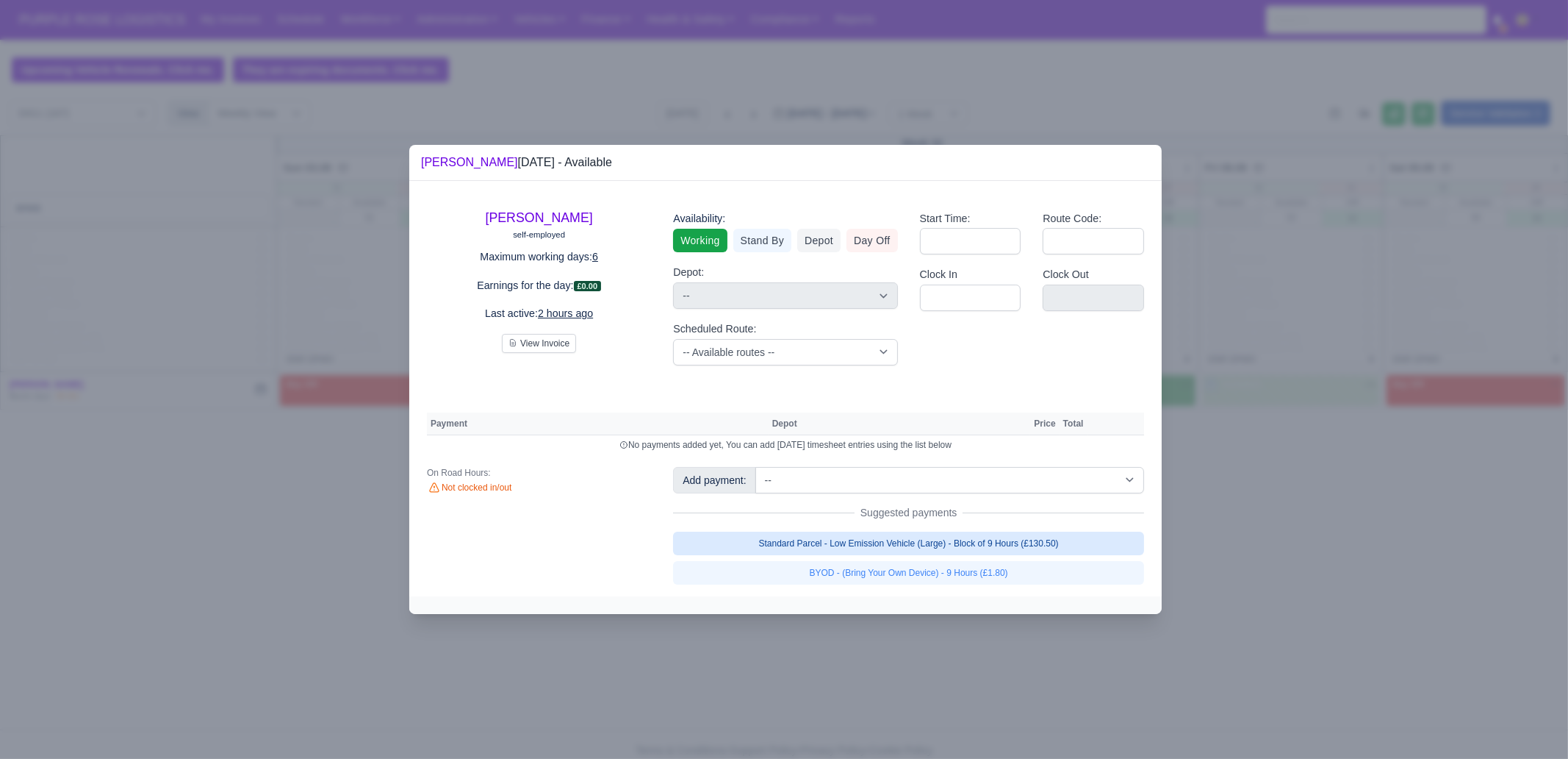
click at [944, 539] on link "Standard Parcel - Low Emission Vehicle (Large) - Block of 9 Hours (£130.50)" at bounding box center [909, 543] width 471 height 24
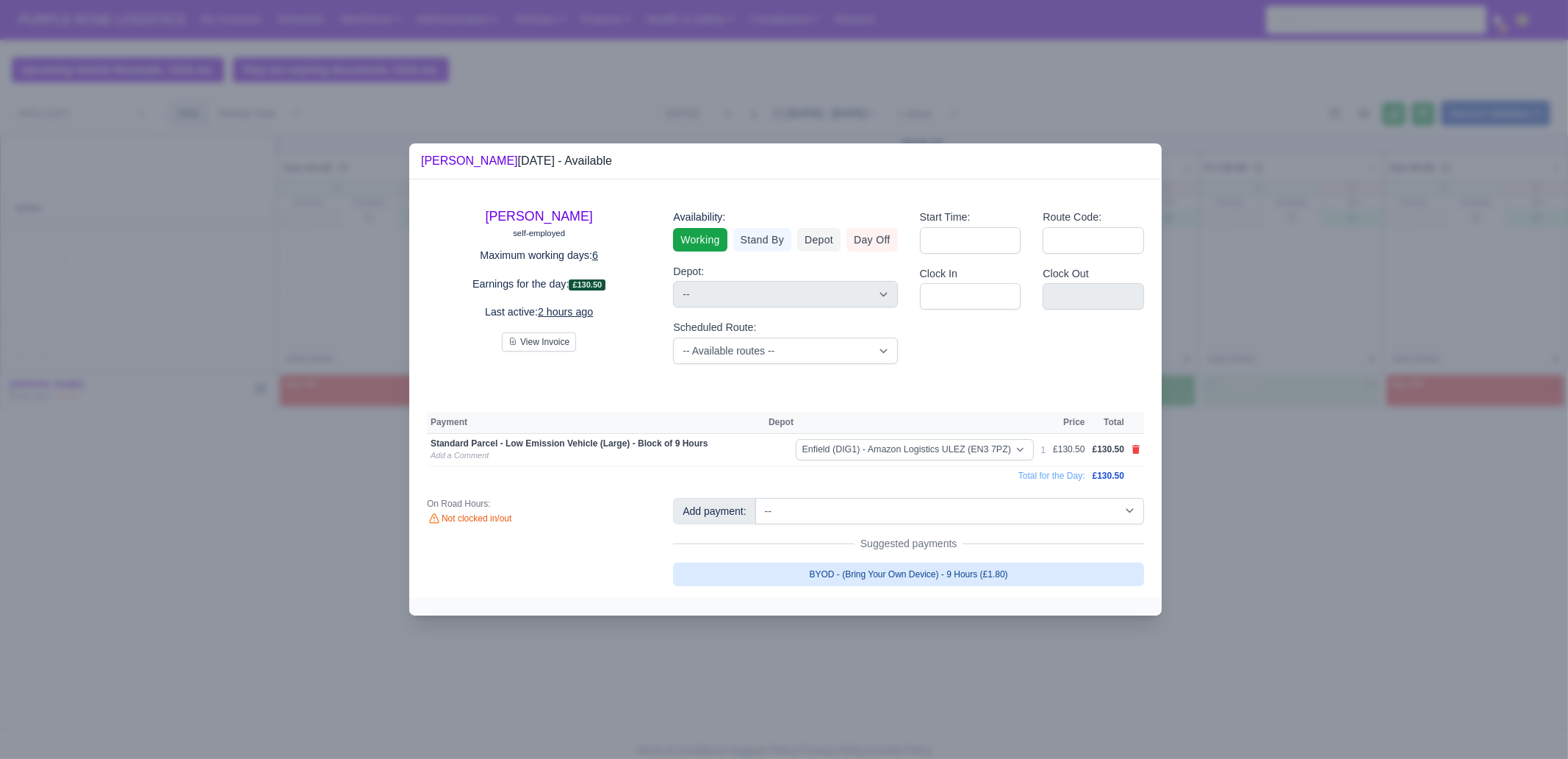
click at [954, 571] on link "BYOD - (Bring Your Own Device) - 9 Hours (£1.80)" at bounding box center [909, 574] width 471 height 24
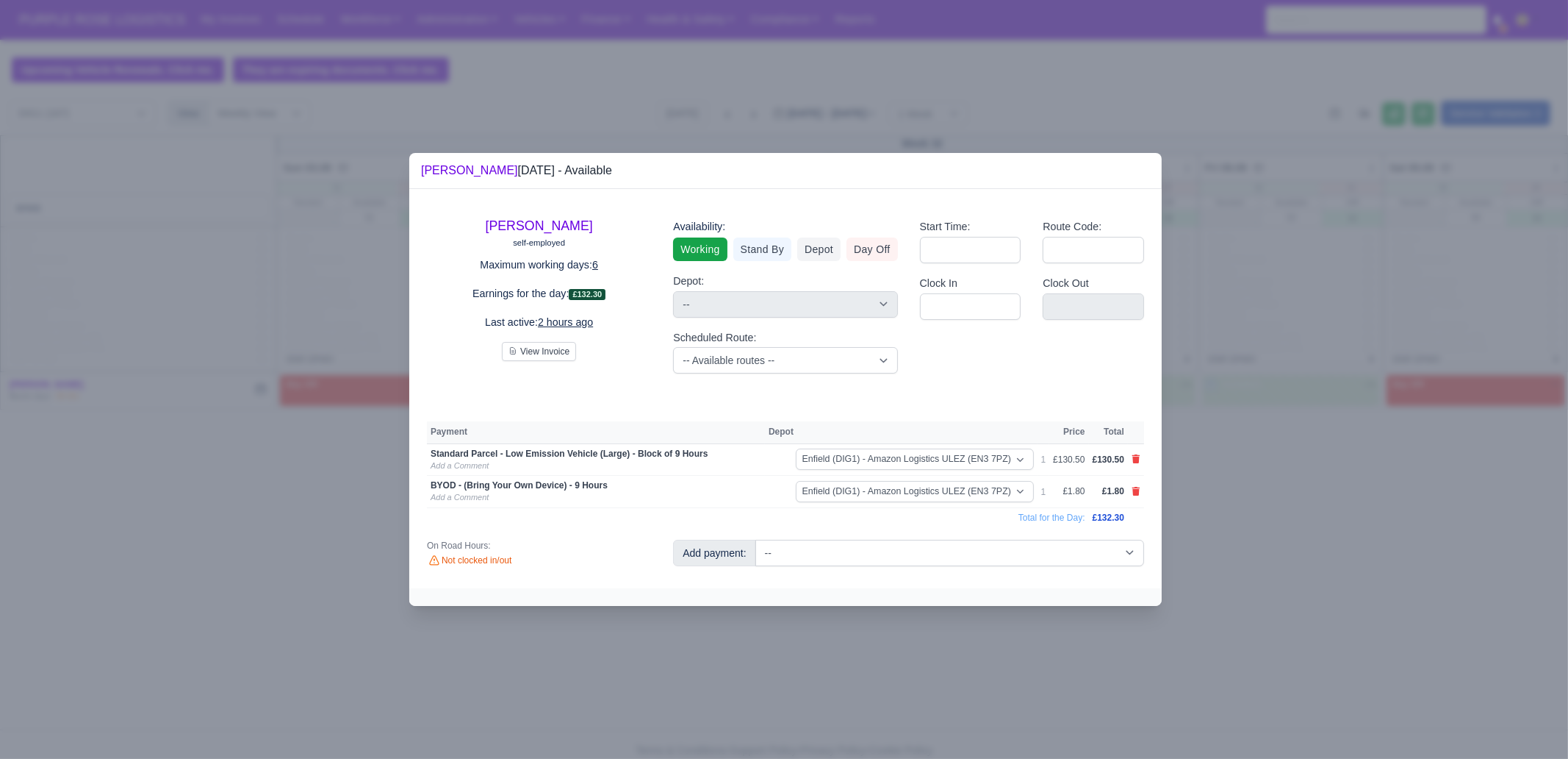
click at [1016, 581] on div at bounding box center [784, 380] width 1568 height 759
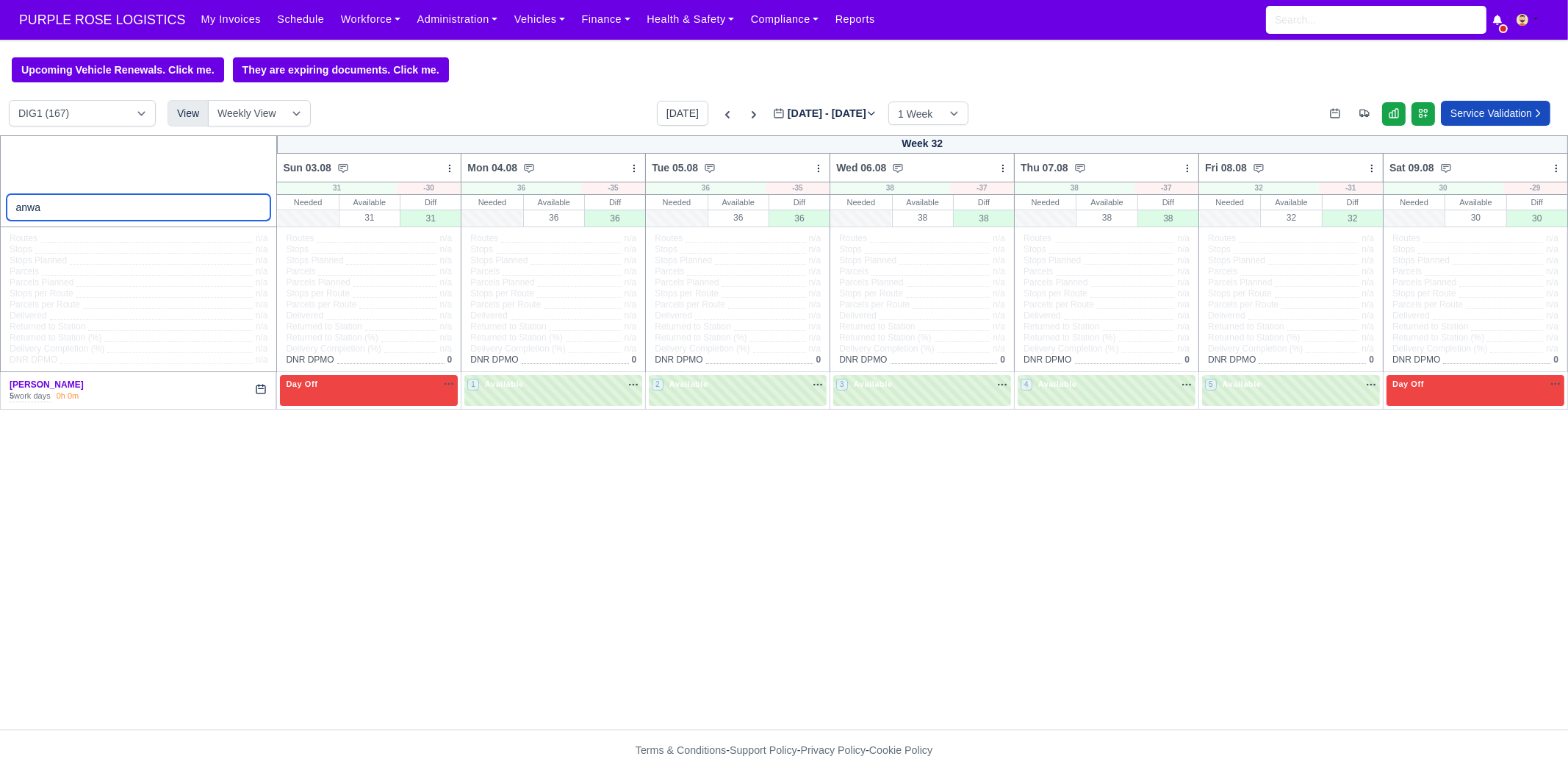
click at [137, 213] on input "anwa" at bounding box center [139, 207] width 265 height 26
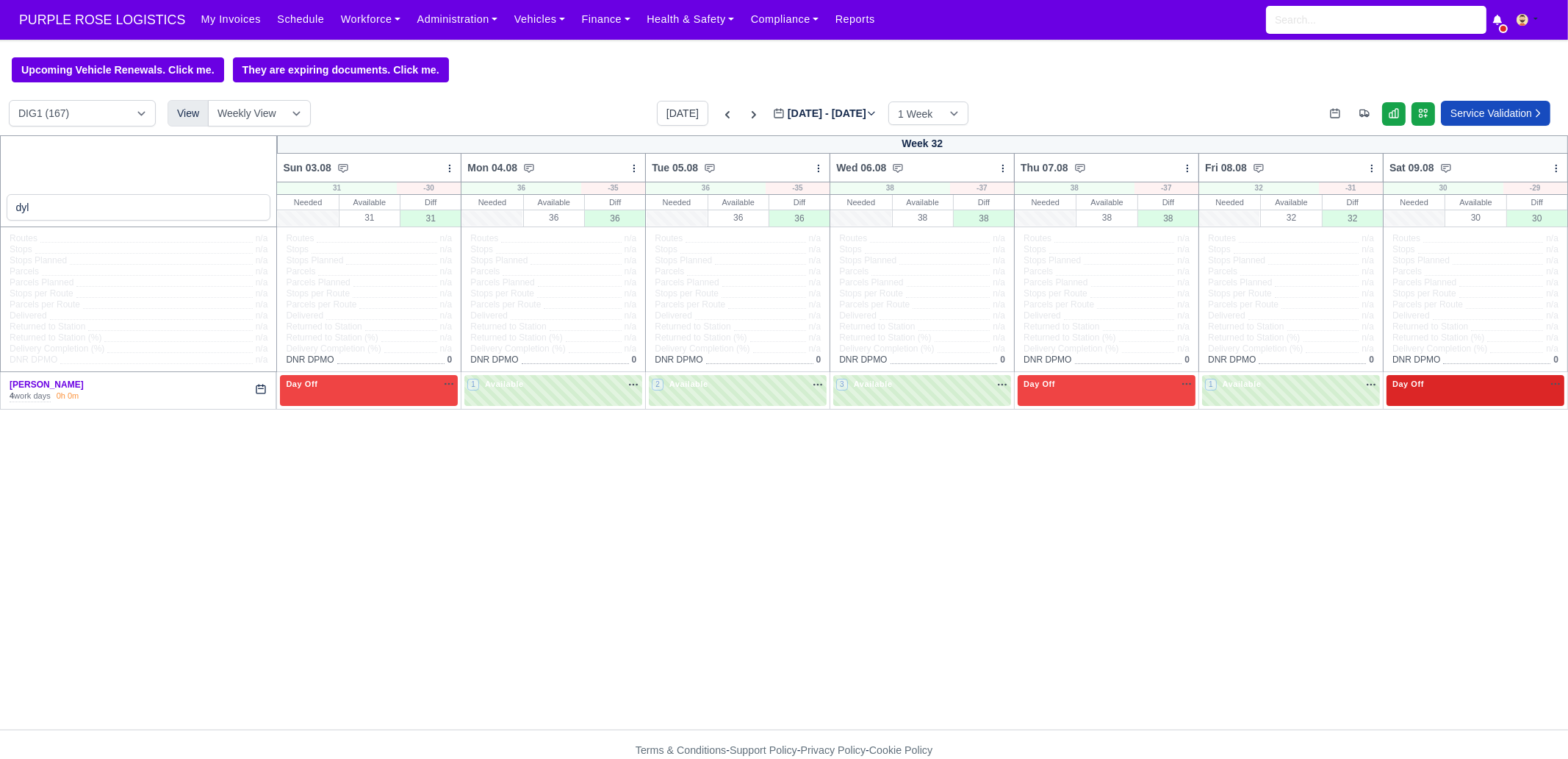
click at [1254, 390] on div "Day Off Available" at bounding box center [1476, 384] width 172 height 13
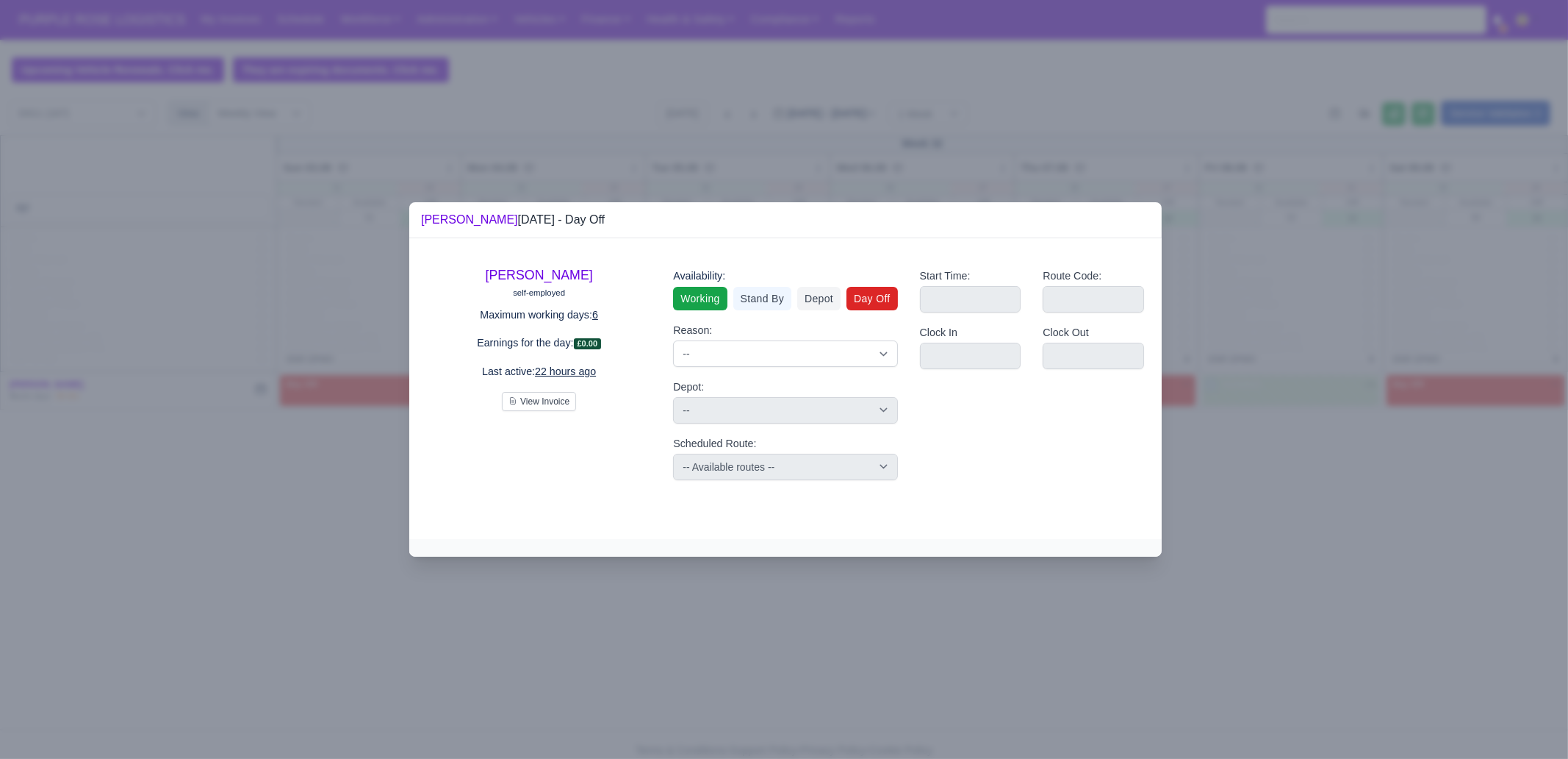
click at [712, 298] on link "Working" at bounding box center [701, 299] width 54 height 24
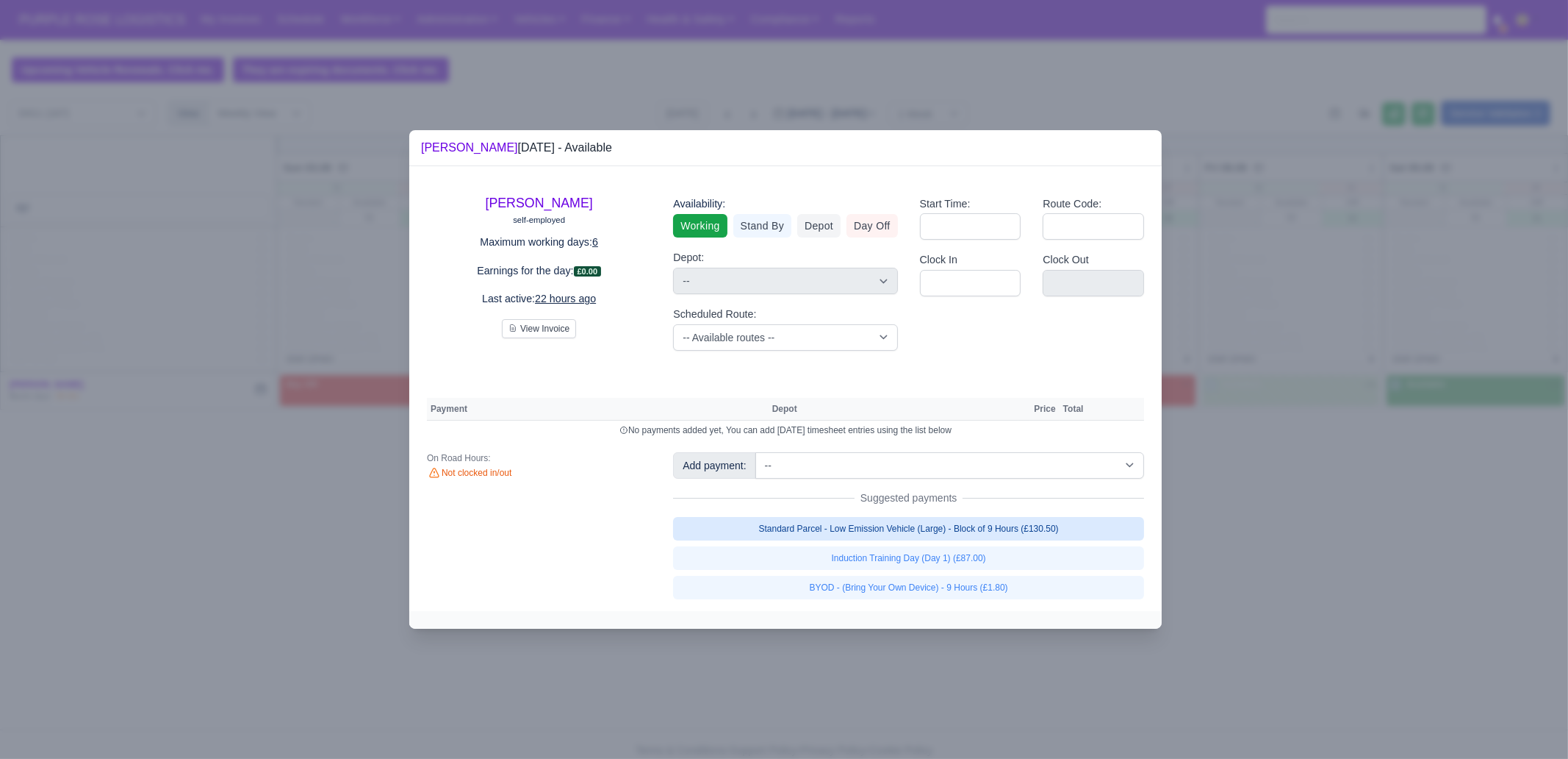
click at [978, 534] on link "Standard Parcel - Low Emission Vehicle (Large) - Block of 9 Hours (£130.50)" at bounding box center [909, 529] width 471 height 24
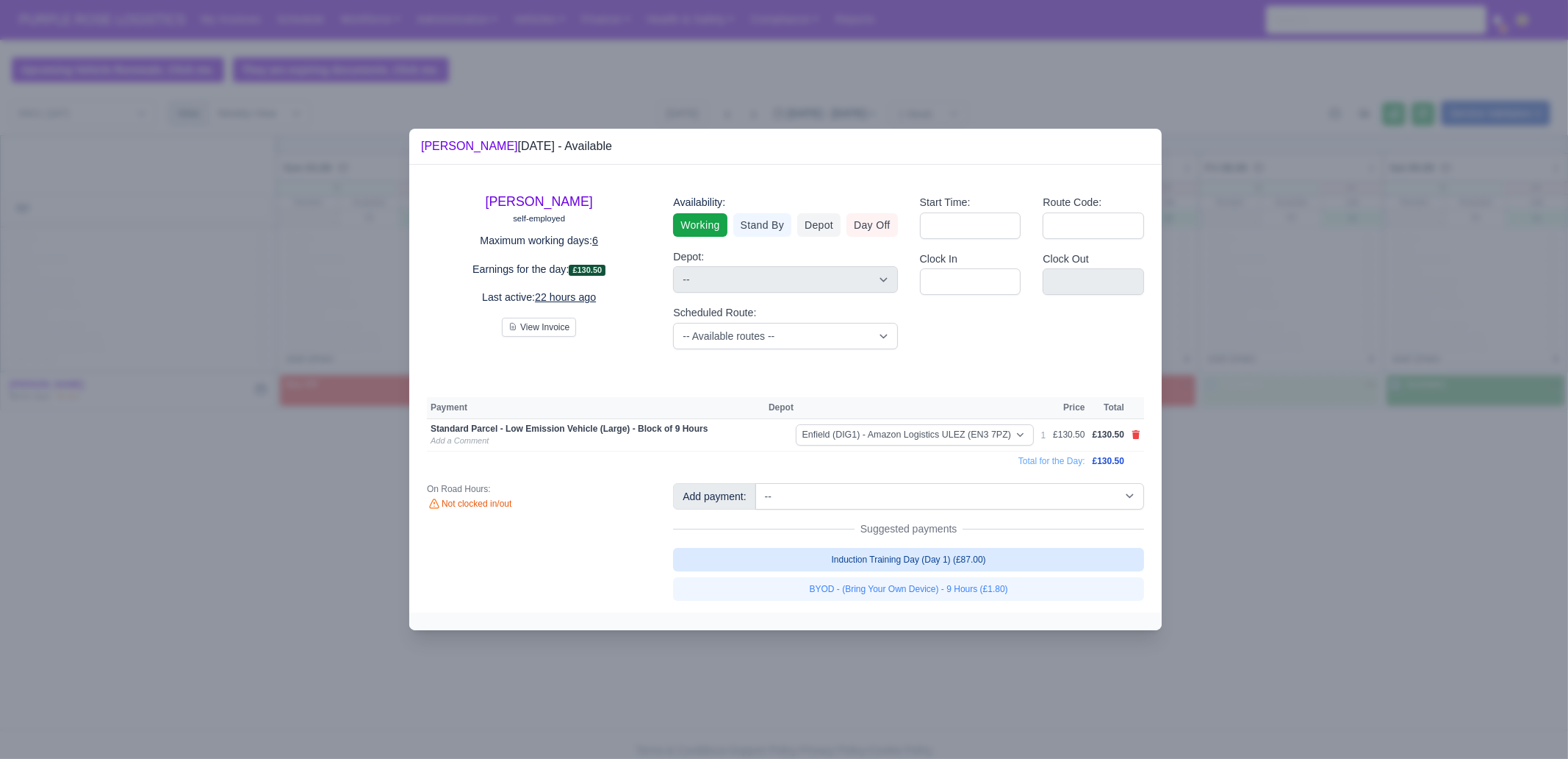
click at [983, 553] on link "Induction Training Day (Day 1) (£87.00)" at bounding box center [909, 560] width 471 height 24
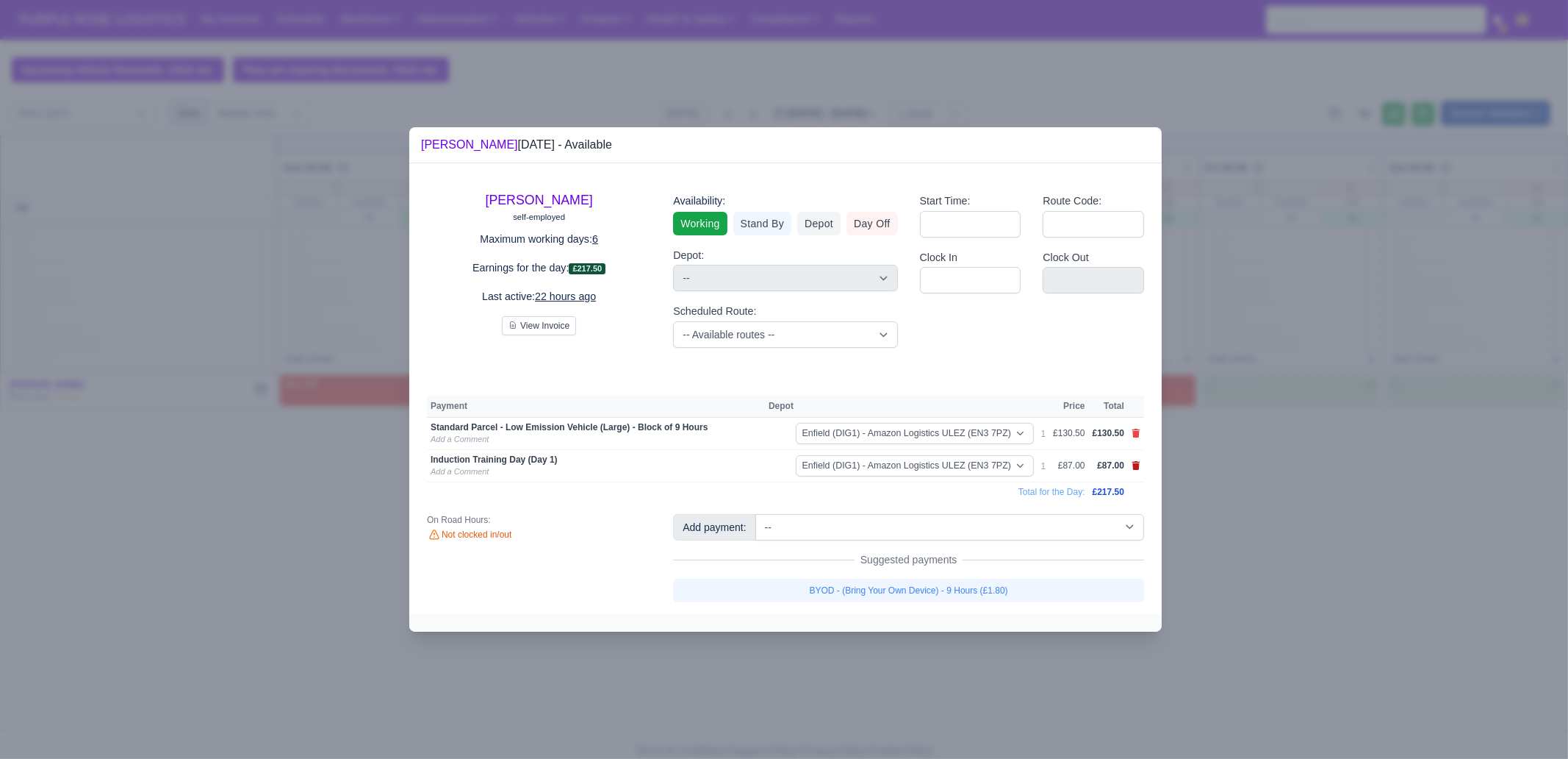
click at [1136, 465] on icon at bounding box center [1136, 466] width 8 height 8
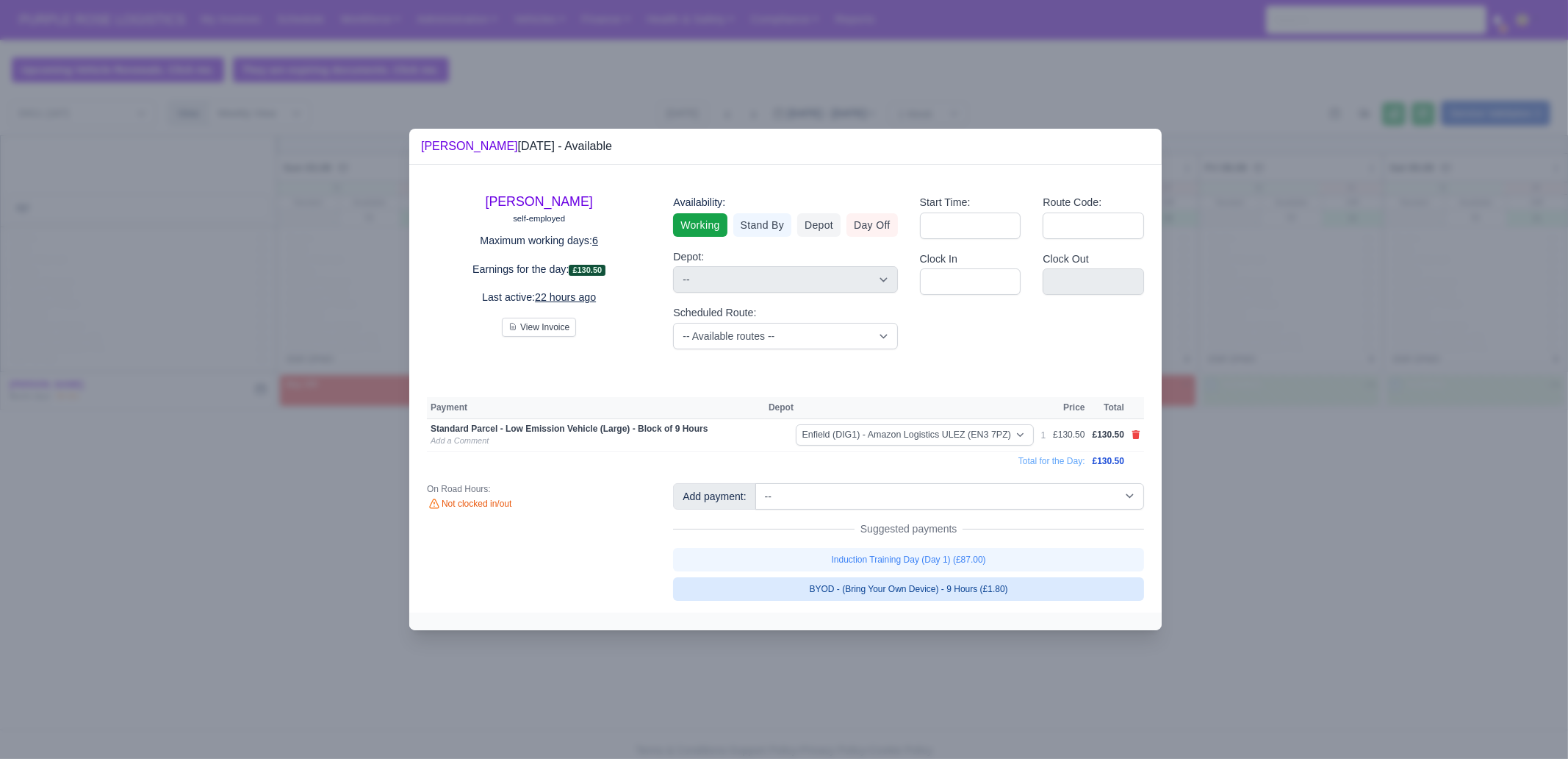
click at [1037, 579] on link "BYOD - (Bring Your Own Device) - 9 Hours (£1.80)" at bounding box center [909, 589] width 471 height 24
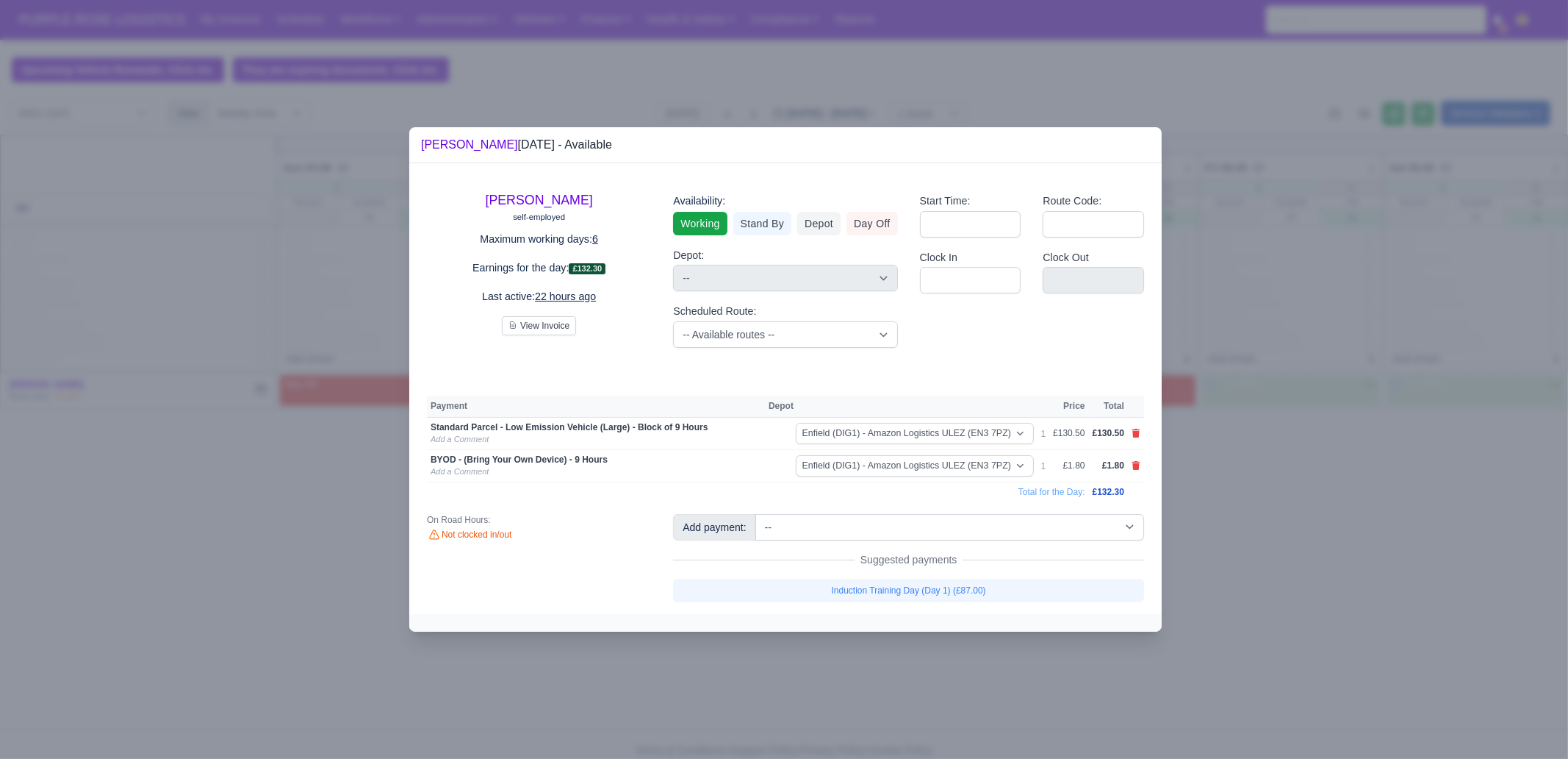
click at [1095, 581] on div at bounding box center [784, 380] width 1568 height 759
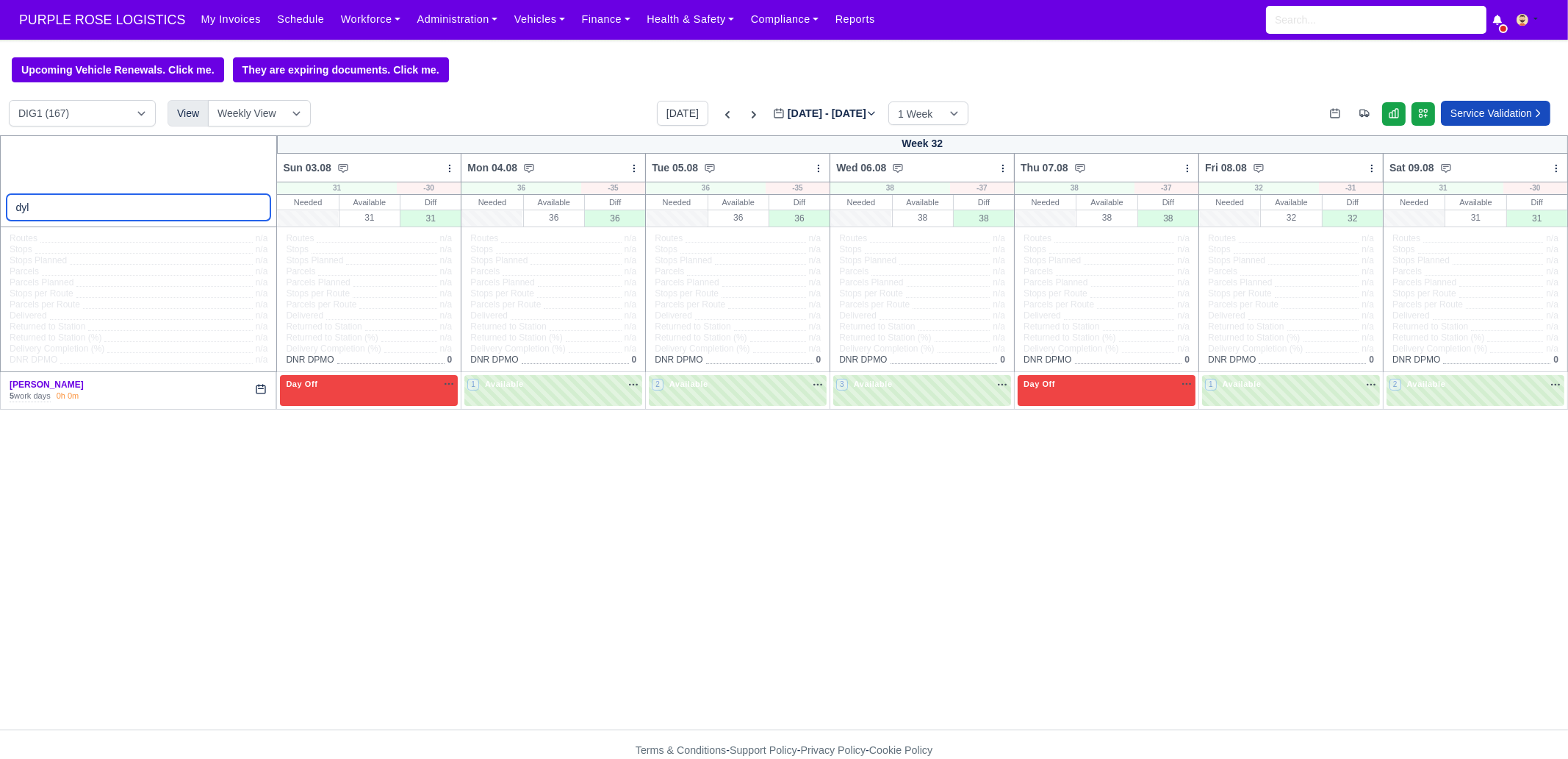
click at [171, 195] on input "dyl" at bounding box center [139, 207] width 265 height 26
click at [158, 203] on input "dyl" at bounding box center [139, 207] width 265 height 26
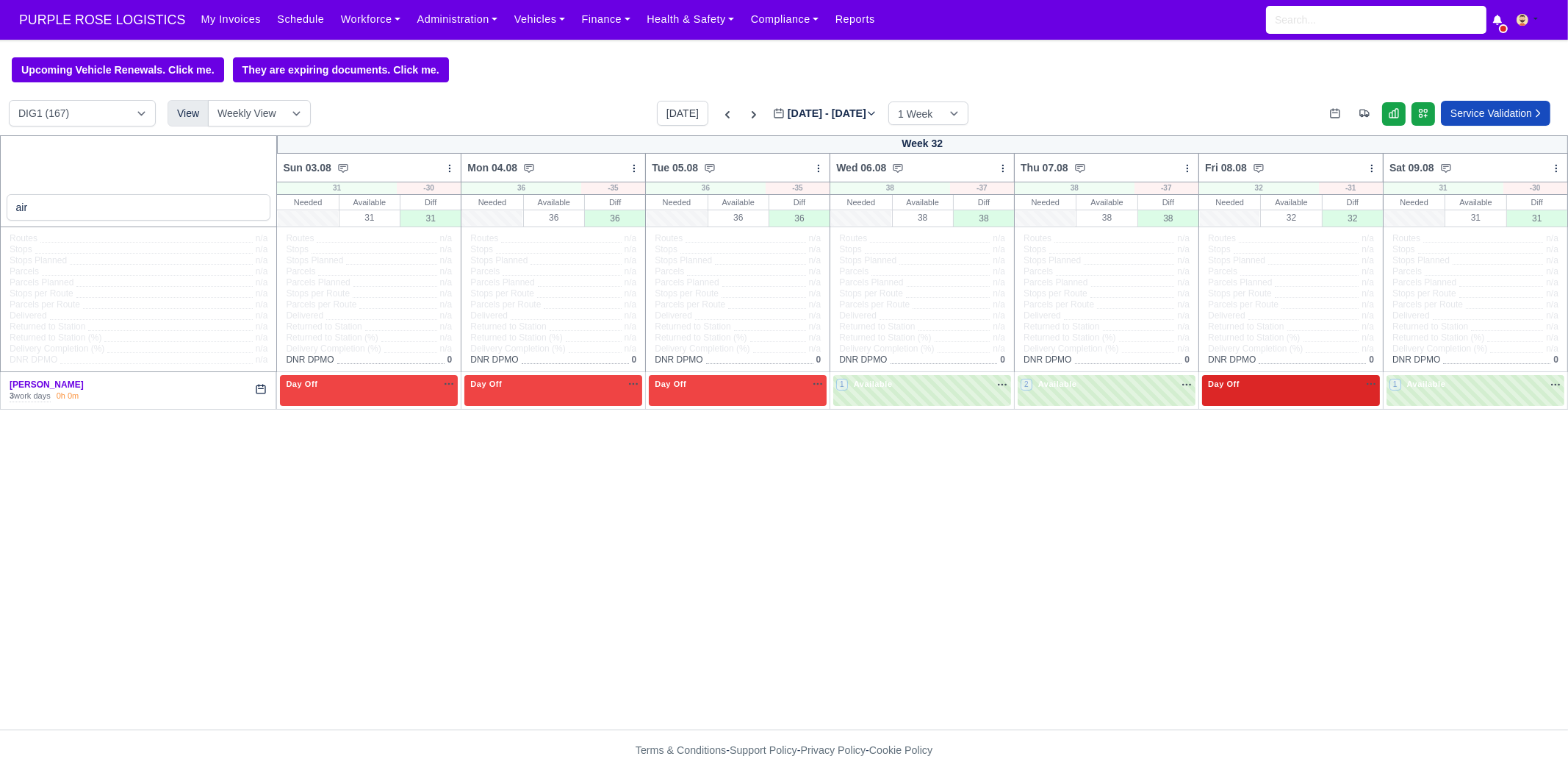
click at [1254, 388] on div "Day Off Available" at bounding box center [1291, 384] width 172 height 13
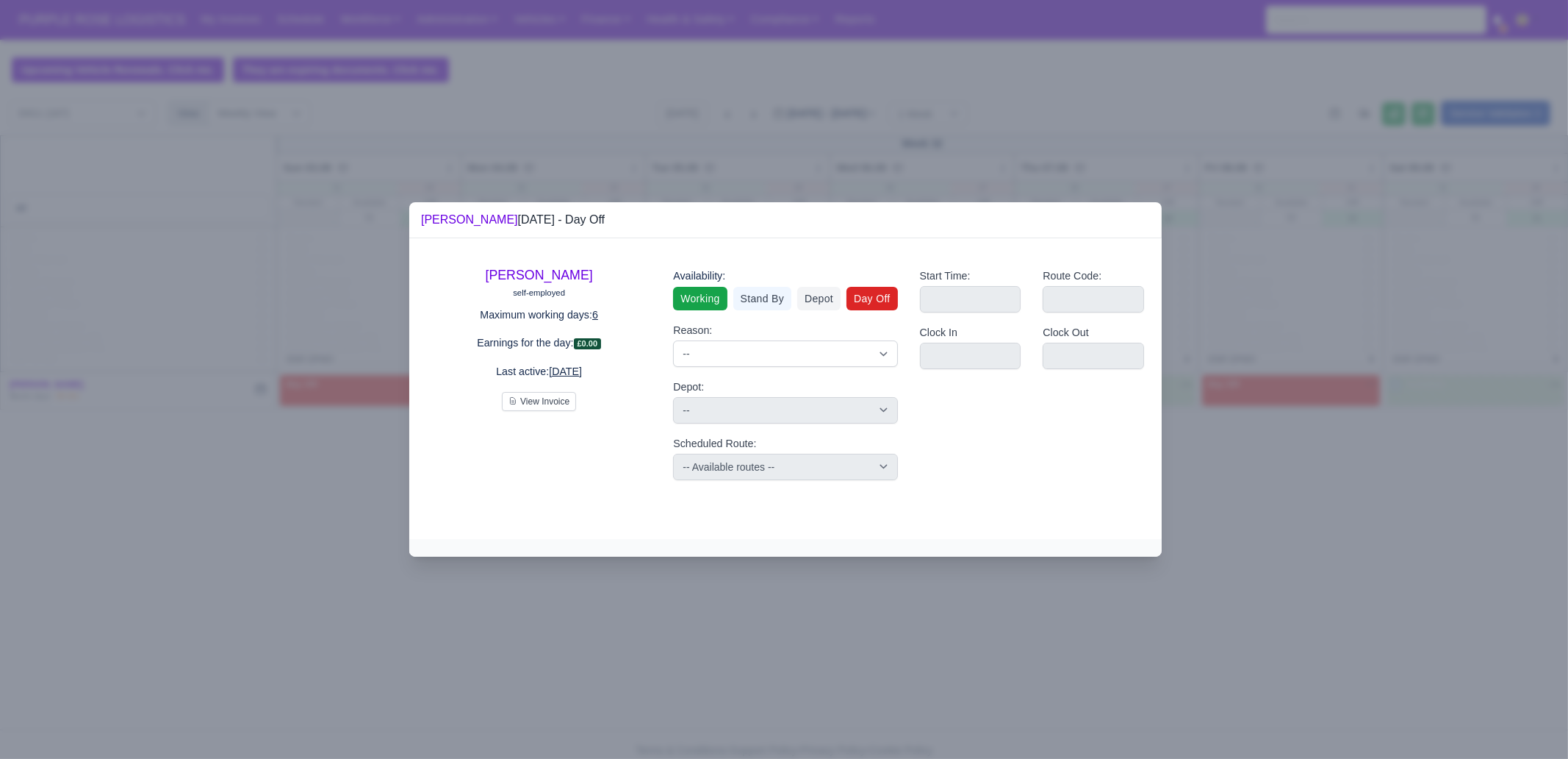
click at [696, 294] on link "Working" at bounding box center [701, 299] width 54 height 24
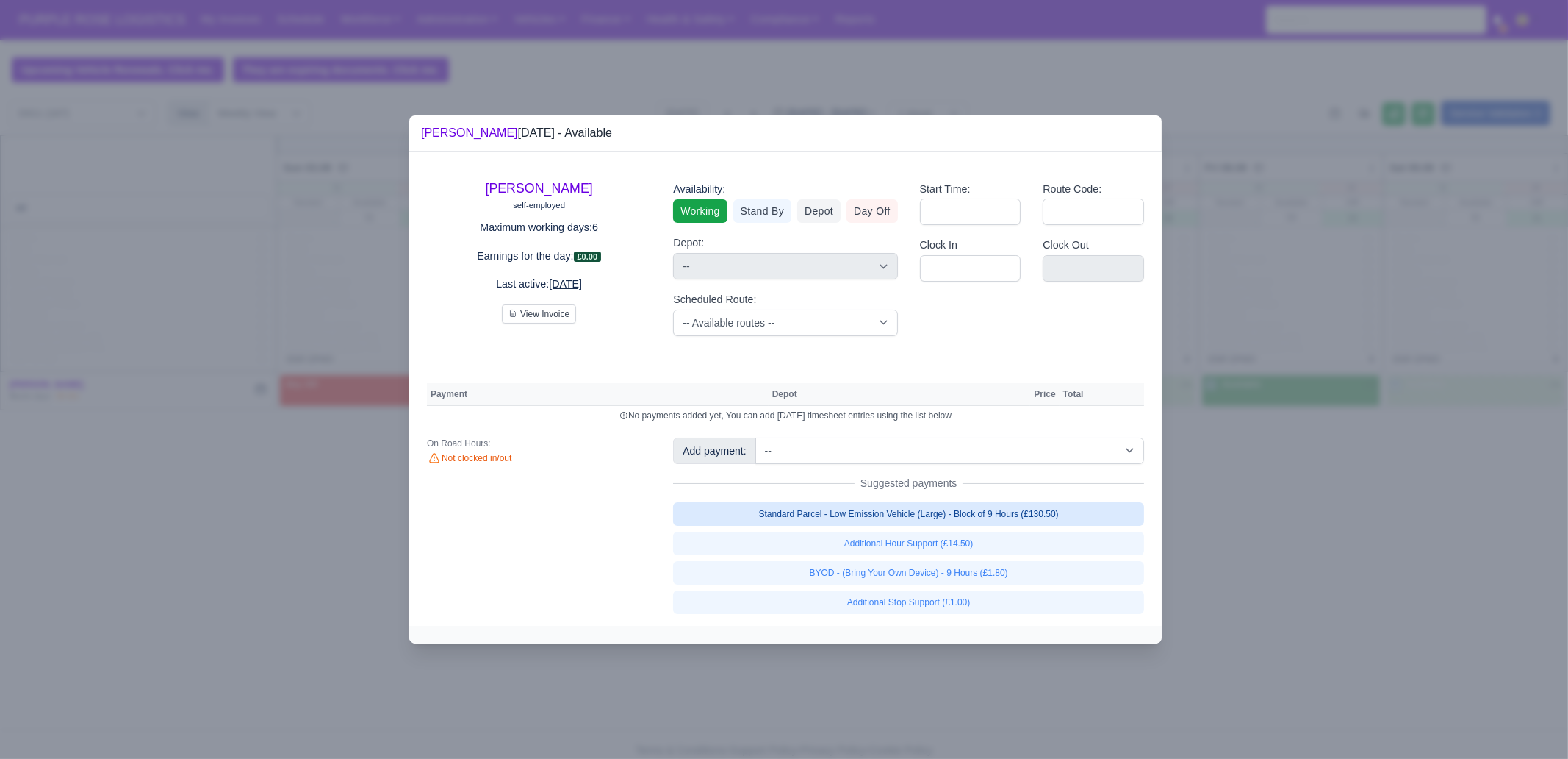
click at [998, 516] on link "Standard Parcel - Low Emission Vehicle (Large) - Block of 9 Hours (£130.50)" at bounding box center [909, 514] width 471 height 24
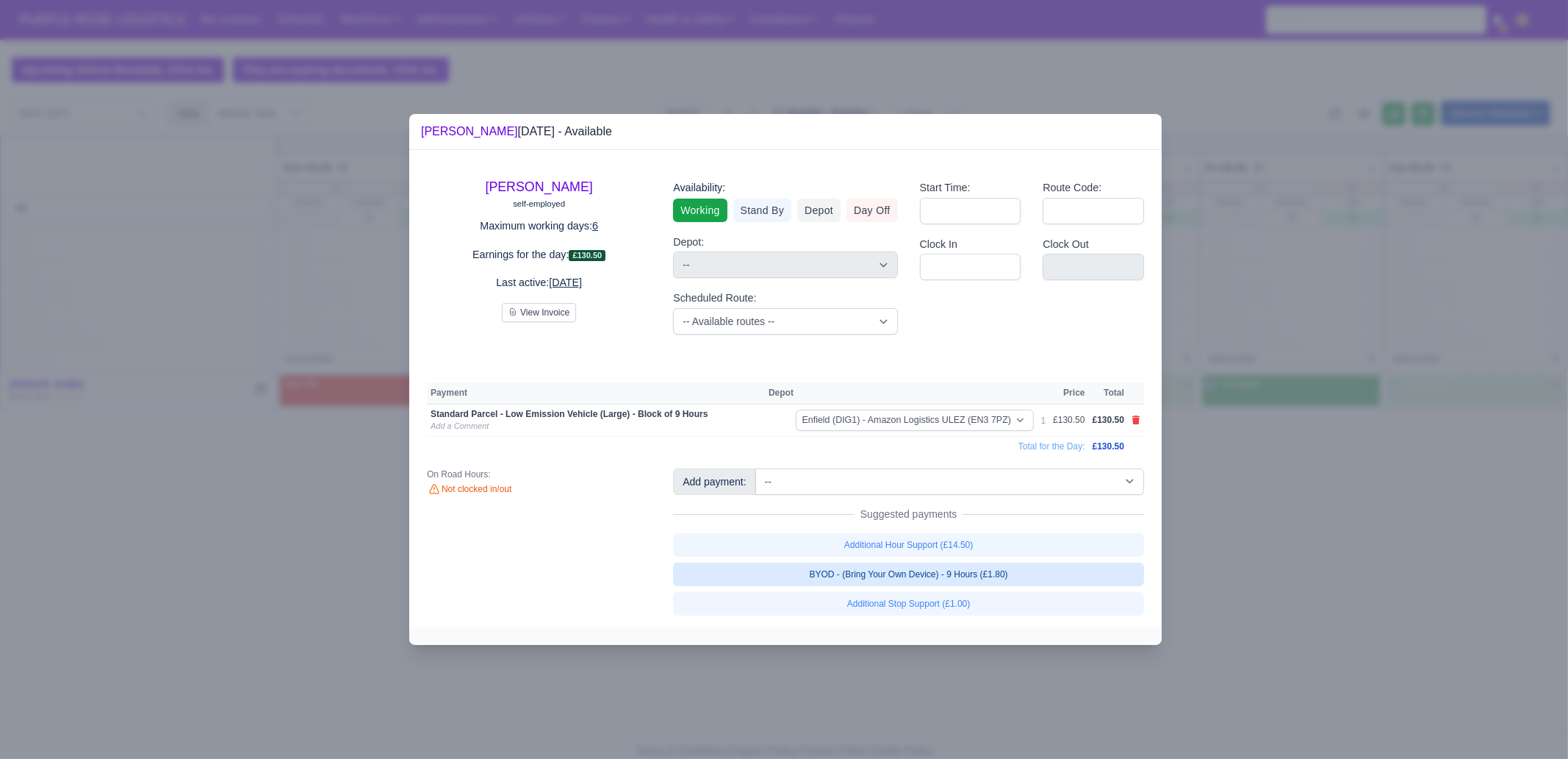
click at [1007, 566] on link "BYOD - (Bring Your Own Device) - 9 Hours (£1.80)" at bounding box center [909, 574] width 471 height 24
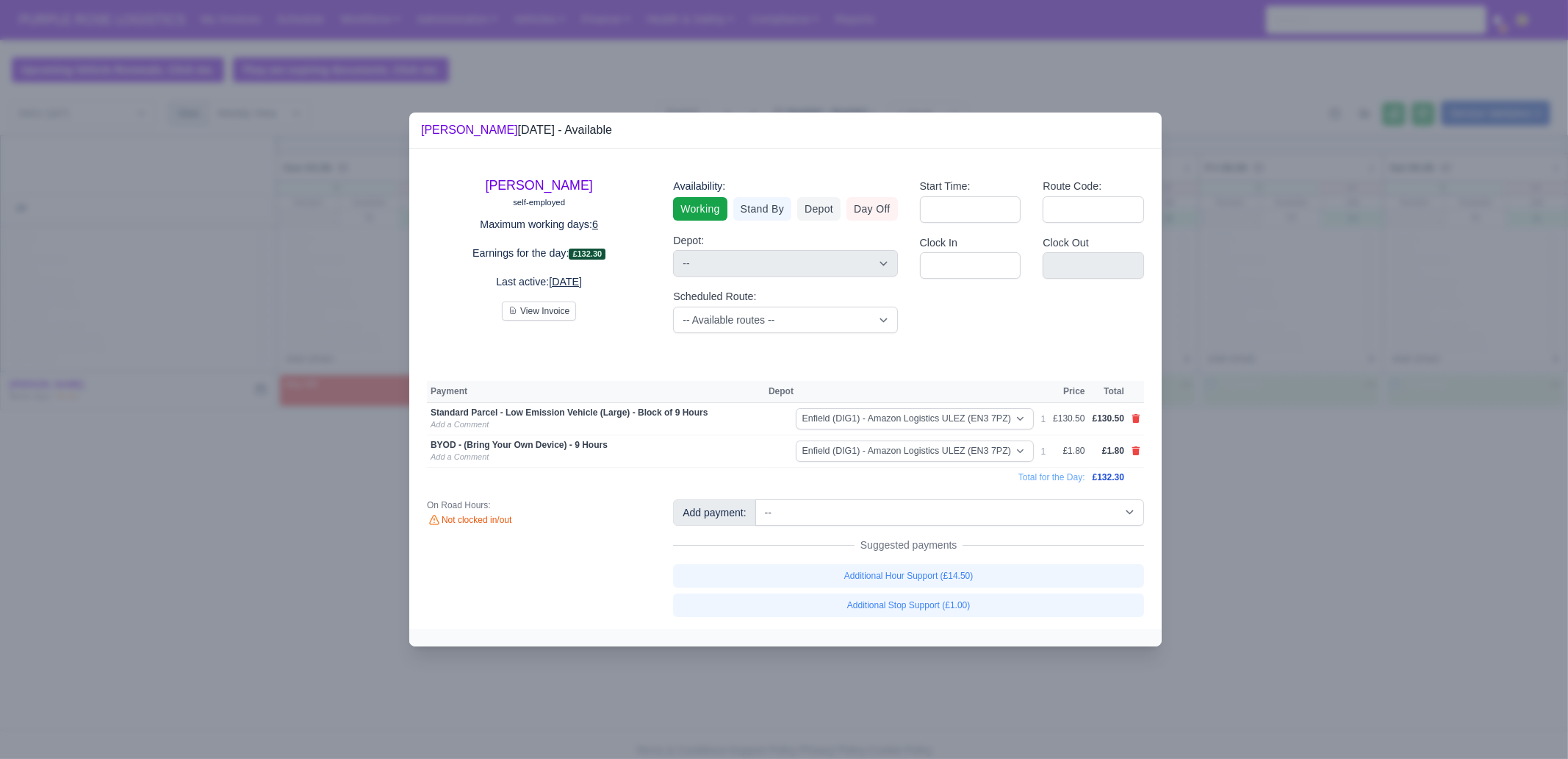
click at [1254, 575] on div at bounding box center [784, 380] width 1568 height 759
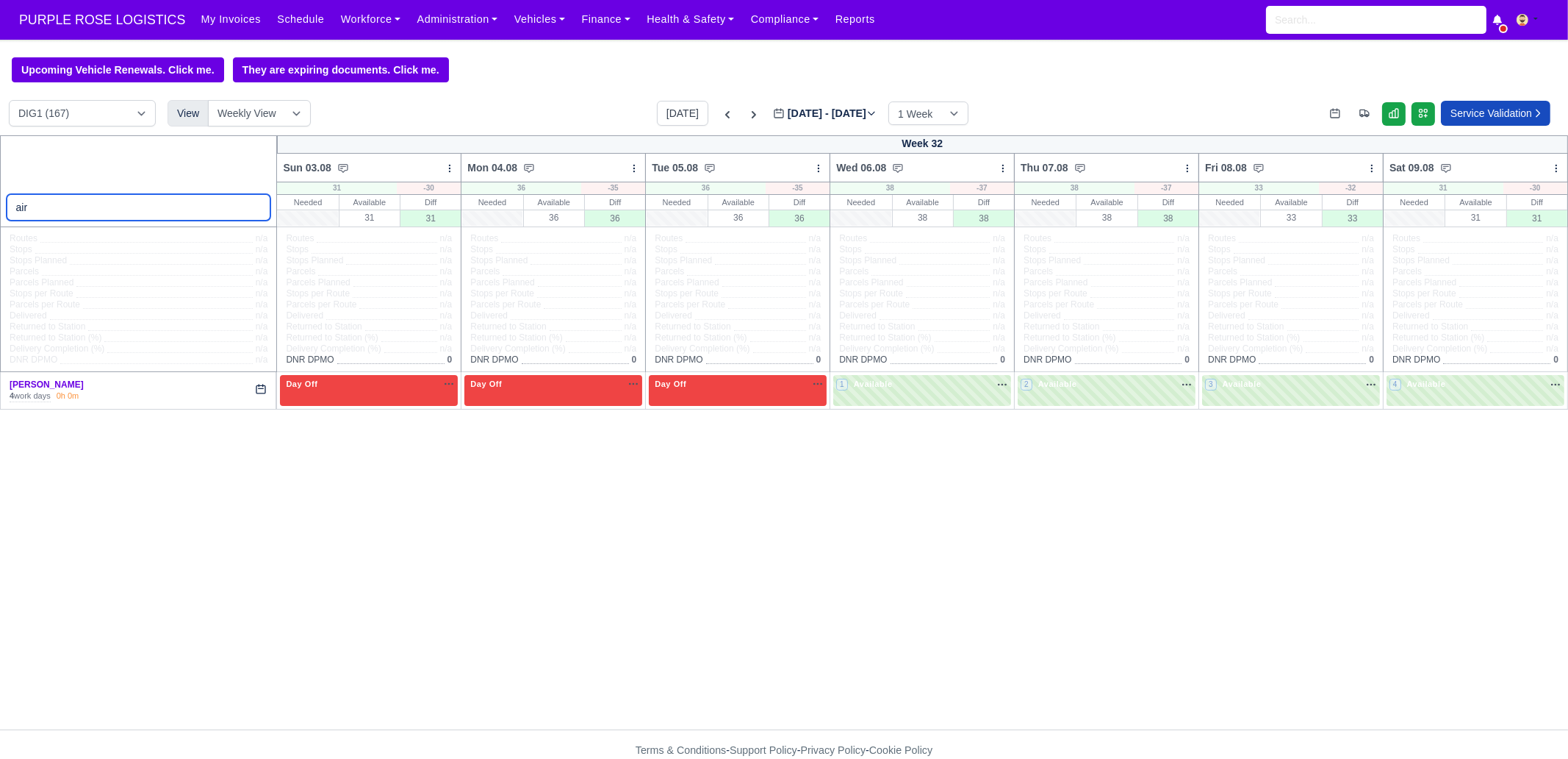
click at [81, 210] on input "air" at bounding box center [139, 207] width 265 height 26
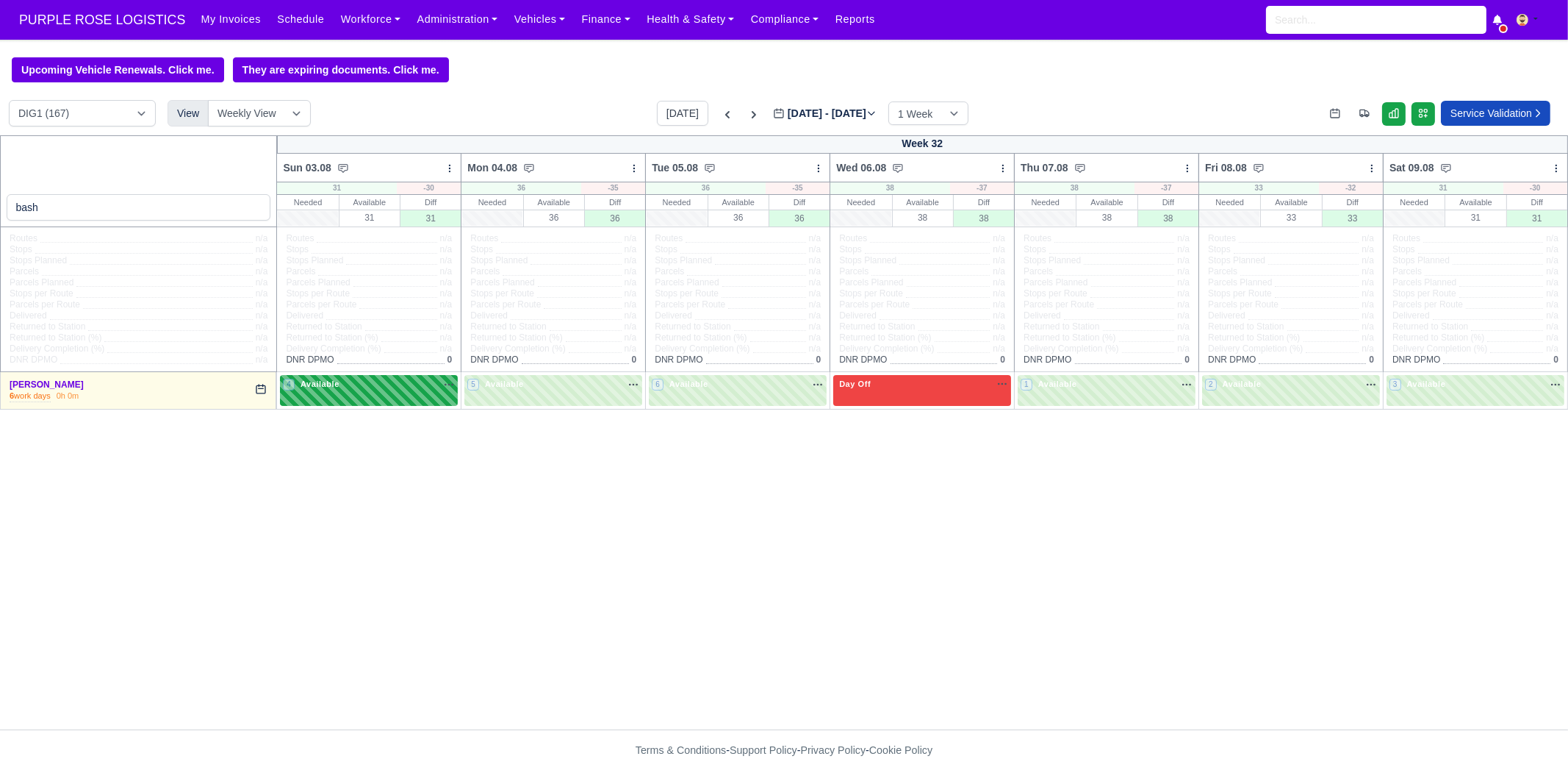
click at [368, 386] on div "4 Available na" at bounding box center [369, 384] width 172 height 13
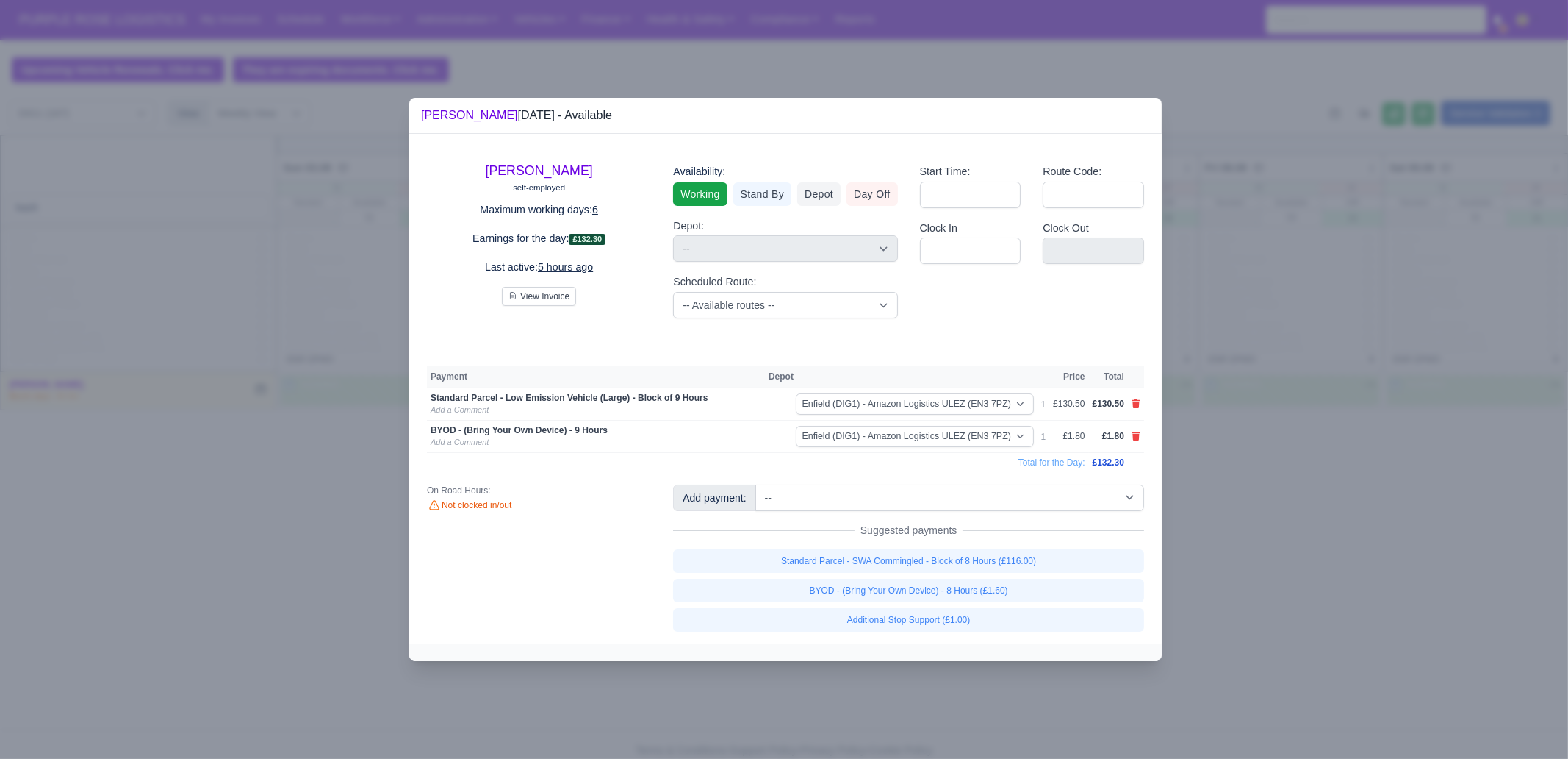
click at [273, 530] on div at bounding box center [784, 380] width 1568 height 759
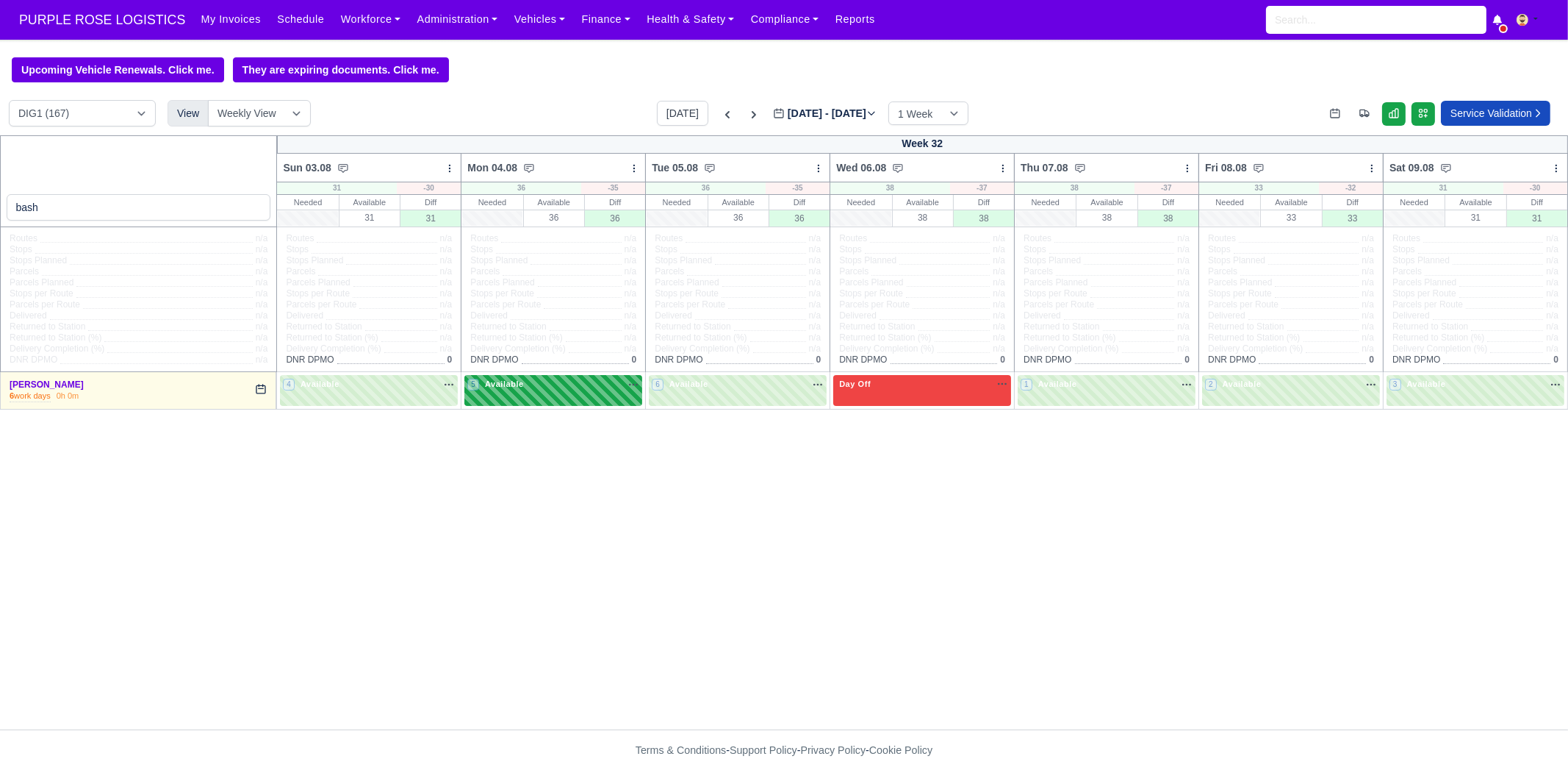
click at [524, 396] on div "5 Available" at bounding box center [553, 390] width 178 height 30
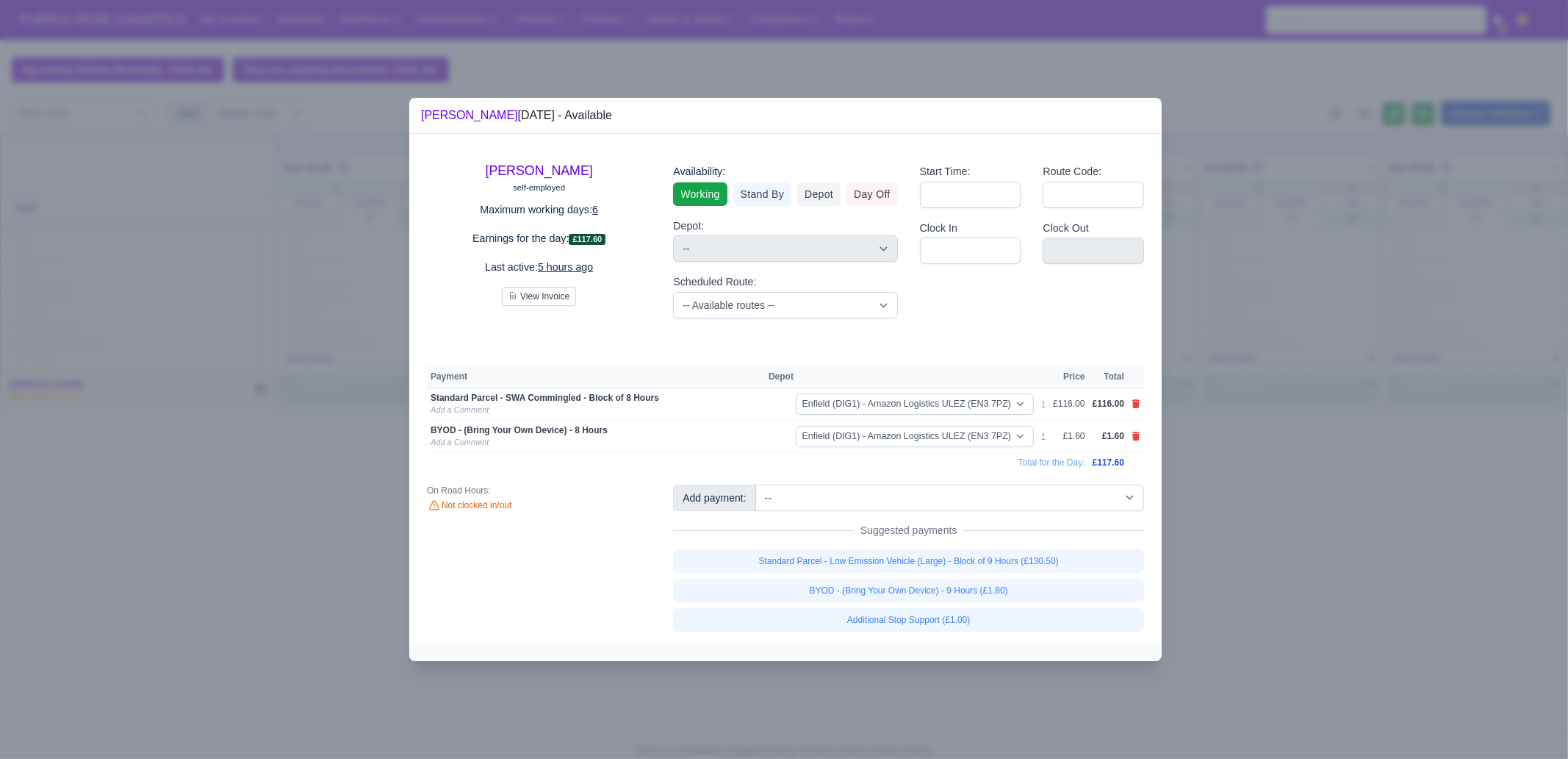
click at [1254, 581] on div at bounding box center [784, 380] width 1568 height 759
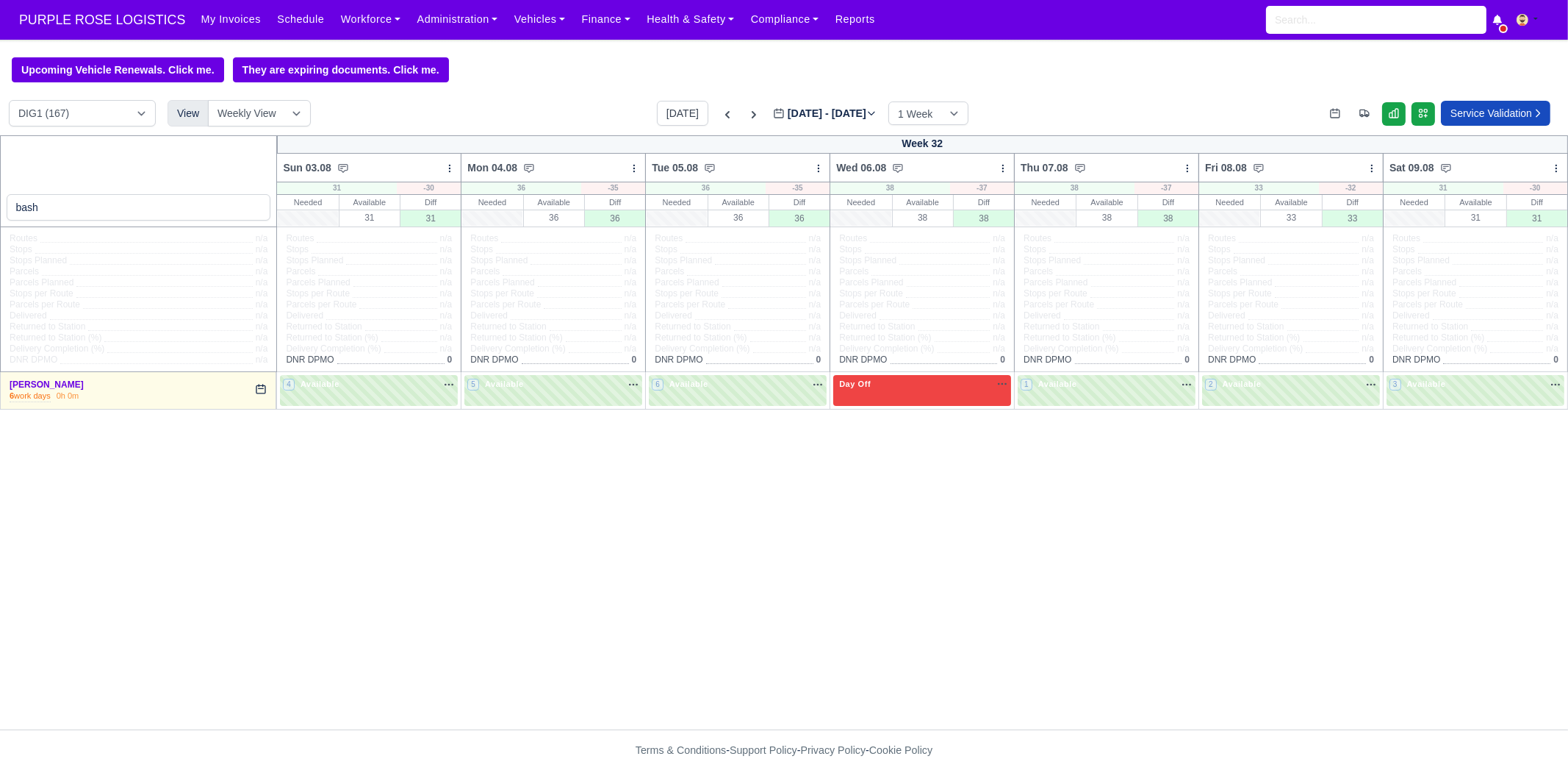
click at [691, 374] on td "6 Available" at bounding box center [738, 390] width 185 height 37
click at [697, 378] on div "6 Available" at bounding box center [738, 390] width 178 height 30
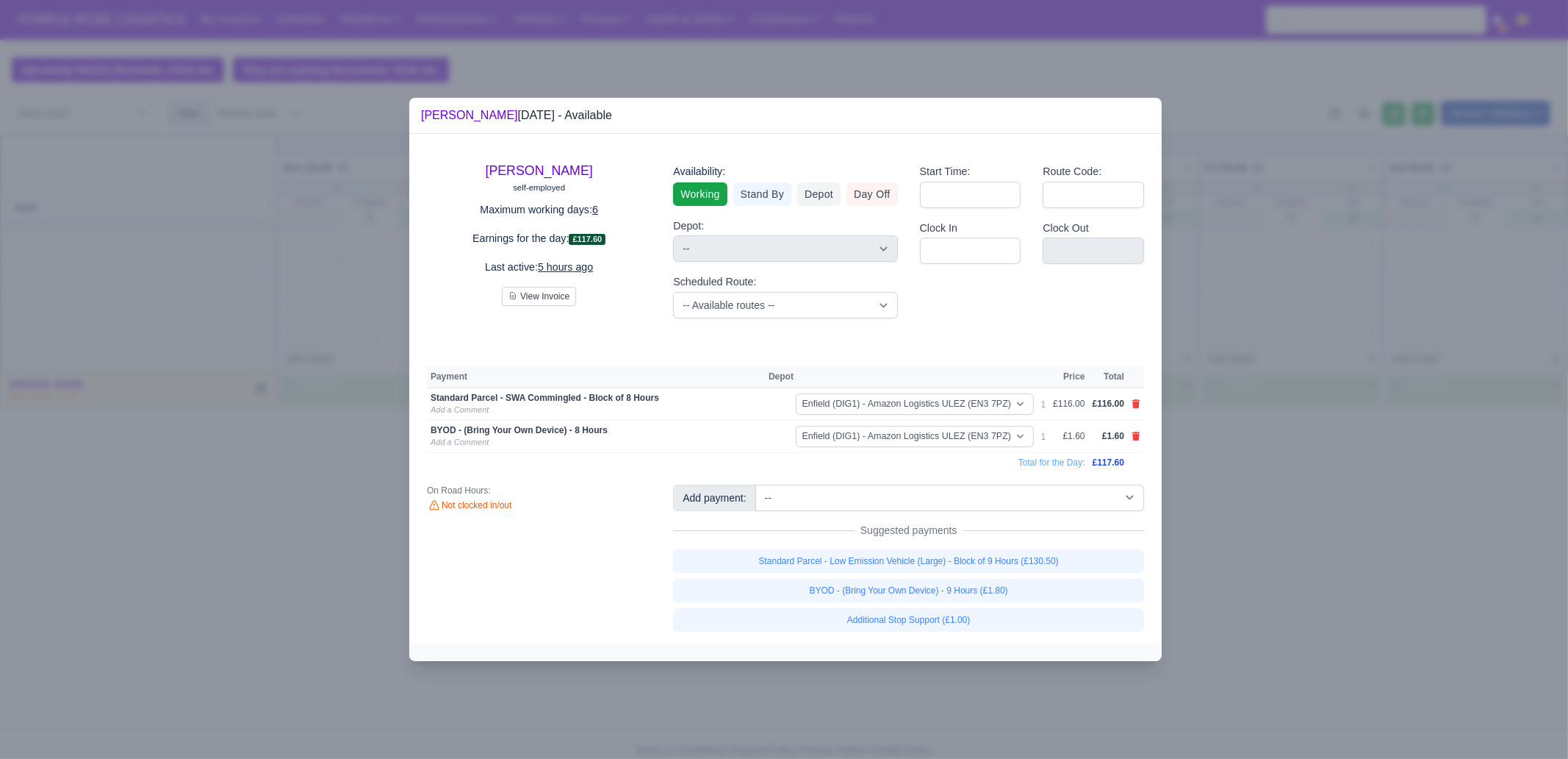
click at [1254, 546] on div at bounding box center [784, 380] width 1568 height 759
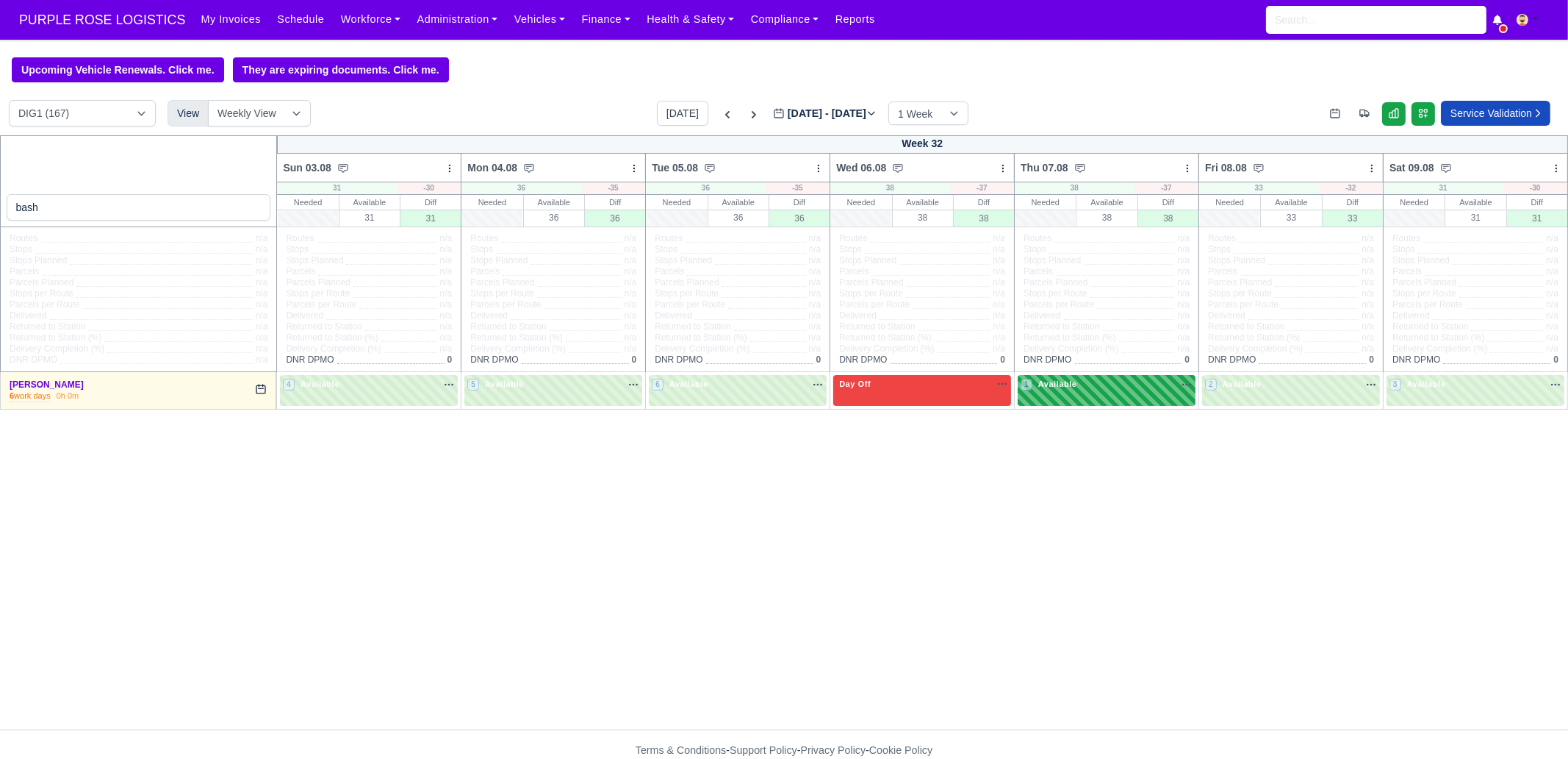
click at [1080, 389] on div "1 Available na" at bounding box center [1107, 384] width 172 height 13
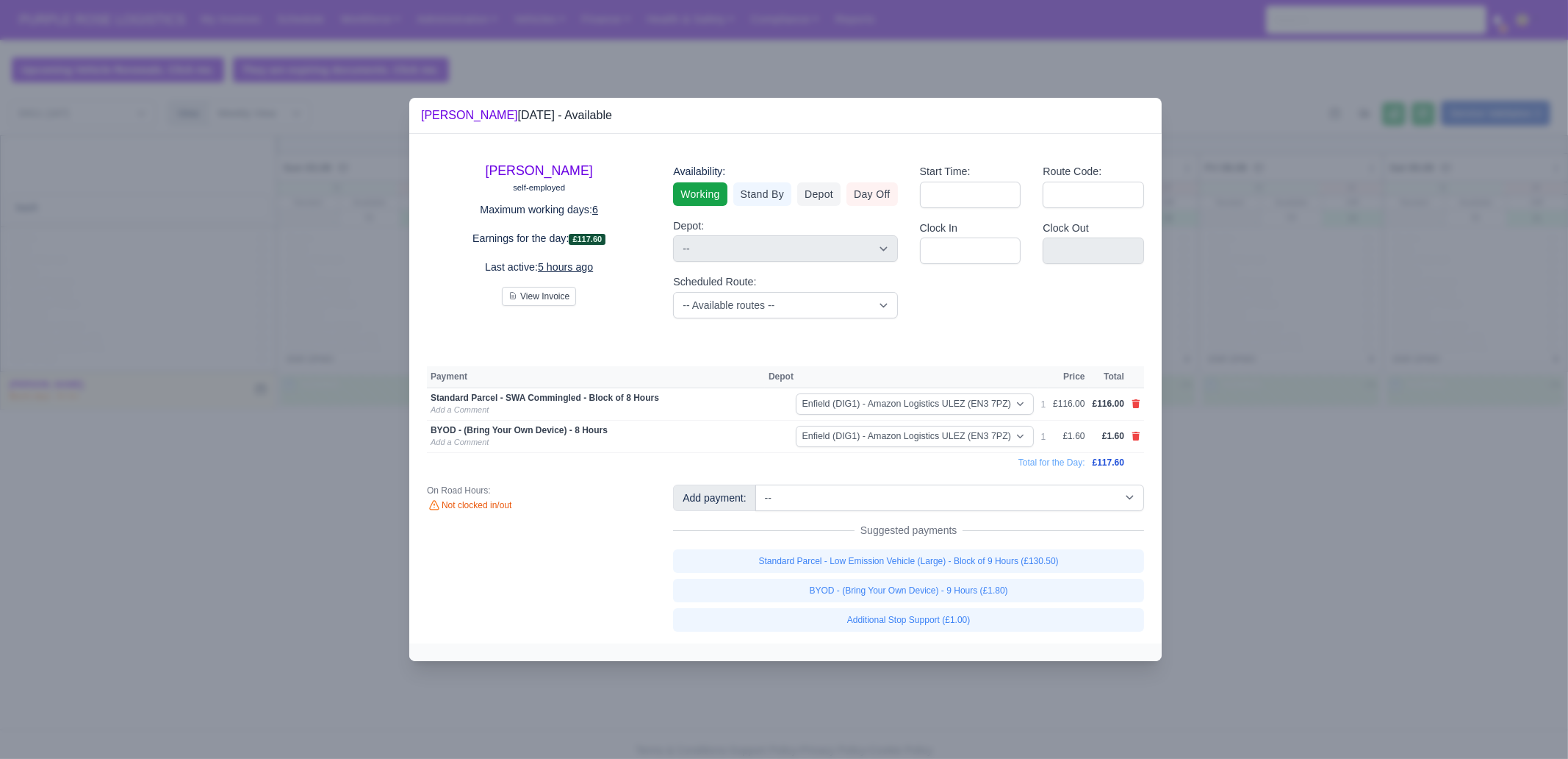
click at [1254, 542] on div at bounding box center [784, 380] width 1568 height 759
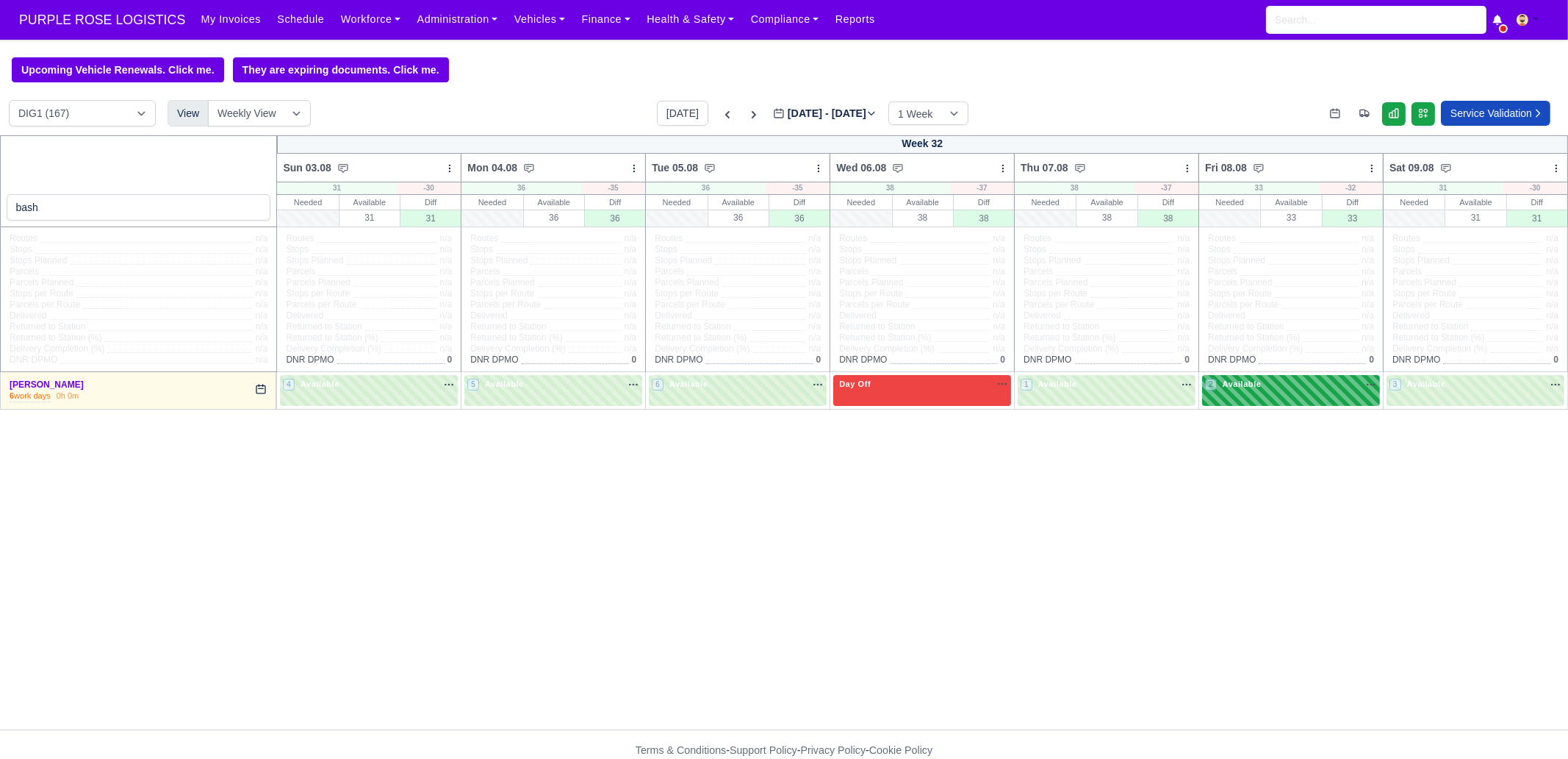
click at [1253, 385] on span "Available" at bounding box center [1242, 384] width 45 height 10
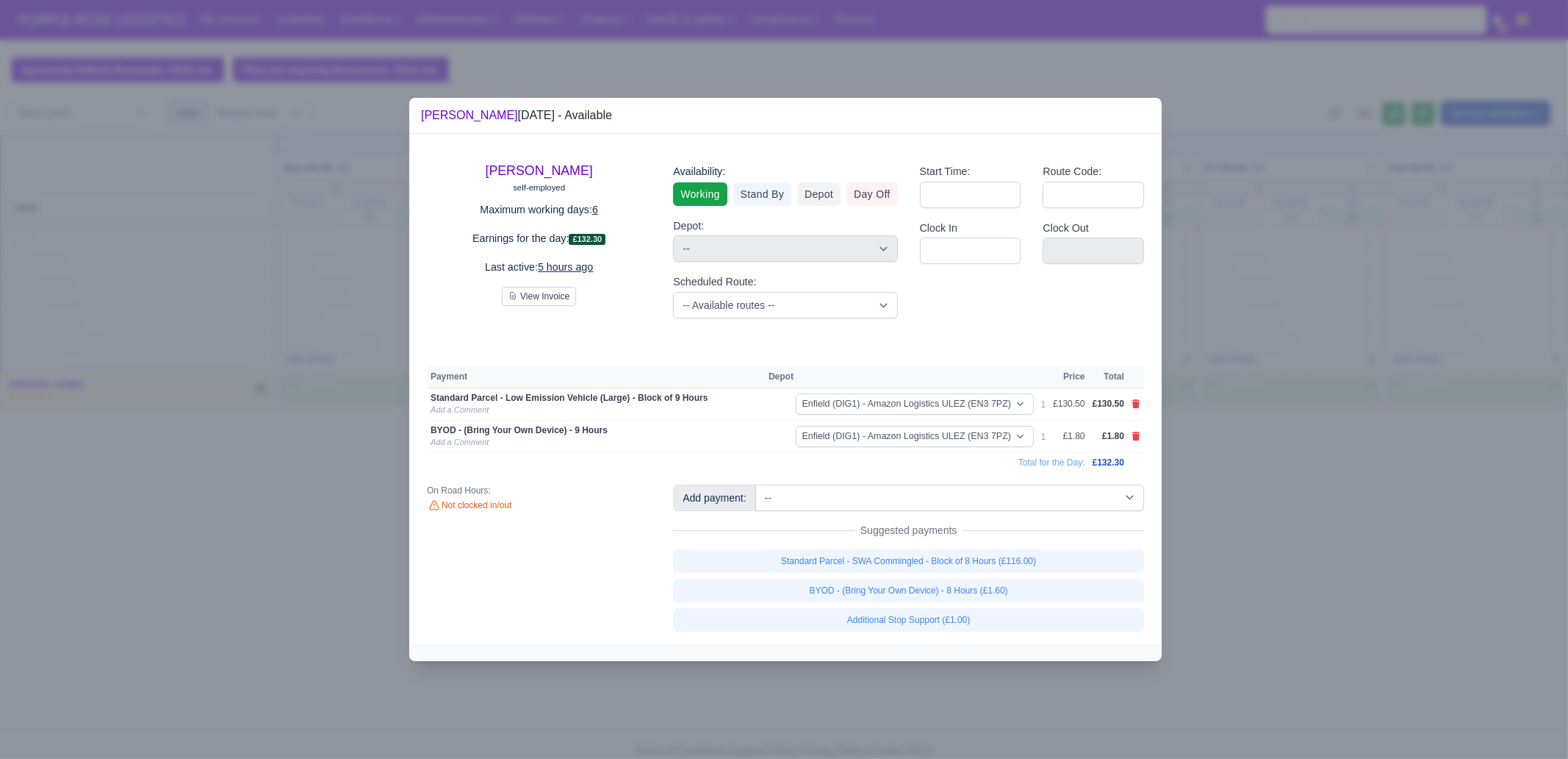
click at [1254, 494] on div at bounding box center [784, 380] width 1568 height 759
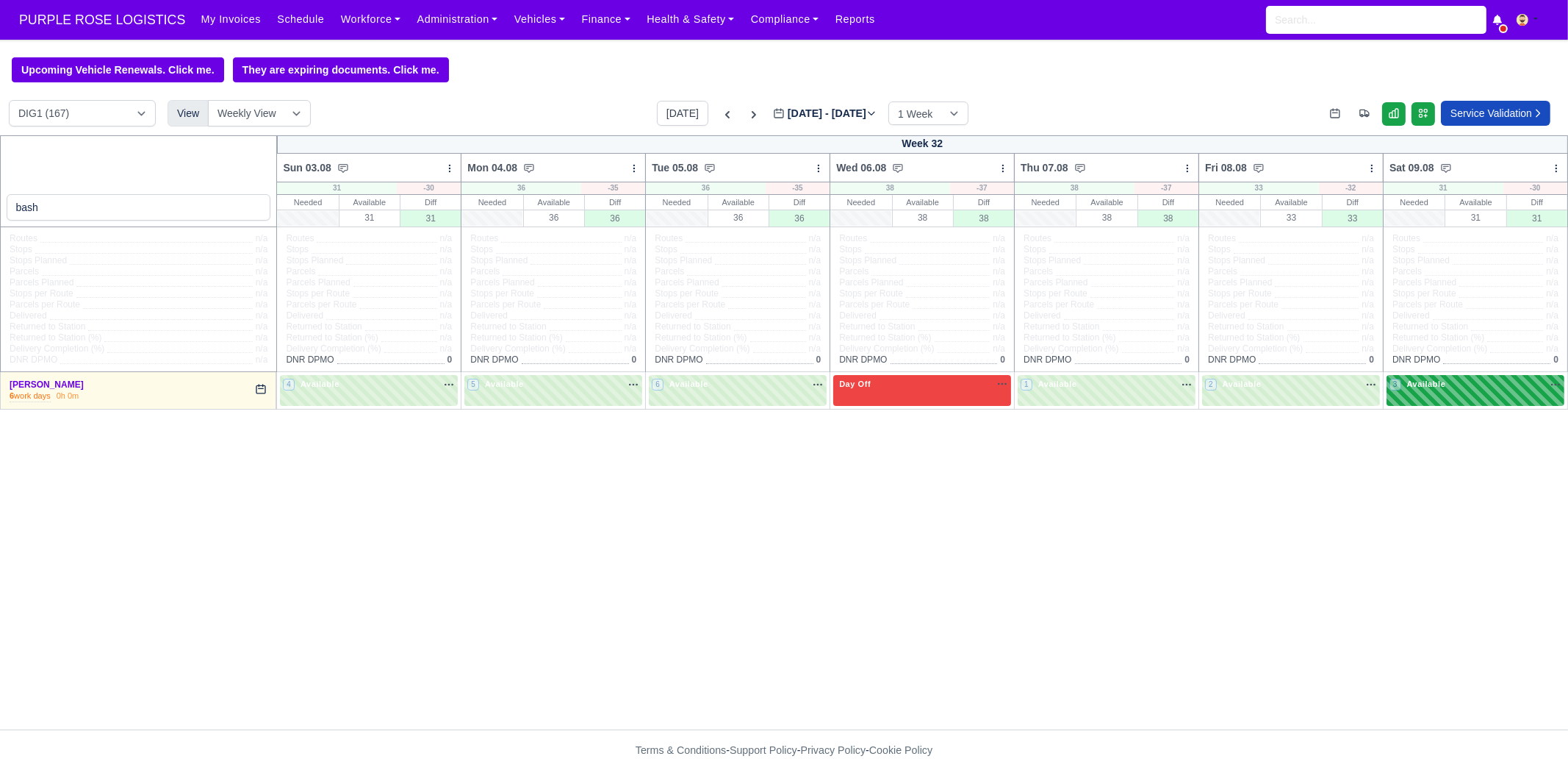
click at [1254, 403] on div "3 Available" at bounding box center [1475, 390] width 178 height 30
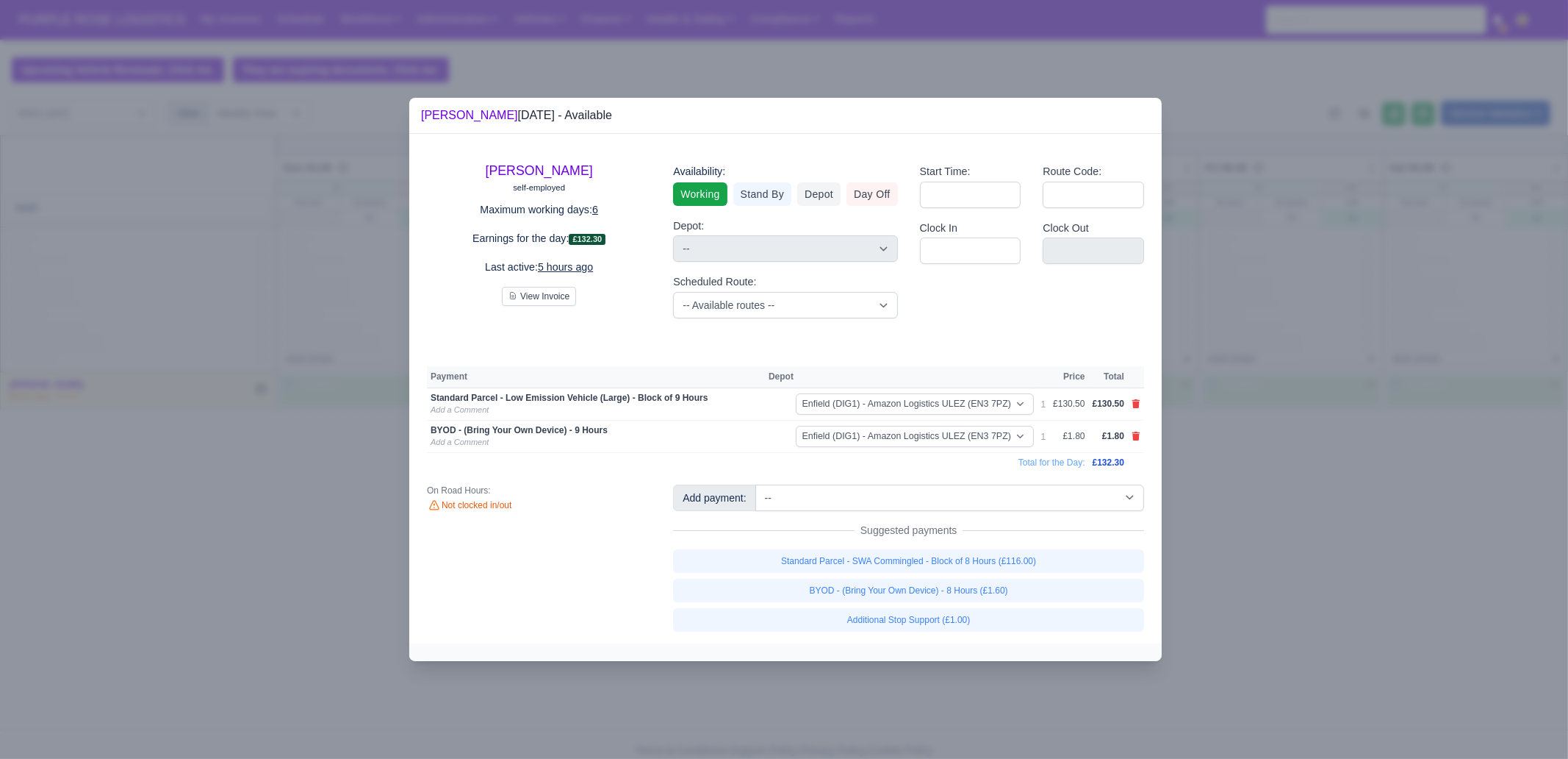
click at [1254, 519] on div at bounding box center [784, 380] width 1568 height 759
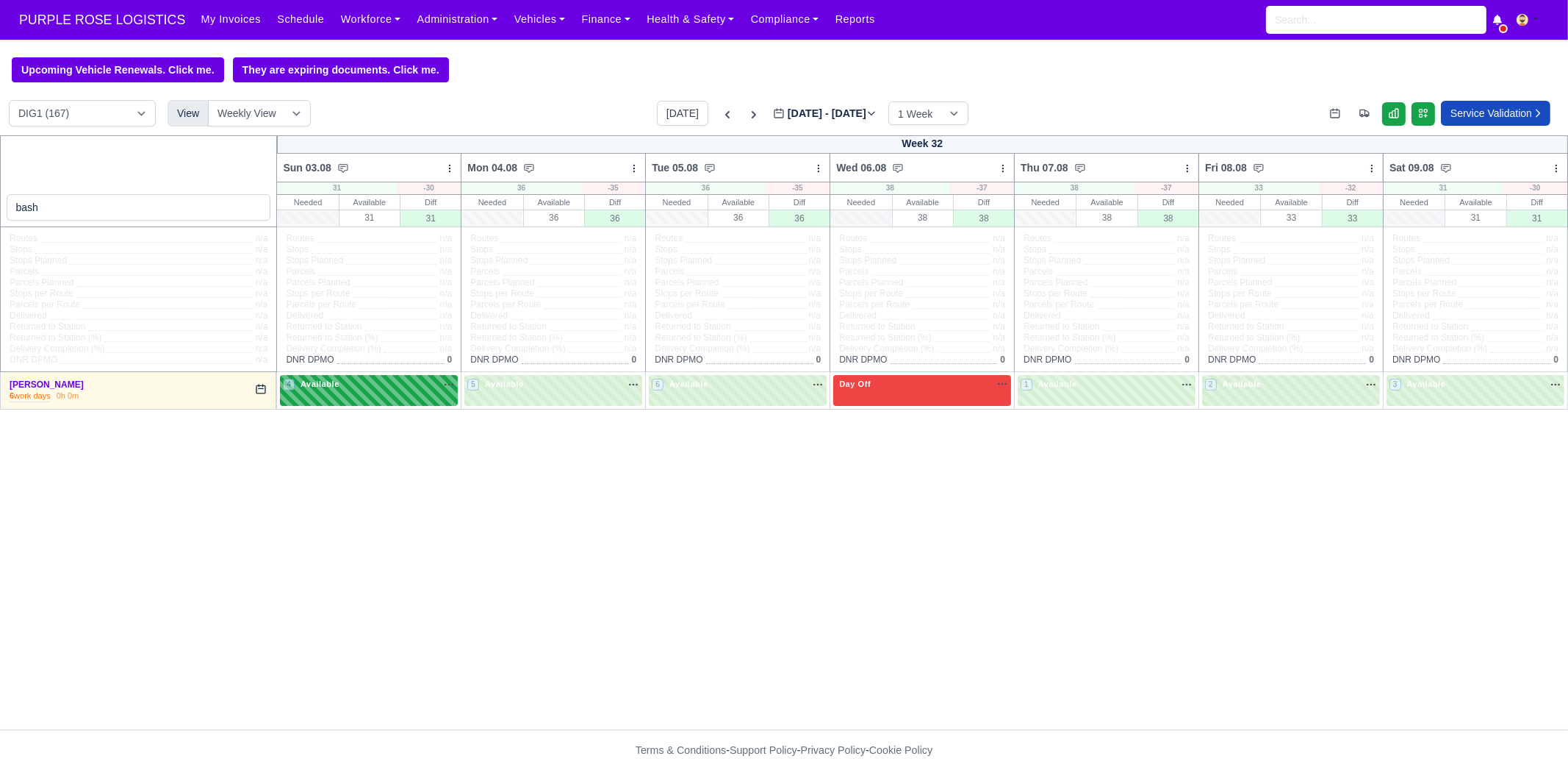
click at [387, 399] on div "4 Available" at bounding box center [368, 390] width 178 height 30
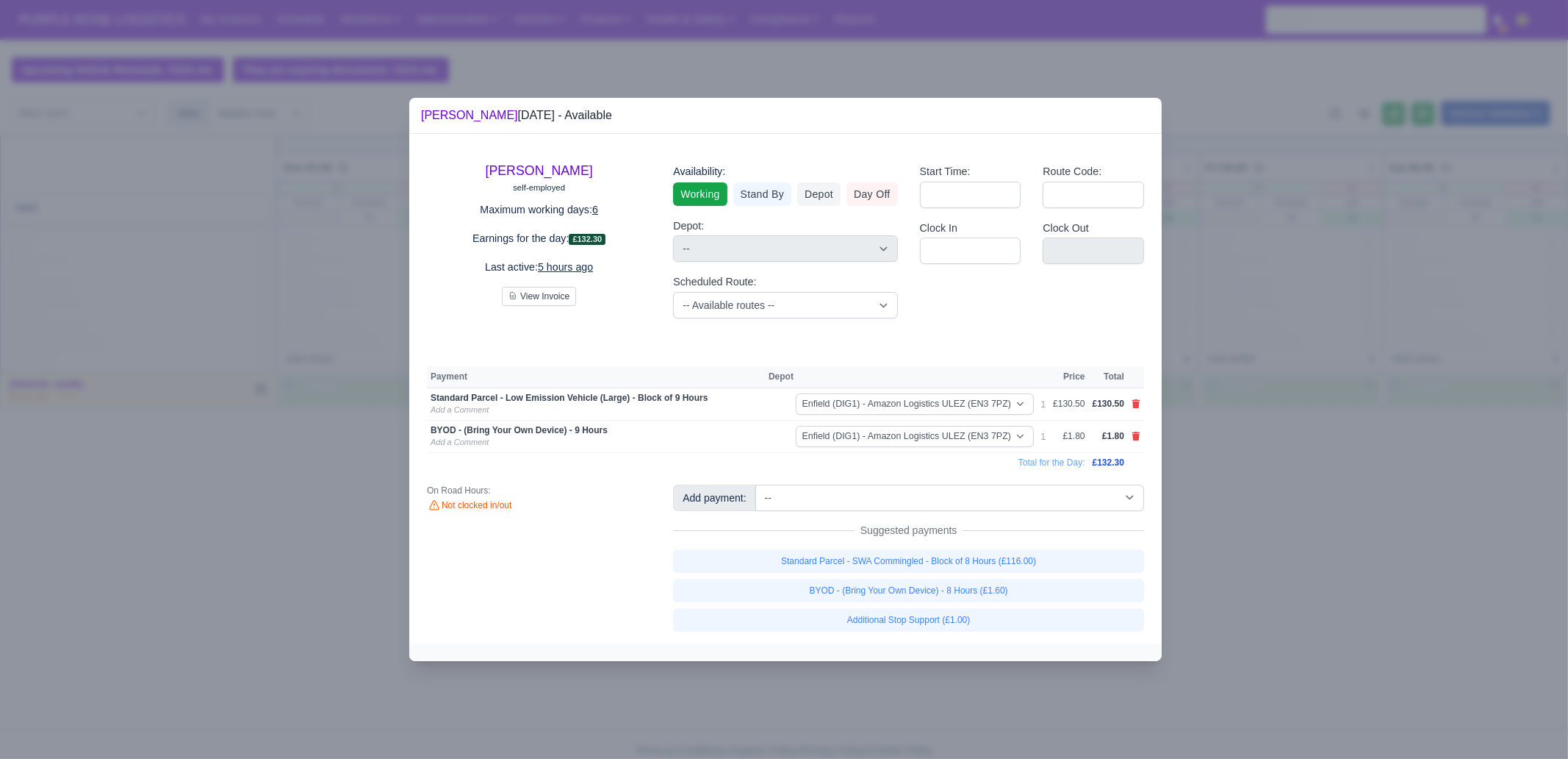
click at [210, 516] on div at bounding box center [784, 380] width 1568 height 759
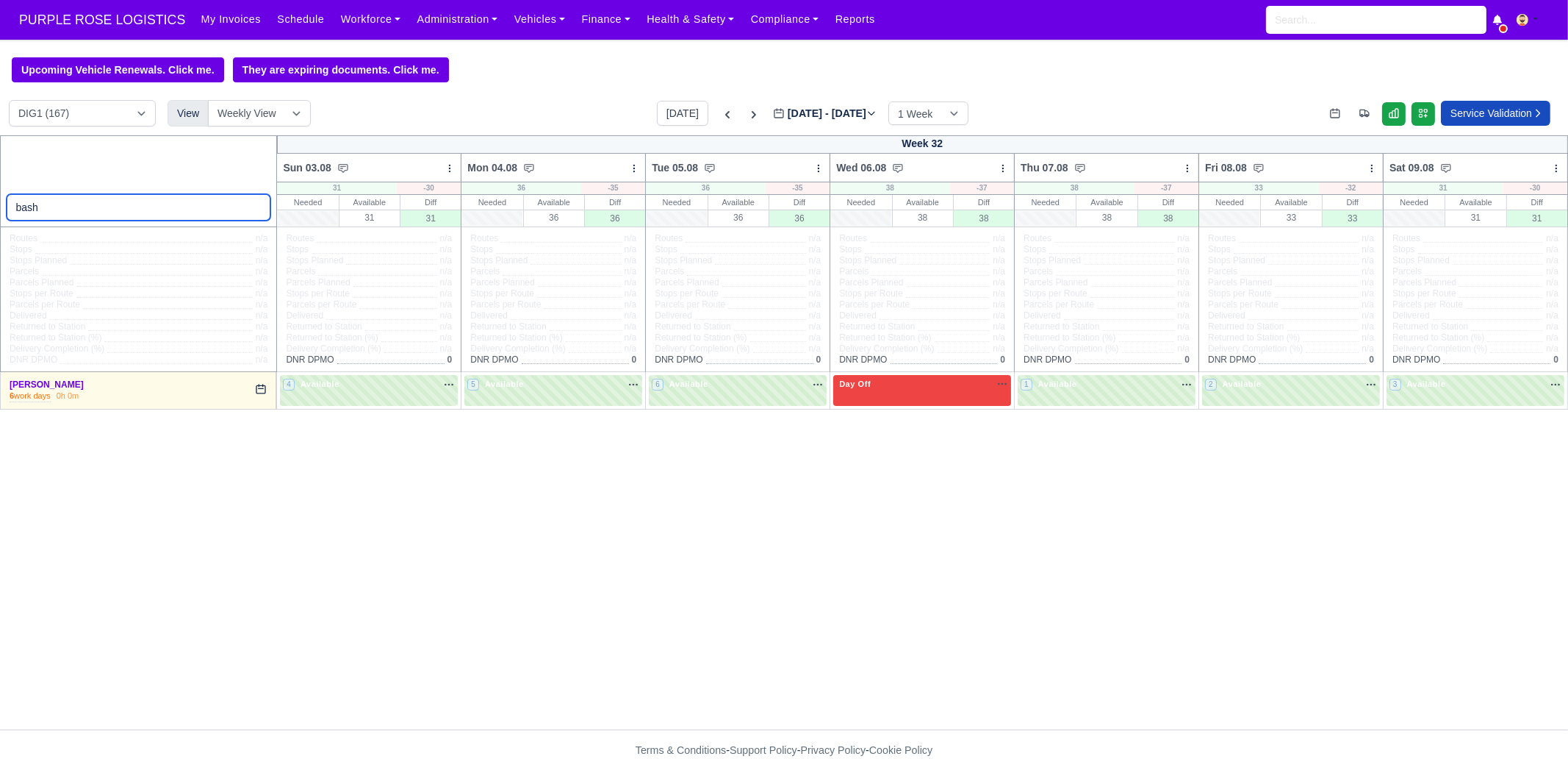
click at [136, 216] on input "bash" at bounding box center [139, 207] width 265 height 26
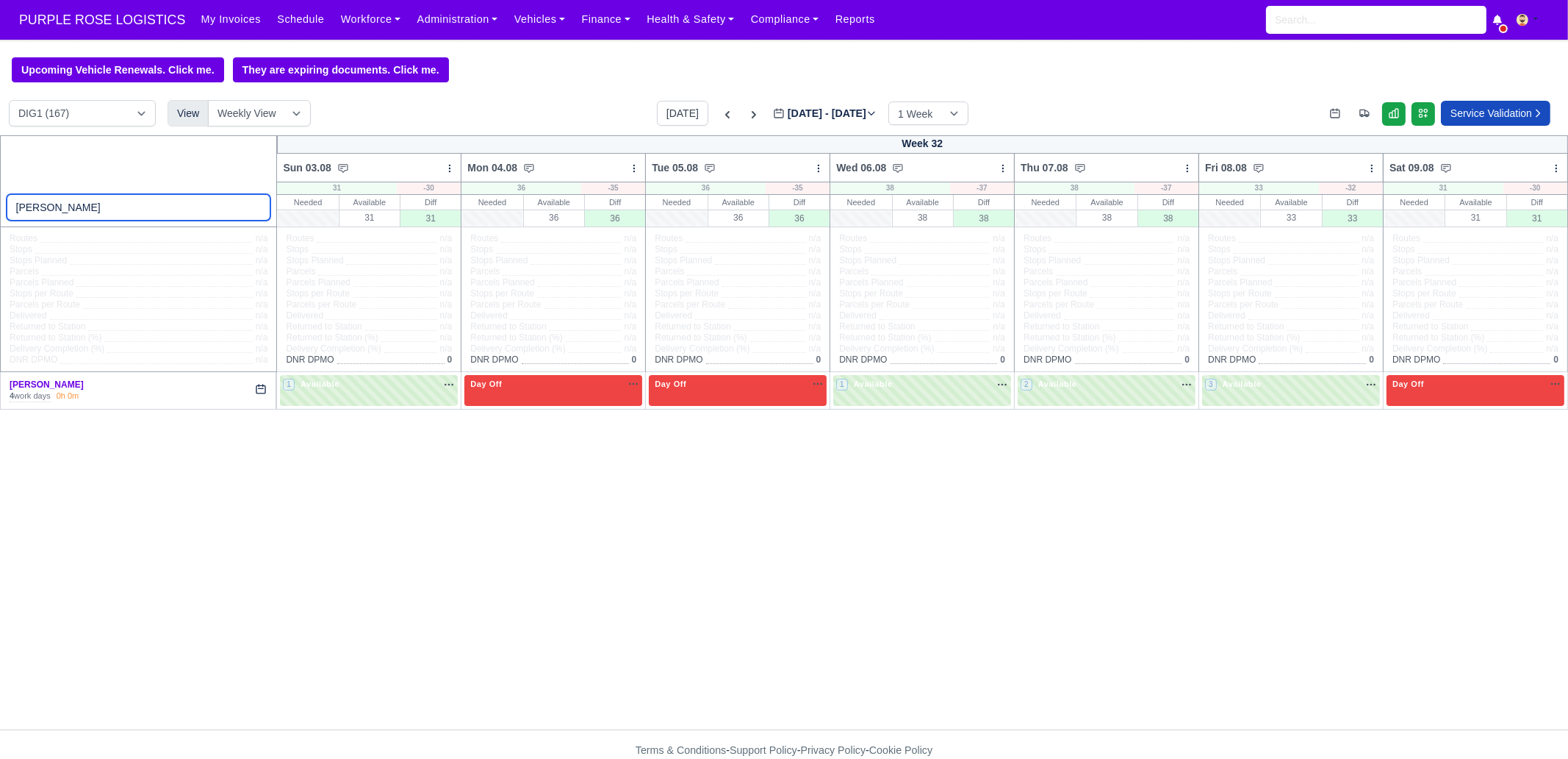
click at [152, 204] on input "[PERSON_NAME]" at bounding box center [139, 207] width 265 height 26
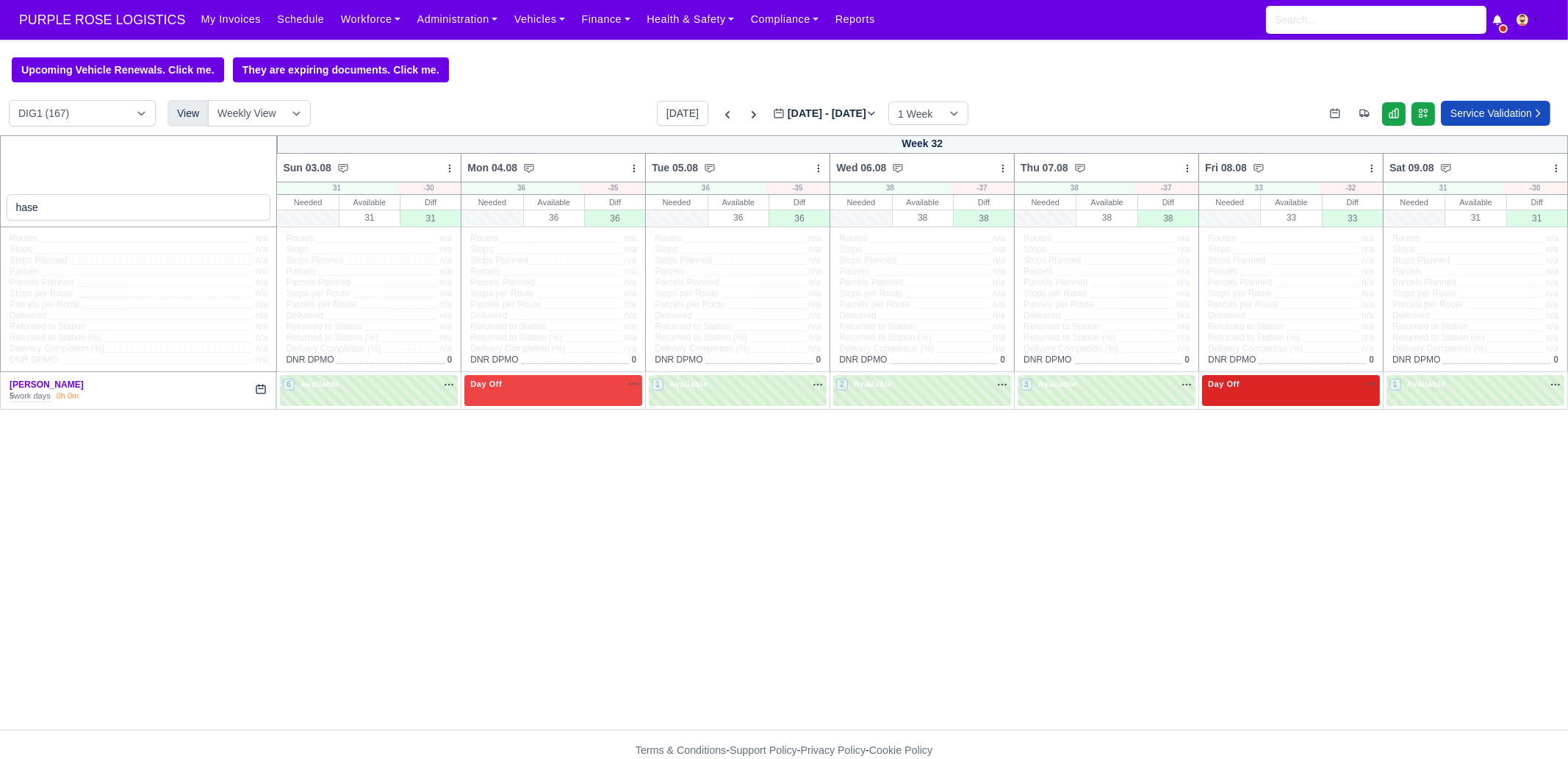
click at [1254, 385] on div "Day Off Available" at bounding box center [1291, 384] width 172 height 13
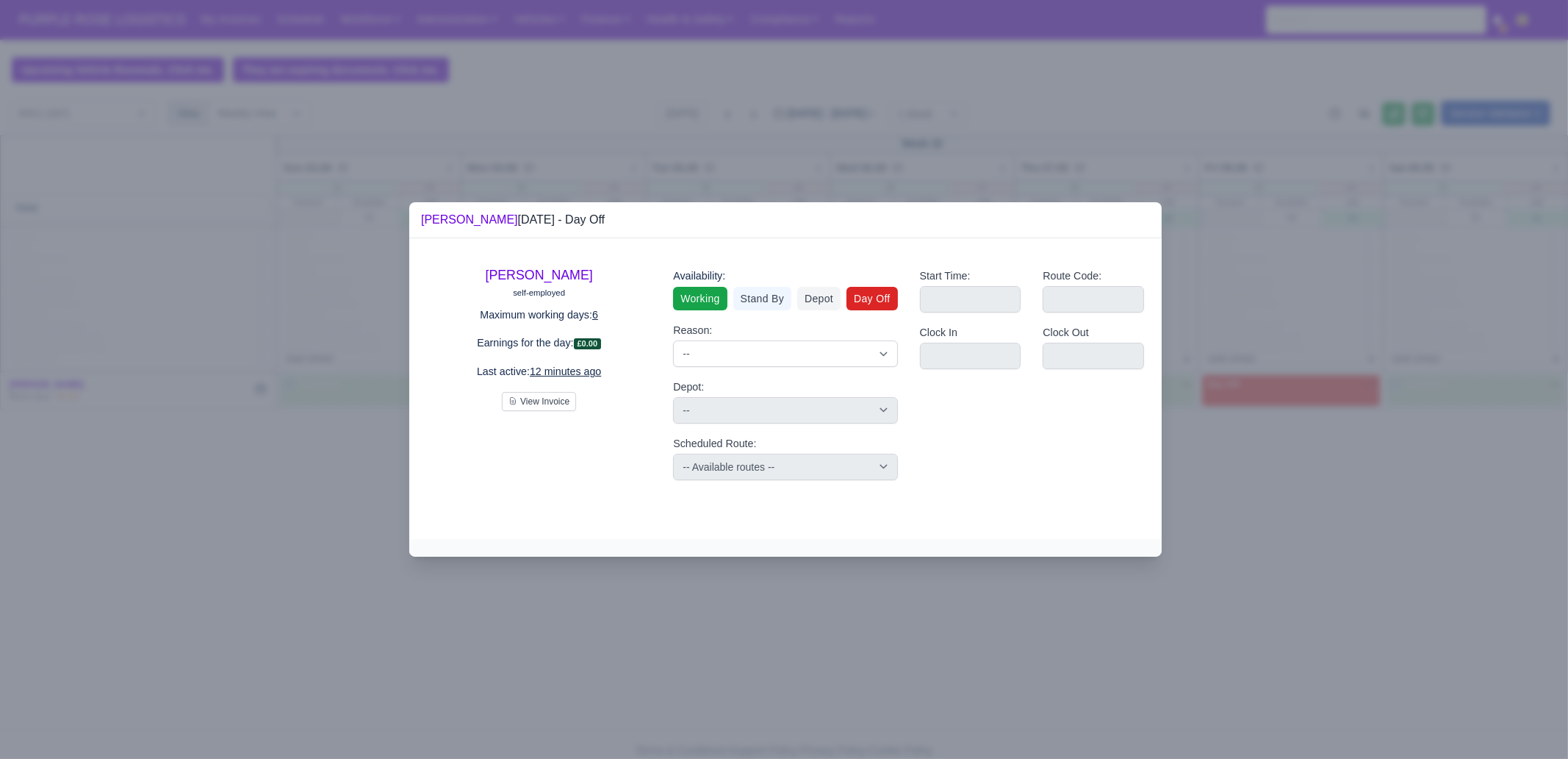
click at [681, 295] on link "Working" at bounding box center [701, 299] width 54 height 24
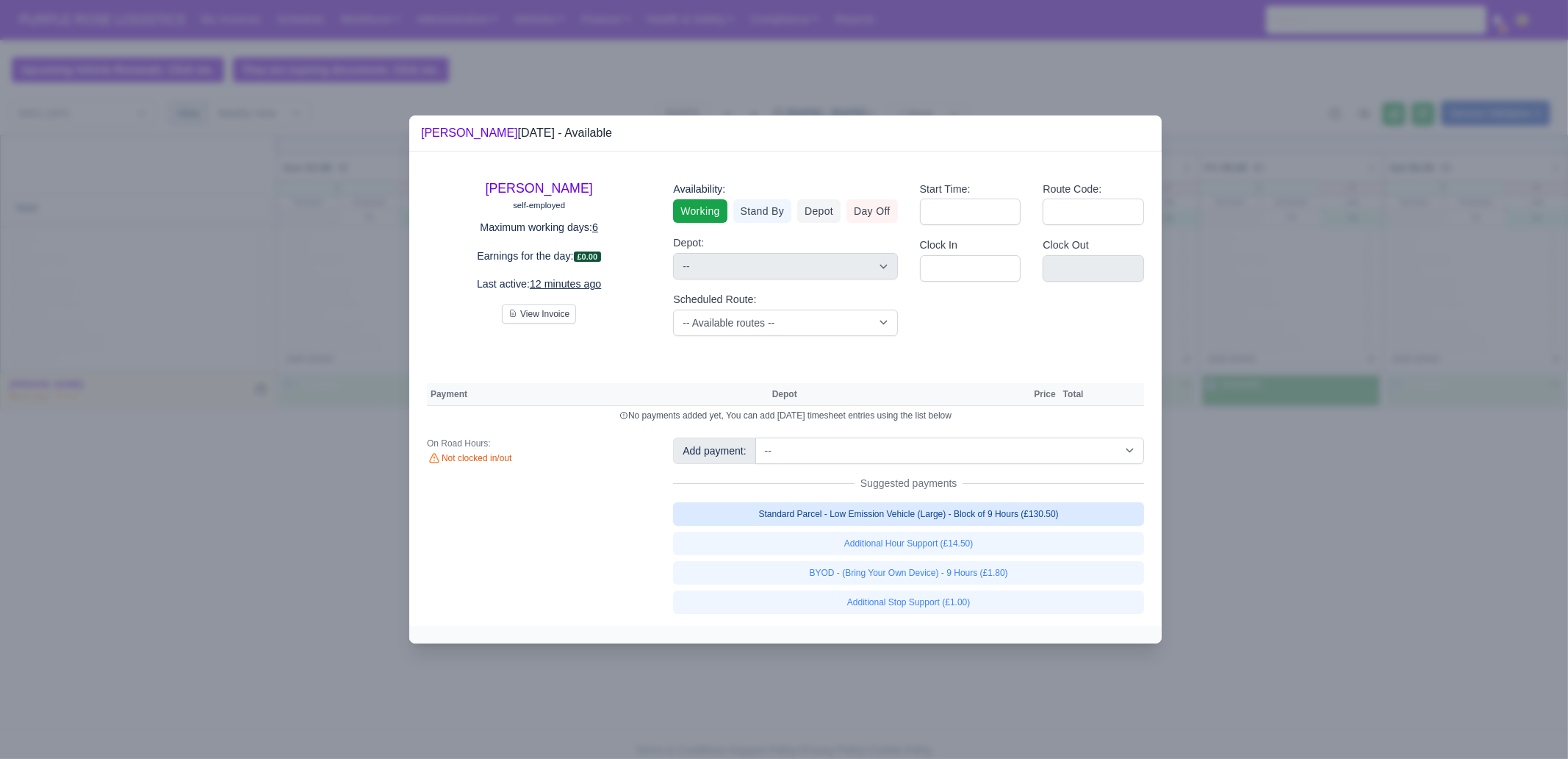
click at [960, 514] on link "Standard Parcel - Low Emission Vehicle (Large) - Block of 9 Hours (£130.50)" at bounding box center [909, 514] width 471 height 24
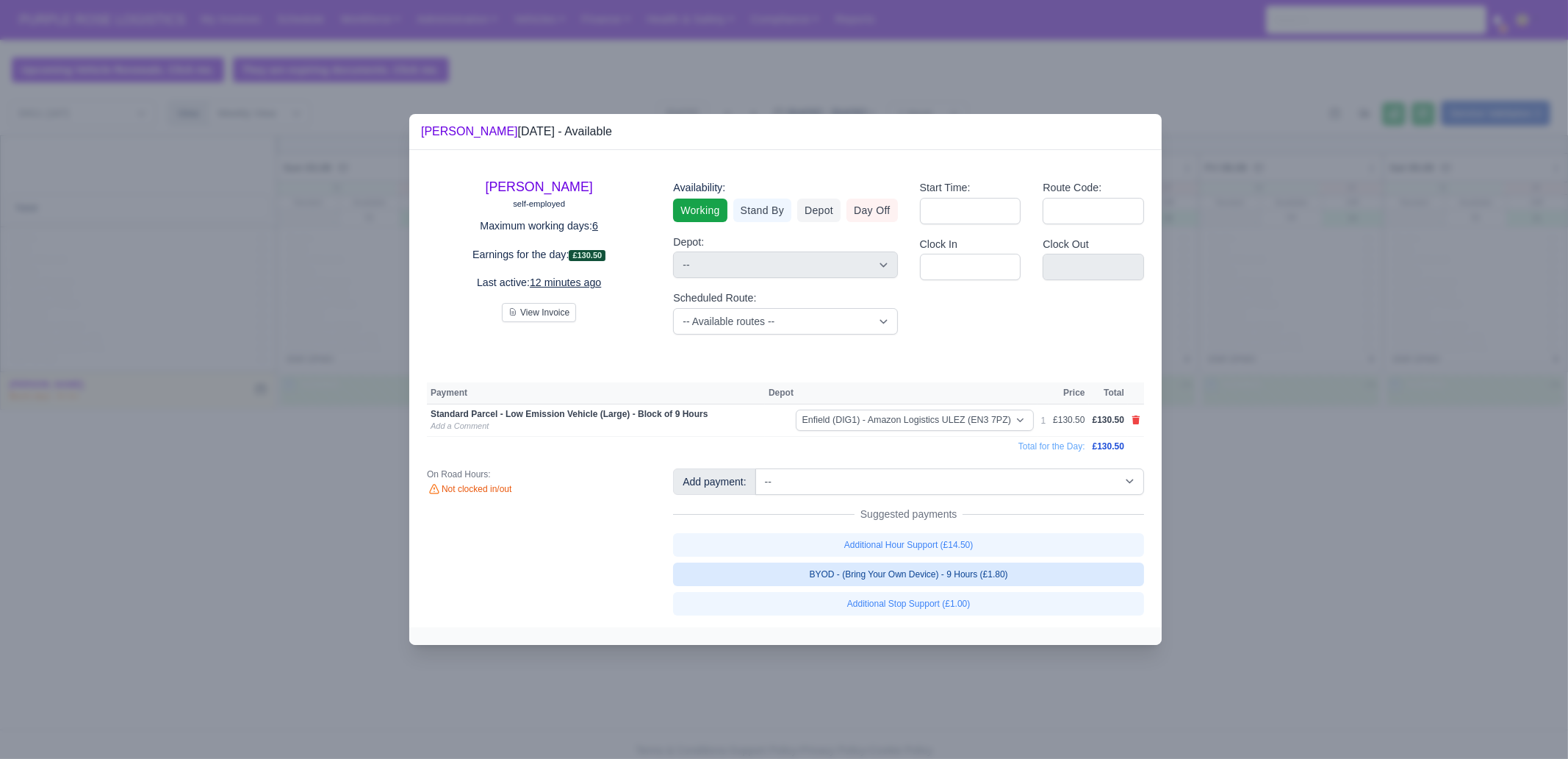
click at [1039, 571] on link "BYOD - (Bring Your Own Device) - 9 Hours (£1.80)" at bounding box center [909, 574] width 471 height 24
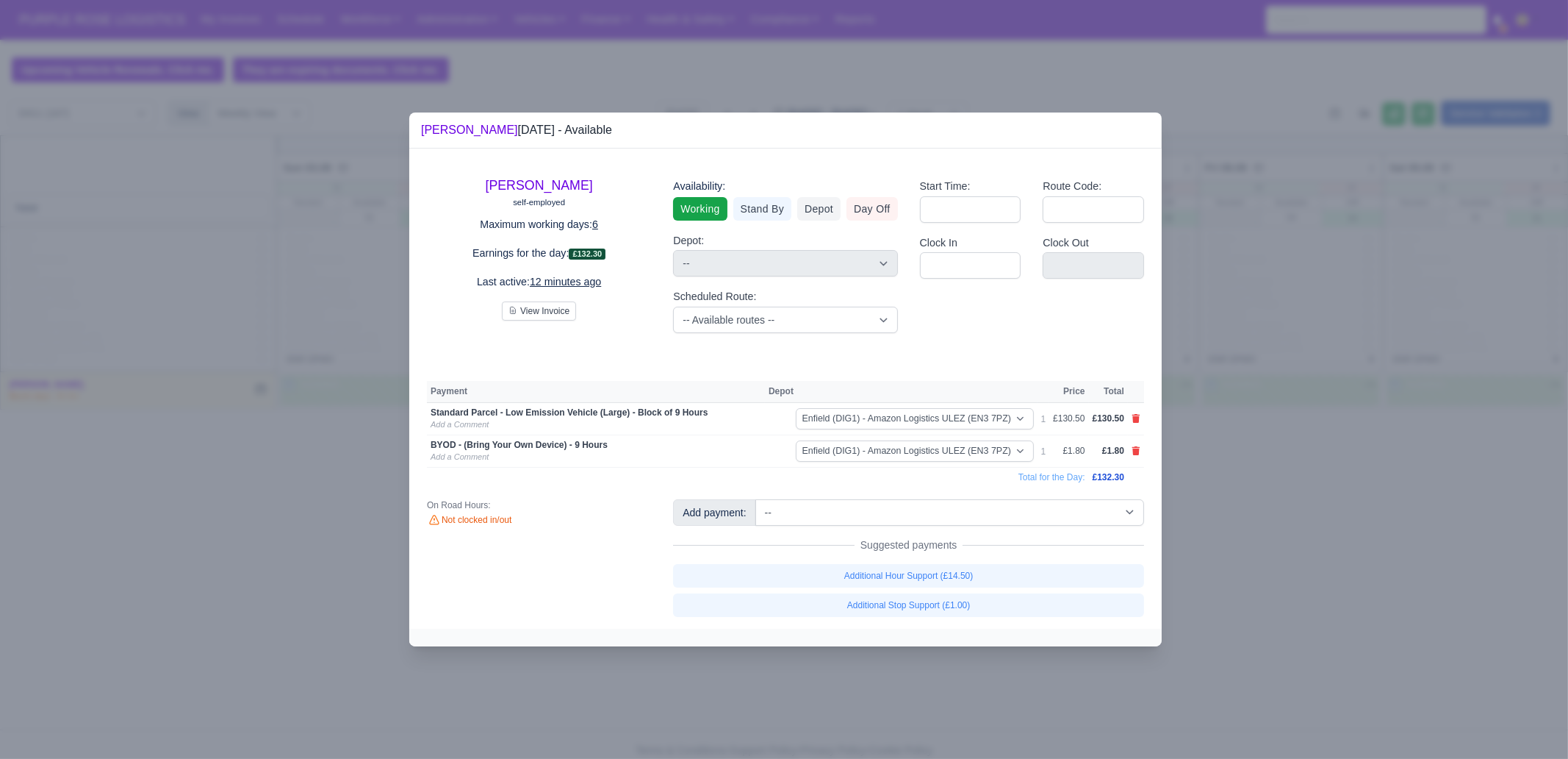
click at [1254, 581] on div at bounding box center [784, 380] width 1568 height 759
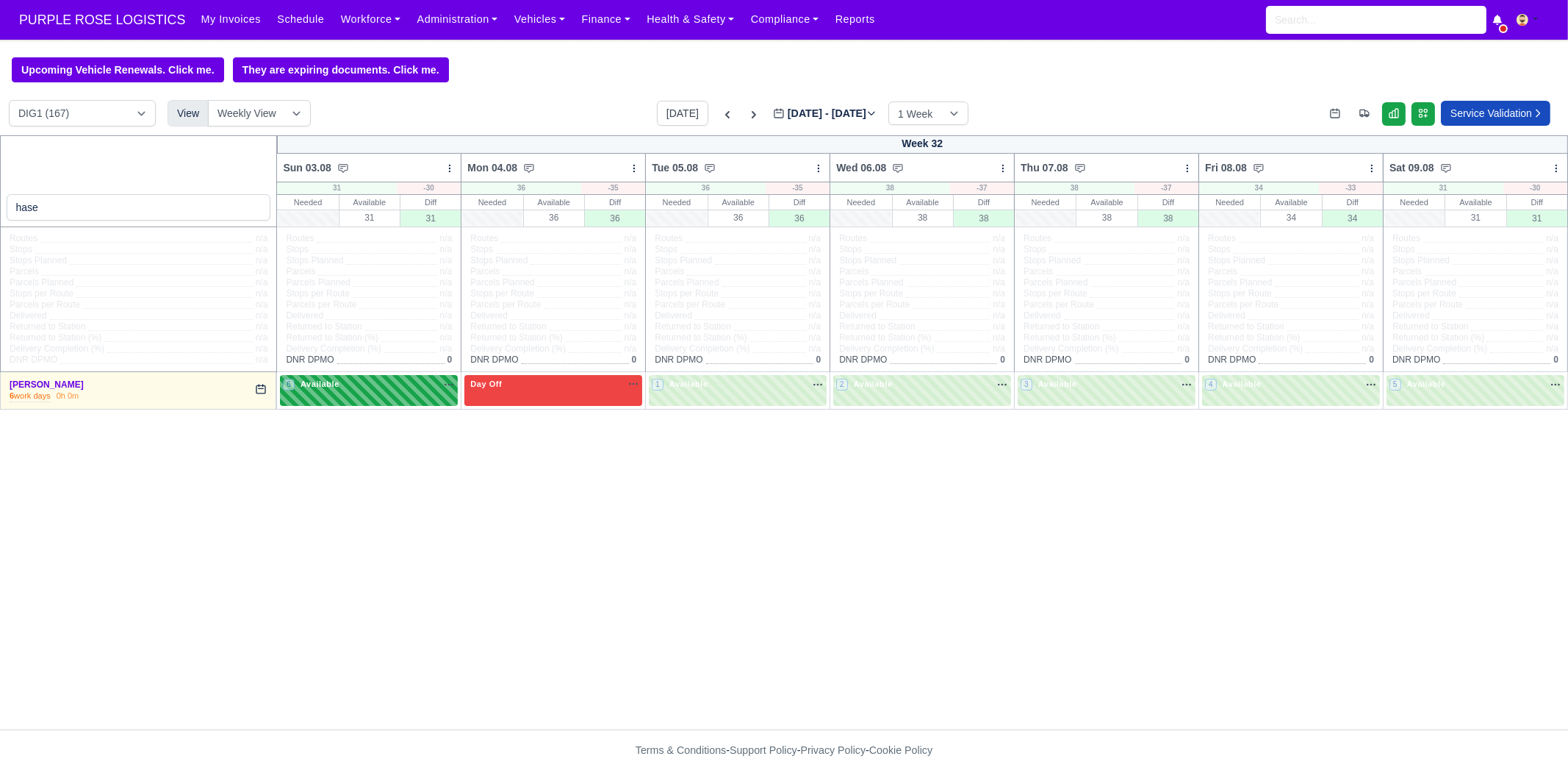
click at [290, 385] on span "6" at bounding box center [289, 385] width 12 height 12
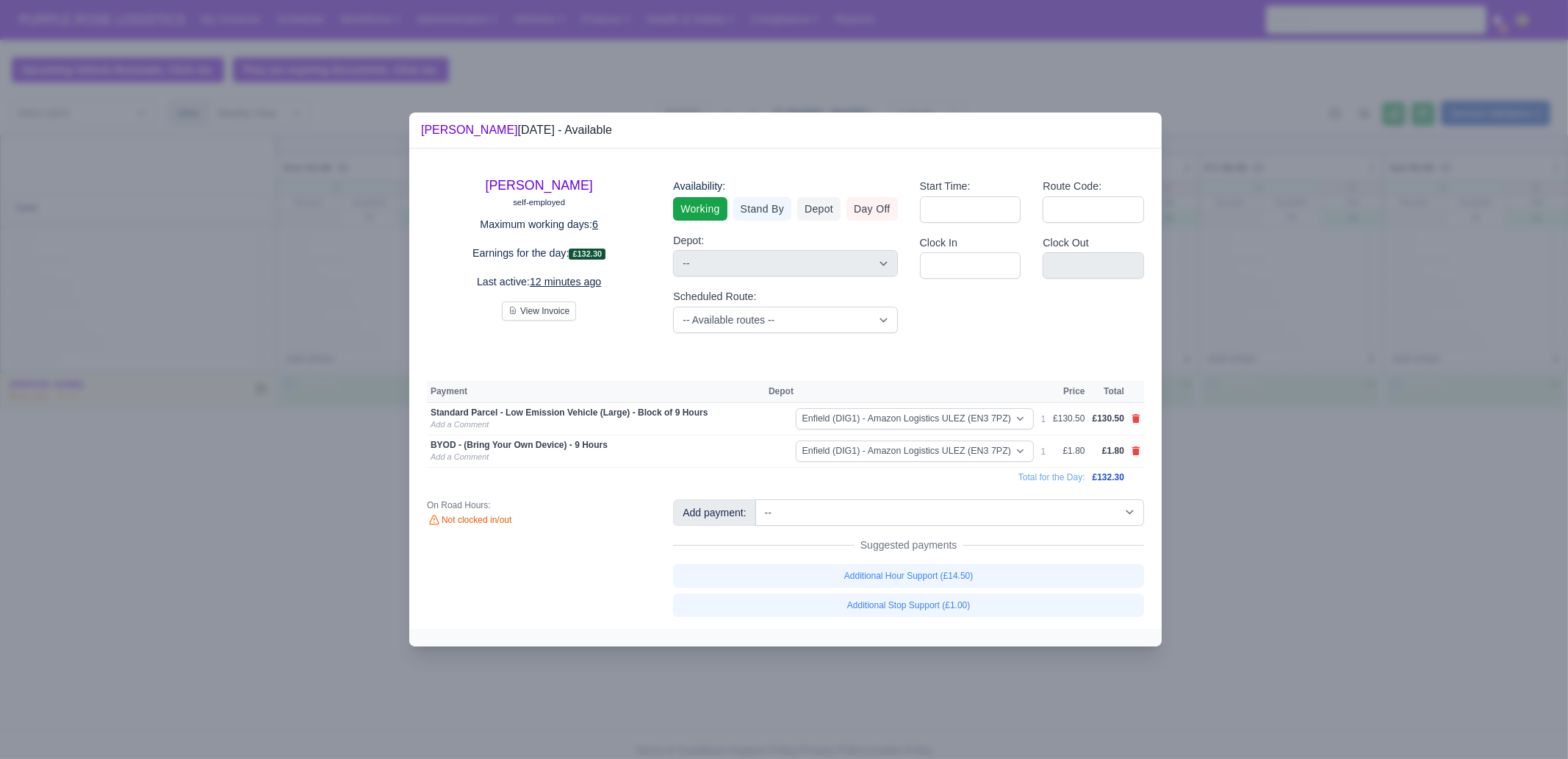
click at [246, 540] on div at bounding box center [784, 380] width 1568 height 759
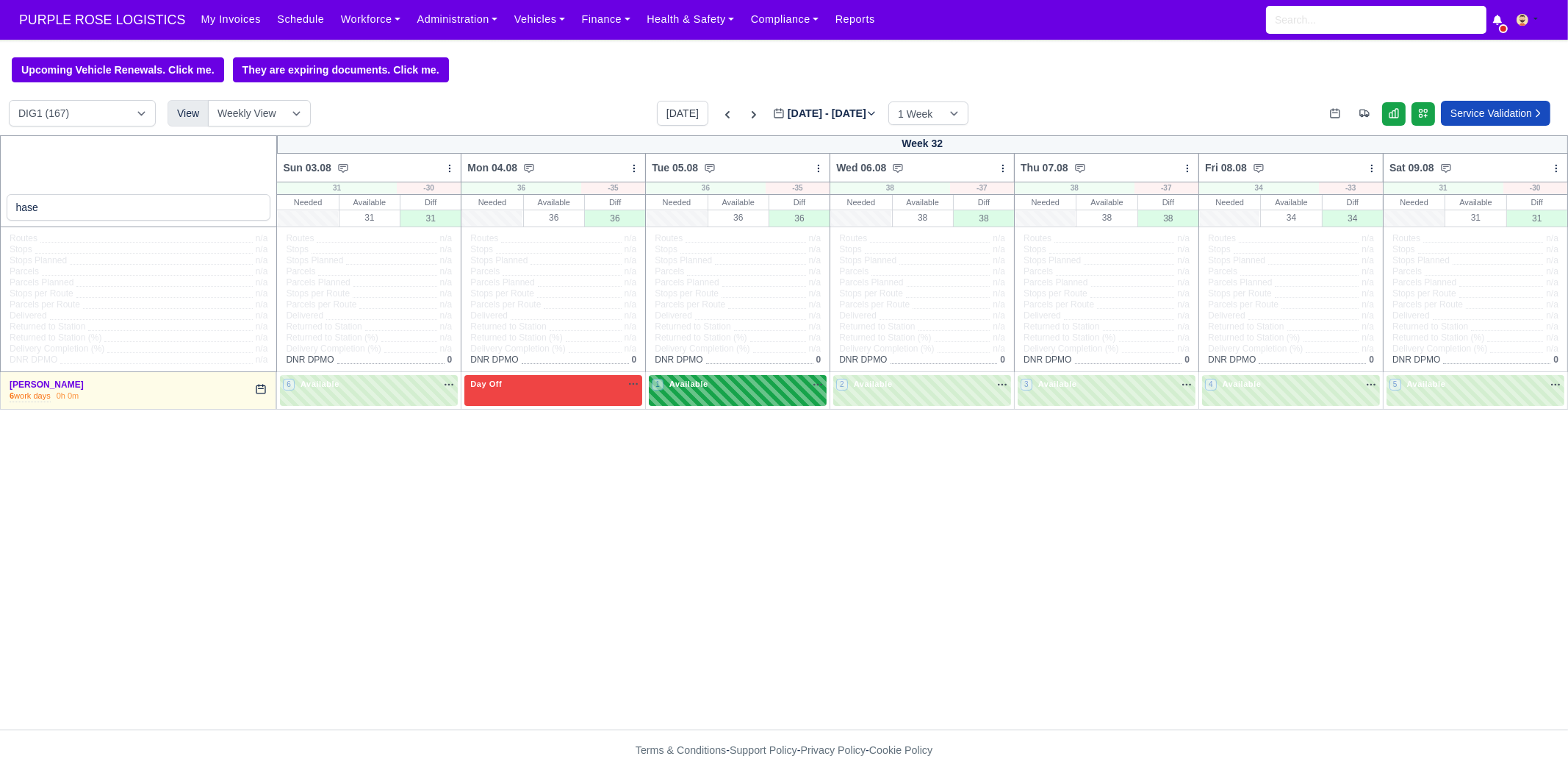
click at [700, 389] on span "Available" at bounding box center [689, 384] width 45 height 10
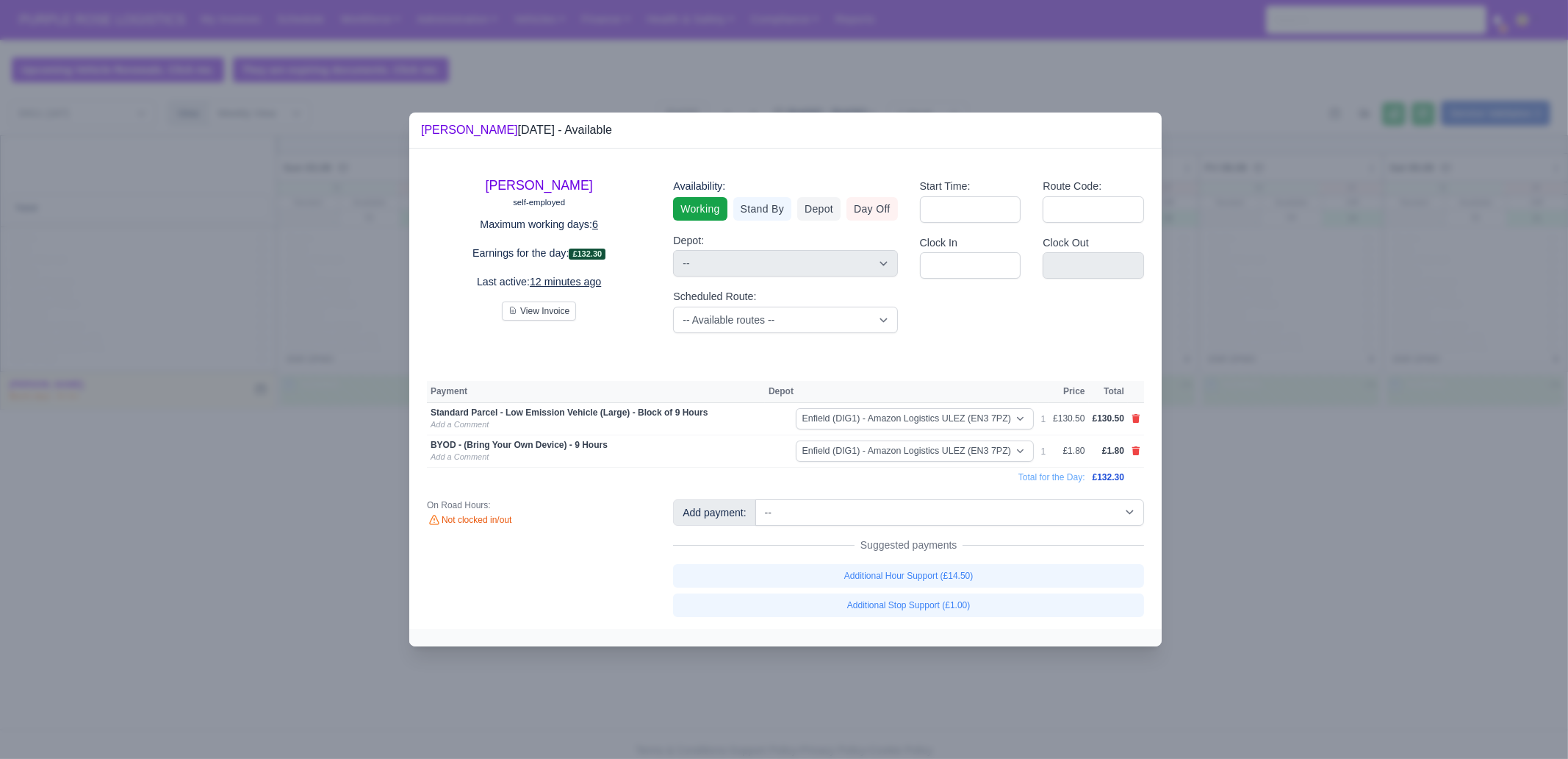
click at [328, 536] on div at bounding box center [784, 380] width 1568 height 759
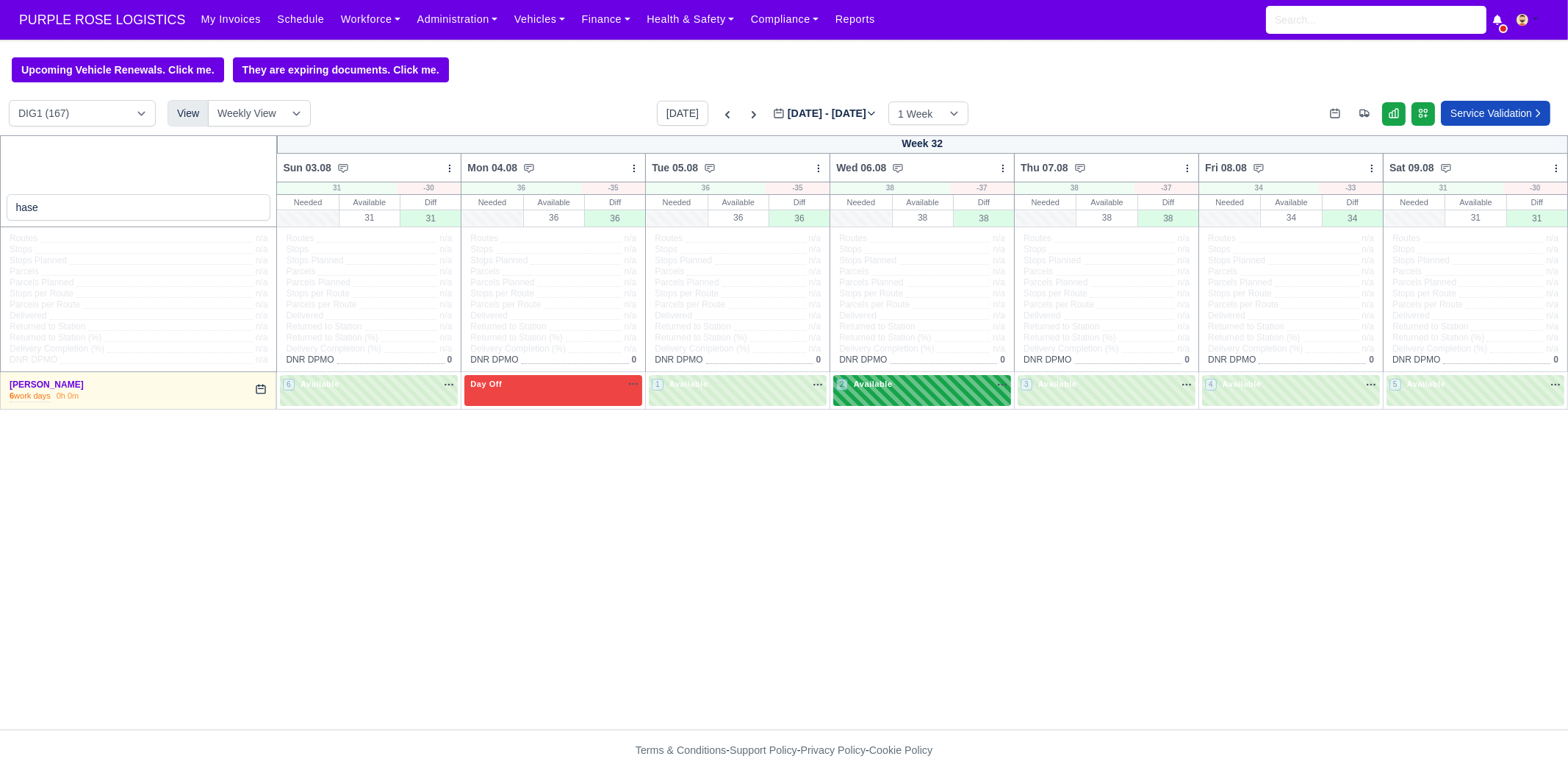
click at [909, 396] on div "2 Available" at bounding box center [922, 390] width 178 height 30
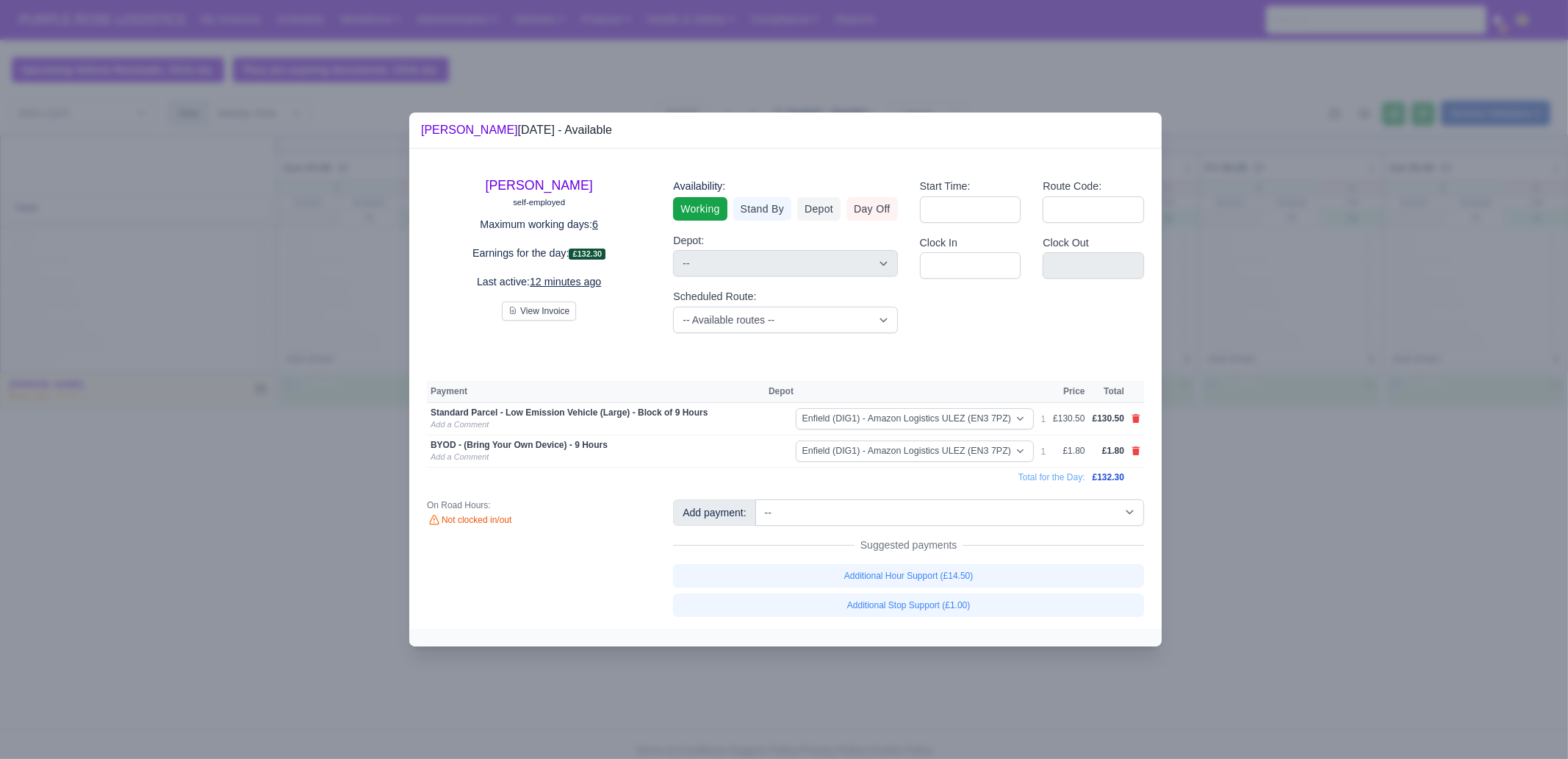
click at [1254, 538] on div at bounding box center [784, 380] width 1568 height 759
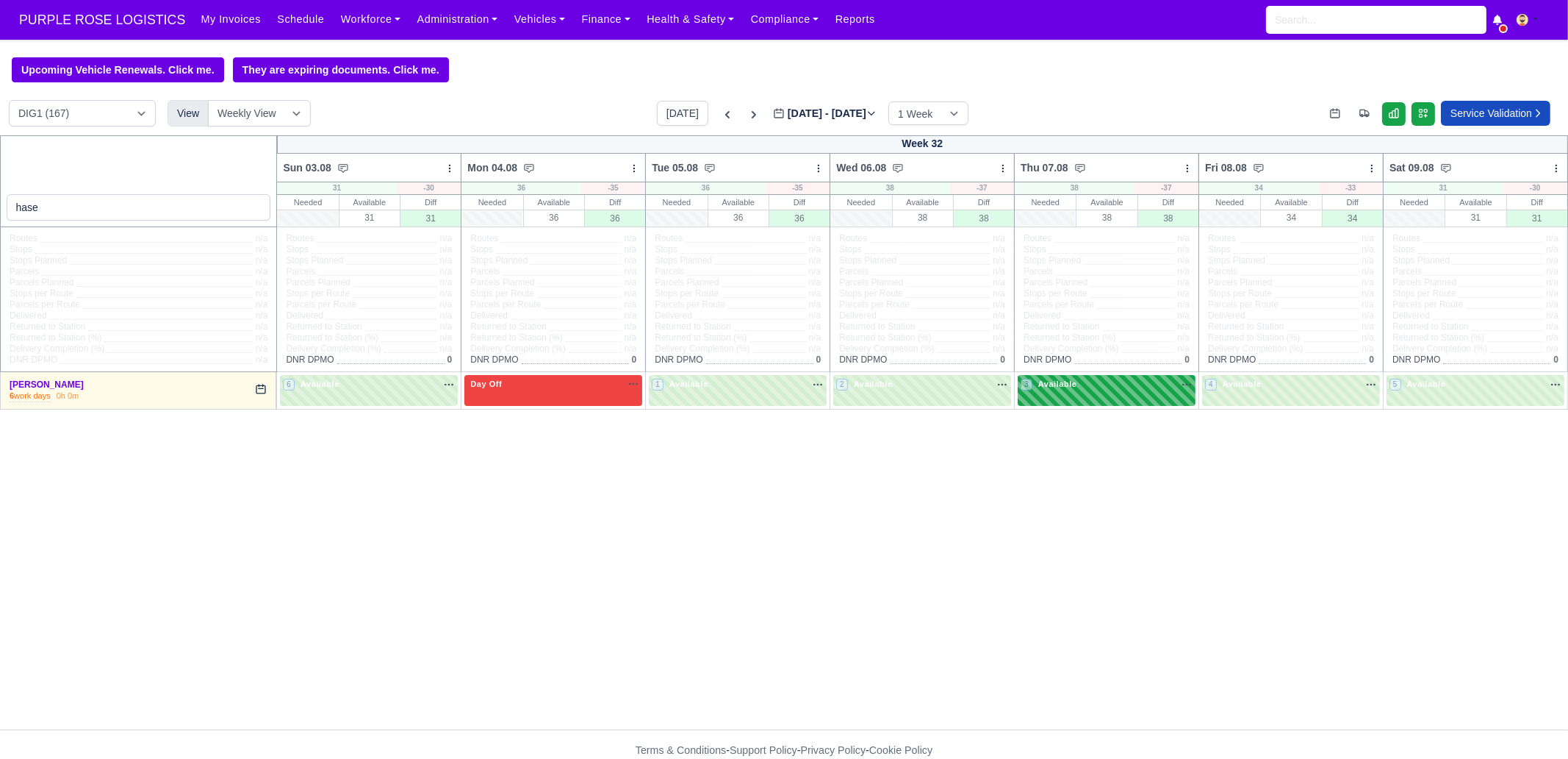
click at [1166, 405] on div "3 Available" at bounding box center [1106, 390] width 178 height 30
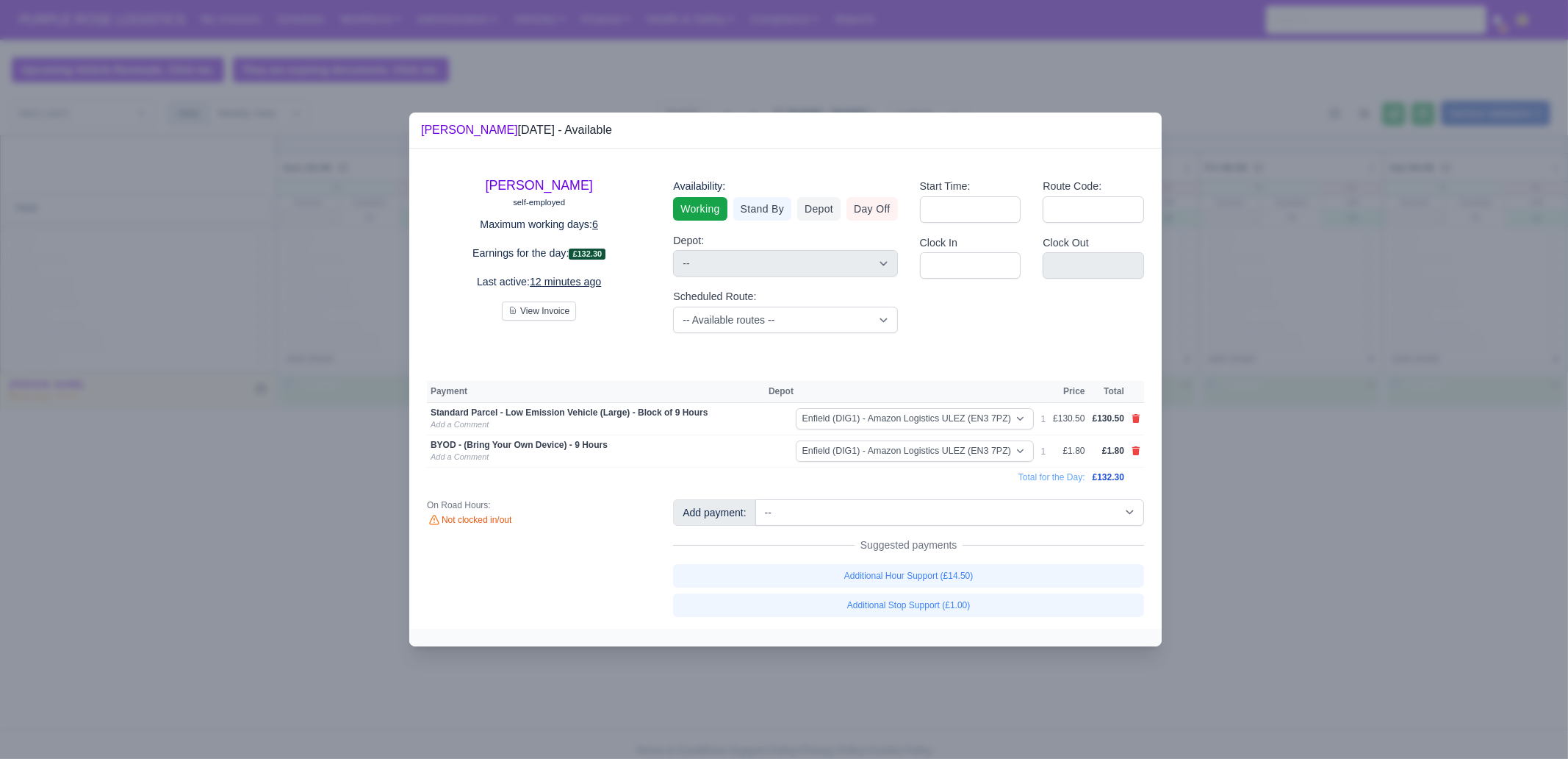
click at [1254, 548] on div at bounding box center [784, 380] width 1568 height 759
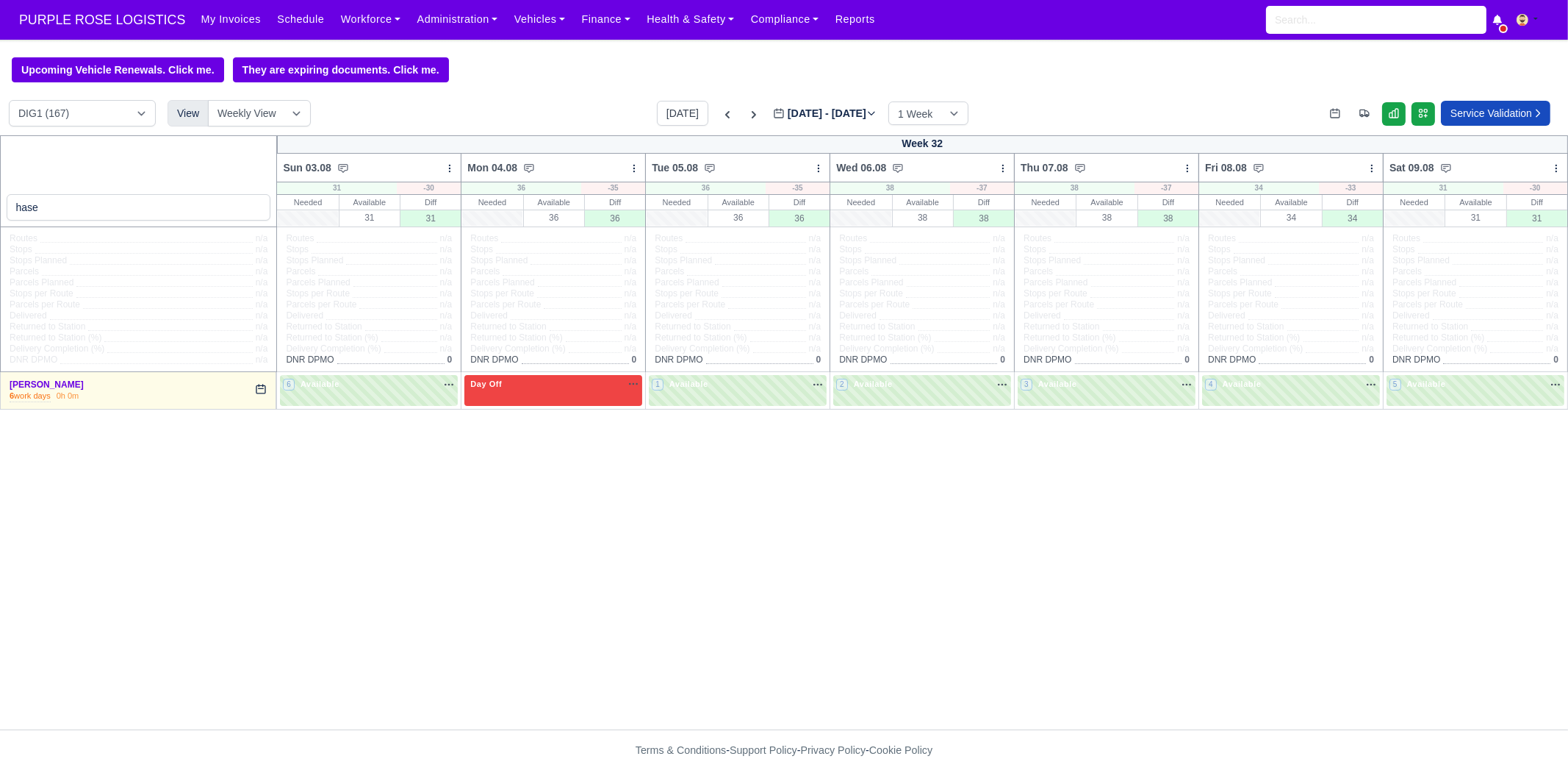
click at [1254, 397] on div "4 Available" at bounding box center [1291, 390] width 178 height 30
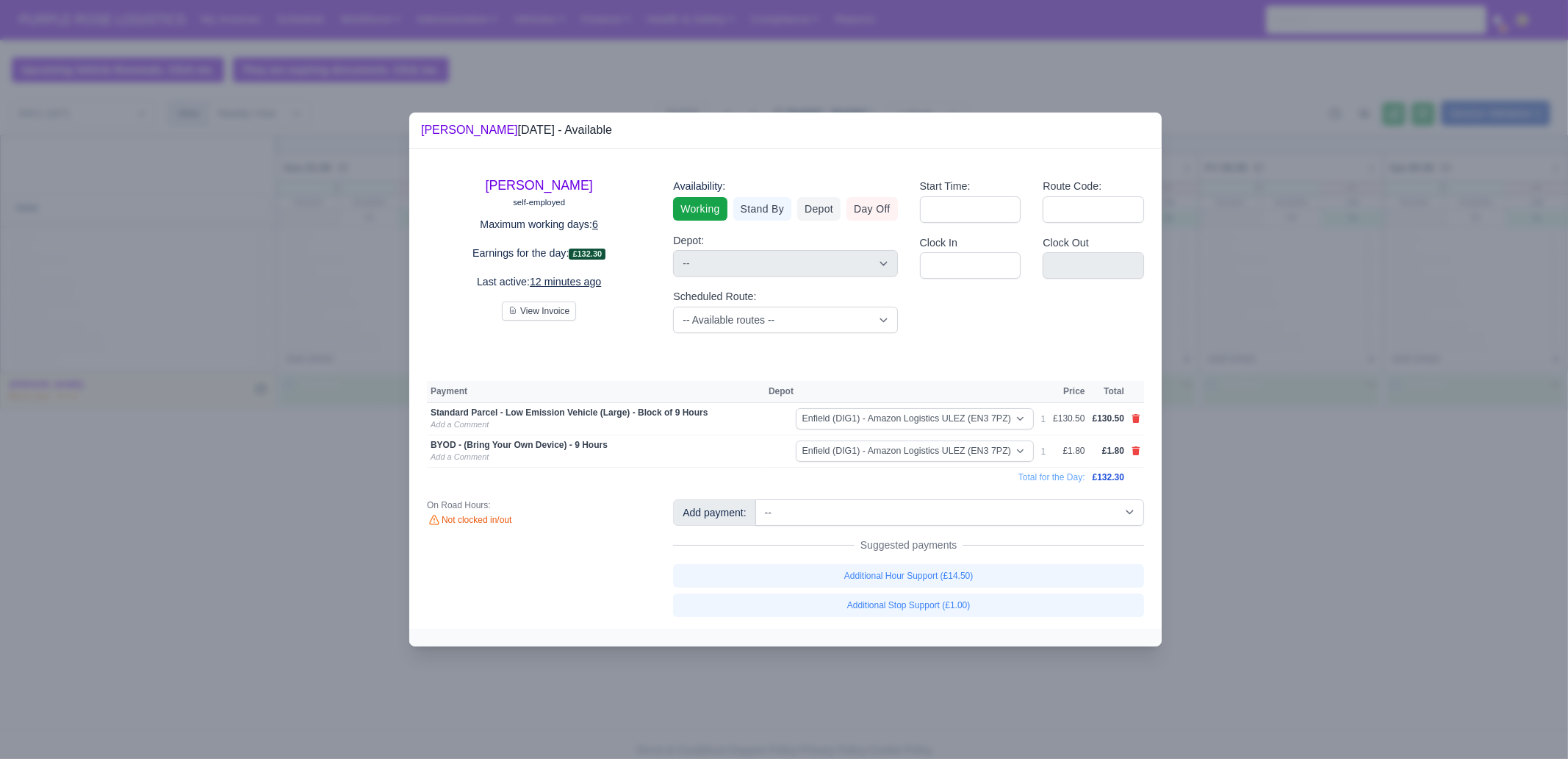
click at [1254, 485] on div at bounding box center [784, 380] width 1568 height 759
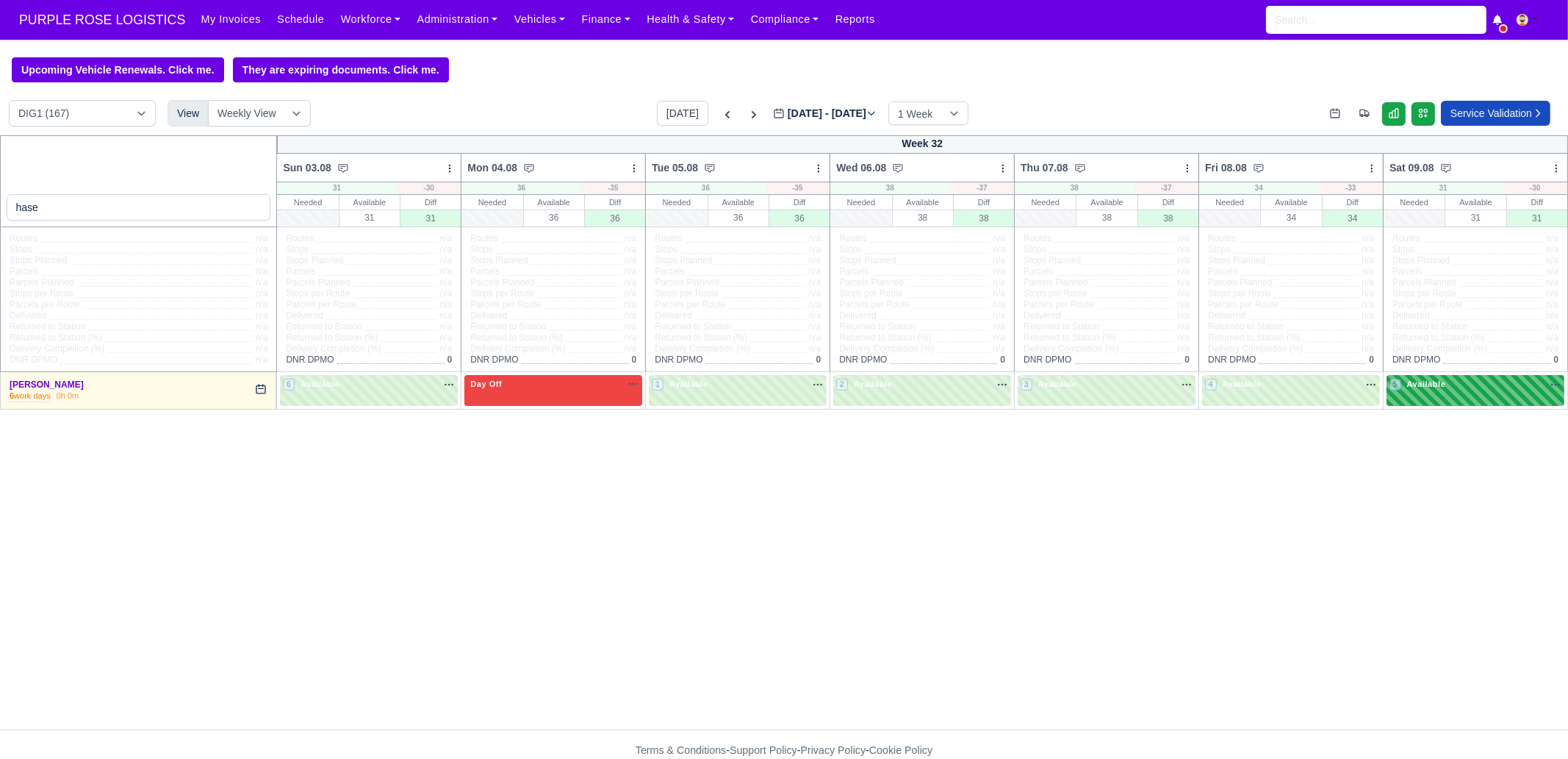
click at [1254, 401] on div "5 Available" at bounding box center [1475, 390] width 178 height 30
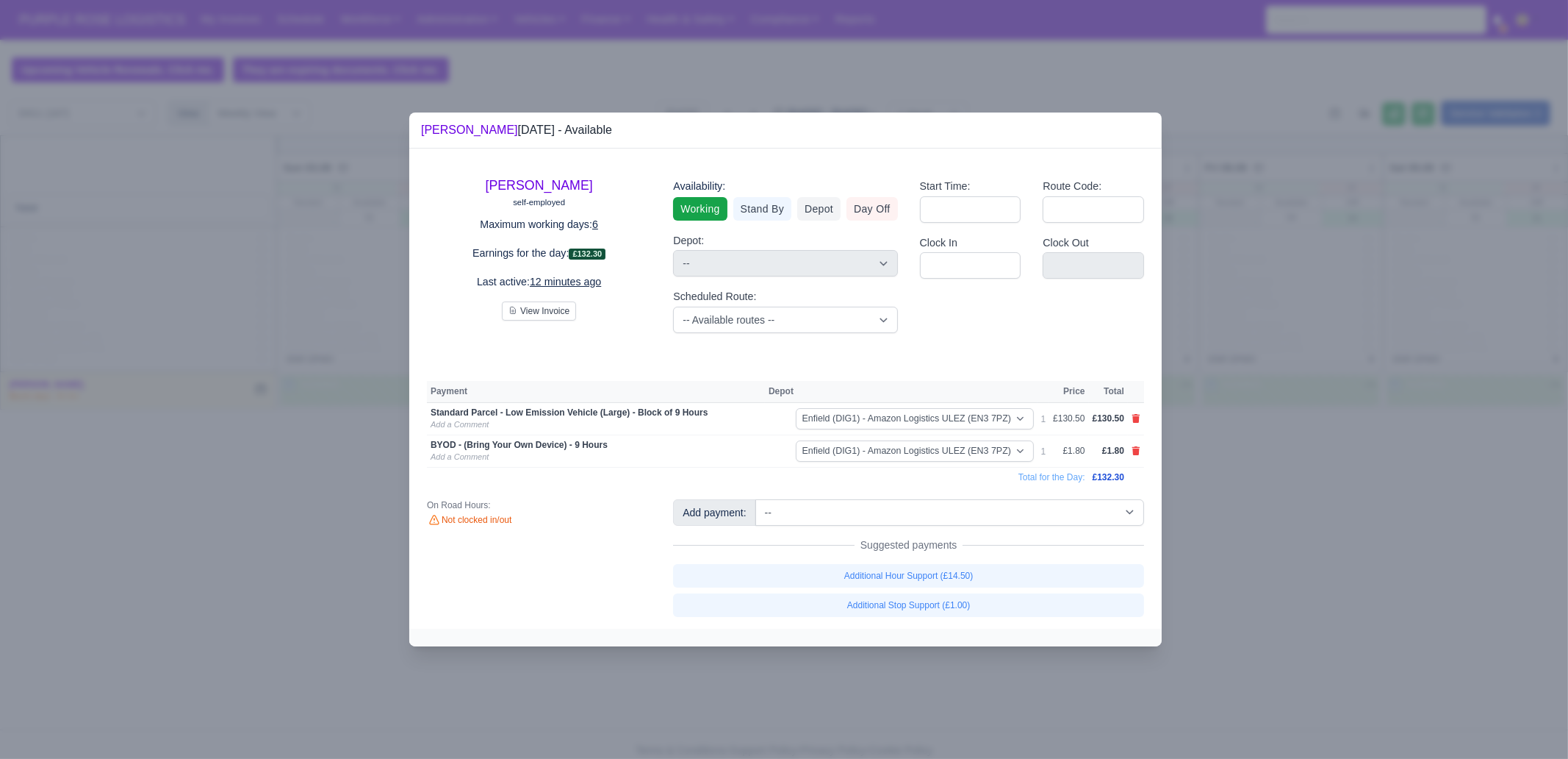
click at [1254, 553] on div at bounding box center [784, 380] width 1568 height 759
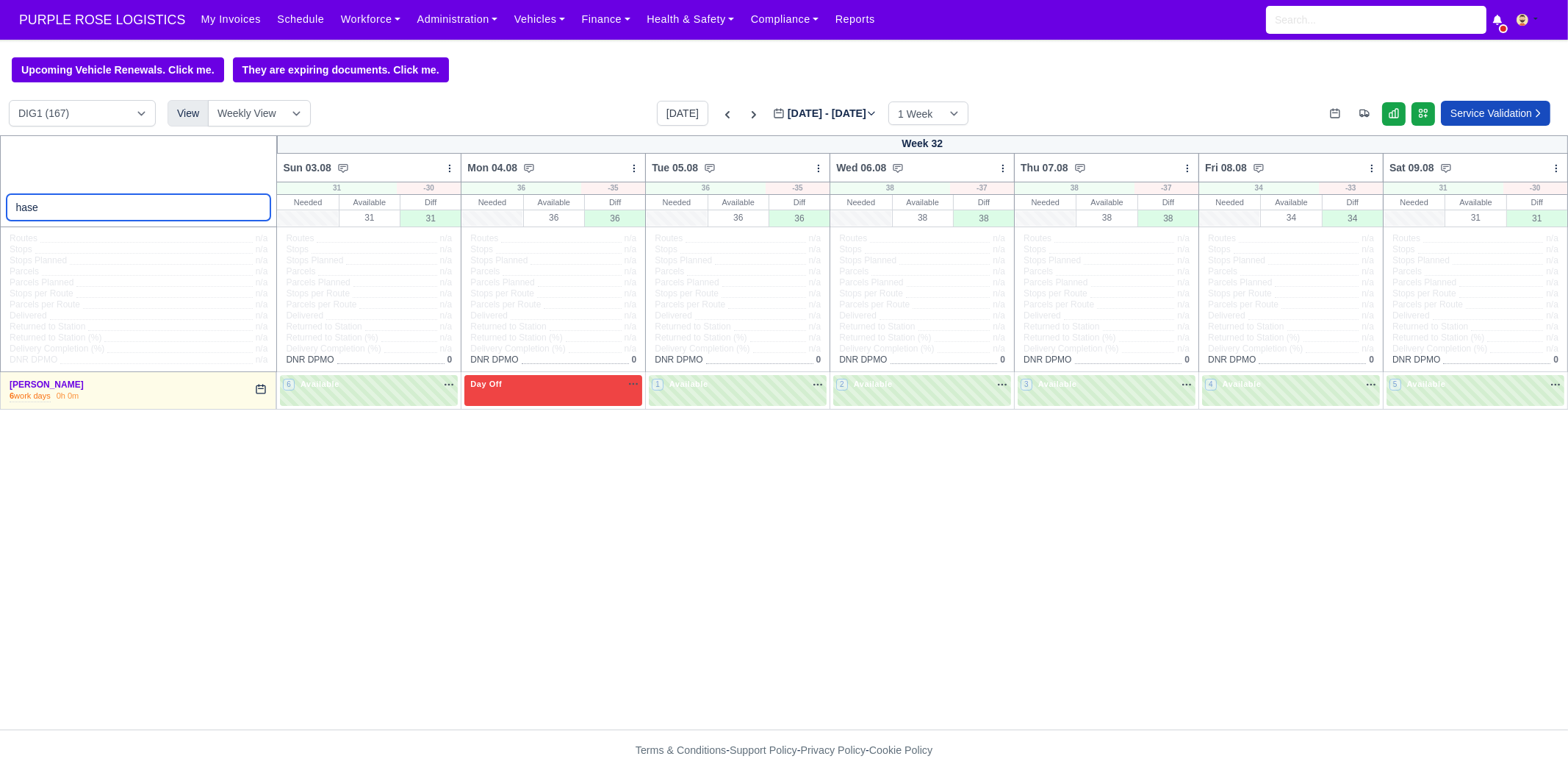
click at [138, 209] on input "hase" at bounding box center [139, 207] width 265 height 26
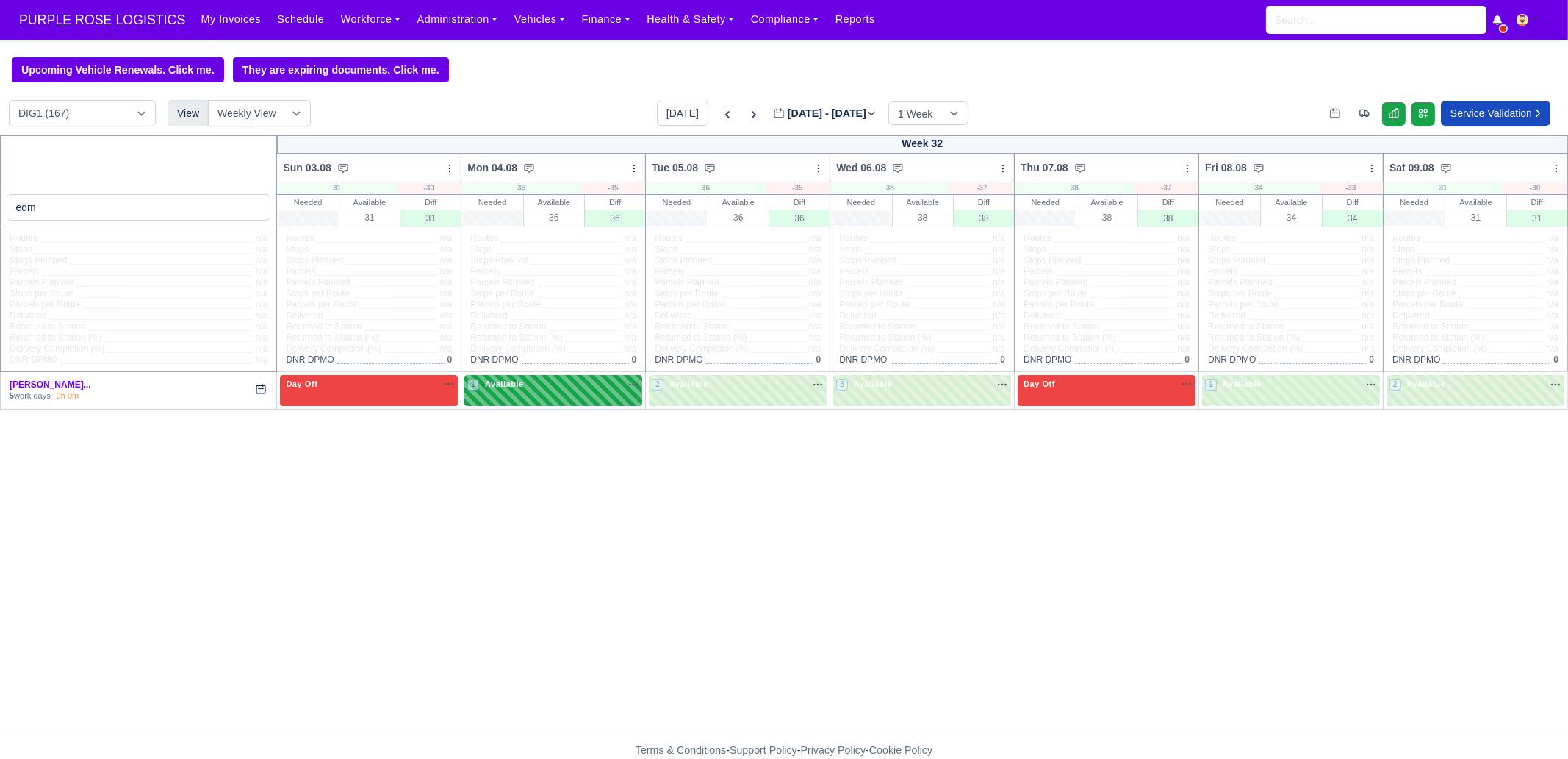
click at [507, 395] on div "1 Available" at bounding box center [553, 390] width 178 height 30
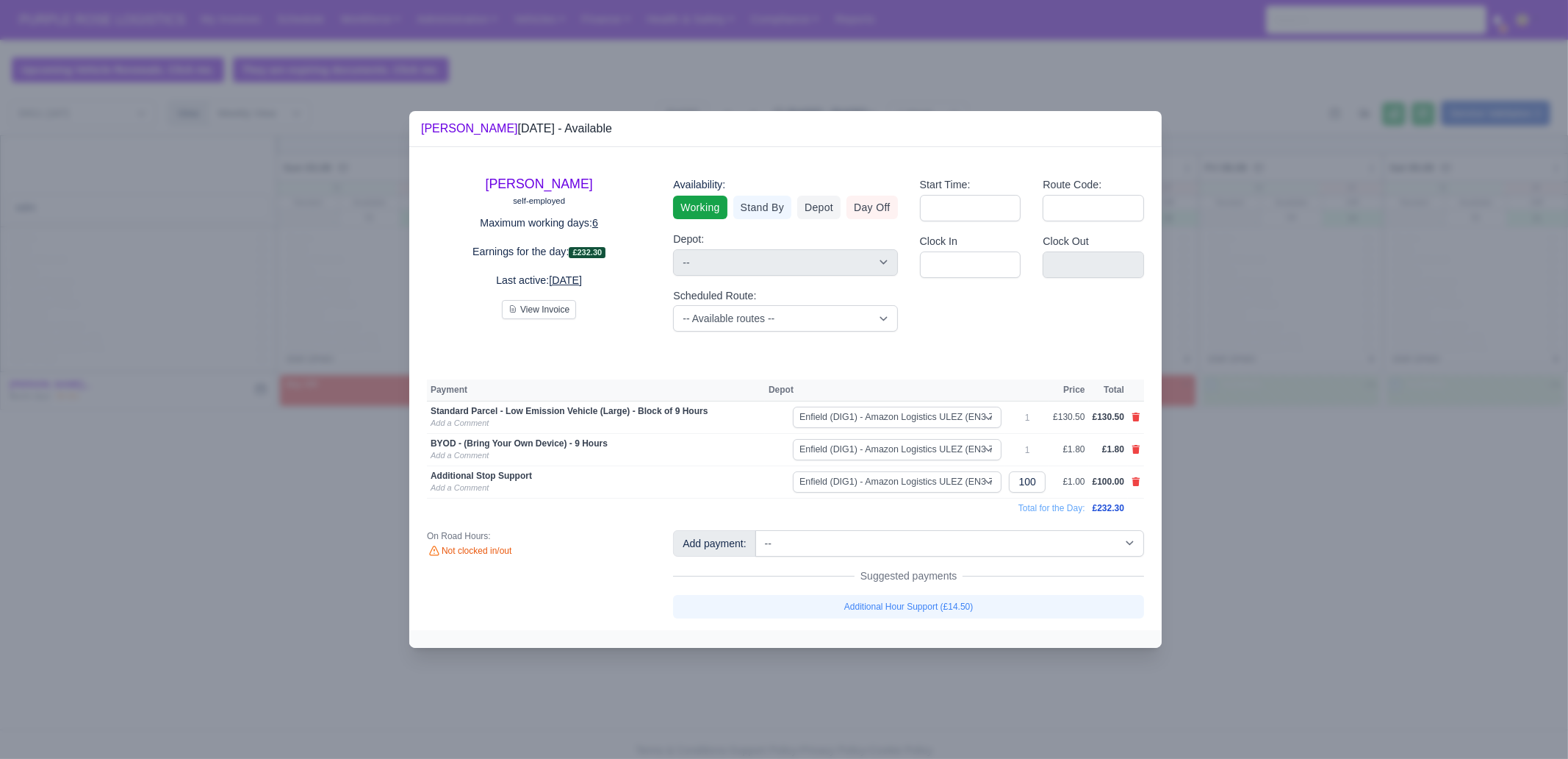
click at [1254, 546] on div at bounding box center [784, 380] width 1568 height 759
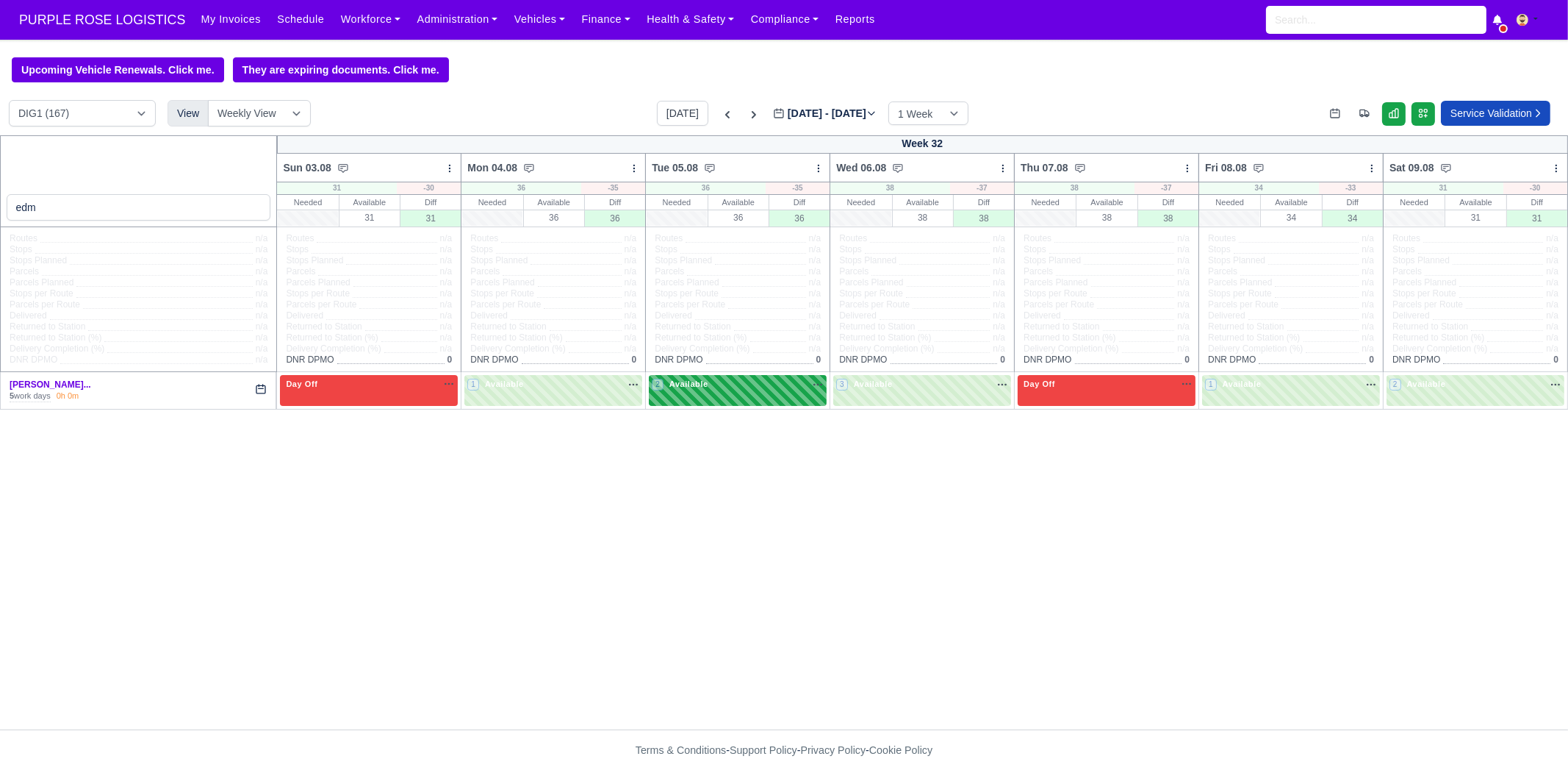
click at [743, 393] on div "2 Available na" at bounding box center [738, 385] width 172 height 15
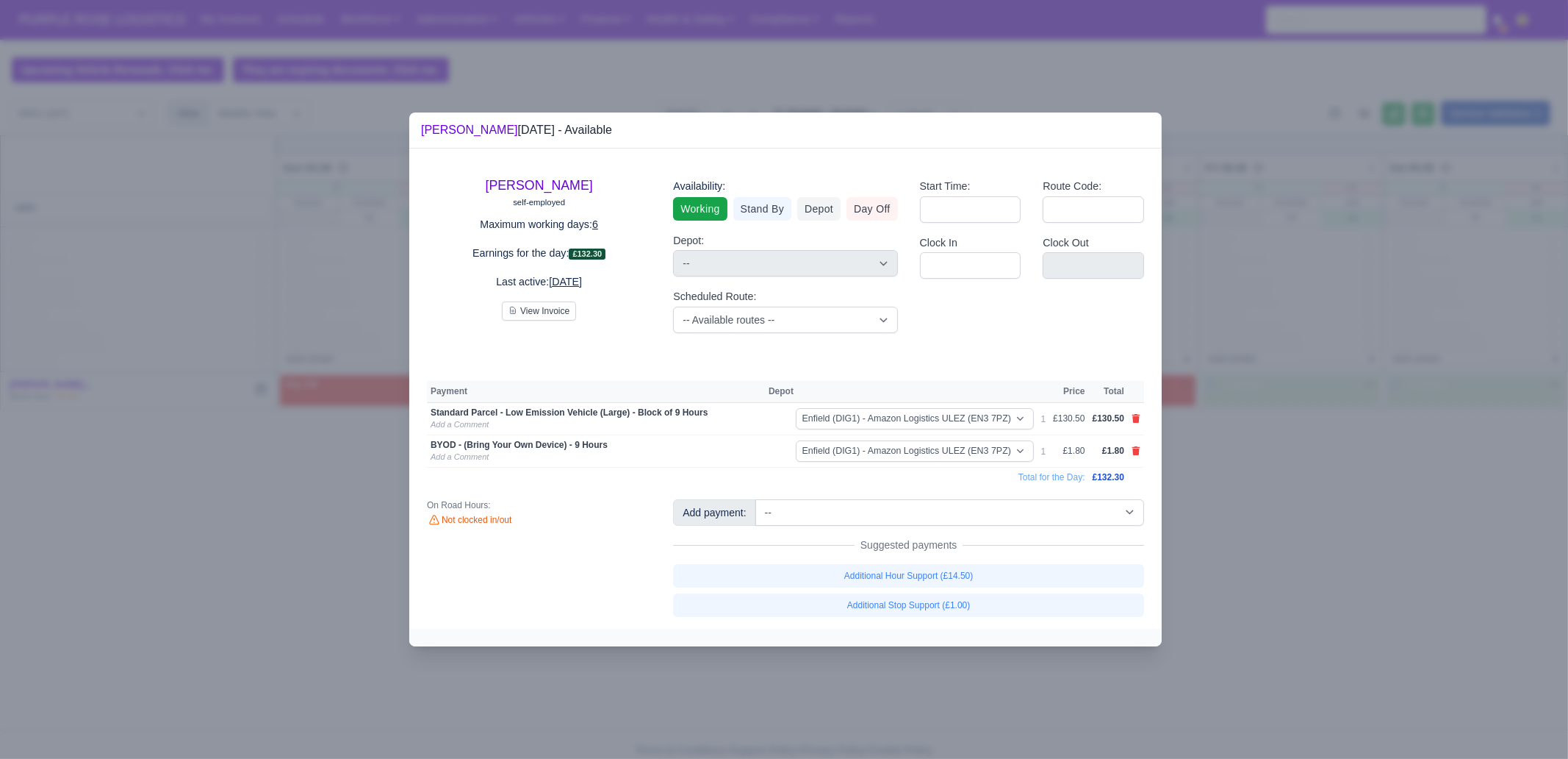
click at [1254, 499] on div at bounding box center [784, 380] width 1568 height 759
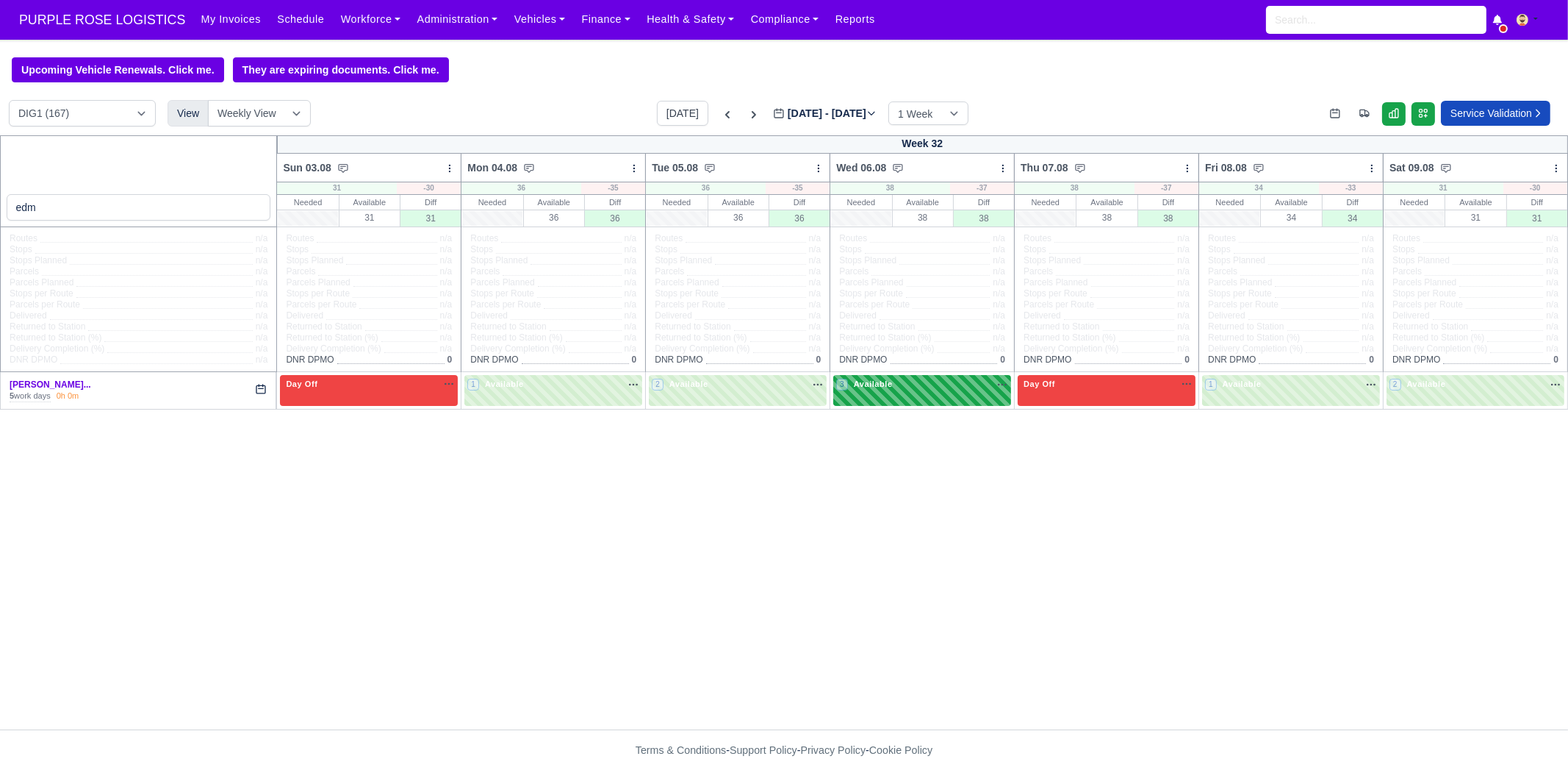
click at [874, 390] on div "3 Available" at bounding box center [866, 384] width 59 height 13
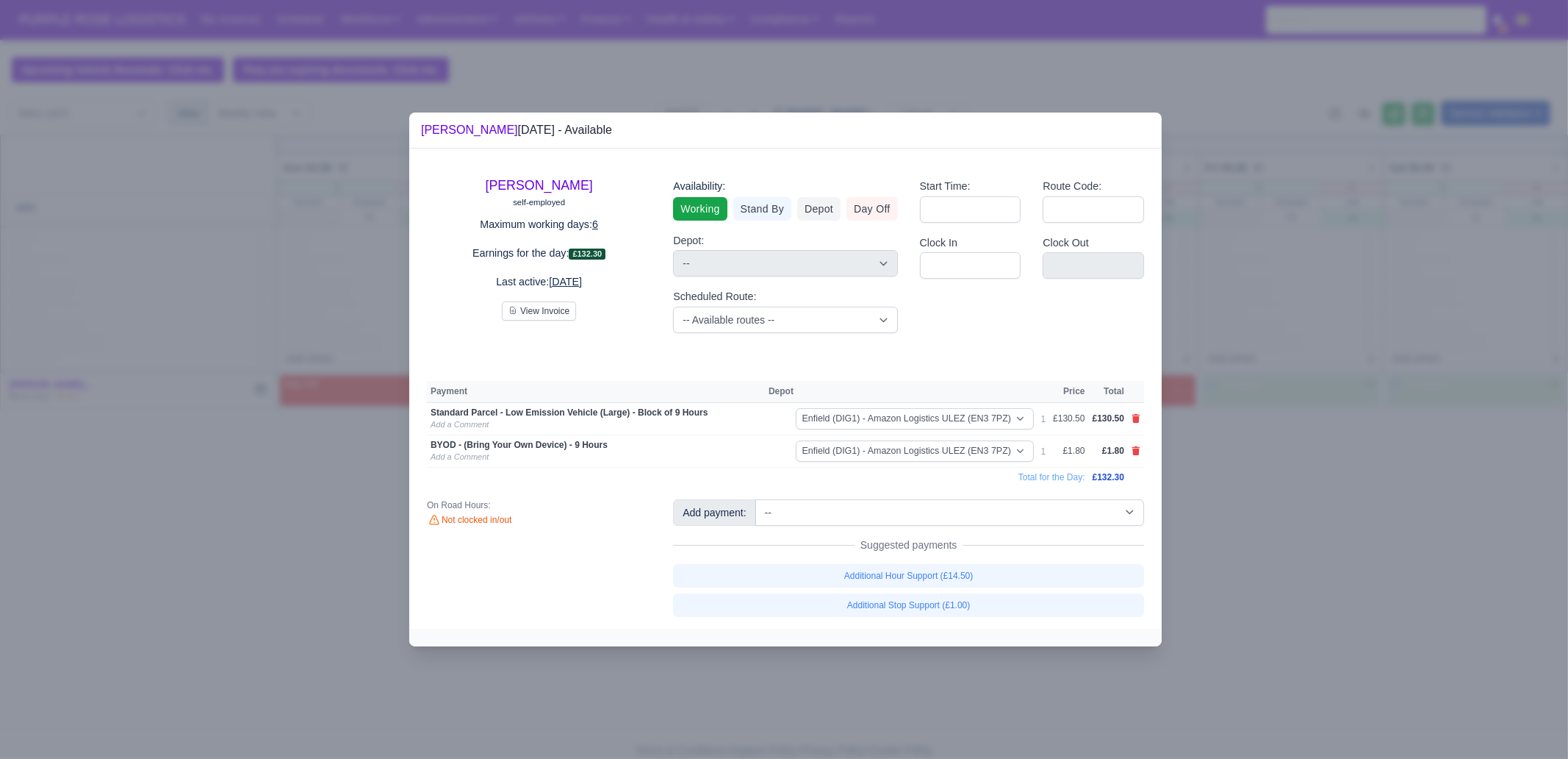
click at [1254, 531] on div at bounding box center [784, 380] width 1568 height 759
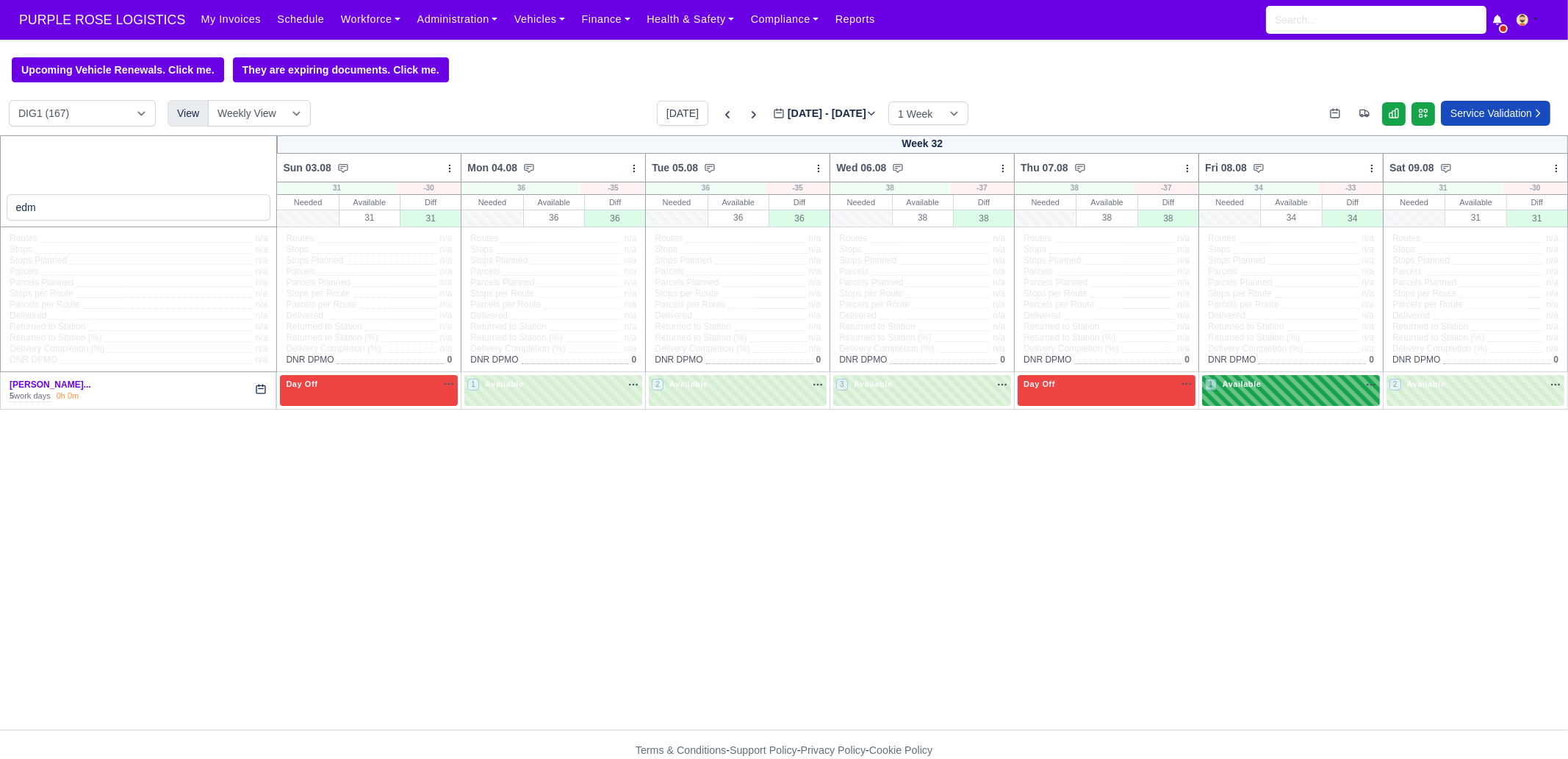
click at [1254, 385] on div "1 Available na" at bounding box center [1291, 384] width 172 height 13
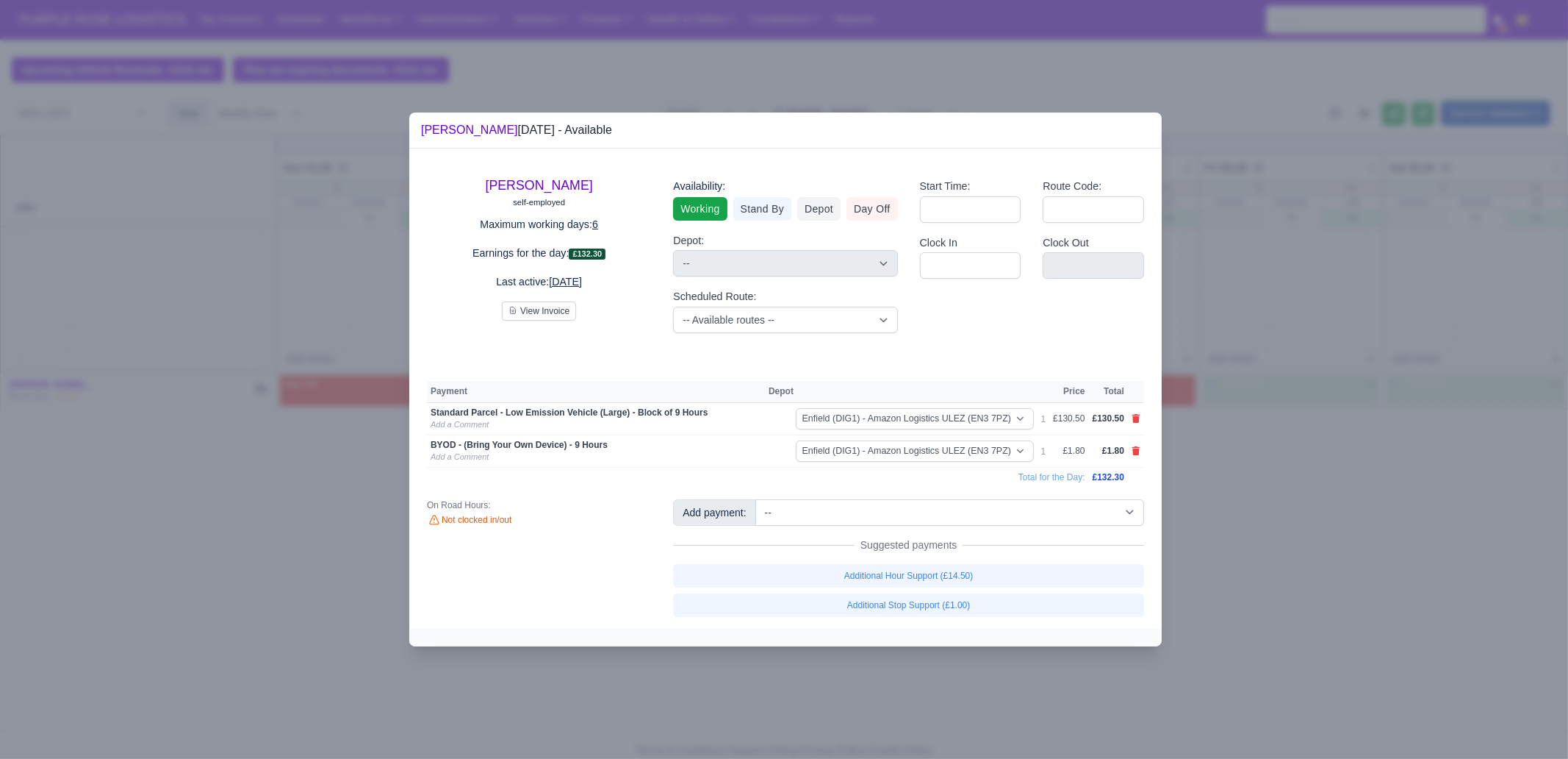
click at [1254, 472] on div at bounding box center [784, 380] width 1568 height 759
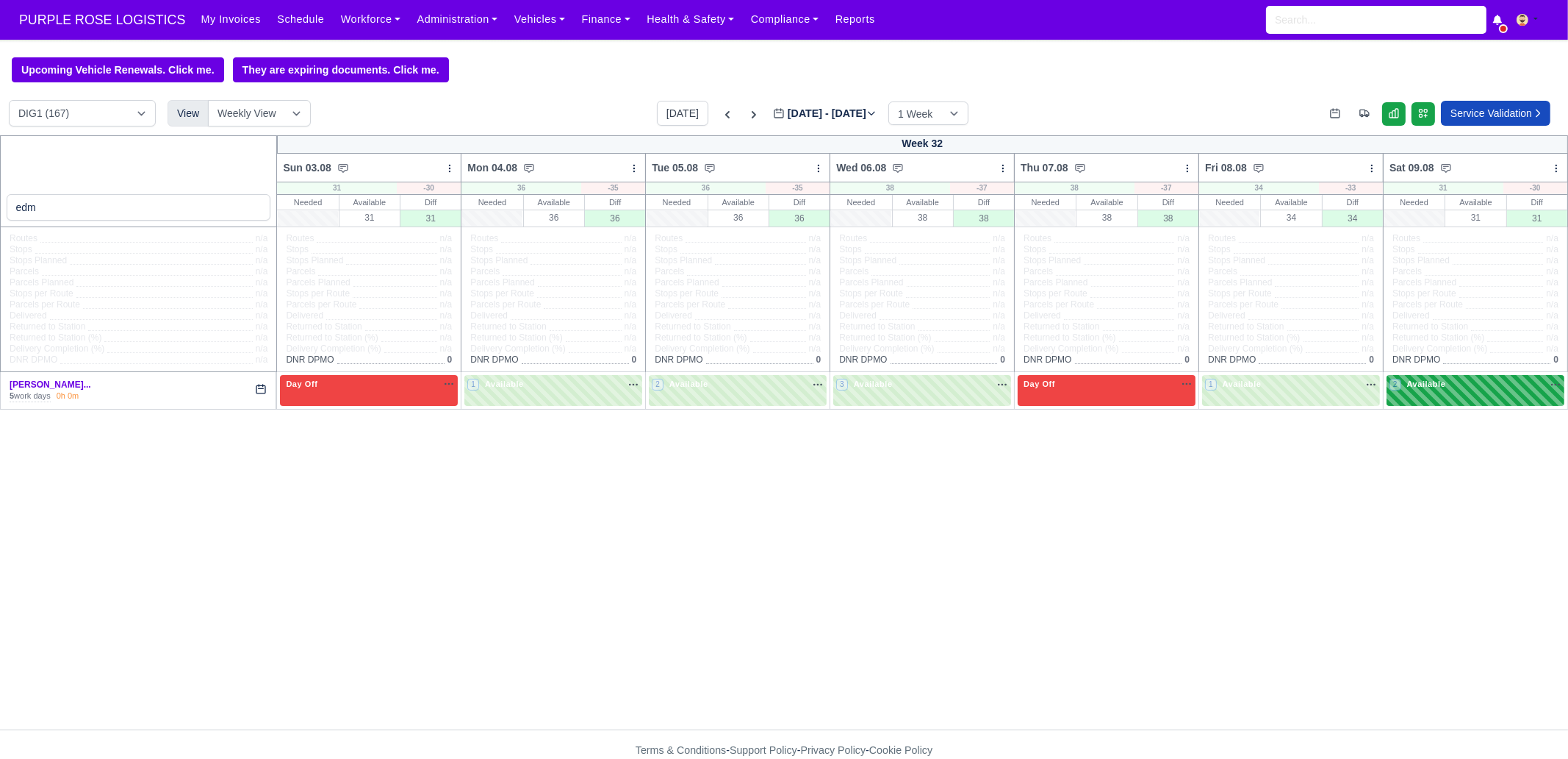
click at [1254, 403] on div "2 Available" at bounding box center [1475, 390] width 178 height 30
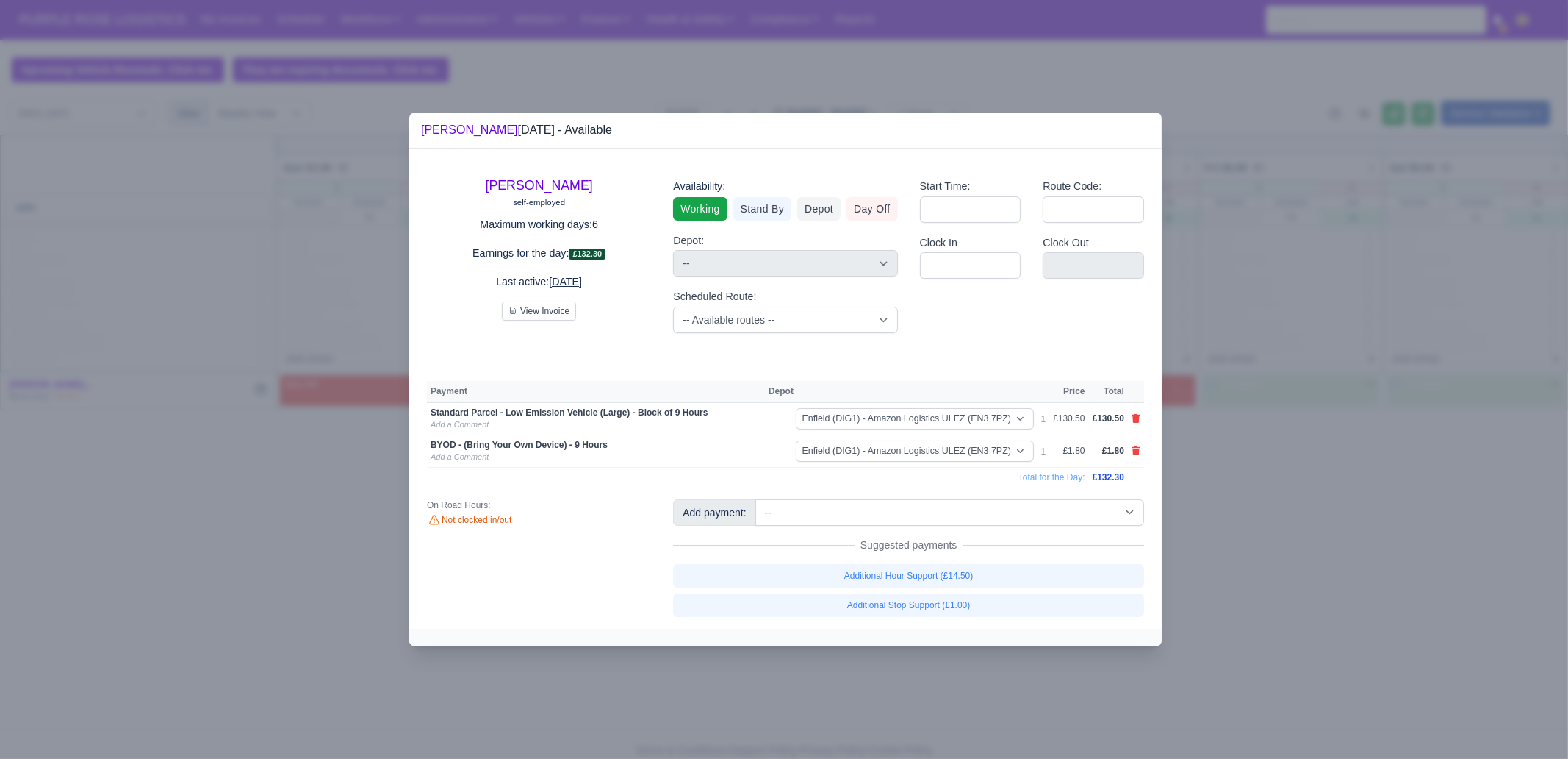
click at [1254, 522] on div at bounding box center [784, 380] width 1568 height 759
